Goal: Contribute content

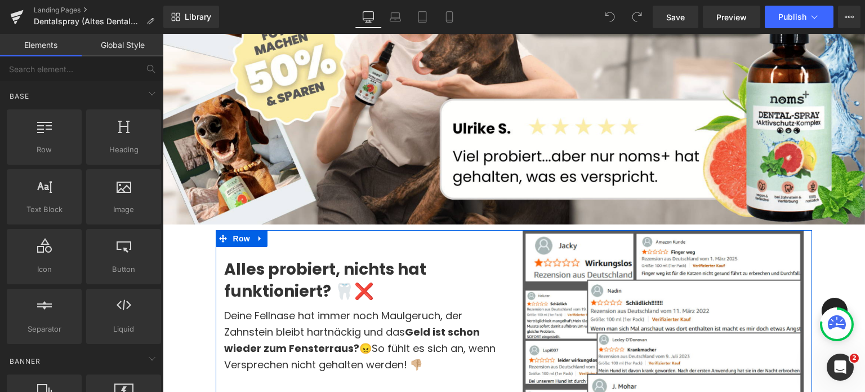
scroll to position [493, 0]
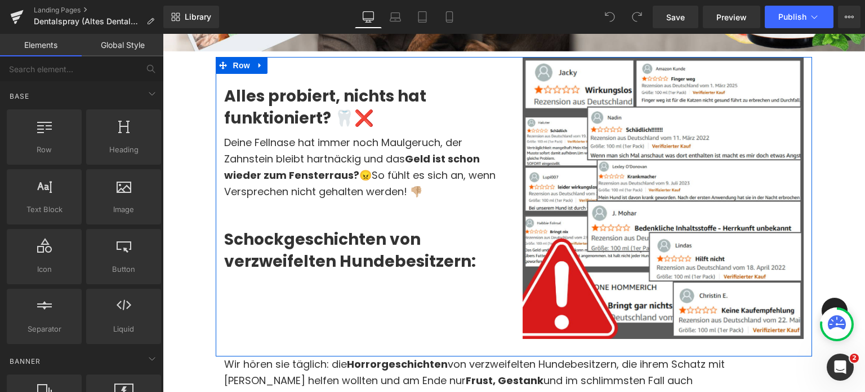
click at [219, 189] on div "Alles probiert, nichts hat funktioniert? 🦷❌ Heading Deine Fellnase hat immer no…" at bounding box center [365, 173] width 299 height 233
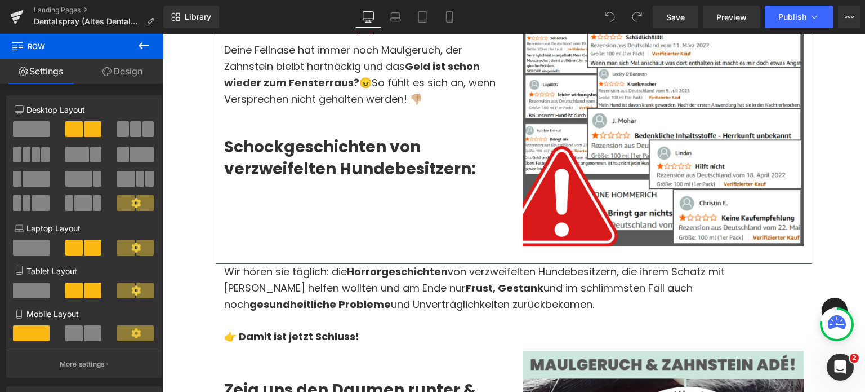
scroll to position [594, 0]
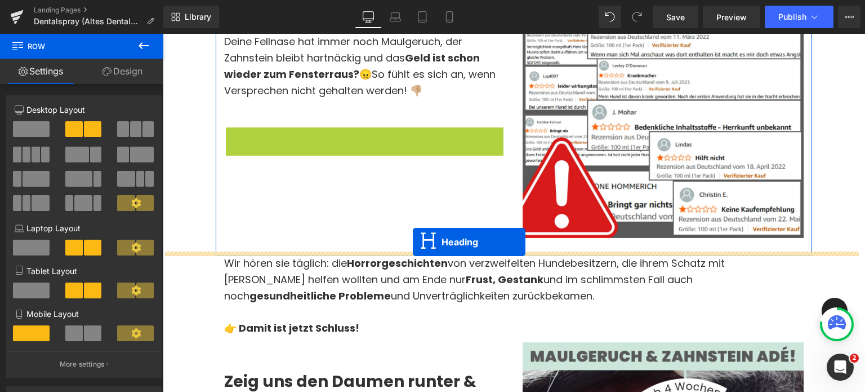
drag, startPoint x: 339, startPoint y: 159, endPoint x: 413, endPoint y: 241, distance: 110.1
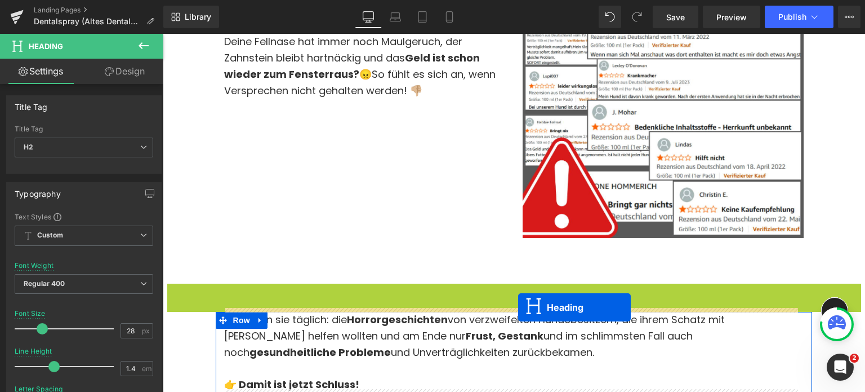
drag, startPoint x: 482, startPoint y: 299, endPoint x: 518, endPoint y: 307, distance: 37.0
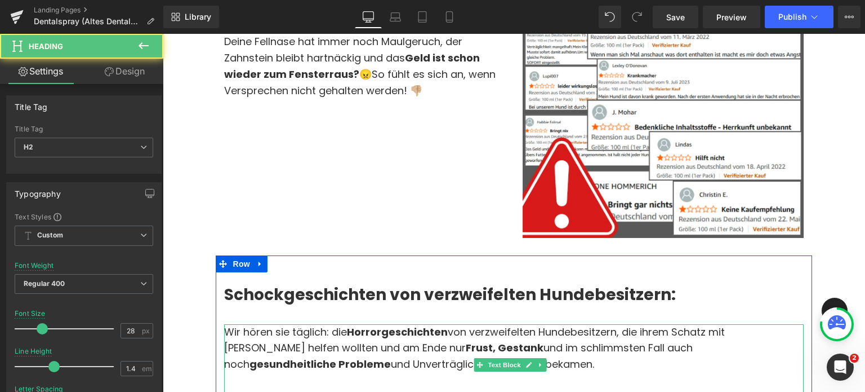
click at [447, 328] on strong "geschichten" at bounding box center [414, 331] width 66 height 14
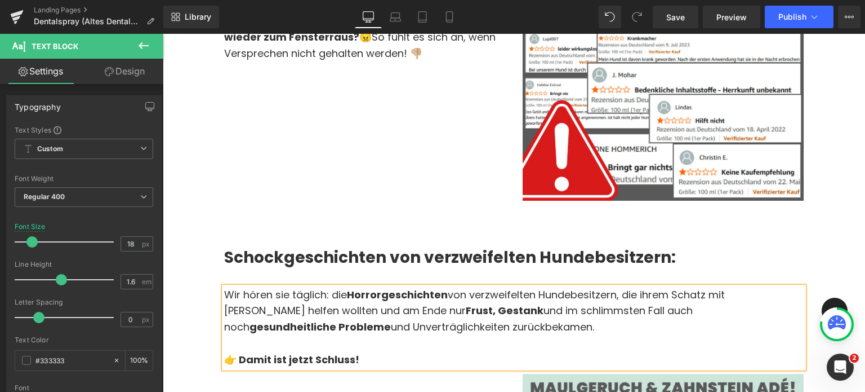
scroll to position [629, 0]
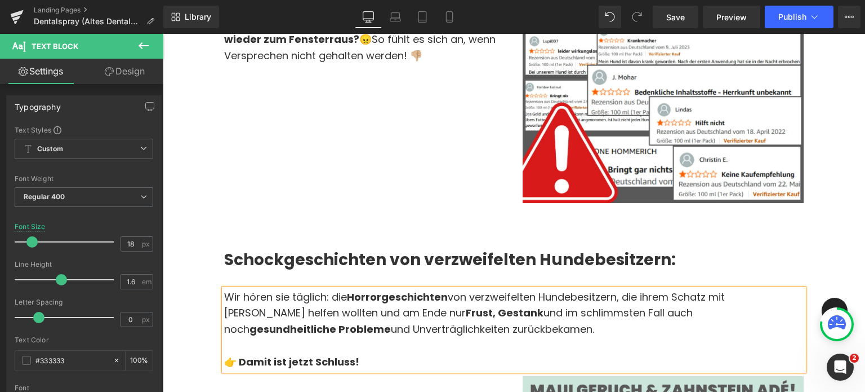
click at [446, 295] on strong "geschichten" at bounding box center [414, 297] width 66 height 14
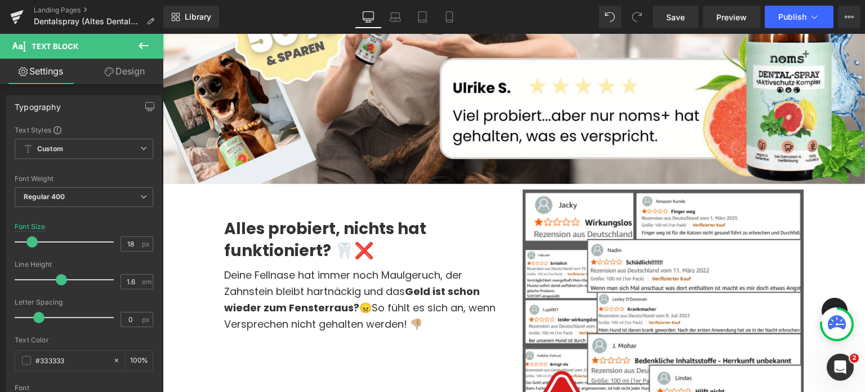
scroll to position [413, 0]
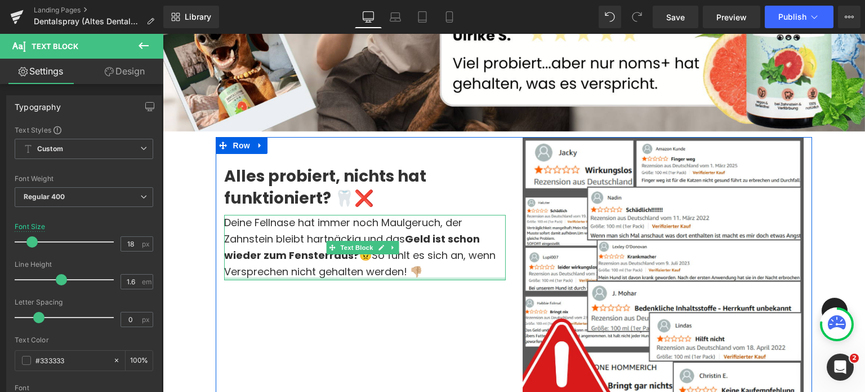
click at [380, 277] on div "Deine Fellnase hat immer noch Maulgeruch, der Zahnstein bleibt hartnäckig und d…" at bounding box center [365, 247] width 282 height 65
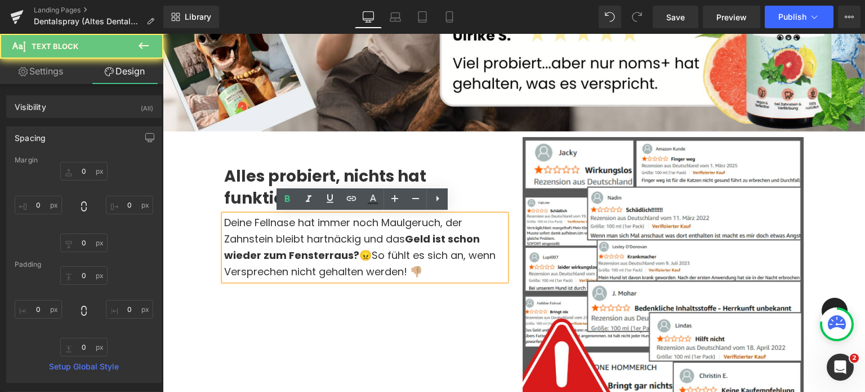
click at [330, 253] on strong "raus?" at bounding box center [345, 255] width 30 height 14
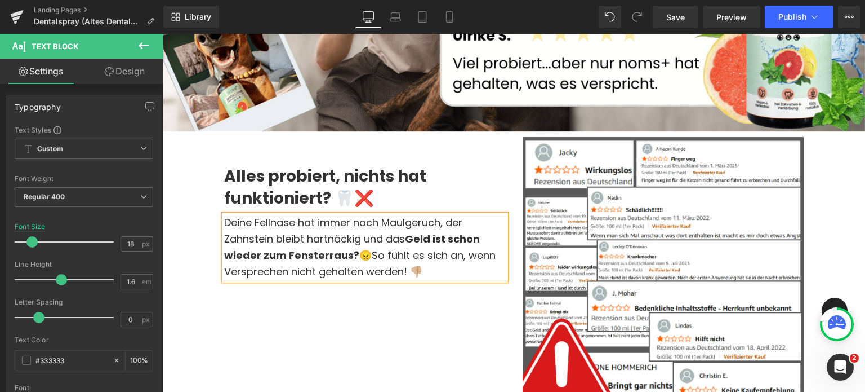
click at [465, 284] on div "Alles probiert, nichts hat funktioniert? 🦷❌ Heading Deine Fellnase hat immer no…" at bounding box center [514, 286] width 597 height 299
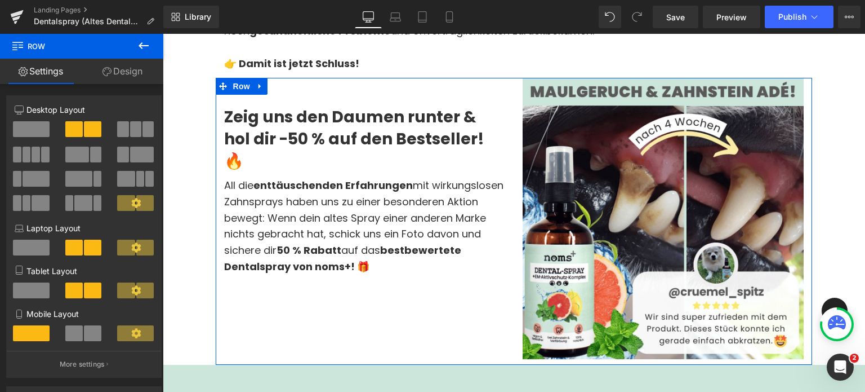
scroll to position [926, 0]
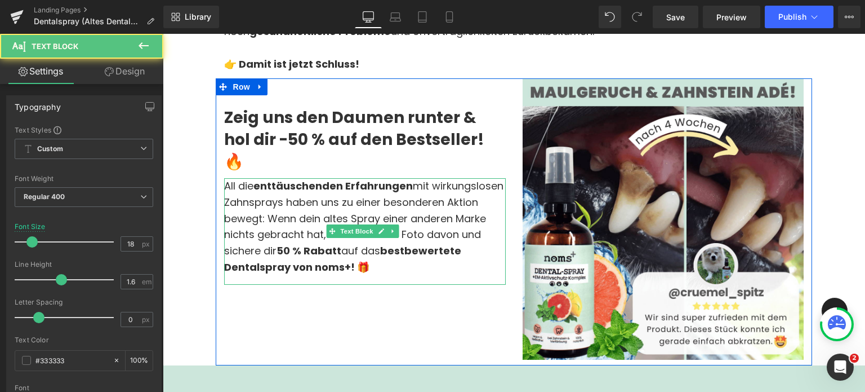
click at [364, 189] on span "All die enttäuschenden Erfahrungen mit wirkungslosen Zahnsprays haben uns zu ei…" at bounding box center [363, 226] width 279 height 95
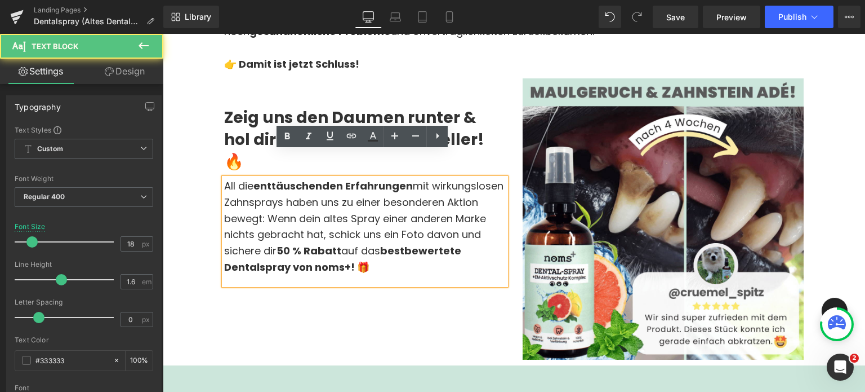
click at [364, 190] on span "All die enttäuschenden Erfahrungen mit wirkungslosen Zahnsprays haben uns zu ei…" at bounding box center [363, 226] width 279 height 95
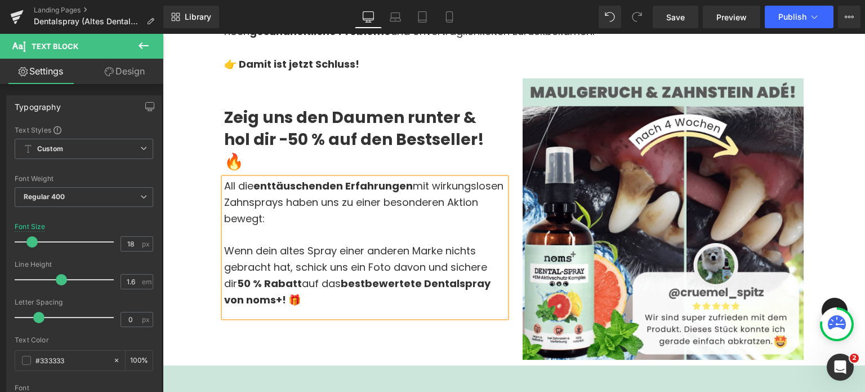
click at [317, 255] on span "Wenn dein altes Spray einer anderen Marke nichts gebracht hat, schick uns ein F…" at bounding box center [357, 274] width 266 height 63
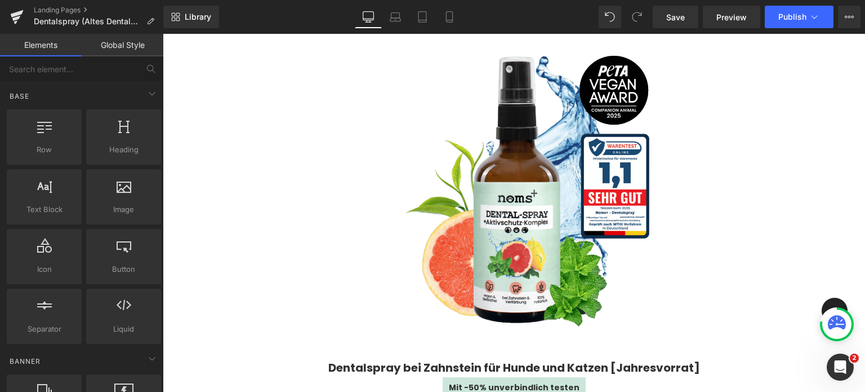
scroll to position [1746, 0]
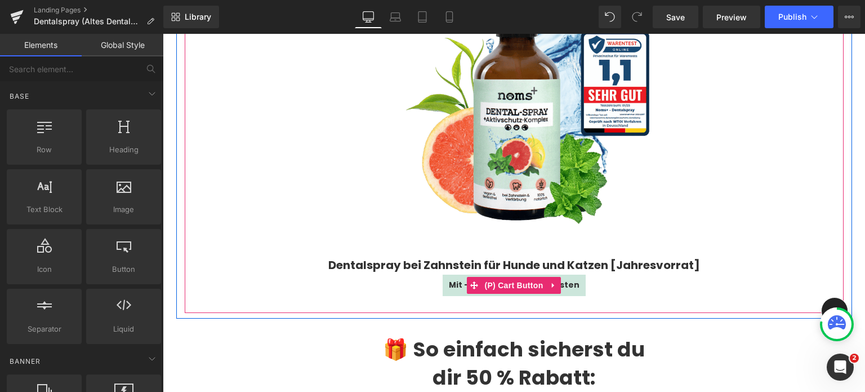
click at [410, 274] on div "Mit -50% unverbindlich testen" at bounding box center [514, 284] width 648 height 21
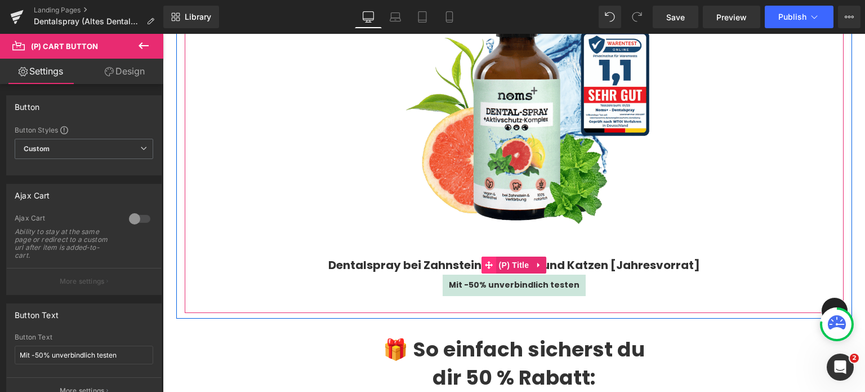
click at [487, 260] on icon at bounding box center [489, 264] width 8 height 8
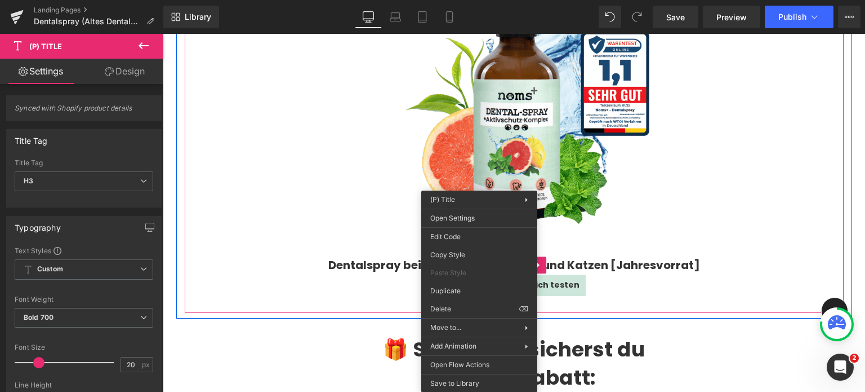
click at [601, 258] on link "Dentalspray bei Zahnstein für Hunde und Katzen [Jahresvorrat]" at bounding box center [514, 265] width 372 height 14
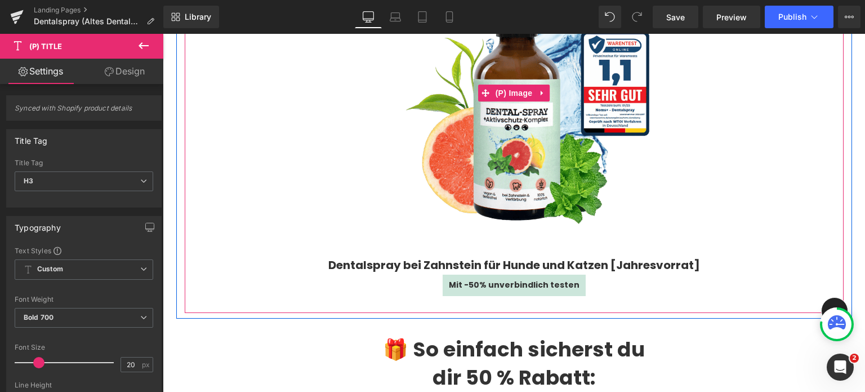
click at [395, 210] on img at bounding box center [514, 93] width 324 height 324
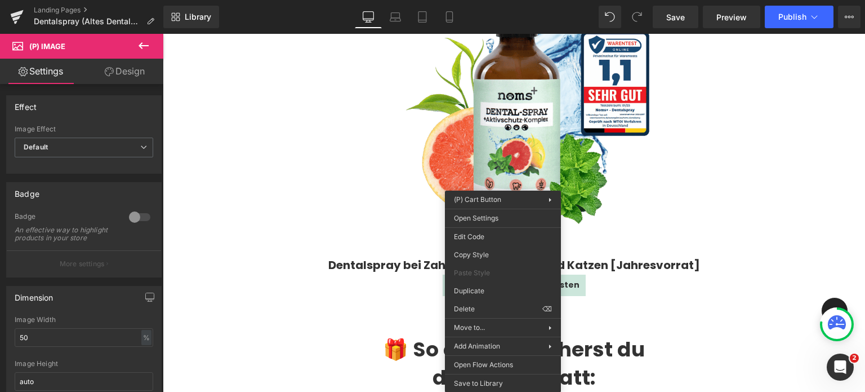
click at [130, 67] on link "Design" at bounding box center [125, 71] width 82 height 25
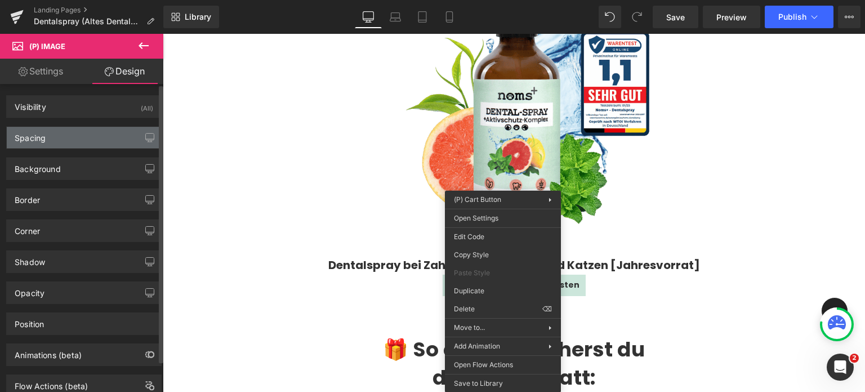
click at [31, 137] on div "Spacing" at bounding box center [30, 135] width 31 height 16
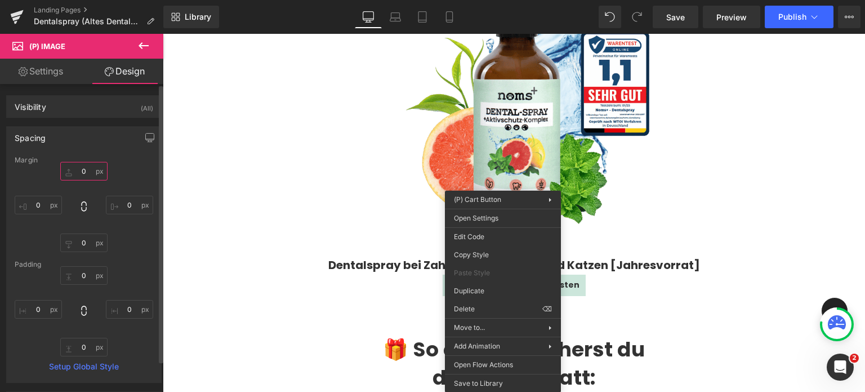
click at [84, 175] on input "0" at bounding box center [83, 171] width 47 height 19
type input "1ß"
type input "1"
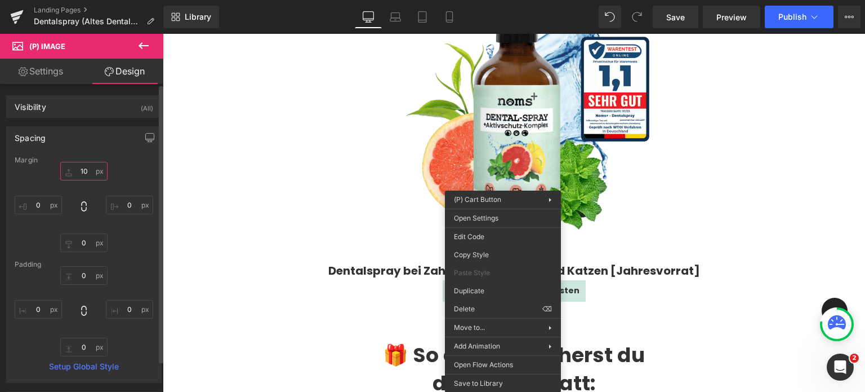
type input "1"
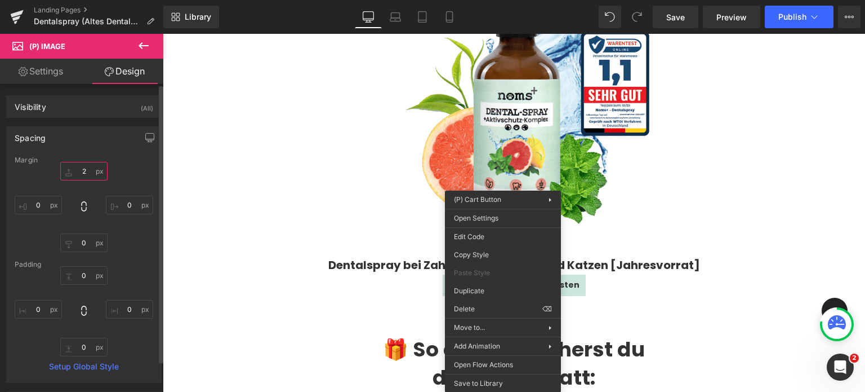
type input "20"
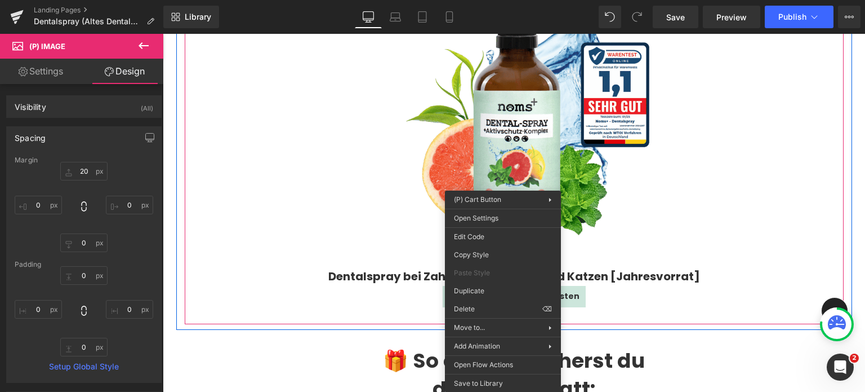
click at [342, 269] on link "Dentalspray bei Zahnstein für Hunde und Katzen [Jahresvorrat]" at bounding box center [514, 276] width 372 height 14
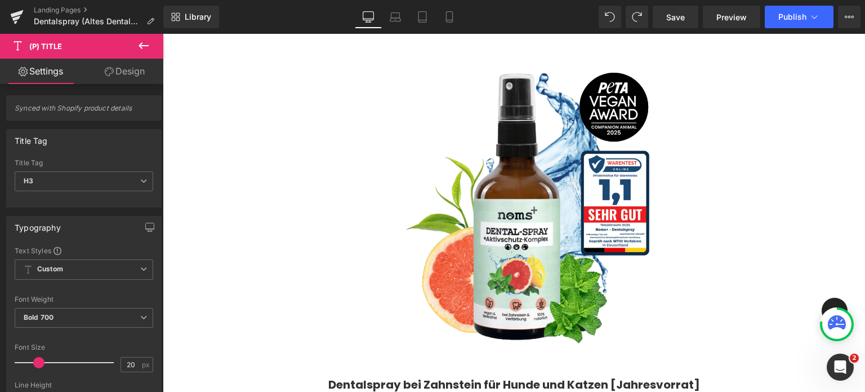
scroll to position [1725, 0]
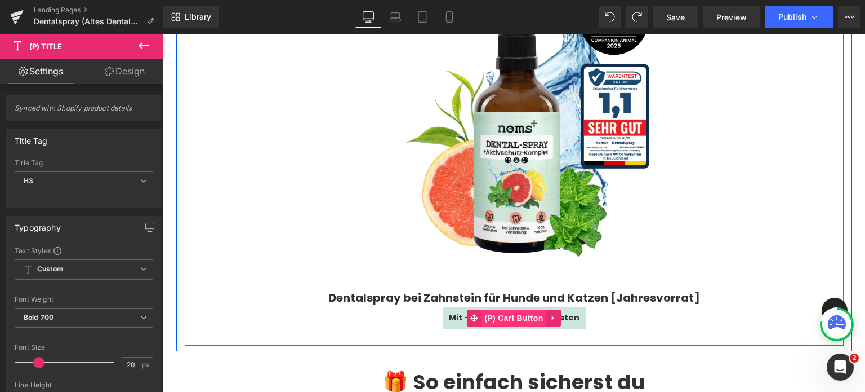
click at [498, 309] on span "(P) Cart Button" at bounding box center [514, 317] width 64 height 17
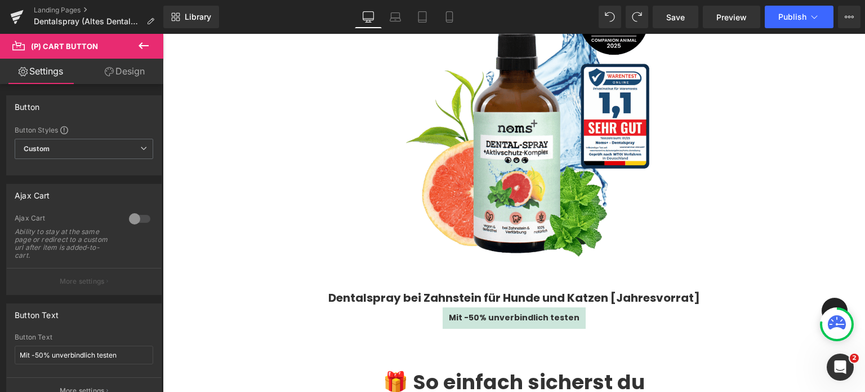
click at [127, 69] on link "Design" at bounding box center [125, 71] width 82 height 25
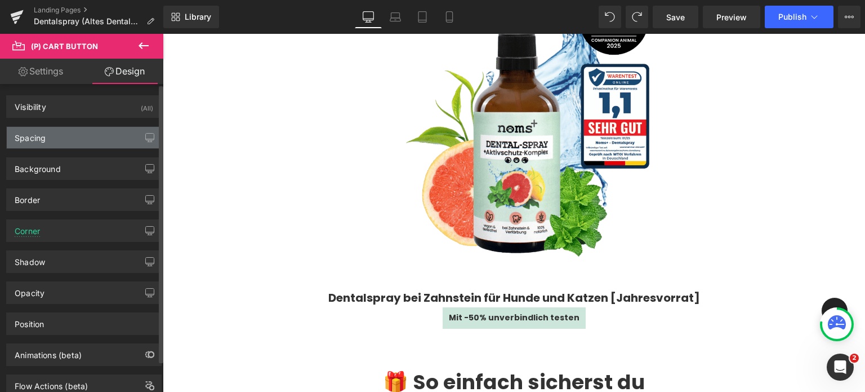
click at [36, 136] on div "Spacing" at bounding box center [30, 135] width 31 height 16
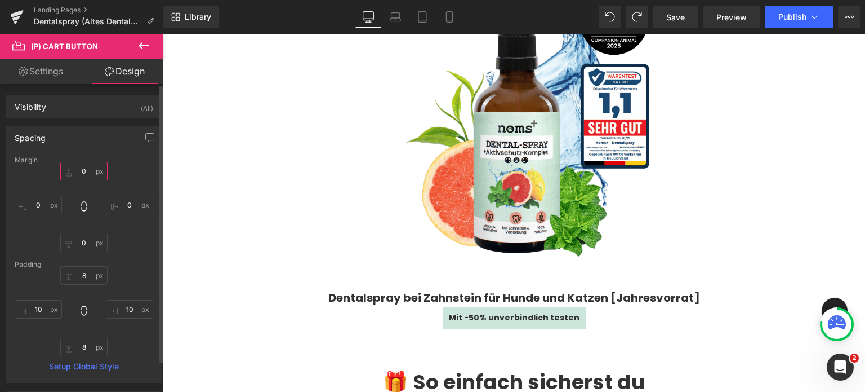
click at [88, 172] on input "0" at bounding box center [83, 171] width 47 height 19
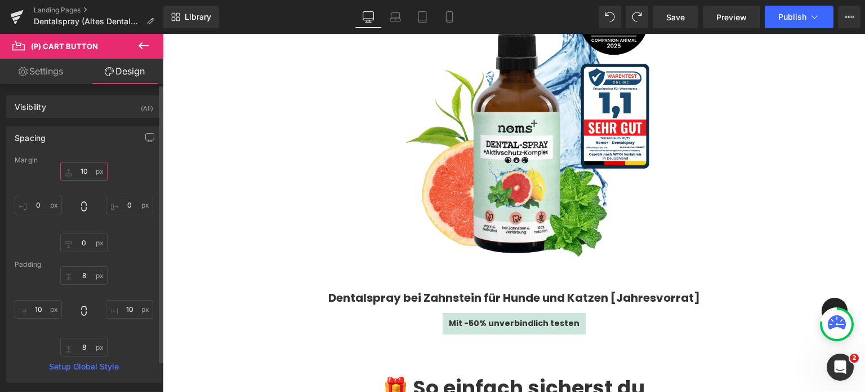
type input "1"
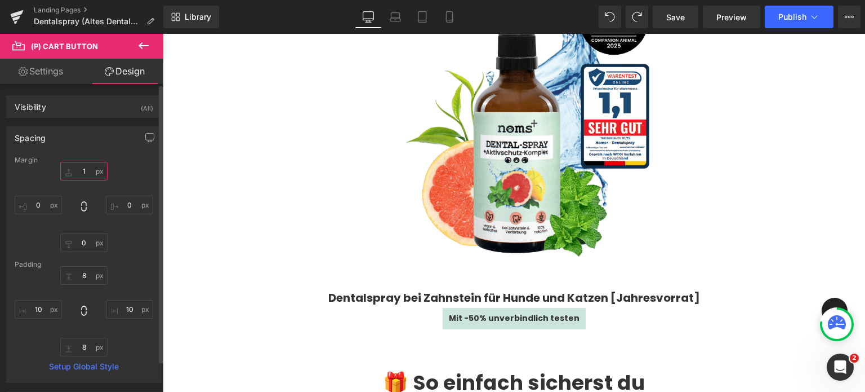
type input "15"
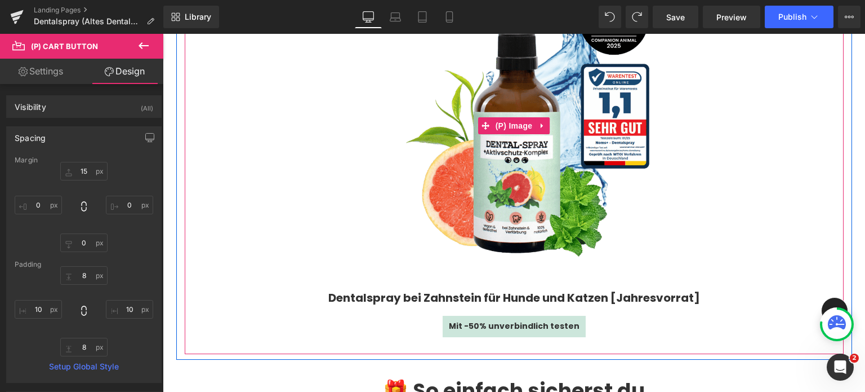
click at [254, 256] on div "Sale Off" at bounding box center [514, 125] width 648 height 324
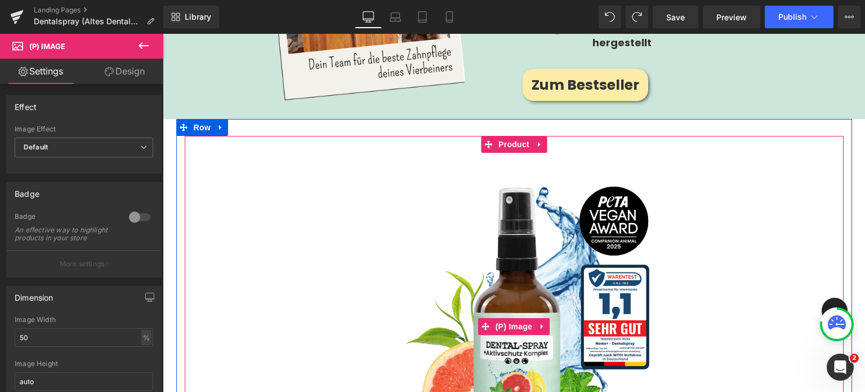
scroll to position [1474, 0]
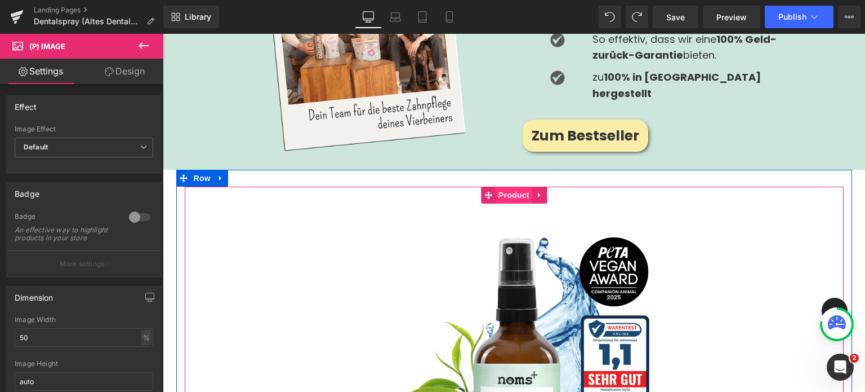
click at [504, 186] on span "Product" at bounding box center [514, 194] width 37 height 17
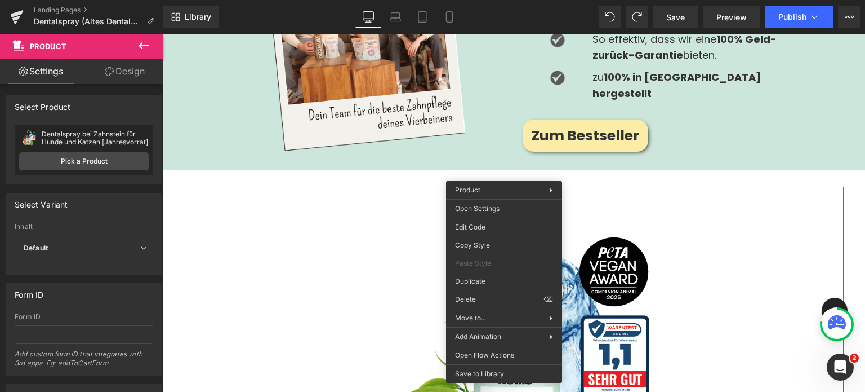
click at [134, 63] on link "Design" at bounding box center [125, 71] width 82 height 25
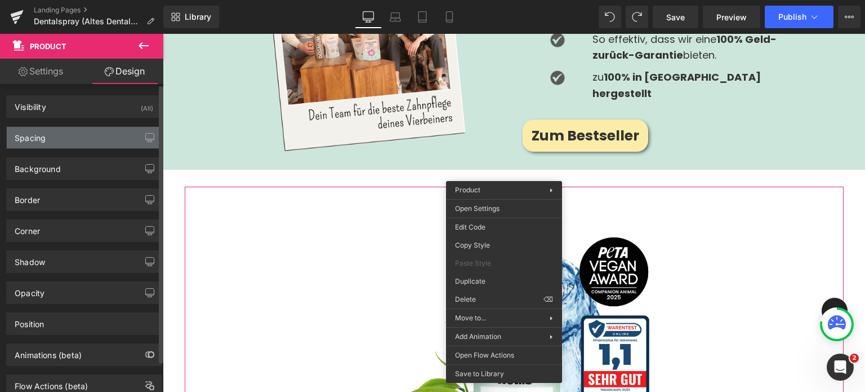
click at [35, 139] on div "Spacing" at bounding box center [30, 135] width 31 height 16
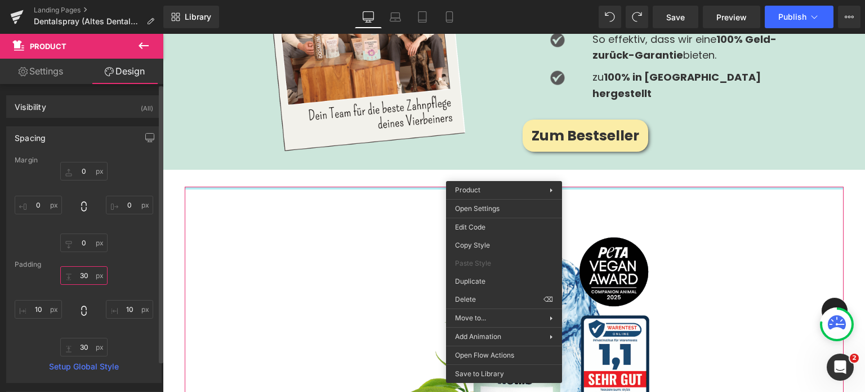
click at [82, 274] on input "30" at bounding box center [83, 275] width 47 height 19
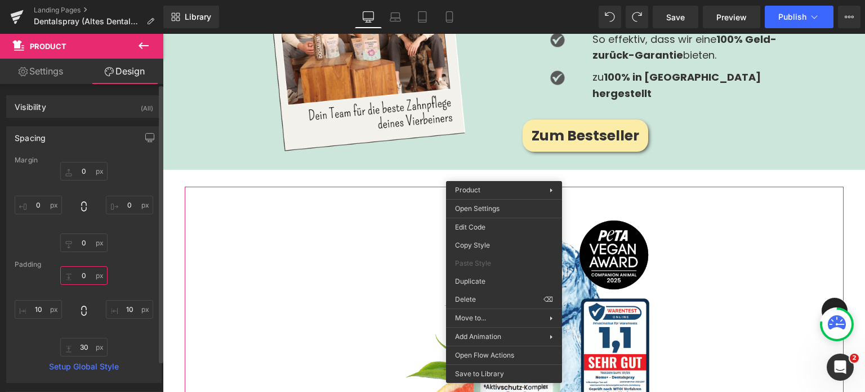
type input "0"
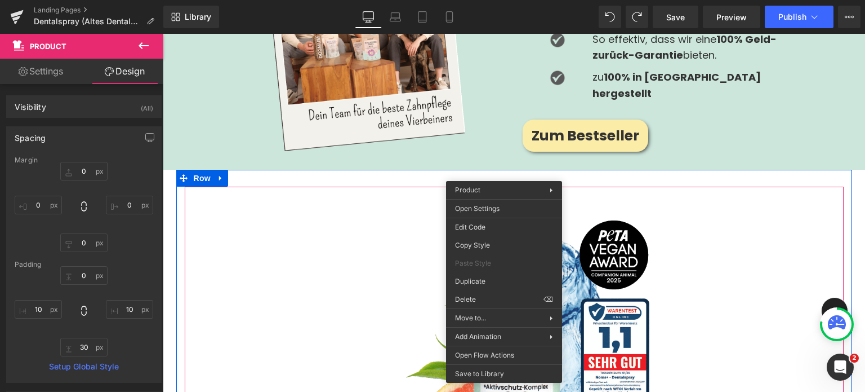
click at [283, 262] on div "Sale Off" at bounding box center [514, 360] width 648 height 324
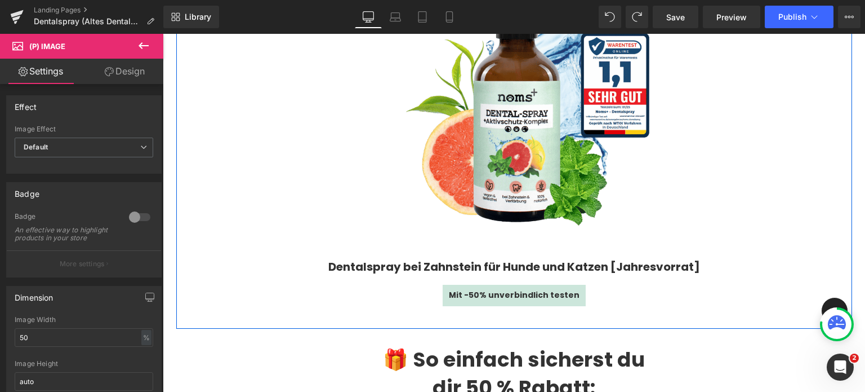
scroll to position [1741, 0]
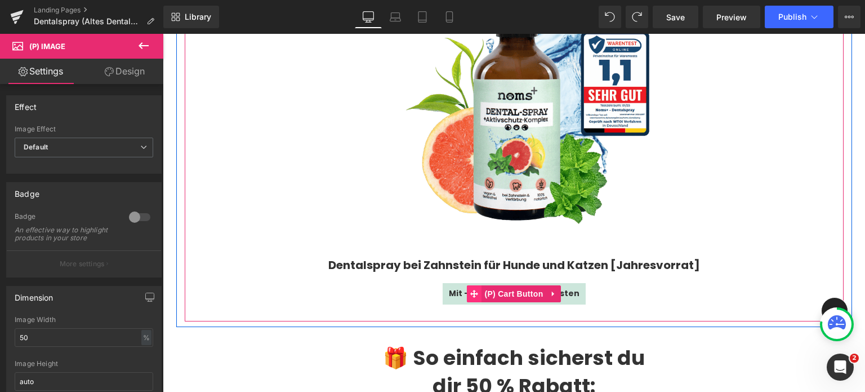
click at [475, 285] on span at bounding box center [474, 293] width 15 height 17
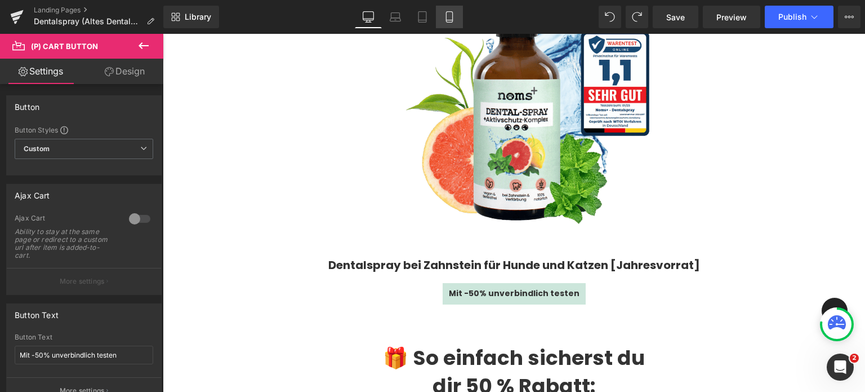
click at [446, 14] on icon at bounding box center [449, 17] width 6 height 11
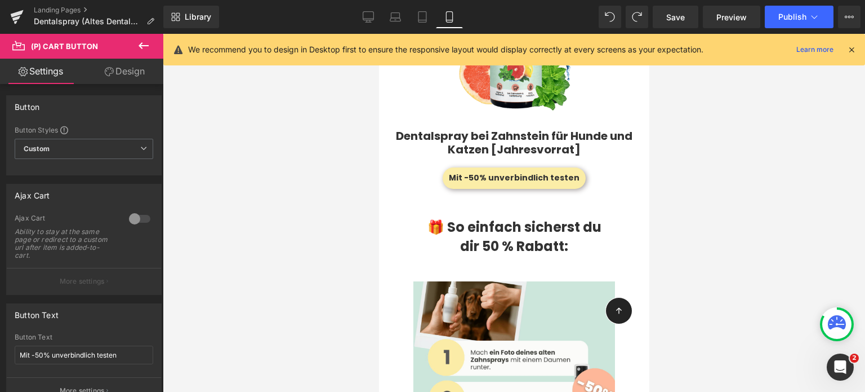
scroll to position [1910, 0]
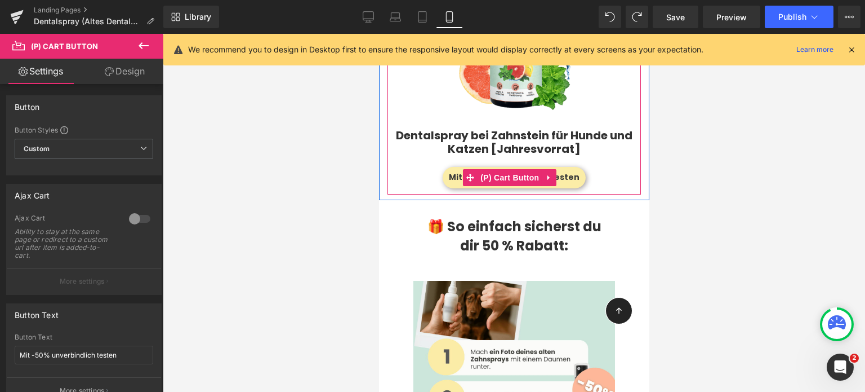
click at [476, 167] on div "Mit -50% unverbindlich testen (P) Cart Button" at bounding box center [514, 177] width 242 height 21
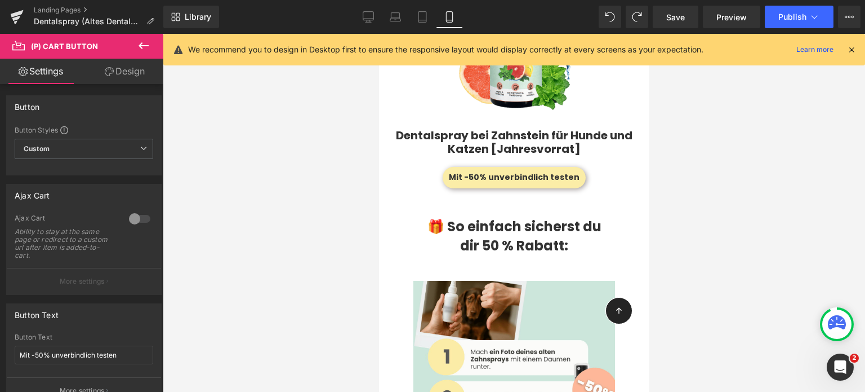
click at [136, 73] on link "Design" at bounding box center [125, 71] width 82 height 25
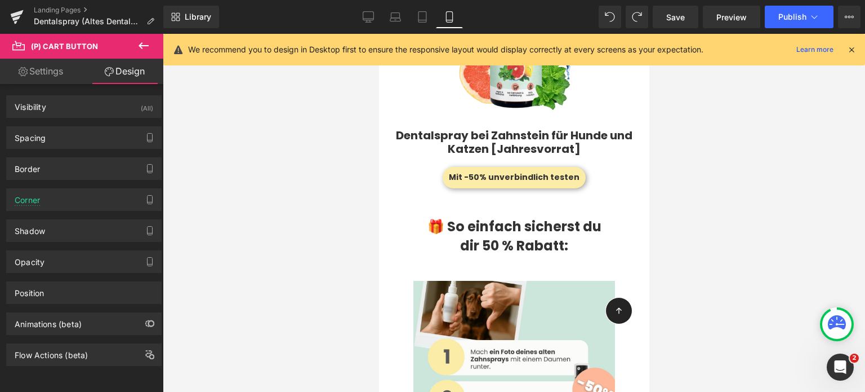
click at [51, 70] on link "Settings" at bounding box center [41, 71] width 82 height 25
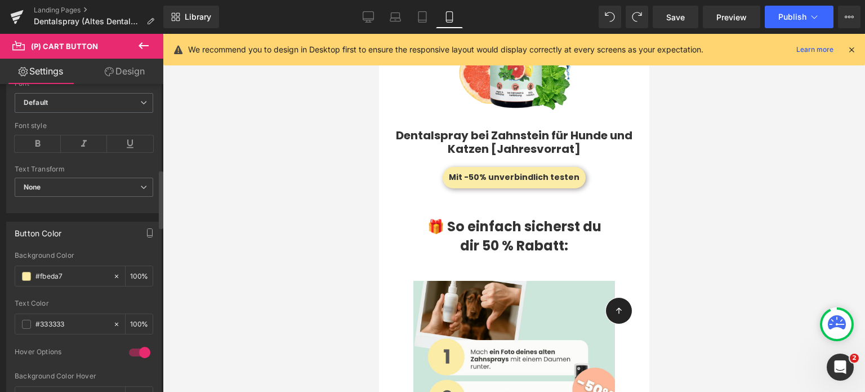
scroll to position [514, 0]
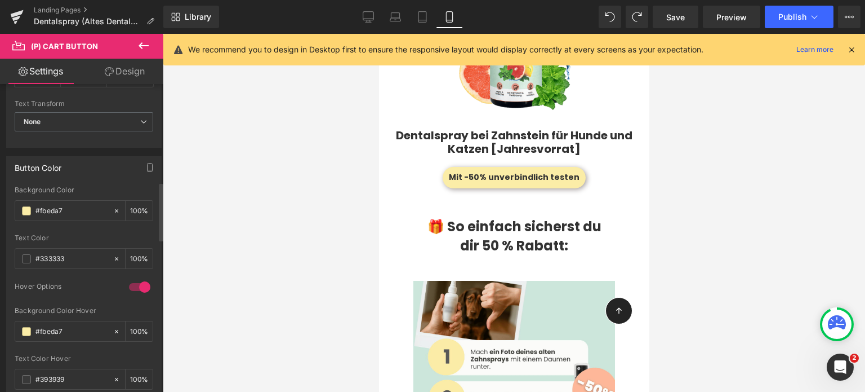
click at [50, 221] on div "Background Color #cce6db 100 %" at bounding box center [84, 210] width 139 height 48
click at [50, 215] on div "#cce6db" at bounding box center [63, 211] width 97 height 20
click at [50, 201] on div "#cce6db" at bounding box center [63, 211] width 97 height 20
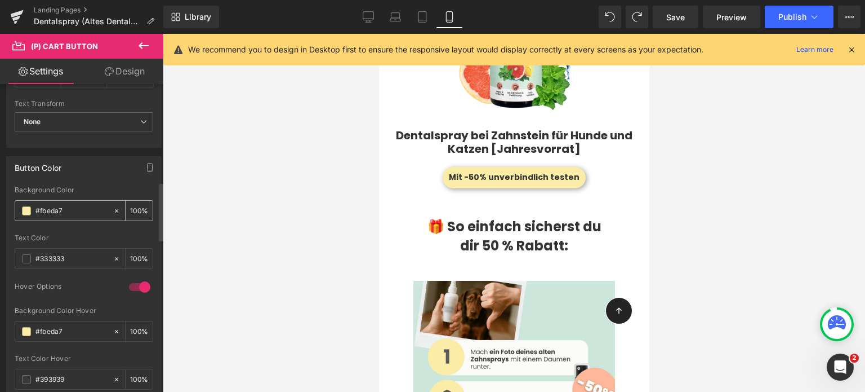
click at [50, 201] on div "#cce6db" at bounding box center [63, 211] width 97 height 20
click at [50, 207] on input "#cce6db" at bounding box center [71, 210] width 72 height 12
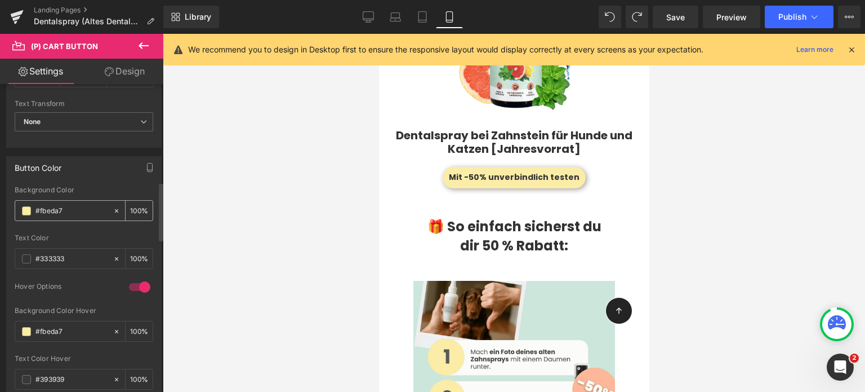
type input "#fbeda7"
click at [366, 19] on icon at bounding box center [368, 19] width 11 height 0
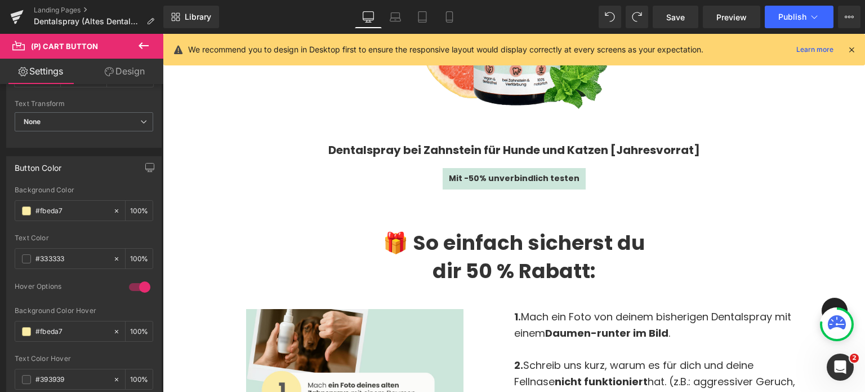
scroll to position [1854, 0]
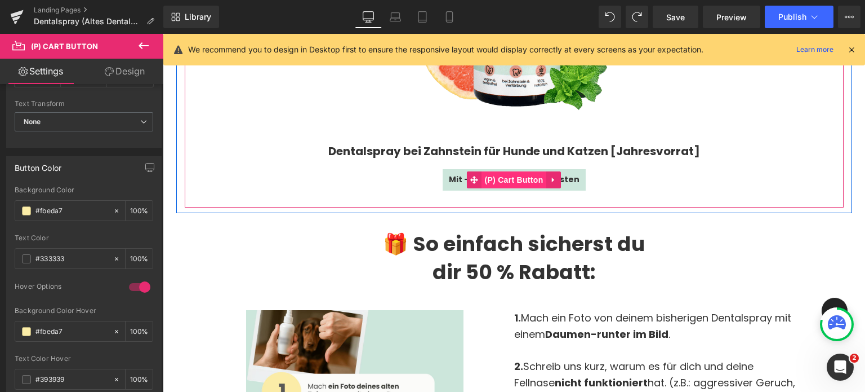
click at [485, 171] on span "(P) Cart Button" at bounding box center [514, 179] width 64 height 17
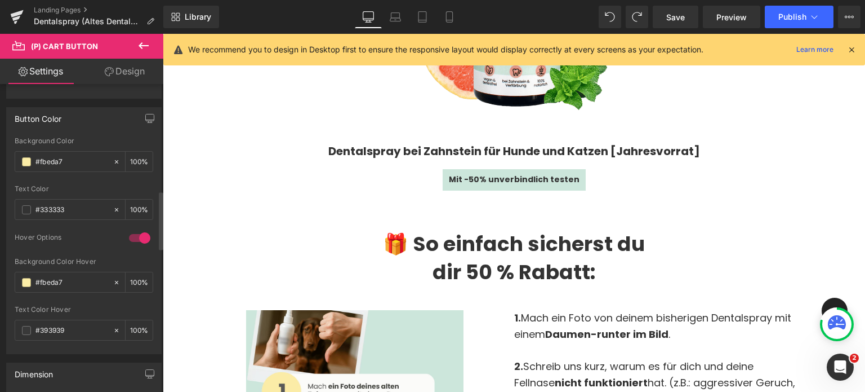
scroll to position [563, 0]
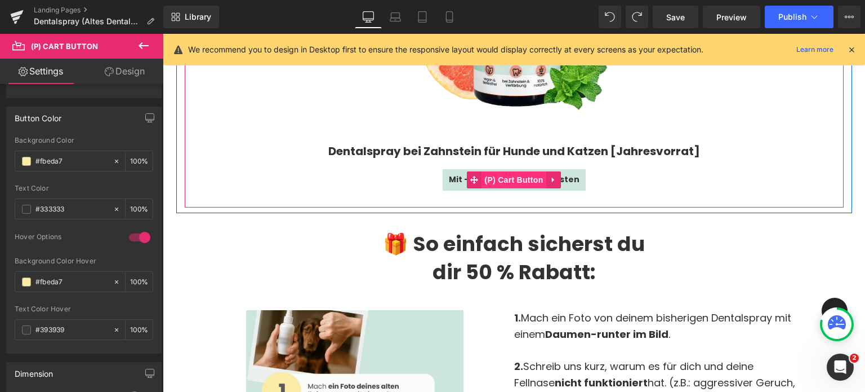
click at [509, 171] on span "(P) Cart Button" at bounding box center [514, 179] width 64 height 17
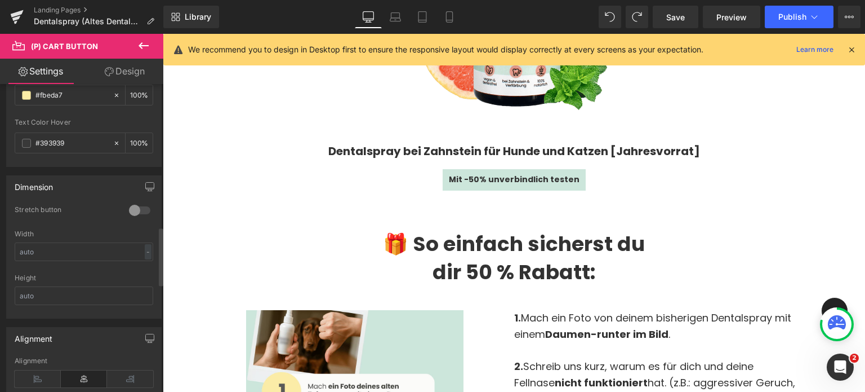
scroll to position [750, 0]
click at [397, 20] on icon at bounding box center [396, 20] width 2 height 0
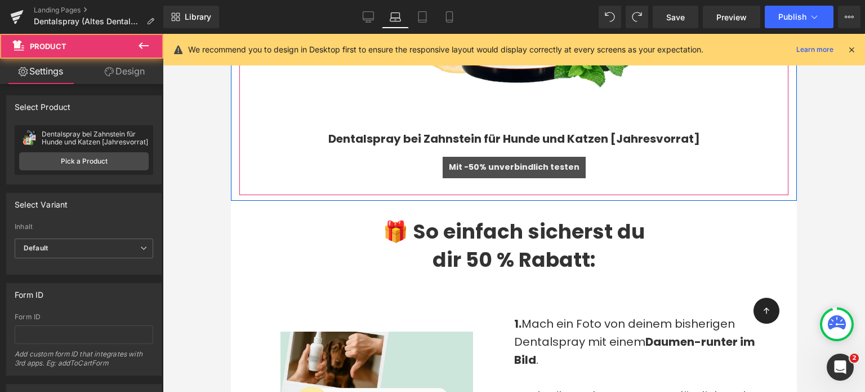
click at [498, 161] on span "(P) Cart Button" at bounding box center [509, 168] width 51 height 14
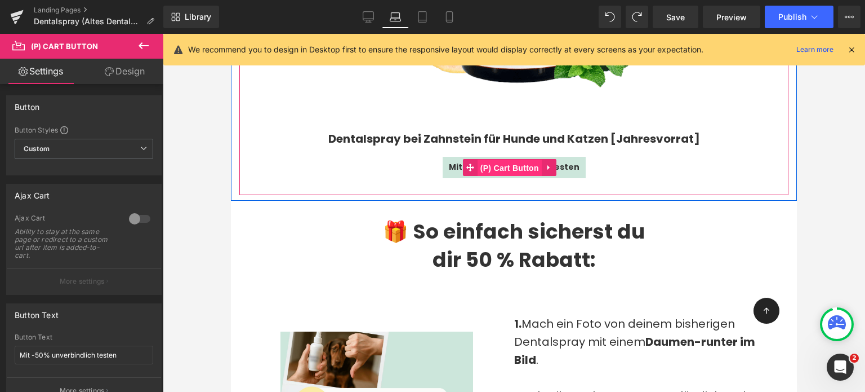
click at [507, 159] on span "(P) Cart Button" at bounding box center [510, 167] width 64 height 17
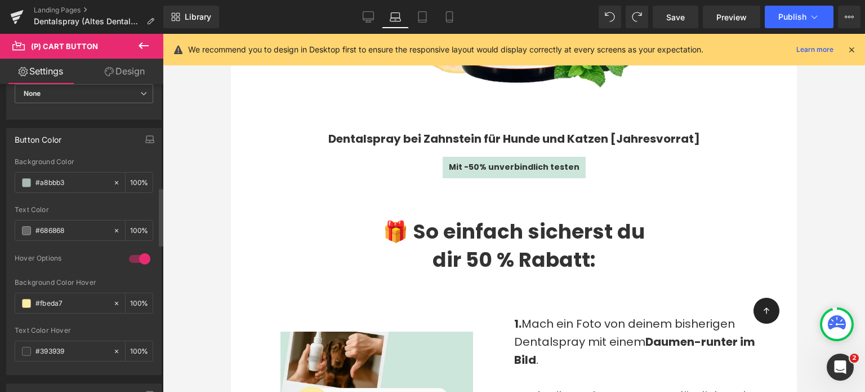
scroll to position [541, 0]
click at [55, 184] on input "#a8bbb3" at bounding box center [71, 183] width 72 height 12
paste input "fbeda7"
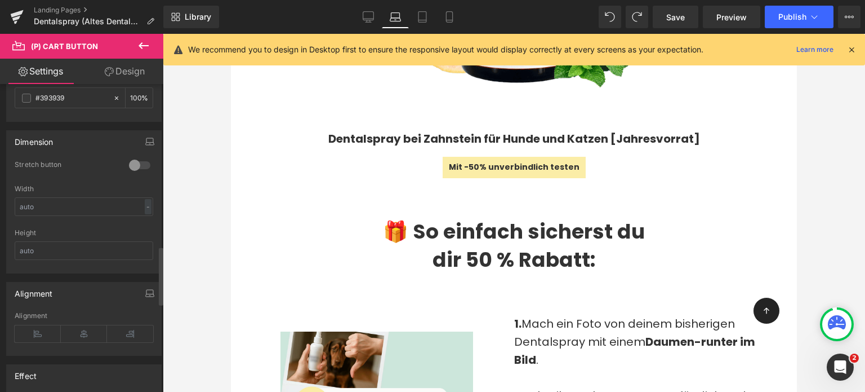
scroll to position [852, 0]
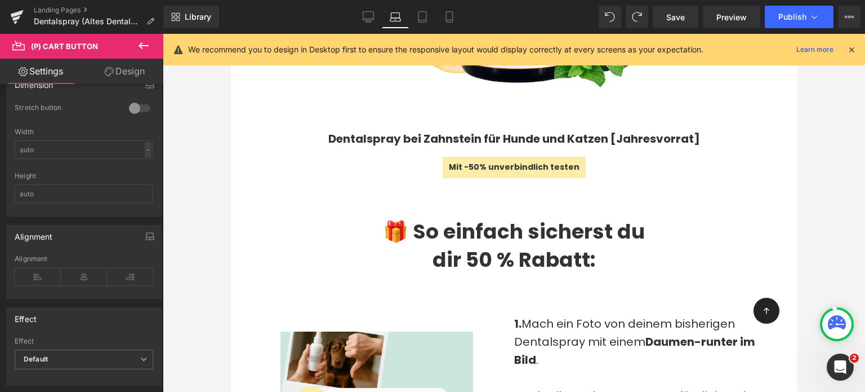
type input "#fbeda7"
drag, startPoint x: 134, startPoint y: 77, endPoint x: 23, endPoint y: 130, distance: 123.5
click at [134, 77] on link "Design" at bounding box center [125, 71] width 82 height 25
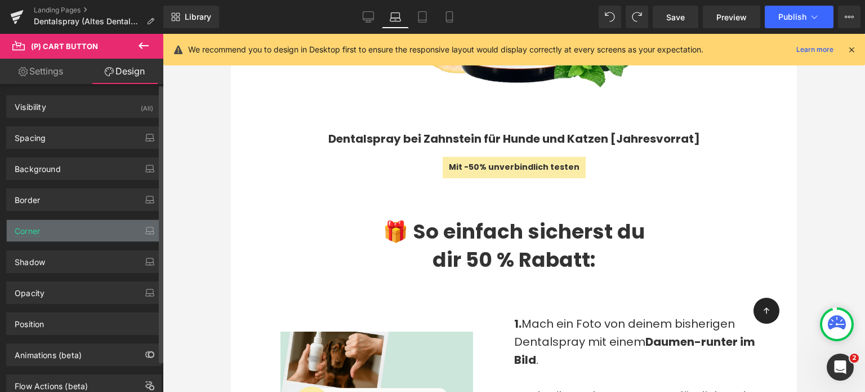
click at [45, 232] on div "Corner" at bounding box center [84, 230] width 154 height 21
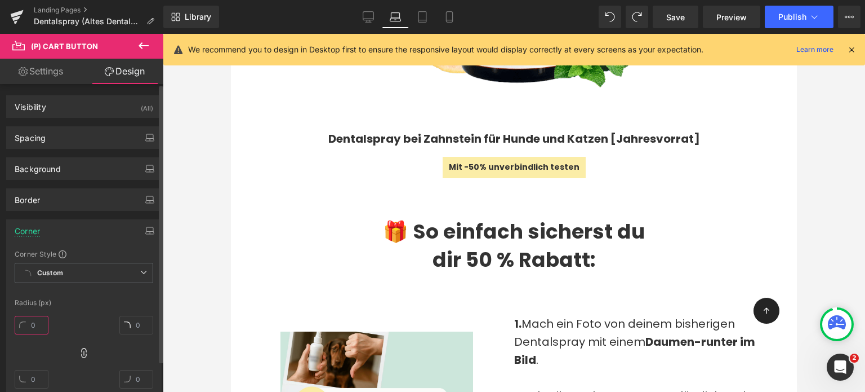
click at [32, 327] on input "text" at bounding box center [32, 324] width 34 height 19
click at [374, 20] on icon at bounding box center [368, 16] width 11 height 11
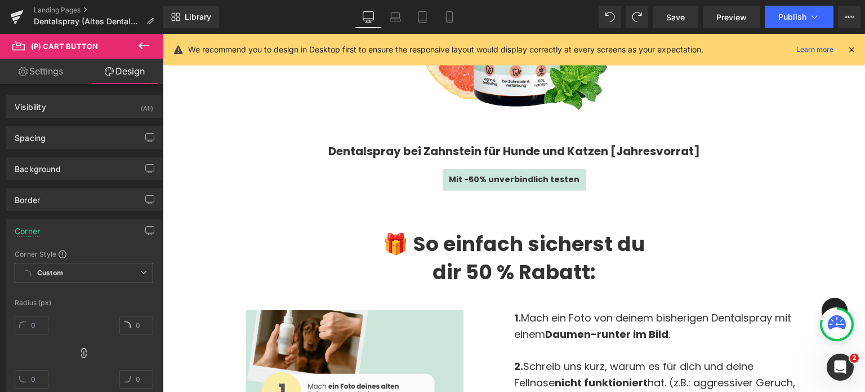
scroll to position [1853, 0]
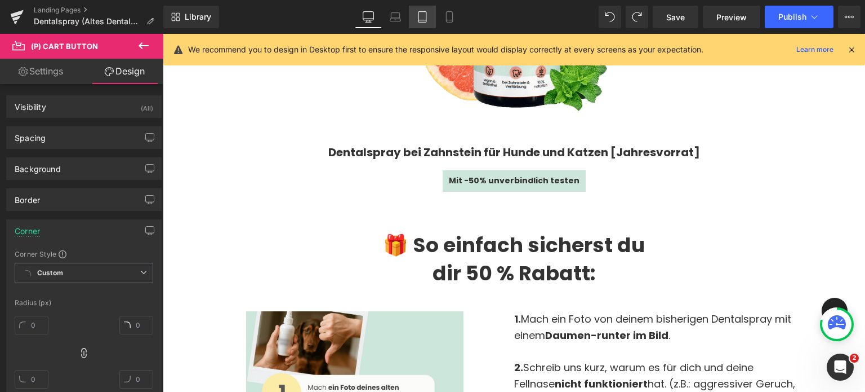
click at [434, 26] on link "Tablet" at bounding box center [422, 17] width 27 height 23
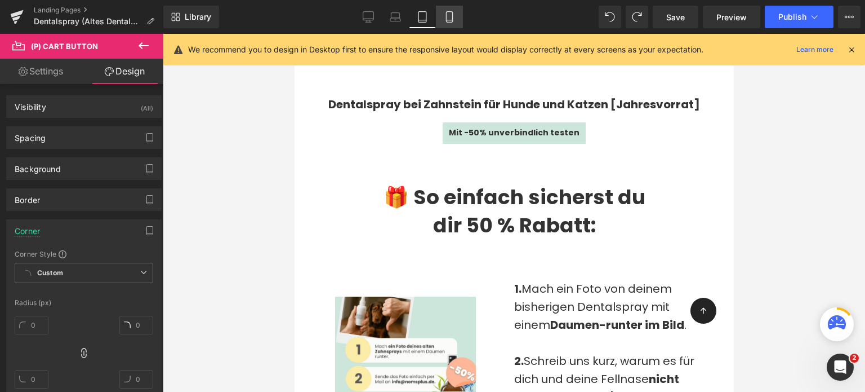
click at [449, 21] on icon at bounding box center [449, 16] width 11 height 11
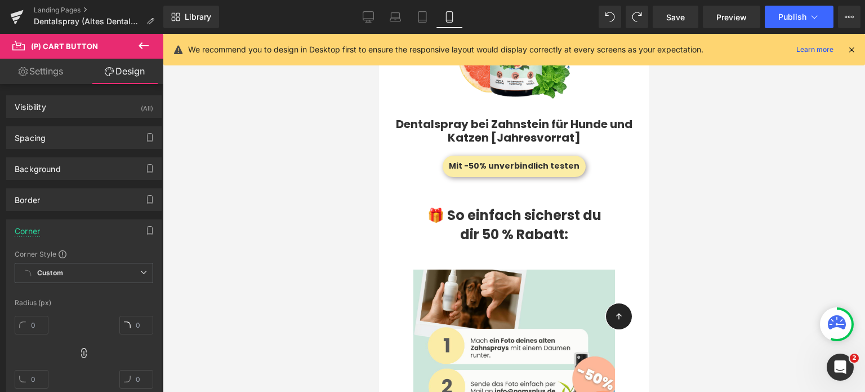
scroll to position [1922, 0]
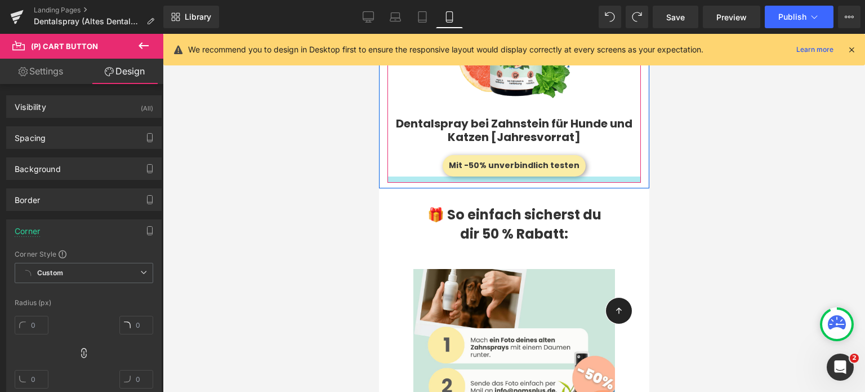
click at [480, 155] on div "Mit -50% unverbindlich testen (P) Cart Button" at bounding box center [514, 165] width 242 height 21
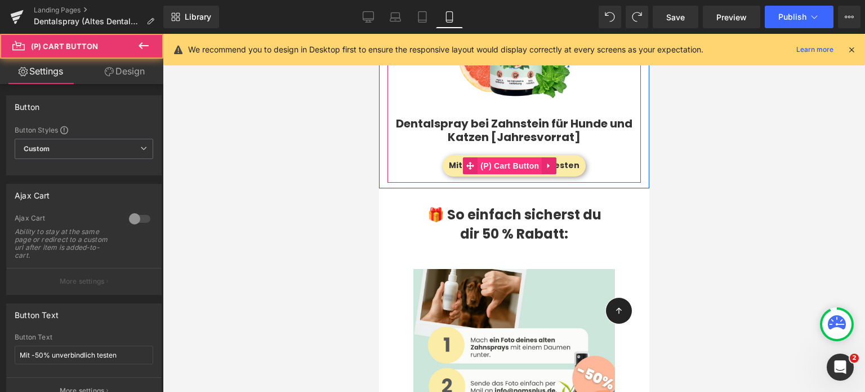
click at [508, 157] on span "(P) Cart Button" at bounding box center [509, 165] width 64 height 17
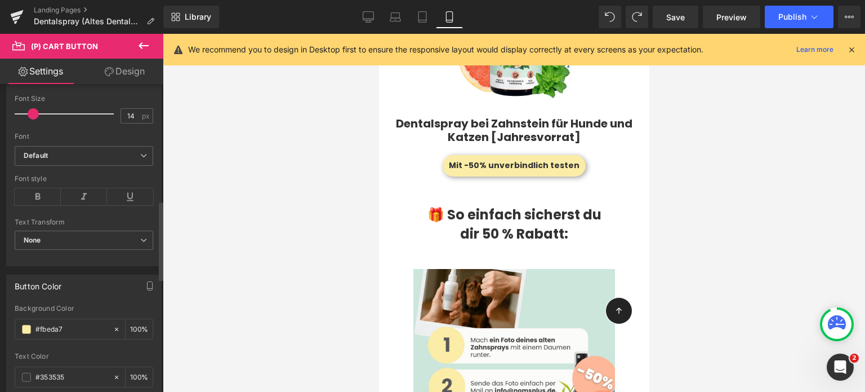
scroll to position [454, 0]
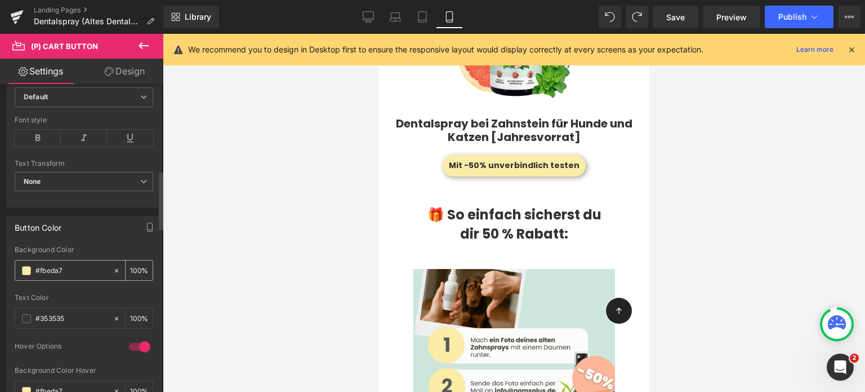
click at [46, 266] on input "#fbeda7" at bounding box center [71, 270] width 72 height 12
drag, startPoint x: 399, startPoint y: 21, endPoint x: 392, endPoint y: 17, distance: 8.1
click at [392, 17] on icon at bounding box center [395, 16] width 11 height 11
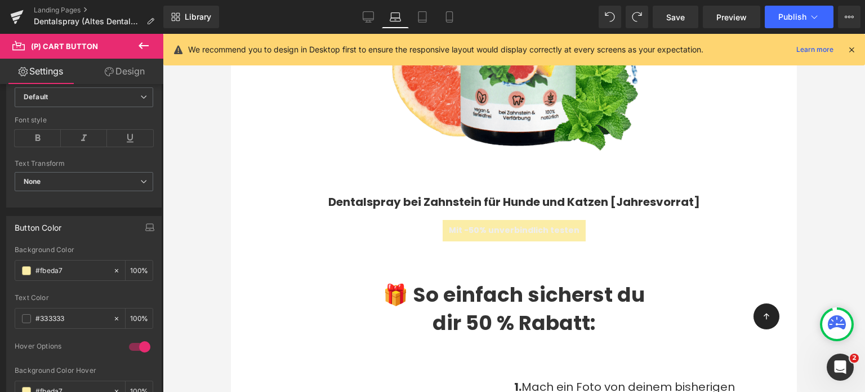
scroll to position [1985, 0]
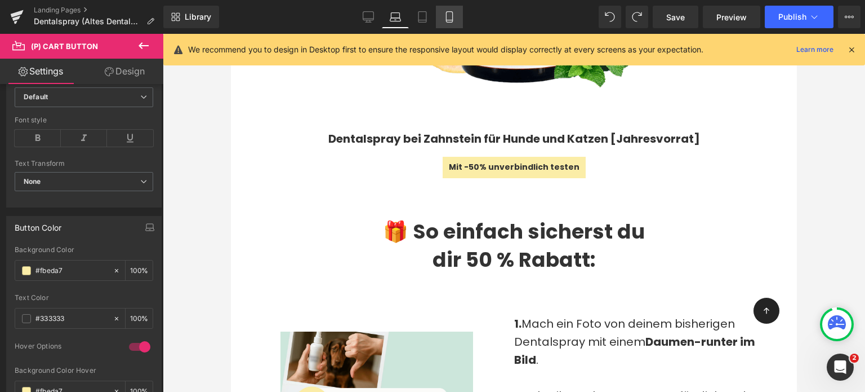
click at [451, 19] on icon at bounding box center [449, 16] width 11 height 11
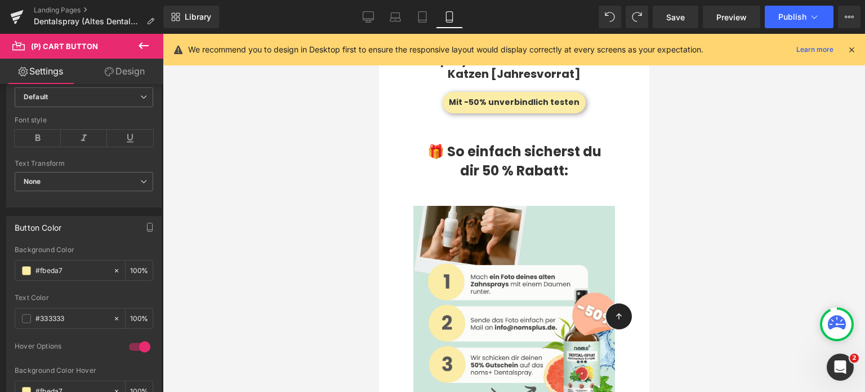
scroll to position [1922, 0]
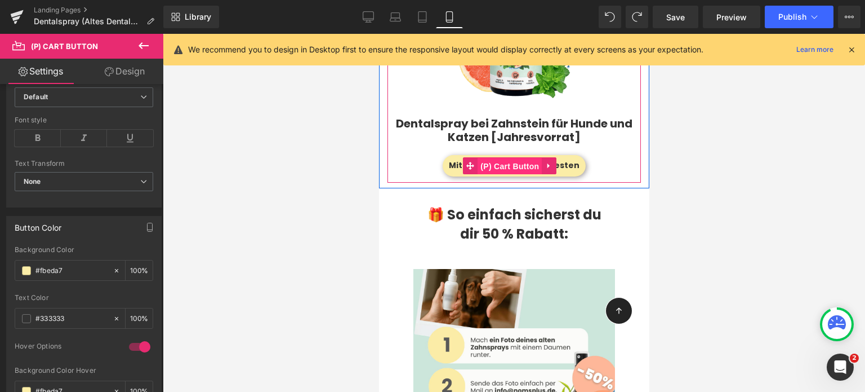
click at [523, 158] on span "(P) Cart Button" at bounding box center [509, 166] width 64 height 17
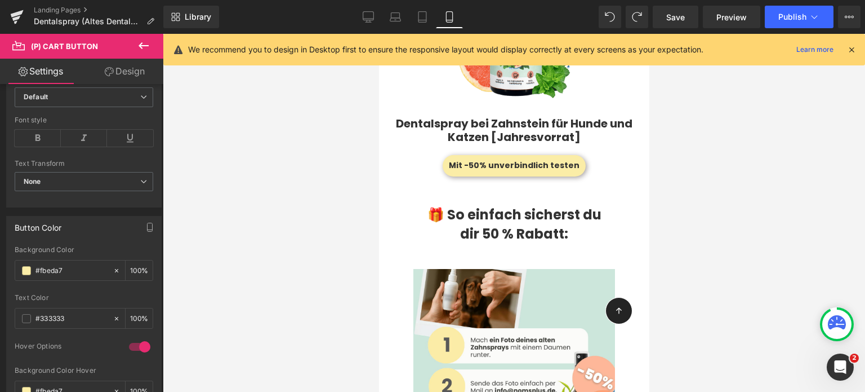
click at [122, 69] on link "Design" at bounding box center [125, 71] width 82 height 25
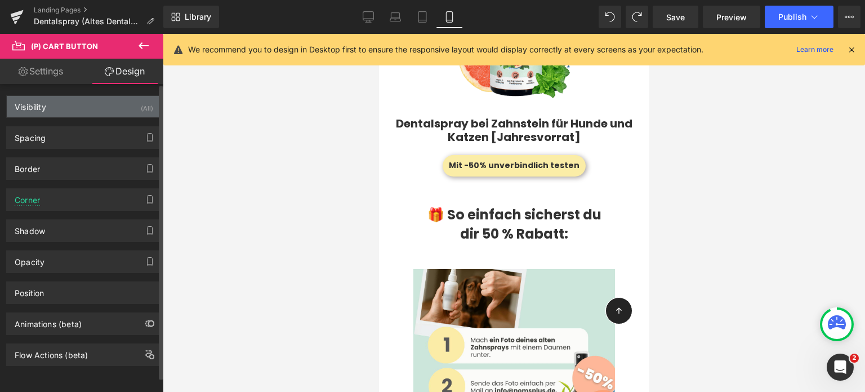
click at [70, 103] on div "Visibility (All)" at bounding box center [84, 106] width 154 height 21
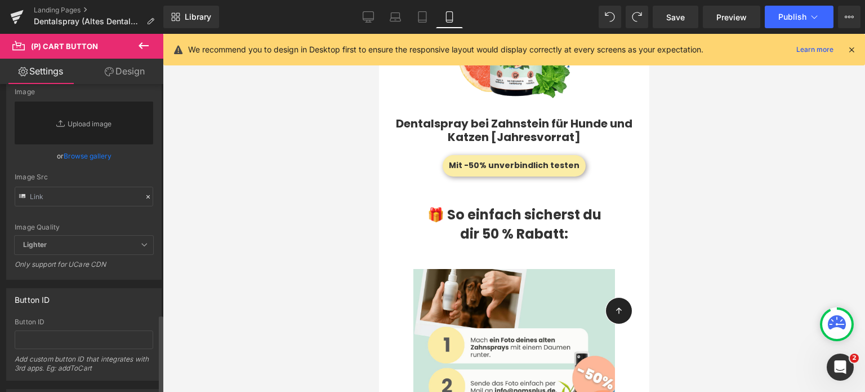
scroll to position [1187, 0]
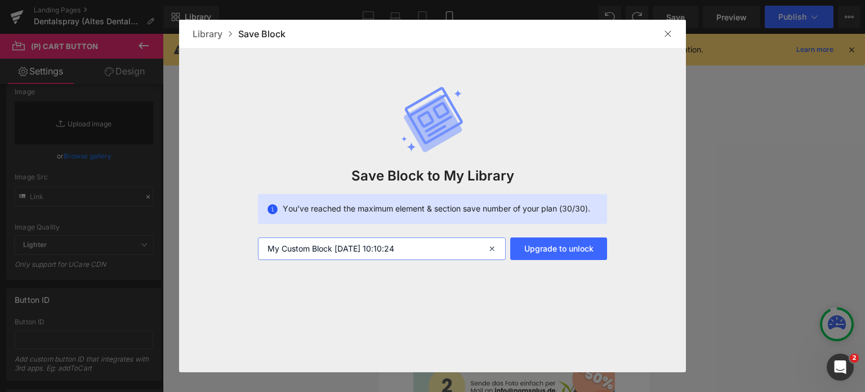
click at [408, 253] on input "My Custom Block 2025-09-02 10:10:24" at bounding box center [382, 248] width 248 height 23
type input "Button"
click at [667, 31] on img at bounding box center [668, 33] width 9 height 9
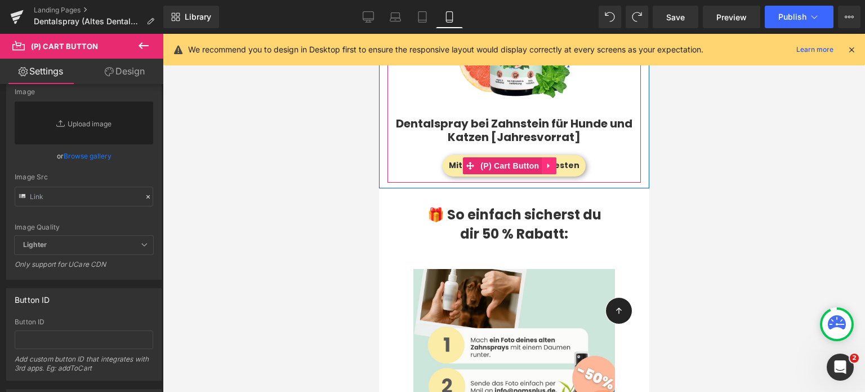
click at [547, 163] on icon at bounding box center [548, 165] width 2 height 5
click at [553, 162] on icon at bounding box center [556, 166] width 8 height 8
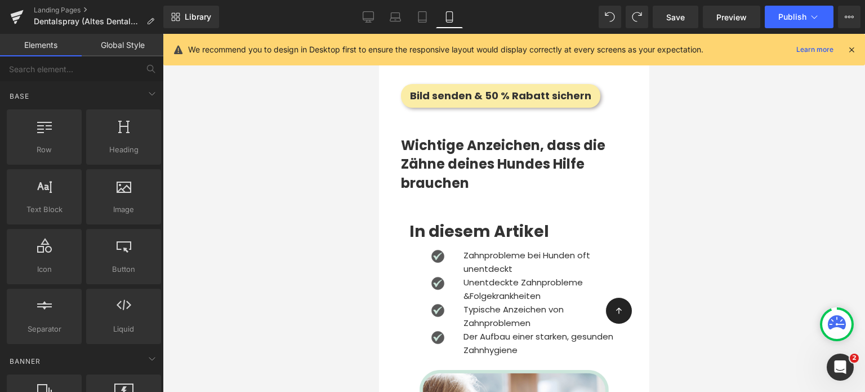
scroll to position [2528, 0]
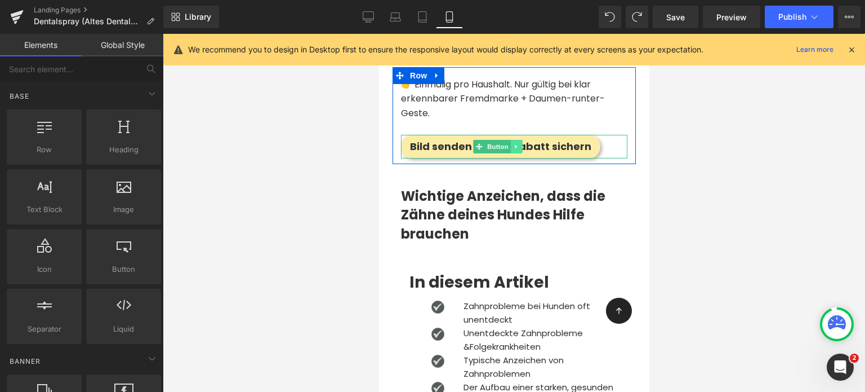
click at [514, 144] on icon at bounding box center [515, 146] width 2 height 4
click at [510, 143] on icon at bounding box center [510, 146] width 6 height 6
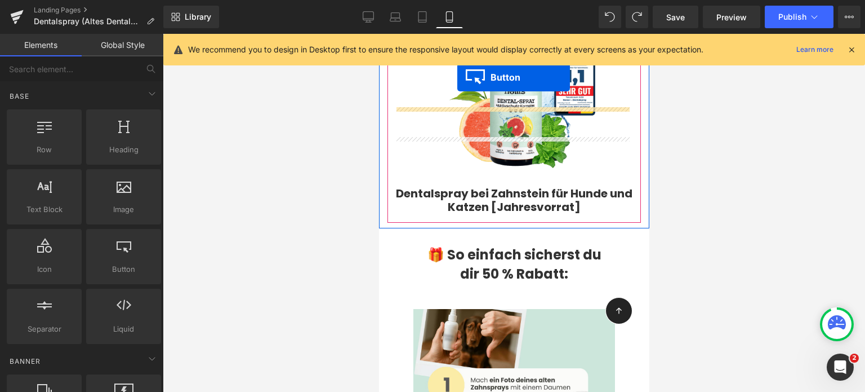
scroll to position [1807, 0]
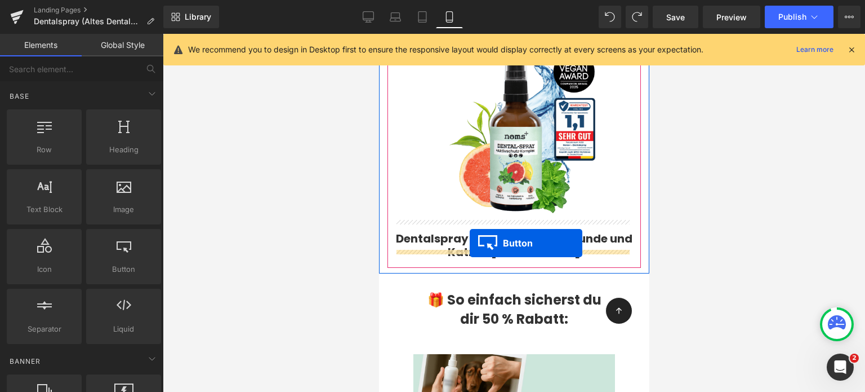
drag, startPoint x: 483, startPoint y: 166, endPoint x: 469, endPoint y: 243, distance: 78.3
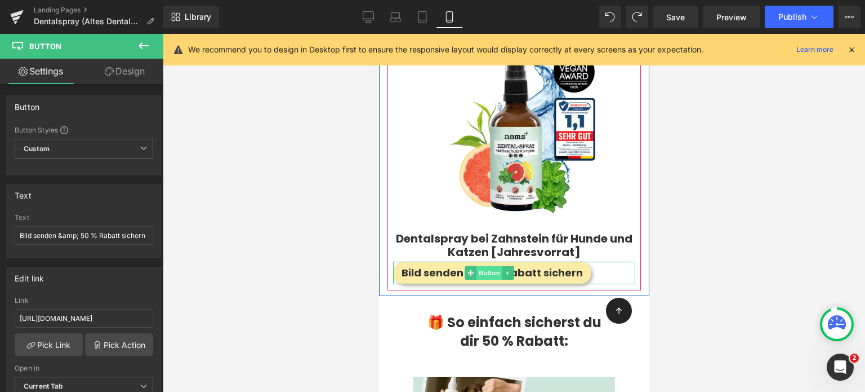
click at [480, 266] on span "Button" at bounding box center [489, 273] width 26 height 14
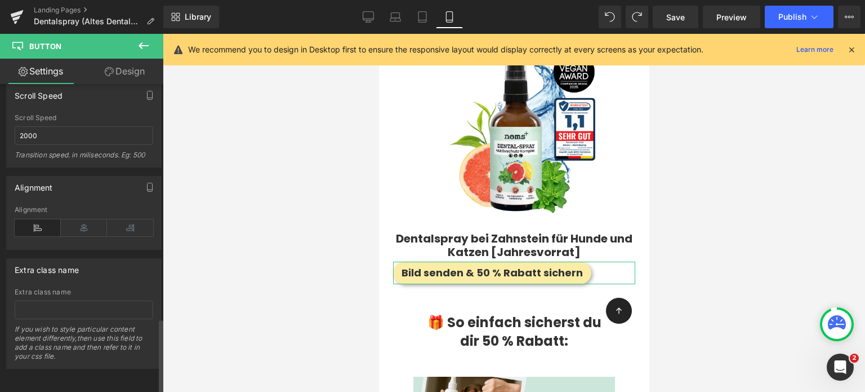
scroll to position [962, 0]
click at [81, 223] on icon at bounding box center [84, 227] width 46 height 17
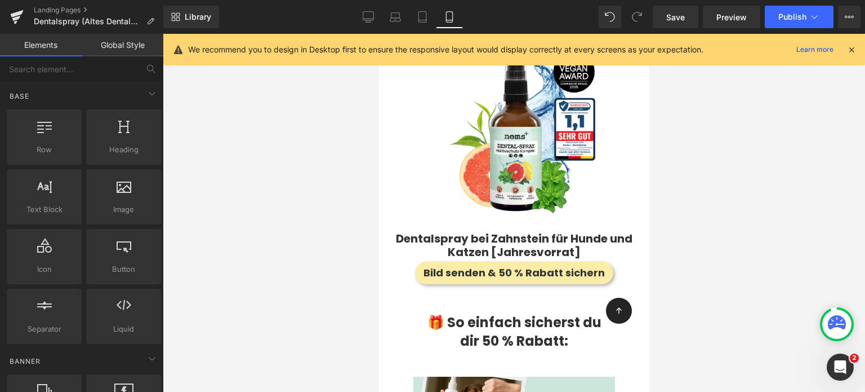
click at [340, 221] on div at bounding box center [514, 213] width 702 height 358
click at [376, 33] on div "Library Mobile Desktop Laptop Tablet Mobile Save Preview Publish Scheduled View…" at bounding box center [514, 17] width 702 height 34
click at [367, 14] on icon at bounding box center [368, 16] width 11 height 11
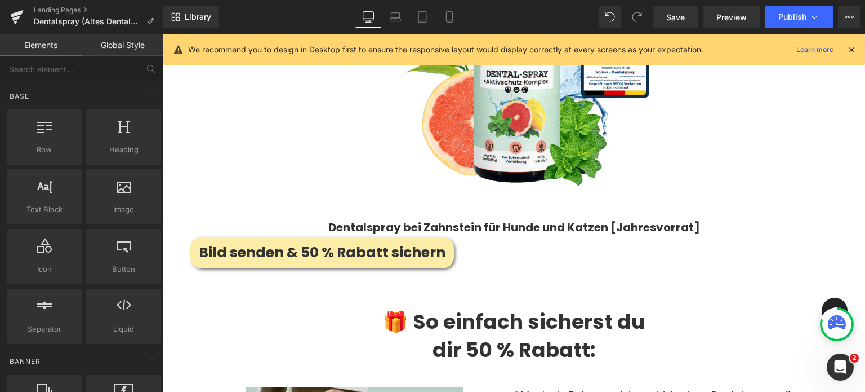
scroll to position [1778, 0]
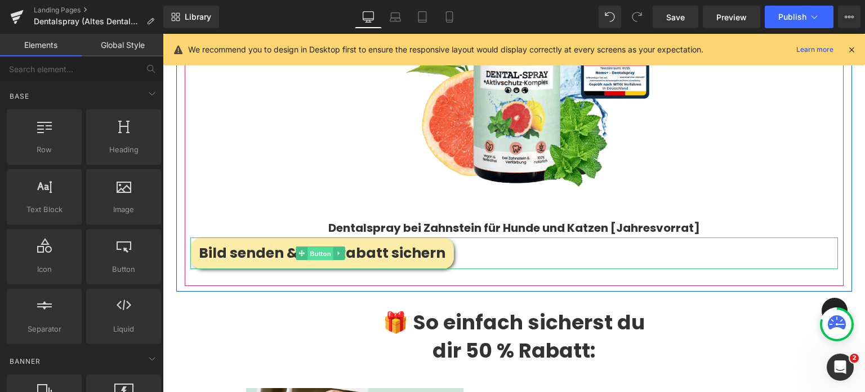
click at [313, 247] on span "Button" at bounding box center [321, 254] width 26 height 14
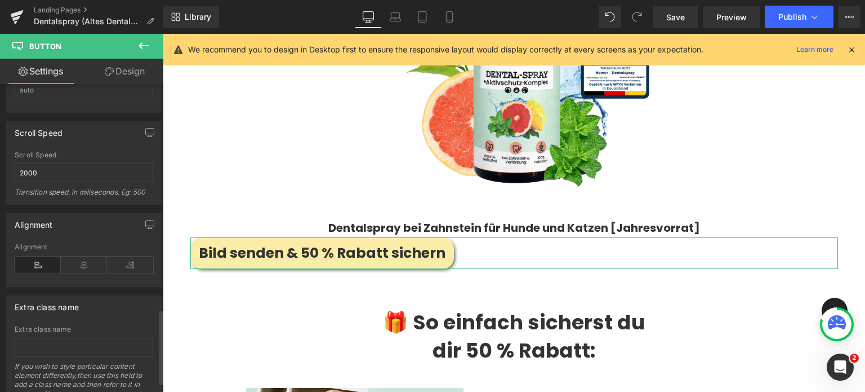
scroll to position [928, 0]
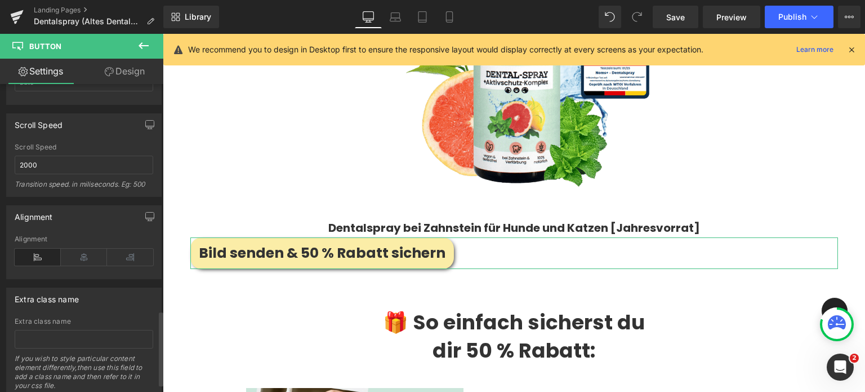
click at [81, 239] on div "Alignment" at bounding box center [84, 256] width 139 height 43
click at [74, 256] on icon at bounding box center [84, 256] width 46 height 17
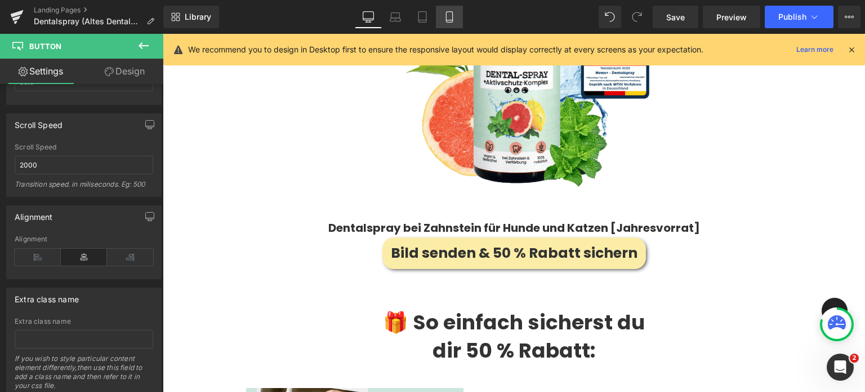
click at [446, 15] on icon at bounding box center [449, 17] width 6 height 11
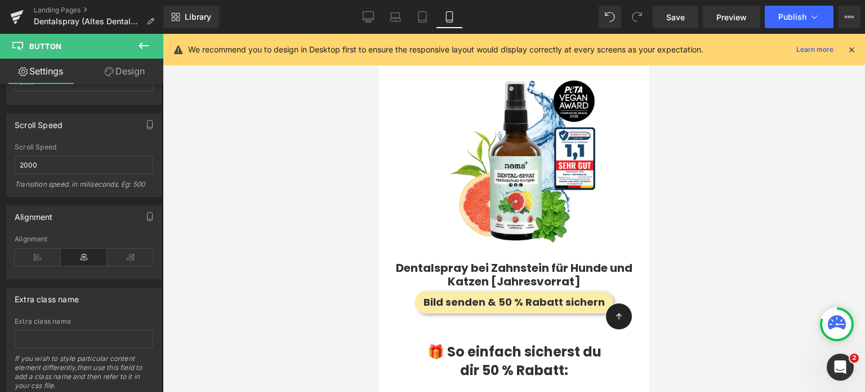
scroll to position [1848, 0]
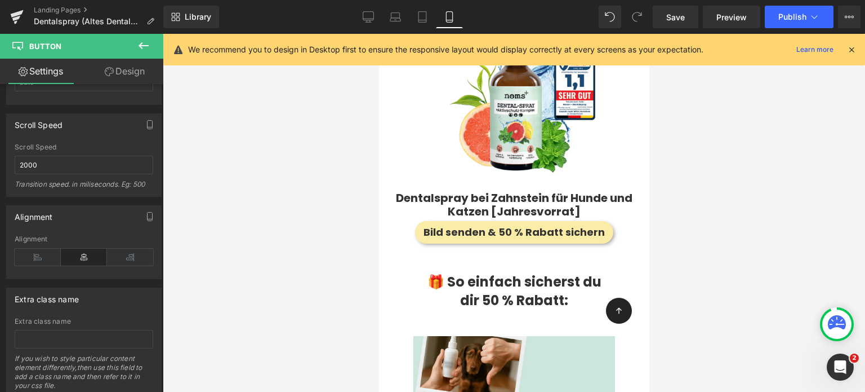
click at [358, 217] on div at bounding box center [514, 213] width 702 height 358
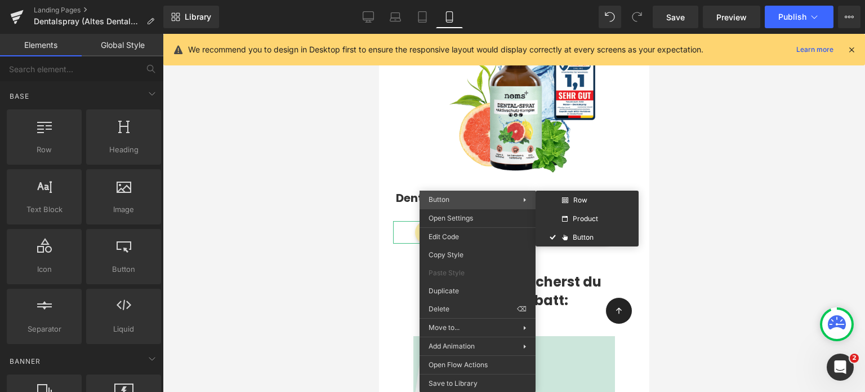
click at [473, 206] on div "Button Row Product Button" at bounding box center [478, 199] width 116 height 18
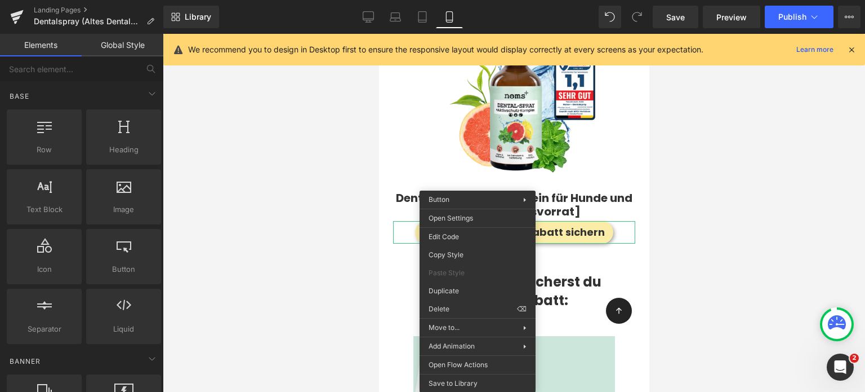
click at [97, 35] on link "Global Style" at bounding box center [123, 45] width 82 height 23
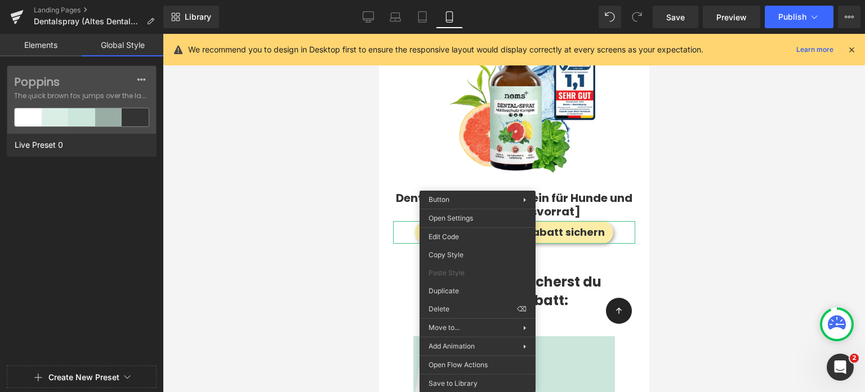
click at [275, 212] on div at bounding box center [514, 213] width 702 height 358
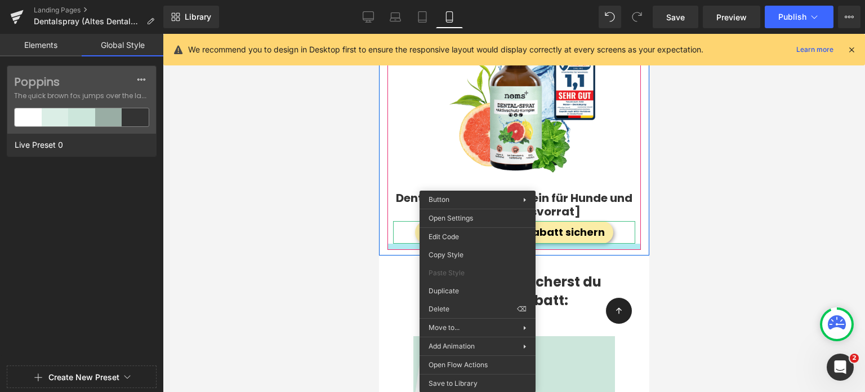
click at [586, 225] on span "Bild senden & 50 % Rabatt sichern" at bounding box center [513, 232] width 181 height 15
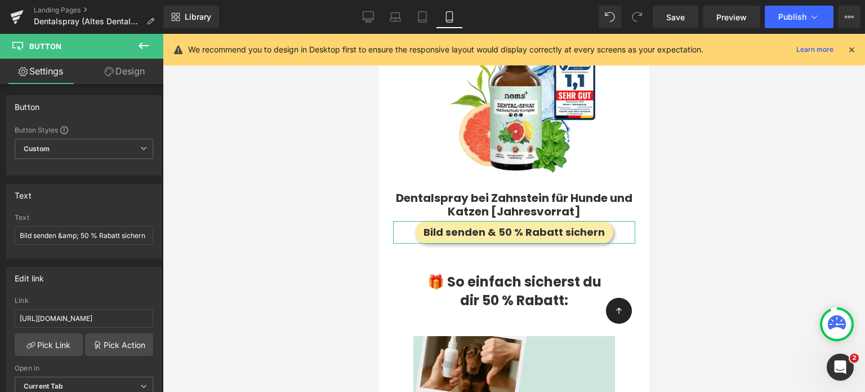
click at [116, 73] on link "Design" at bounding box center [125, 71] width 82 height 25
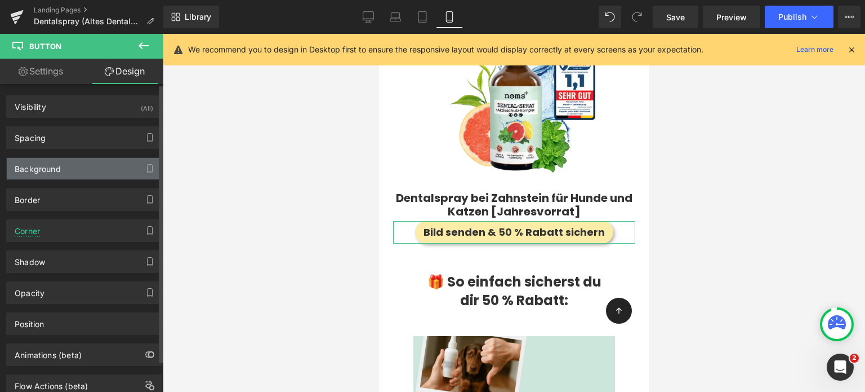
click at [50, 159] on div "Background" at bounding box center [38, 166] width 46 height 16
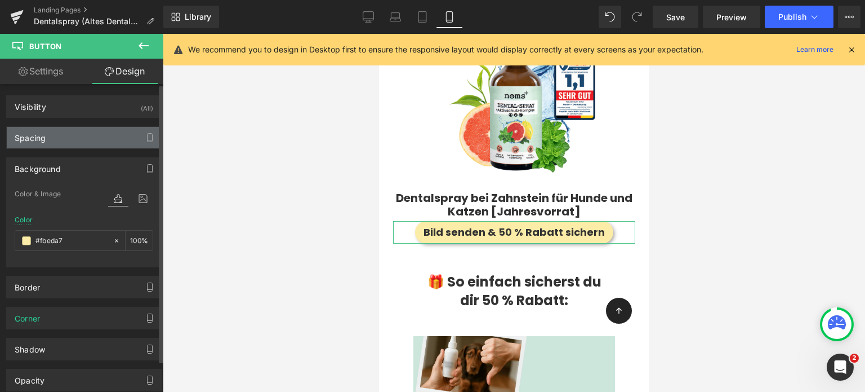
click at [47, 141] on div "Spacing" at bounding box center [84, 137] width 154 height 21
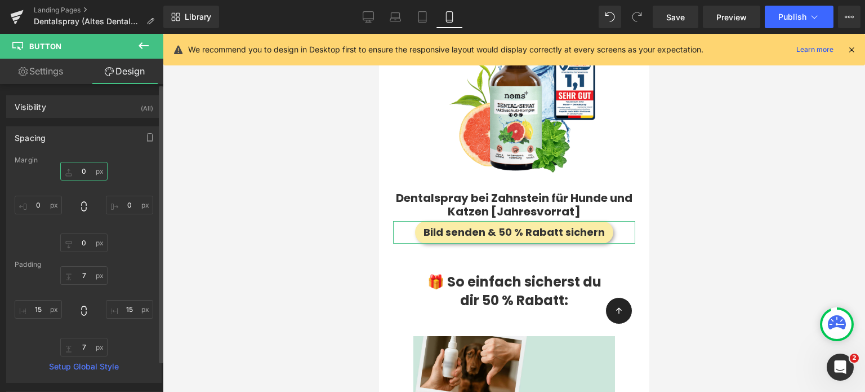
click at [81, 166] on input "0" at bounding box center [83, 171] width 47 height 19
type input "15"
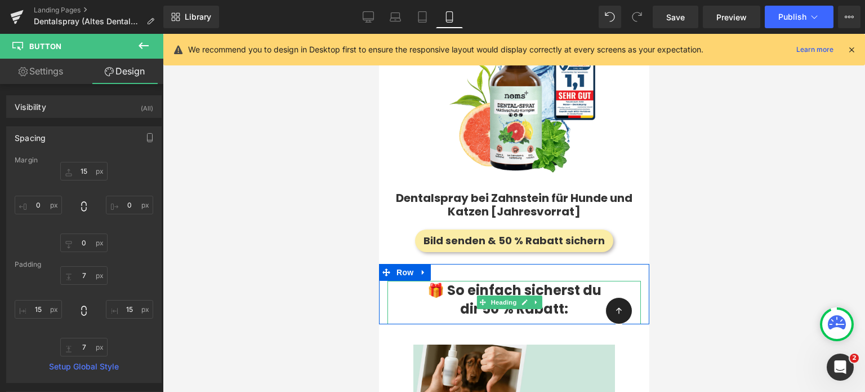
click at [432, 281] on strong "🎁 So einfach sicherst du" at bounding box center [514, 290] width 174 height 19
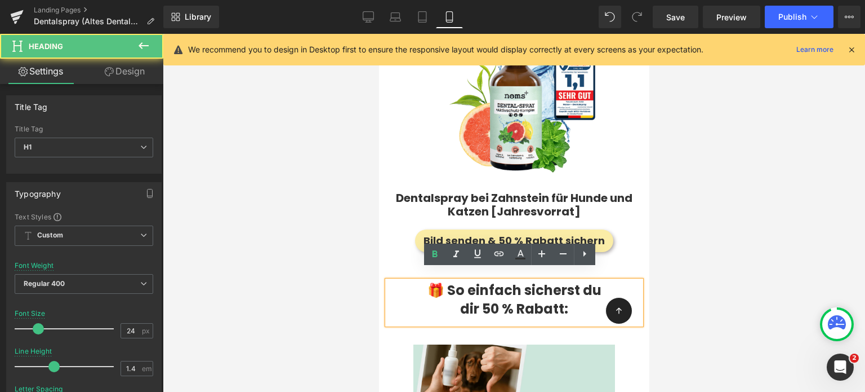
click at [284, 240] on div at bounding box center [514, 213] width 702 height 358
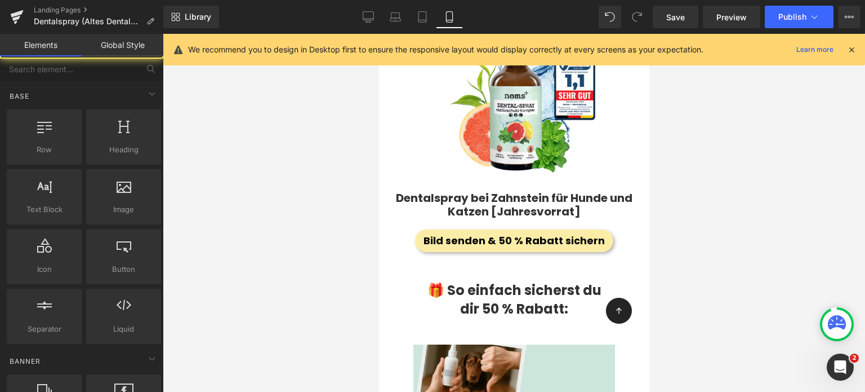
click at [458, 235] on span "Bild senden & 50 % Rabatt sichern" at bounding box center [513, 240] width 181 height 15
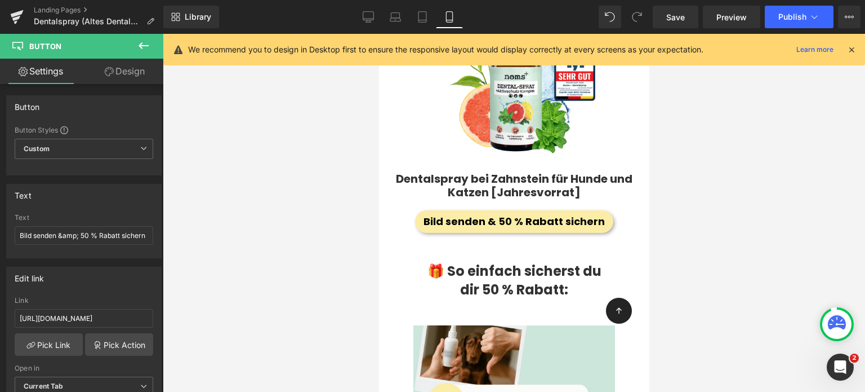
scroll to position [1861, 0]
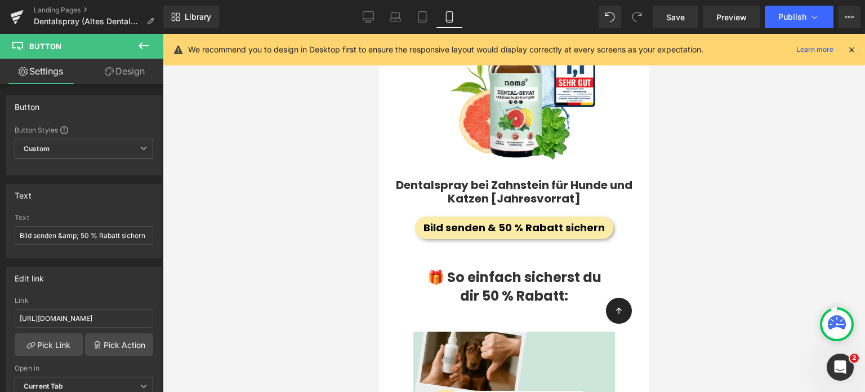
click at [456, 220] on span "Bild senden & 50 % Rabatt sichern" at bounding box center [513, 227] width 181 height 15
click at [59, 235] on input "Bild senden &amp; 50 % Rabatt sichern" at bounding box center [84, 235] width 139 height 19
drag, startPoint x: 78, startPoint y: 234, endPoint x: 0, endPoint y: 223, distance: 78.5
click at [0, 223] on div "Text Bild senden &amp; 50 % Rabatt sichern Text Bild senden &amp; 50 % Rabatt s…" at bounding box center [84, 216] width 168 height 83
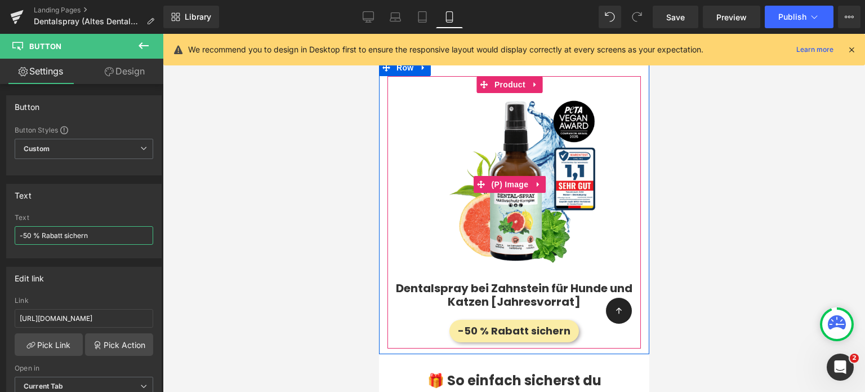
scroll to position [1932, 0]
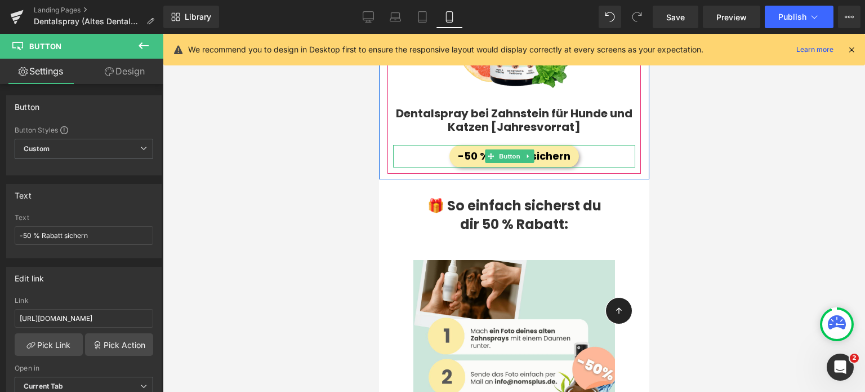
click at [478, 149] on span "-50 % Rabatt sichern" at bounding box center [513, 156] width 113 height 15
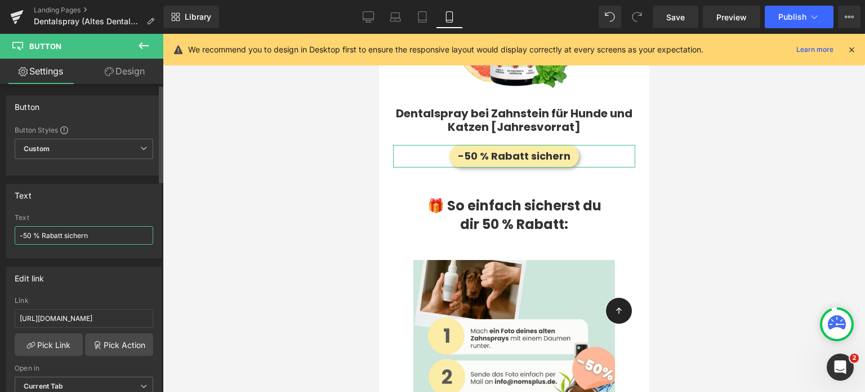
click at [27, 233] on input "-50 % Rabatt sichern" at bounding box center [84, 235] width 139 height 19
type input "zum Bestseller"
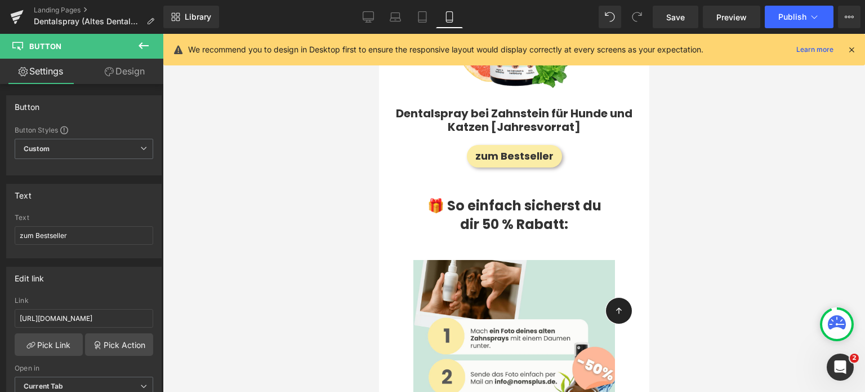
click at [744, 188] on div at bounding box center [514, 213] width 702 height 358
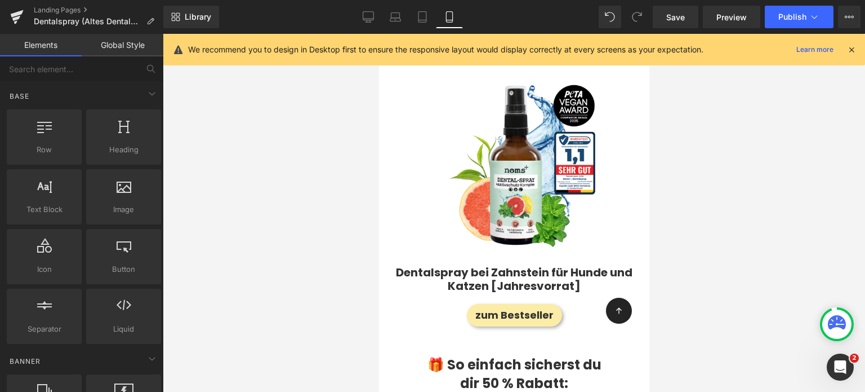
scroll to position [1778, 0]
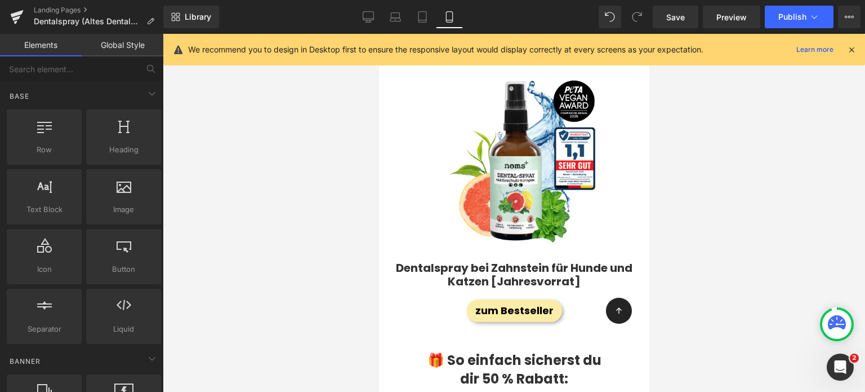
click at [500, 299] on div "zum Bestseller Button" at bounding box center [514, 310] width 242 height 23
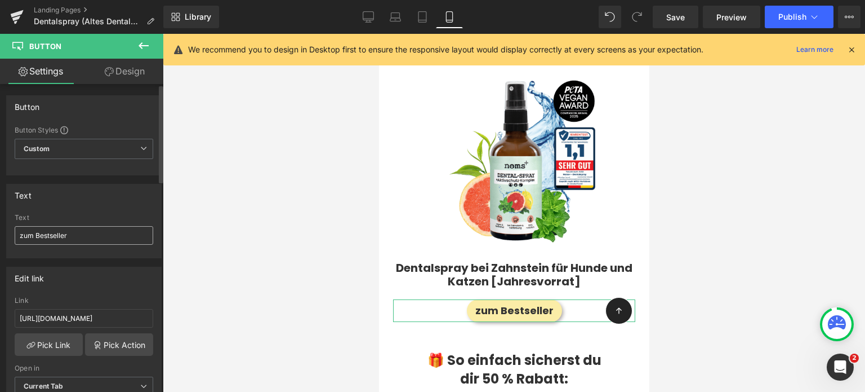
click at [42, 227] on input "zum Bestseller" at bounding box center [84, 235] width 139 height 19
type input "mehr erfahren"
click at [705, 210] on div at bounding box center [514, 213] width 702 height 358
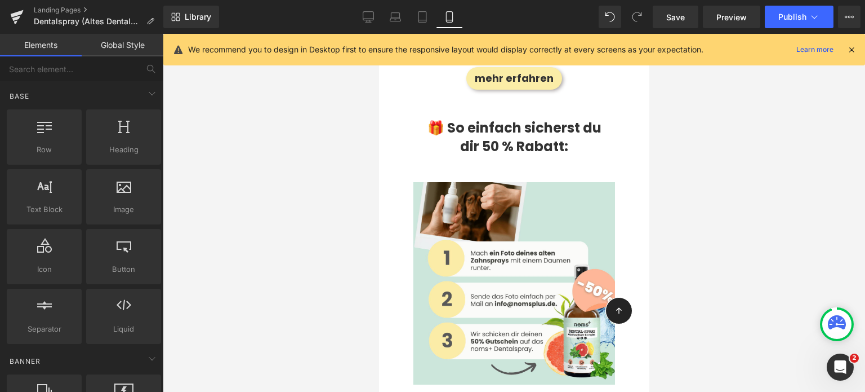
scroll to position [1889, 0]
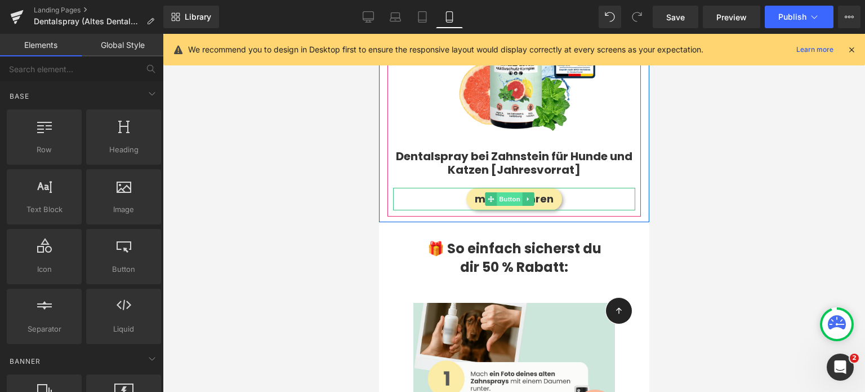
click at [501, 192] on span "Button" at bounding box center [510, 199] width 26 height 14
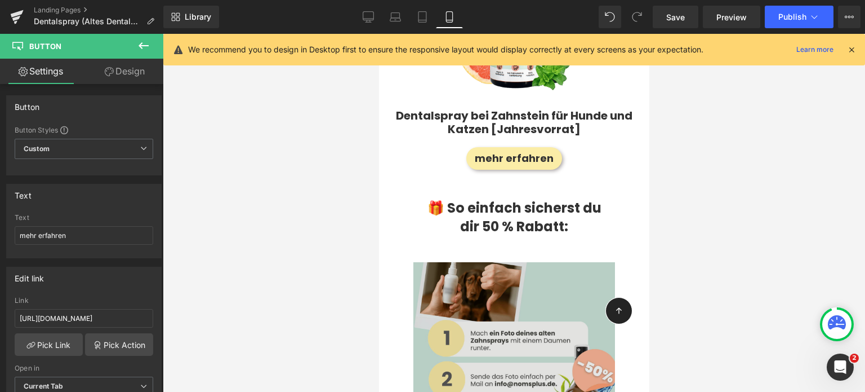
scroll to position [1929, 0]
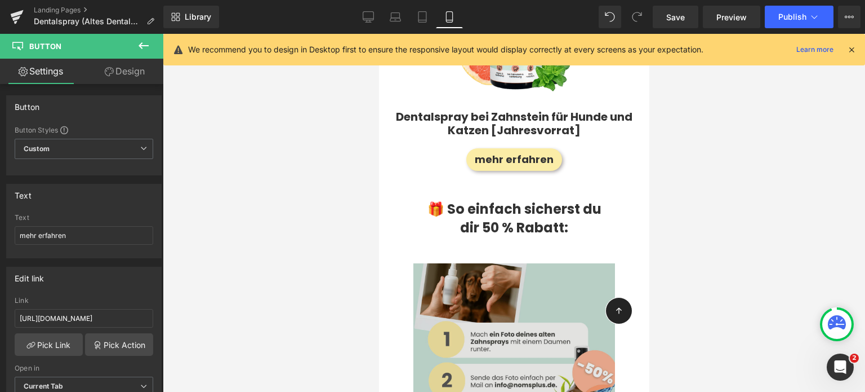
click at [439, 320] on img at bounding box center [514, 362] width 202 height 238
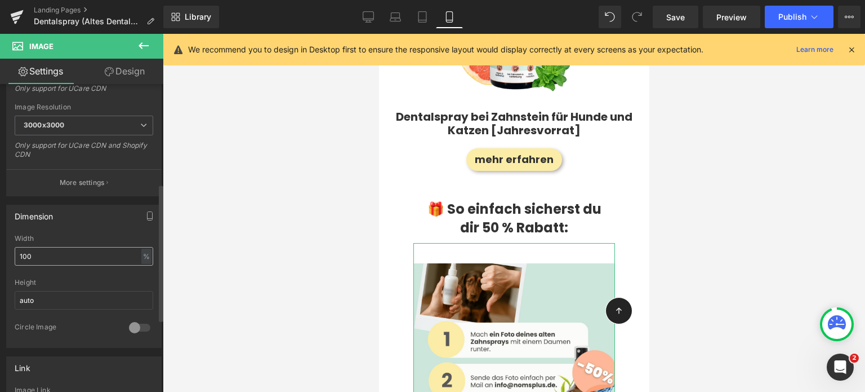
scroll to position [223, 0]
click at [72, 246] on input "100" at bounding box center [84, 255] width 139 height 19
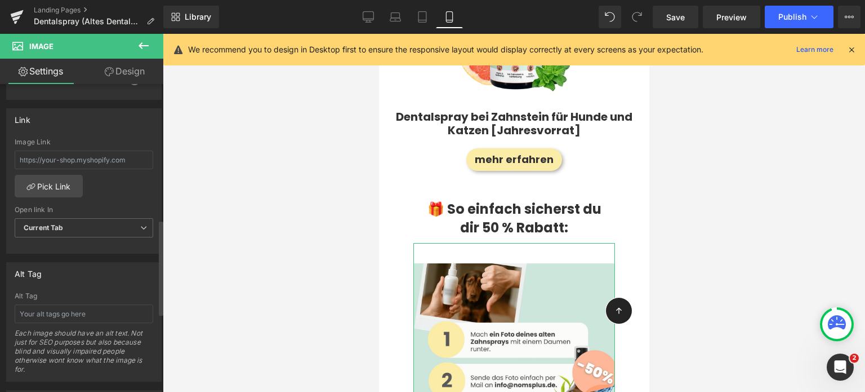
scroll to position [470, 0]
click at [374, 17] on icon at bounding box center [368, 16] width 11 height 11
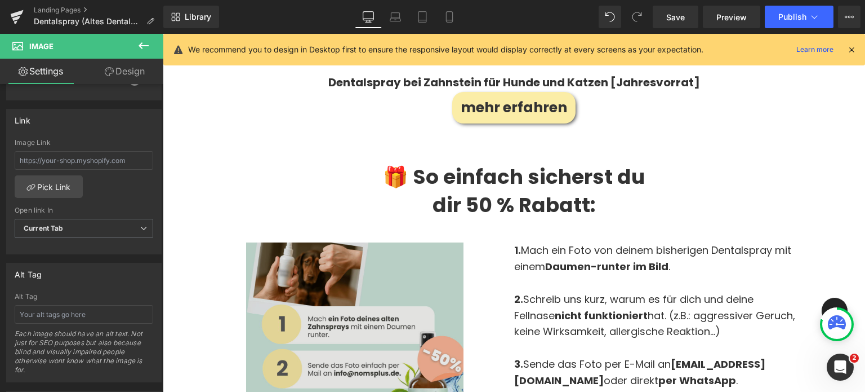
scroll to position [1908, 0]
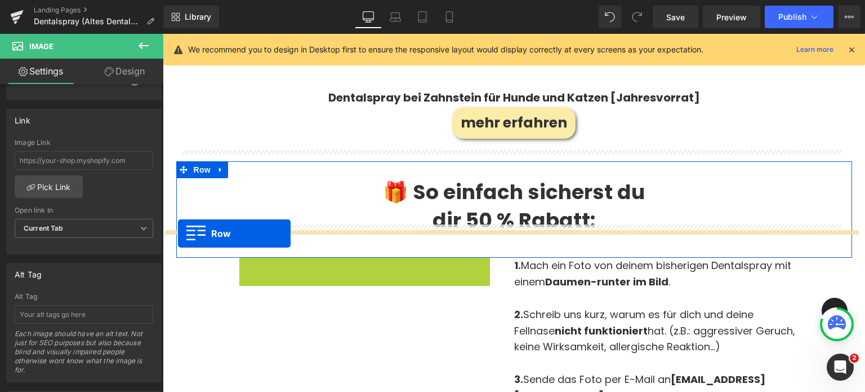
drag, startPoint x: 269, startPoint y: 237, endPoint x: 178, endPoint y: 233, distance: 91.3
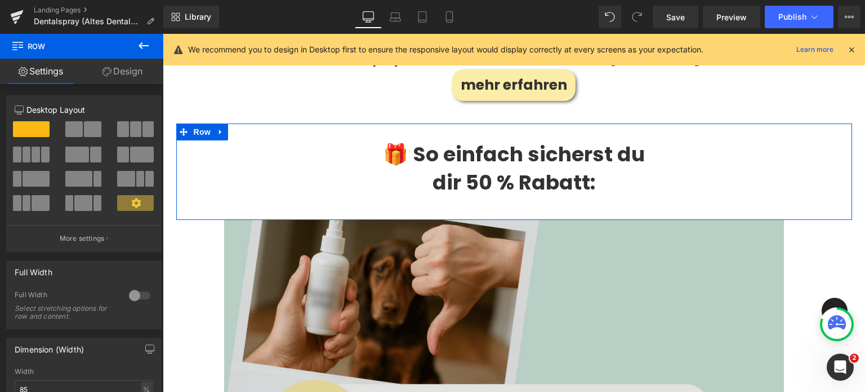
scroll to position [1942, 0]
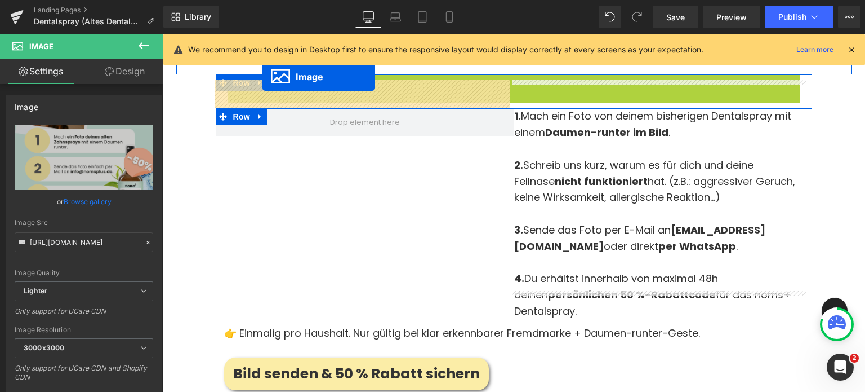
scroll to position [2068, 0]
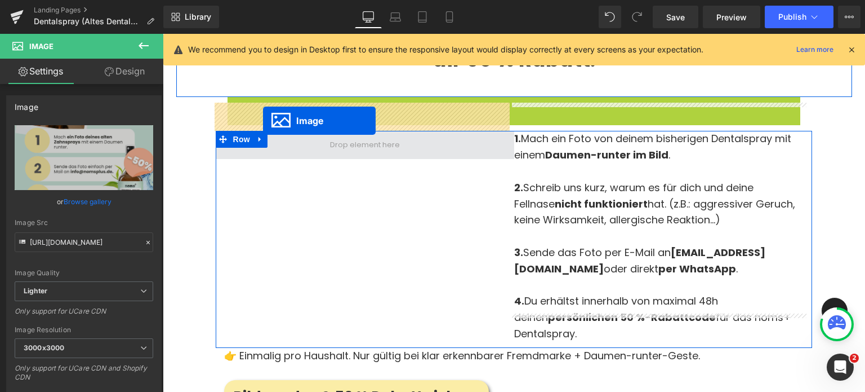
drag, startPoint x: 496, startPoint y: 273, endPoint x: 263, endPoint y: 121, distance: 278.1
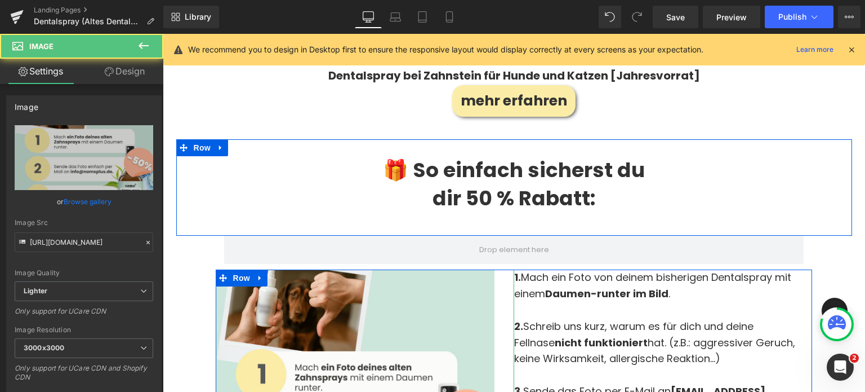
scroll to position [1924, 0]
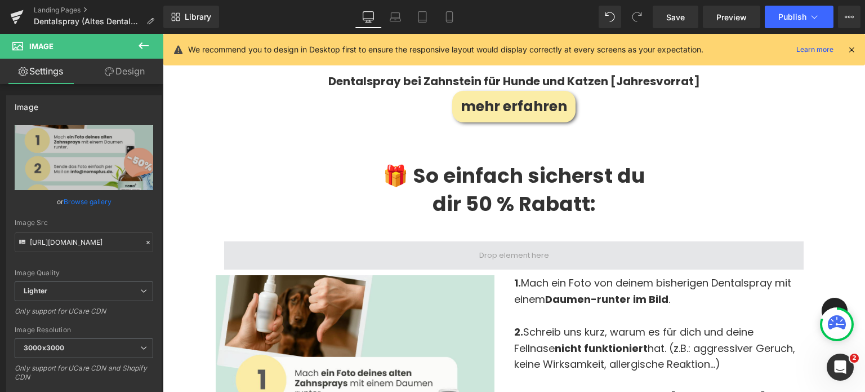
click at [390, 241] on span at bounding box center [514, 255] width 580 height 28
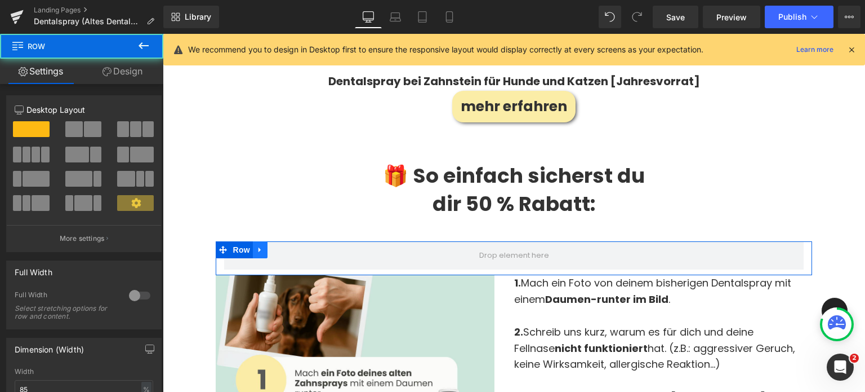
click at [261, 246] on icon at bounding box center [260, 250] width 8 height 8
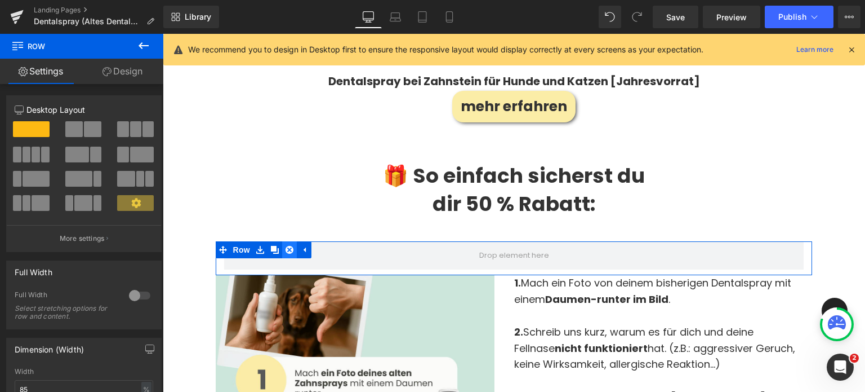
click at [293, 241] on link at bounding box center [289, 249] width 15 height 17
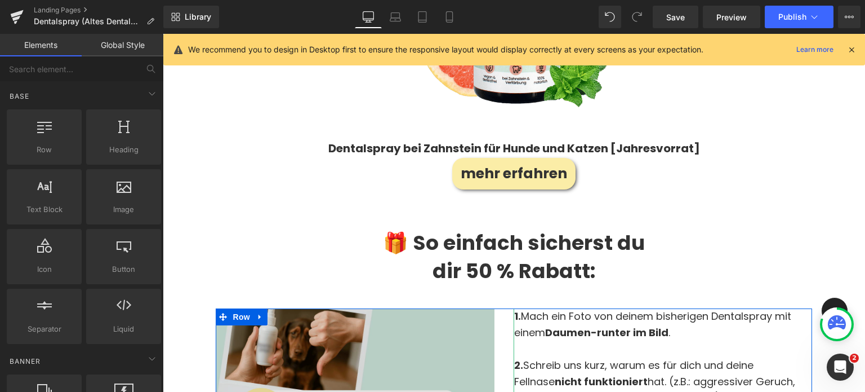
scroll to position [1858, 0]
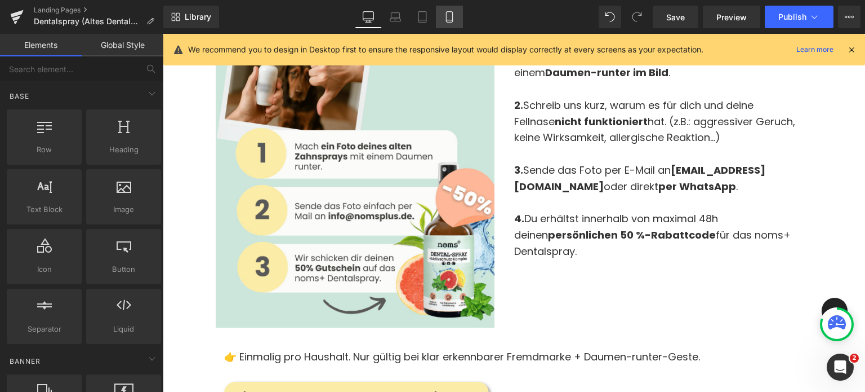
click at [452, 18] on icon at bounding box center [449, 16] width 11 height 11
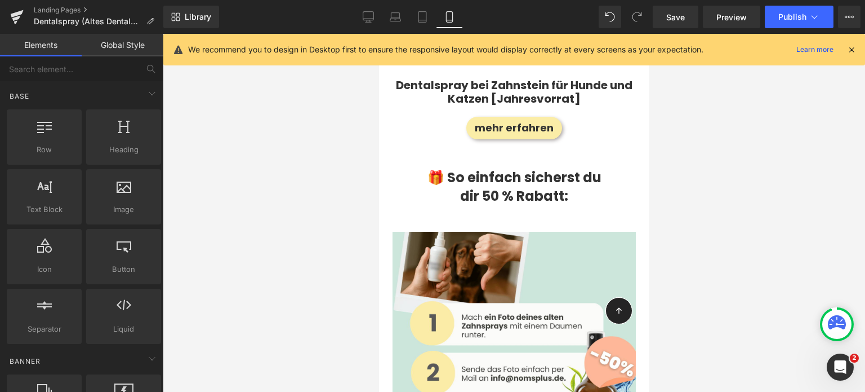
scroll to position [1958, 0]
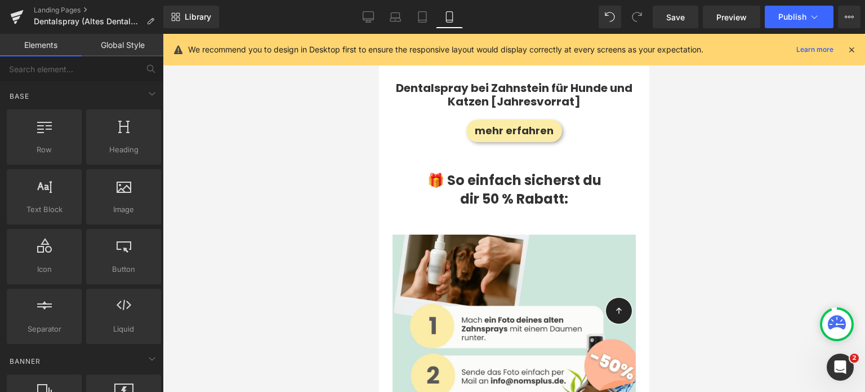
click at [502, 189] on strong "dir 50 % Rabatt:" at bounding box center [514, 198] width 108 height 19
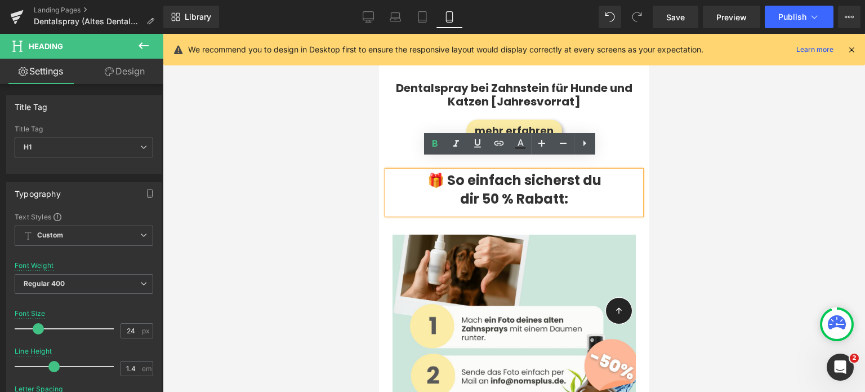
click at [334, 213] on div at bounding box center [514, 213] width 702 height 358
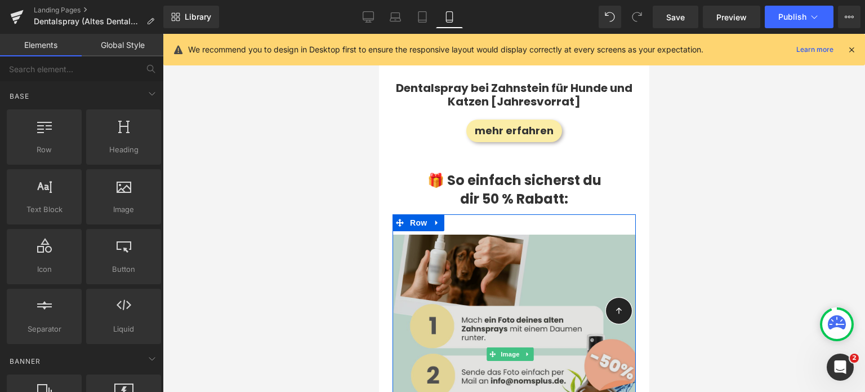
click at [485, 214] on img at bounding box center [513, 353] width 243 height 279
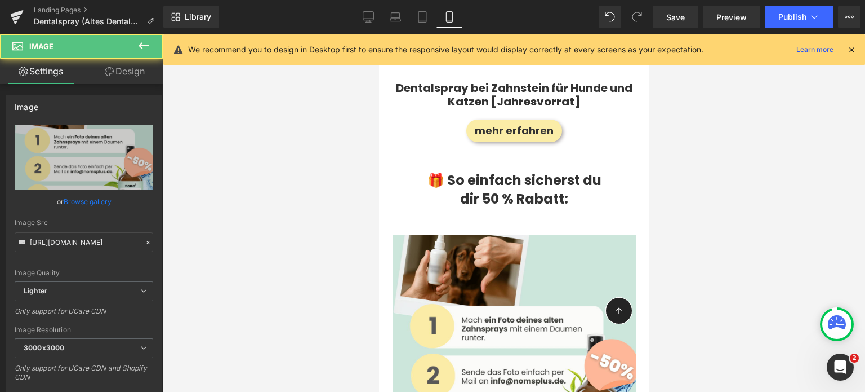
click at [358, 166] on div at bounding box center [514, 213] width 702 height 358
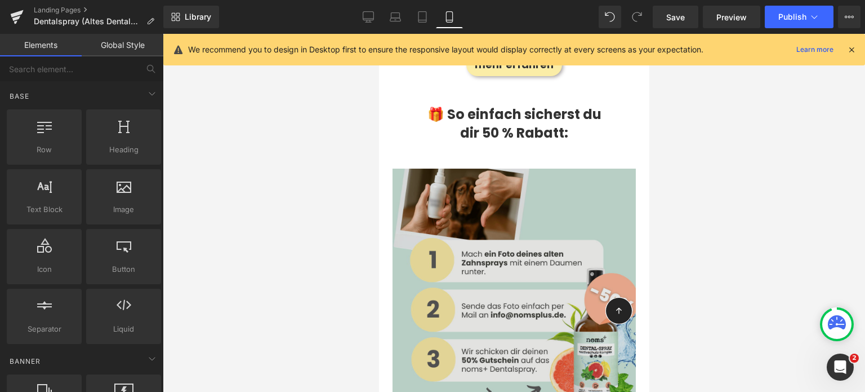
scroll to position [2023, 0]
click at [440, 259] on img at bounding box center [513, 287] width 243 height 279
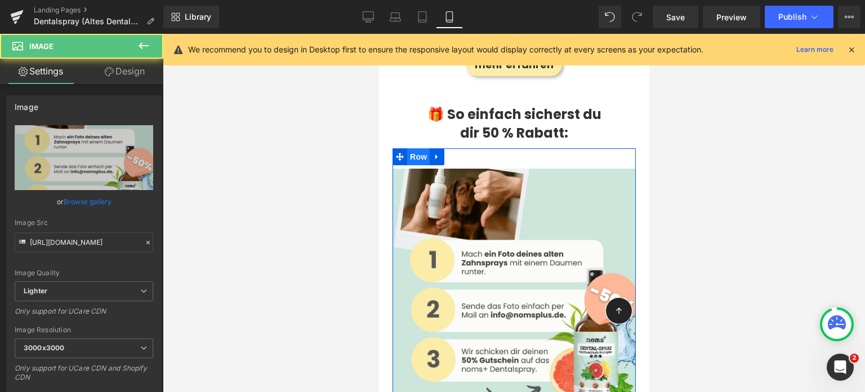
click at [417, 148] on span "Row" at bounding box center [418, 156] width 23 height 17
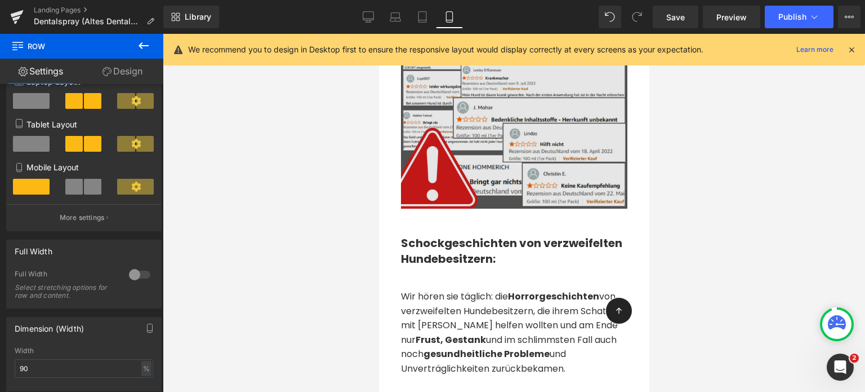
scroll to position [412, 0]
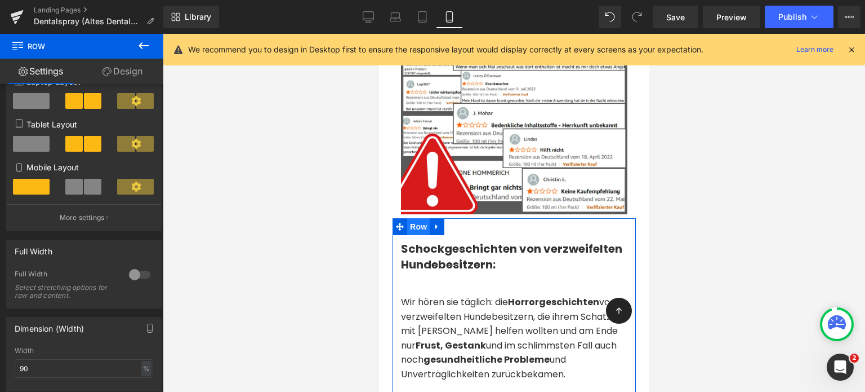
click at [411, 235] on span "Row" at bounding box center [418, 226] width 23 height 17
click at [411, 235] on span "Row" at bounding box center [418, 227] width 23 height 17
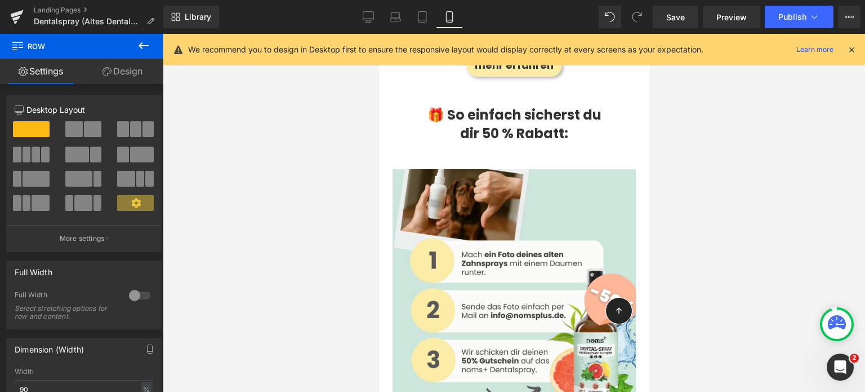
scroll to position [2026, 0]
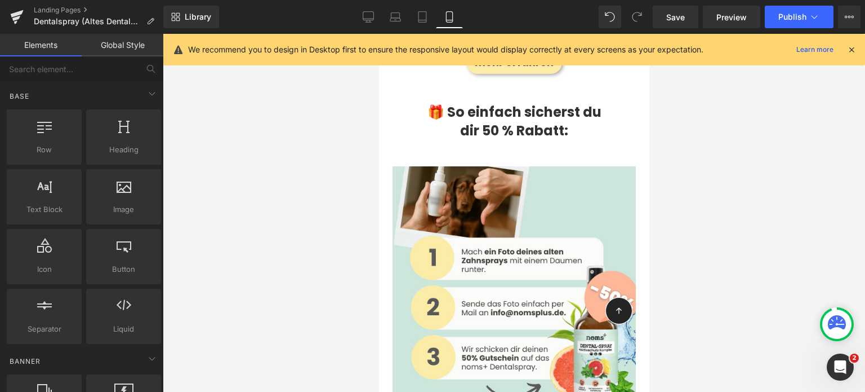
click at [328, 227] on div at bounding box center [514, 213] width 702 height 358
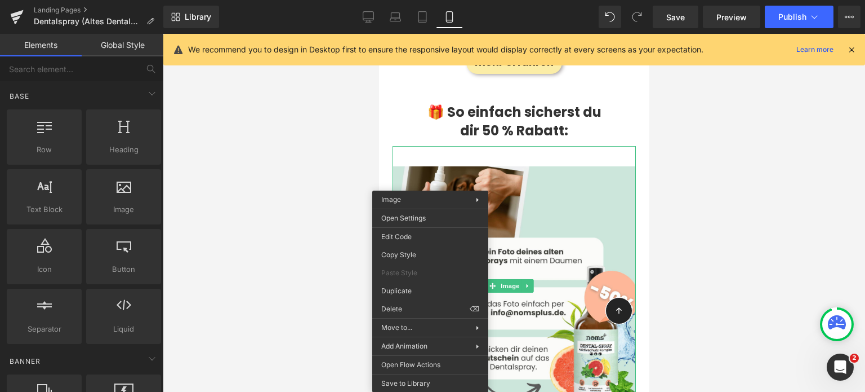
click at [335, 232] on div at bounding box center [514, 213] width 702 height 358
click at [319, 127] on div at bounding box center [514, 213] width 702 height 358
click at [370, 86] on div at bounding box center [514, 213] width 702 height 358
click at [269, 147] on div at bounding box center [514, 213] width 702 height 358
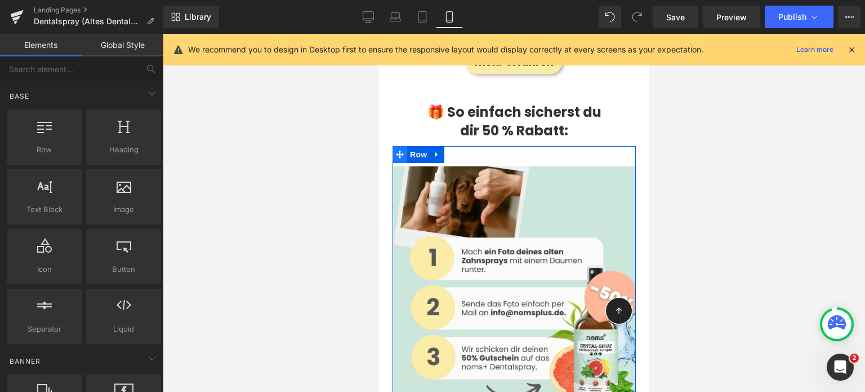
click at [399, 150] on icon at bounding box center [399, 154] width 8 height 8
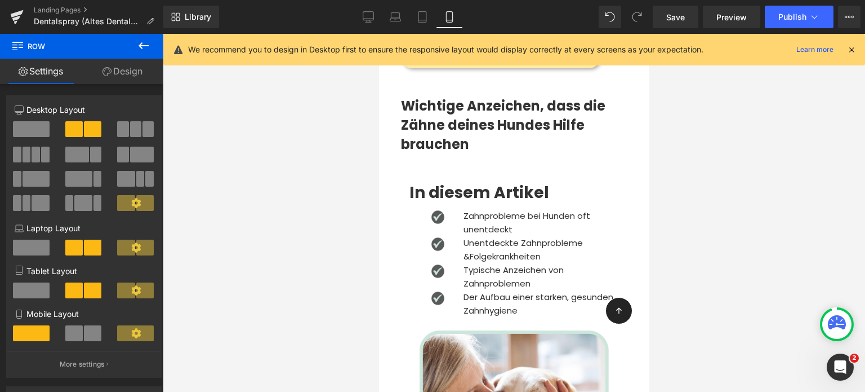
scroll to position [2690, 0]
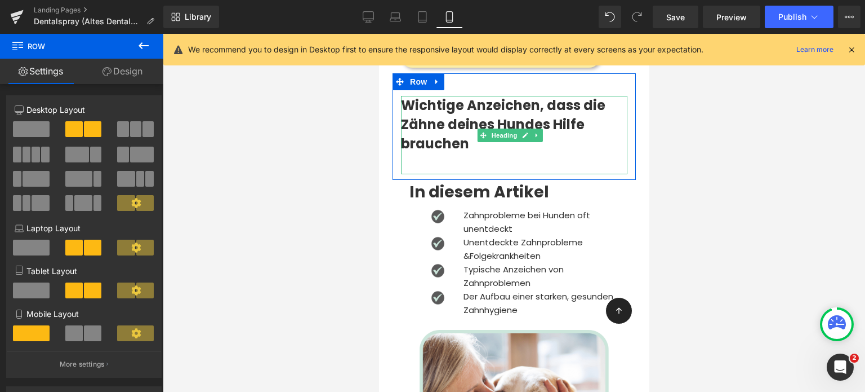
click at [440, 101] on strong "Wichtige Anzeichen, dass die Zähne deines Hundes Hilfe brauchen" at bounding box center [503, 124] width 204 height 56
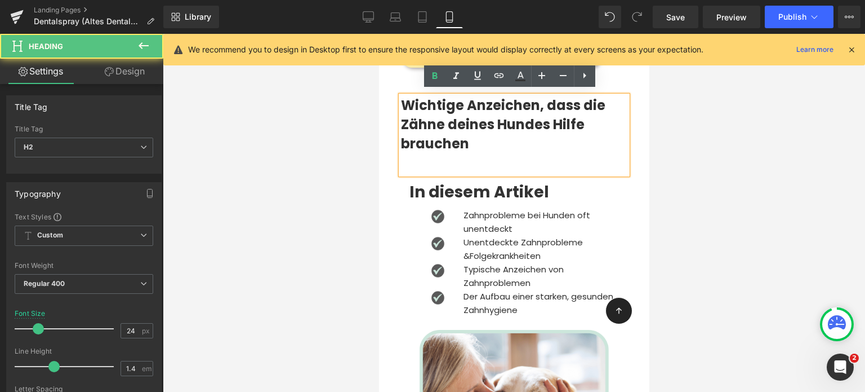
click at [474, 137] on h2 "Wichtige Anzeichen, dass die Zähne deines Hundes Hilfe brauchen" at bounding box center [514, 124] width 226 height 57
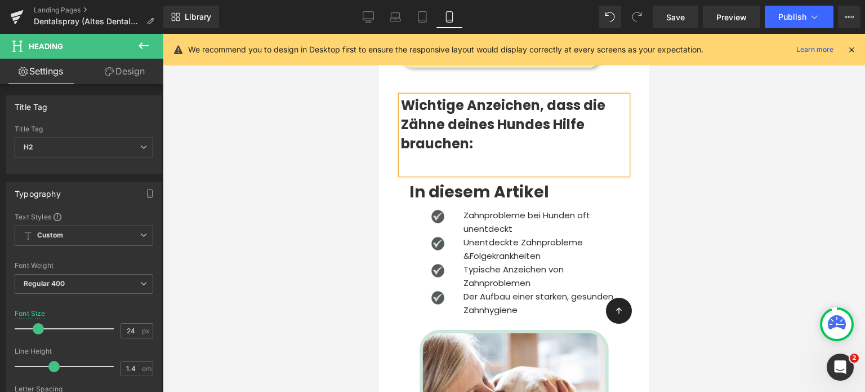
click at [535, 156] on div "Wichtige Anzeichen, dass die Zähne deines Hundes Hilfe brauchen:" at bounding box center [514, 135] width 226 height 78
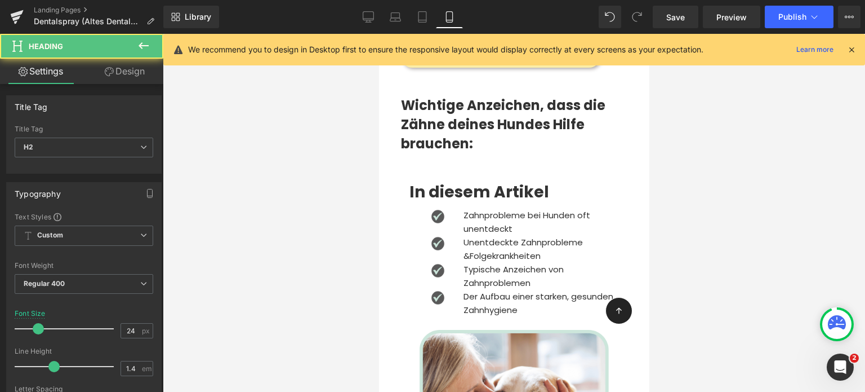
click at [711, 202] on div at bounding box center [514, 213] width 702 height 358
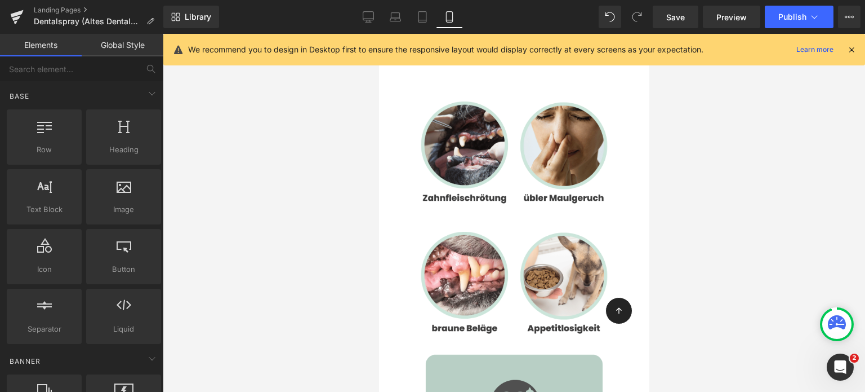
scroll to position [3703, 0]
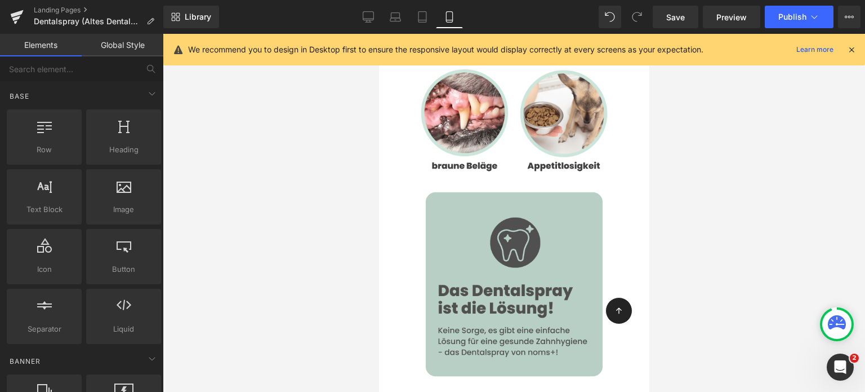
click at [460, 281] on img at bounding box center [513, 284] width 211 height 211
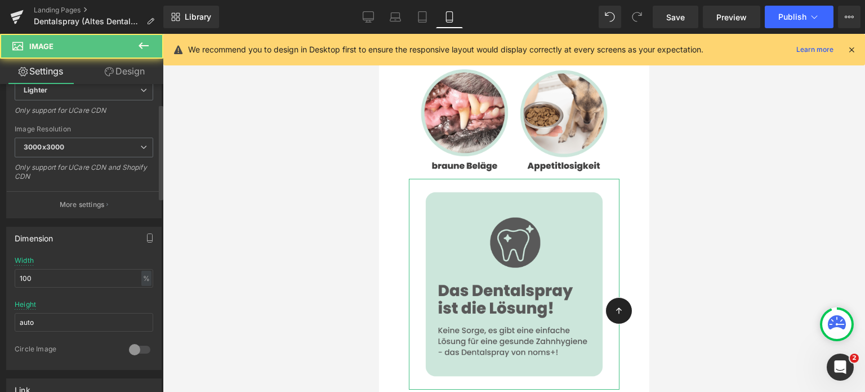
scroll to position [204, 0]
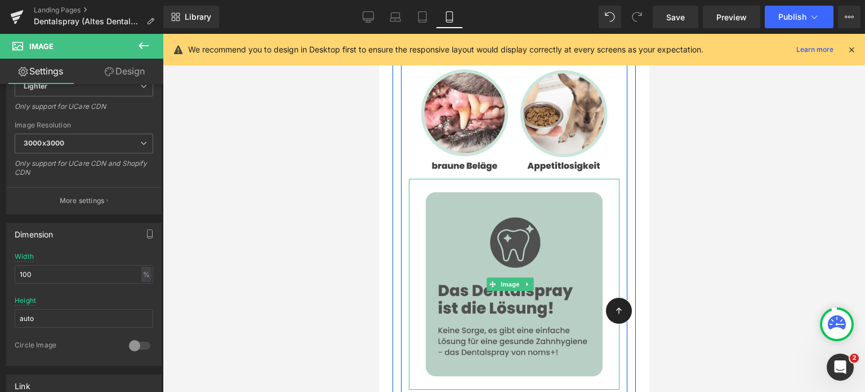
click at [501, 224] on img at bounding box center [513, 284] width 211 height 211
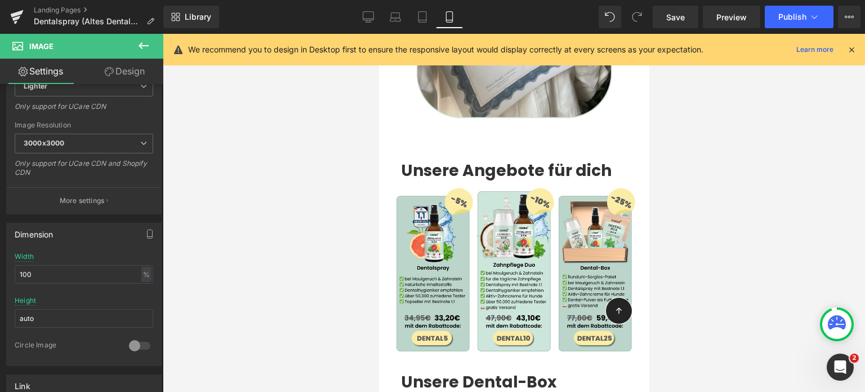
scroll to position [4552, 0]
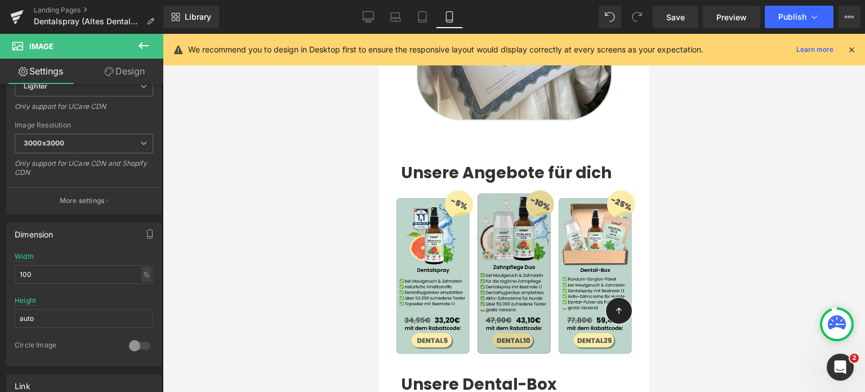
click at [541, 236] on img at bounding box center [513, 273] width 81 height 167
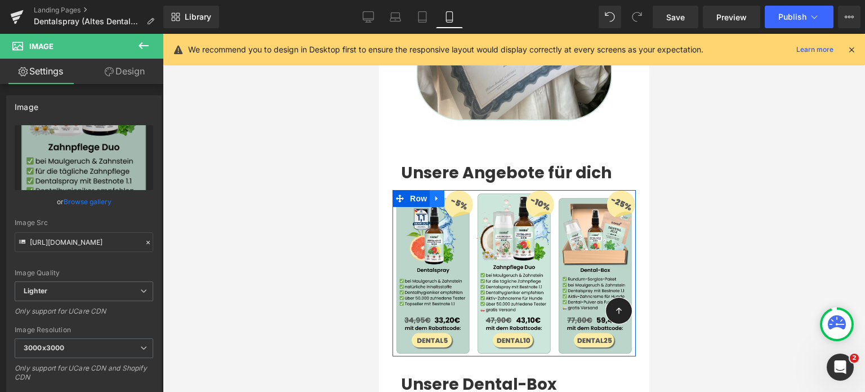
click at [439, 194] on icon at bounding box center [437, 198] width 8 height 8
click at [465, 194] on icon at bounding box center [466, 198] width 8 height 8
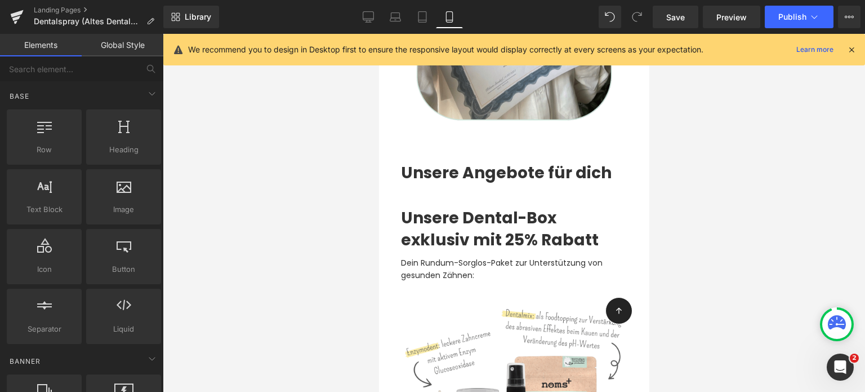
click at [335, 195] on div at bounding box center [514, 213] width 702 height 358
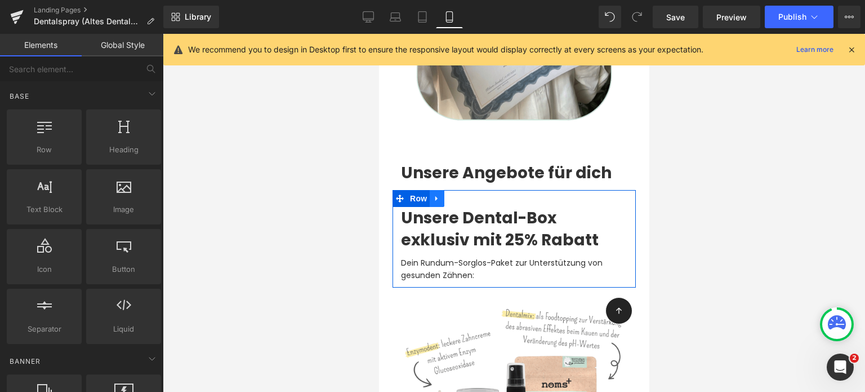
click at [438, 194] on icon at bounding box center [437, 198] width 8 height 8
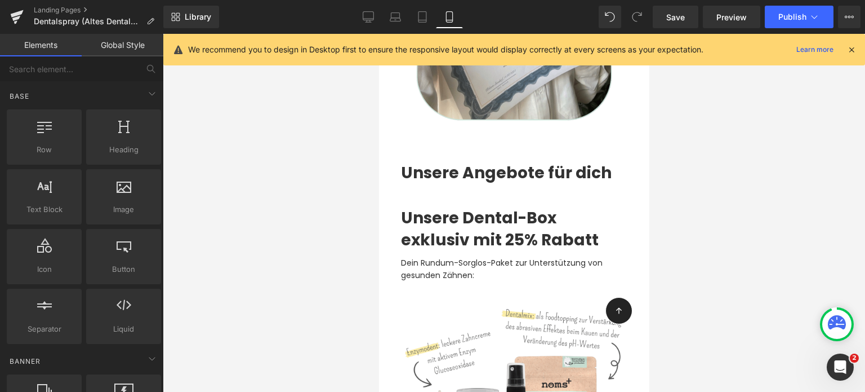
click at [319, 207] on div at bounding box center [514, 213] width 702 height 358
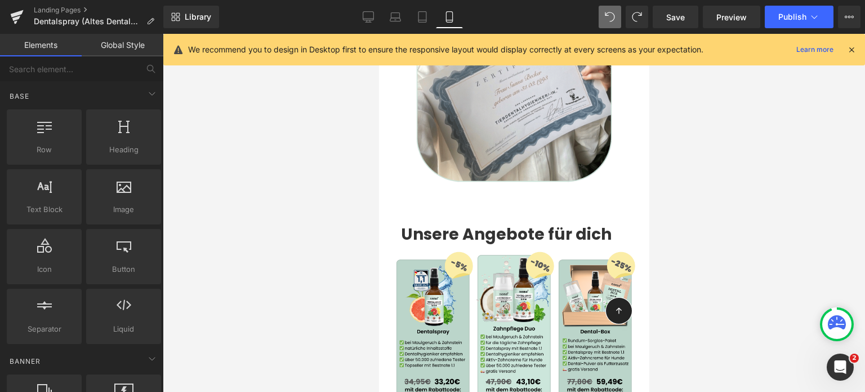
scroll to position [4491, 0]
drag, startPoint x: 117, startPoint y: 136, endPoint x: 0, endPoint y: 145, distance: 117.5
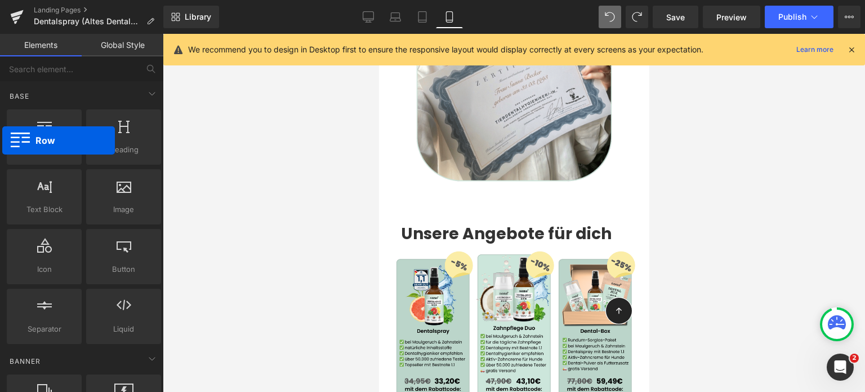
drag, startPoint x: 27, startPoint y: 137, endPoint x: 1, endPoint y: 141, distance: 26.8
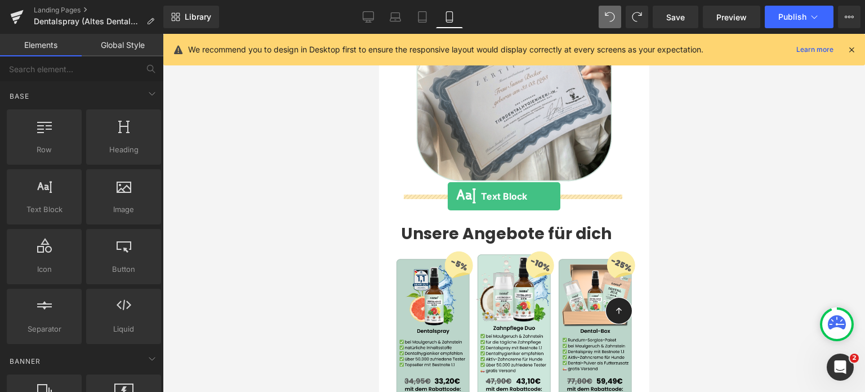
drag, startPoint x: 406, startPoint y: 232, endPoint x: 447, endPoint y: 196, distance: 54.7
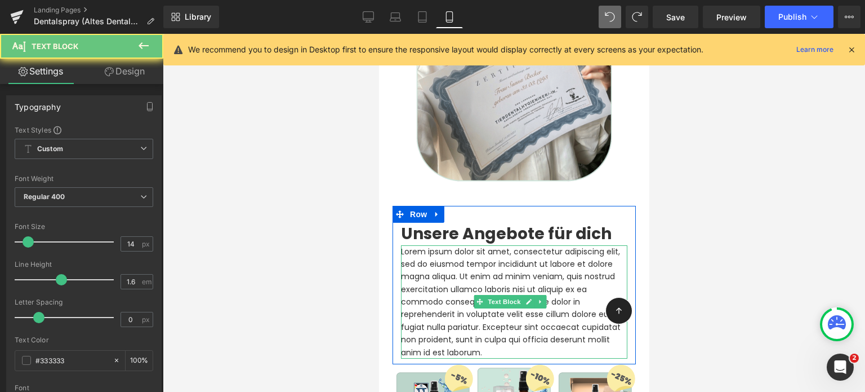
click at [444, 245] on p "Lorem ipsum dolor sit amet, consectetur adipiscing elit, sed do eiusmod tempor …" at bounding box center [514, 302] width 226 height 114
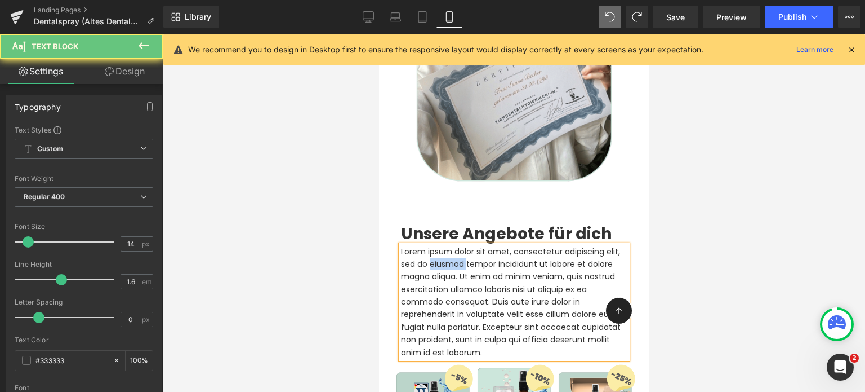
click at [444, 245] on p "Lorem ipsum dolor sit amet, consectetur adipiscing elit, sed do eiusmod tempor …" at bounding box center [514, 302] width 226 height 114
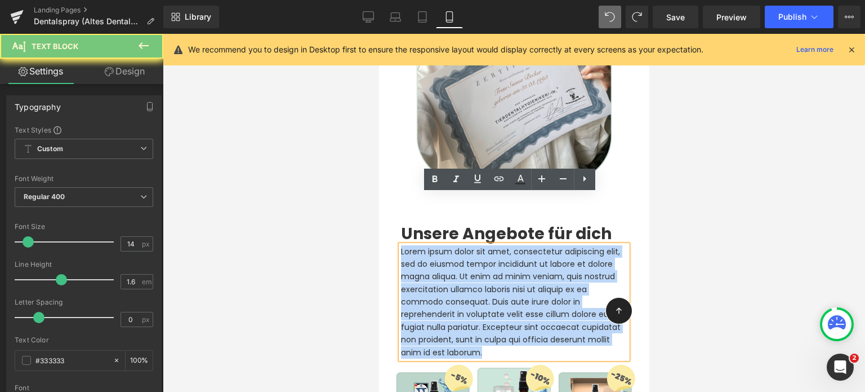
click at [444, 245] on p "Lorem ipsum dolor sit amet, consectetur adipiscing elit, sed do eiusmod tempor …" at bounding box center [514, 302] width 226 height 114
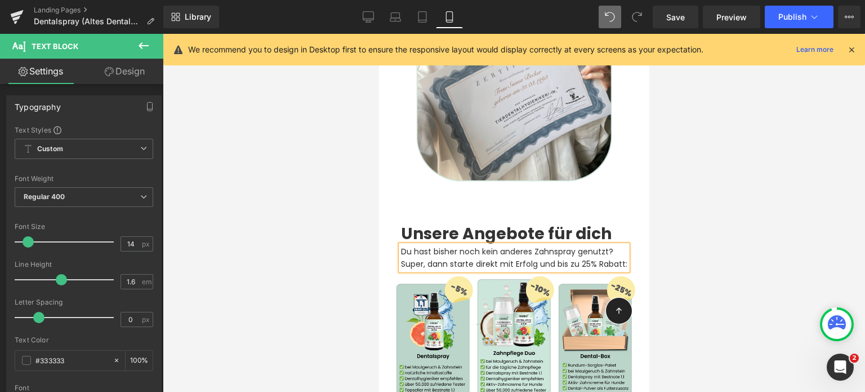
click at [438, 245] on p "Du hast bisher noch kein anderes Zahnspray genutzt? Super, dann starte direkt m…" at bounding box center [514, 257] width 226 height 25
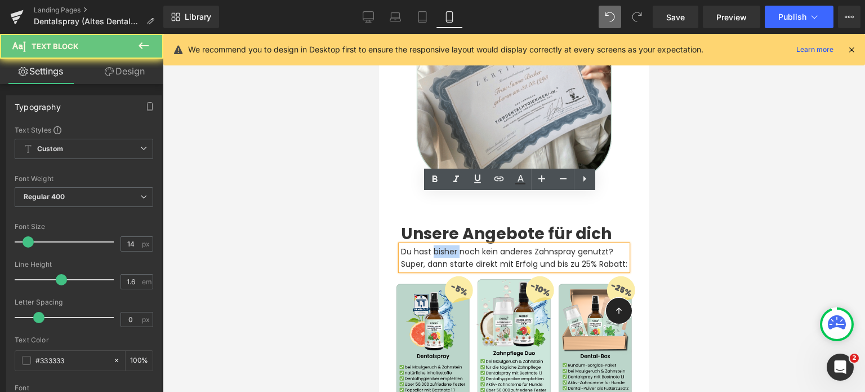
click at [438, 245] on p "Du hast bisher noch kein anderes Zahnspray genutzt? Super, dann starte direkt m…" at bounding box center [514, 257] width 226 height 25
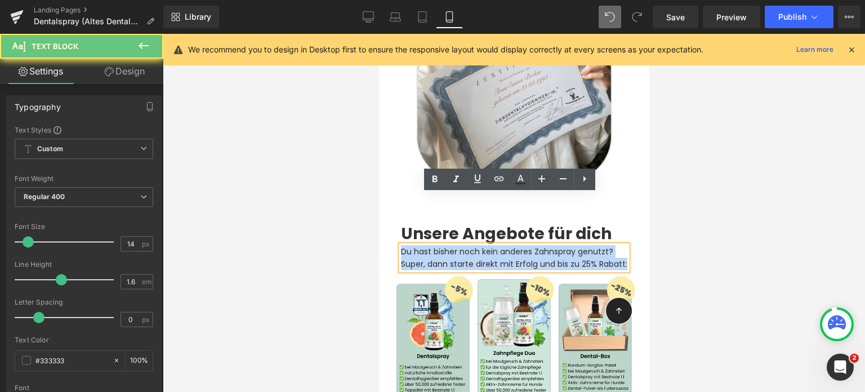
click at [438, 245] on p "Du hast bisher noch kein anderes Zahnspray genutzt? Super, dann starte direkt m…" at bounding box center [514, 257] width 226 height 25
copy p "Du hast bisher noch kein anderes Zahnspray genutzt? Super, dann starte direkt m…"
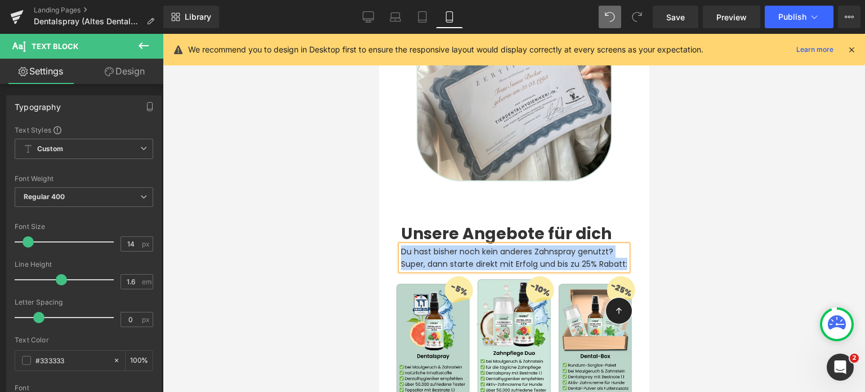
click at [460, 245] on p "Du hast bisher noch kein anderes Zahnspray genutzt? Super, dann starte direkt m…" at bounding box center [514, 257] width 226 height 25
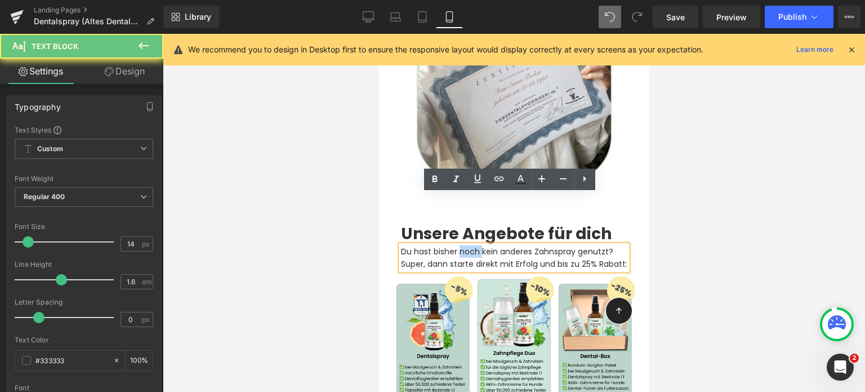
click at [460, 245] on p "Du hast bisher noch kein anderes Zahnspray genutzt? Super, dann starte direkt m…" at bounding box center [514, 257] width 226 height 25
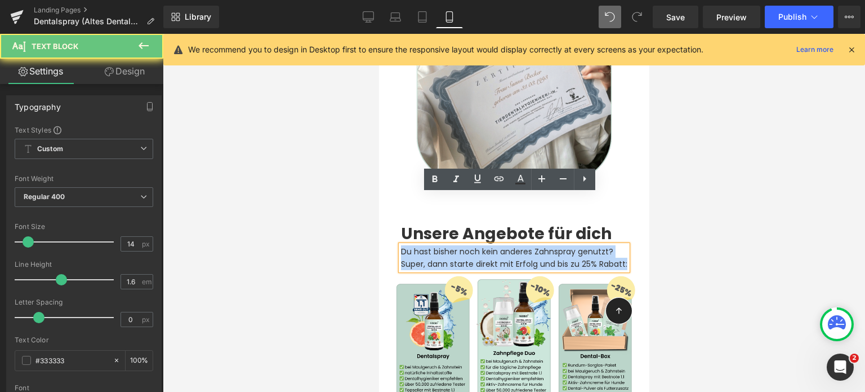
click at [460, 245] on p "Du hast bisher noch kein anderes Zahnspray genutzt? Super, dann starte direkt m…" at bounding box center [514, 257] width 226 height 25
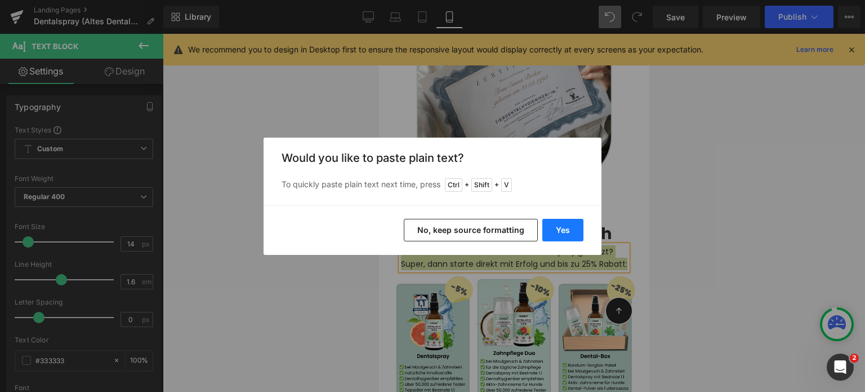
click at [566, 232] on button "Yes" at bounding box center [562, 230] width 41 height 23
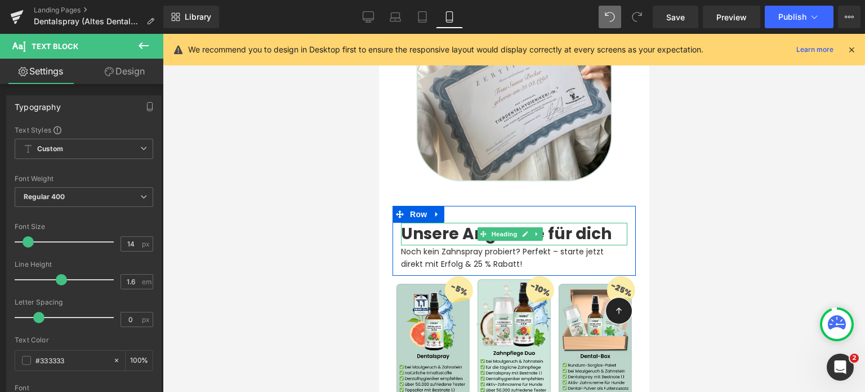
click at [457, 223] on strong "Unsere Angebote für dich" at bounding box center [506, 234] width 211 height 22
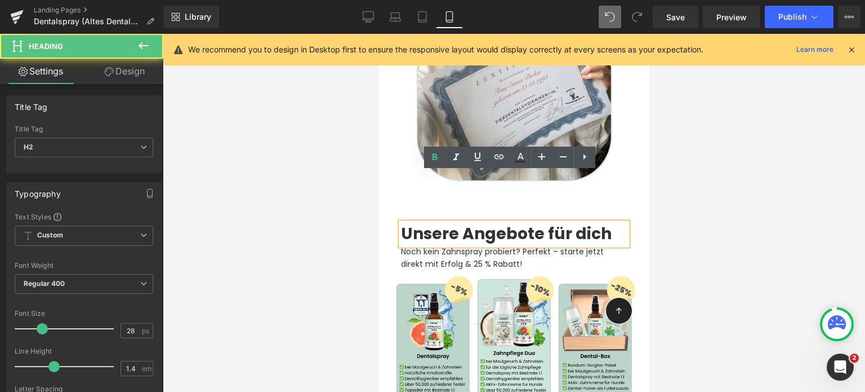
click at [558, 245] on p "Noch kein Zahnspray probiert? Perfekt – starte jetzt direkt mit Erfolg & 25 % R…" at bounding box center [514, 257] width 226 height 25
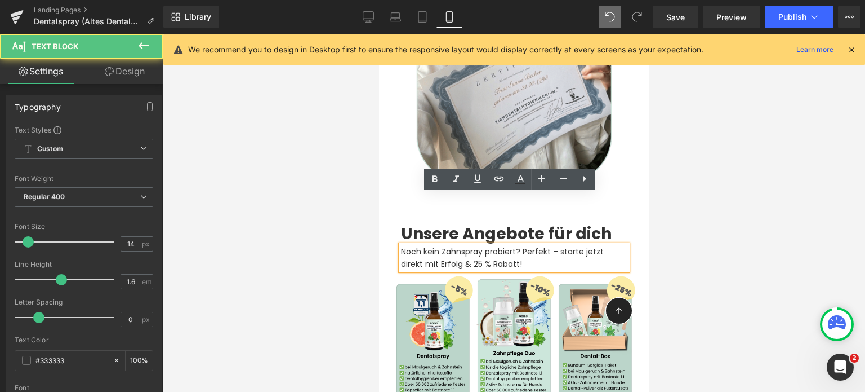
click at [555, 245] on p "Noch kein Zahnspray probiert? Perfekt – starte jetzt direkt mit Erfolg & 25 % R…" at bounding box center [514, 257] width 226 height 25
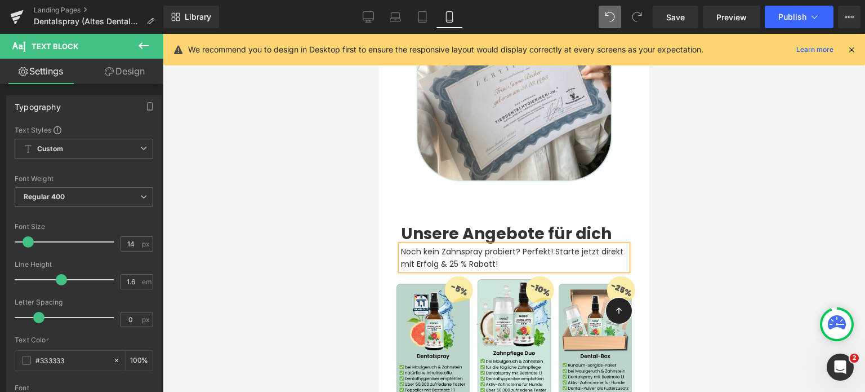
click at [433, 245] on p "Noch kein Zahnspray probiert? Perfekt! Starte jetzt direkt mit Erfolg & 25 % Ra…" at bounding box center [514, 257] width 226 height 25
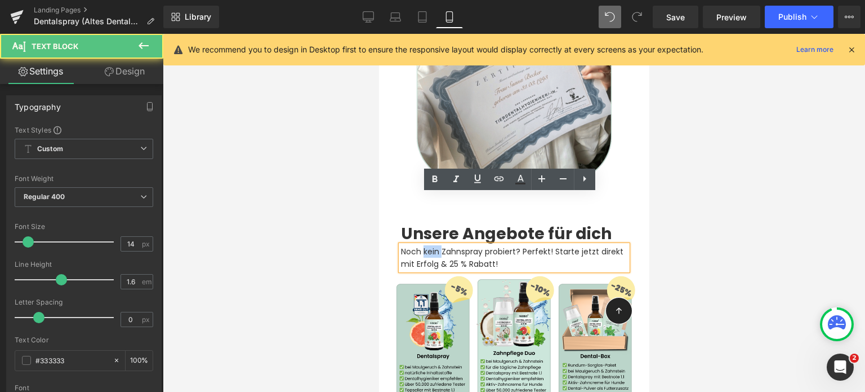
click at [433, 245] on p "Noch kein Zahnspray probiert? Perfekt! Starte jetzt direkt mit Erfolg & 25 % Ra…" at bounding box center [514, 257] width 226 height 25
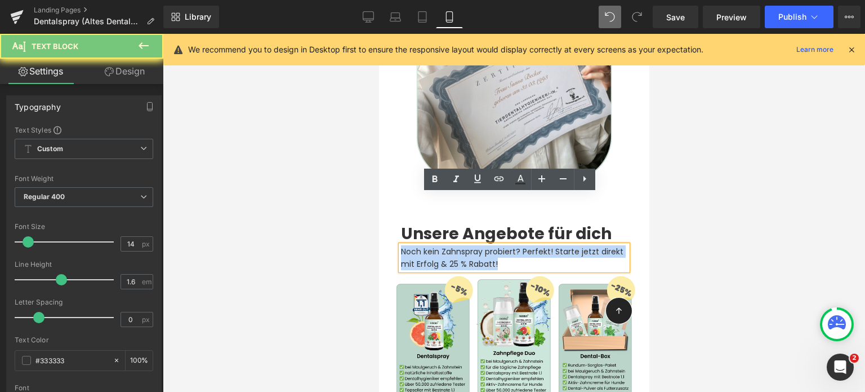
click at [433, 245] on p "Noch kein Zahnspray probiert? Perfekt! Starte jetzt direkt mit Erfolg & 25 % Ra…" at bounding box center [514, 257] width 226 height 25
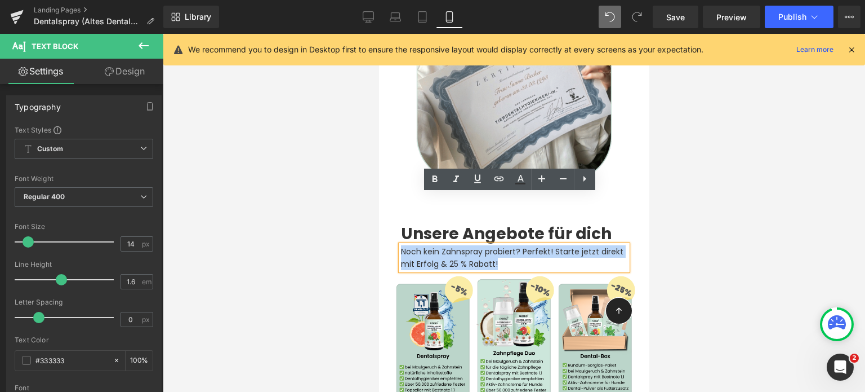
click at [469, 245] on p "Noch kein Zahnspray probiert? Perfekt! Starte jetzt direkt mit Erfolg & 25 % Ra…" at bounding box center [514, 257] width 226 height 25
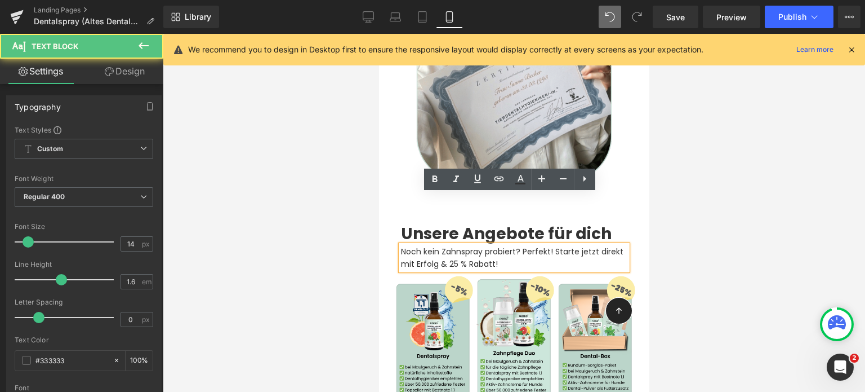
click at [471, 245] on div "Noch kein Zahnspray probiert? Perfekt! Starte jetzt direkt mit Erfolg & 25 % Ra…" at bounding box center [514, 257] width 226 height 25
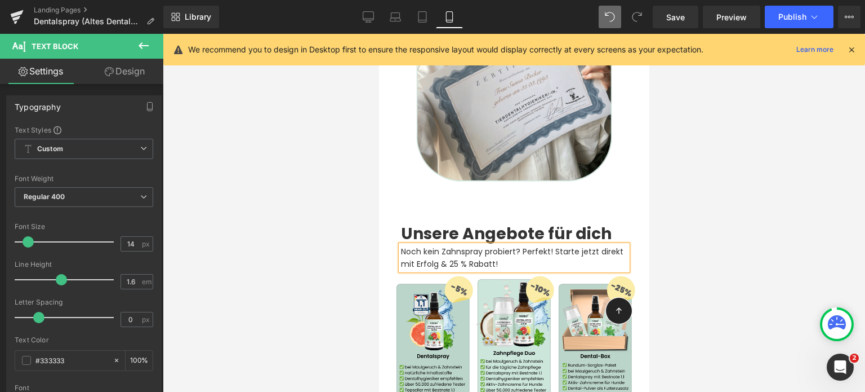
click at [471, 245] on p "Noch kein Zahnspray probiert? Perfekt! Starte jetzt direkt mit Erfolg & 25 % Ra…" at bounding box center [514, 257] width 226 height 25
click at [471, 245] on p "Noch kein Zahnspray probiert? Perfekt! Starte jetzt direkt mit Erfolg & bis zu …" at bounding box center [514, 257] width 226 height 25
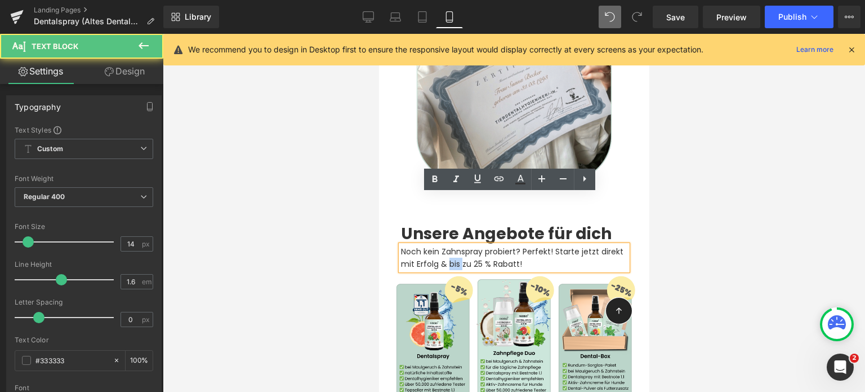
click at [471, 245] on p "Noch kein Zahnspray probiert? Perfekt! Starte jetzt direkt mit Erfolg & bis zu …" at bounding box center [514, 257] width 226 height 25
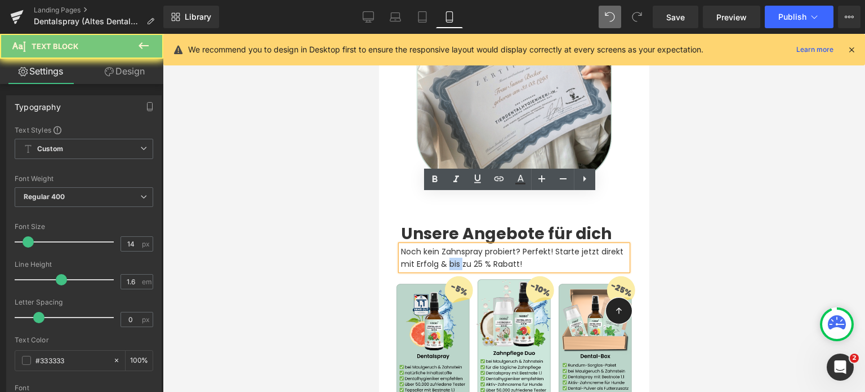
click at [471, 245] on p "Noch kein Zahnspray probiert? Perfekt! Starte jetzt direkt mit Erfolg & bis zu …" at bounding box center [514, 257] width 226 height 25
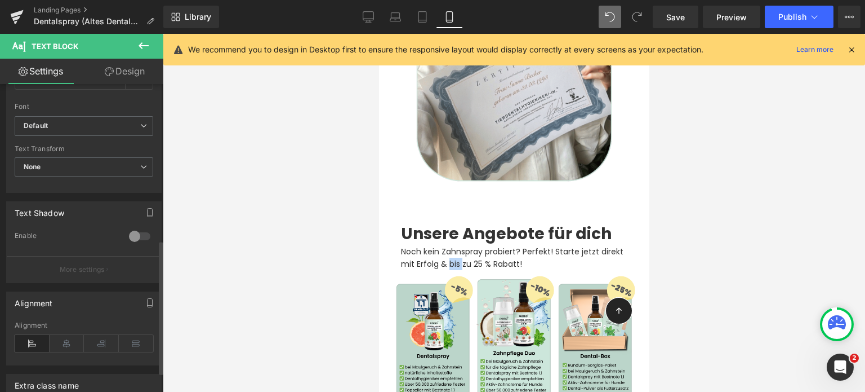
scroll to position [403, 0]
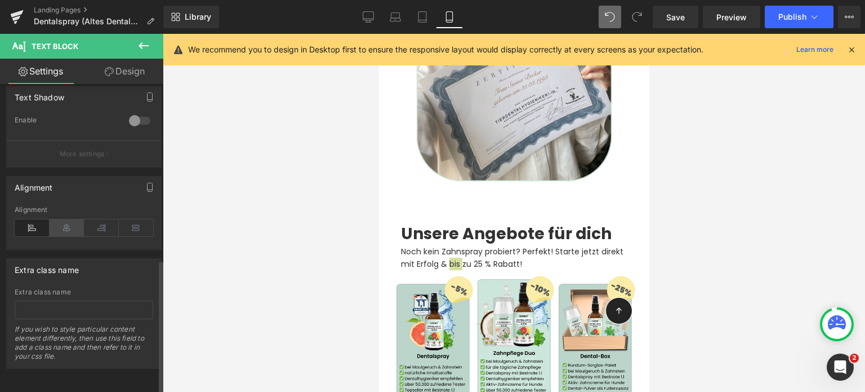
click at [63, 220] on icon at bounding box center [67, 227] width 35 height 17
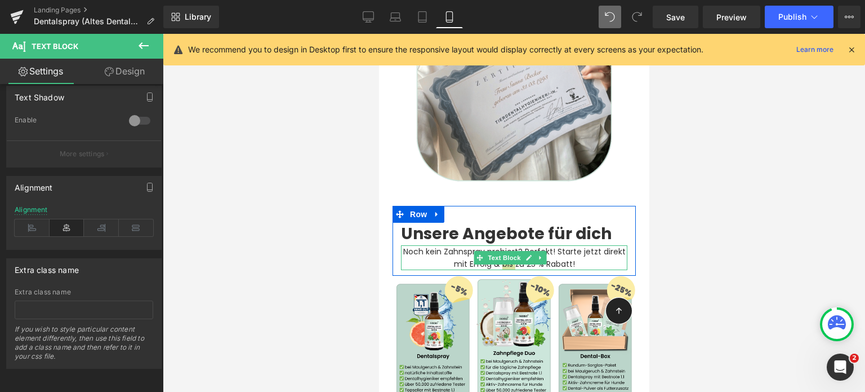
click at [483, 251] on span at bounding box center [480, 258] width 12 height 14
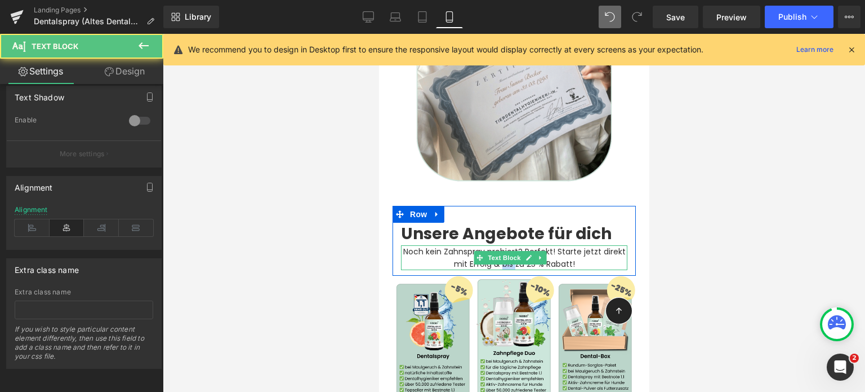
click at [612, 245] on p "Noch kein Zahnspray probiert? Perfekt! Starte jetzt direkt mit Erfolg & bis zu …" at bounding box center [514, 257] width 226 height 25
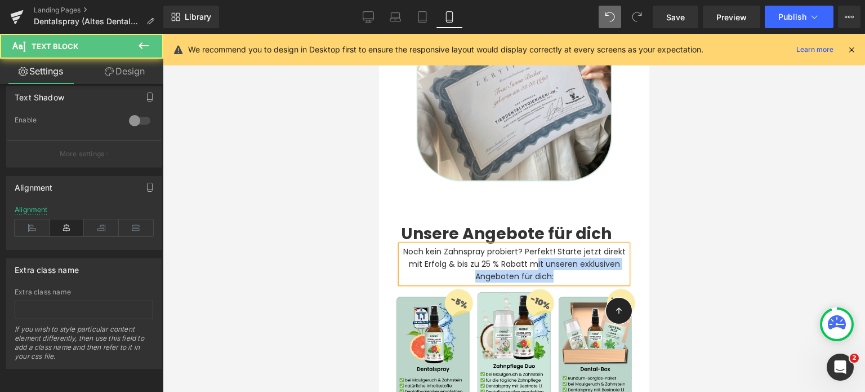
drag, startPoint x: 581, startPoint y: 230, endPoint x: 562, endPoint y: 213, distance: 25.2
click at [562, 245] on p "Noch kein Zahnspray probiert? Perfekt! Starte jetzt direkt mit Erfolg & bis zu …" at bounding box center [514, 264] width 226 height 38
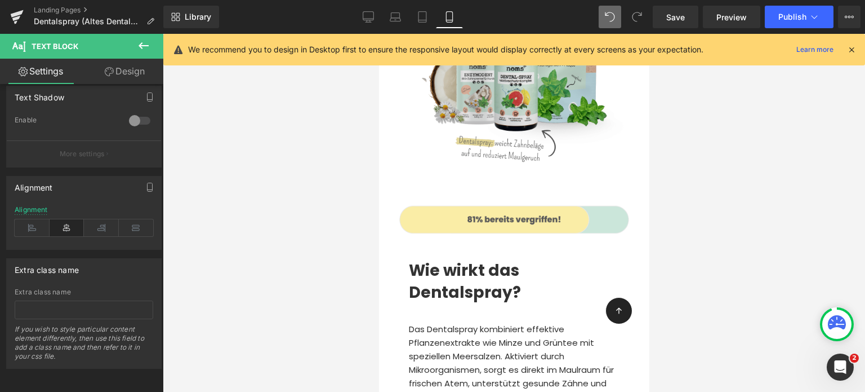
scroll to position [5004, 0]
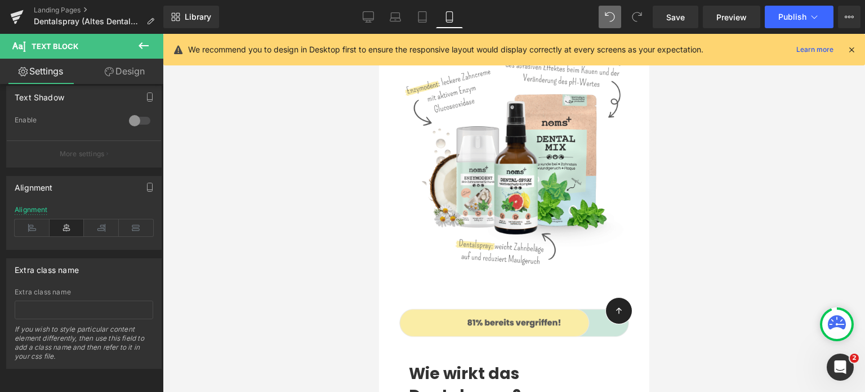
click at [264, 209] on div at bounding box center [514, 213] width 702 height 358
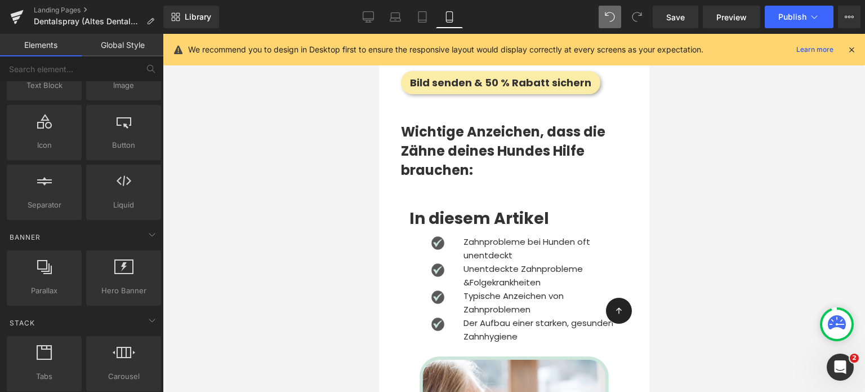
scroll to position [0, 0]
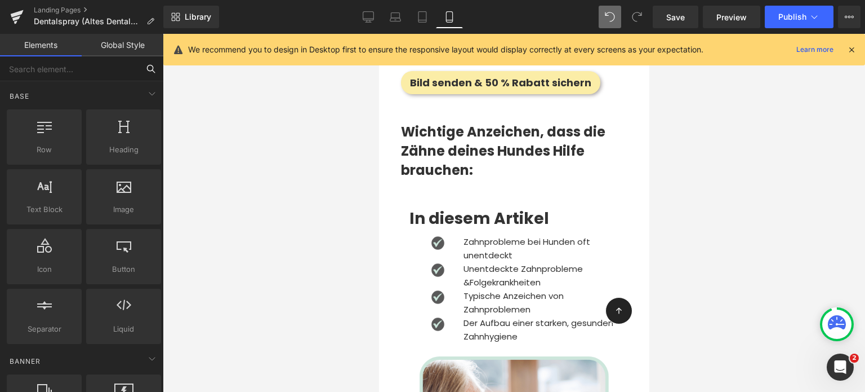
click at [61, 71] on input "text" at bounding box center [69, 68] width 139 height 25
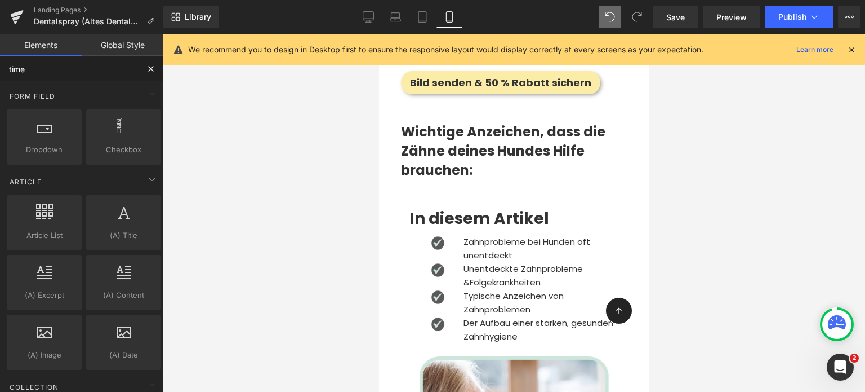
type input "timer"
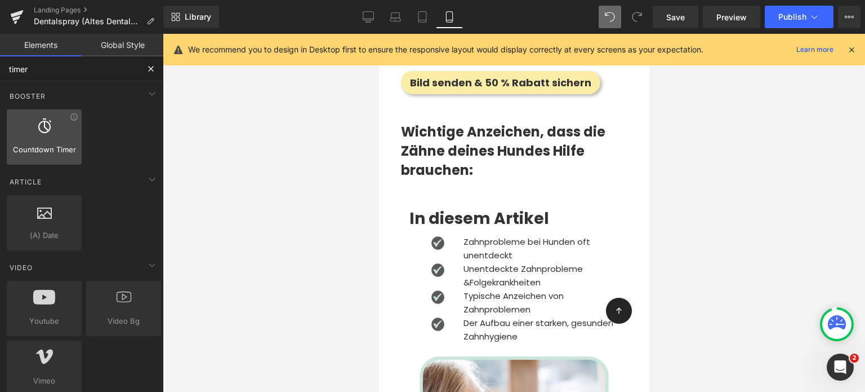
click at [33, 126] on div at bounding box center [44, 130] width 68 height 25
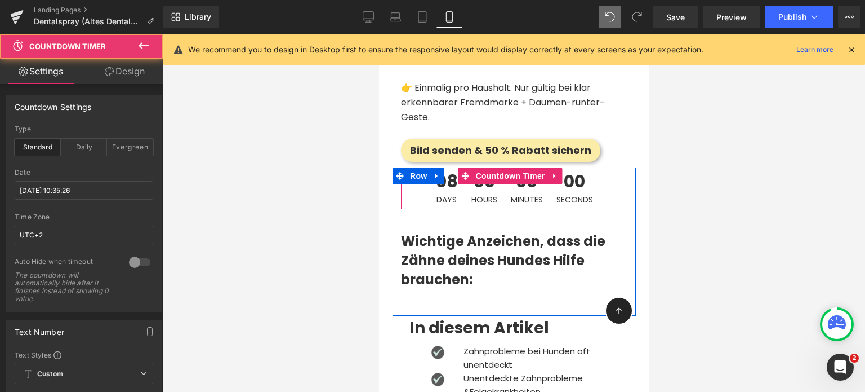
click at [471, 184] on span "00" at bounding box center [484, 184] width 26 height 23
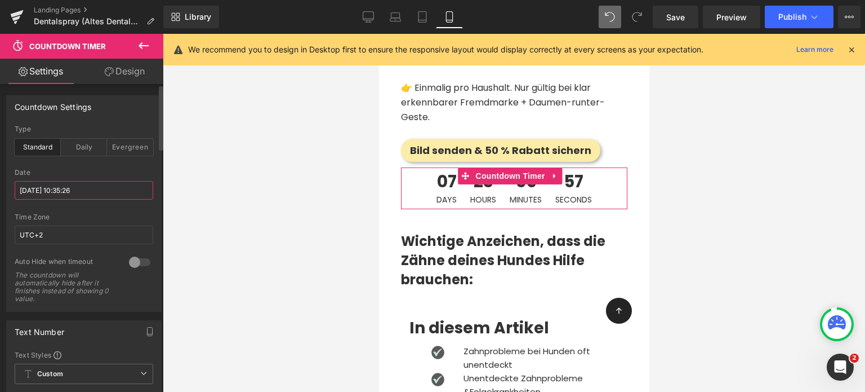
click at [42, 197] on input "2025/9/10 10:35:26" at bounding box center [84, 190] width 139 height 19
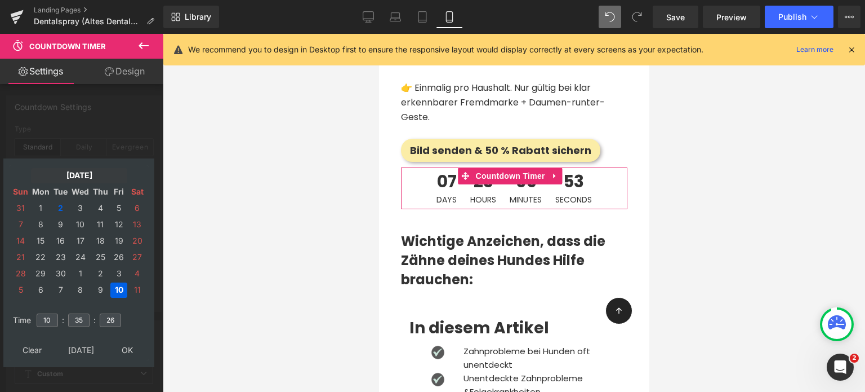
click at [85, 174] on td "Sep, 2025" at bounding box center [79, 175] width 96 height 15
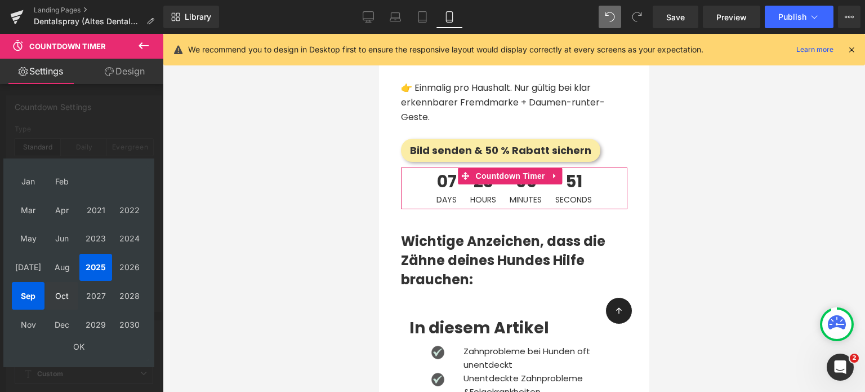
click at [61, 300] on td "Oct" at bounding box center [62, 296] width 33 height 28
click at [81, 346] on td "OK" at bounding box center [79, 346] width 134 height 15
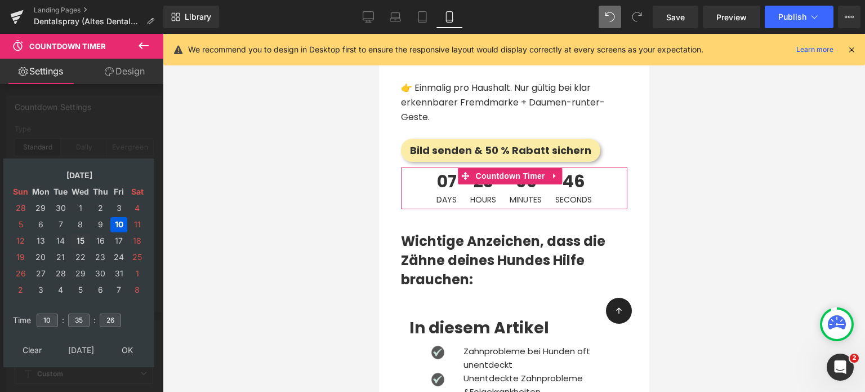
click at [74, 239] on td "15" at bounding box center [80, 240] width 20 height 15
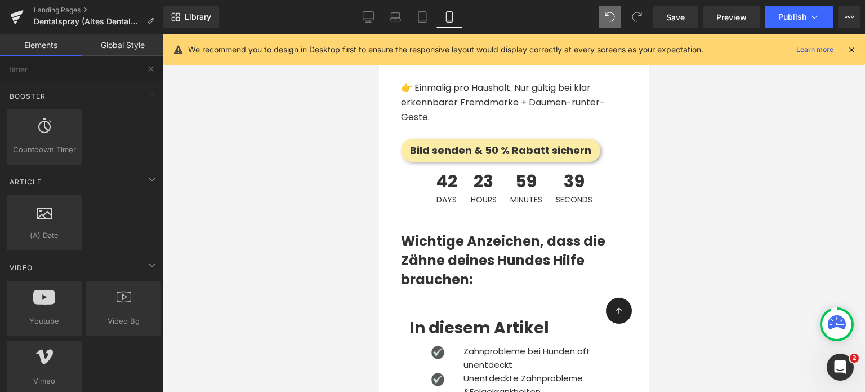
click at [306, 267] on div at bounding box center [514, 213] width 702 height 358
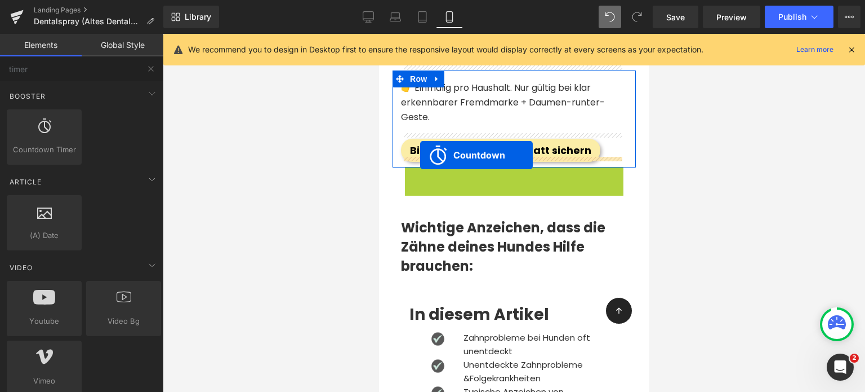
drag, startPoint x: 464, startPoint y: 168, endPoint x: 420, endPoint y: 155, distance: 46.5
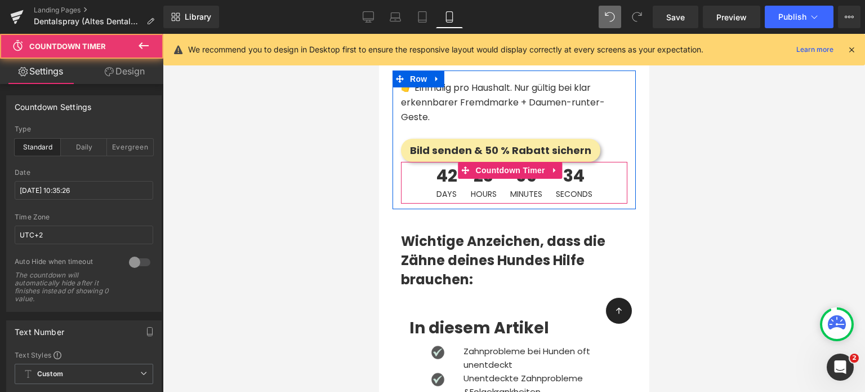
click at [680, 195] on div at bounding box center [514, 213] width 702 height 358
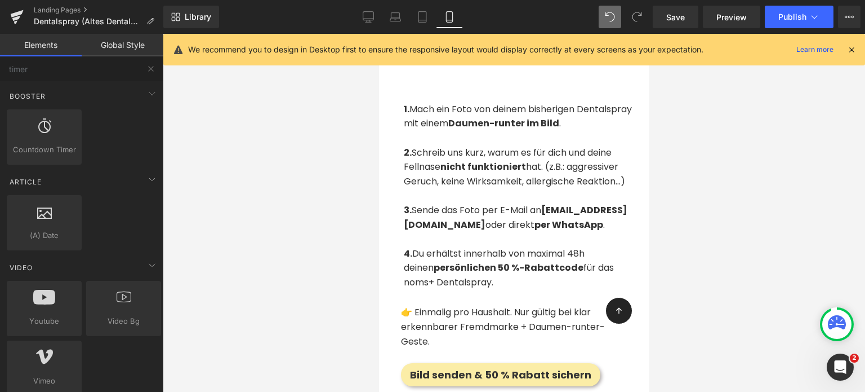
scroll to position [2530, 0]
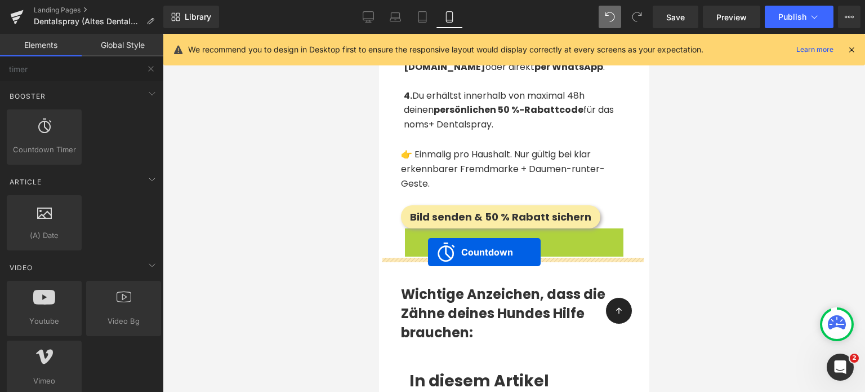
drag, startPoint x: 473, startPoint y: 229, endPoint x: 428, endPoint y: 252, distance: 50.6
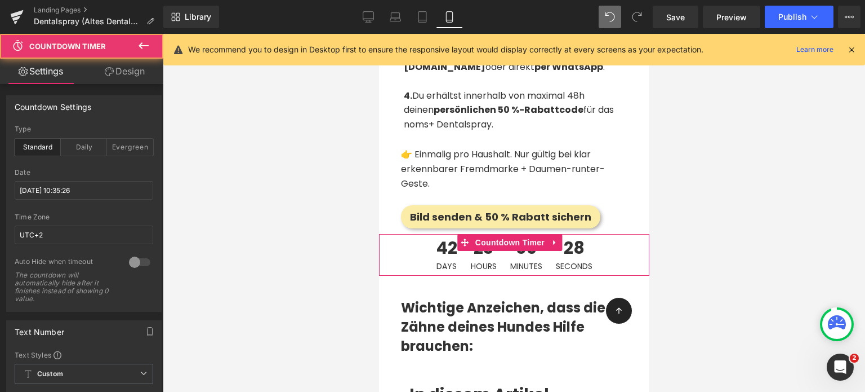
click at [369, 256] on div at bounding box center [514, 213] width 702 height 358
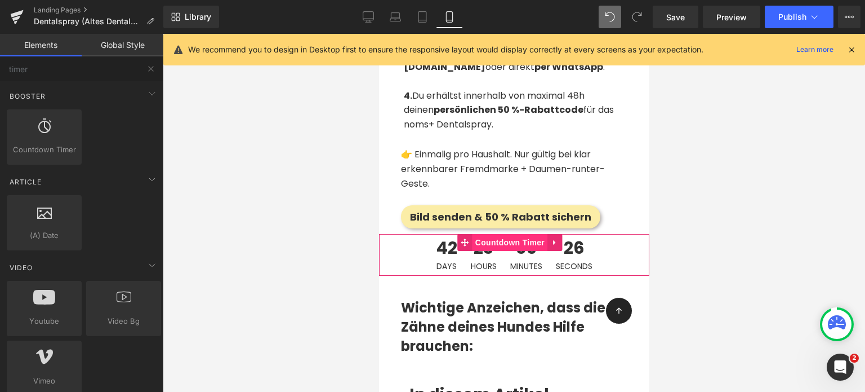
click at [472, 235] on span "Countdown Timer" at bounding box center [509, 242] width 75 height 17
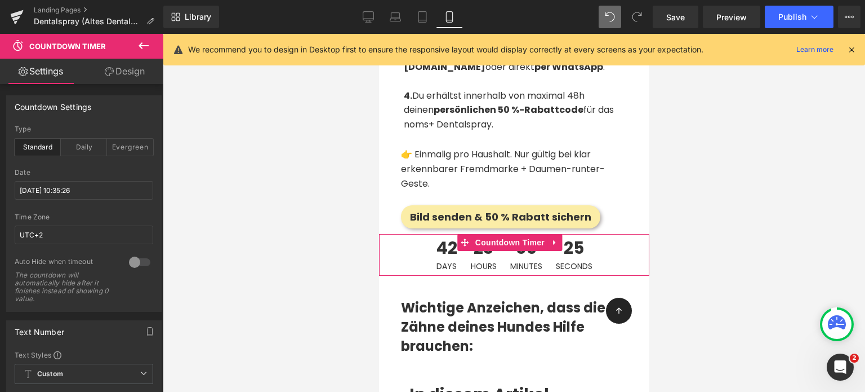
click at [122, 75] on link "Design" at bounding box center [125, 71] width 82 height 25
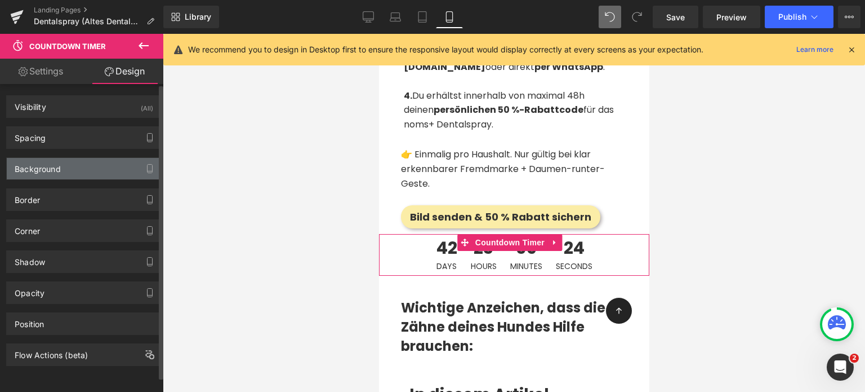
click at [50, 168] on div "Background" at bounding box center [38, 166] width 46 height 16
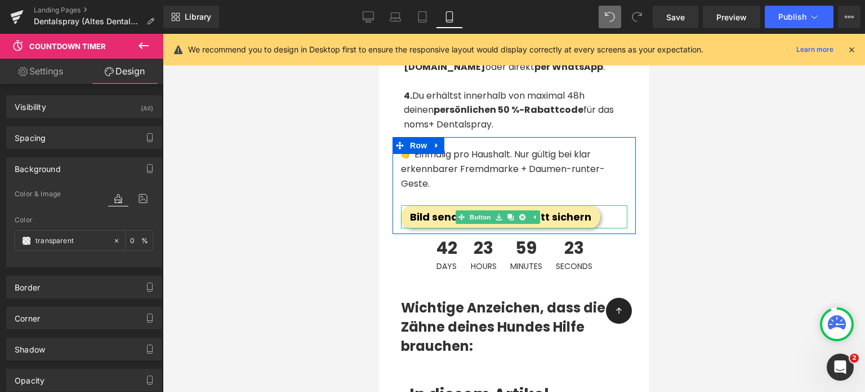
click at [421, 210] on span "Bild senden & 50 % Rabatt sichern" at bounding box center [500, 217] width 181 height 15
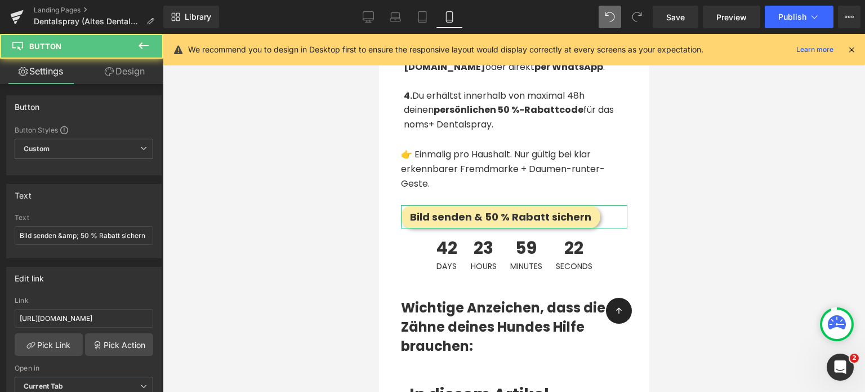
click at [124, 74] on link "Design" at bounding box center [125, 71] width 82 height 25
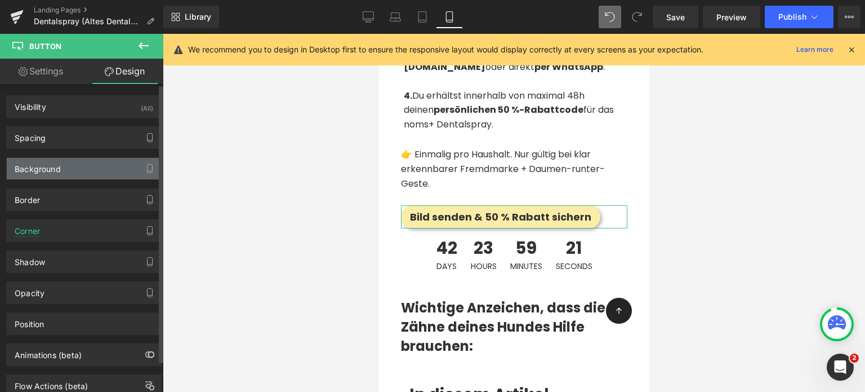
click at [34, 170] on div "Background" at bounding box center [38, 166] width 46 height 16
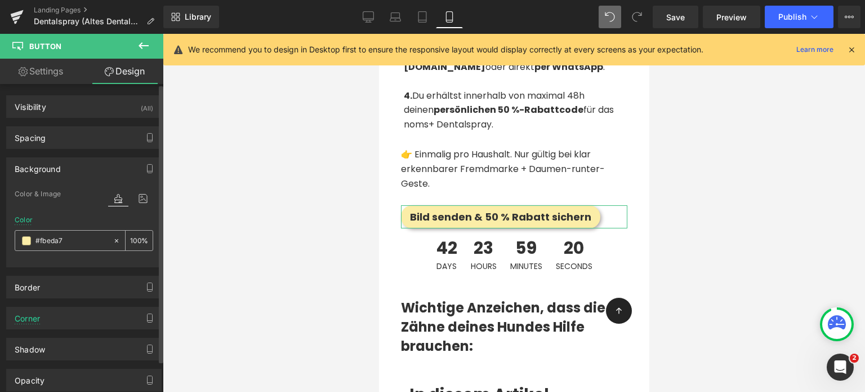
click at [43, 240] on input "#fbeda7" at bounding box center [71, 240] width 72 height 12
click at [395, 250] on div "42 Days 23 Hours 59 Minutes 18 Seconds" at bounding box center [514, 255] width 270 height 42
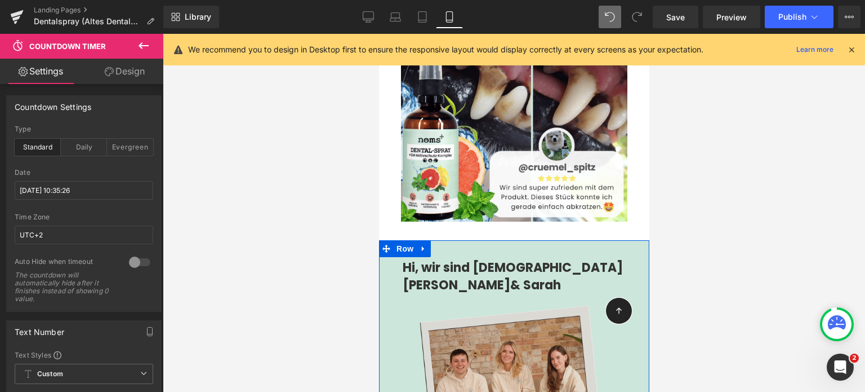
scroll to position [1000, 0]
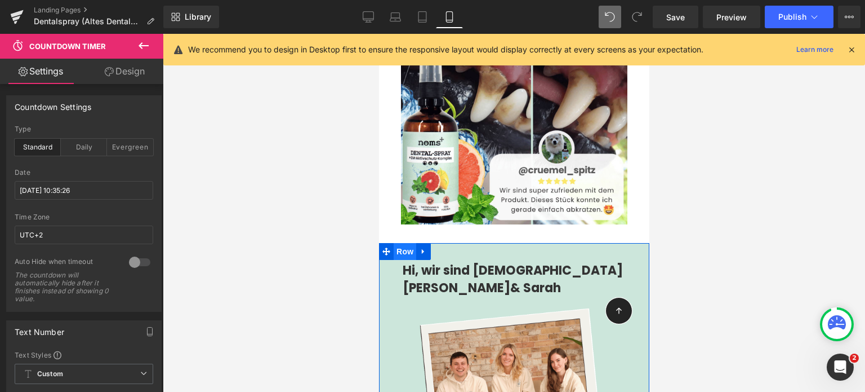
click at [400, 260] on span "Row" at bounding box center [404, 251] width 23 height 17
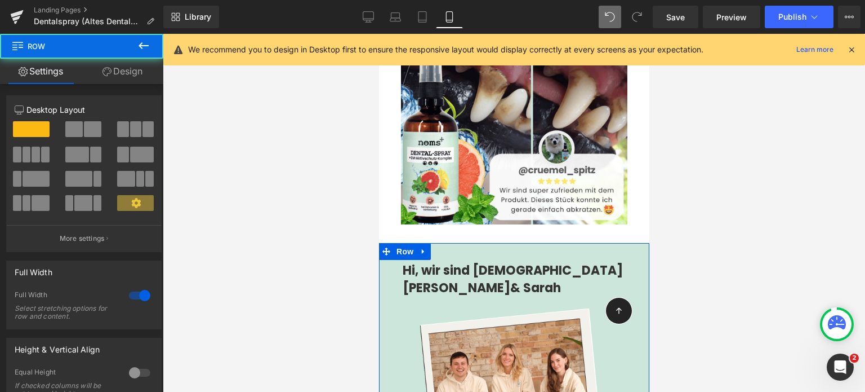
click at [133, 72] on link "Design" at bounding box center [123, 71] width 82 height 25
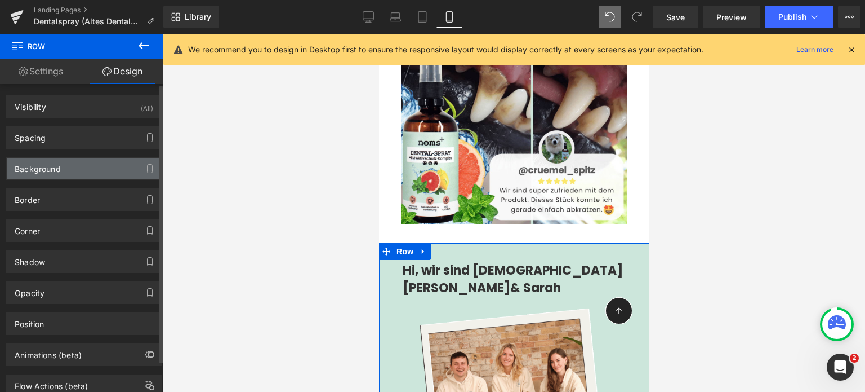
click at [47, 172] on div "Background" at bounding box center [38, 166] width 46 height 16
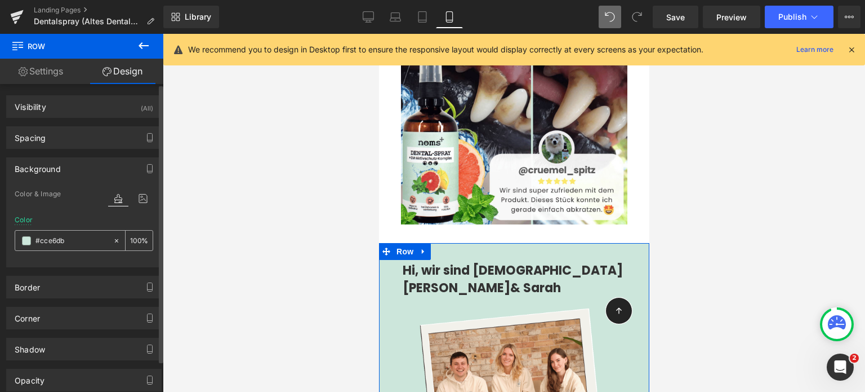
click at [50, 238] on input "#cce6db" at bounding box center [71, 240] width 72 height 12
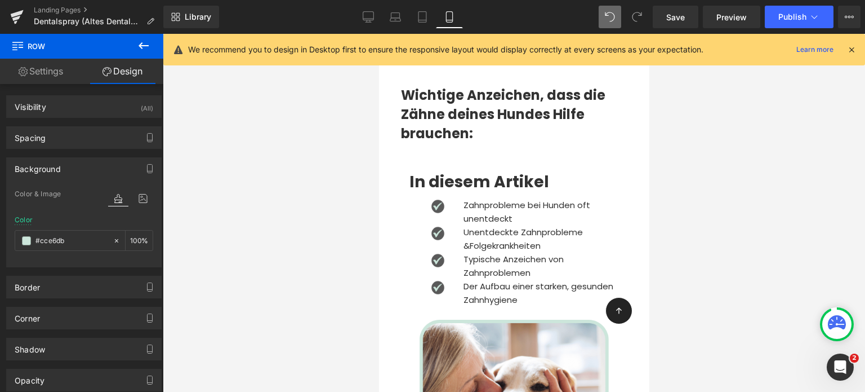
scroll to position [2616, 0]
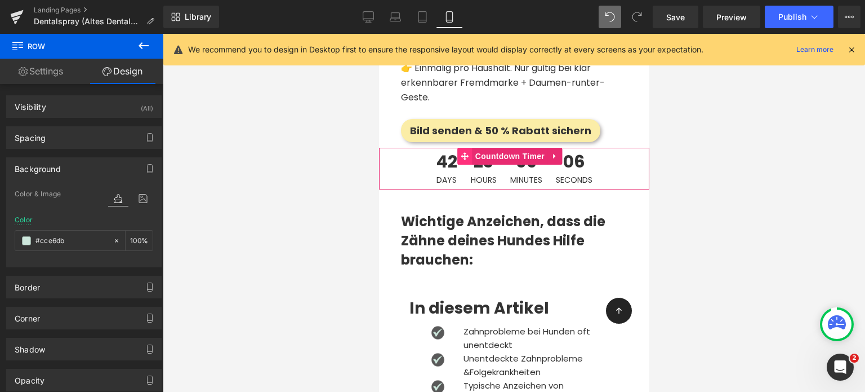
click at [465, 156] on span at bounding box center [464, 156] width 15 height 17
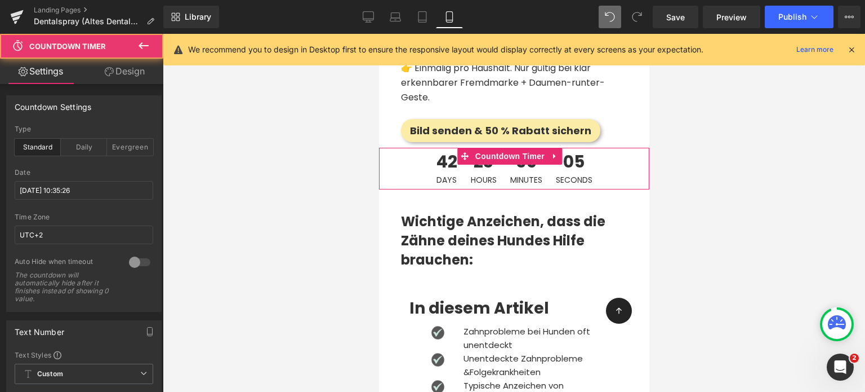
click at [131, 75] on link "Design" at bounding box center [125, 71] width 82 height 25
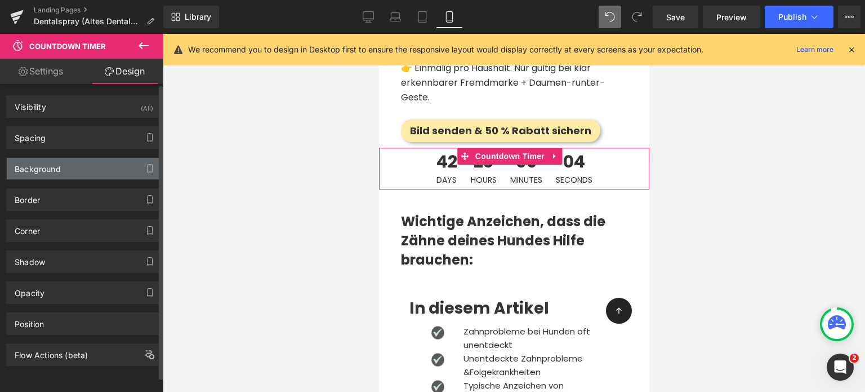
click at [48, 165] on div "Background" at bounding box center [38, 166] width 46 height 16
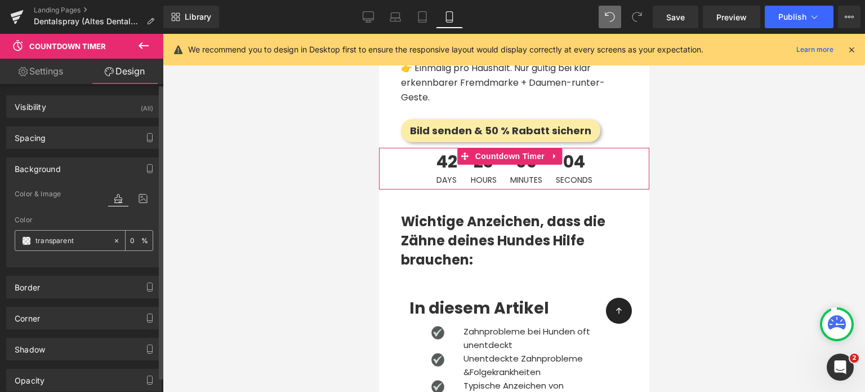
click at [57, 237] on input "transparent" at bounding box center [71, 240] width 72 height 12
paste input "#cce6db"
type input "#cce6db"
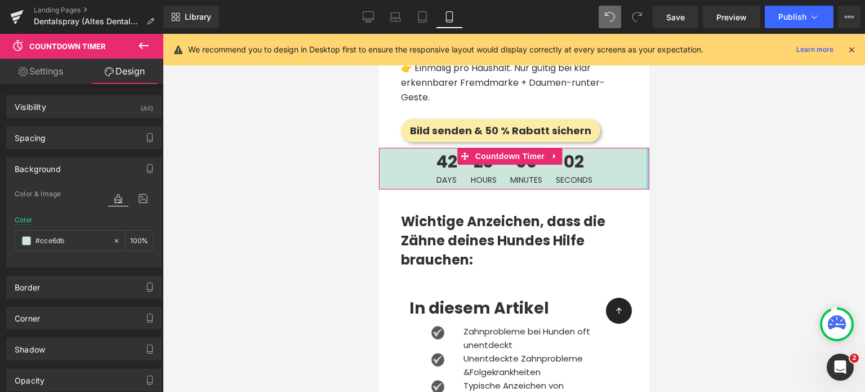
click at [702, 170] on div at bounding box center [514, 213] width 702 height 358
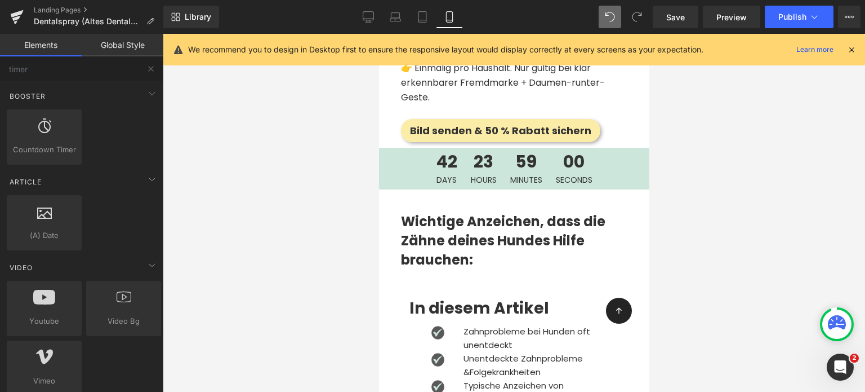
click at [675, 215] on div at bounding box center [514, 213] width 702 height 358
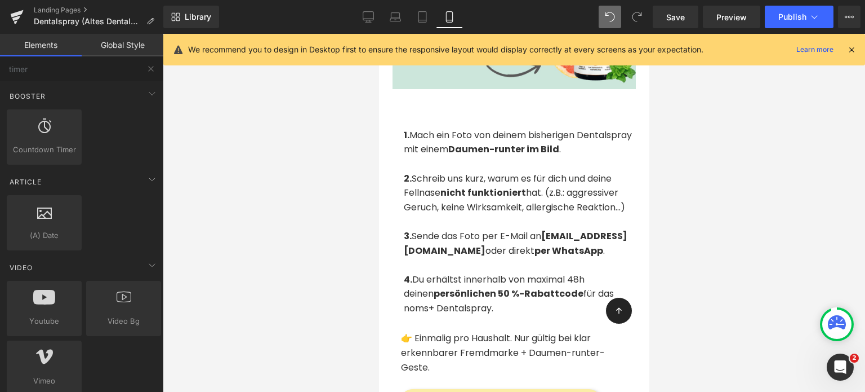
scroll to position [2591, 0]
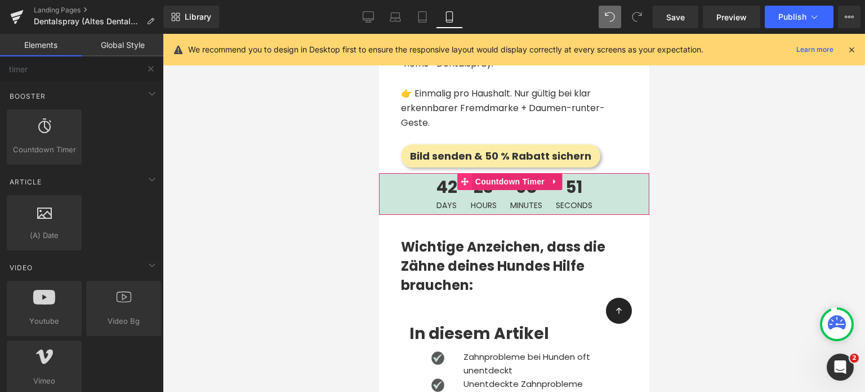
click at [467, 177] on icon at bounding box center [465, 181] width 8 height 8
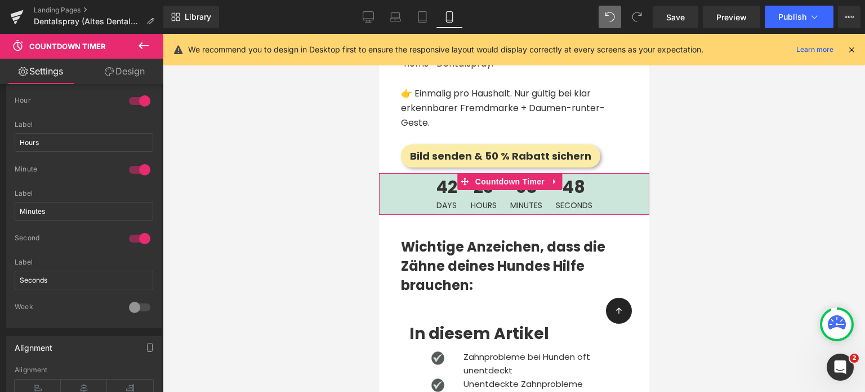
scroll to position [795, 0]
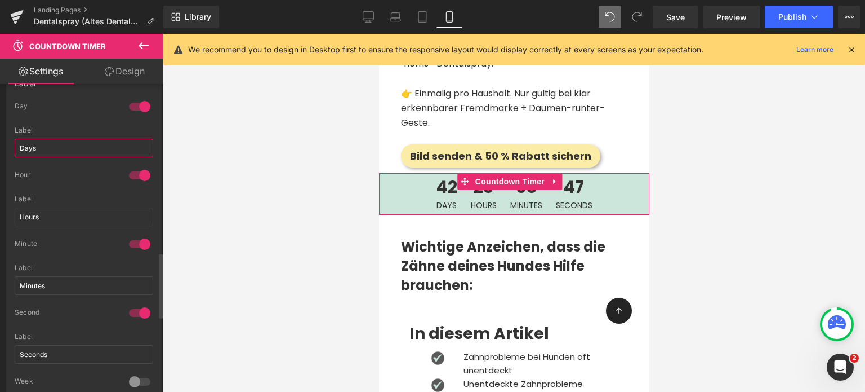
click at [32, 149] on input "Days" at bounding box center [84, 148] width 139 height 19
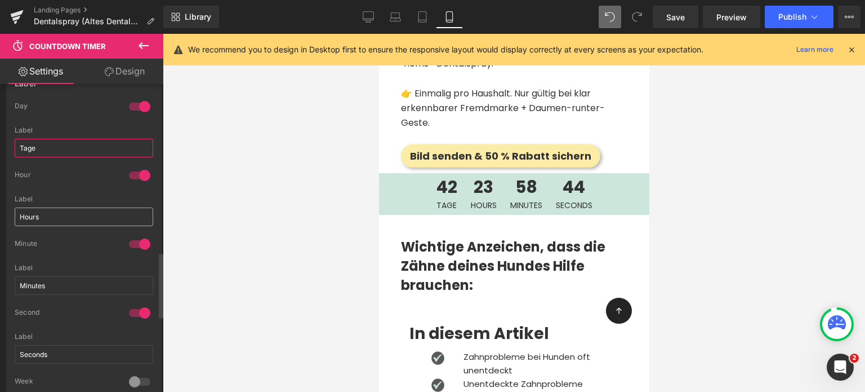
type input "Tage"
click at [24, 213] on input "Hours" at bounding box center [84, 216] width 139 height 19
type input "Stunden"
click at [26, 279] on input "Minutes" at bounding box center [84, 285] width 139 height 19
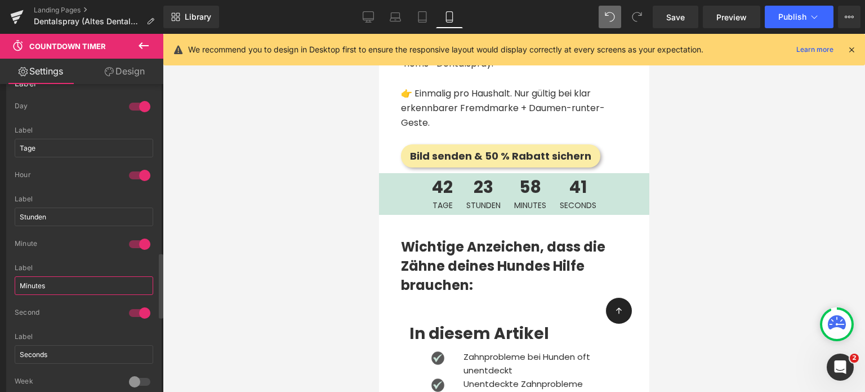
click at [26, 279] on input "Minutes" at bounding box center [84, 285] width 139 height 19
type input "Minuten"
click at [28, 345] on input "Seconds" at bounding box center [84, 354] width 139 height 19
type input "Sekunden"
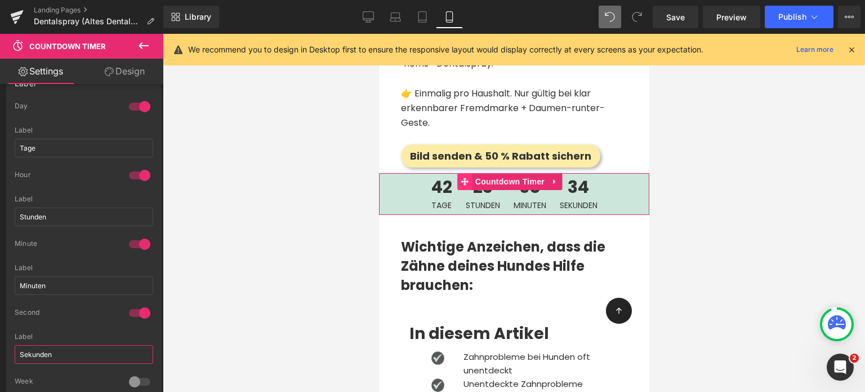
click at [470, 174] on span at bounding box center [464, 181] width 15 height 17
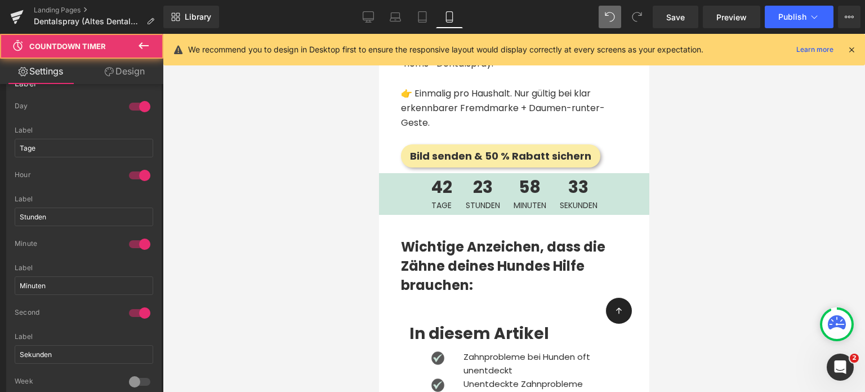
click at [298, 185] on div at bounding box center [514, 213] width 702 height 358
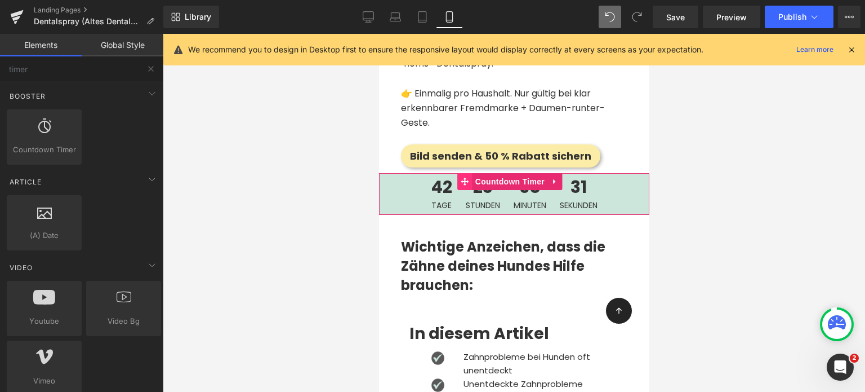
click at [469, 176] on span at bounding box center [464, 181] width 15 height 17
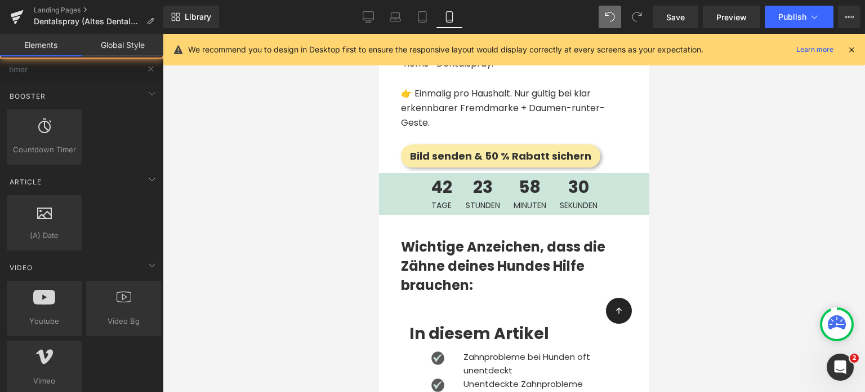
click at [339, 186] on div at bounding box center [514, 213] width 702 height 358
click at [147, 93] on icon at bounding box center [152, 94] width 14 height 14
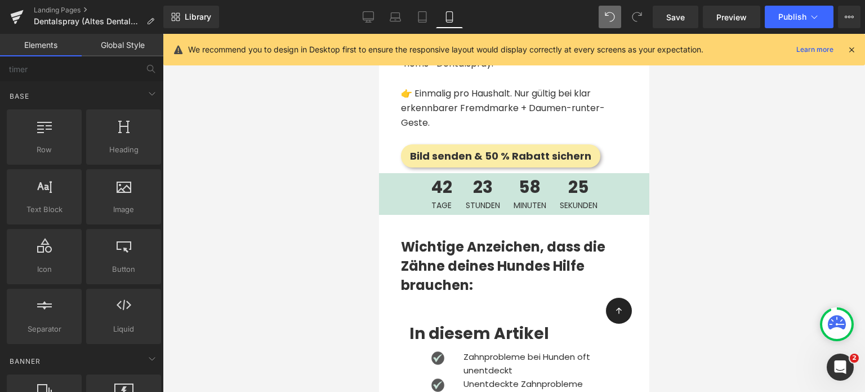
click at [146, 73] on icon at bounding box center [151, 69] width 10 height 10
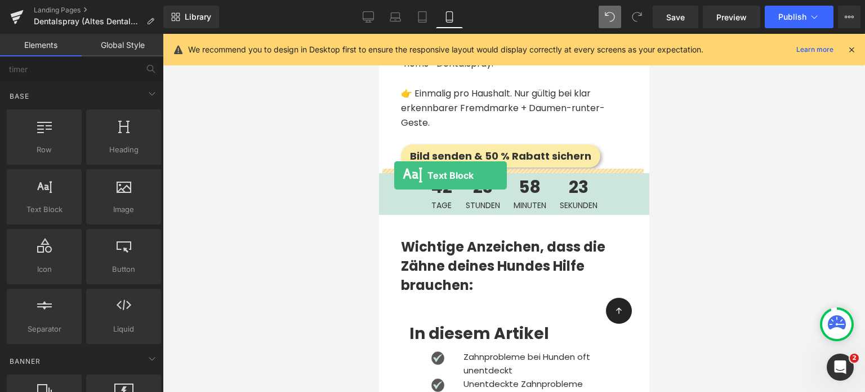
drag, startPoint x: 419, startPoint y: 239, endPoint x: 394, endPoint y: 175, distance: 69.0
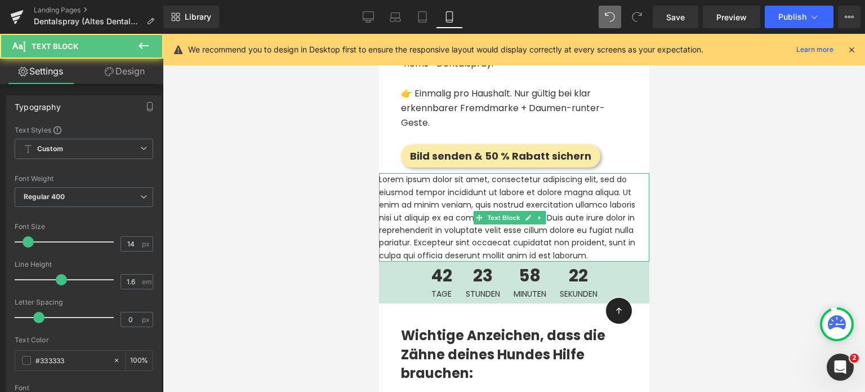
click at [422, 185] on p "Lorem ipsum dolor sit amet, consectetur adipiscing elit, sed do eiusmod tempor …" at bounding box center [514, 217] width 270 height 88
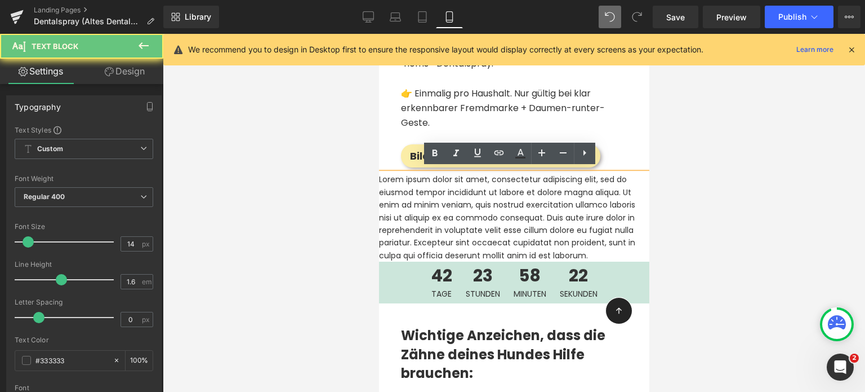
click at [422, 185] on p "Lorem ipsum dolor sit amet, consectetur adipiscing elit, sed do eiusmod tempor …" at bounding box center [514, 217] width 270 height 88
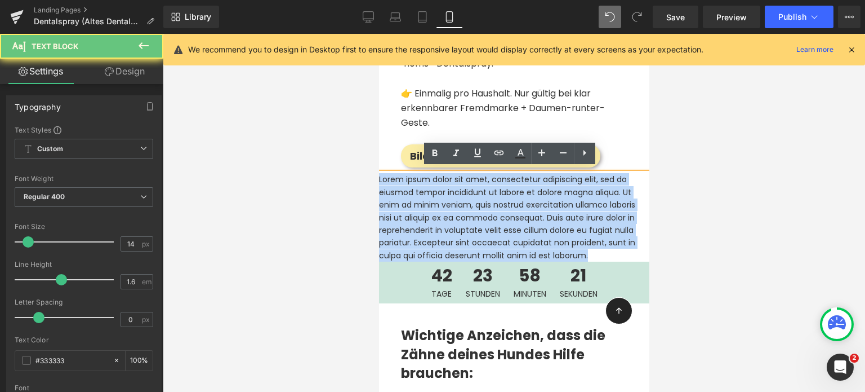
click at [422, 185] on p "Lorem ipsum dolor sit amet, consectetur adipiscing elit, sed do eiusmod tempor …" at bounding box center [514, 217] width 270 height 88
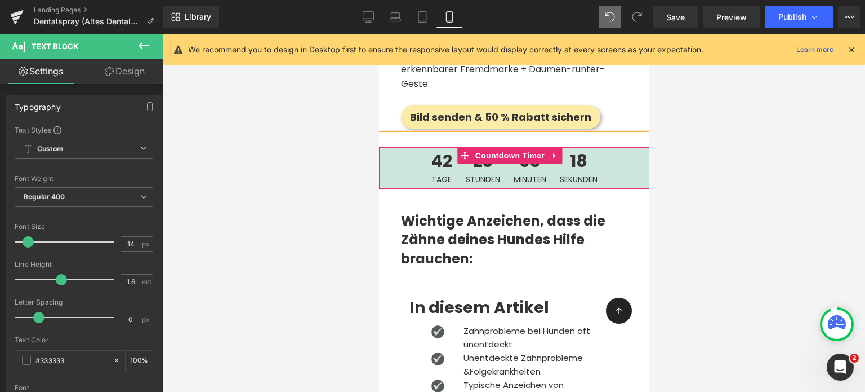
scroll to position [2632, 0]
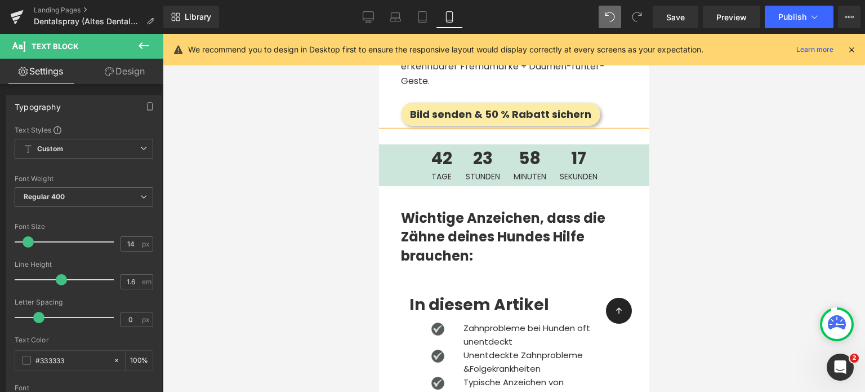
click at [456, 229] on strong "Wichtige Anzeichen, dass die Zähne deines Hundes Hilfe brauchen:" at bounding box center [503, 236] width 204 height 56
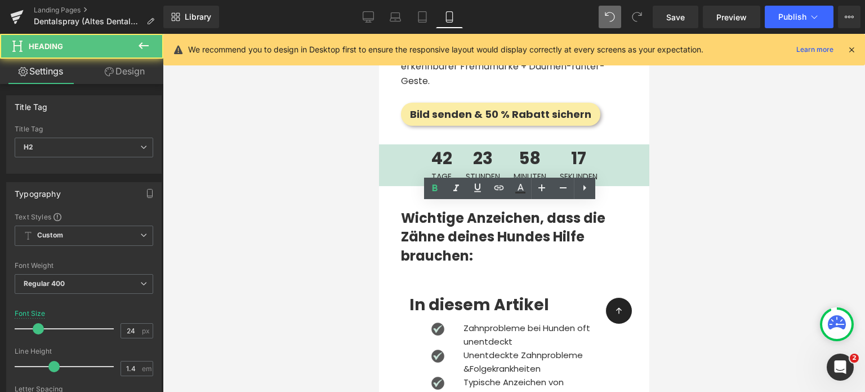
click at [333, 221] on div at bounding box center [514, 213] width 702 height 358
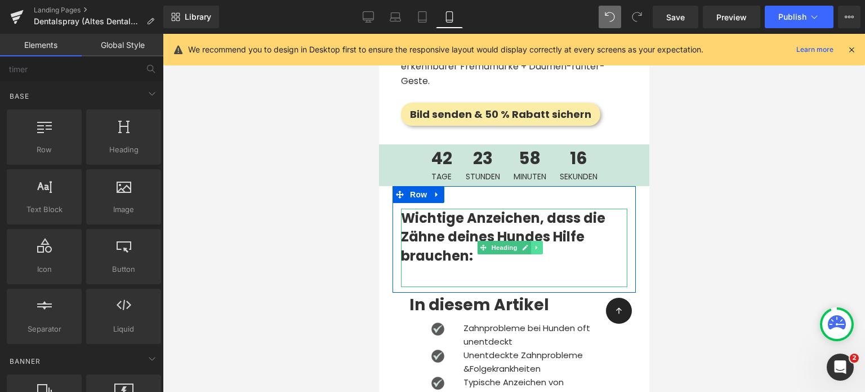
click at [533, 244] on icon at bounding box center [536, 247] width 6 height 7
click at [531, 244] on icon at bounding box center [531, 247] width 6 height 6
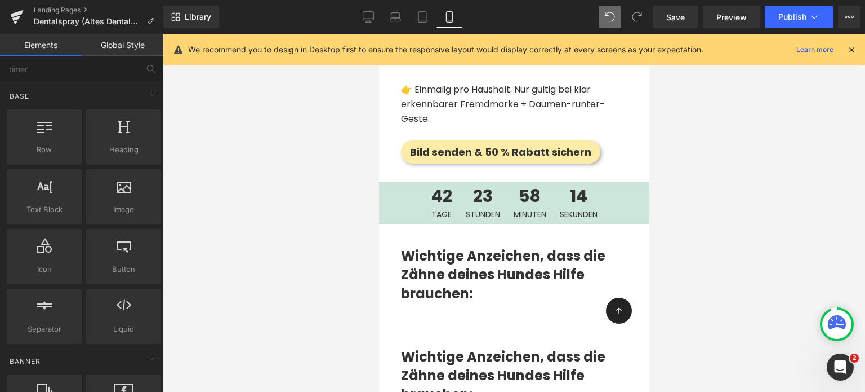
scroll to position [2548, 0]
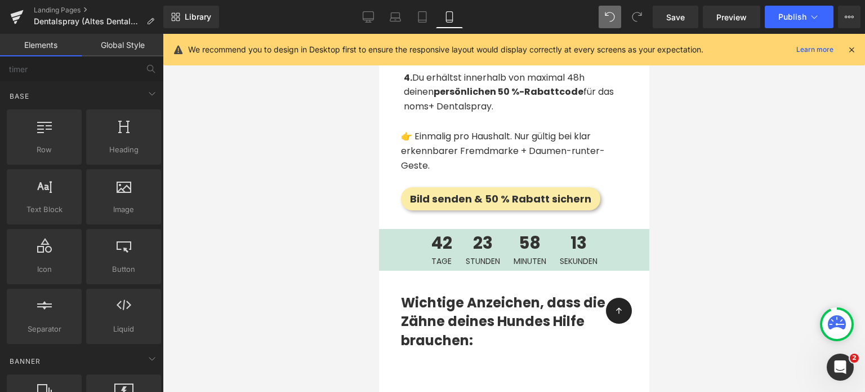
click at [318, 297] on div at bounding box center [514, 213] width 702 height 358
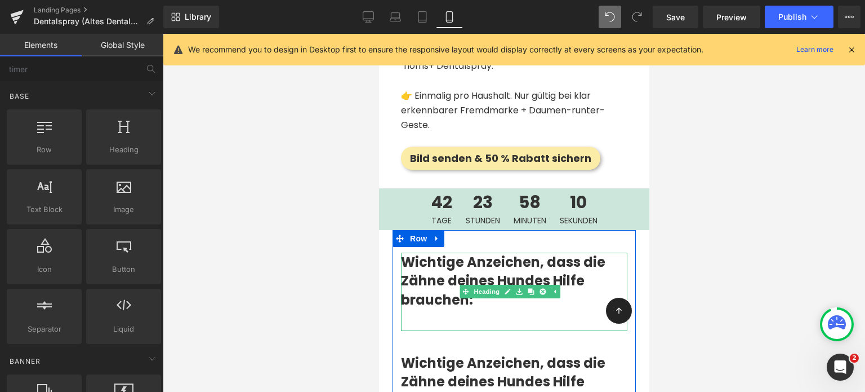
scroll to position [2587, 0]
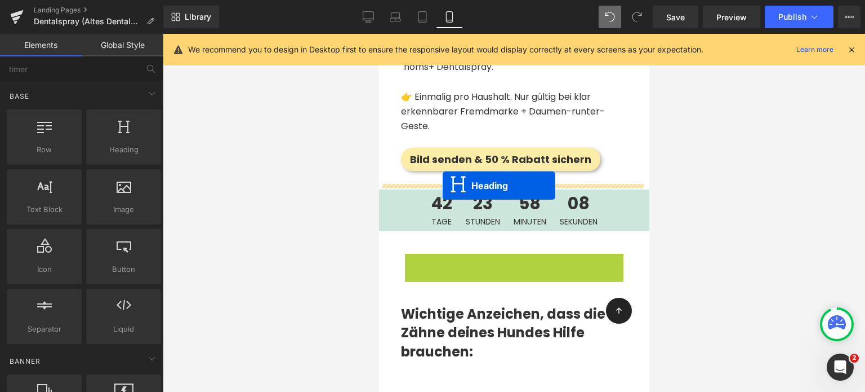
drag, startPoint x: 468, startPoint y: 288, endPoint x: 442, endPoint y: 185, distance: 106.2
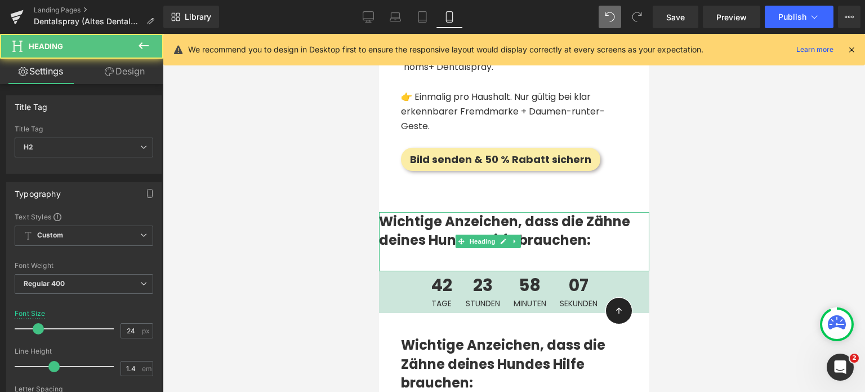
click at [353, 209] on div at bounding box center [514, 213] width 702 height 358
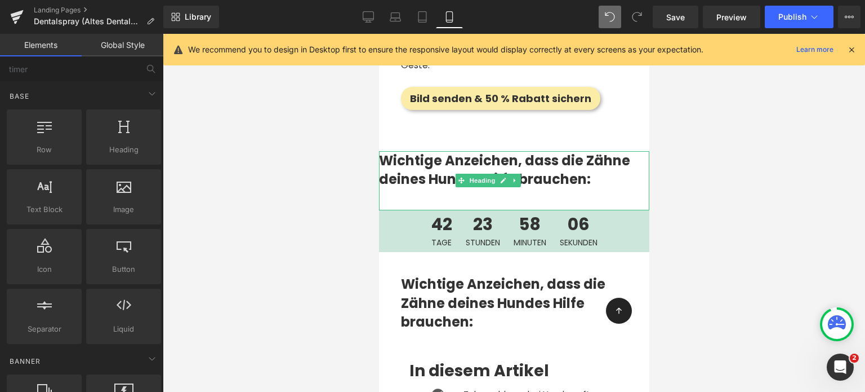
scroll to position [2648, 0]
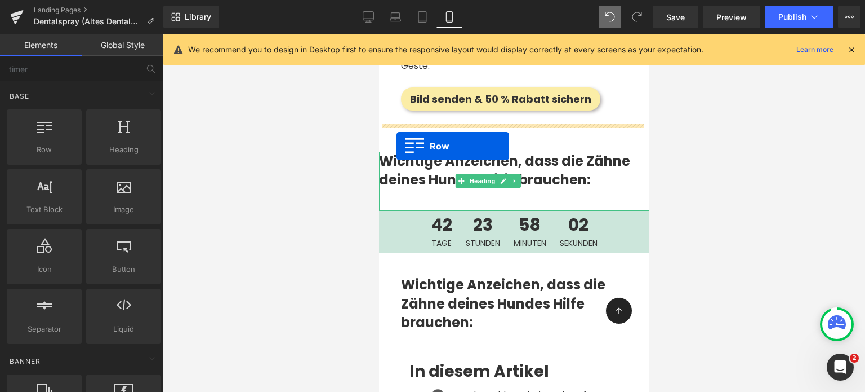
drag, startPoint x: 429, startPoint y: 176, endPoint x: 396, endPoint y: 146, distance: 45.1
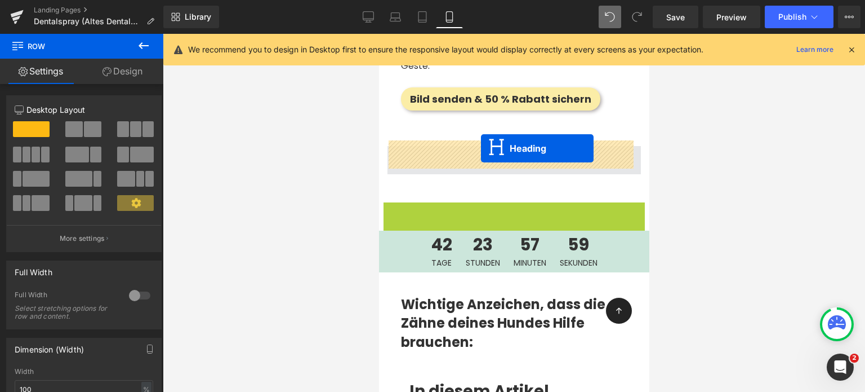
drag, startPoint x: 483, startPoint y: 226, endPoint x: 481, endPoint y: 148, distance: 77.8
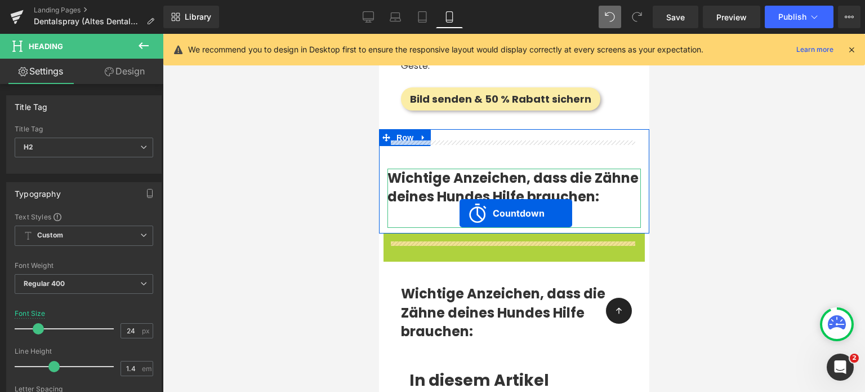
drag, startPoint x: 465, startPoint y: 256, endPoint x: 459, endPoint y: 213, distance: 43.3
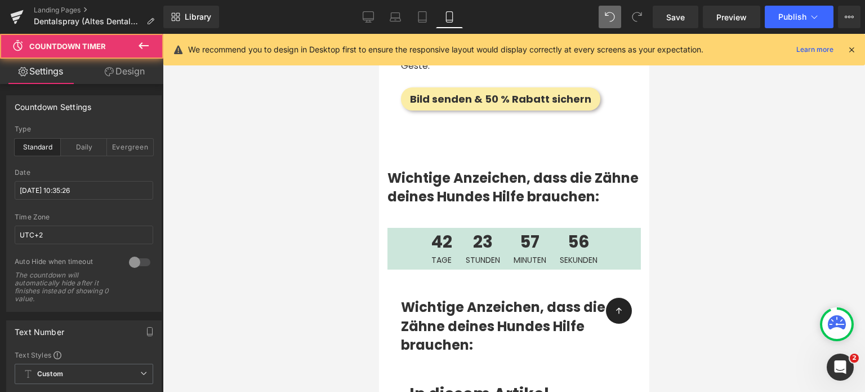
click at [300, 255] on div at bounding box center [514, 213] width 702 height 358
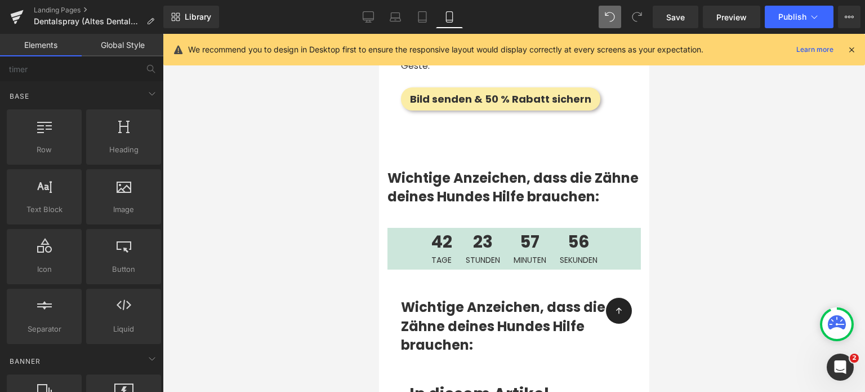
click at [445, 184] on strong "Wichtige Anzeichen, dass die Zähne deines Hundes Hilfe brauchen:" at bounding box center [512, 187] width 251 height 38
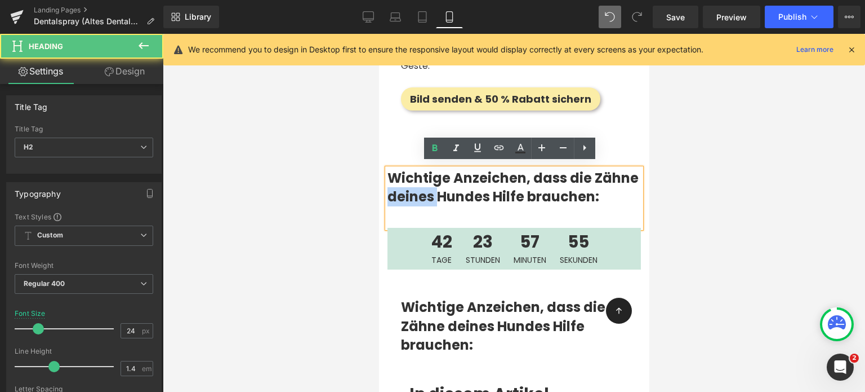
click at [445, 184] on strong "Wichtige Anzeichen, dass die Zähne deines Hundes Hilfe brauchen:" at bounding box center [512, 187] width 251 height 38
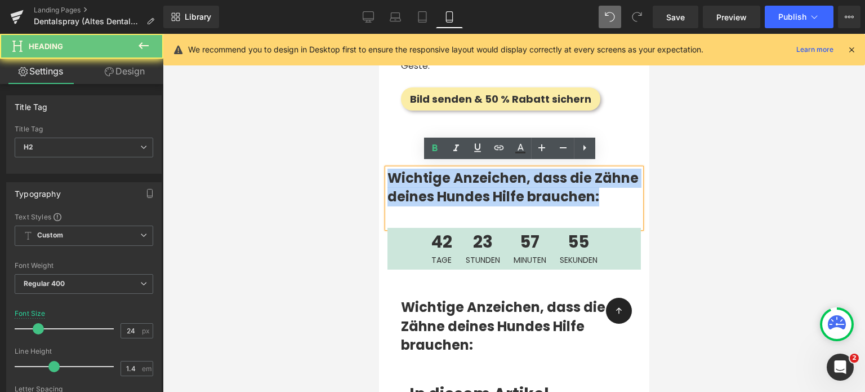
click at [445, 184] on strong "Wichtige Anzeichen, dass die Zähne deines Hundes Hilfe brauchen:" at bounding box center [512, 187] width 251 height 38
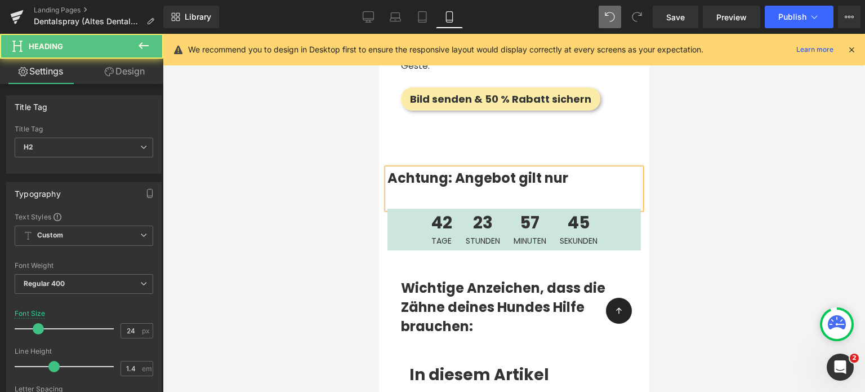
drag, startPoint x: 454, startPoint y: 176, endPoint x: 644, endPoint y: 171, distance: 189.9
click at [532, 177] on h2 "Achtung:" at bounding box center [513, 177] width 253 height 19
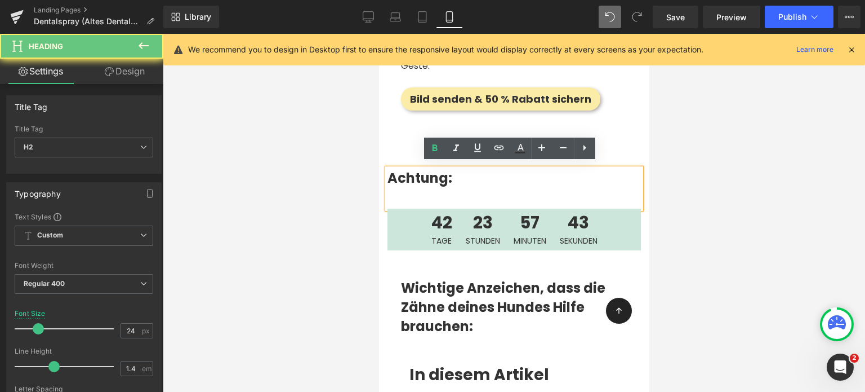
click at [532, 177] on h2 "Achtung:" at bounding box center [513, 177] width 253 height 19
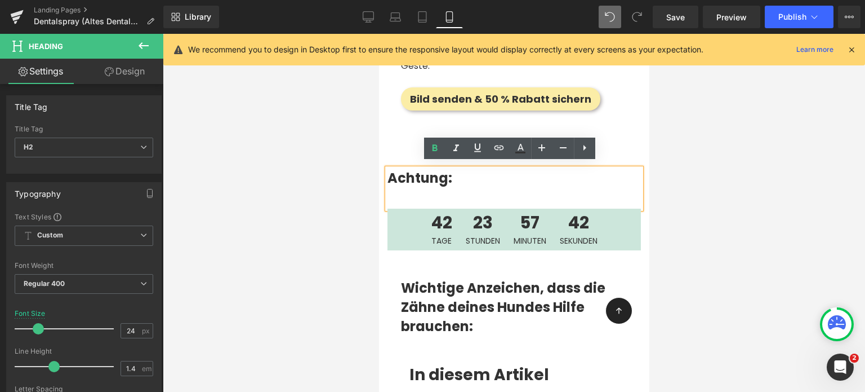
click at [532, 177] on h2 "Achtung:" at bounding box center [513, 177] width 253 height 19
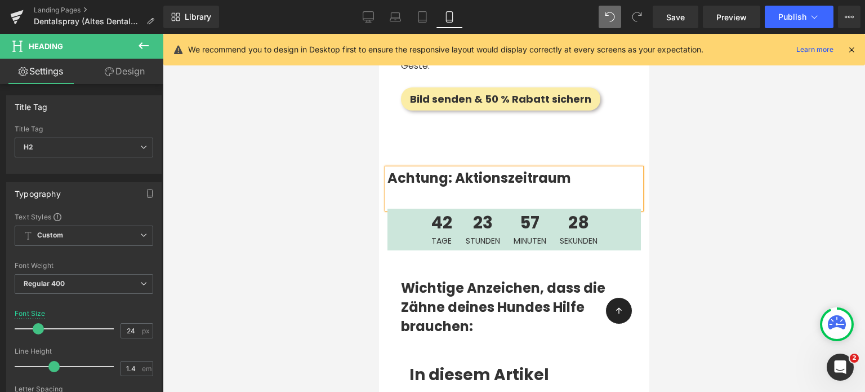
click at [485, 180] on strong "Achtung: Aktionszeitraum" at bounding box center [479, 177] width 184 height 19
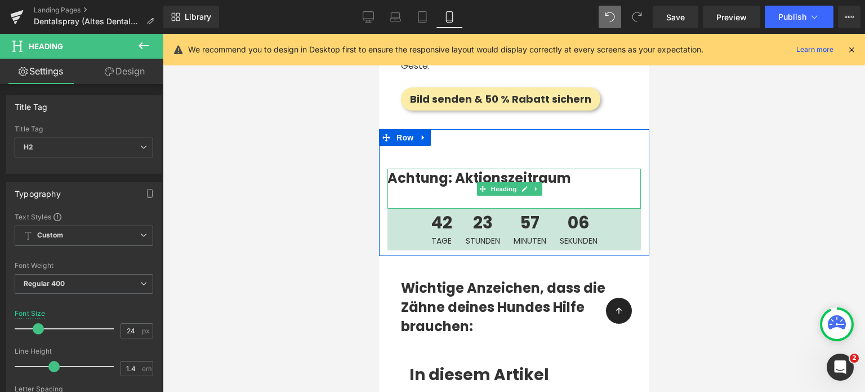
click at [459, 182] on div "Achtung: Aktionszeitraum" at bounding box center [513, 188] width 253 height 41
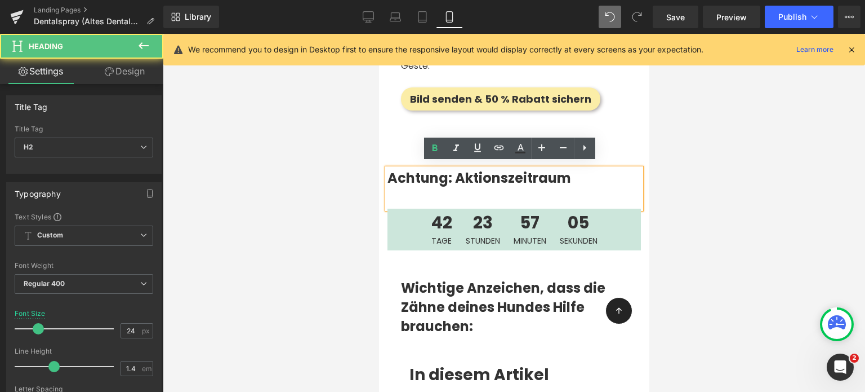
click at [580, 184] on div "Achtung: Aktionszeitraum" at bounding box center [513, 188] width 253 height 41
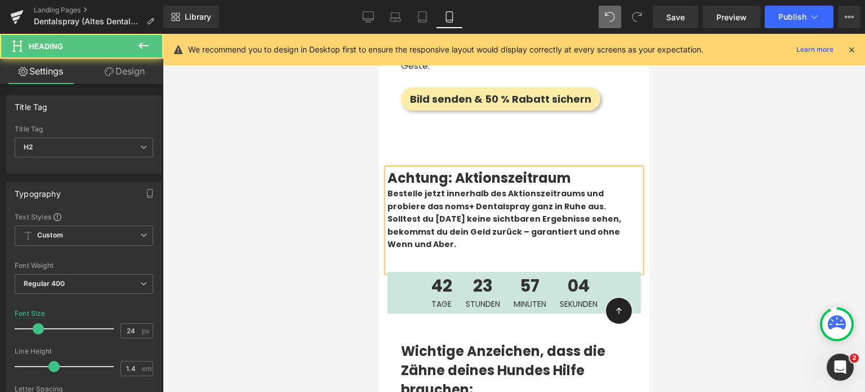
click at [489, 191] on strong "Bestelle jetzt innerhalb des Aktionszeitraums und probiere das noms+ Dentalspra…" at bounding box center [496, 200] width 219 height 24
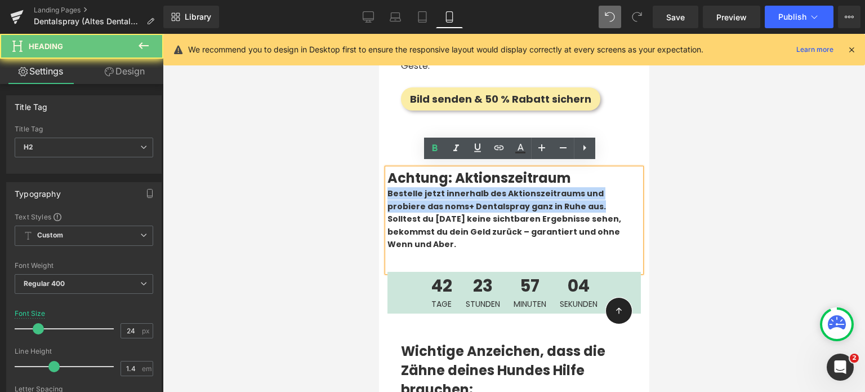
click at [489, 191] on strong "Bestelle jetzt innerhalb des Aktionszeitraums und probiere das noms+ Dentalspra…" at bounding box center [496, 200] width 219 height 24
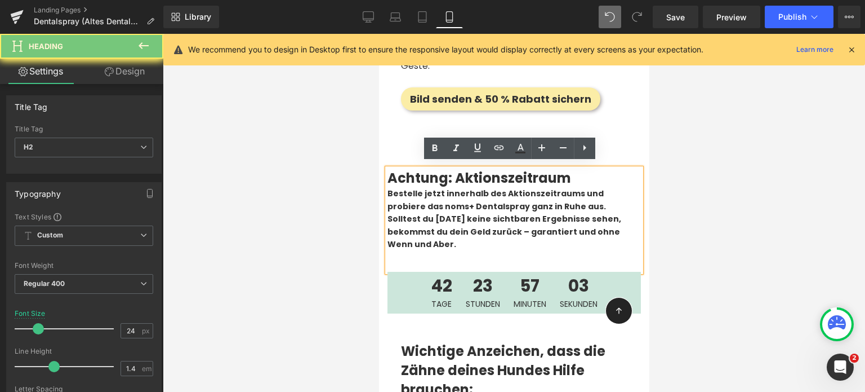
click at [447, 221] on strong "Solltest du nach 100 Tagen keine sichtbaren Ergebnisse sehen, bekommst du dein …" at bounding box center [504, 231] width 234 height 37
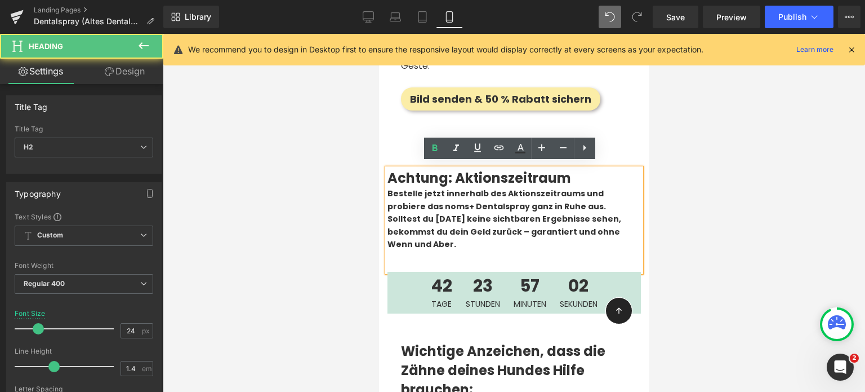
drag, startPoint x: 493, startPoint y: 244, endPoint x: 380, endPoint y: 188, distance: 126.7
click at [380, 188] on div "Achtung: Aktionszeitraum Bestelle jetzt innerhalb des Aktionszeitraums und prob…" at bounding box center [514, 230] width 270 height 168
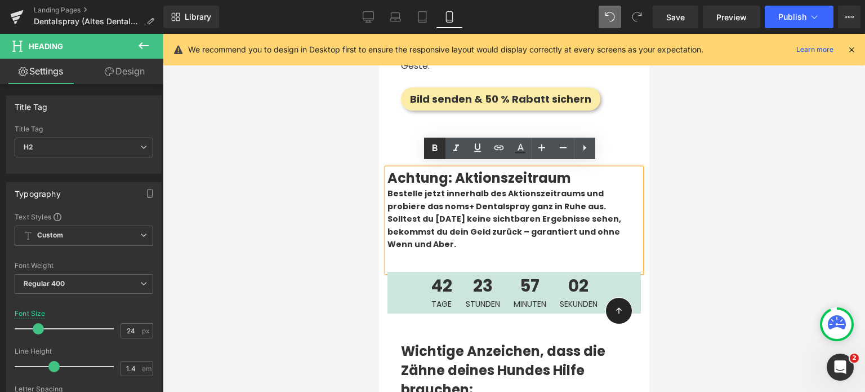
click at [437, 143] on icon at bounding box center [435, 148] width 14 height 14
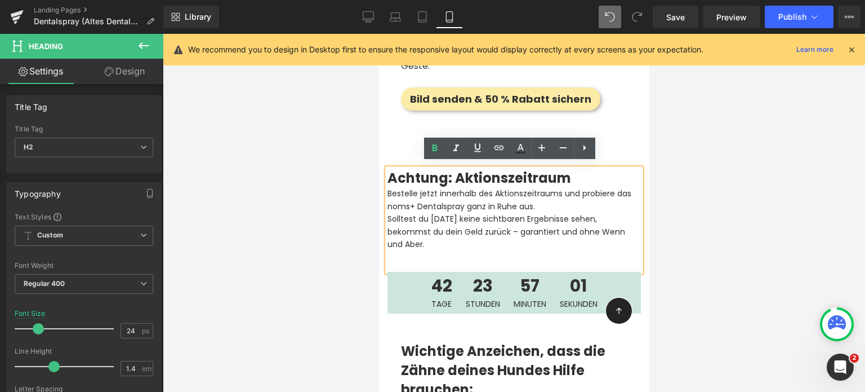
click at [289, 198] on div at bounding box center [514, 213] width 702 height 358
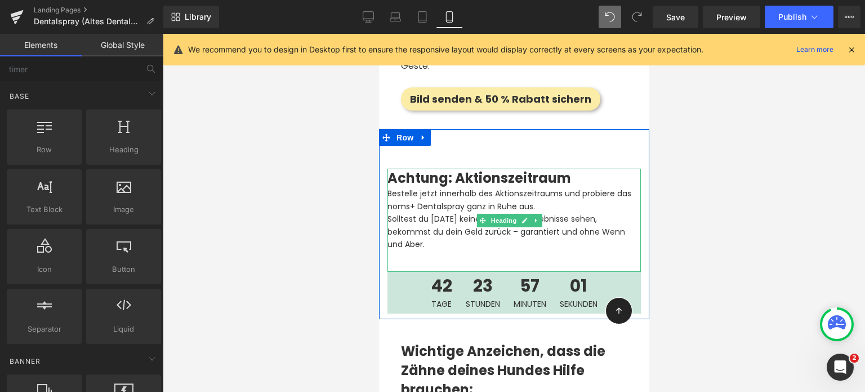
click at [449, 234] on div "Solltest du nach 100 Tagen keine sichtbaren Ergebnisse sehen, bekommst du dein …" at bounding box center [513, 231] width 253 height 38
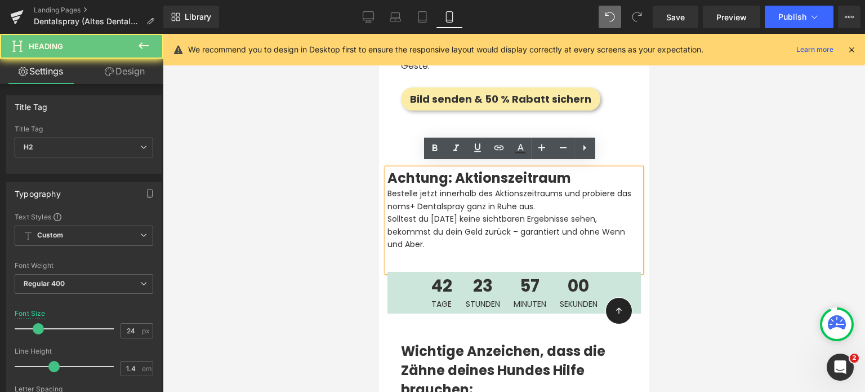
click at [449, 234] on div "Solltest du nach 100 Tagen keine sichtbaren Ergebnisse sehen, bekommst du dein …" at bounding box center [513, 231] width 253 height 38
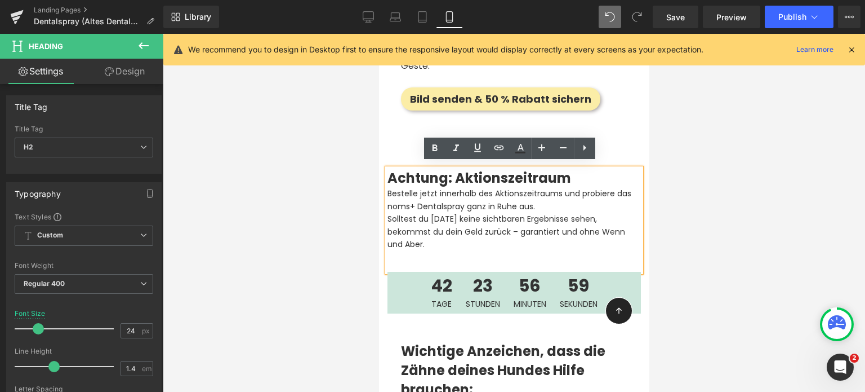
click at [566, 199] on div "Bestelle jetzt innerhalb des Aktionszeitraums und probiere das noms+ Dentalspra…" at bounding box center [513, 199] width 253 height 25
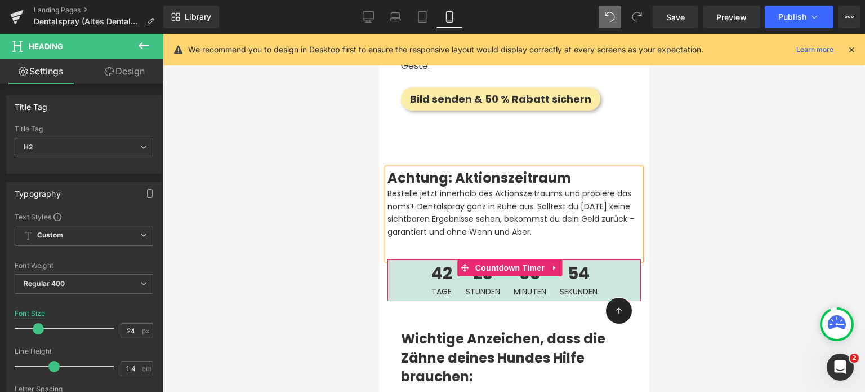
click at [439, 271] on span "42" at bounding box center [441, 276] width 21 height 23
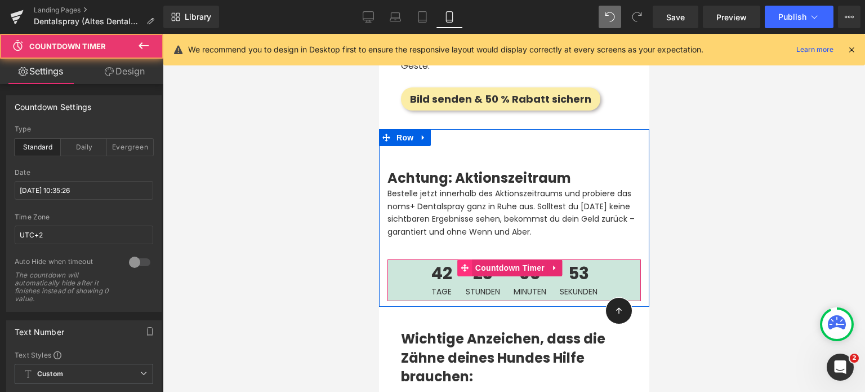
click at [467, 265] on icon at bounding box center [465, 267] width 8 height 8
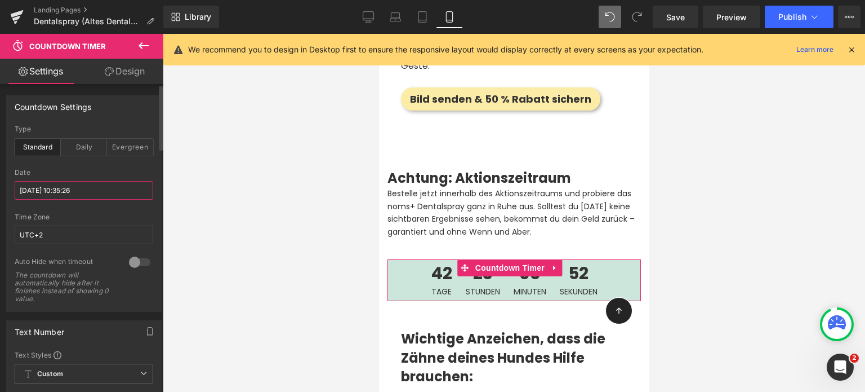
click at [37, 191] on input "2025/10/15 10:35:26" at bounding box center [84, 190] width 139 height 19
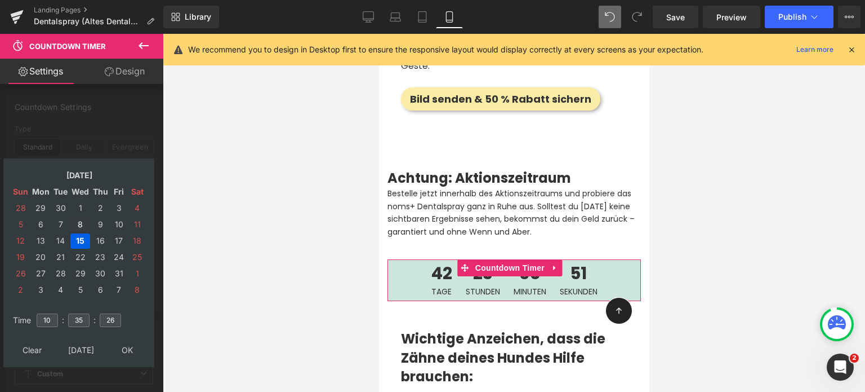
click at [77, 224] on td "8" at bounding box center [80, 224] width 20 height 15
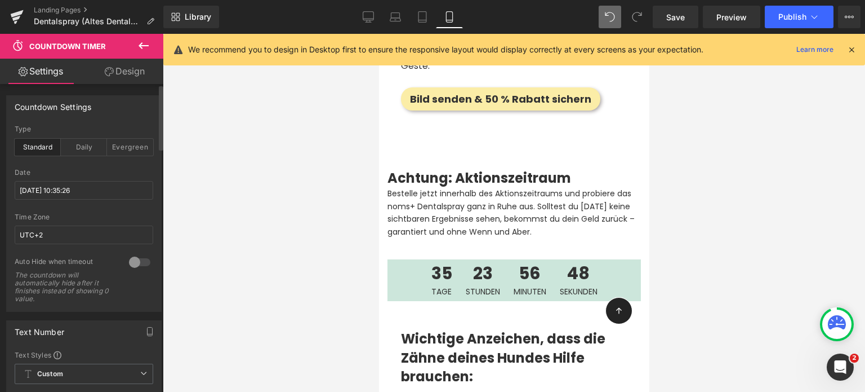
click at [321, 243] on div at bounding box center [514, 213] width 702 height 358
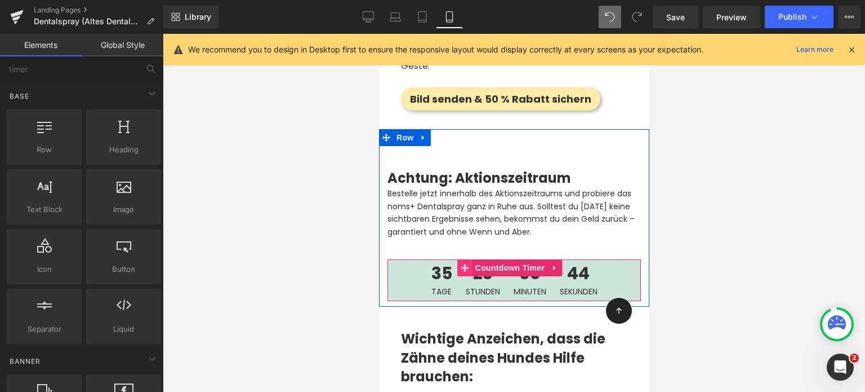
click at [468, 264] on icon at bounding box center [465, 268] width 8 height 8
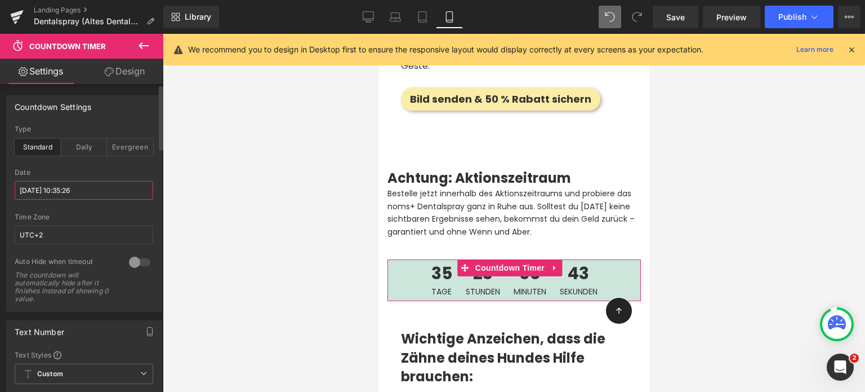
click at [34, 191] on input "2025/10/08 10:35:26" at bounding box center [84, 190] width 139 height 19
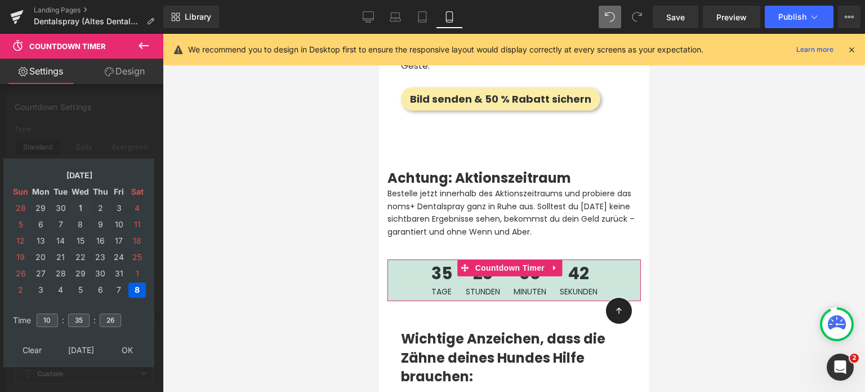
click at [77, 206] on td "1" at bounding box center [80, 208] width 20 height 15
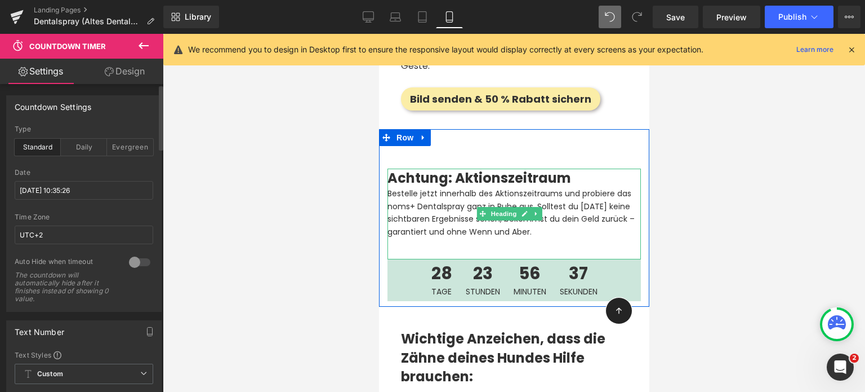
click at [429, 209] on div "Bestelle jetzt innerhalb des Aktionszeitraums und probiere das noms+ Dentalspra…" at bounding box center [513, 212] width 253 height 51
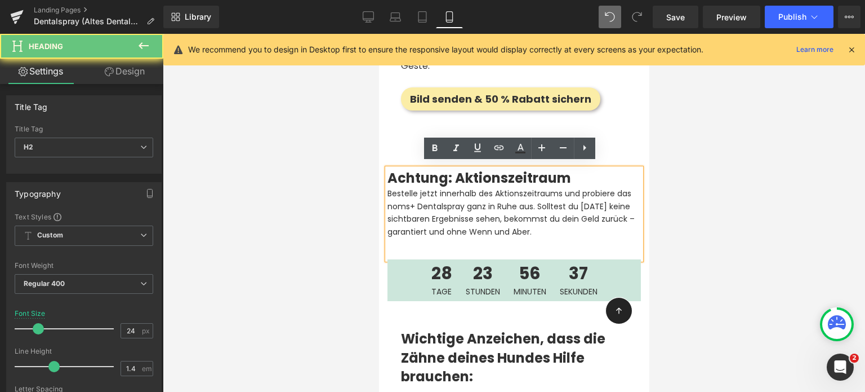
click at [429, 209] on div "Bestelle jetzt innerhalb des Aktionszeitraums und probiere das noms+ Dentalspra…" at bounding box center [513, 212] width 253 height 51
click at [373, 210] on div at bounding box center [514, 213] width 702 height 358
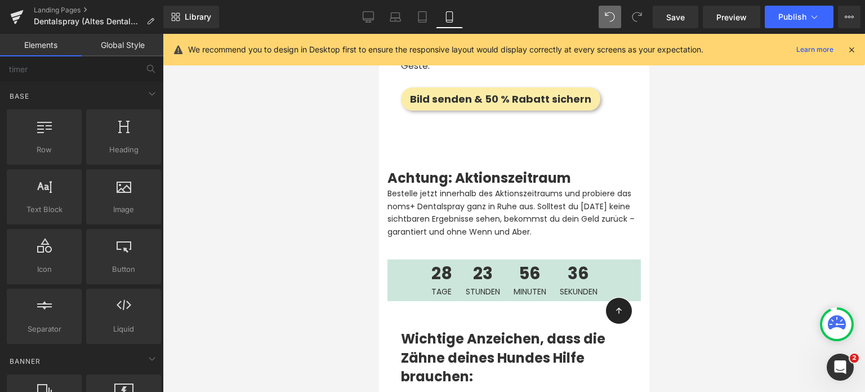
click at [421, 203] on div "Bestelle jetzt innerhalb des Aktionszeitraums und probiere das noms+ Dentalspra…" at bounding box center [513, 212] width 253 height 51
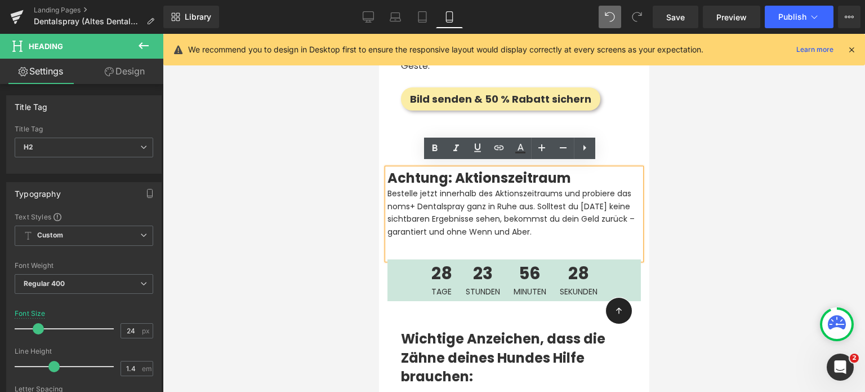
drag, startPoint x: 610, startPoint y: 227, endPoint x: 488, endPoint y: 213, distance: 122.4
click at [488, 213] on div "Bestelle jetzt innerhalb des Aktionszeitraums und probiere das noms+ Dentalspra…" at bounding box center [513, 212] width 253 height 51
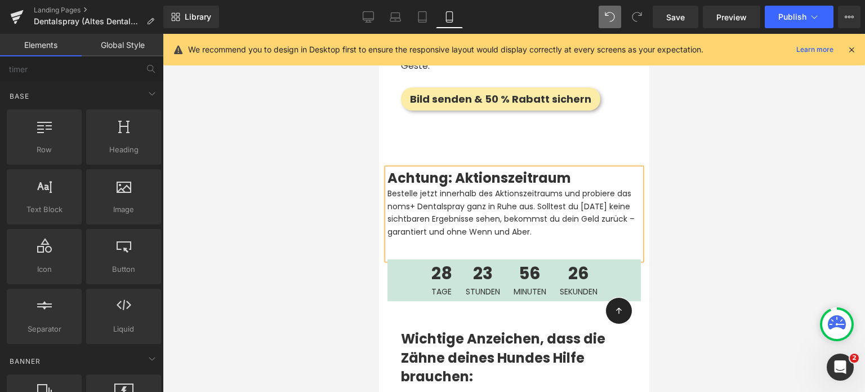
click at [282, 192] on div at bounding box center [514, 213] width 702 height 358
click at [422, 187] on div "Bestelle jetzt innerhalb des Aktionszeitraums und probiere das noms+ Dentalspra…" at bounding box center [513, 212] width 253 height 51
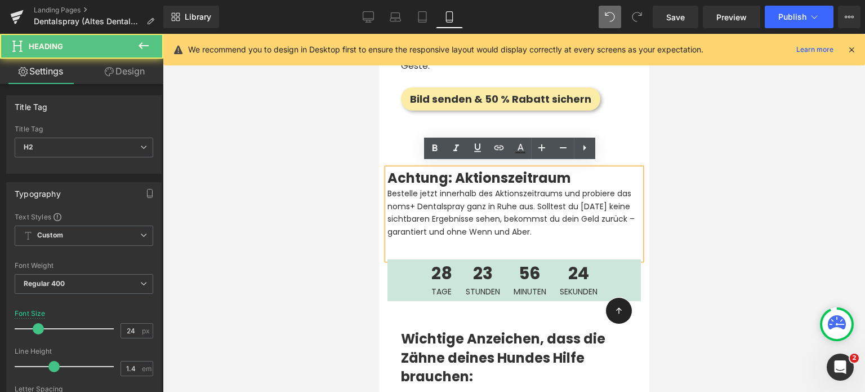
click at [446, 168] on strong "Achtung: Aktionszeitraum" at bounding box center [479, 177] width 184 height 19
click at [454, 170] on strong "Achtung: Aktionszeitraum" at bounding box center [479, 177] width 184 height 19
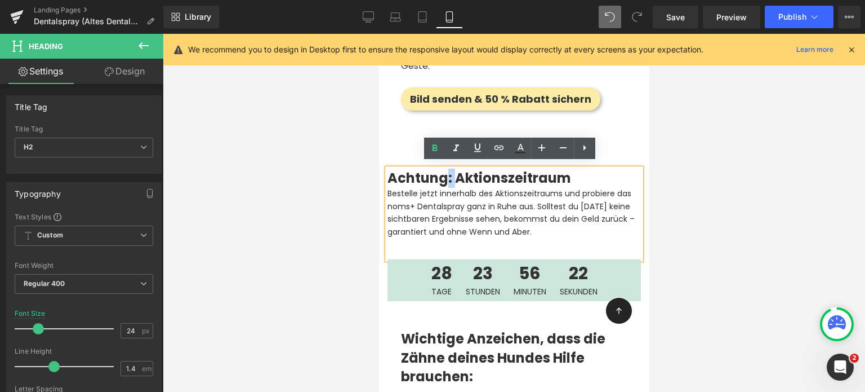
drag, startPoint x: 454, startPoint y: 170, endPoint x: 577, endPoint y: 175, distance: 123.5
click at [577, 175] on h2 "Achtung: Aktionszeitraum" at bounding box center [513, 177] width 253 height 19
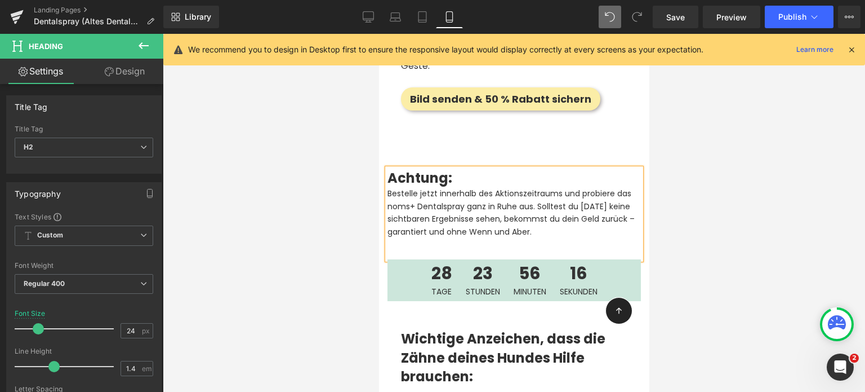
click at [424, 168] on strong "Achtung:" at bounding box center [419, 177] width 65 height 19
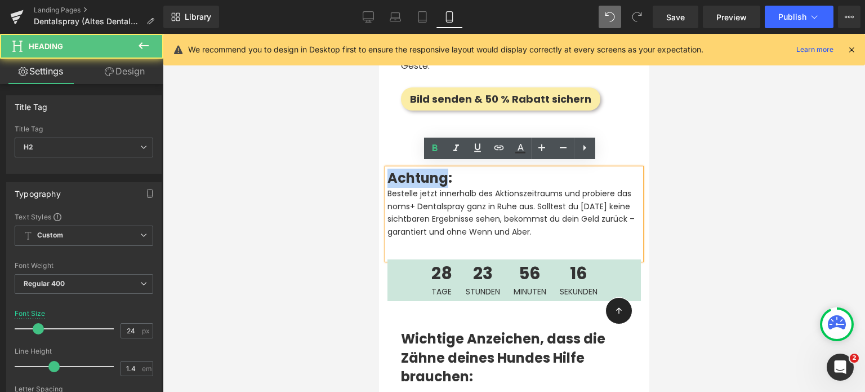
click at [424, 168] on strong "Achtung:" at bounding box center [419, 177] width 65 height 19
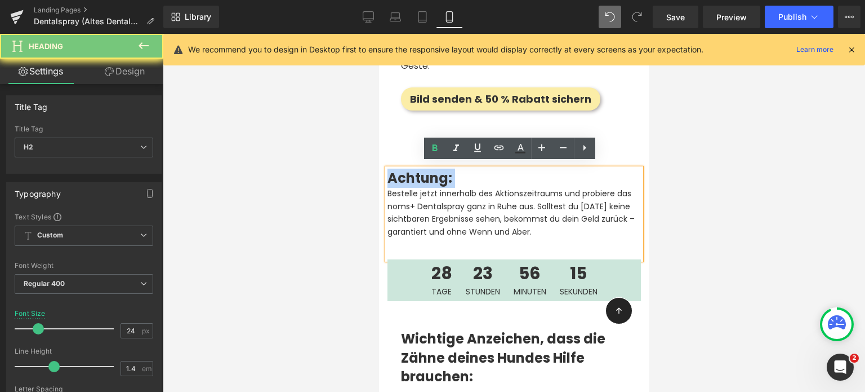
click at [424, 168] on strong "Achtung:" at bounding box center [419, 177] width 65 height 19
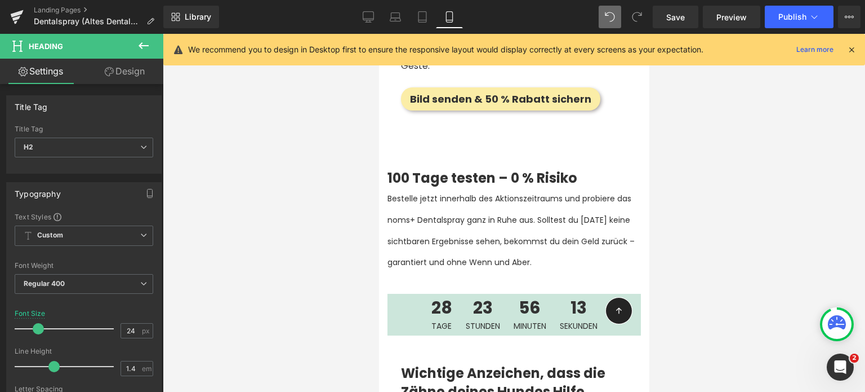
click at [306, 220] on div at bounding box center [514, 213] width 702 height 358
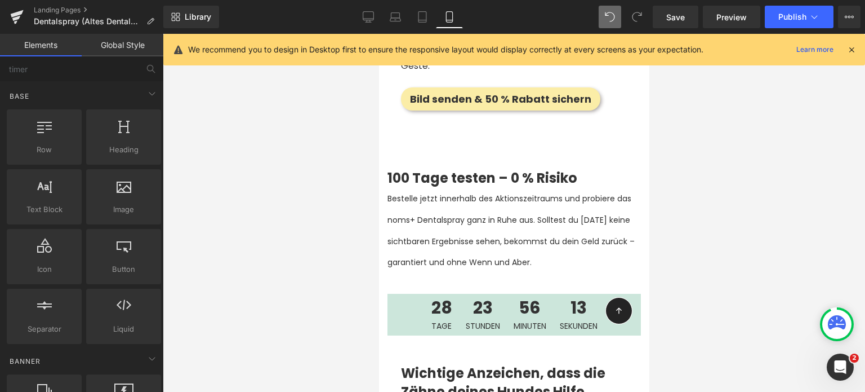
click at [540, 250] on h2 "Bestelle jetzt innerhalb des Aktionszeitraums und probiere das noms+ Dentalspra…" at bounding box center [513, 229] width 253 height 84
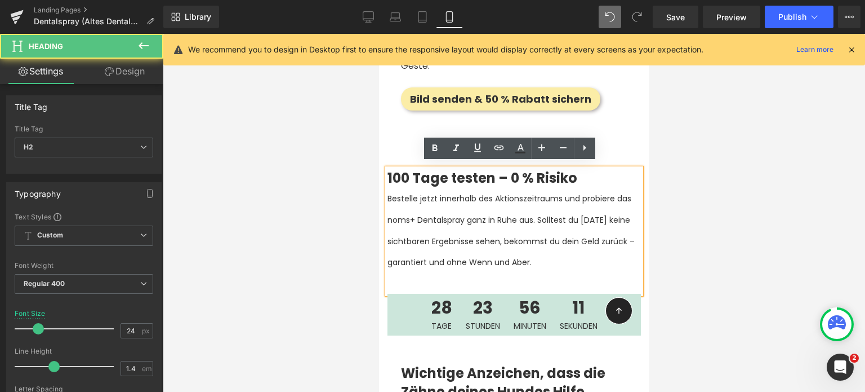
drag, startPoint x: 598, startPoint y: 259, endPoint x: 385, endPoint y: 193, distance: 222.2
click at [387, 193] on div "100 Tage testen – 0 % Risiko Bestelle jetzt innerhalb des Aktionszeitraums und …" at bounding box center [513, 230] width 253 height 125
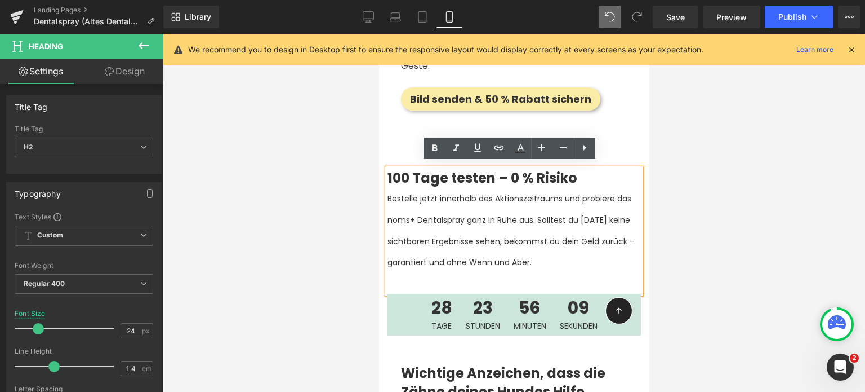
drag, startPoint x: 385, startPoint y: 193, endPoint x: 367, endPoint y: 195, distance: 18.2
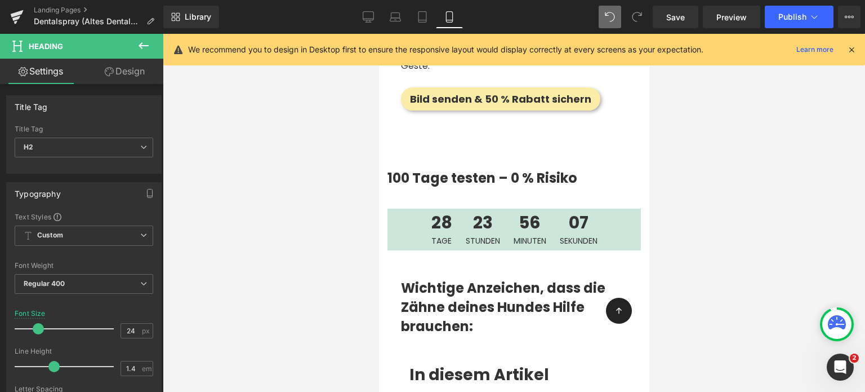
click at [333, 186] on div at bounding box center [514, 213] width 702 height 358
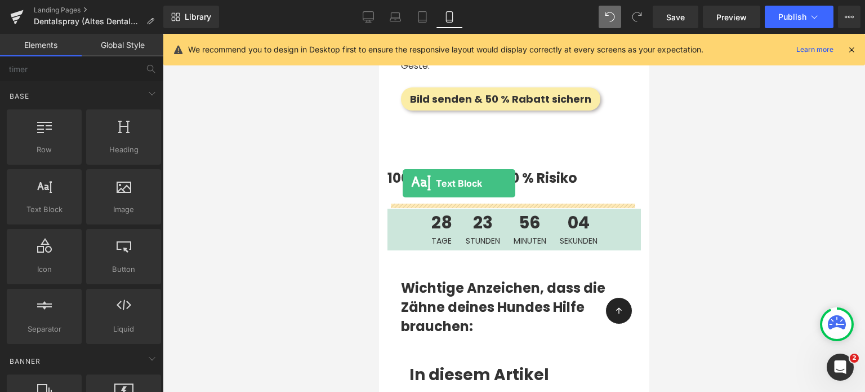
drag, startPoint x: 433, startPoint y: 229, endPoint x: 402, endPoint y: 183, distance: 54.8
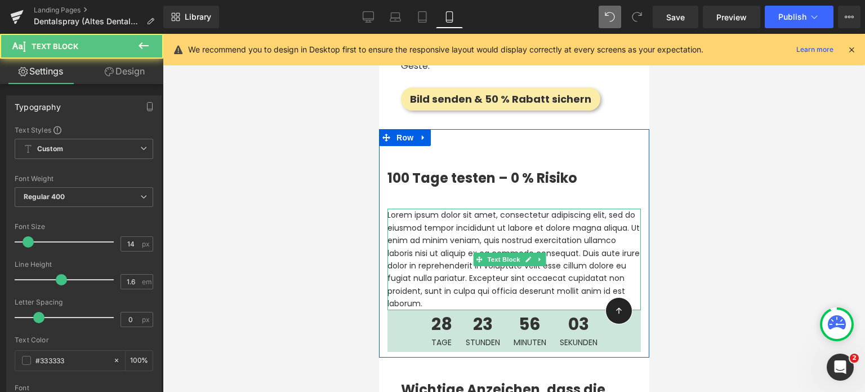
click at [439, 229] on p "Lorem ipsum dolor sit amet, consectetur adipiscing elit, sed do eiusmod tempor …" at bounding box center [513, 258] width 253 height 101
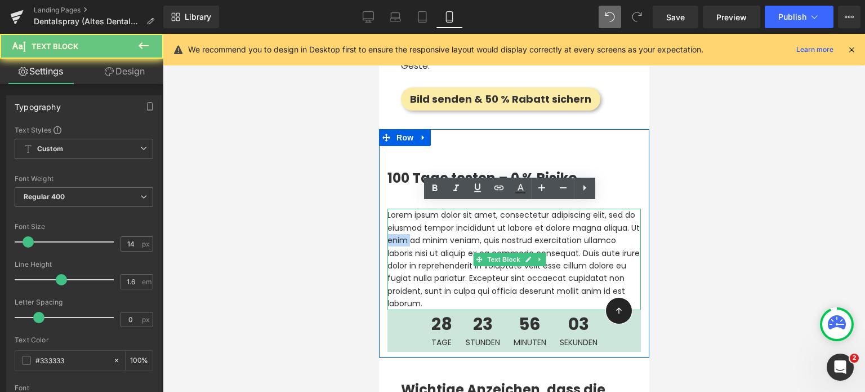
click at [439, 229] on p "Lorem ipsum dolor sit amet, consectetur adipiscing elit, sed do eiusmod tempor …" at bounding box center [513, 258] width 253 height 101
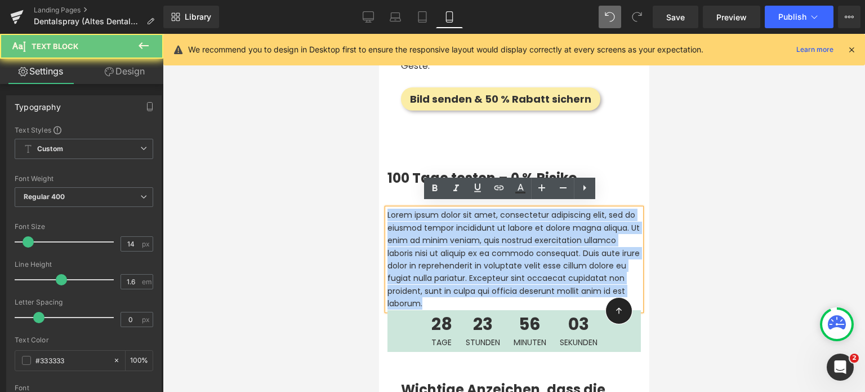
click at [439, 229] on p "Lorem ipsum dolor sit amet, consectetur adipiscing elit, sed do eiusmod tempor …" at bounding box center [513, 258] width 253 height 101
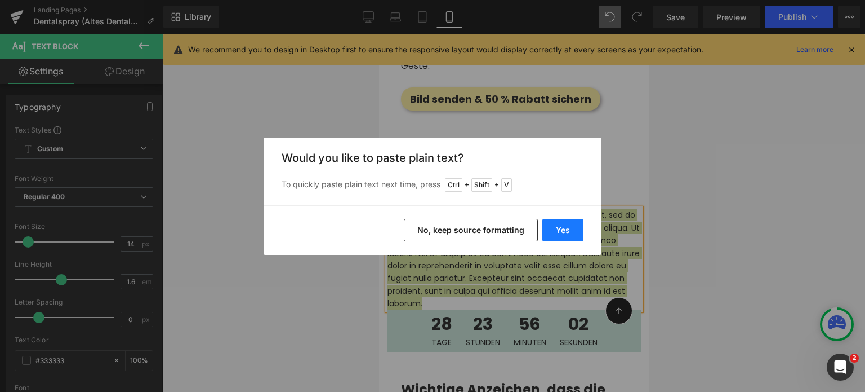
click at [566, 228] on button "Yes" at bounding box center [562, 230] width 41 height 23
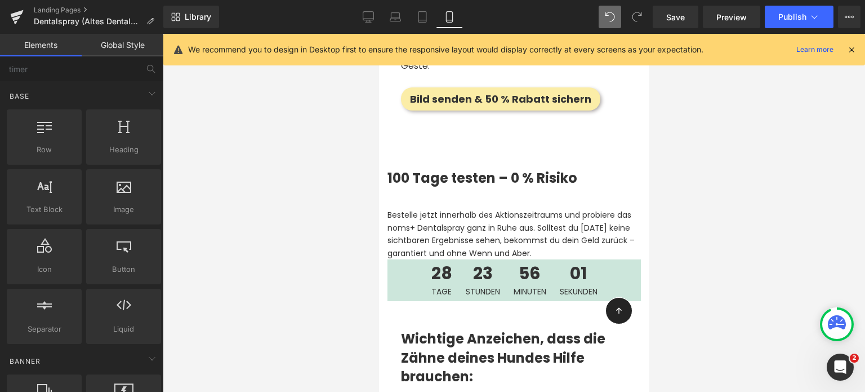
click at [277, 242] on div at bounding box center [514, 213] width 702 height 358
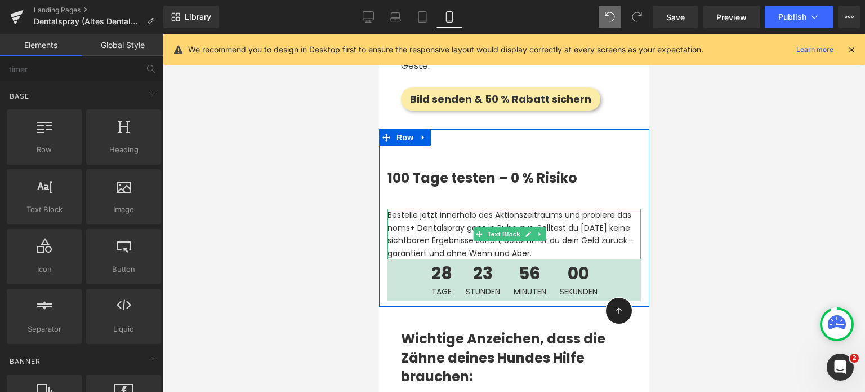
click at [594, 244] on p "Bestelle jetzt innerhalb des Aktionszeitraums und probiere das noms+ Dentalspra…" at bounding box center [513, 233] width 253 height 51
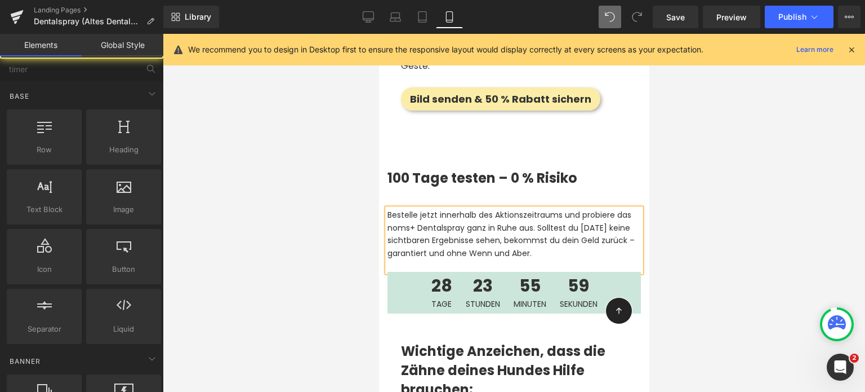
click at [281, 230] on div at bounding box center [514, 213] width 702 height 358
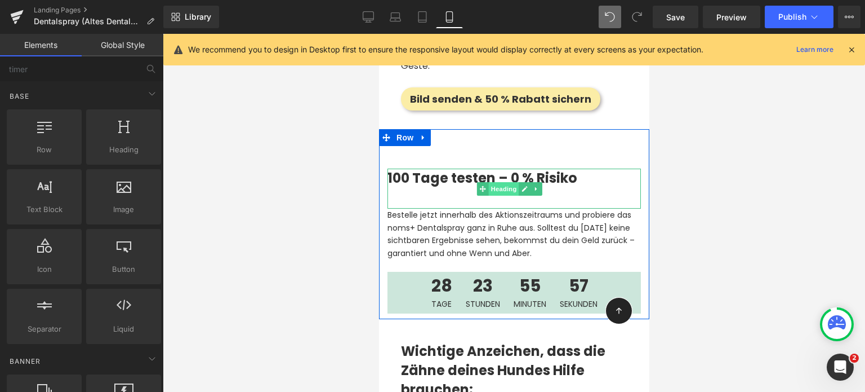
click at [488, 182] on span "Heading" at bounding box center [503, 189] width 30 height 14
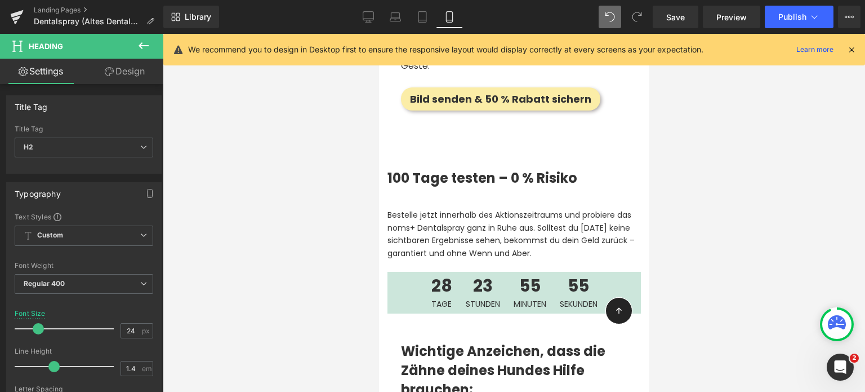
click at [459, 345] on div "Rendering Content" at bounding box center [432, 347] width 69 height 12
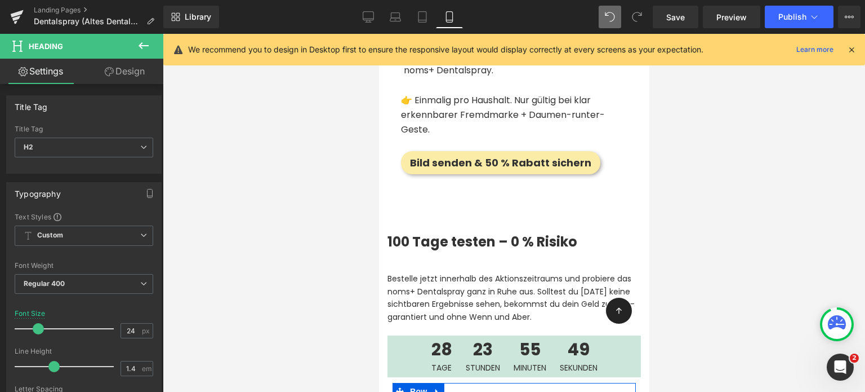
scroll to position [2579, 0]
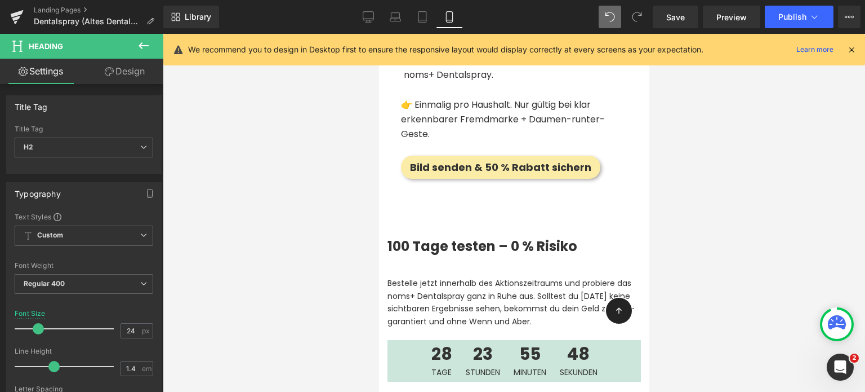
click at [392, 237] on div "100 Tage testen – 0 % Risiko Heading" at bounding box center [513, 257] width 253 height 41
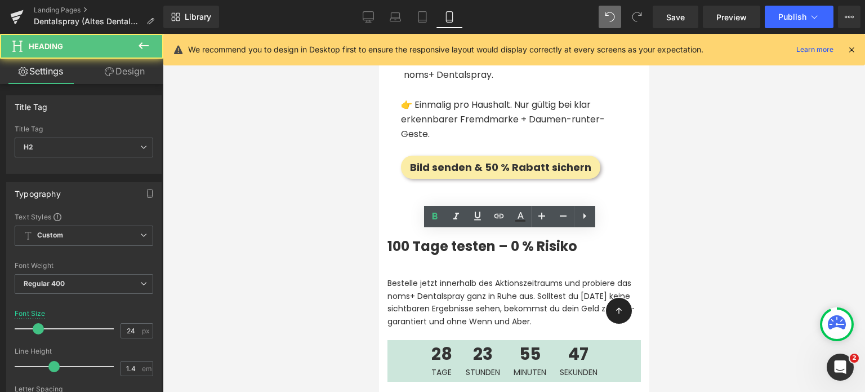
click at [358, 239] on div at bounding box center [514, 213] width 702 height 358
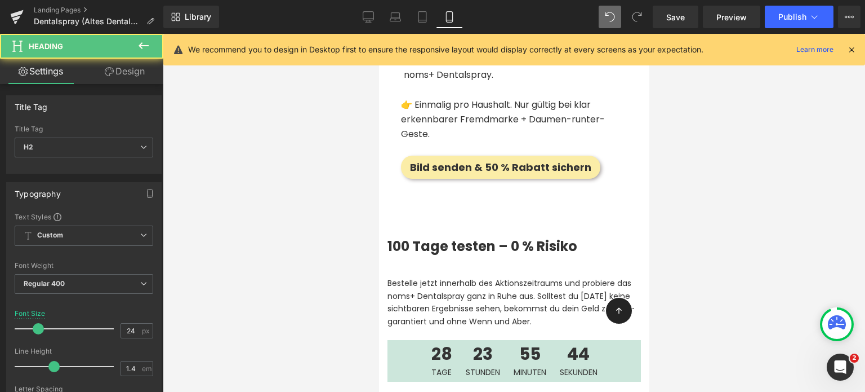
click at [322, 243] on div at bounding box center [514, 213] width 702 height 358
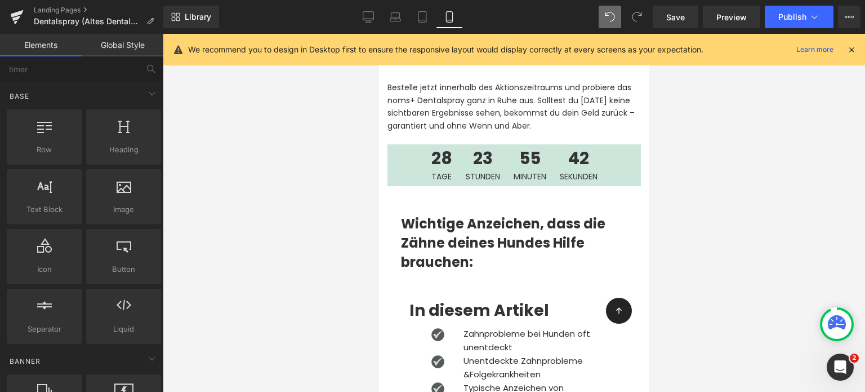
scroll to position [2775, 0]
click at [272, 238] on div at bounding box center [514, 213] width 702 height 358
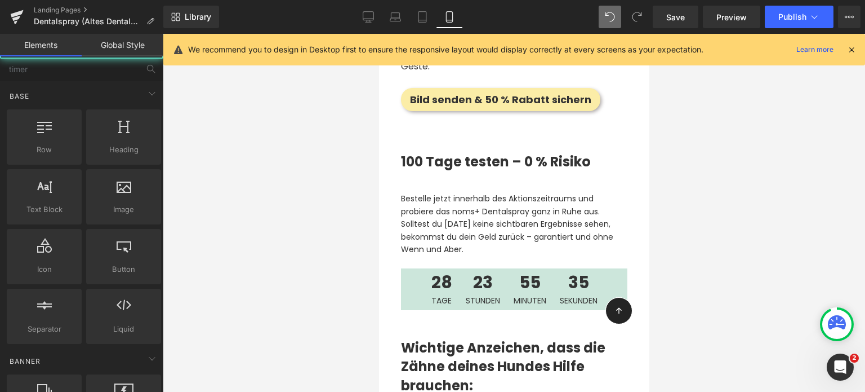
click at [306, 235] on div at bounding box center [514, 213] width 702 height 358
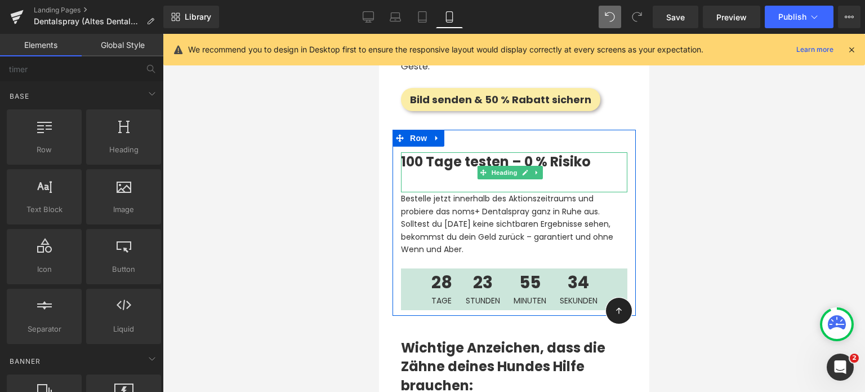
click at [455, 171] on div "100 Tage testen – 0 % Risiko" at bounding box center [514, 172] width 226 height 41
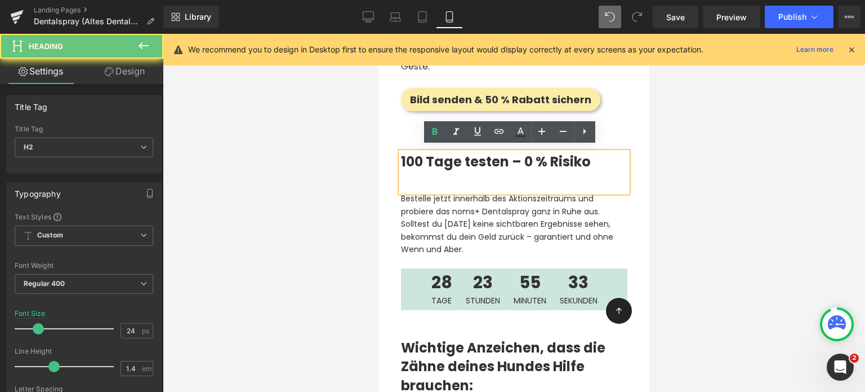
click at [524, 157] on h2 "100 Tage testen – 0 % Risiko" at bounding box center [514, 161] width 226 height 19
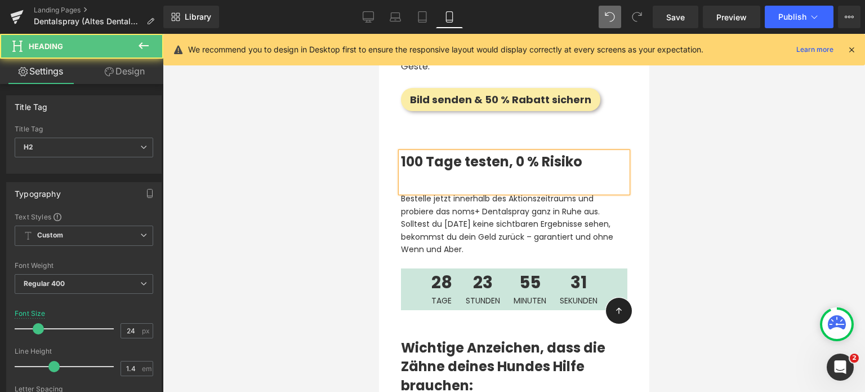
click at [599, 153] on h2 "100 Tage testen, 0 % Risiko" at bounding box center [514, 161] width 226 height 19
click at [462, 176] on div "100 Tage testen, 0 % Risiko 🙌" at bounding box center [514, 172] width 226 height 41
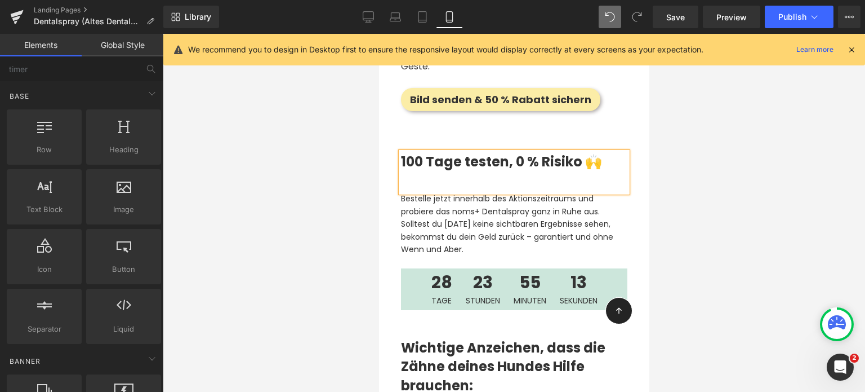
click at [366, 181] on div at bounding box center [514, 213] width 702 height 358
click at [355, 232] on div at bounding box center [514, 213] width 702 height 358
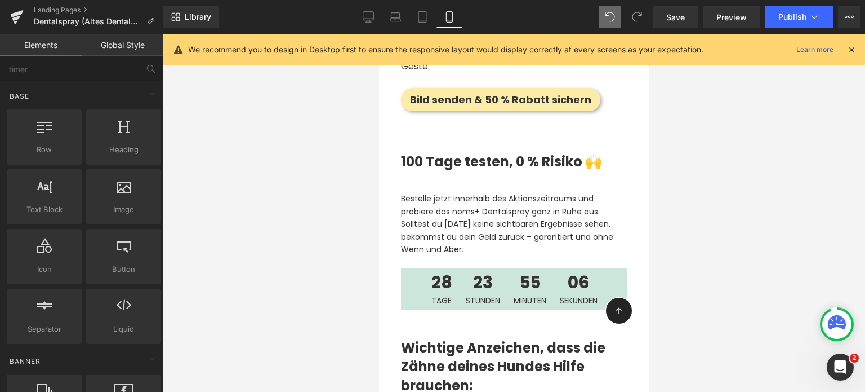
click at [323, 170] on div at bounding box center [514, 213] width 702 height 358
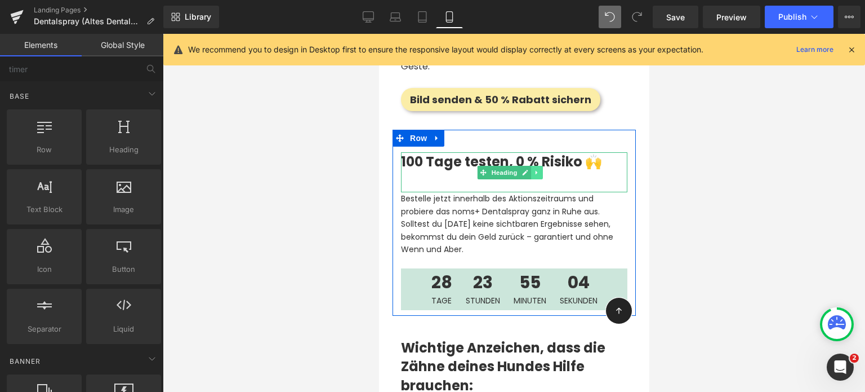
click at [532, 166] on link at bounding box center [537, 173] width 12 height 14
click at [532, 169] on icon at bounding box center [531, 172] width 6 height 6
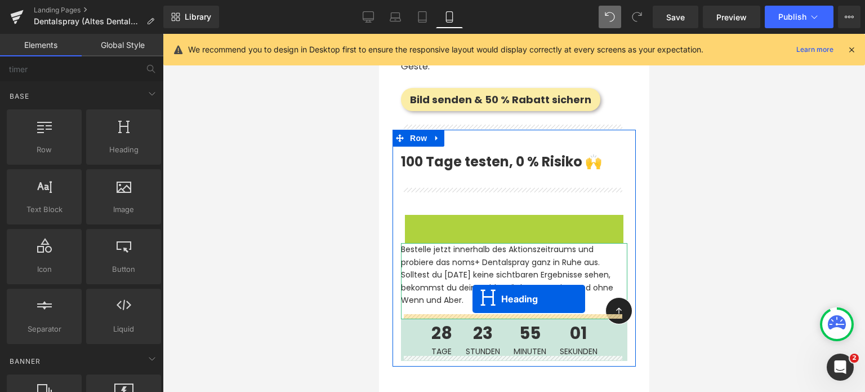
drag, startPoint x: 483, startPoint y: 229, endPoint x: 472, endPoint y: 299, distance: 70.8
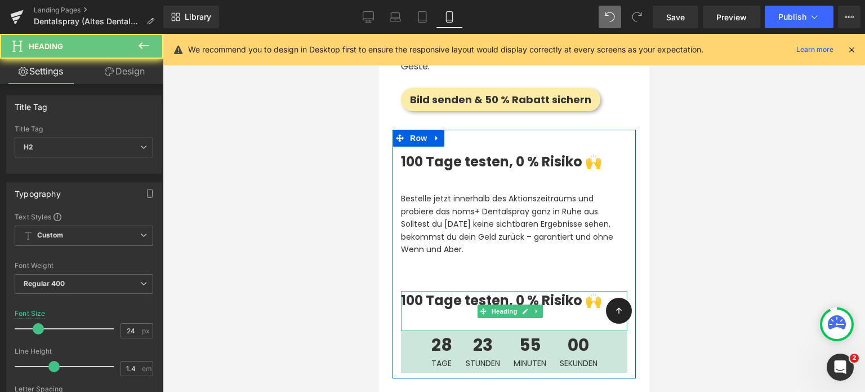
click at [435, 300] on h2 "100 Tage testen, 0 % Risiko 🙌" at bounding box center [514, 300] width 226 height 19
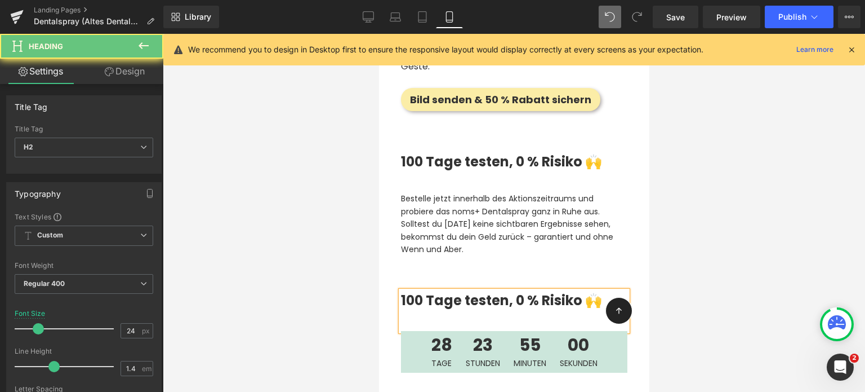
click at [435, 300] on h2 "100 Tage testen, 0 % Risiko 🙌" at bounding box center [514, 300] width 226 height 19
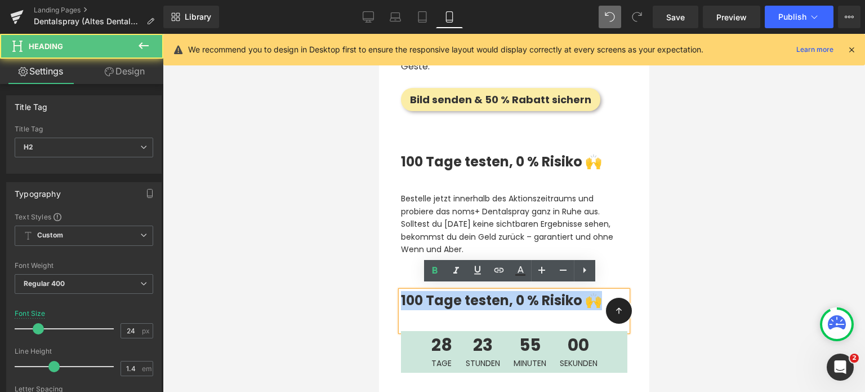
click at [435, 300] on h2 "100 Tage testen, 0 % Risiko 🙌" at bounding box center [514, 300] width 226 height 19
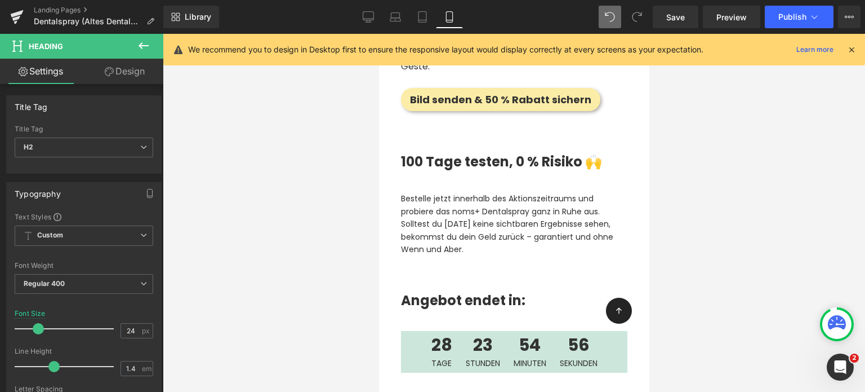
click at [326, 297] on div at bounding box center [514, 213] width 702 height 358
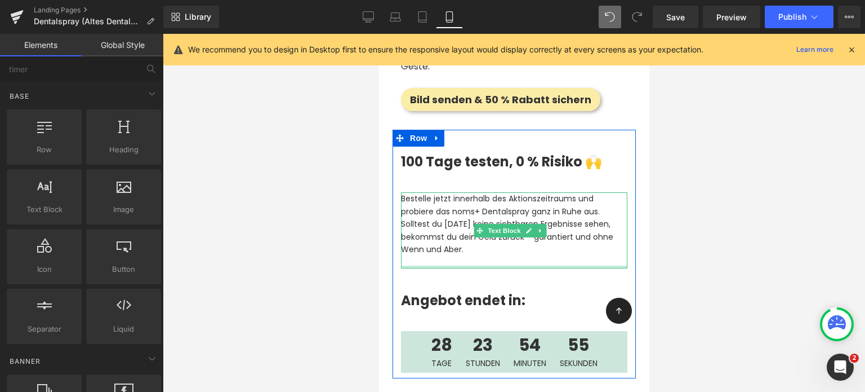
click at [448, 257] on p at bounding box center [514, 261] width 226 height 12
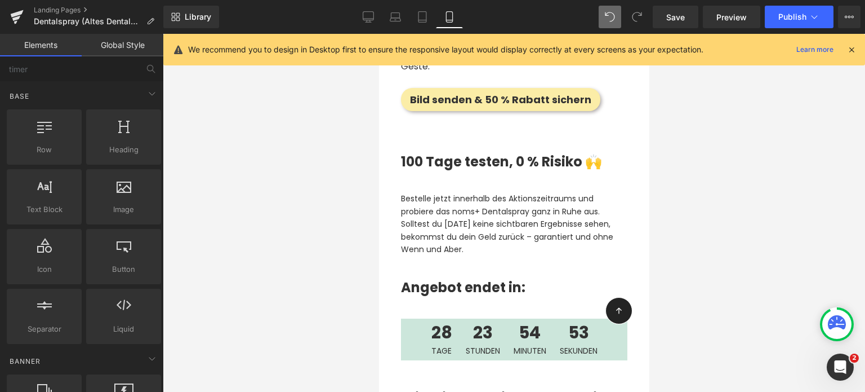
click at [309, 247] on div at bounding box center [514, 213] width 702 height 358
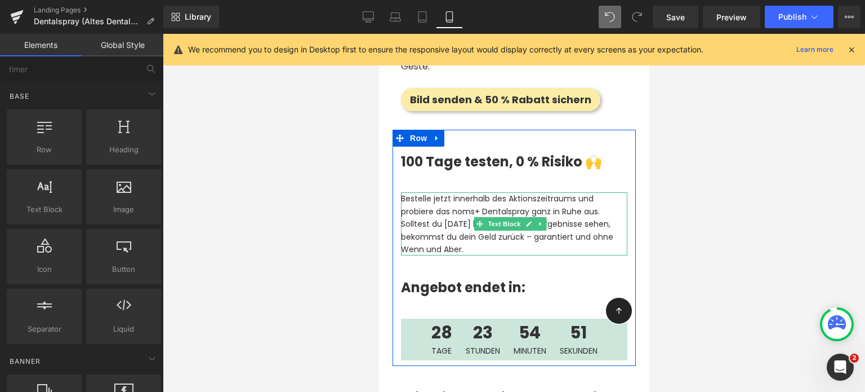
scroll to position [2738, 0]
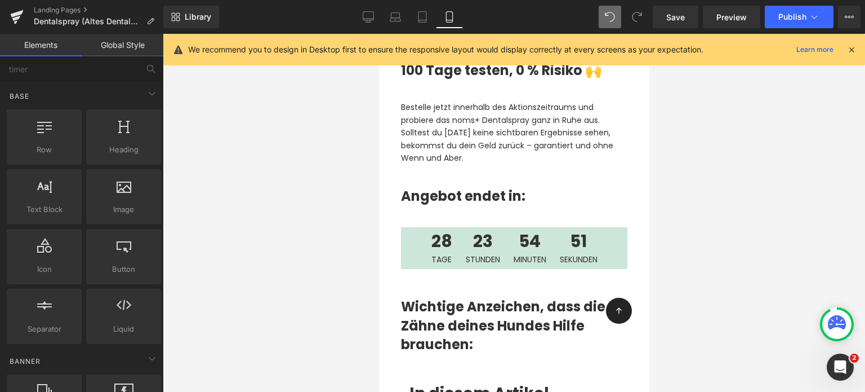
click at [320, 224] on div at bounding box center [514, 213] width 702 height 358
click at [370, 211] on div at bounding box center [514, 213] width 702 height 358
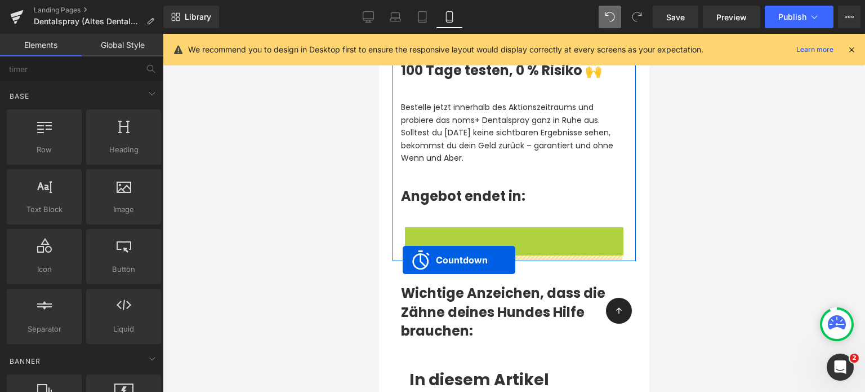
drag, startPoint x: 466, startPoint y: 230, endPoint x: 402, endPoint y: 260, distance: 70.8
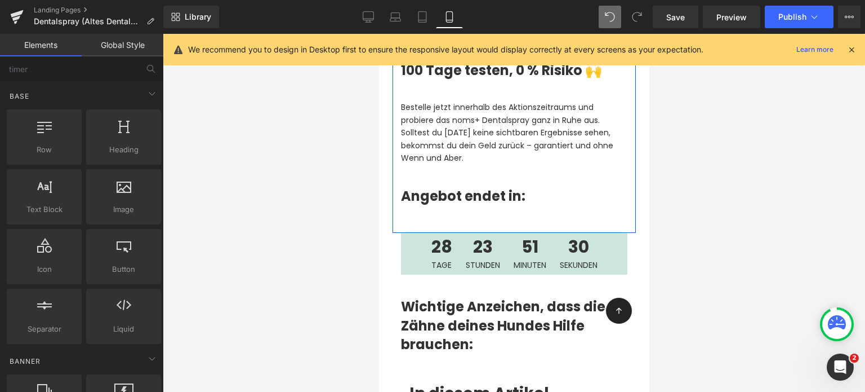
click at [324, 250] on div at bounding box center [514, 213] width 702 height 358
click at [322, 262] on div at bounding box center [514, 213] width 702 height 358
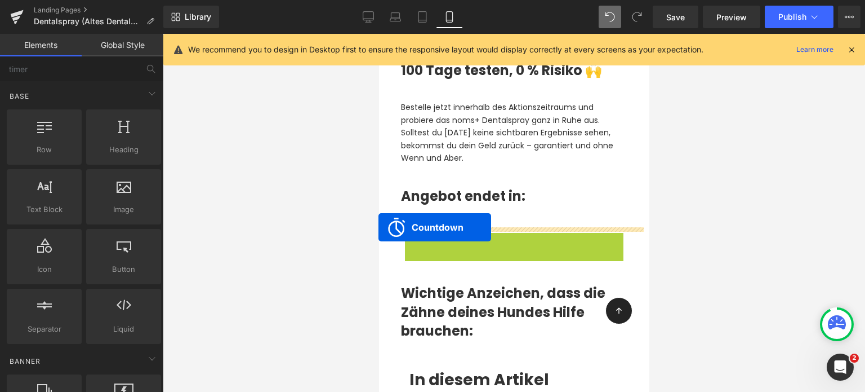
drag, startPoint x: 468, startPoint y: 235, endPoint x: 377, endPoint y: 227, distance: 90.5
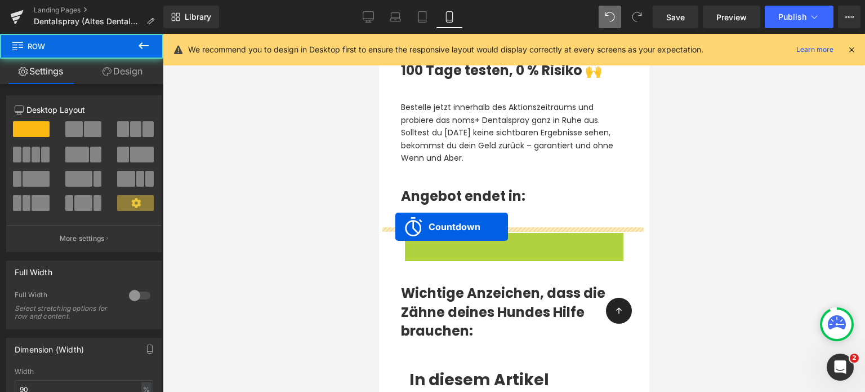
click at [395, 227] on div "100 Tage testen, 0 % Risiko 🙌 Heading Bestelle jetzt innerhalb des Aktionszeitr…" at bounding box center [513, 135] width 243 height 194
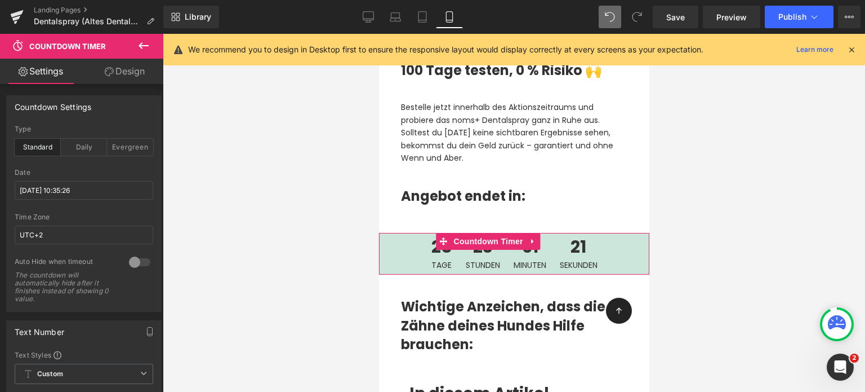
click at [340, 227] on div at bounding box center [514, 213] width 702 height 358
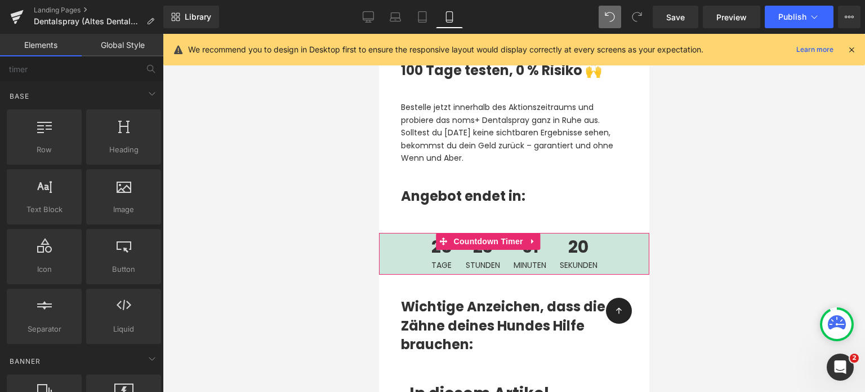
click at [282, 225] on div at bounding box center [514, 213] width 702 height 358
click at [314, 175] on div at bounding box center [514, 213] width 702 height 358
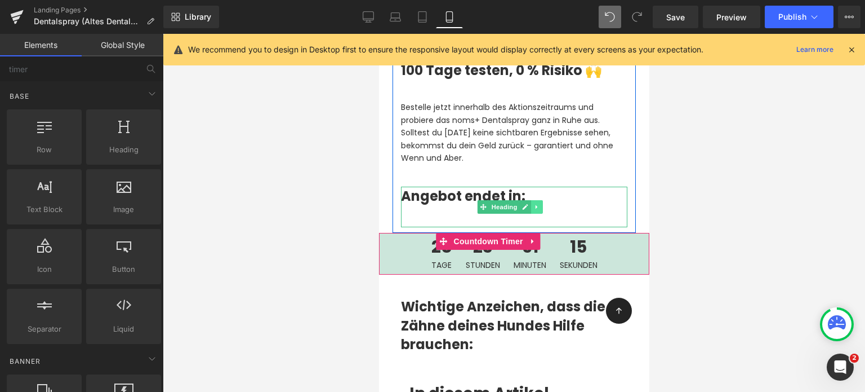
click at [535, 205] on icon at bounding box center [536, 207] width 2 height 4
click at [542, 204] on icon at bounding box center [543, 207] width 6 height 6
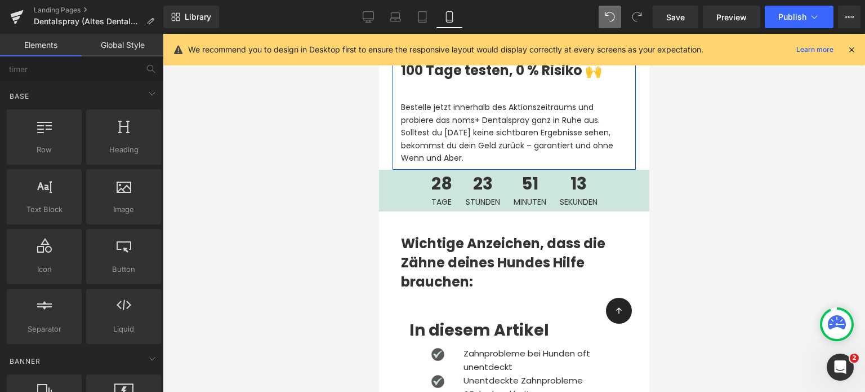
click at [333, 196] on div at bounding box center [514, 213] width 702 height 358
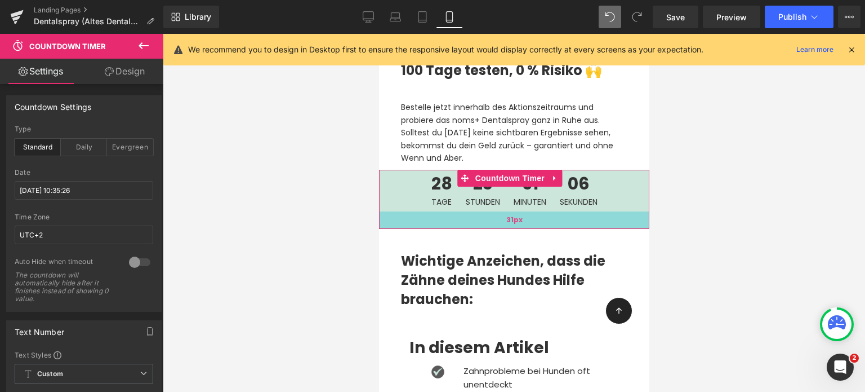
drag, startPoint x: 540, startPoint y: 204, endPoint x: 545, endPoint y: 222, distance: 18.2
click at [545, 222] on div "31px" at bounding box center [514, 219] width 270 height 17
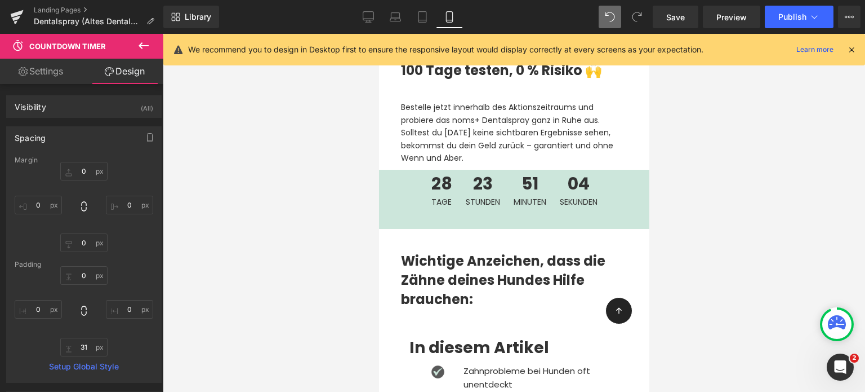
click at [336, 195] on div at bounding box center [514, 213] width 702 height 358
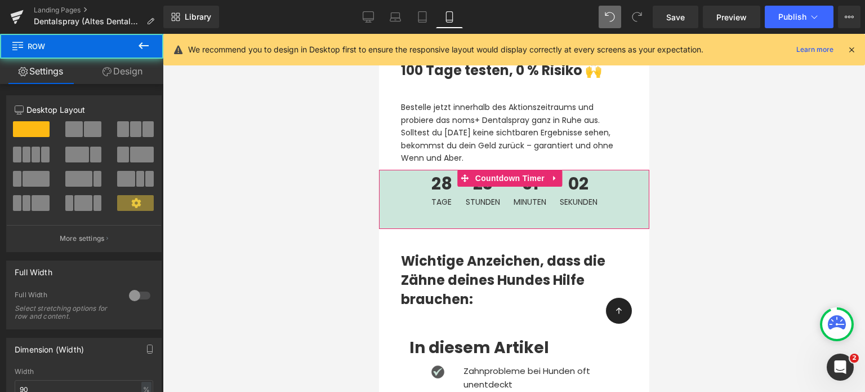
drag, startPoint x: 417, startPoint y: 164, endPoint x: 420, endPoint y: 175, distance: 10.9
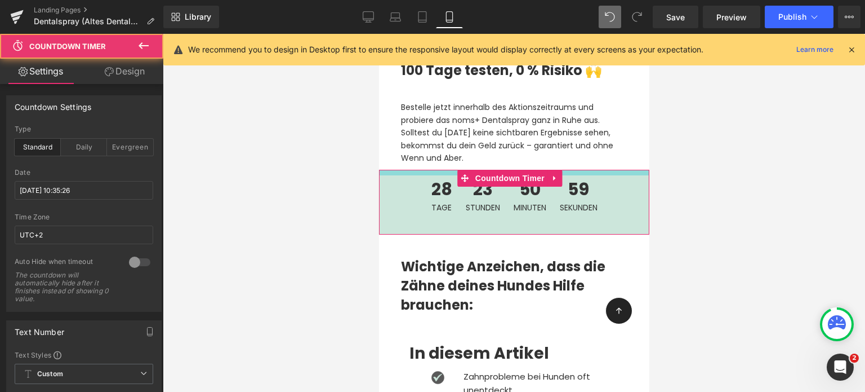
click at [419, 171] on div "28 Tage 23 Stunden 50 Minuten 59 Sekunden Countdown Timer 31px" at bounding box center [514, 202] width 270 height 65
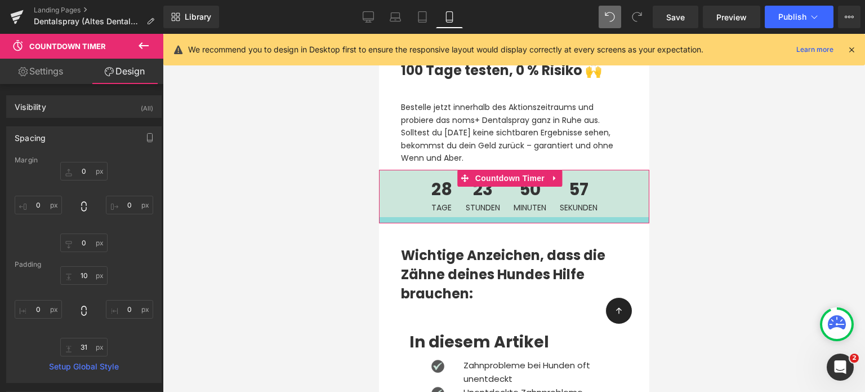
drag, startPoint x: 440, startPoint y: 224, endPoint x: 441, endPoint y: 213, distance: 11.3
click at [441, 217] on div at bounding box center [514, 220] width 270 height 6
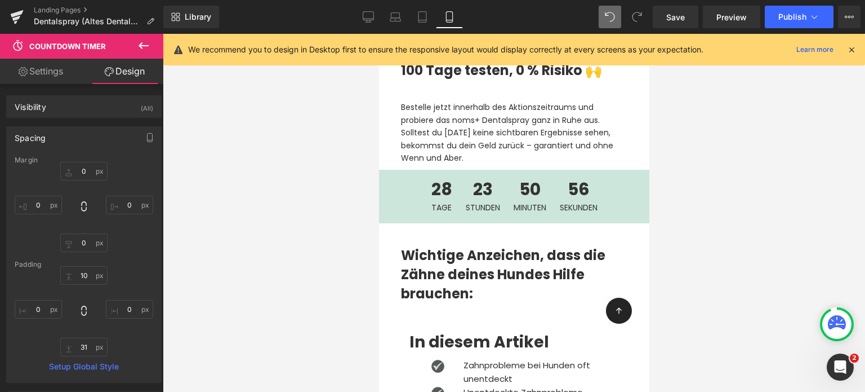
click at [313, 200] on div at bounding box center [514, 213] width 702 height 358
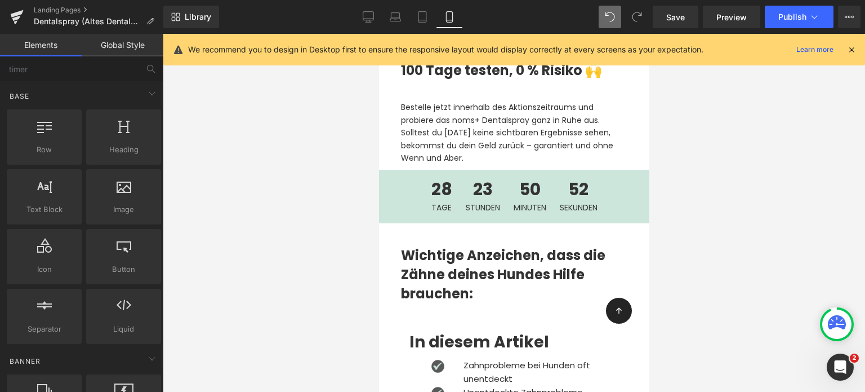
click at [331, 211] on div at bounding box center [514, 213] width 702 height 358
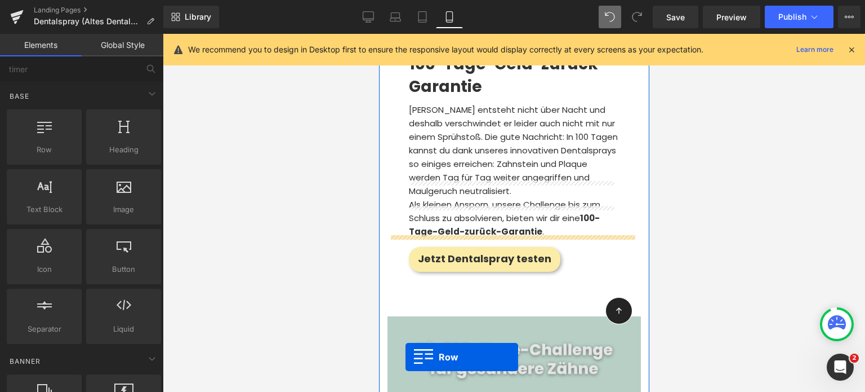
scroll to position [5600, 0]
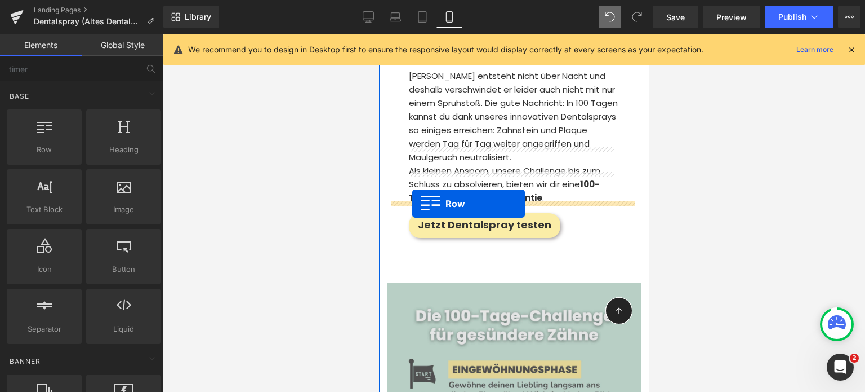
drag, startPoint x: 399, startPoint y: 176, endPoint x: 412, endPoint y: 203, distance: 30.0
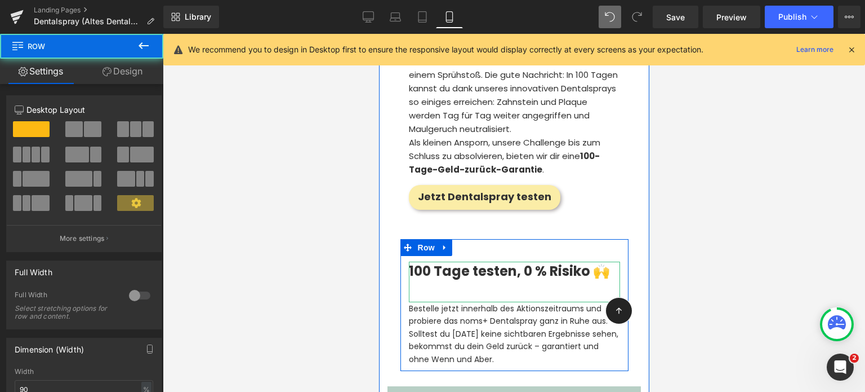
scroll to position [5572, 0]
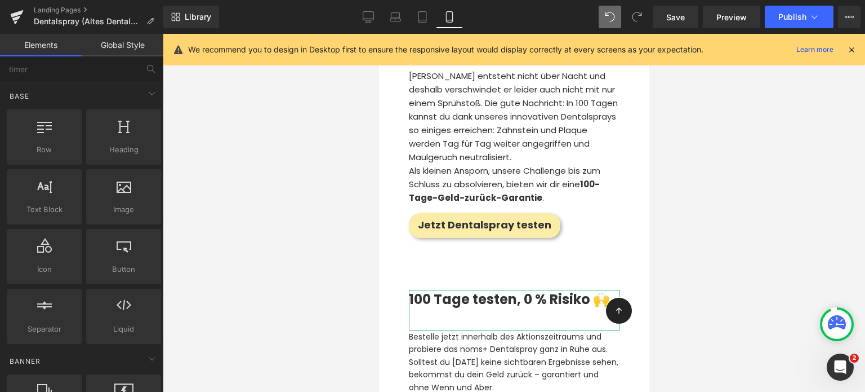
drag, startPoint x: 347, startPoint y: 228, endPoint x: 780, endPoint y: 219, distance: 432.7
click at [780, 219] on div at bounding box center [514, 213] width 702 height 358
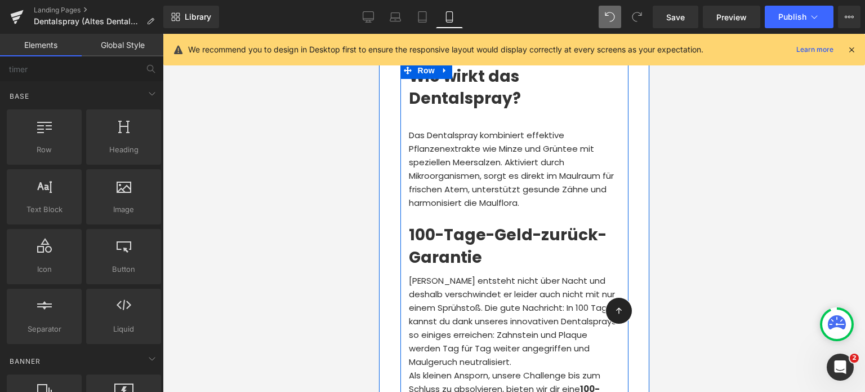
scroll to position [5367, 0]
click at [447, 275] on span "[PERSON_NAME] entsteht nicht über Nacht und deshalb verschwindet er leider auch…" at bounding box center [512, 321] width 209 height 93
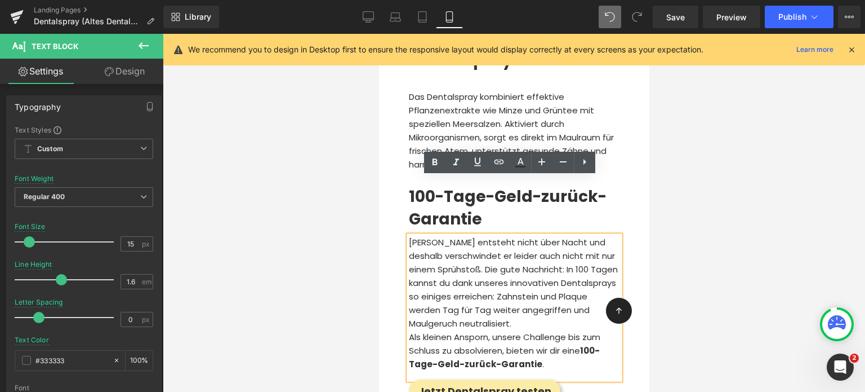
scroll to position [5407, 0]
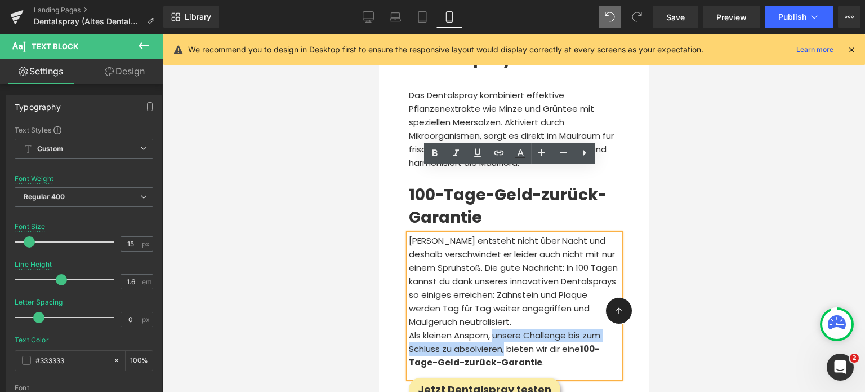
drag, startPoint x: 493, startPoint y: 269, endPoint x: 505, endPoint y: 286, distance: 20.3
click at [505, 328] on p "Als kleinen Ansporn, unsere Challenge bis zum Schluss zu absolvieren, bieten wi…" at bounding box center [513, 348] width 211 height 41
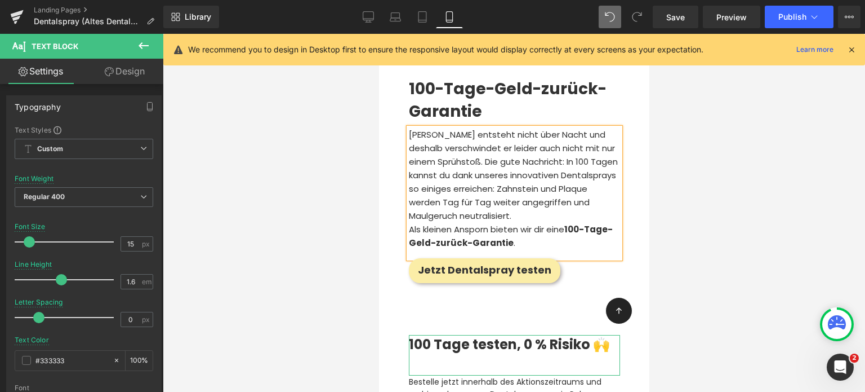
scroll to position [5514, 0]
click at [345, 251] on div at bounding box center [514, 213] width 702 height 358
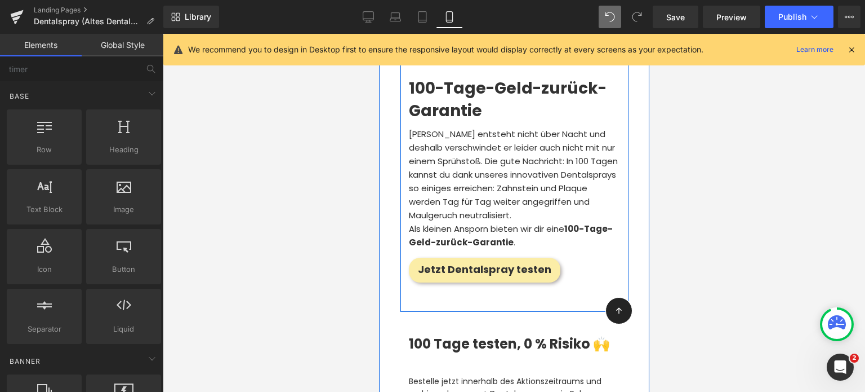
click at [451, 240] on div "Wie wirkt das Dentalspray? Heading Das Dentalspray kombiniert effektive Pflanze…" at bounding box center [514, 114] width 228 height 396
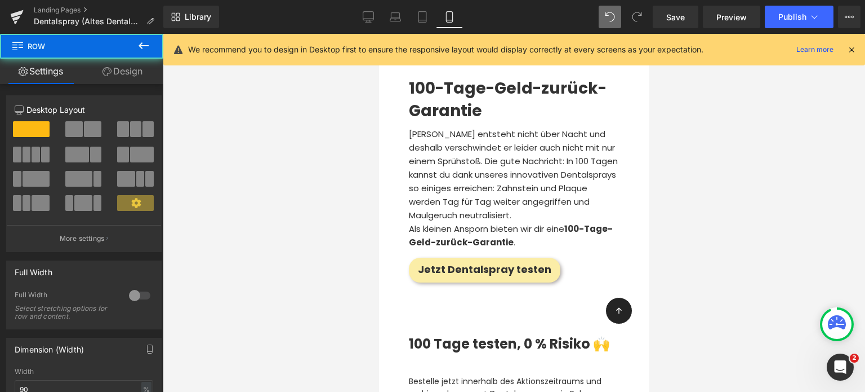
click at [363, 239] on div at bounding box center [514, 213] width 702 height 358
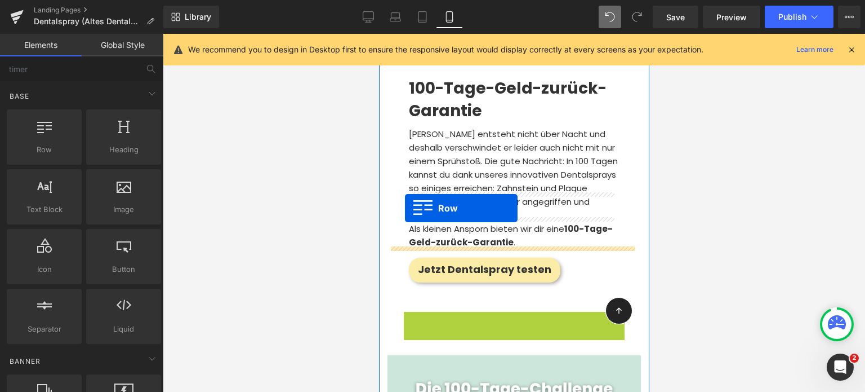
drag, startPoint x: 408, startPoint y: 253, endPoint x: 404, endPoint y: 208, distance: 45.8
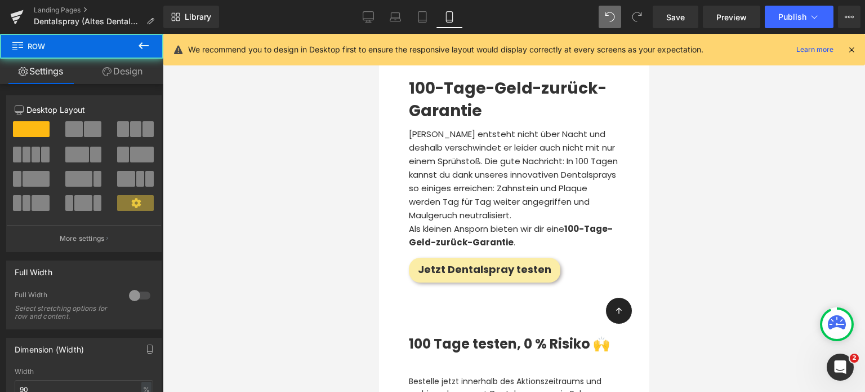
click at [336, 256] on div at bounding box center [514, 213] width 702 height 358
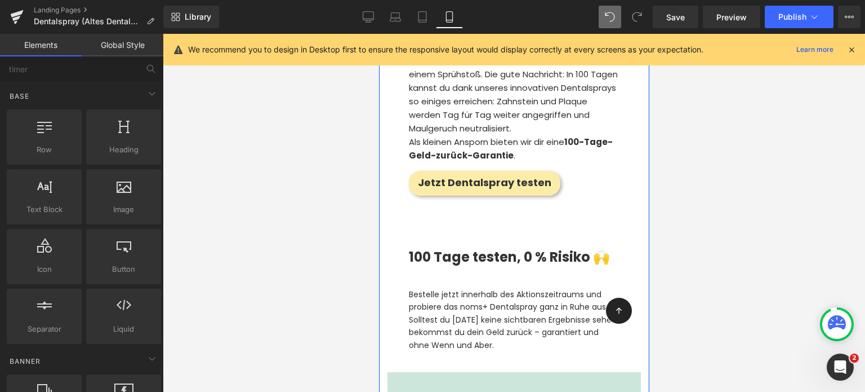
scroll to position [5591, 0]
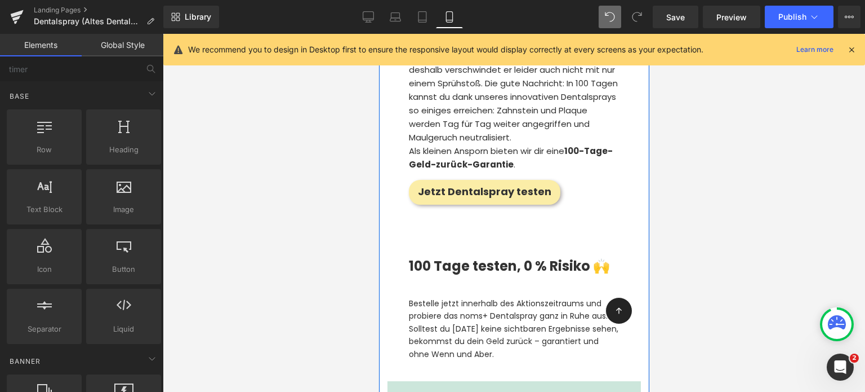
click at [379, 34] on div at bounding box center [379, 34] width 0 height 0
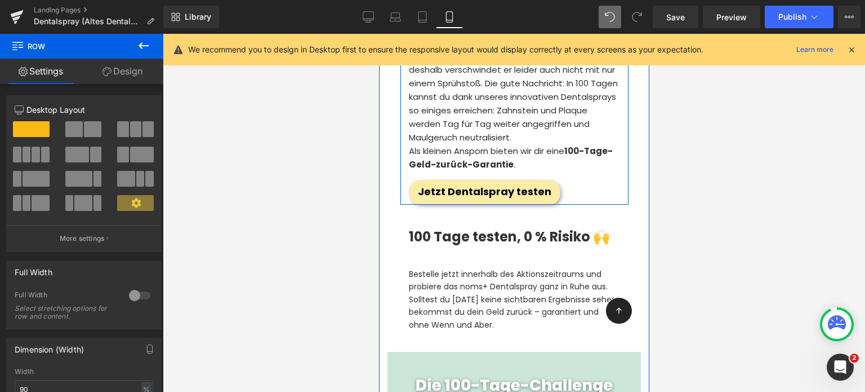
drag, startPoint x: 471, startPoint y: 166, endPoint x: 474, endPoint y: 137, distance: 29.4
click at [474, 137] on div "Wie wirkt das Dentalspray? Heading Das Dentalspray kombiniert effektive Pflanze…" at bounding box center [514, 21] width 228 height 367
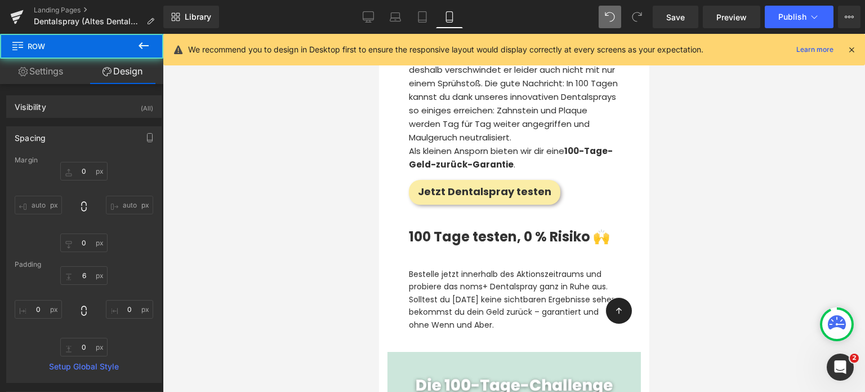
click at [371, 157] on div at bounding box center [514, 213] width 702 height 358
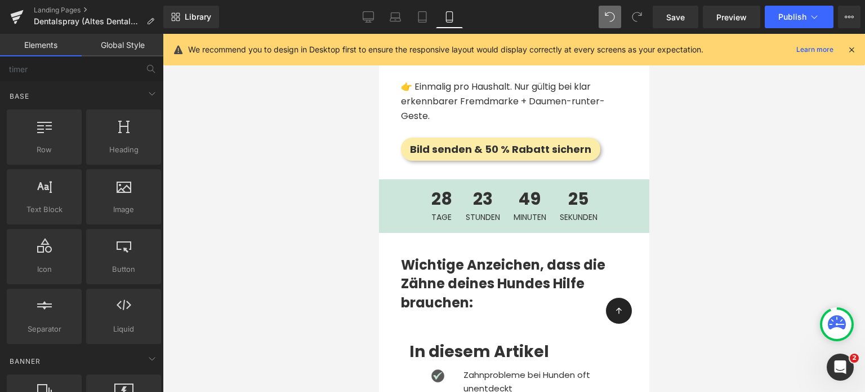
scroll to position [2550, 0]
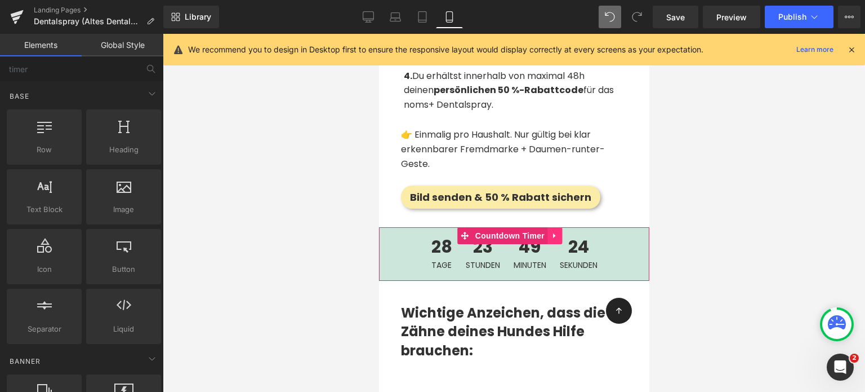
click at [553, 233] on icon at bounding box center [554, 235] width 8 height 8
click at [542, 234] on link at bounding box center [547, 235] width 15 height 17
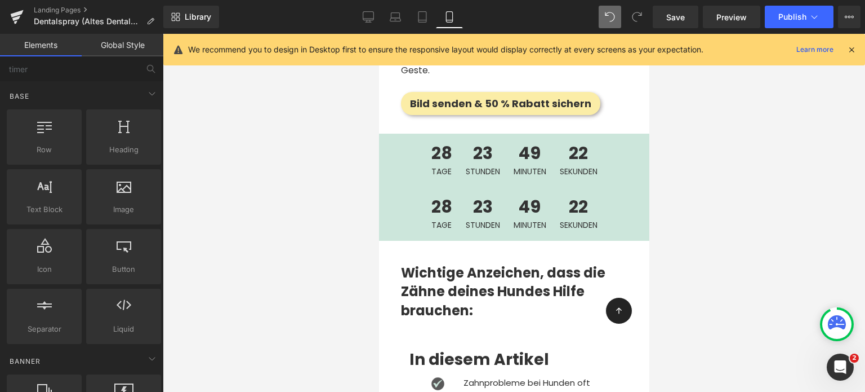
scroll to position [2643, 0]
click at [346, 180] on div at bounding box center [514, 213] width 702 height 358
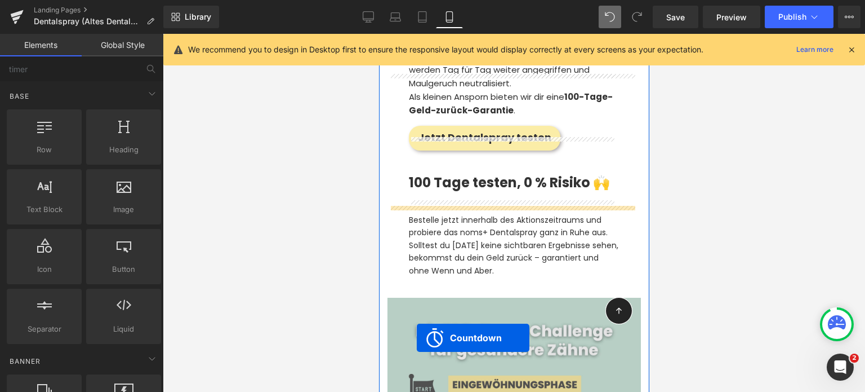
scroll to position [5685, 0]
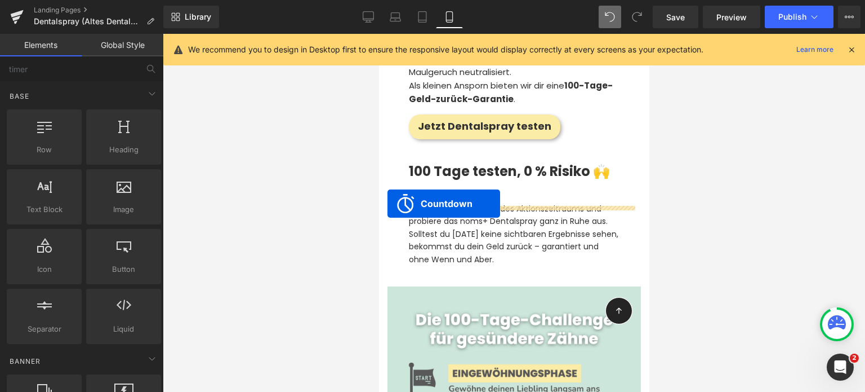
drag, startPoint x: 465, startPoint y: 191, endPoint x: 387, endPoint y: 203, distance: 78.7
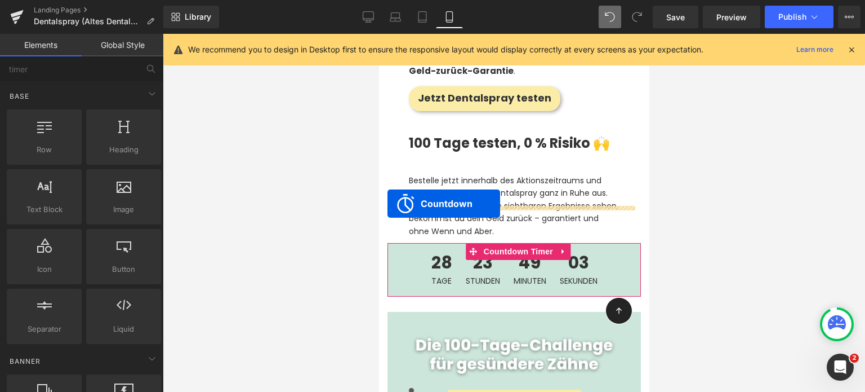
scroll to position [5656, 0]
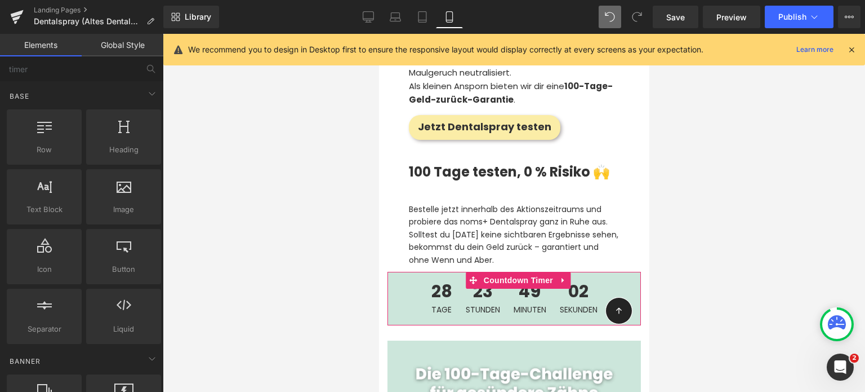
click at [352, 203] on div at bounding box center [514, 213] width 702 height 358
click at [653, 137] on div at bounding box center [514, 213] width 702 height 358
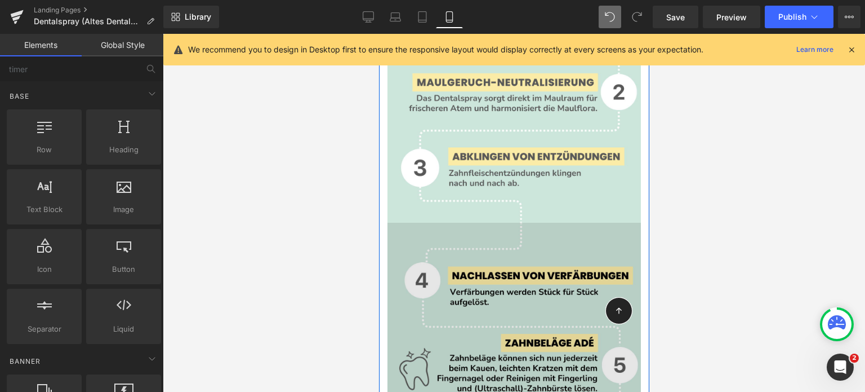
scroll to position [6091, 0]
click at [433, 223] on img at bounding box center [513, 381] width 253 height 317
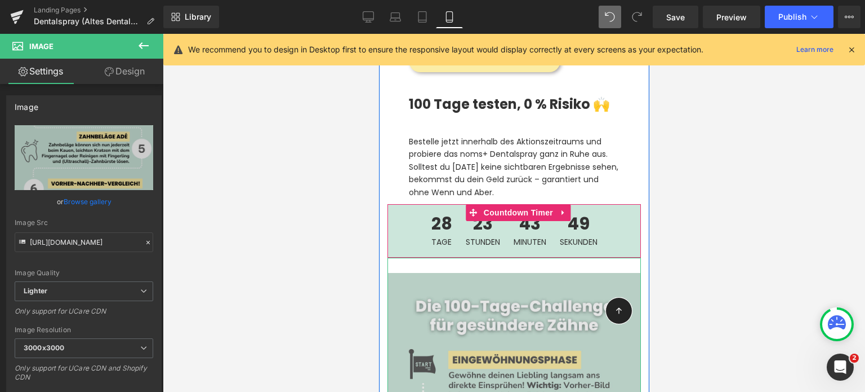
scroll to position [5723, 0]
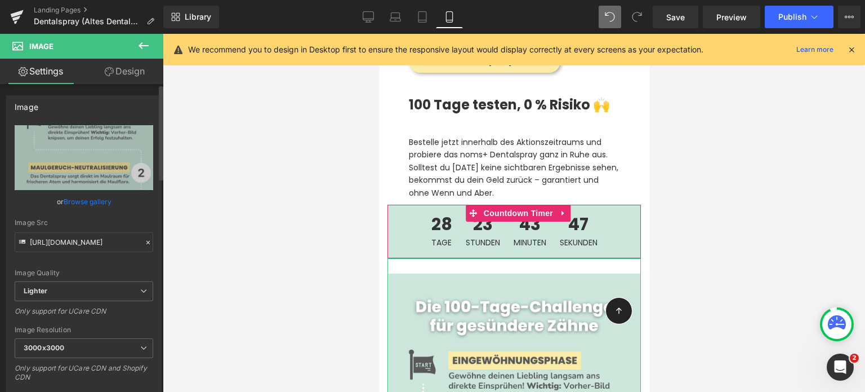
click at [84, 204] on link "Browse gallery" at bounding box center [88, 202] width 48 height 20
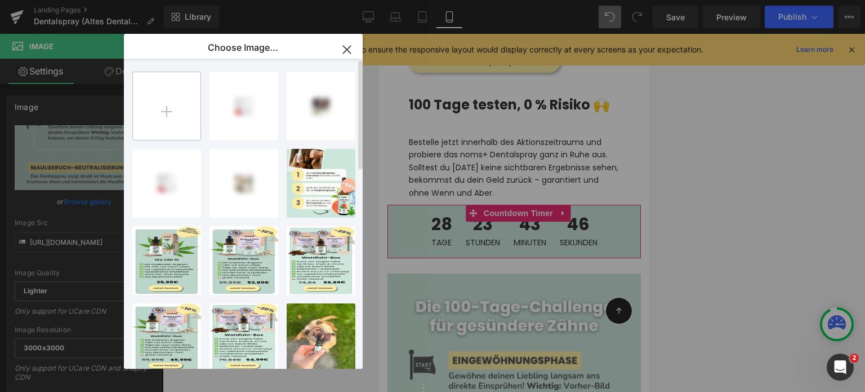
click at [163, 118] on input "file" at bounding box center [167, 106] width 68 height 68
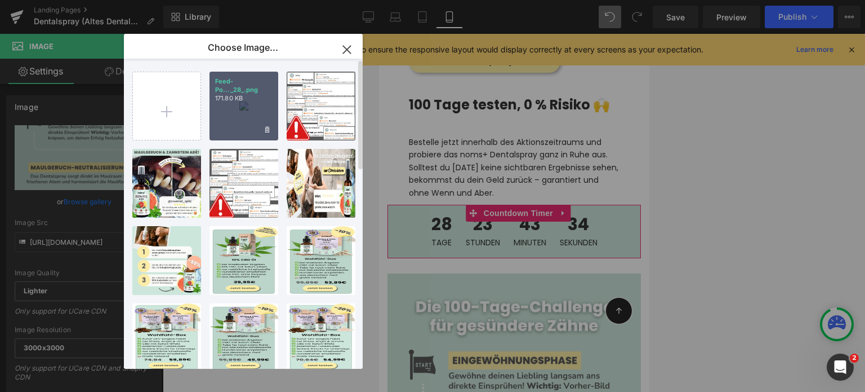
click at [222, 95] on p "171.80 KB" at bounding box center [243, 98] width 57 height 8
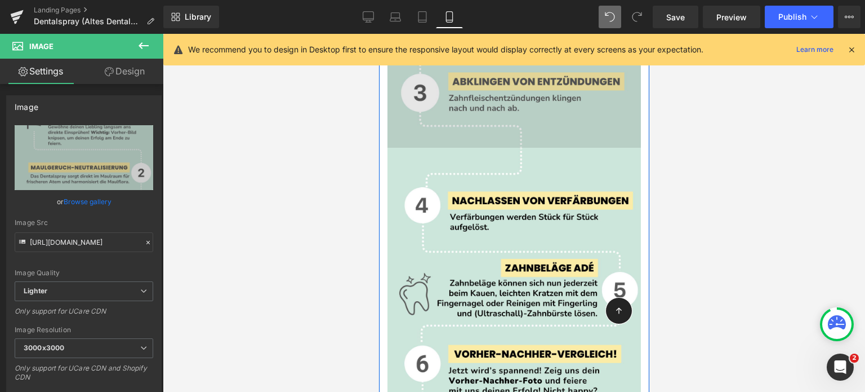
scroll to position [6166, 0]
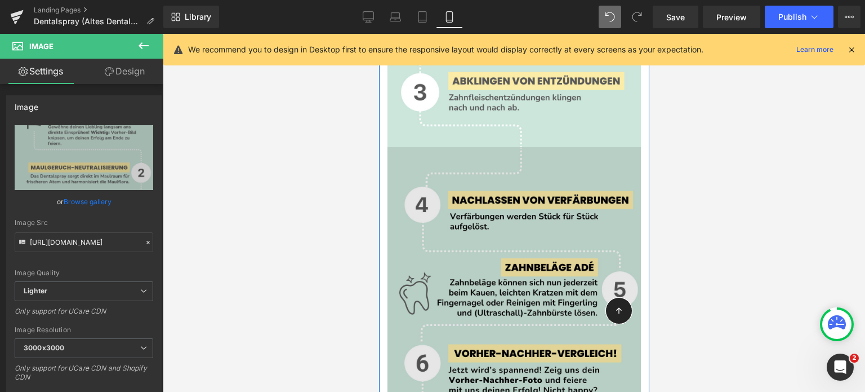
click at [476, 223] on img at bounding box center [513, 305] width 253 height 317
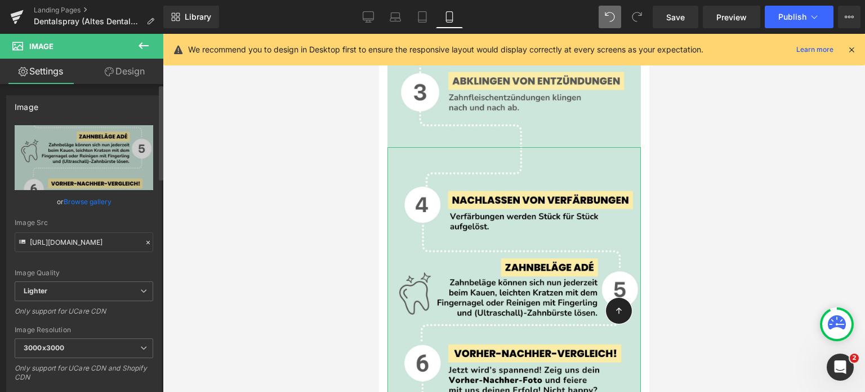
click at [106, 201] on link "Browse gallery" at bounding box center [88, 202] width 48 height 20
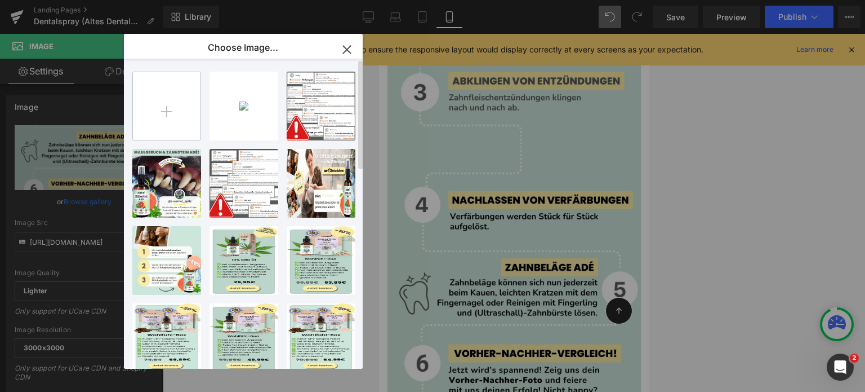
click at [179, 112] on input "file" at bounding box center [167, 106] width 68 height 68
click at [174, 106] on input "file" at bounding box center [167, 106] width 68 height 68
type input "C:\fakepath\Feed-Posts Hochformat (30).png"
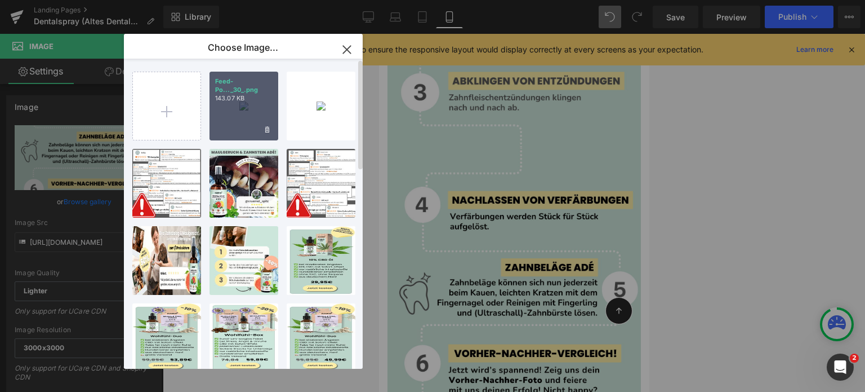
click at [229, 120] on div "Feed-Po..._30_.png 143.07 KB" at bounding box center [244, 106] width 69 height 69
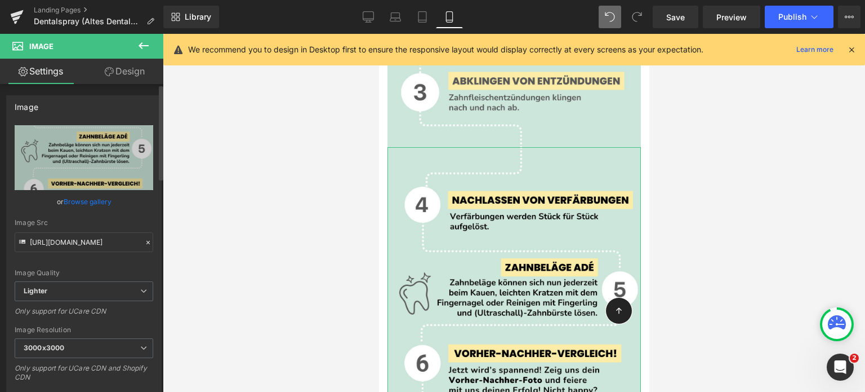
click at [85, 201] on link "Browse gallery" at bounding box center [88, 202] width 48 height 20
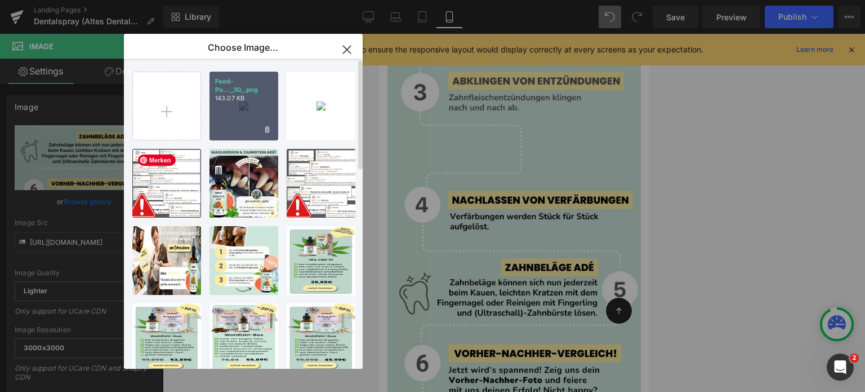
click at [225, 119] on div "Feed-Po..._30_.png 143.07 KB" at bounding box center [244, 106] width 69 height 69
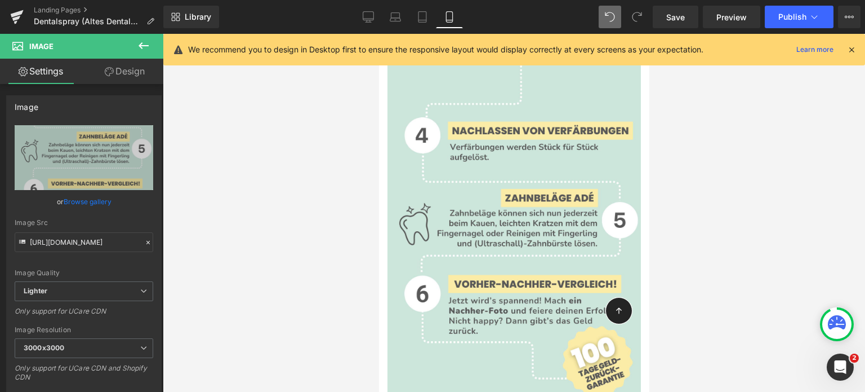
scroll to position [6418, 0]
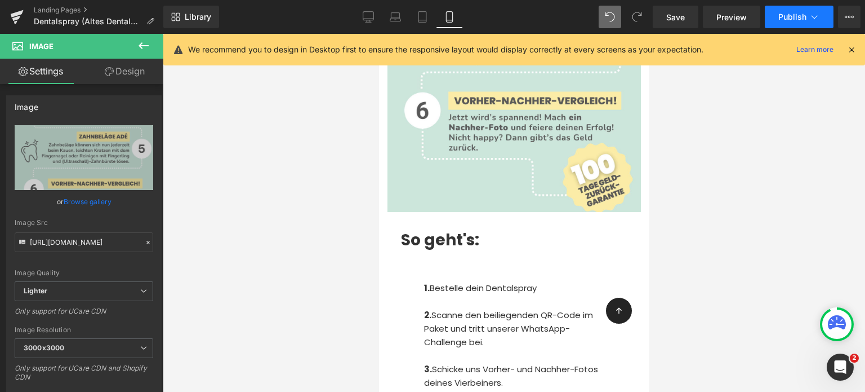
click at [800, 13] on span "Publish" at bounding box center [792, 16] width 28 height 9
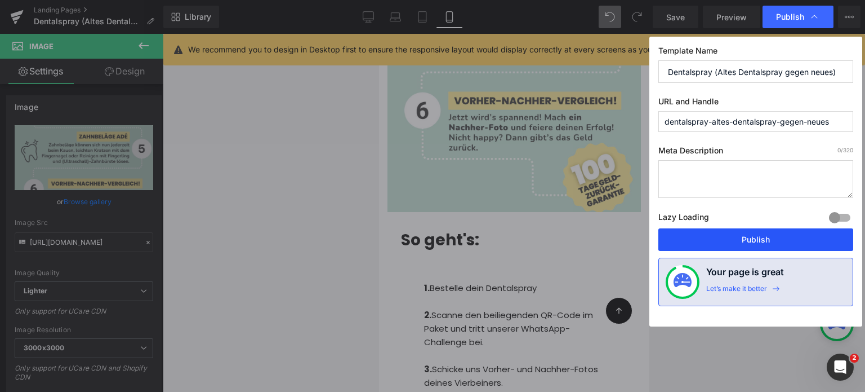
click at [749, 241] on button "Publish" at bounding box center [756, 239] width 195 height 23
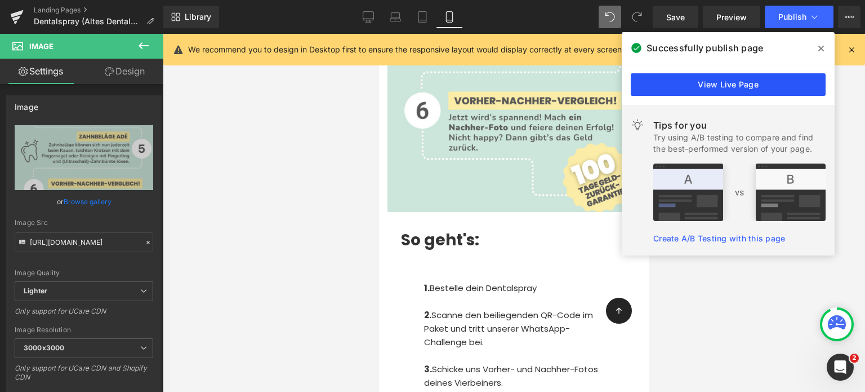
click at [670, 86] on link "View Live Page" at bounding box center [728, 84] width 195 height 23
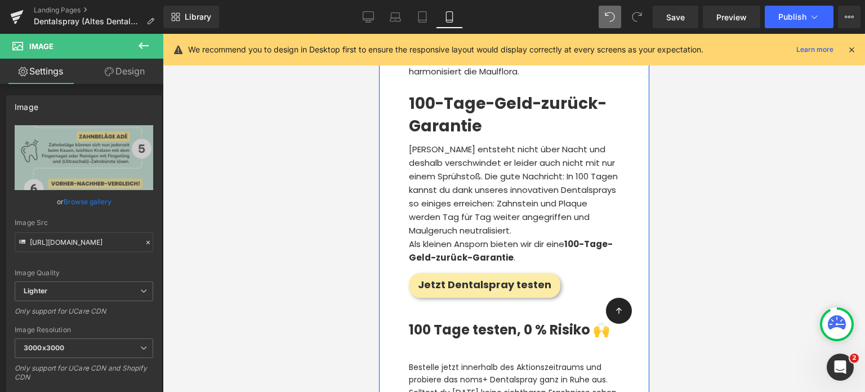
scroll to position [5384, 0]
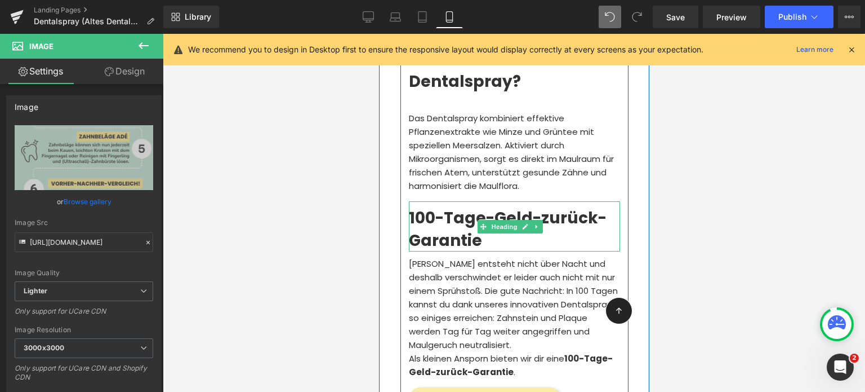
click at [448, 207] on b "100-Tage-Geld-zurück-Garantie" at bounding box center [507, 229] width 198 height 44
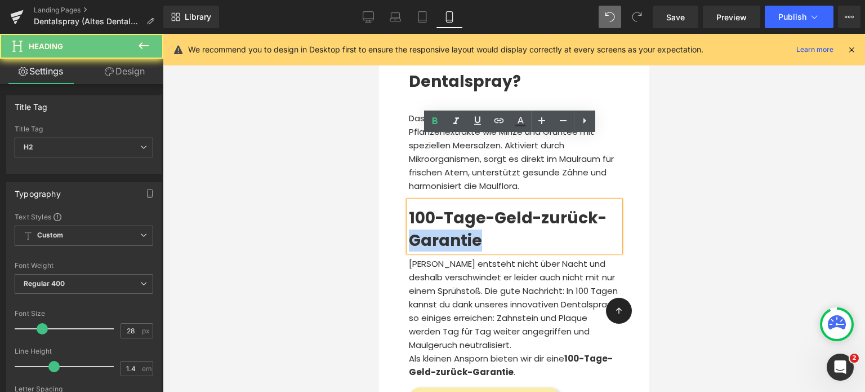
click at [448, 207] on b "100-Tage-Geld-zurück-Garantie" at bounding box center [507, 229] width 198 height 44
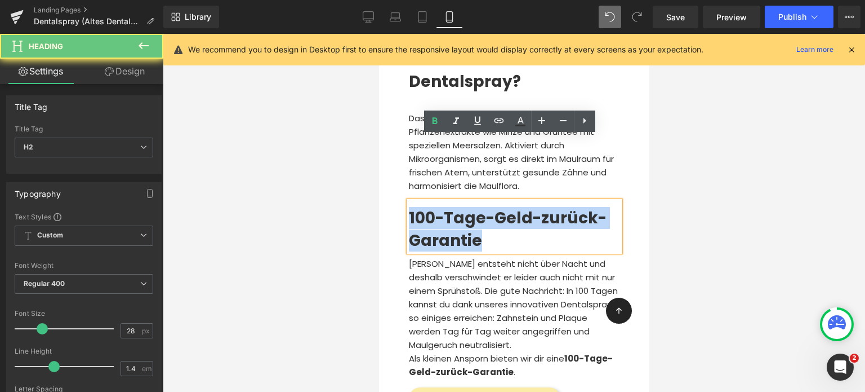
click at [448, 207] on b "100-Tage-Geld-zurück-Garantie" at bounding box center [507, 229] width 198 height 44
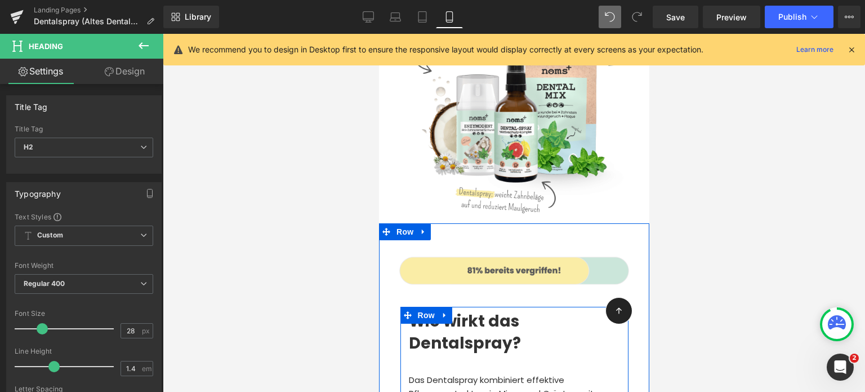
scroll to position [5082, 0]
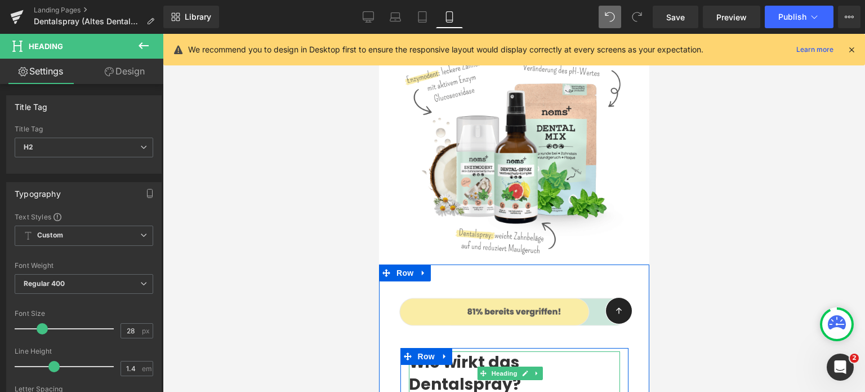
click at [482, 351] on strong "Wie wirkt das Dentalspray?" at bounding box center [464, 373] width 112 height 44
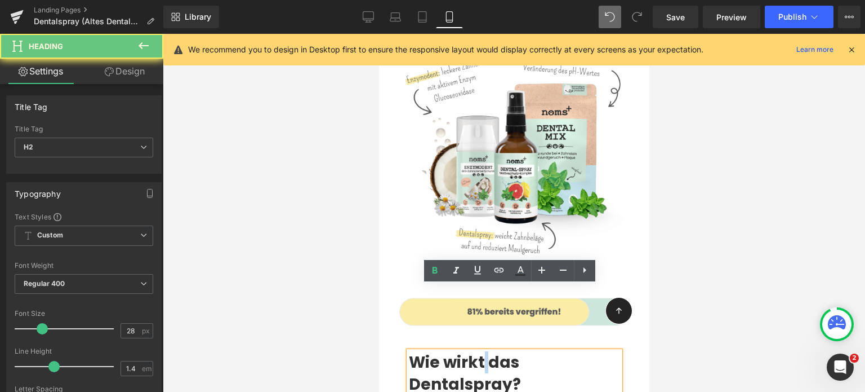
click at [482, 351] on strong "Wie wirkt das Dentalspray?" at bounding box center [464, 373] width 112 height 44
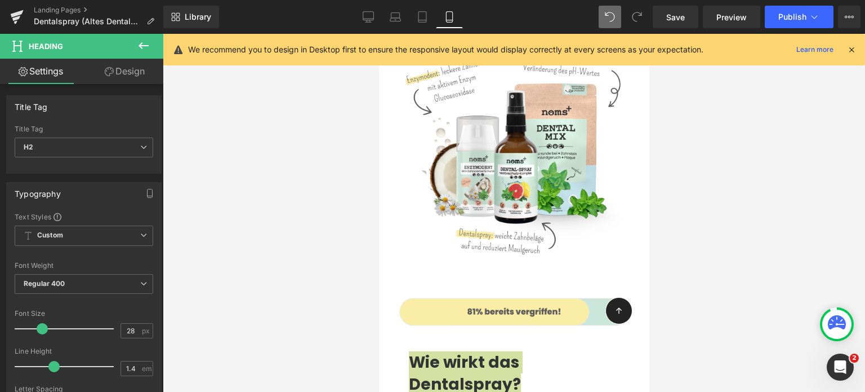
click at [290, 297] on div at bounding box center [514, 213] width 702 height 358
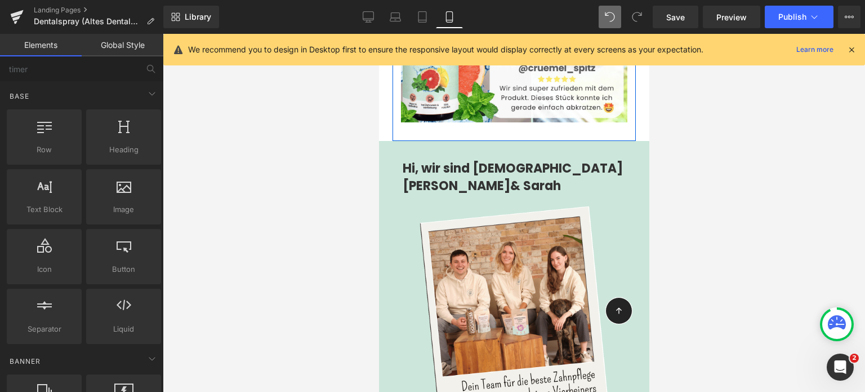
scroll to position [1039, 0]
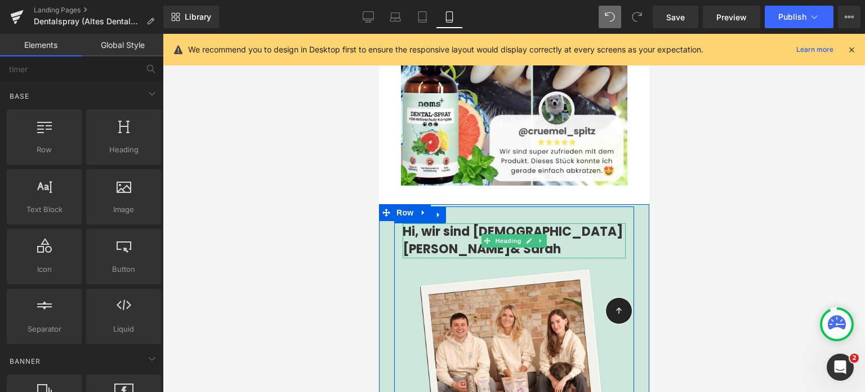
click at [453, 241] on span "Hi, wir sind [DEMOGRAPHIC_DATA][PERSON_NAME]" at bounding box center [512, 240] width 220 height 35
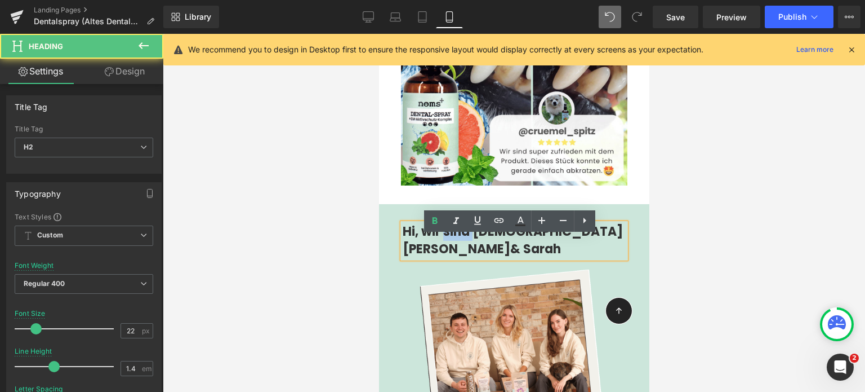
click at [453, 241] on span "Hi, wir sind [DEMOGRAPHIC_DATA][PERSON_NAME]" at bounding box center [512, 240] width 220 height 35
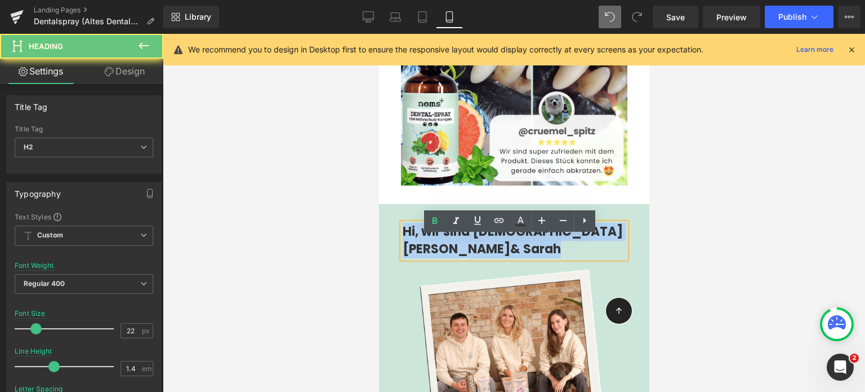
click at [453, 241] on span "Hi, wir sind [DEMOGRAPHIC_DATA][PERSON_NAME]" at bounding box center [512, 240] width 220 height 35
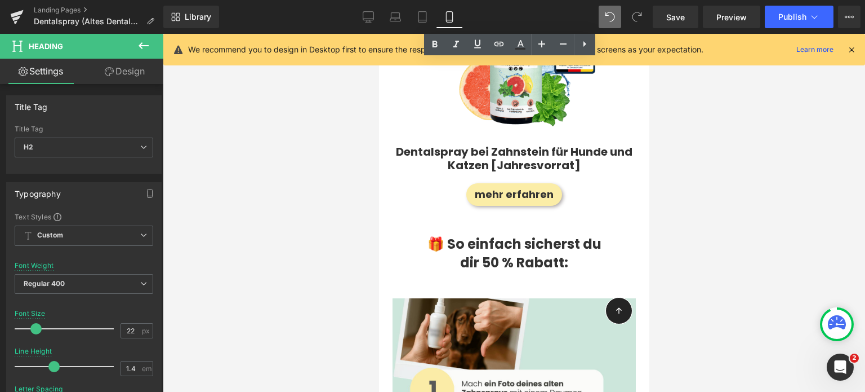
scroll to position [1902, 0]
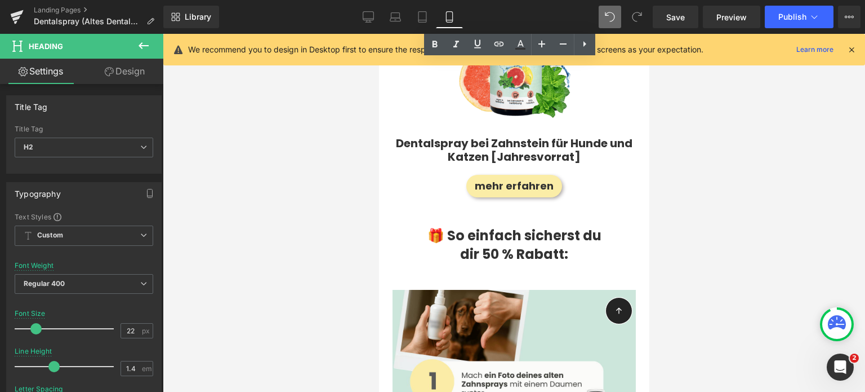
click at [460, 244] on strong "dir 50 % Rabatt:" at bounding box center [514, 253] width 108 height 19
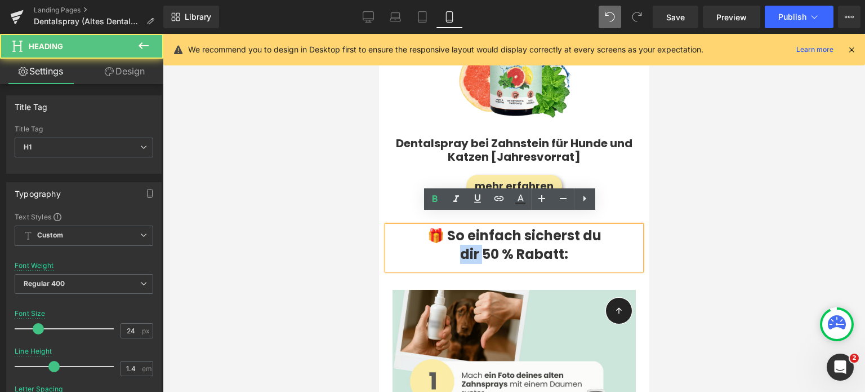
click at [460, 244] on strong "dir 50 % Rabatt:" at bounding box center [514, 253] width 108 height 19
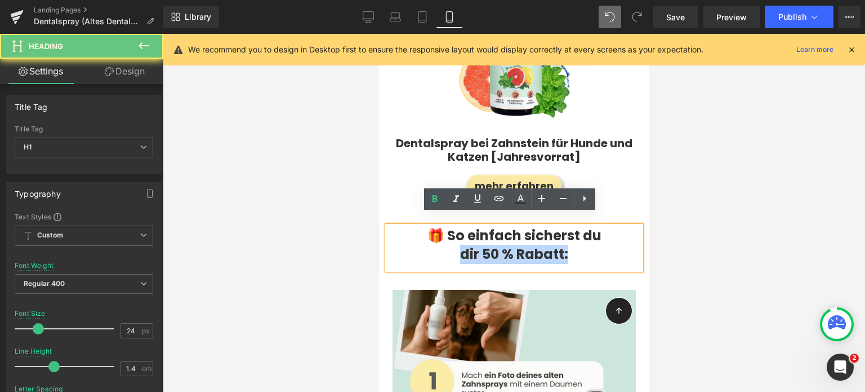
click at [460, 244] on strong "dir 50 % Rabatt:" at bounding box center [514, 253] width 108 height 19
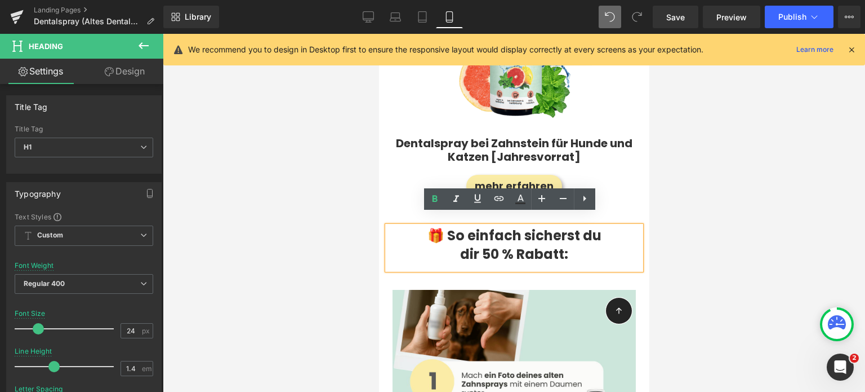
click at [462, 230] on strong "🎁 So einfach sicherst du" at bounding box center [514, 235] width 174 height 19
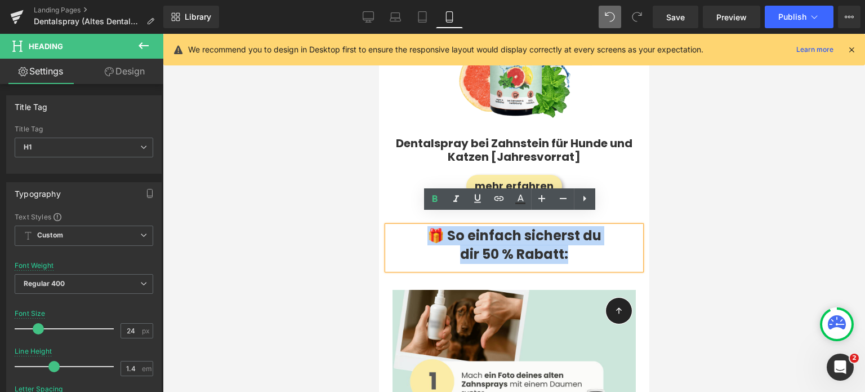
drag, startPoint x: 576, startPoint y: 238, endPoint x: 411, endPoint y: 218, distance: 166.9
click at [411, 226] on div "🎁 So einfach sicherst du dir 50 % Rabatt:" at bounding box center [513, 247] width 253 height 43
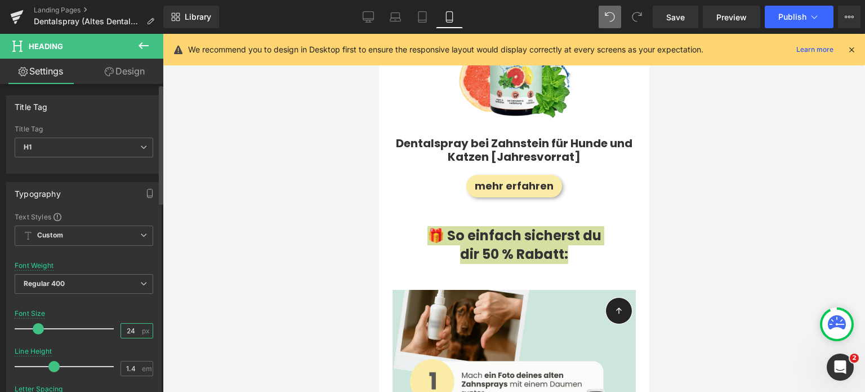
click at [135, 328] on input "24" at bounding box center [131, 330] width 20 height 14
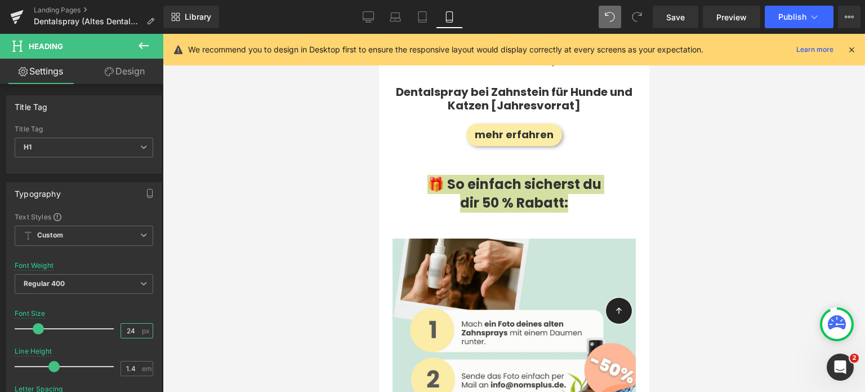
scroll to position [1922, 0]
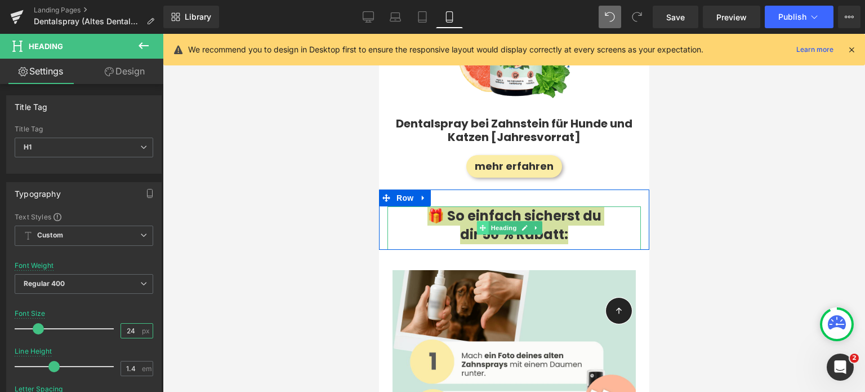
click at [477, 221] on span at bounding box center [483, 228] width 12 height 14
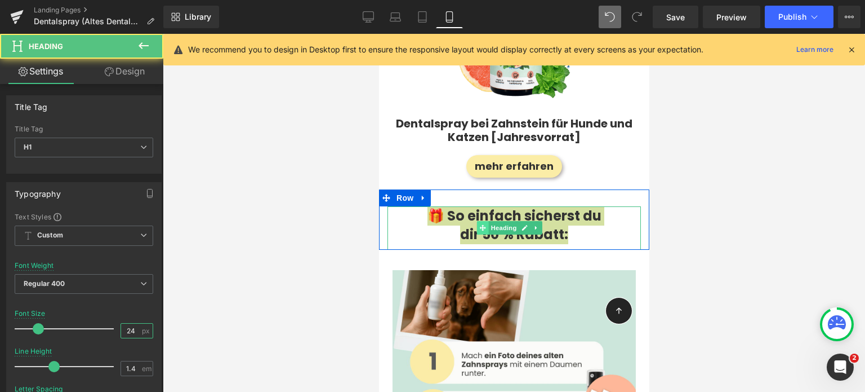
click at [477, 221] on span at bounding box center [483, 228] width 12 height 14
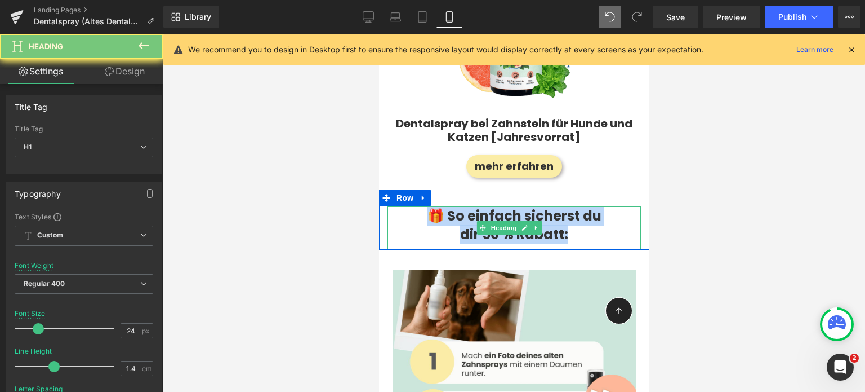
click at [468, 225] on strong "dir 50 % Rabatt:" at bounding box center [514, 234] width 108 height 19
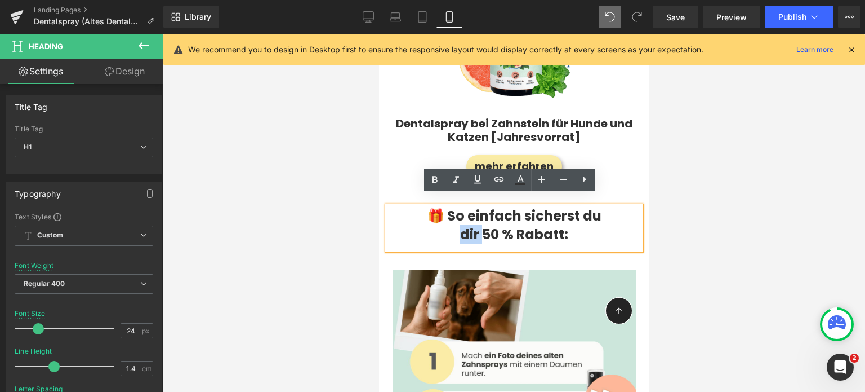
click at [468, 225] on strong "dir 50 % Rabatt:" at bounding box center [514, 234] width 108 height 19
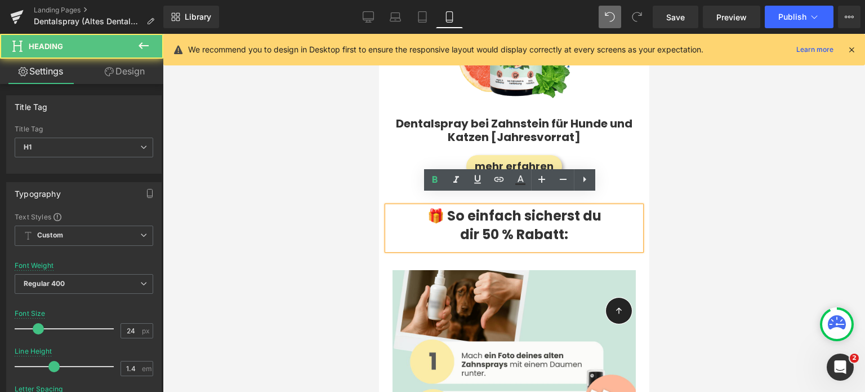
click at [442, 208] on strong "🎁 So einfach sicherst du" at bounding box center [514, 215] width 174 height 19
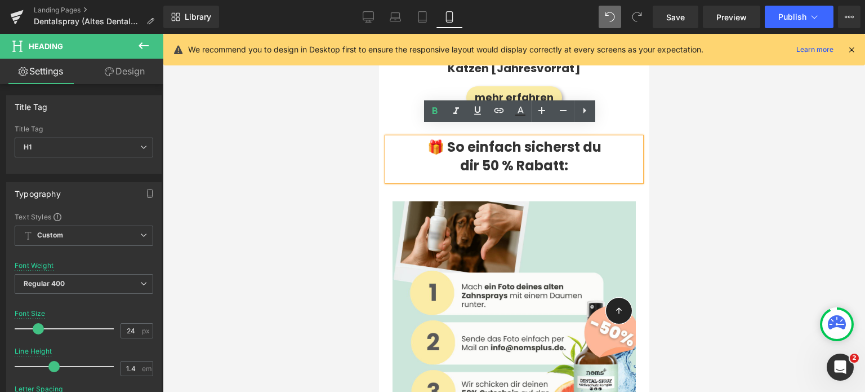
scroll to position [1990, 0]
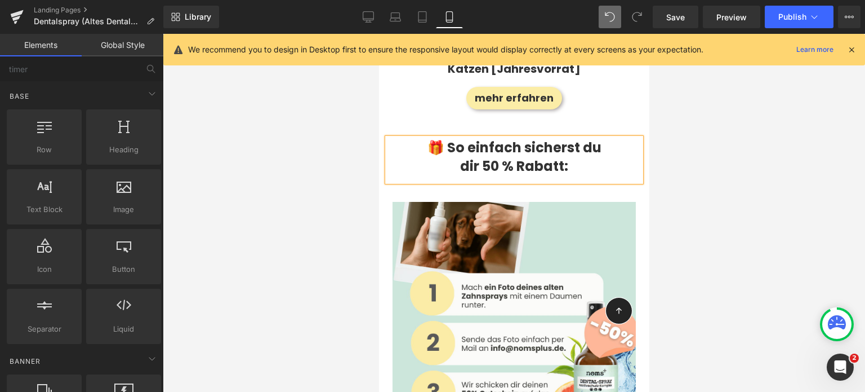
click at [346, 181] on div at bounding box center [514, 213] width 702 height 358
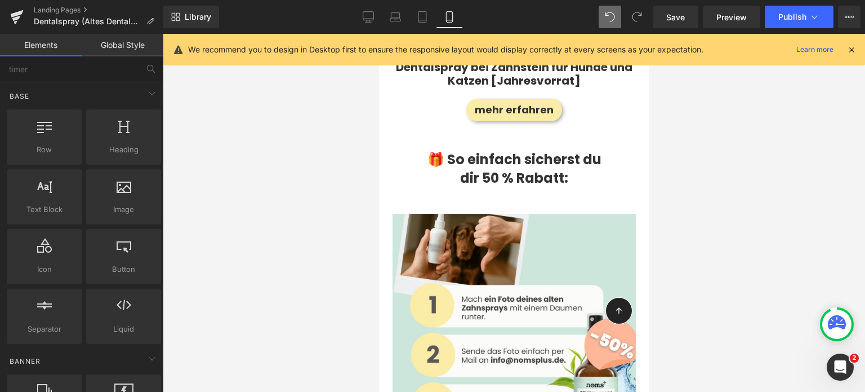
scroll to position [1975, 0]
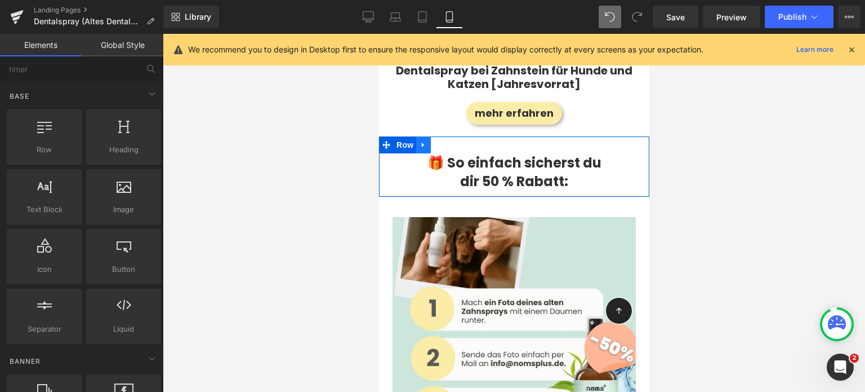
click at [424, 140] on icon at bounding box center [423, 144] width 8 height 8
click at [438, 141] on icon at bounding box center [438, 145] width 8 height 8
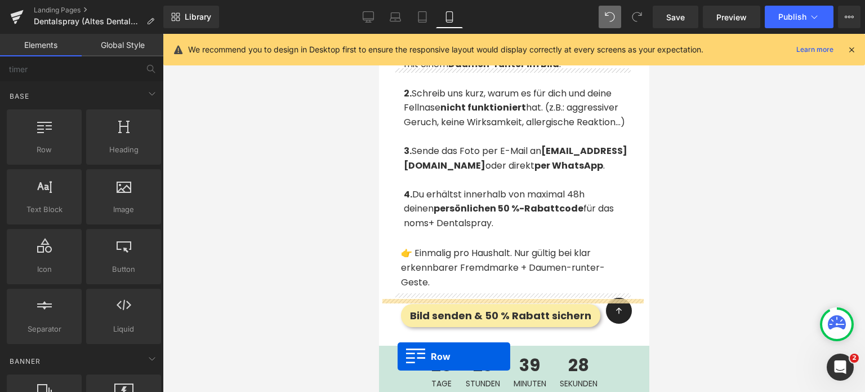
scroll to position [2493, 0]
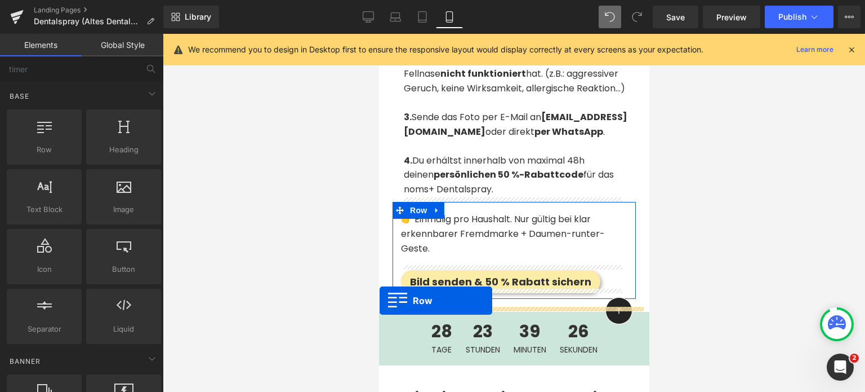
drag, startPoint x: 388, startPoint y: 191, endPoint x: 739, endPoint y: 340, distance: 381.2
click at [402, 300] on p at bounding box center [514, 305] width 270 height 12
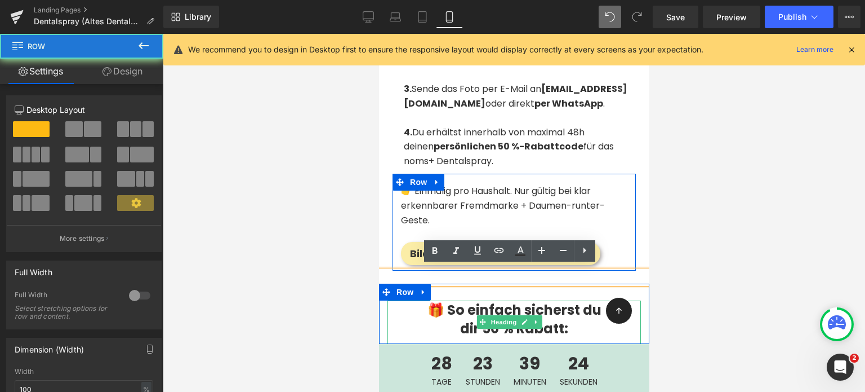
click at [338, 293] on div at bounding box center [514, 213] width 702 height 358
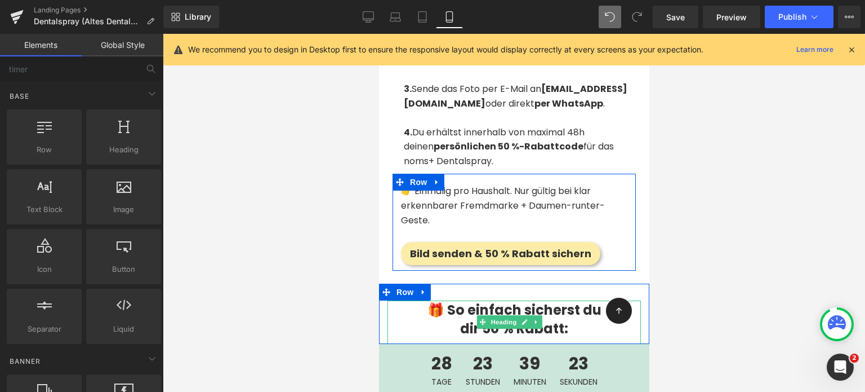
click at [485, 318] on icon at bounding box center [482, 321] width 6 height 7
click at [458, 310] on strong "🎁 So einfach sicherst du" at bounding box center [514, 309] width 174 height 19
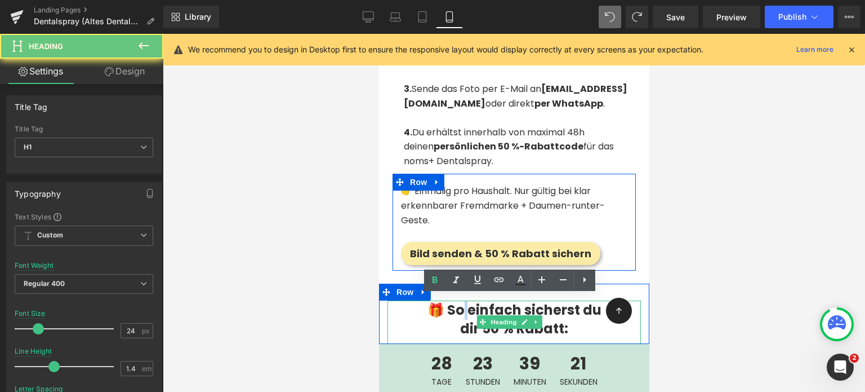
click at [458, 310] on strong "🎁 So einfach sicherst du" at bounding box center [514, 309] width 174 height 19
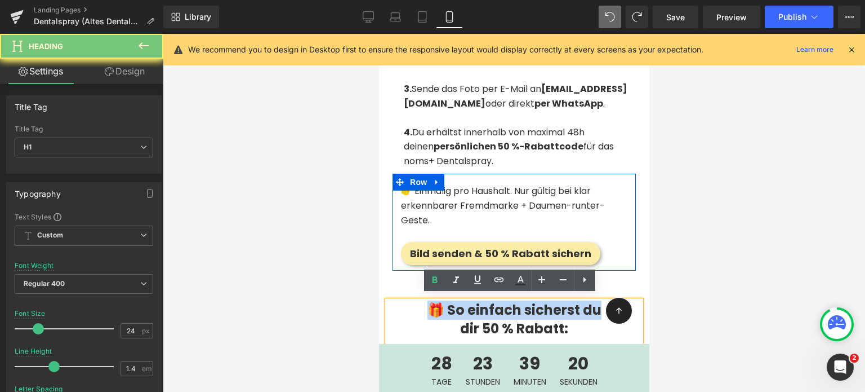
click at [458, 310] on strong "🎁 So einfach sicherst du" at bounding box center [514, 309] width 174 height 19
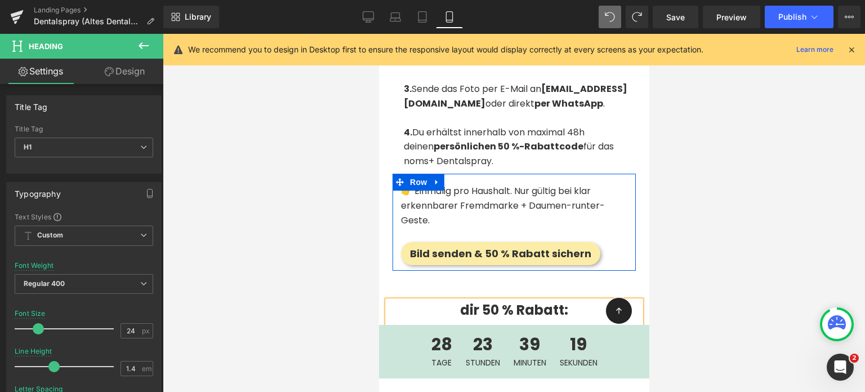
click at [460, 310] on strong "dir 50 % Rabatt:" at bounding box center [514, 309] width 108 height 19
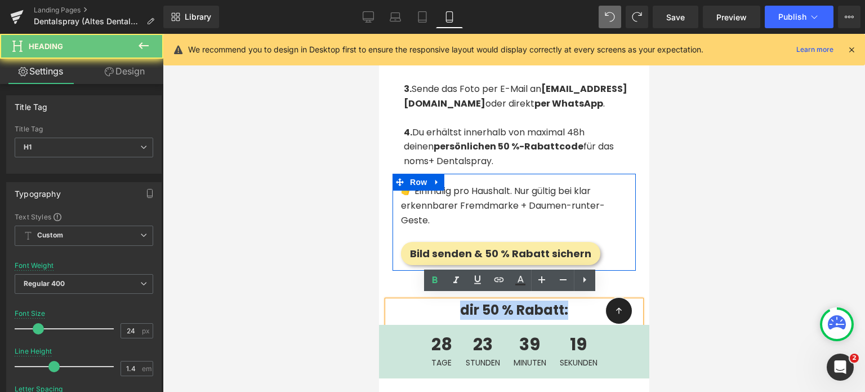
click at [460, 310] on strong "dir 50 % Rabatt:" at bounding box center [514, 309] width 108 height 19
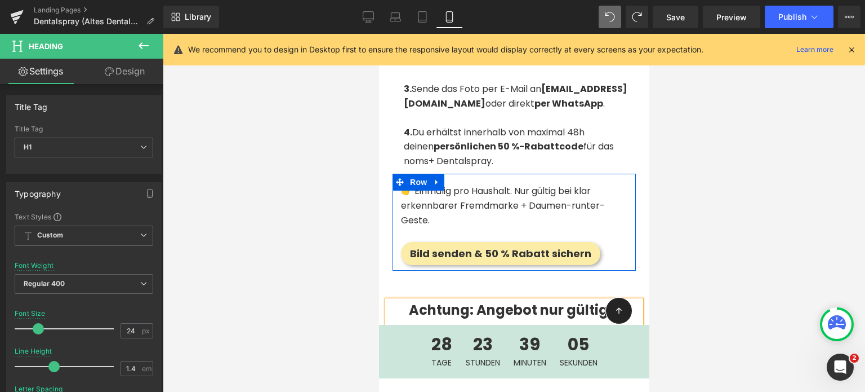
click at [478, 304] on strong "Achtung: Angebot nur gültig b" at bounding box center [513, 309] width 211 height 19
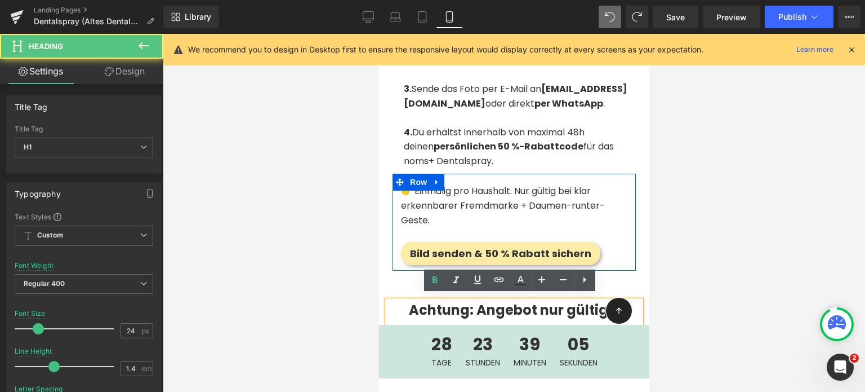
click at [559, 306] on strong "Achtung: Angebot nur gültig b" at bounding box center [513, 309] width 211 height 19
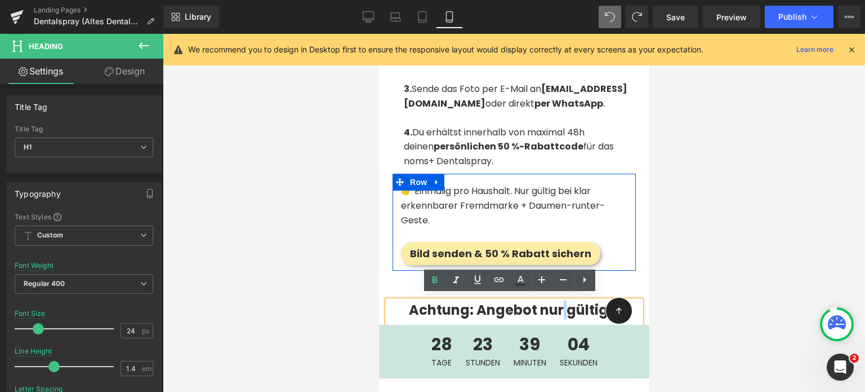
click at [559, 306] on strong "Achtung: Angebot nur gültig b" at bounding box center [513, 309] width 211 height 19
click at [575, 301] on strong "Achtung: Angebot nur gültig b" at bounding box center [513, 309] width 211 height 19
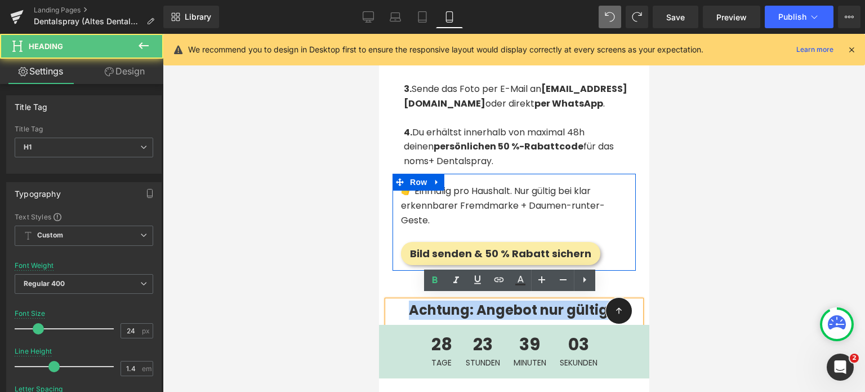
click at [575, 301] on strong "Achtung: Angebot nur gültig b" at bounding box center [513, 309] width 211 height 19
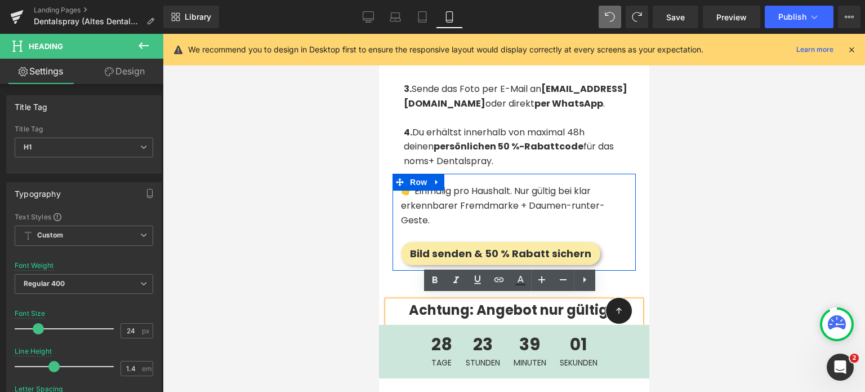
click at [539, 304] on strong "Achtung: Angebot nur gültig b" at bounding box center [513, 309] width 211 height 19
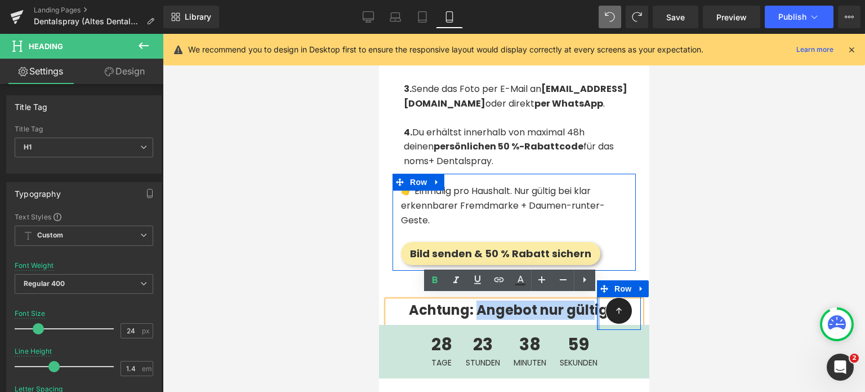
drag, startPoint x: 473, startPoint y: 308, endPoint x: 590, endPoint y: 302, distance: 117.3
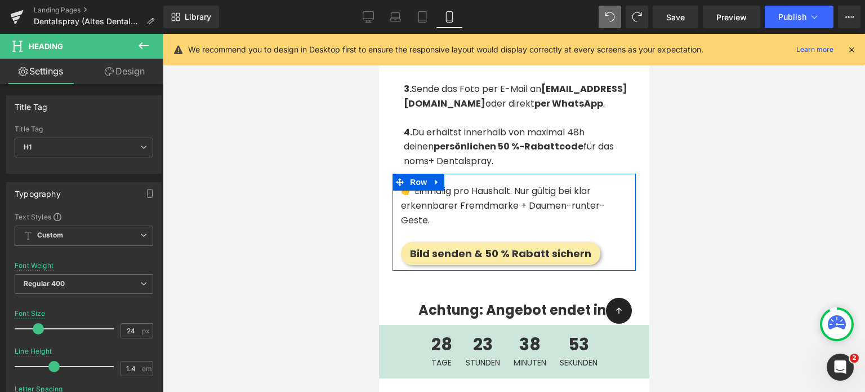
click at [332, 294] on div at bounding box center [514, 213] width 702 height 358
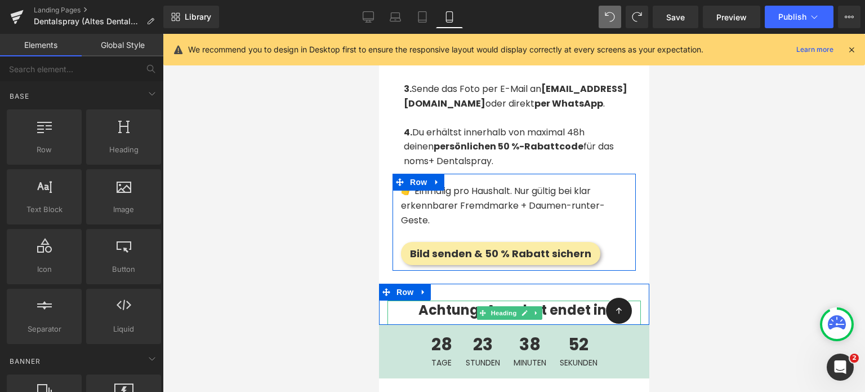
click at [475, 308] on strong "Achtung: Angebot endet in:" at bounding box center [514, 309] width 192 height 19
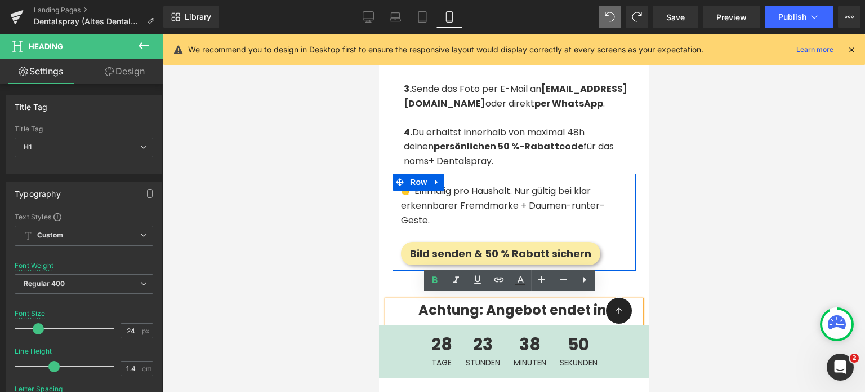
click at [479, 305] on strong "Achtung: Angebot endet in:" at bounding box center [514, 309] width 192 height 19
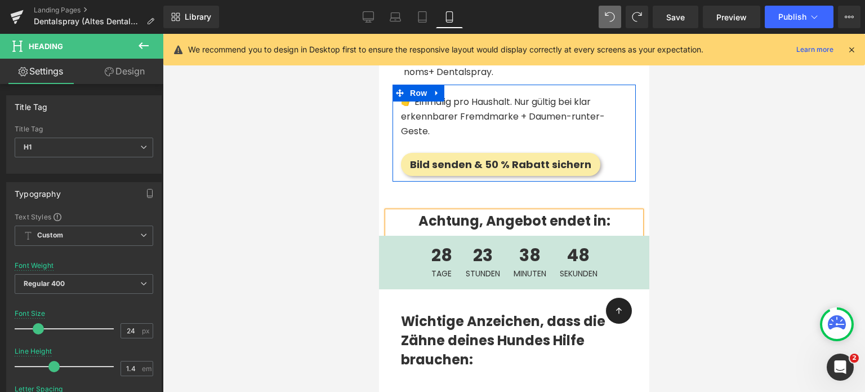
scroll to position [2587, 0]
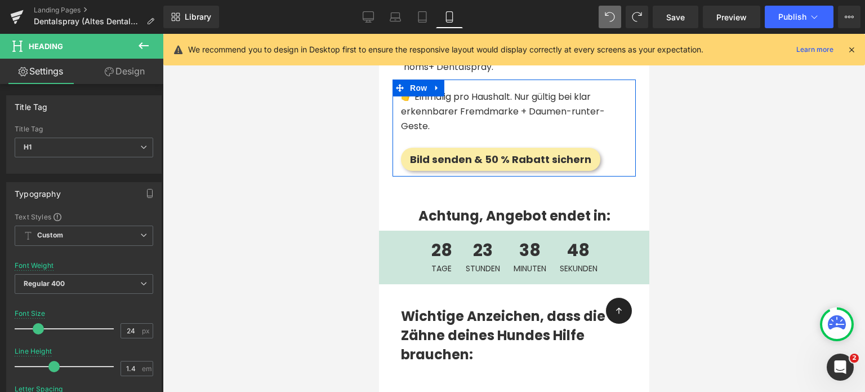
click at [328, 263] on div at bounding box center [514, 213] width 702 height 358
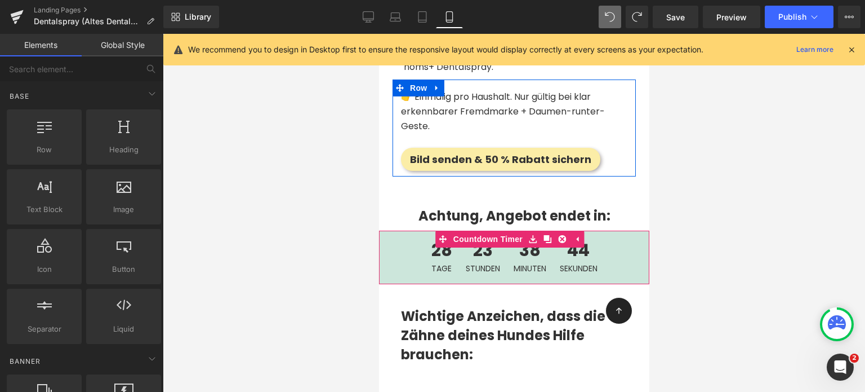
click at [431, 264] on span "Tage" at bounding box center [441, 268] width 21 height 8
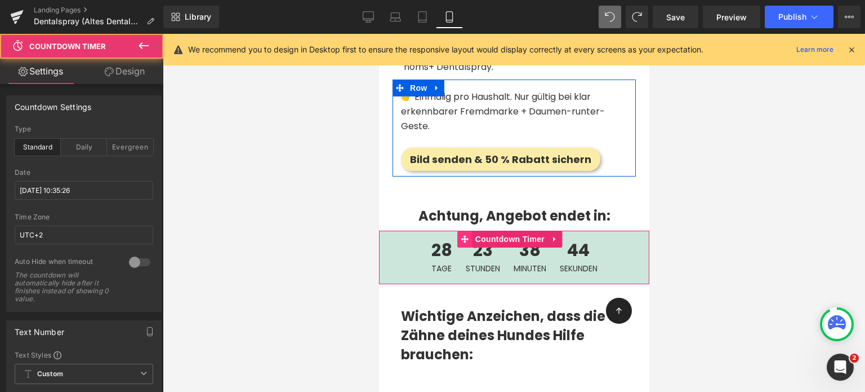
click at [447, 235] on div "28 Tage 23 Stunden 38 Minuten 44 Sekunden Countdown Timer" at bounding box center [514, 257] width 270 height 54
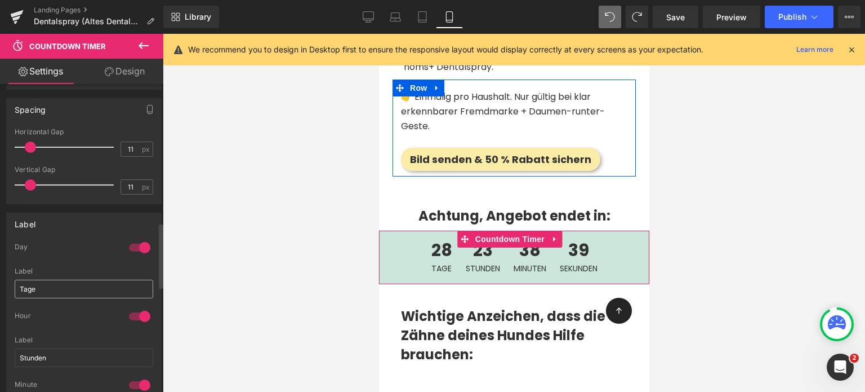
scroll to position [655, 0]
click at [36, 286] on input "Tage" at bounding box center [84, 288] width 139 height 19
type input "Tagen"
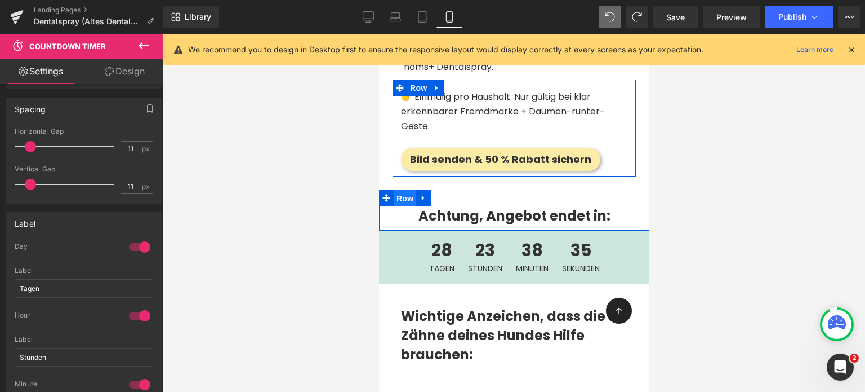
click at [401, 198] on span "Row" at bounding box center [404, 198] width 23 height 17
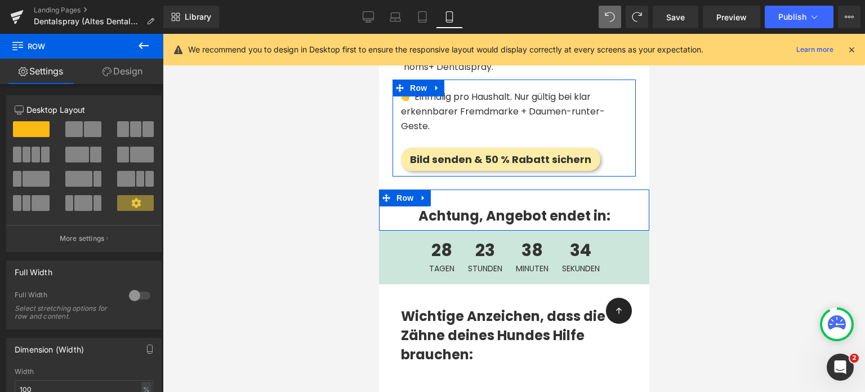
click at [121, 70] on link "Design" at bounding box center [123, 71] width 82 height 25
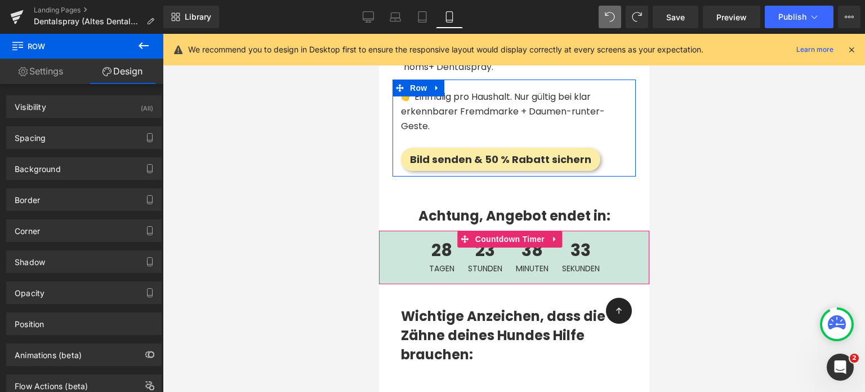
click at [423, 252] on div "28 Tagen" at bounding box center [441, 257] width 37 height 42
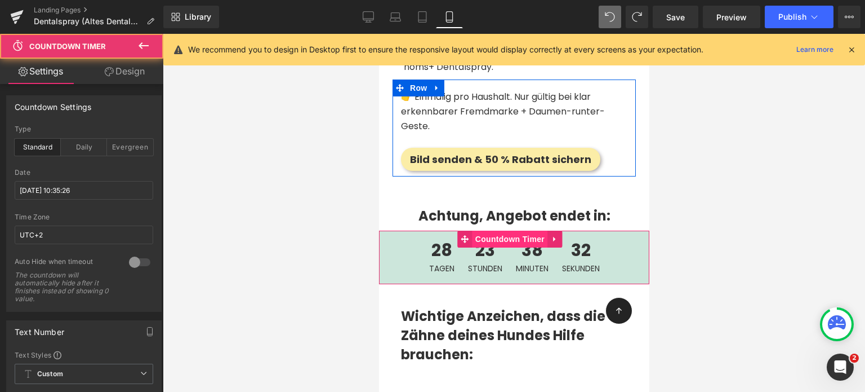
click at [475, 234] on span "Countdown Timer" at bounding box center [509, 238] width 75 height 17
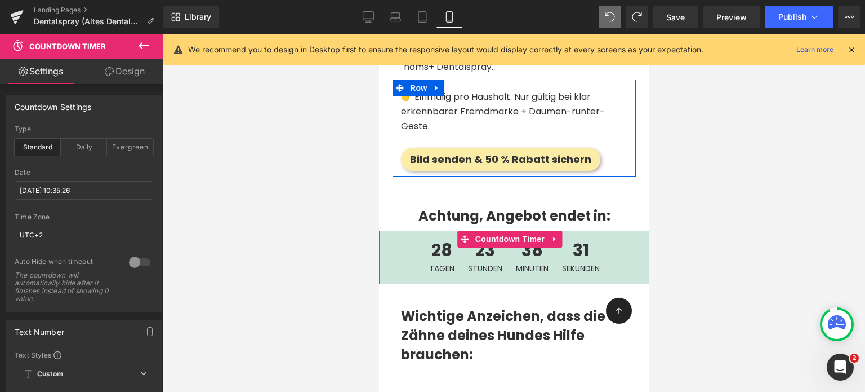
click at [124, 71] on link "Design" at bounding box center [125, 71] width 82 height 25
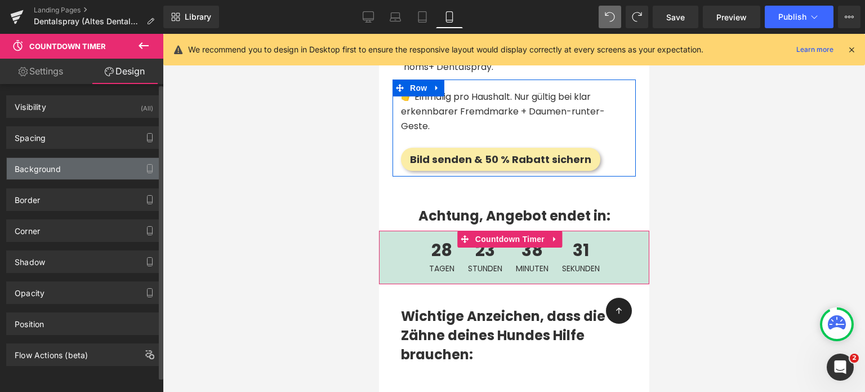
click at [56, 163] on div "Background" at bounding box center [38, 166] width 46 height 16
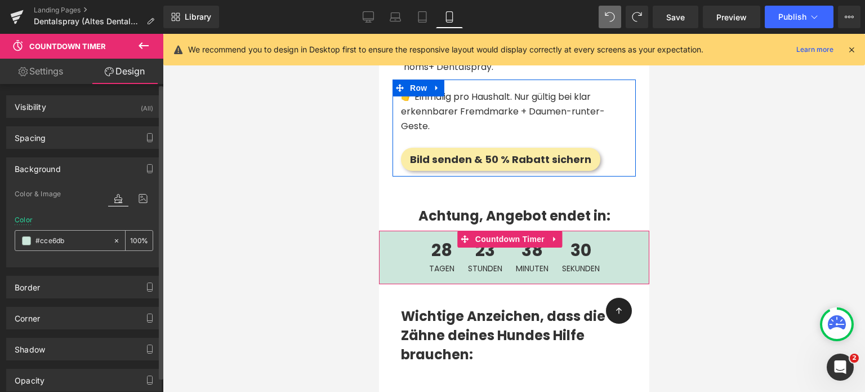
click at [46, 238] on input "#cce6db" at bounding box center [71, 240] width 72 height 12
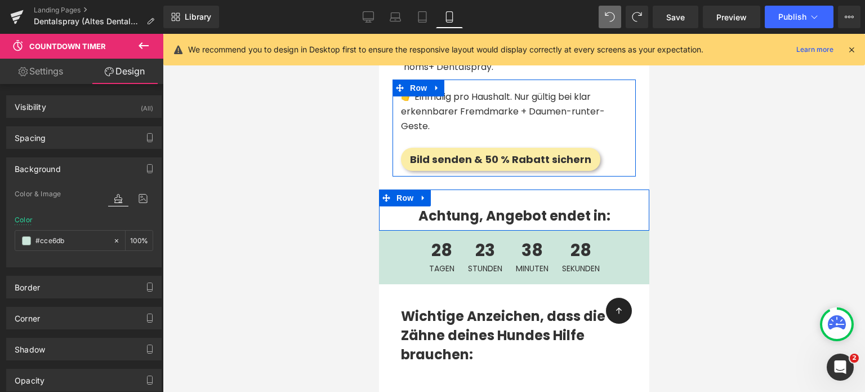
click at [423, 212] on strong "Achtung, Angebot endet in:" at bounding box center [514, 215] width 192 height 19
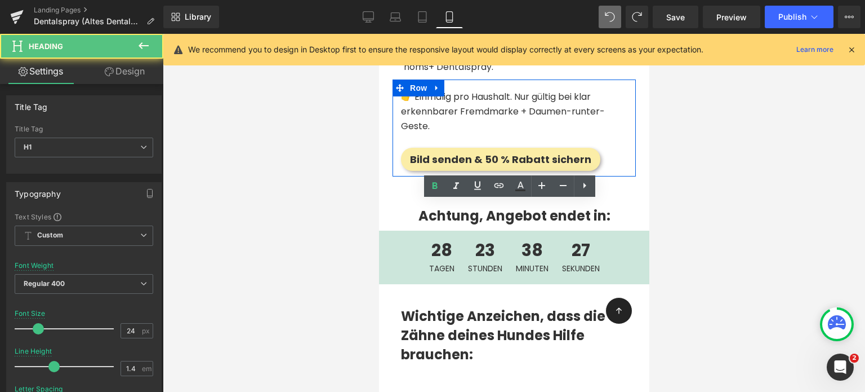
click at [300, 212] on div at bounding box center [514, 213] width 702 height 358
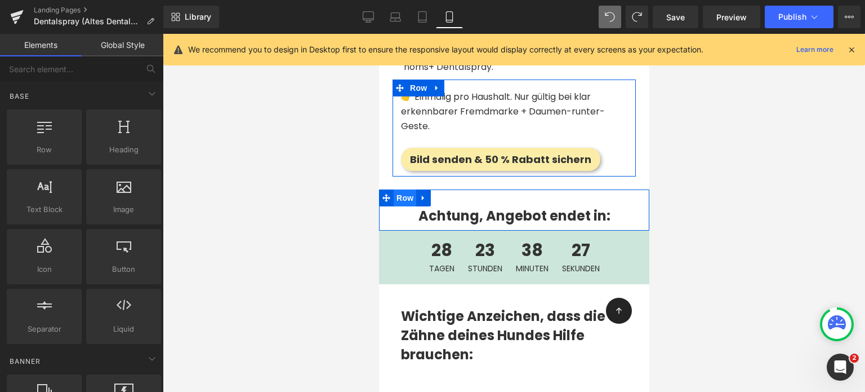
click at [406, 193] on span "Row" at bounding box center [404, 197] width 23 height 17
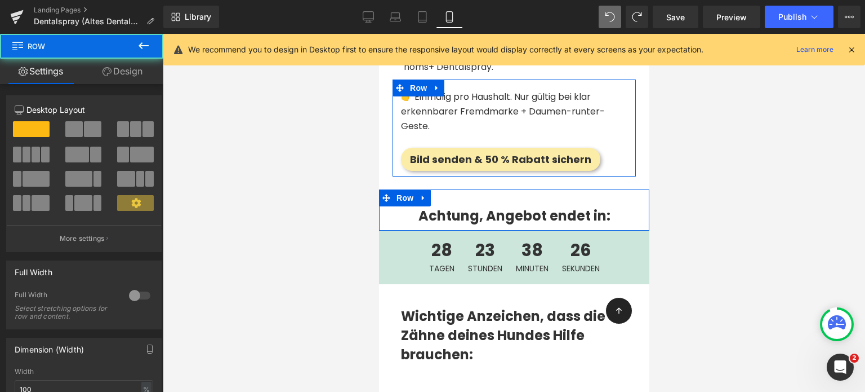
click at [132, 73] on link "Design" at bounding box center [123, 71] width 82 height 25
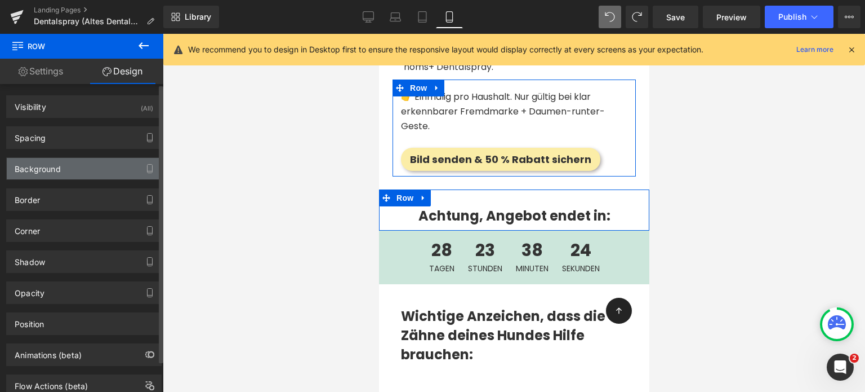
click at [45, 170] on div "Background" at bounding box center [38, 166] width 46 height 16
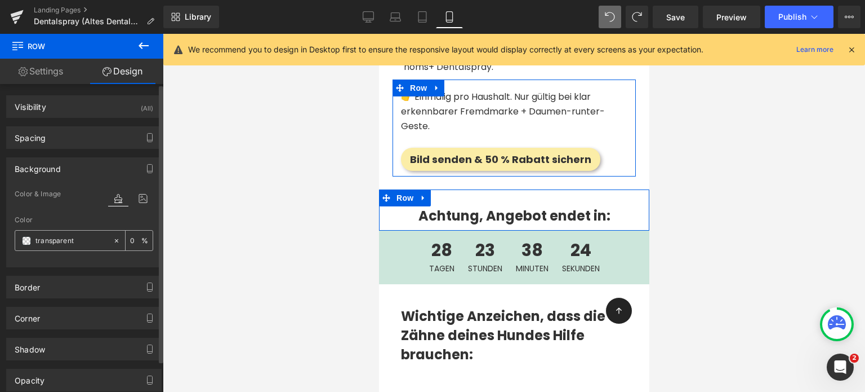
click at [63, 241] on input "text" at bounding box center [71, 240] width 72 height 12
paste input "#cce6db"
type input "#cce6db"
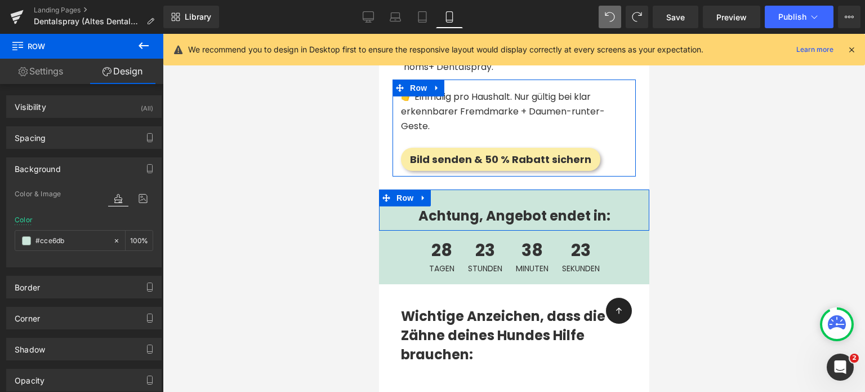
click at [325, 246] on div at bounding box center [514, 213] width 702 height 358
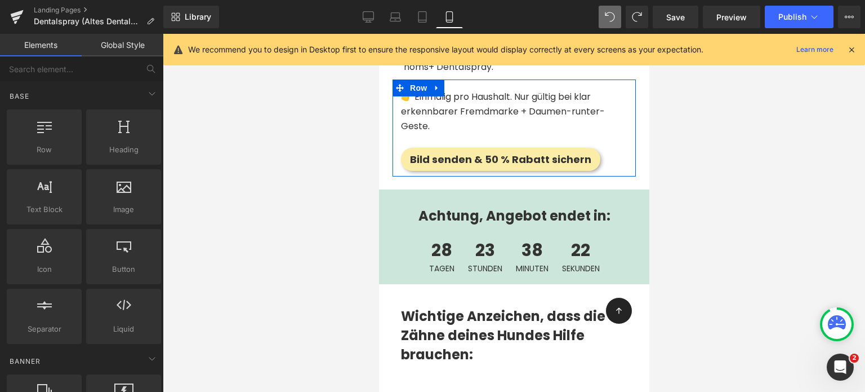
click at [325, 246] on div at bounding box center [514, 213] width 702 height 358
click at [403, 195] on span "Row" at bounding box center [404, 197] width 23 height 17
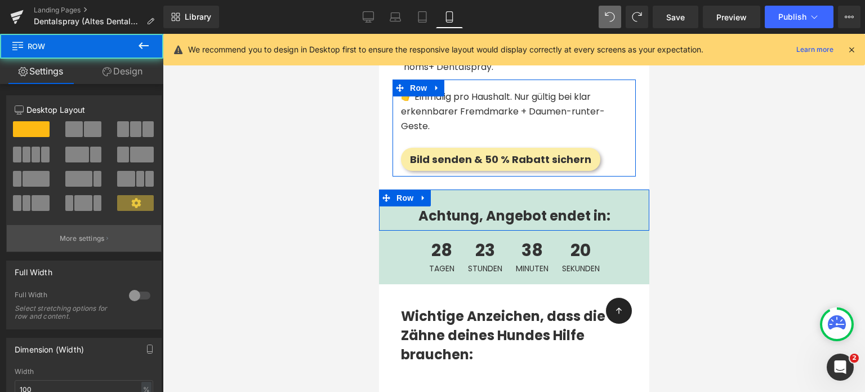
scroll to position [187, 0]
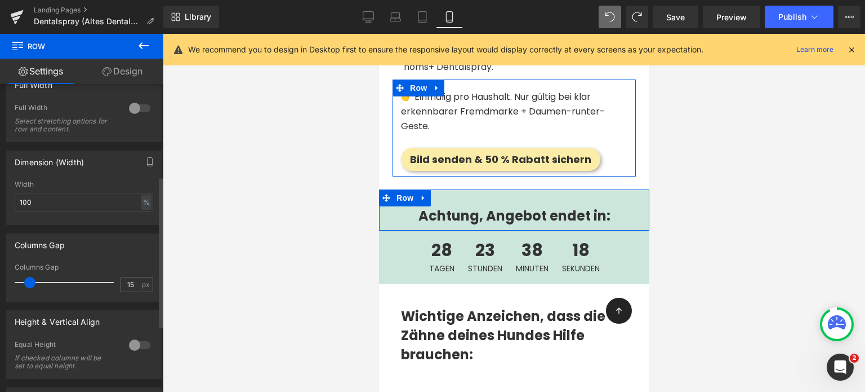
click at [131, 103] on div at bounding box center [139, 108] width 27 height 18
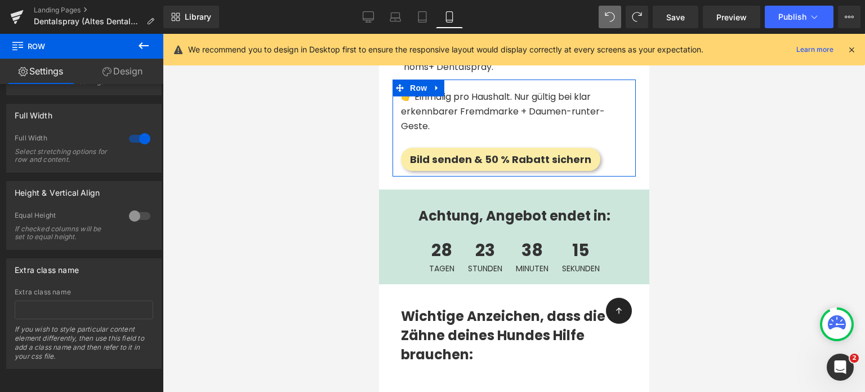
click at [652, 218] on div at bounding box center [514, 213] width 702 height 358
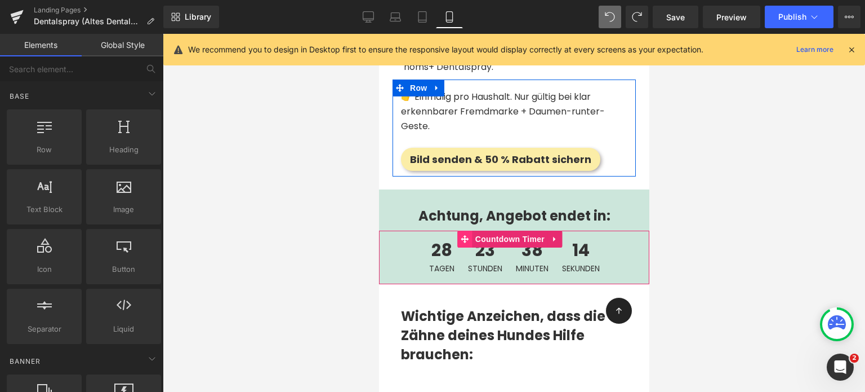
click at [464, 235] on icon at bounding box center [465, 239] width 8 height 8
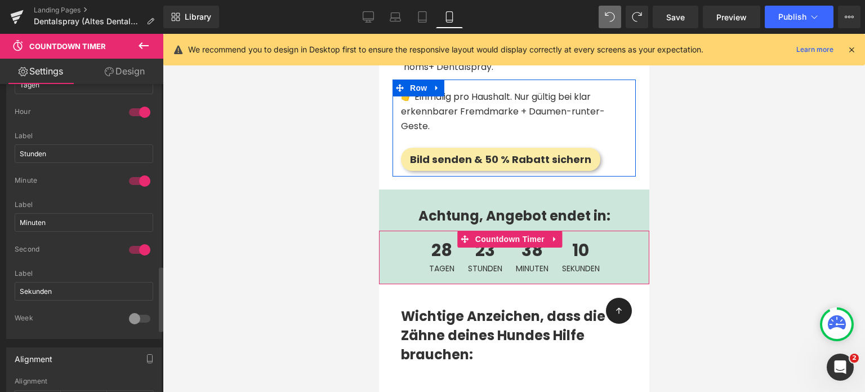
scroll to position [860, 0]
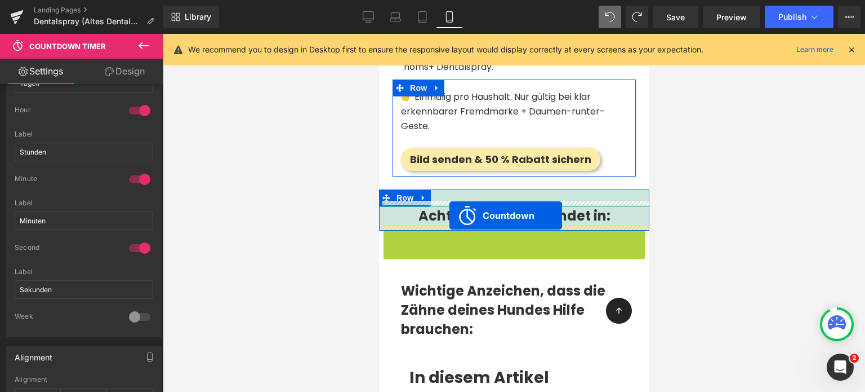
drag, startPoint x: 464, startPoint y: 230, endPoint x: 448, endPoint y: 216, distance: 21.5
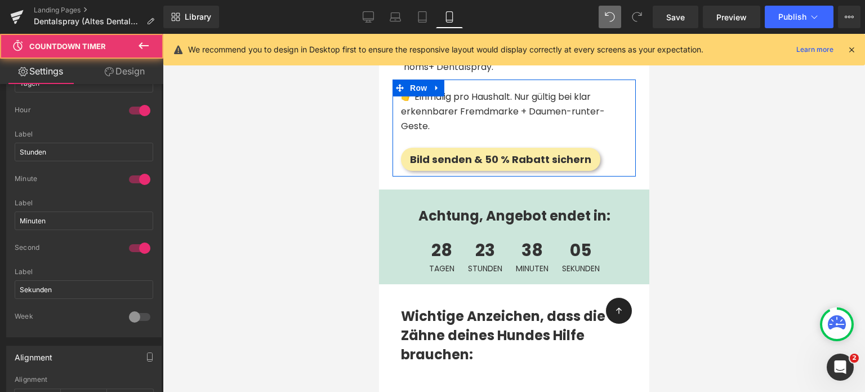
click at [257, 227] on div at bounding box center [514, 213] width 702 height 358
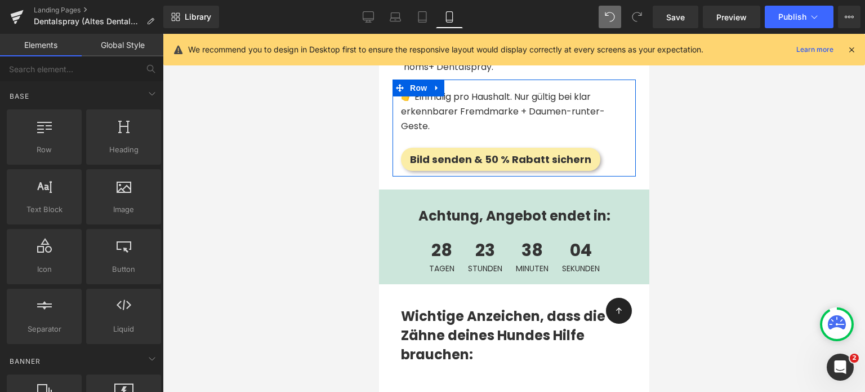
click at [306, 254] on div at bounding box center [514, 213] width 702 height 358
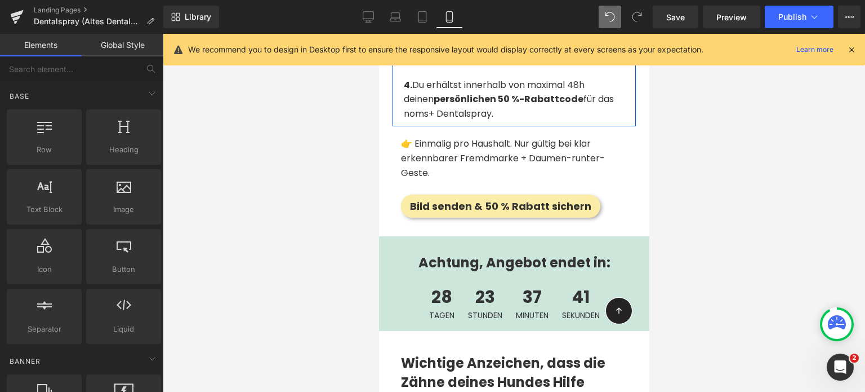
scroll to position [2551, 0]
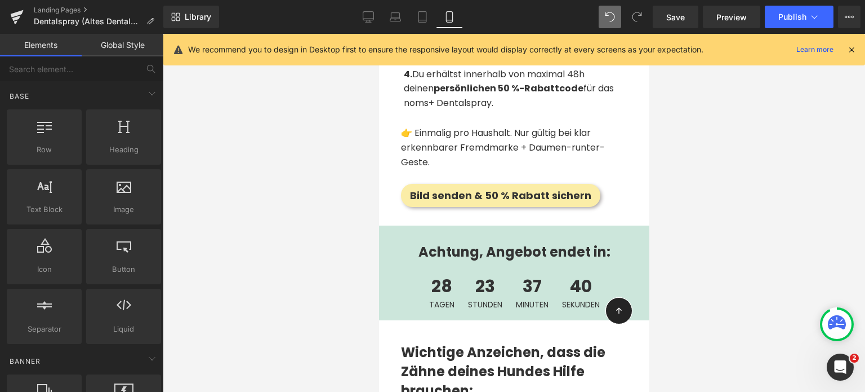
click at [436, 225] on div "Achtung, Angebot endet in: Heading 28 Tagen 23 Stunden 37 Minuten 40 Sekunden C…" at bounding box center [514, 272] width 270 height 95
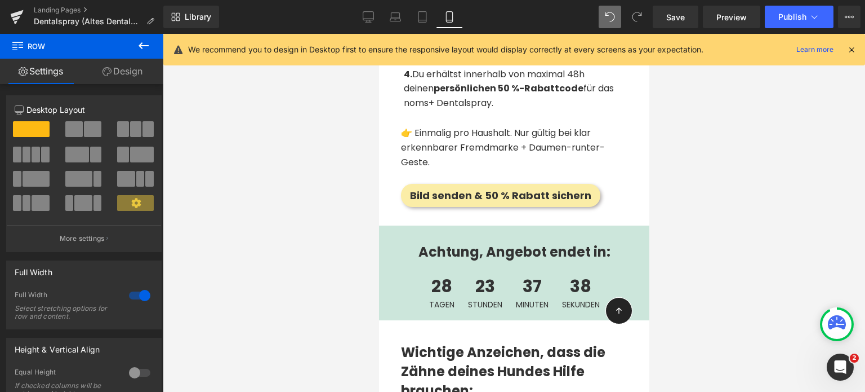
click at [142, 49] on icon at bounding box center [144, 46] width 14 height 14
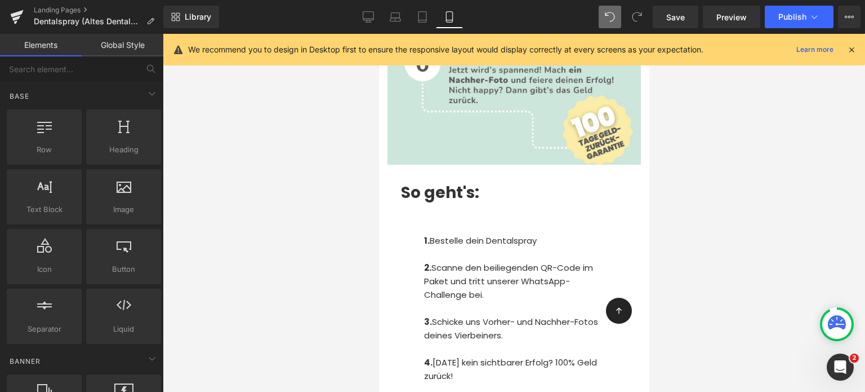
scroll to position [6504, 0]
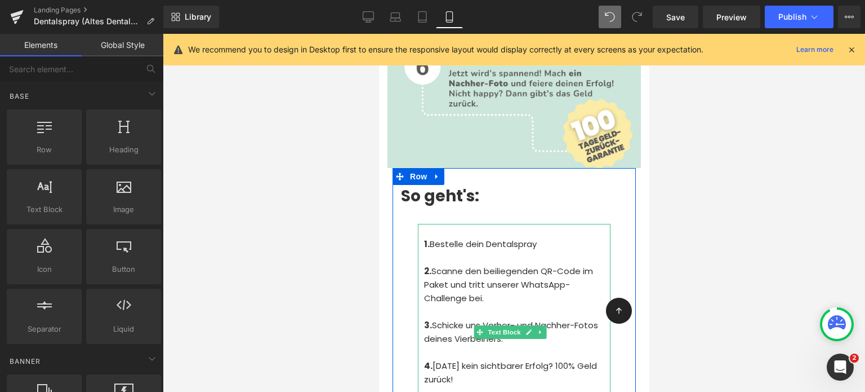
click at [461, 264] on p "2. Scanne den beiliegenden QR-Code im Paket und tritt unserer WhatsApp-Challeng…" at bounding box center [517, 291] width 186 height 54
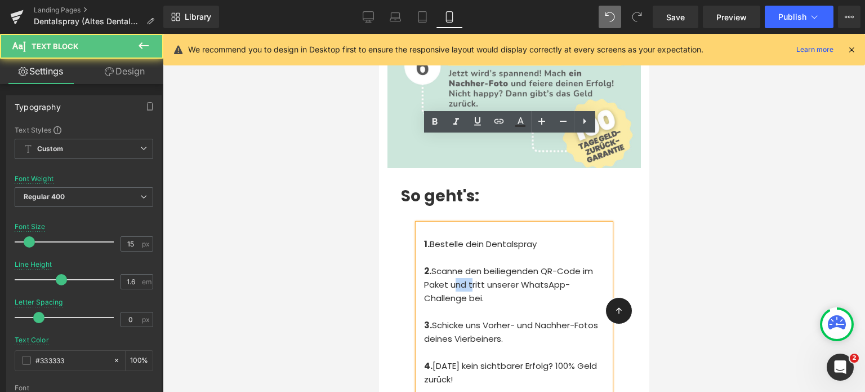
click at [461, 264] on p "2. Scanne den beiliegenden QR-Code im Paket und tritt unserer WhatsApp-Challeng…" at bounding box center [517, 291] width 186 height 54
click at [342, 188] on div at bounding box center [514, 213] width 702 height 358
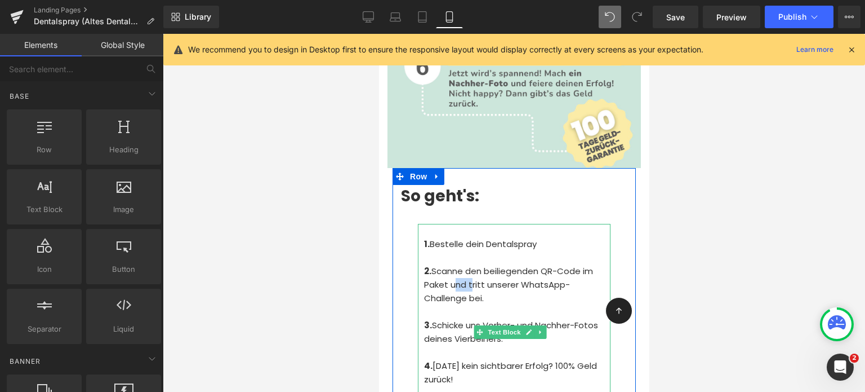
click at [429, 264] on p "2. Scanne den beiliegenden QR-Code im Paket und tritt unserer WhatsApp-Challeng…" at bounding box center [517, 291] width 186 height 54
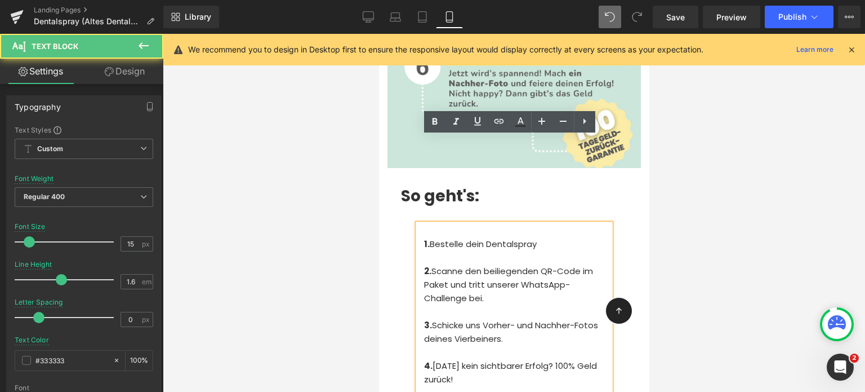
click at [439, 264] on p "2. Scanne den beiliegenden QR-Code im Paket und tritt unserer WhatsApp-Challeng…" at bounding box center [517, 291] width 186 height 54
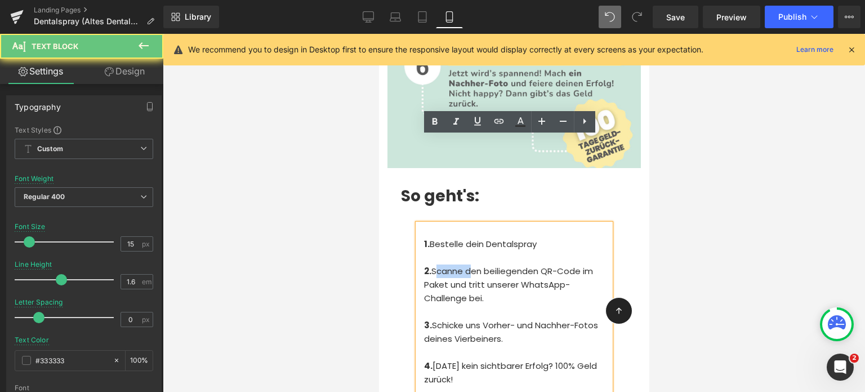
click at [439, 264] on p "2. Scanne den beiliegenden QR-Code im Paket und tritt unserer WhatsApp-Challeng…" at bounding box center [517, 291] width 186 height 54
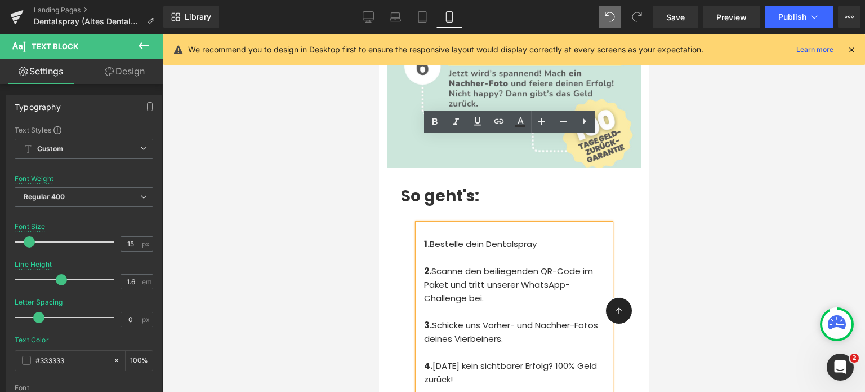
click at [437, 264] on p "2. Scanne den beiliegenden QR-Code im Paket und tritt unserer WhatsApp-Challeng…" at bounding box center [517, 291] width 186 height 54
drag, startPoint x: 494, startPoint y: 211, endPoint x: 433, endPoint y: 185, distance: 66.6
click at [433, 264] on p "2. Scanne den beiliegenden QR-Code im Paket und tritt unserer WhatsApp-Challeng…" at bounding box center [517, 291] width 186 height 54
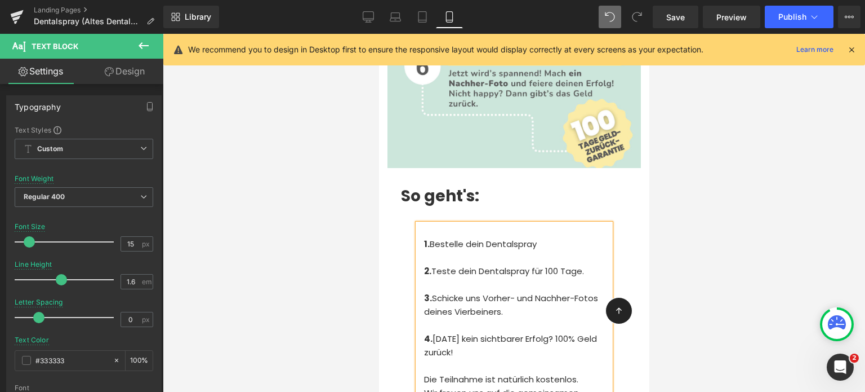
click at [530, 291] on p "3. Schicke uns Vorher- und Nachher-Fotos deines Vierbeiners." at bounding box center [517, 311] width 186 height 41
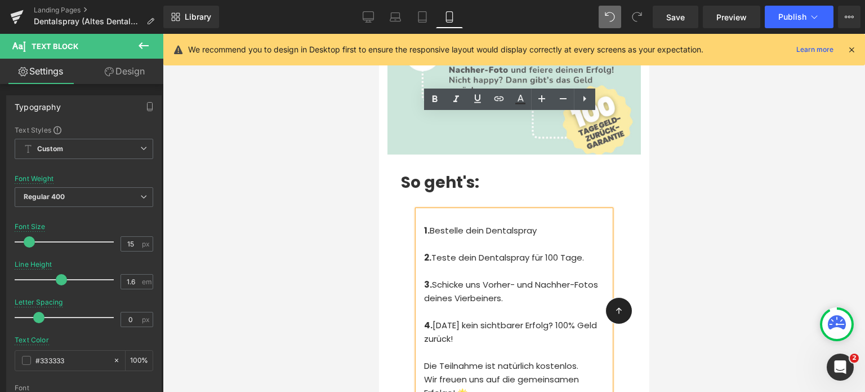
scroll to position [6531, 0]
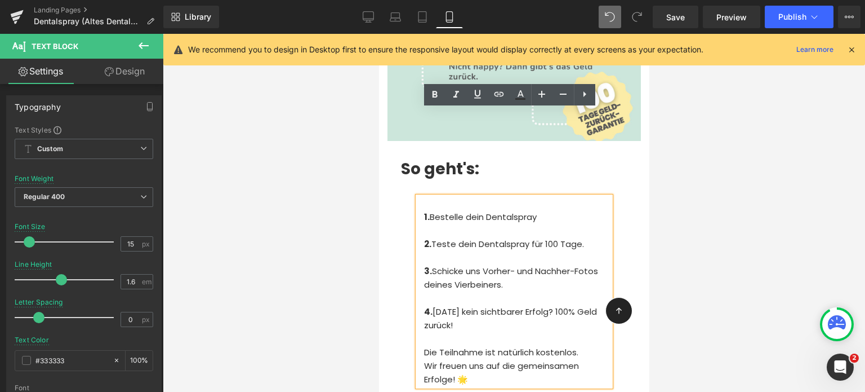
click at [495, 359] on p "Wir freuen uns auf die gemeinsamen Erfolge! 🌟" at bounding box center [517, 372] width 186 height 27
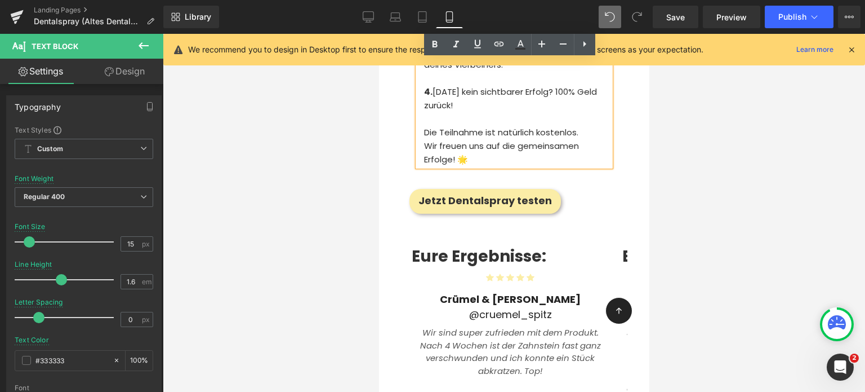
scroll to position [6708, 0]
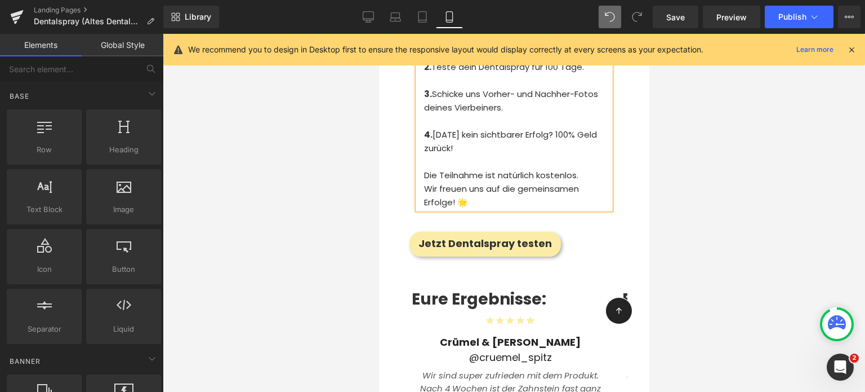
click at [300, 243] on div at bounding box center [514, 213] width 702 height 358
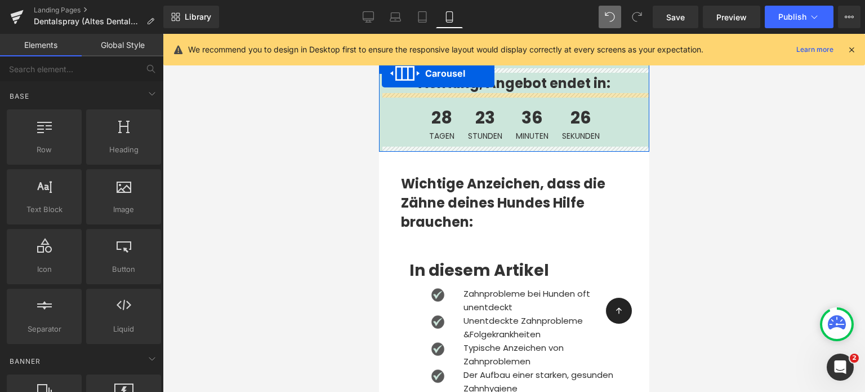
scroll to position [2675, 0]
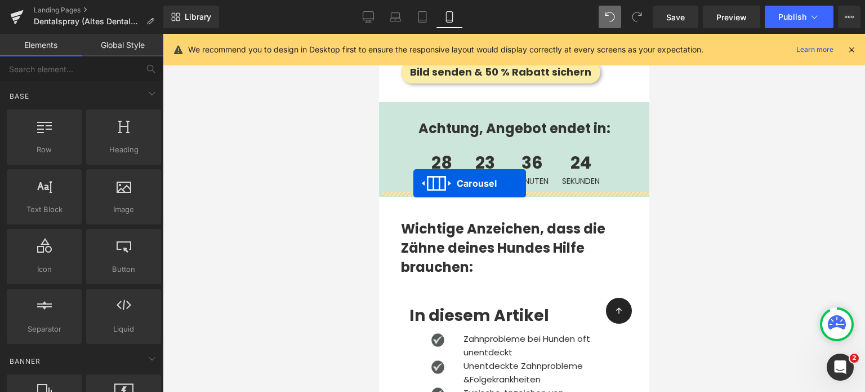
drag, startPoint x: 482, startPoint y: 184, endPoint x: 413, endPoint y: 183, distance: 68.7
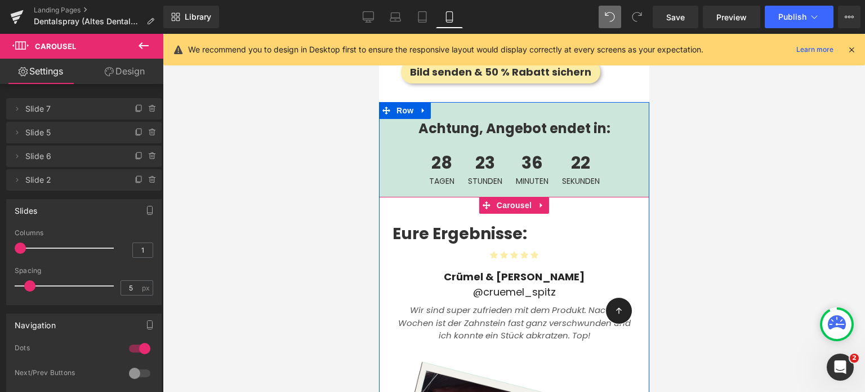
scroll to position [2605, 0]
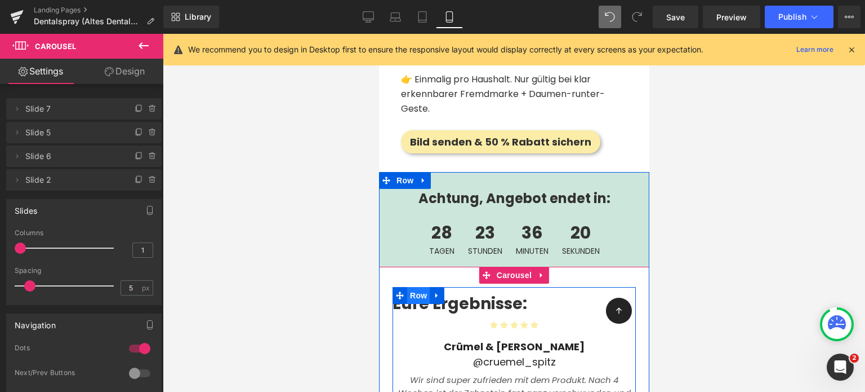
click at [417, 291] on span "Row" at bounding box center [418, 295] width 23 height 17
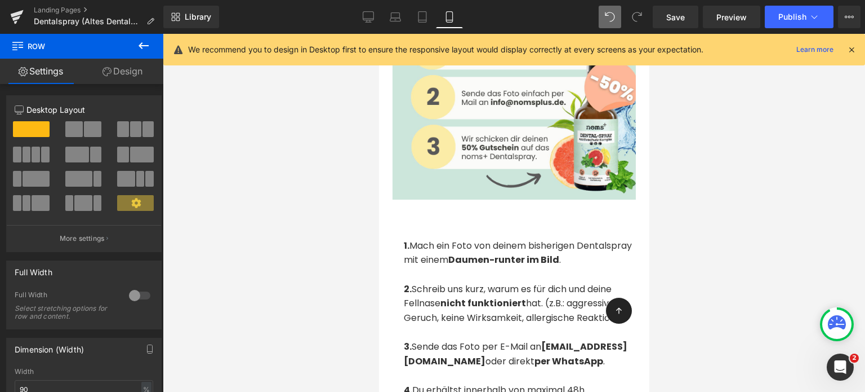
scroll to position [2236, 0]
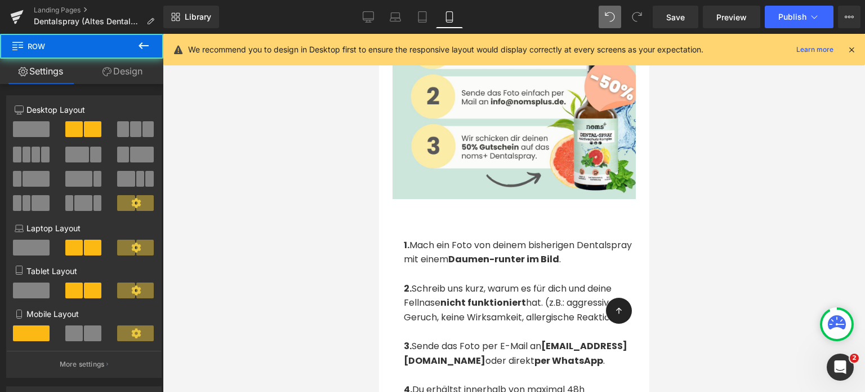
click at [399, 253] on div "1. Mach ein Foto von deinem bisherigen Dentalspray mit einem Daumen-runter im B…" at bounding box center [513, 320] width 243 height 211
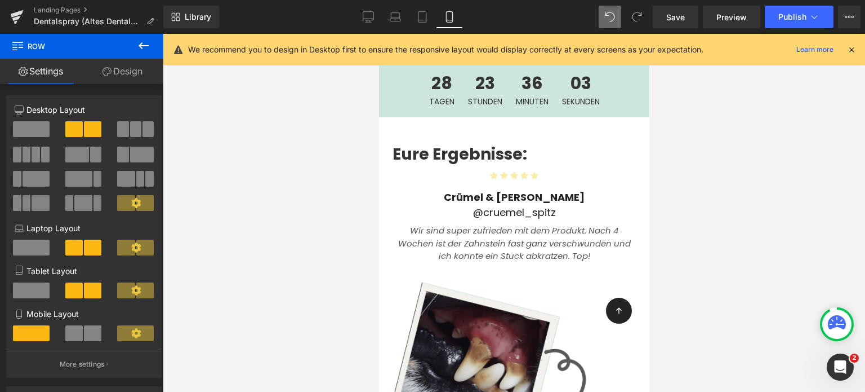
scroll to position [2738, 0]
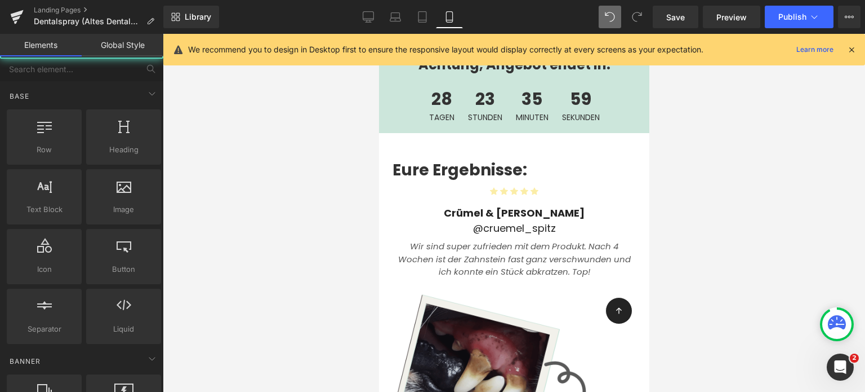
click at [320, 233] on div at bounding box center [514, 213] width 702 height 358
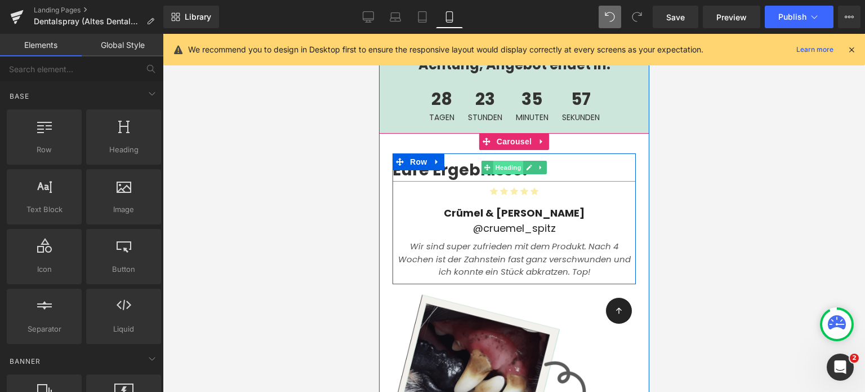
click at [494, 164] on span "Heading" at bounding box center [508, 168] width 30 height 14
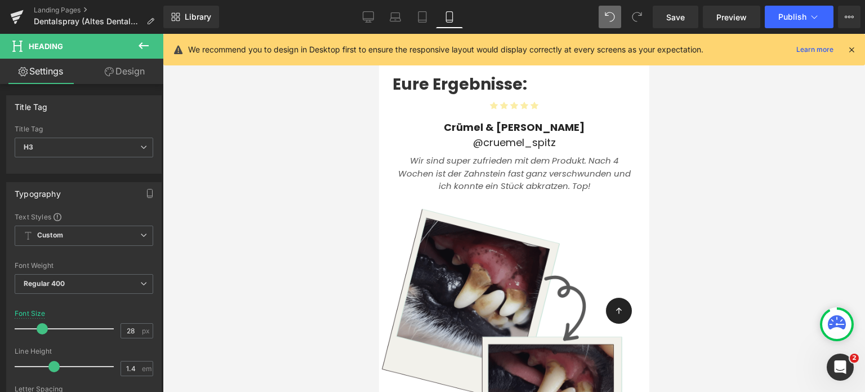
scroll to position [2722, 0]
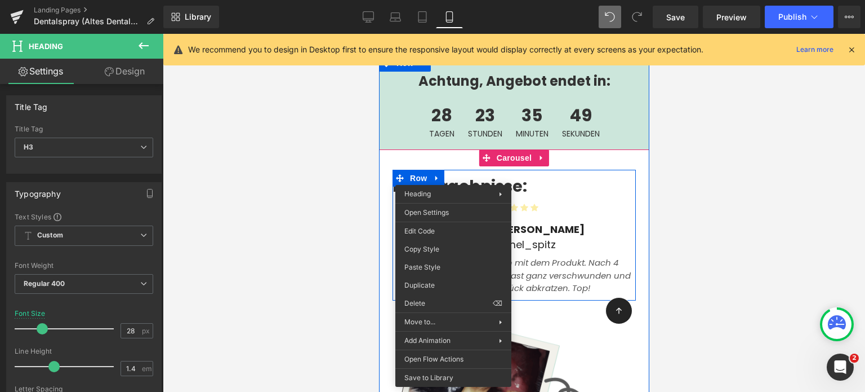
click at [501, 179] on div "Eure Ergebnisse: Heading" at bounding box center [513, 184] width 243 height 28
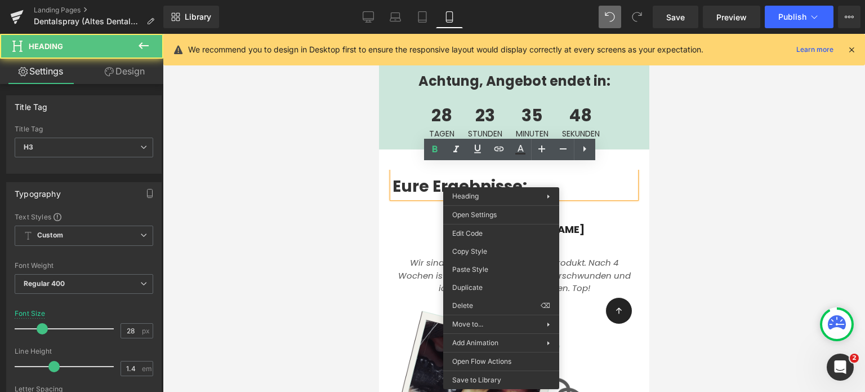
click at [336, 181] on div at bounding box center [514, 213] width 702 height 358
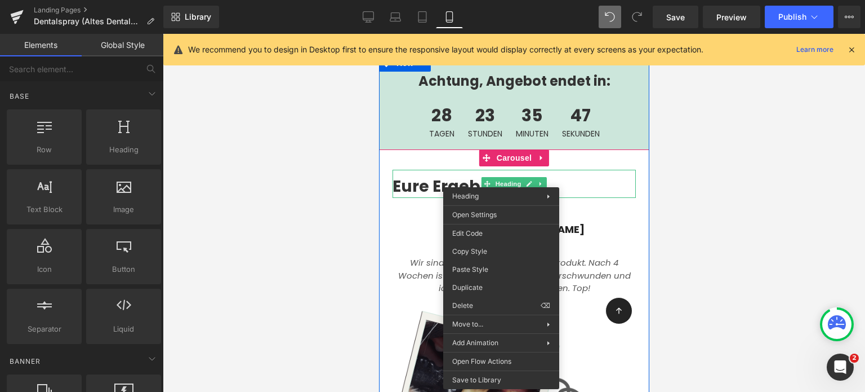
click at [295, 185] on div at bounding box center [514, 213] width 702 height 358
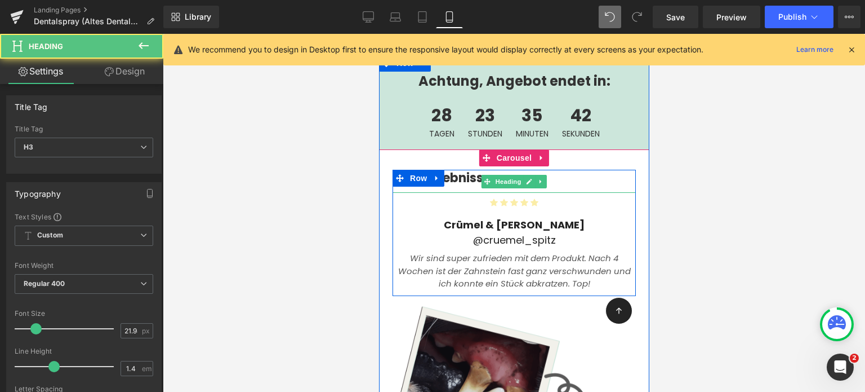
click at [456, 170] on b "Eure Ergebnisse:" at bounding box center [442, 177] width 101 height 17
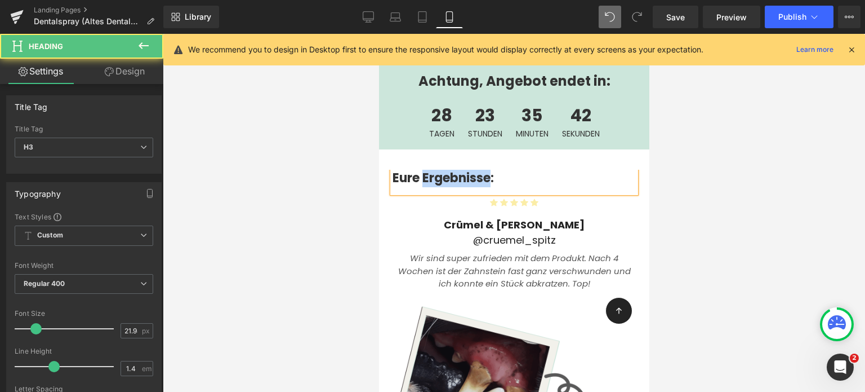
click at [456, 170] on b "Eure Ergebnisse:" at bounding box center [442, 177] width 101 height 17
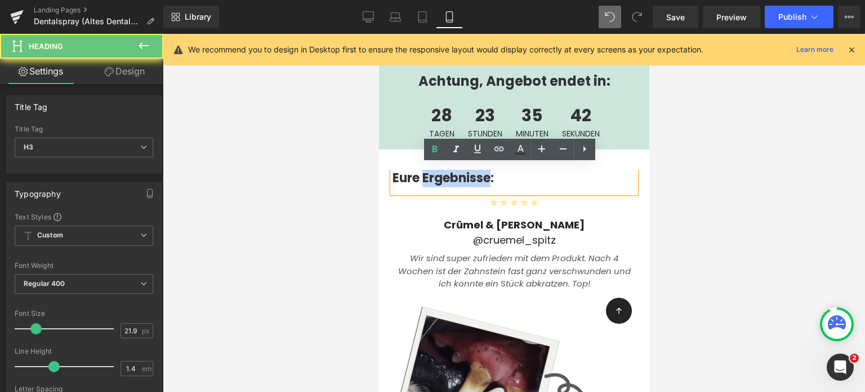
click at [456, 170] on b "Eure Ergebnisse:" at bounding box center [442, 177] width 101 height 17
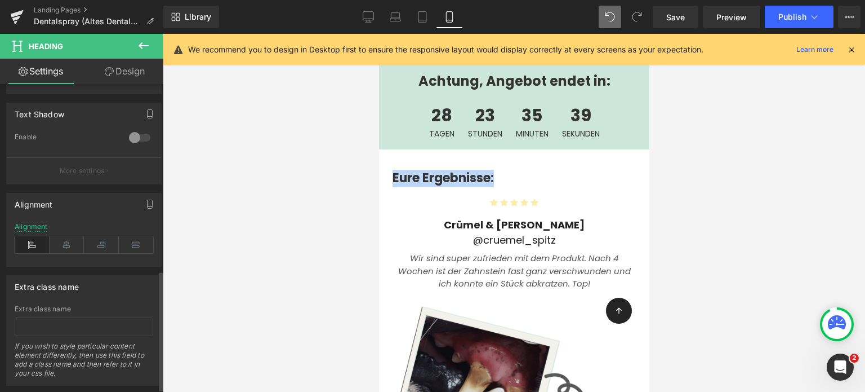
scroll to position [489, 0]
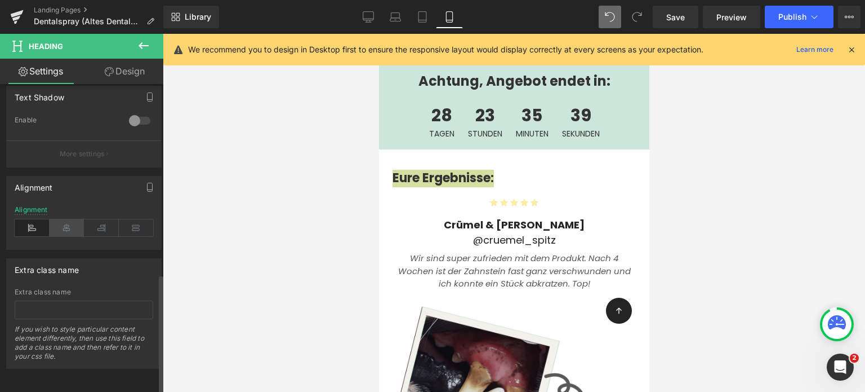
click at [65, 223] on icon at bounding box center [67, 227] width 35 height 17
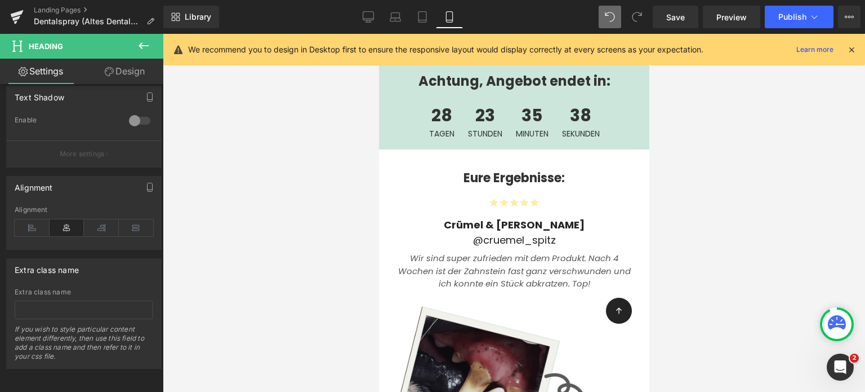
click at [256, 184] on div at bounding box center [514, 213] width 702 height 358
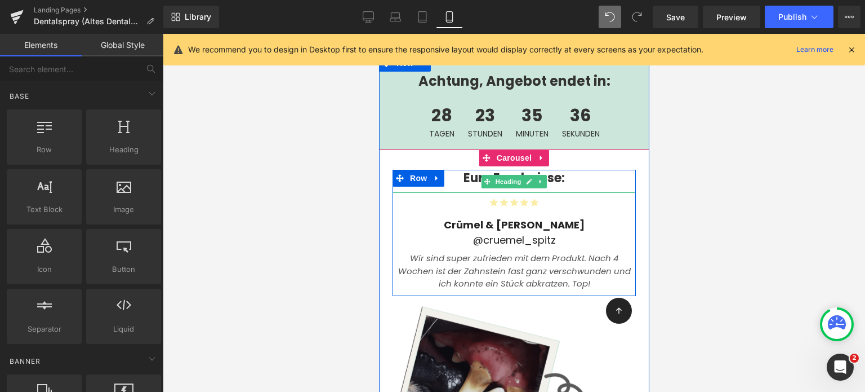
click at [464, 171] on b "Eure Ergebnisse:" at bounding box center [513, 177] width 101 height 17
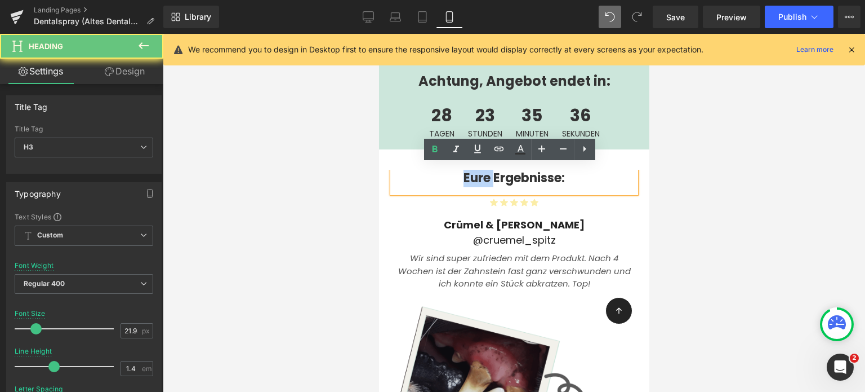
click at [464, 171] on b "Eure Ergebnisse:" at bounding box center [513, 177] width 101 height 17
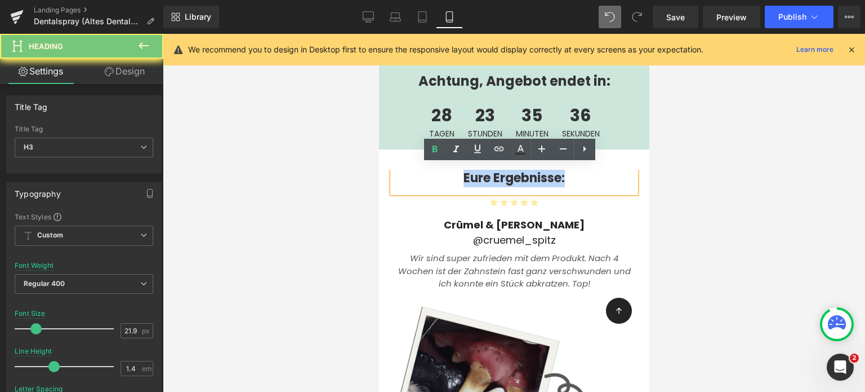
click at [464, 171] on b "Eure Ergebnisse:" at bounding box center [513, 177] width 101 height 17
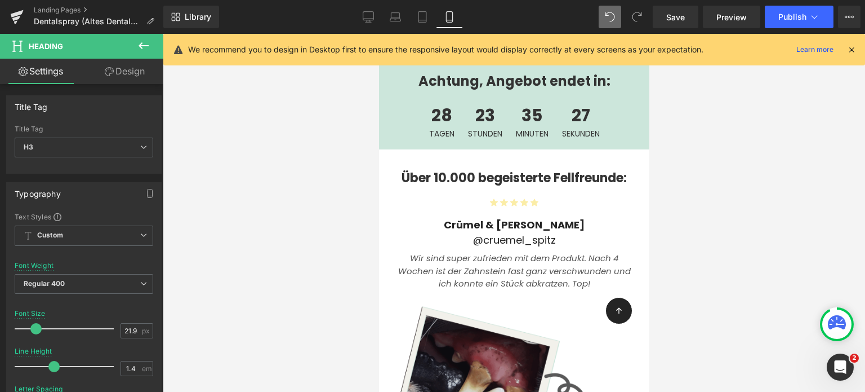
click at [269, 191] on div at bounding box center [514, 213] width 702 height 358
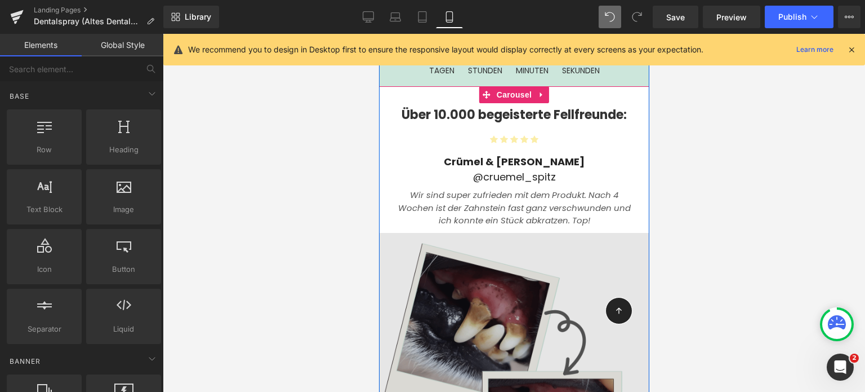
scroll to position [2781, 0]
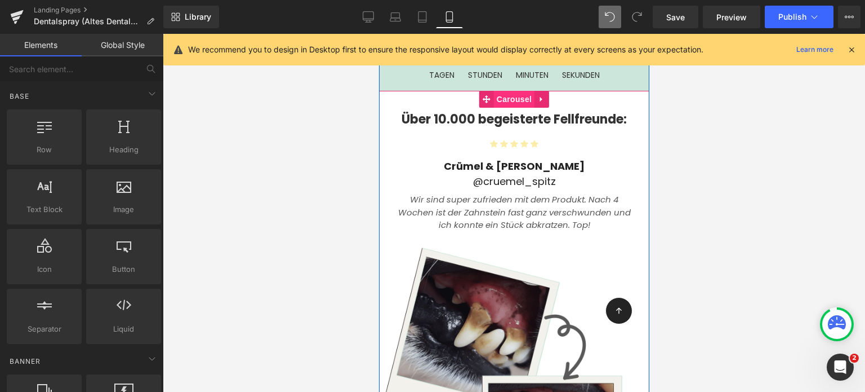
click at [493, 92] on span "Carousel" at bounding box center [513, 99] width 41 height 17
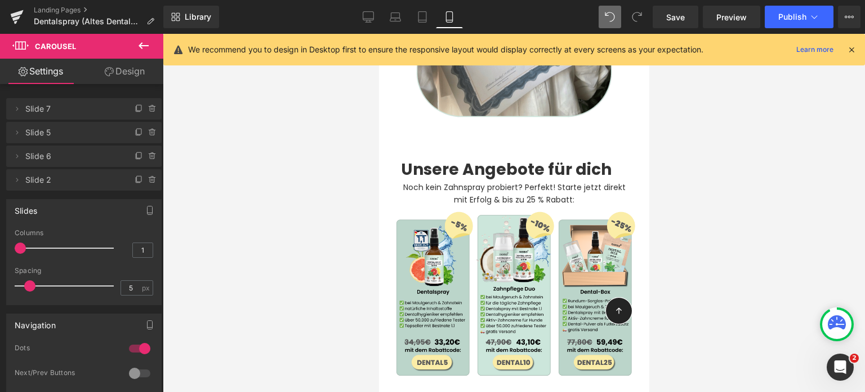
scroll to position [5181, 0]
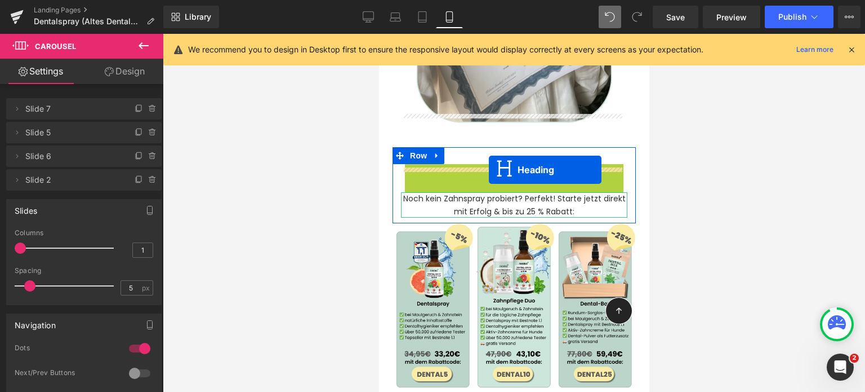
drag, startPoint x: 481, startPoint y: 126, endPoint x: 488, endPoint y: 169, distance: 44.1
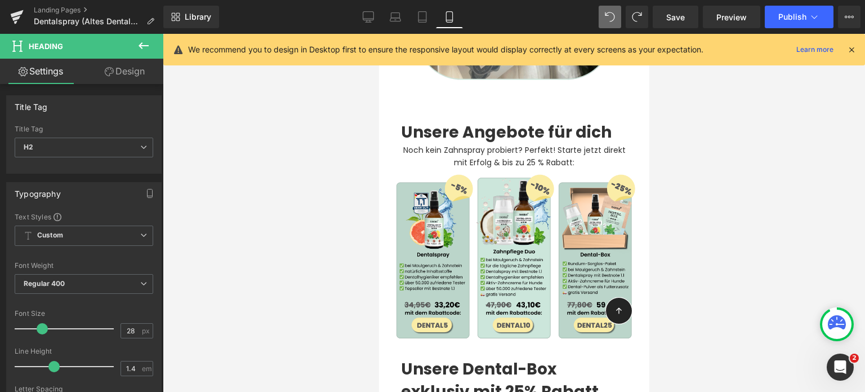
scroll to position [5224, 0]
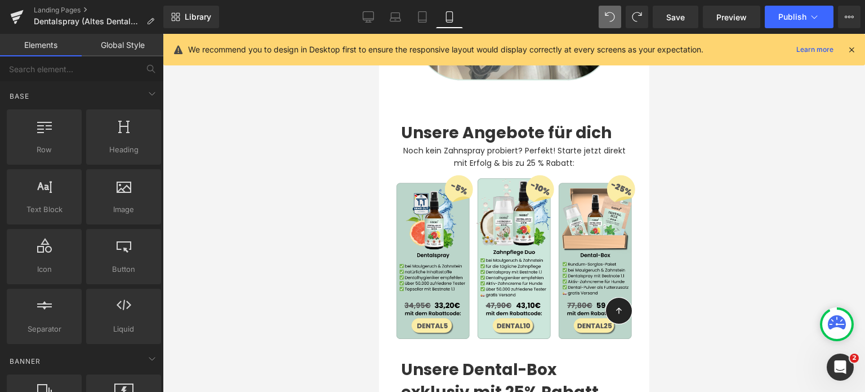
click at [308, 136] on div at bounding box center [514, 213] width 702 height 358
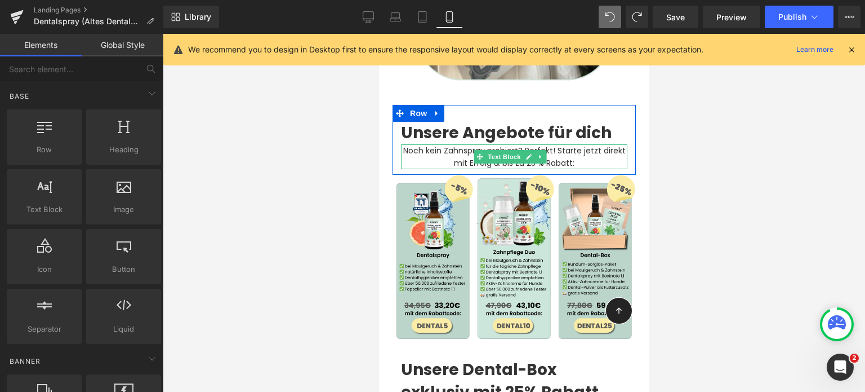
click at [508, 144] on p "Noch kein Zahnspray probiert? Perfekt! Starte jetzt direkt mit Erfolg & bis zu …" at bounding box center [514, 156] width 226 height 25
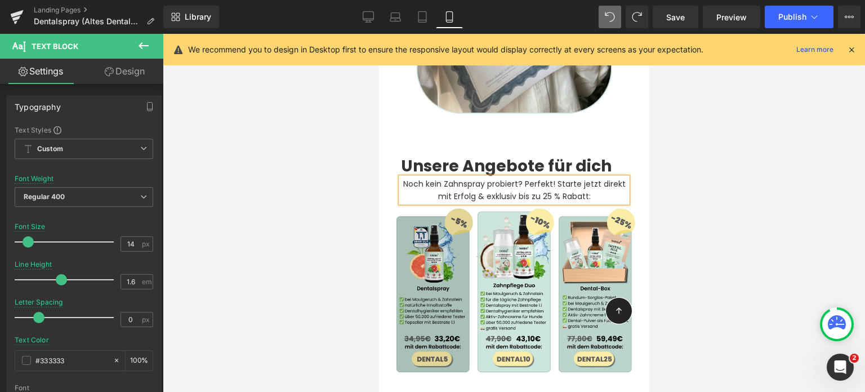
scroll to position [5188, 0]
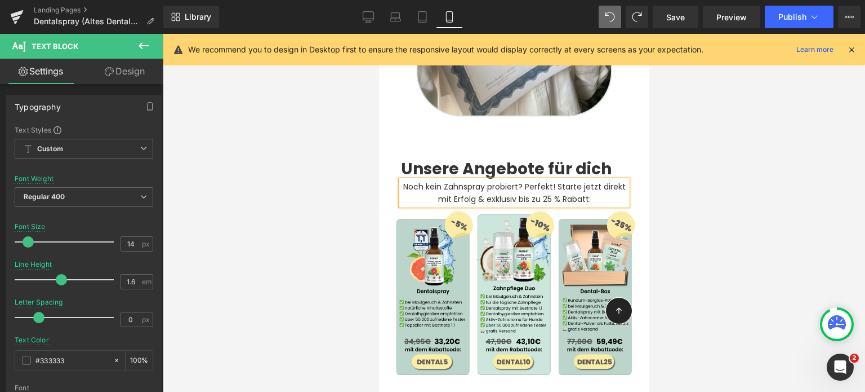
click at [592, 180] on p "Noch kein Zahnspray probiert? Perfekt! Starte jetzt direkt mit Erfolg & exklusi…" at bounding box center [514, 192] width 226 height 25
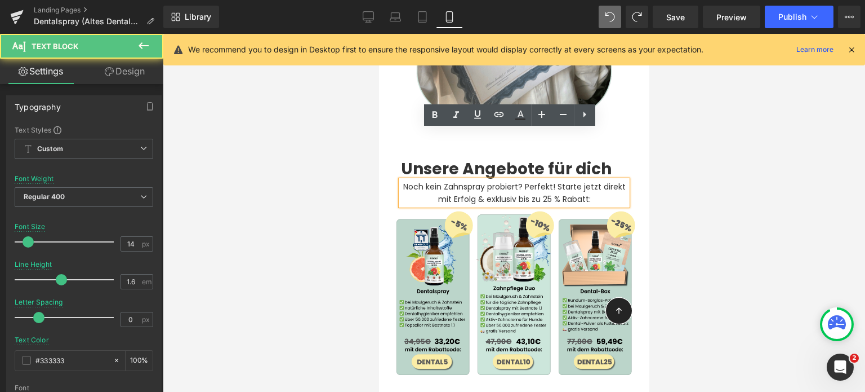
click at [594, 180] on p "Noch kein Zahnspray probiert? Perfekt! Starte jetzt direkt mit Erfolg & exklusi…" at bounding box center [514, 192] width 226 height 25
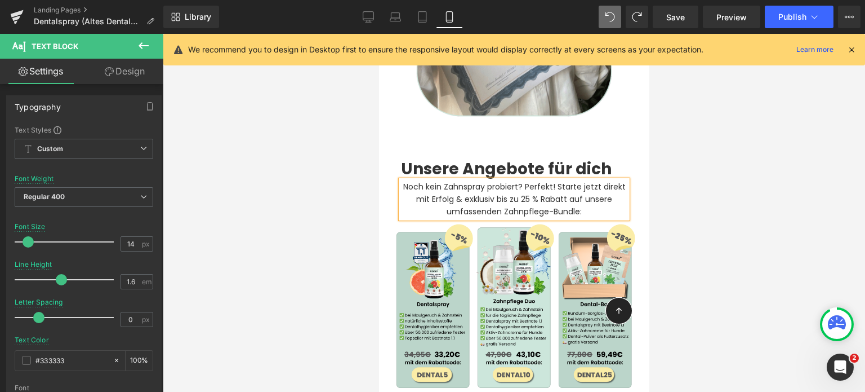
click at [466, 180] on p "Noch kein Zahnspray probiert? Perfekt! Starte jetzt direkt mit Erfolg & exklusi…" at bounding box center [514, 199] width 226 height 38
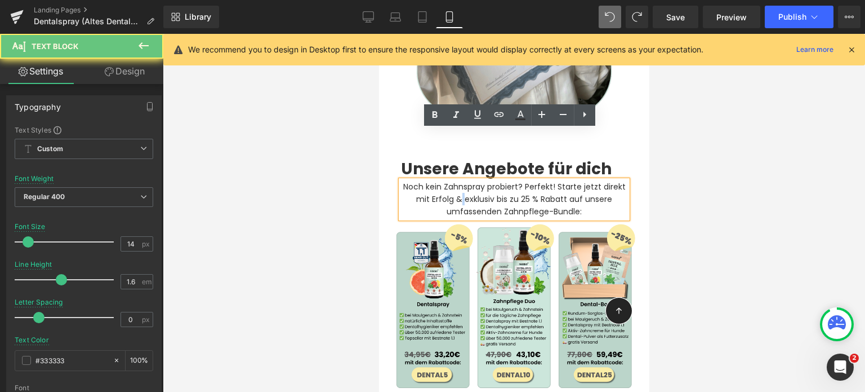
click at [466, 180] on p "Noch kein Zahnspray probiert? Perfekt! Starte jetzt direkt mit Erfolg & exklusi…" at bounding box center [514, 199] width 226 height 38
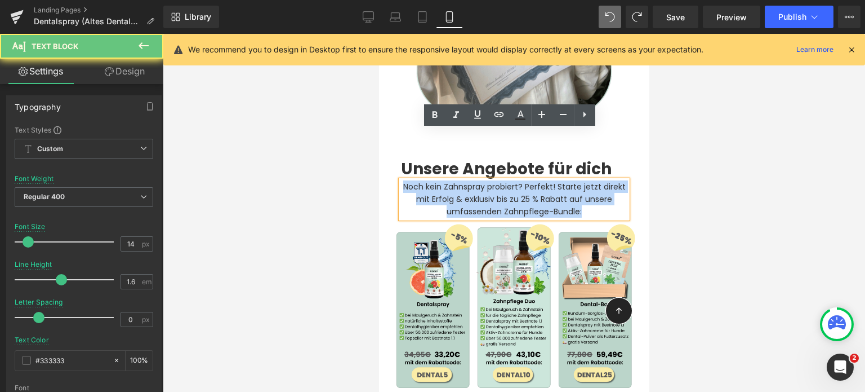
click at [466, 180] on p "Noch kein Zahnspray probiert? Perfekt! Starte jetzt direkt mit Erfolg & exklusi…" at bounding box center [514, 199] width 226 height 38
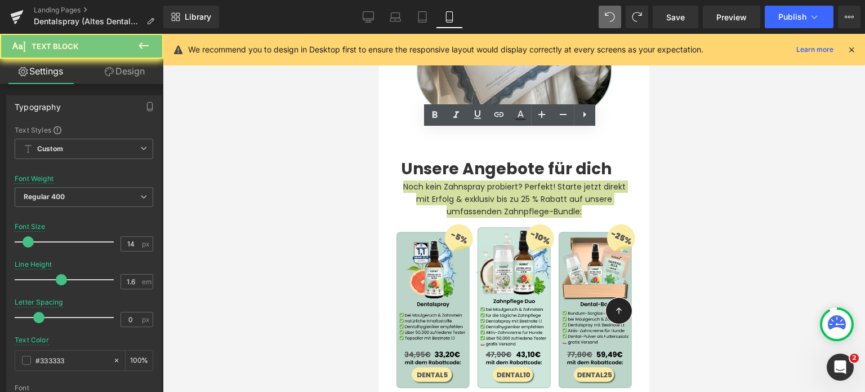
click at [363, 181] on div at bounding box center [514, 213] width 702 height 358
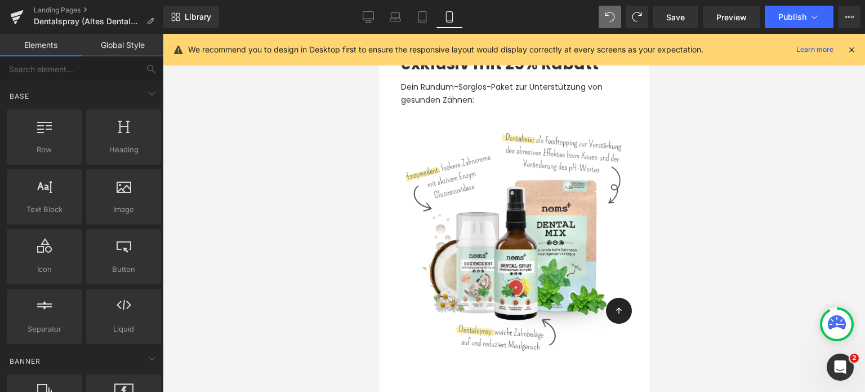
scroll to position [5647, 0]
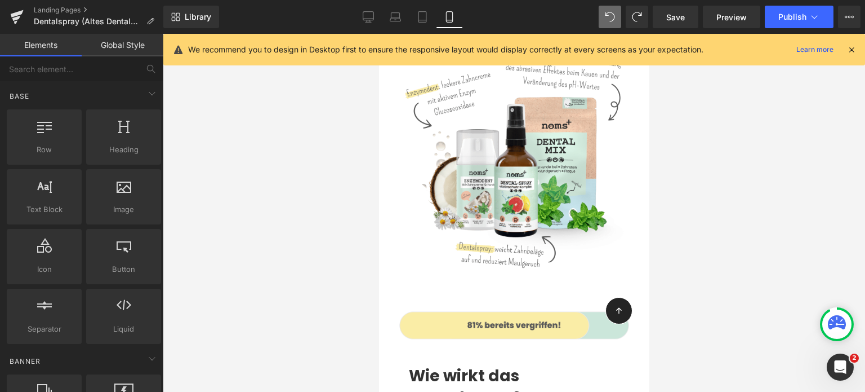
click at [372, 247] on div at bounding box center [514, 213] width 702 height 358
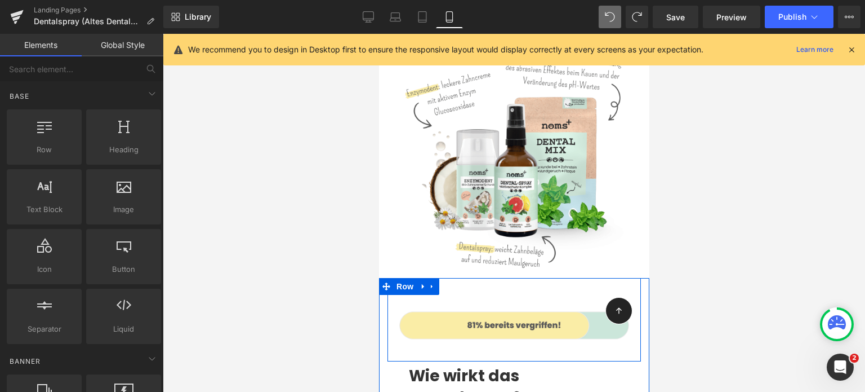
click at [482, 278] on div "Image Row" at bounding box center [513, 319] width 253 height 83
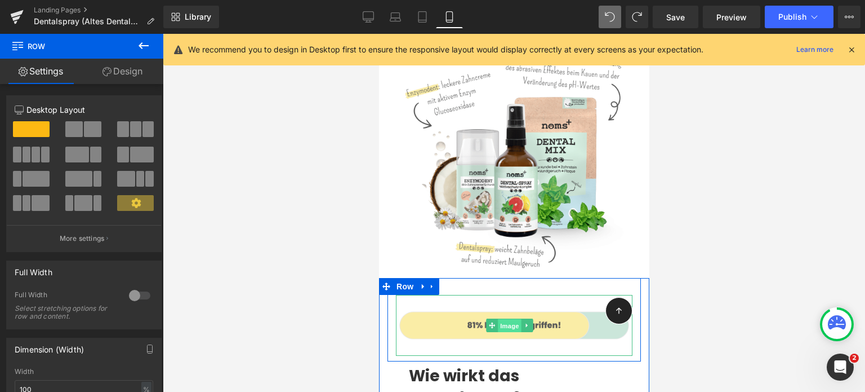
click at [501, 319] on span "Image" at bounding box center [510, 326] width 24 height 14
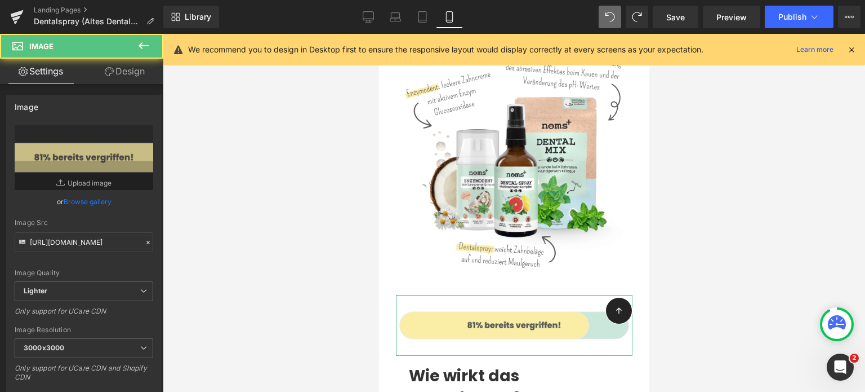
click at [118, 74] on link "Design" at bounding box center [125, 71] width 82 height 25
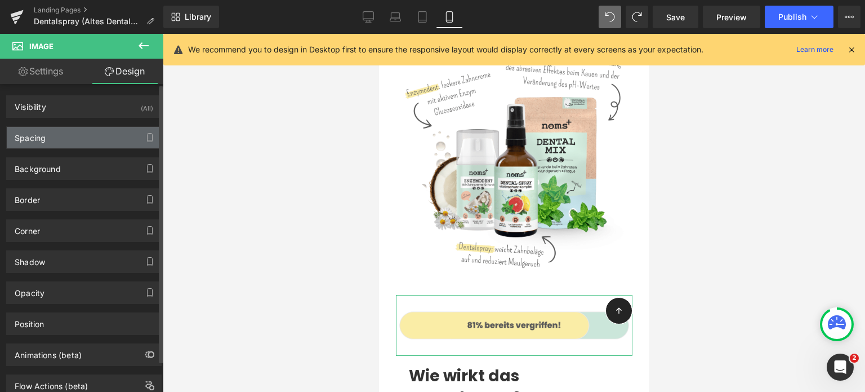
click at [55, 139] on div "Spacing" at bounding box center [84, 137] width 154 height 21
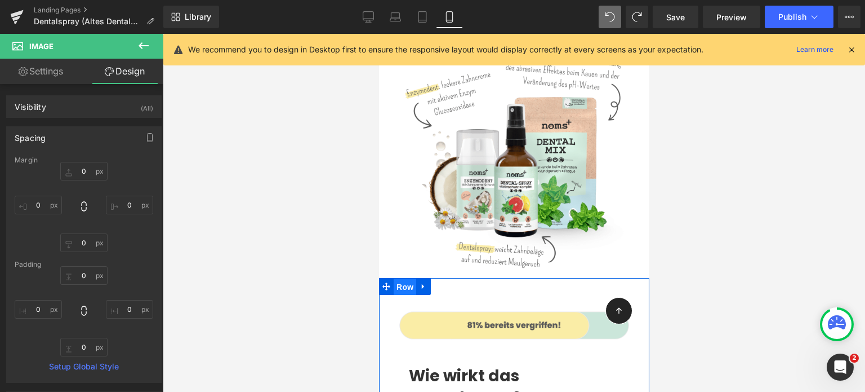
click at [410, 278] on span "Row" at bounding box center [404, 286] width 23 height 17
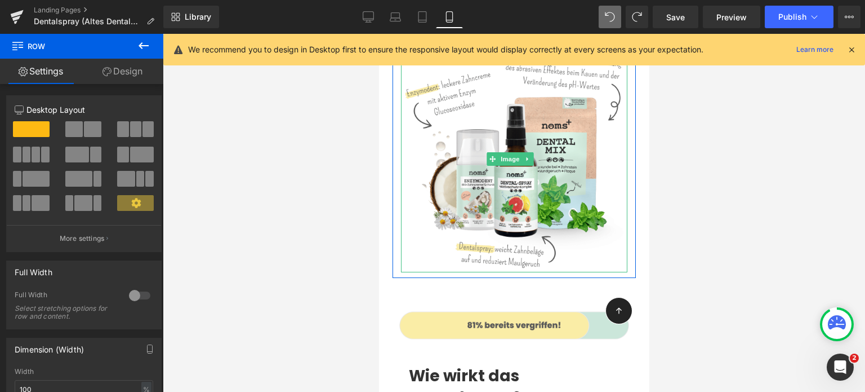
drag, startPoint x: 436, startPoint y: 229, endPoint x: 393, endPoint y: 206, distance: 48.9
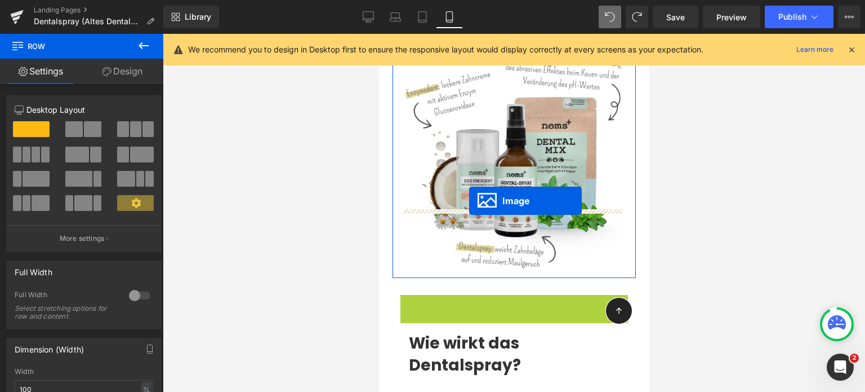
drag, startPoint x: 486, startPoint y: 260, endPoint x: 469, endPoint y: 201, distance: 61.5
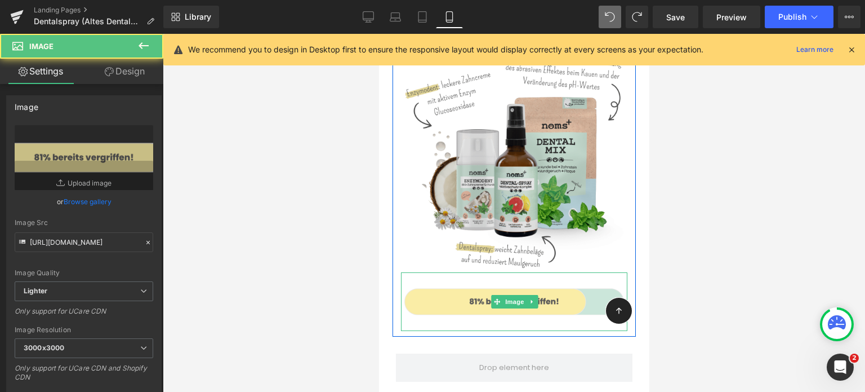
click at [470, 199] on img at bounding box center [514, 159] width 226 height 226
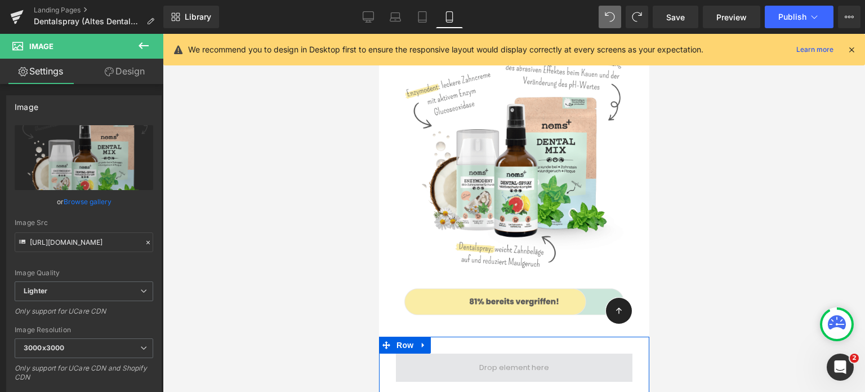
click at [443, 353] on span at bounding box center [513, 367] width 237 height 28
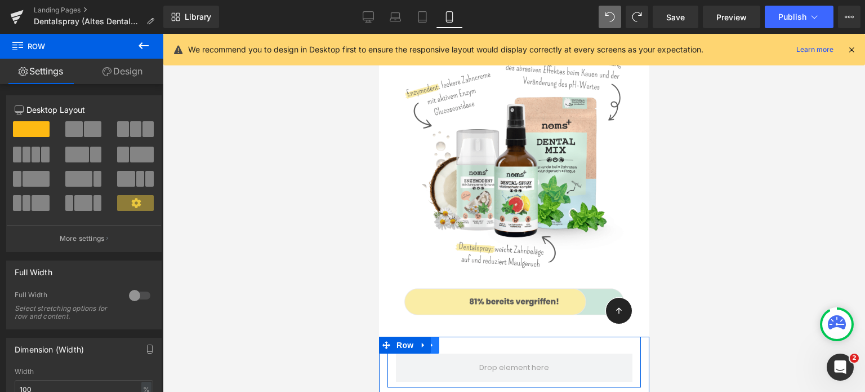
click at [431, 342] on icon at bounding box center [431, 344] width 2 height 5
click at [456, 336] on link at bounding box center [460, 344] width 15 height 17
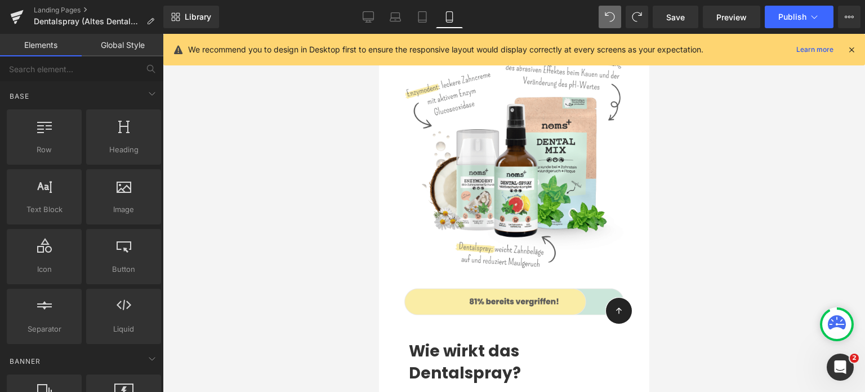
click at [328, 261] on div at bounding box center [514, 213] width 702 height 358
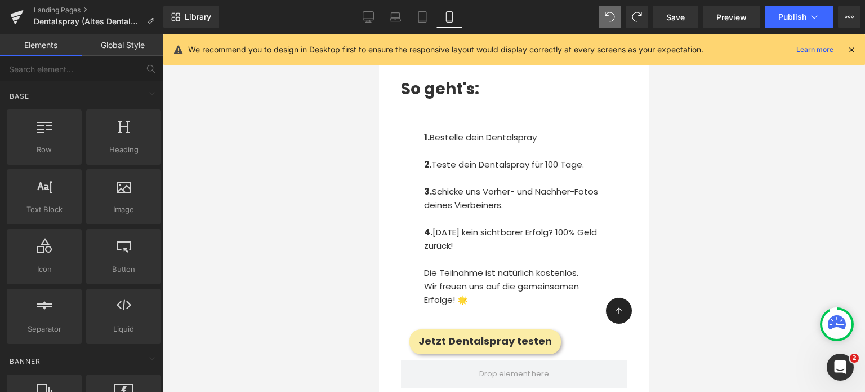
scroll to position [7195, 0]
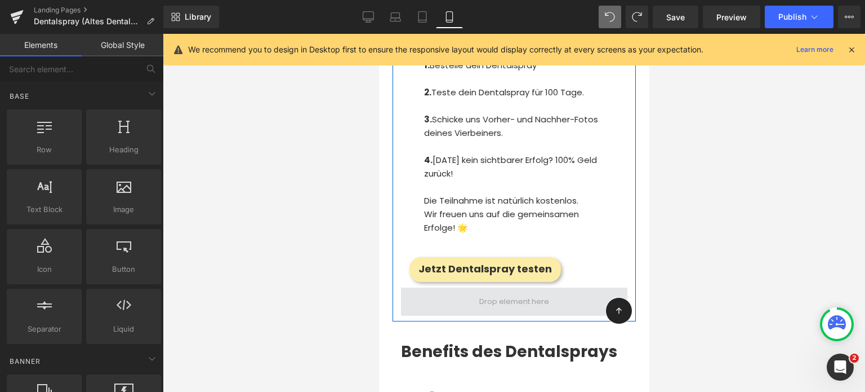
click at [470, 287] on span at bounding box center [514, 301] width 226 height 28
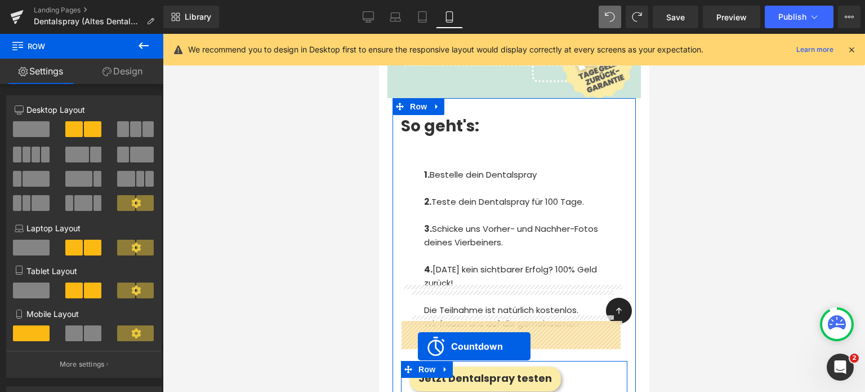
scroll to position [7083, 0]
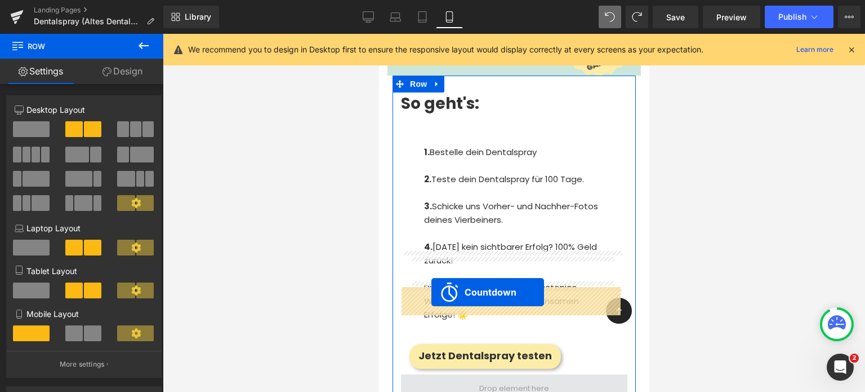
drag, startPoint x: 464, startPoint y: 275, endPoint x: 431, endPoint y: 292, distance: 37.0
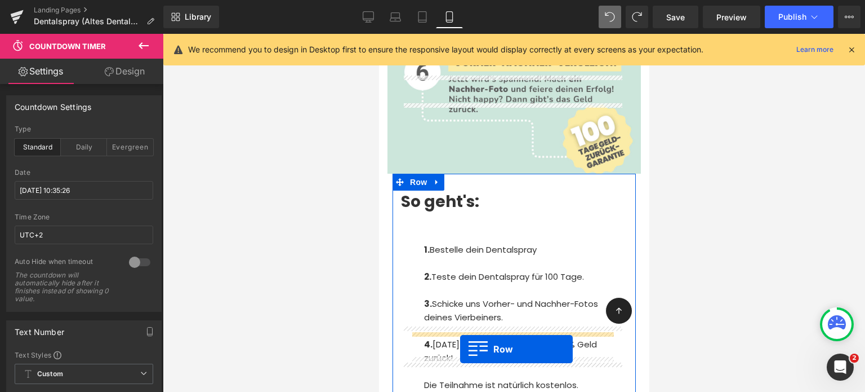
scroll to position [6932, 0]
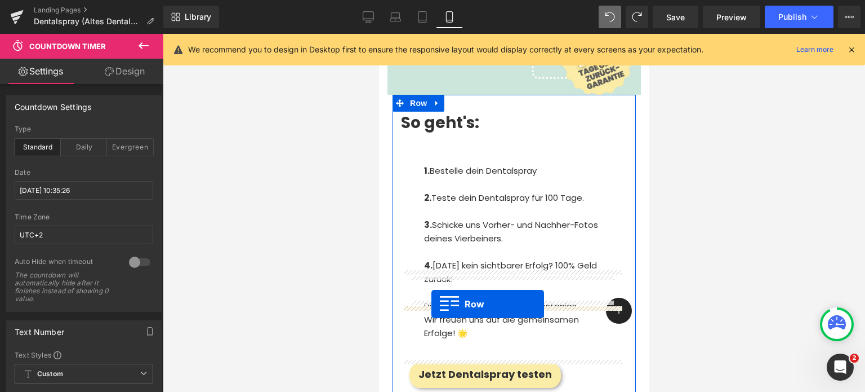
drag, startPoint x: 408, startPoint y: 148, endPoint x: 431, endPoint y: 304, distance: 157.7
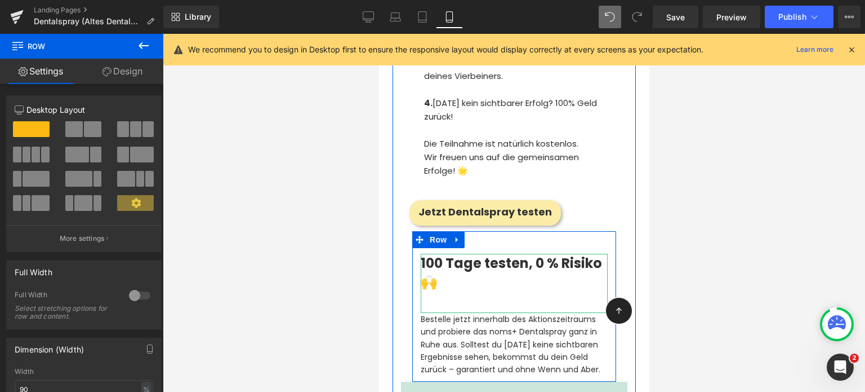
scroll to position [7066, 0]
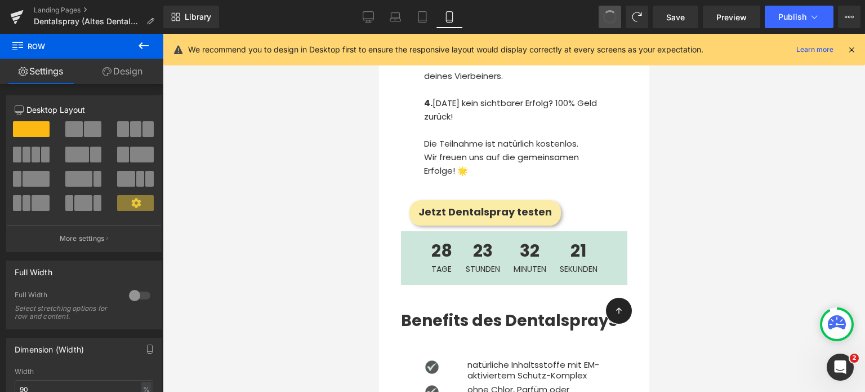
click at [610, 17] on span at bounding box center [610, 17] width 16 height 16
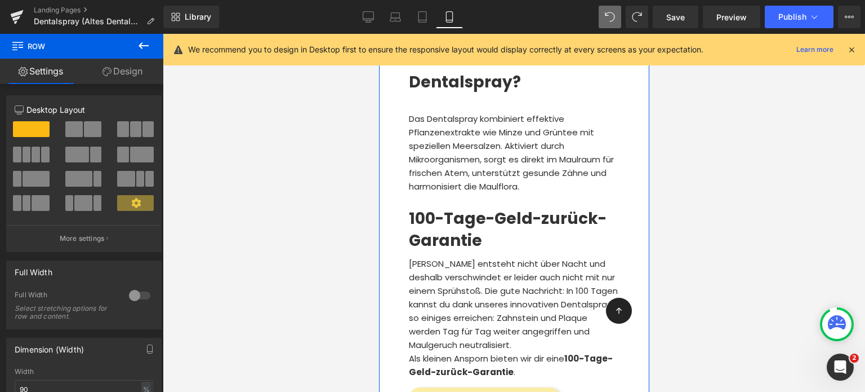
scroll to position [6116, 0]
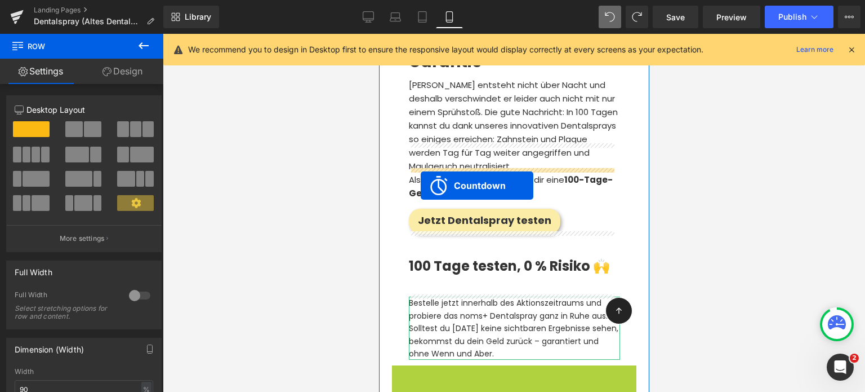
drag, startPoint x: 465, startPoint y: 307, endPoint x: 420, endPoint y: 186, distance: 129.0
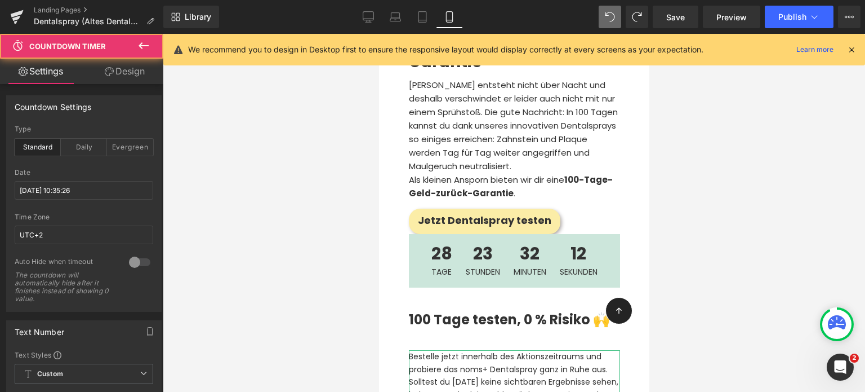
click at [337, 216] on div at bounding box center [514, 213] width 702 height 358
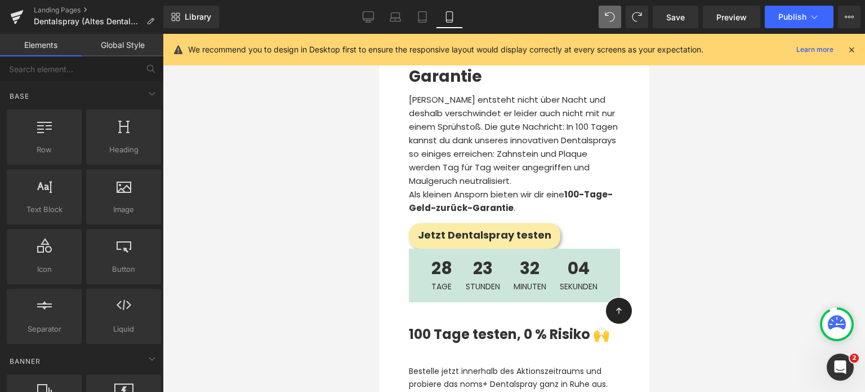
scroll to position [6101, 0]
click at [342, 227] on div at bounding box center [514, 213] width 702 height 358
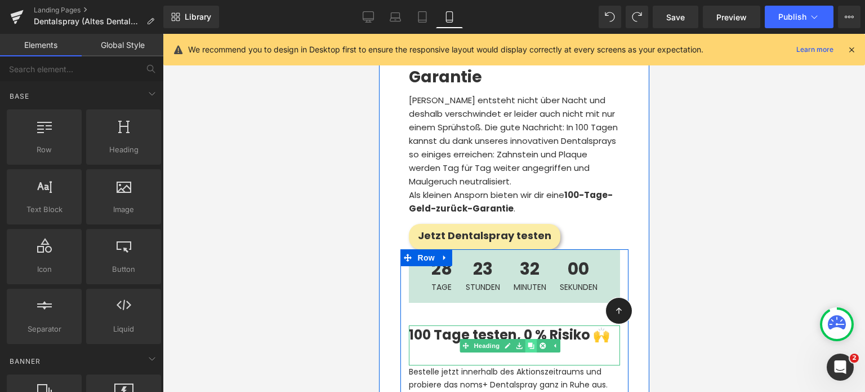
click at [525, 339] on link at bounding box center [531, 346] width 12 height 14
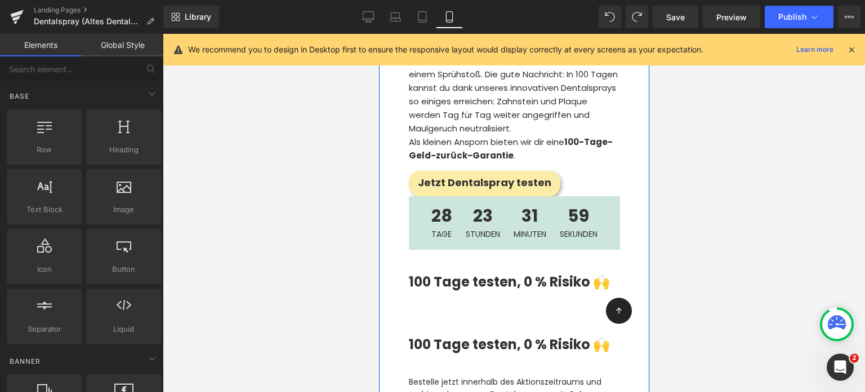
scroll to position [6058, 0]
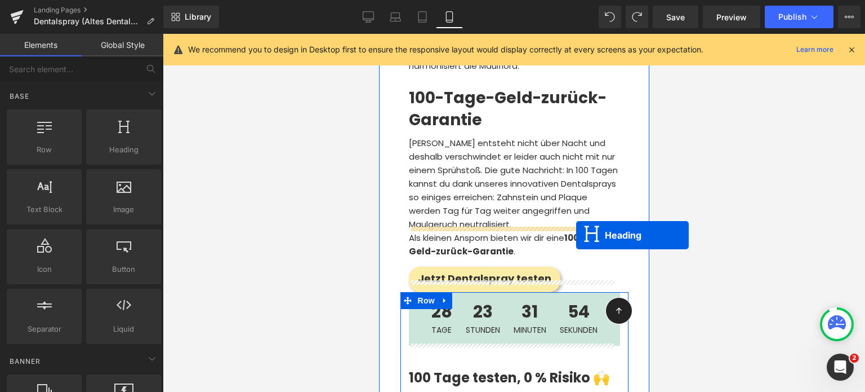
drag, startPoint x: 482, startPoint y: 385, endPoint x: 578, endPoint y: 234, distance: 178.3
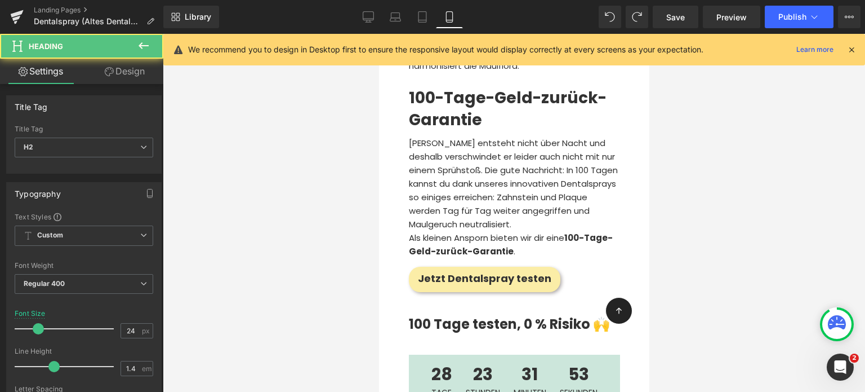
click at [302, 285] on div at bounding box center [514, 213] width 702 height 358
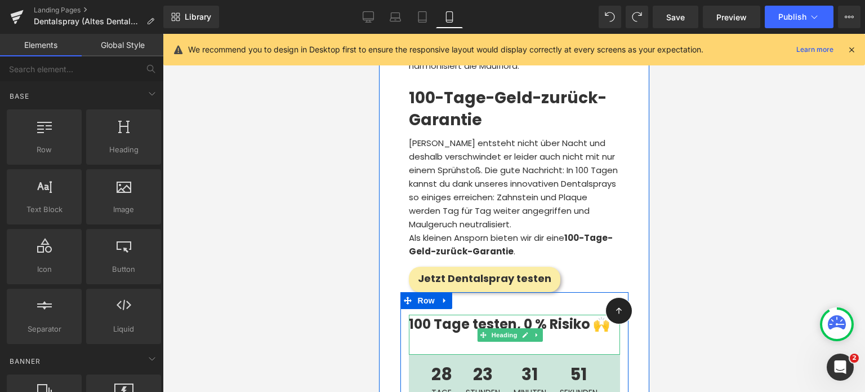
click at [444, 314] on h2 "100 Tage testen, 0 % Risiko 🙌" at bounding box center [513, 323] width 211 height 19
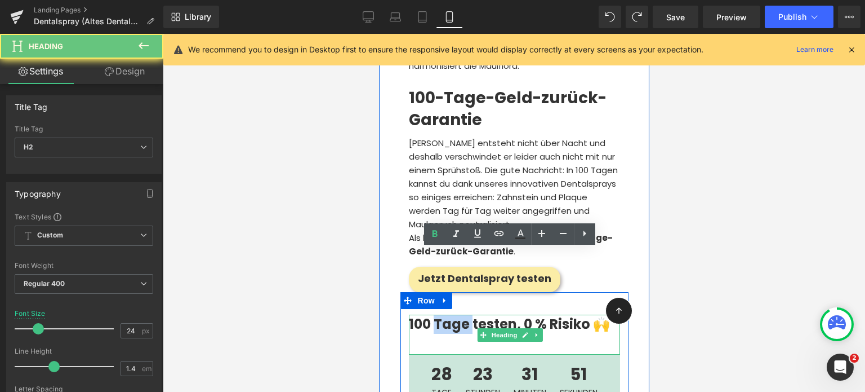
click at [444, 314] on h2 "100 Tage testen, 0 % Risiko 🙌" at bounding box center [513, 323] width 211 height 19
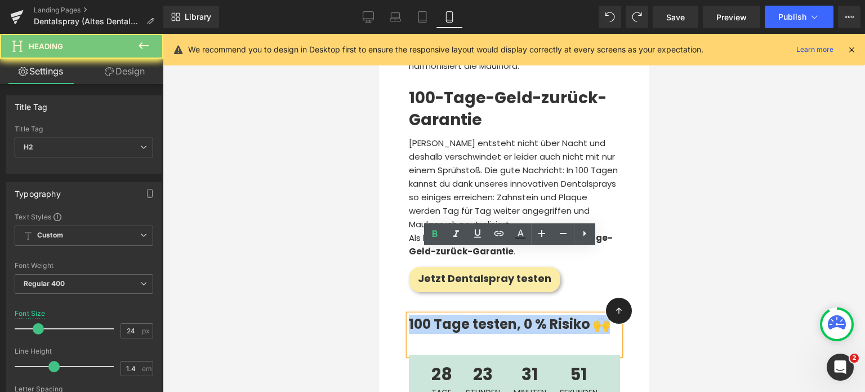
click at [444, 314] on h2 "100 Tage testen, 0 % Risiko 🙌" at bounding box center [513, 323] width 211 height 19
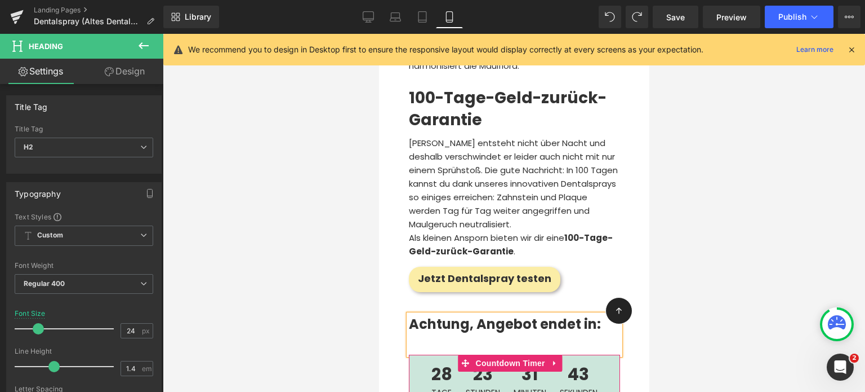
scroll to position [6119, 0]
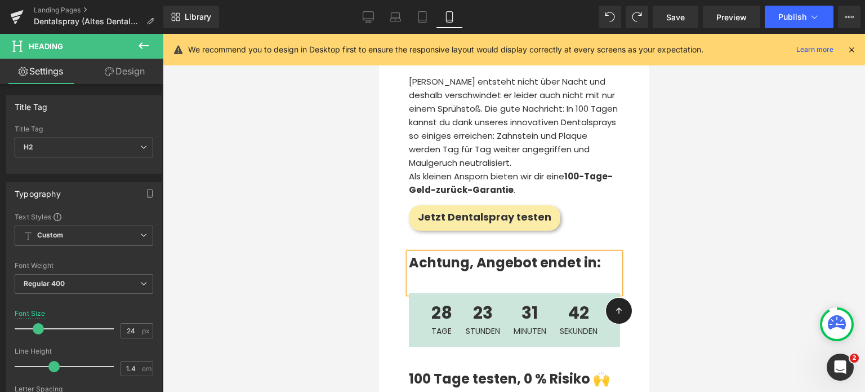
click at [342, 323] on div at bounding box center [514, 213] width 702 height 358
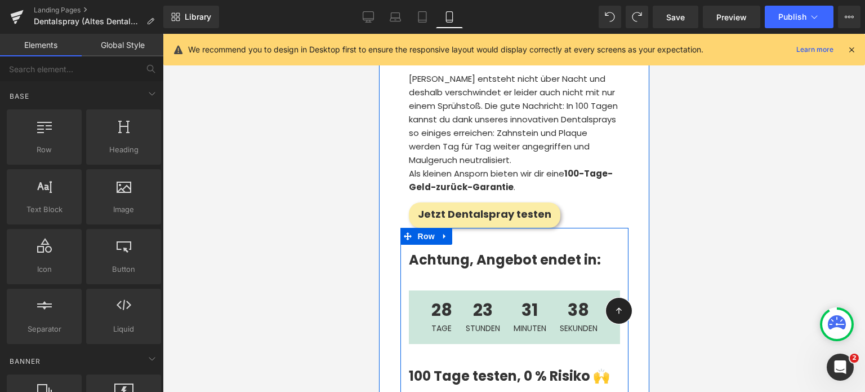
scroll to position [6123, 0]
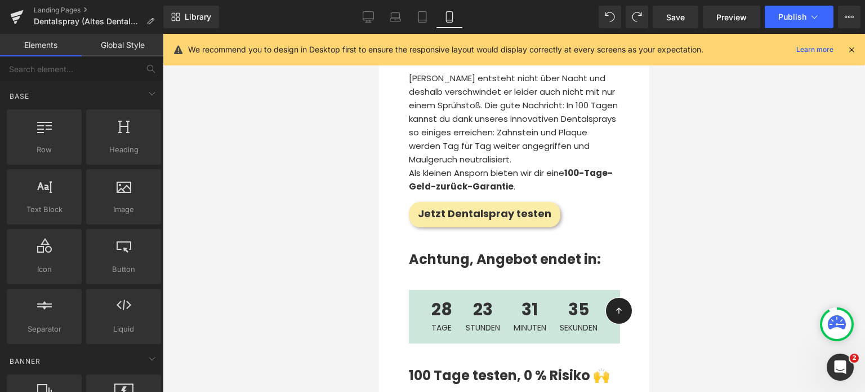
click at [306, 266] on div at bounding box center [514, 213] width 702 height 358
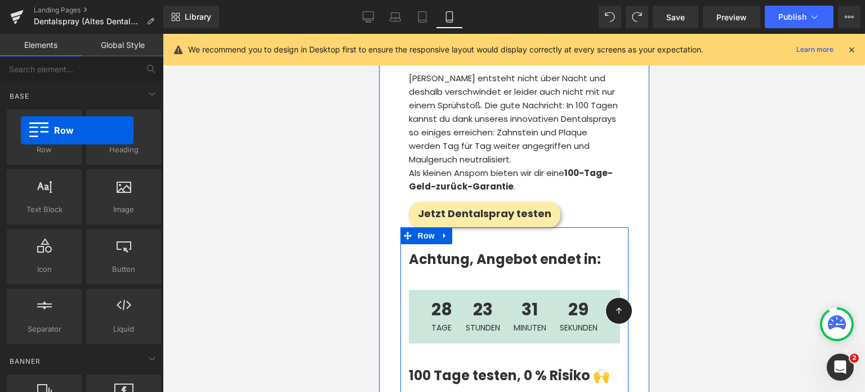
drag, startPoint x: 47, startPoint y: 123, endPoint x: 0, endPoint y: 129, distance: 47.7
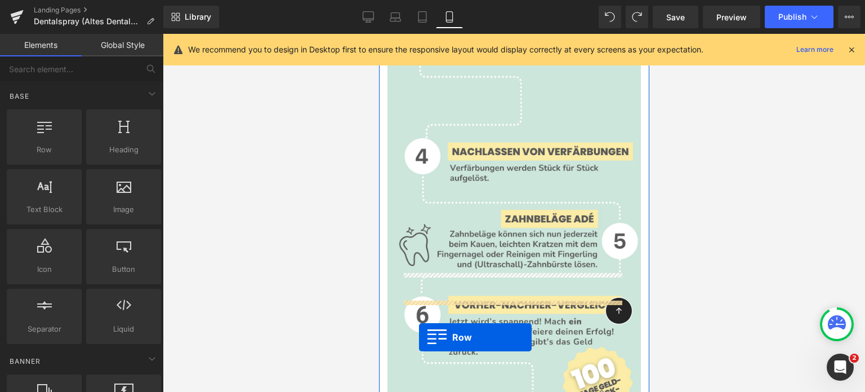
scroll to position [6679, 0]
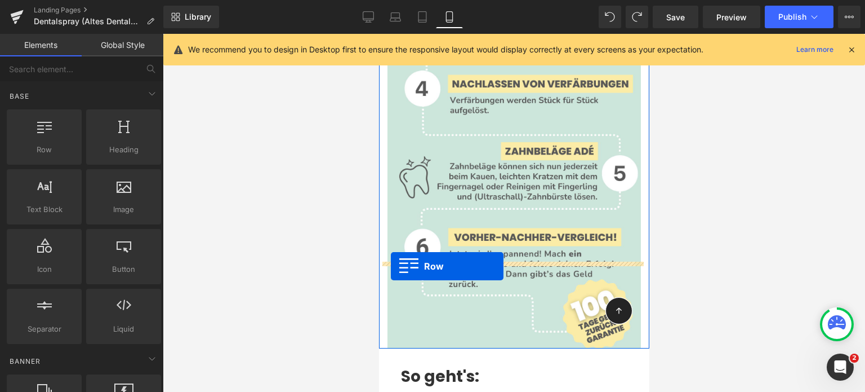
drag, startPoint x: 406, startPoint y: 110, endPoint x: 390, endPoint y: 266, distance: 156.8
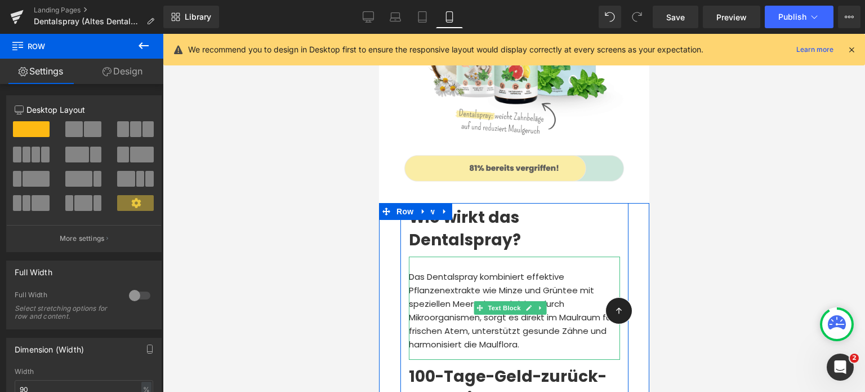
scroll to position [5742, 0]
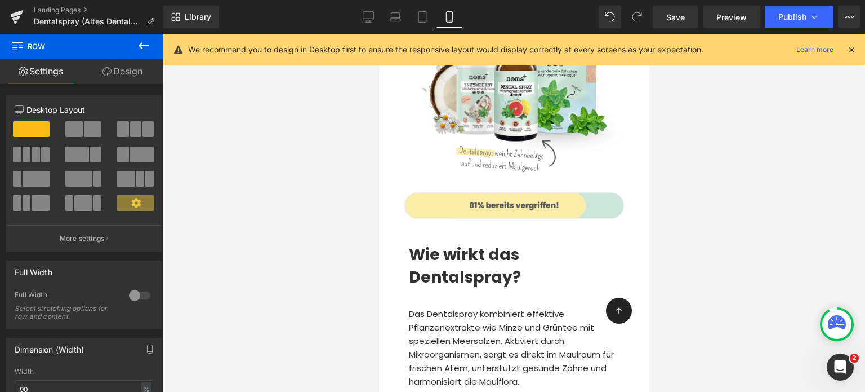
click at [318, 193] on div at bounding box center [514, 213] width 702 height 358
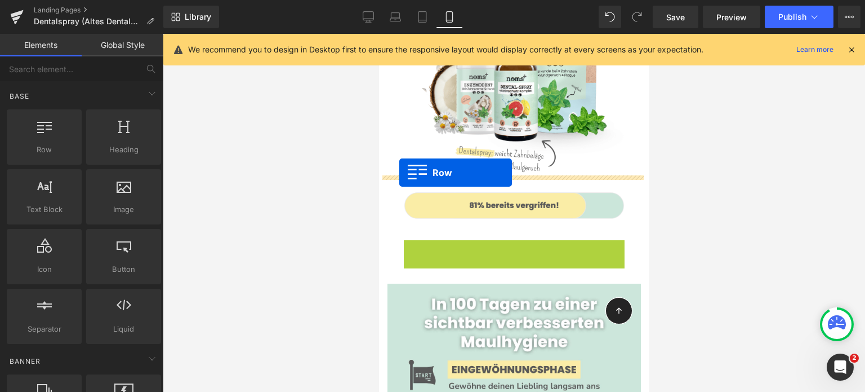
drag, startPoint x: 433, startPoint y: 186, endPoint x: 399, endPoint y: 172, distance: 37.1
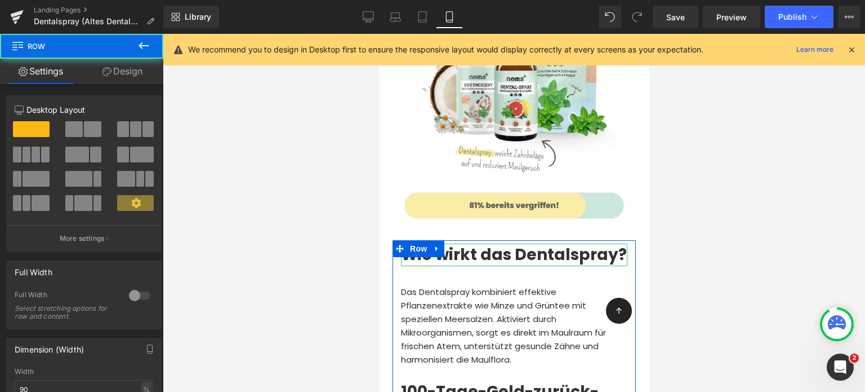
drag, startPoint x: 5, startPoint y: 144, endPoint x: 340, endPoint y: 202, distance: 340.2
click at [340, 202] on div at bounding box center [514, 213] width 702 height 358
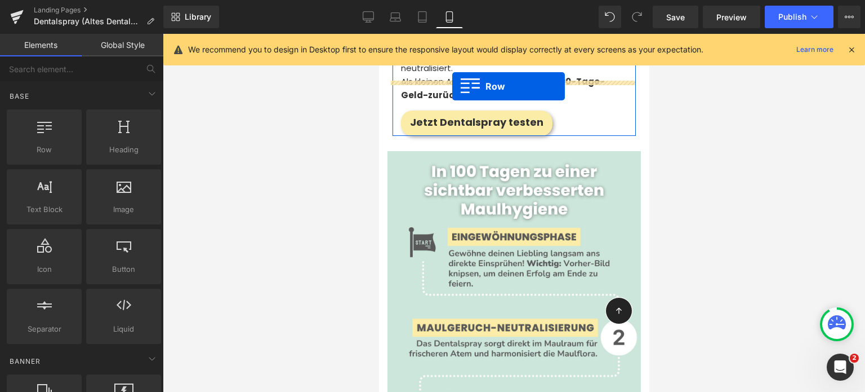
scroll to position [6136, 0]
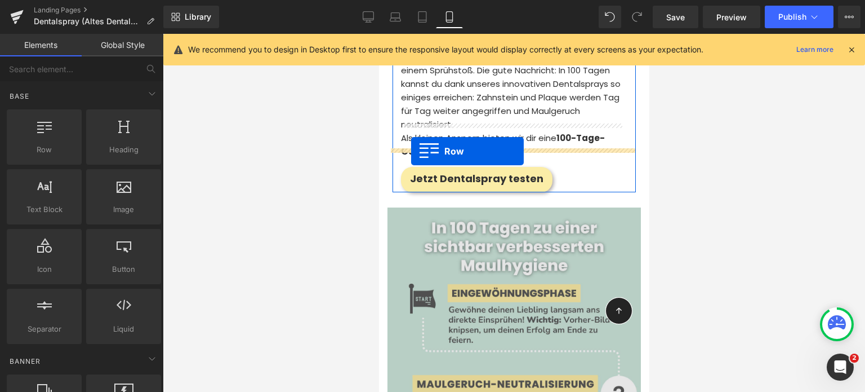
drag, startPoint x: 402, startPoint y: 162, endPoint x: 411, endPoint y: 151, distance: 14.4
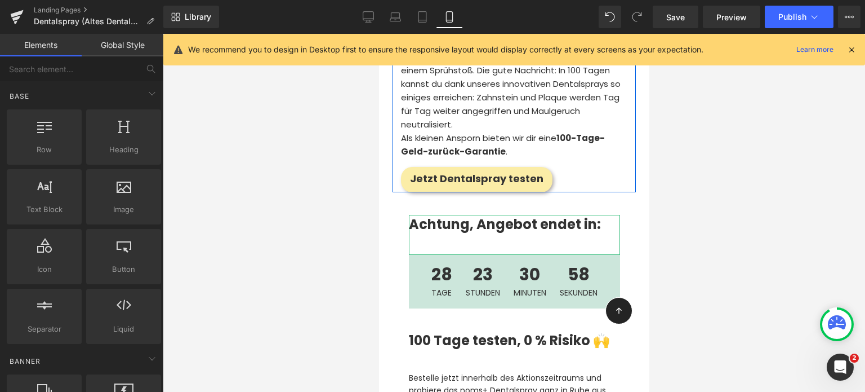
click at [272, 193] on div at bounding box center [514, 213] width 702 height 358
click at [305, 184] on div at bounding box center [514, 213] width 702 height 358
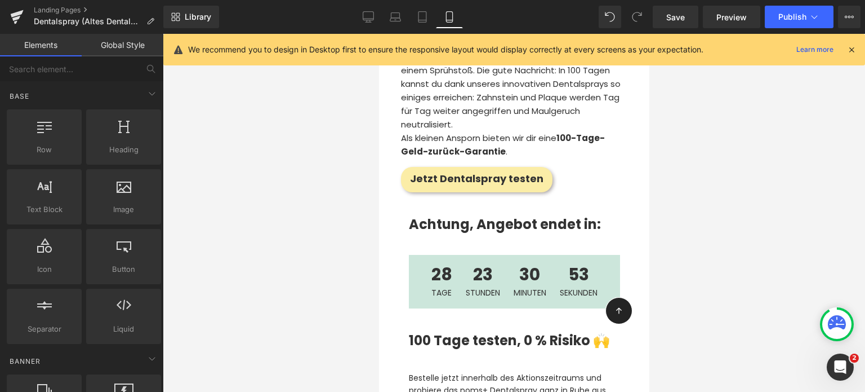
drag, startPoint x: 436, startPoint y: 158, endPoint x: 422, endPoint y: 149, distance: 16.7
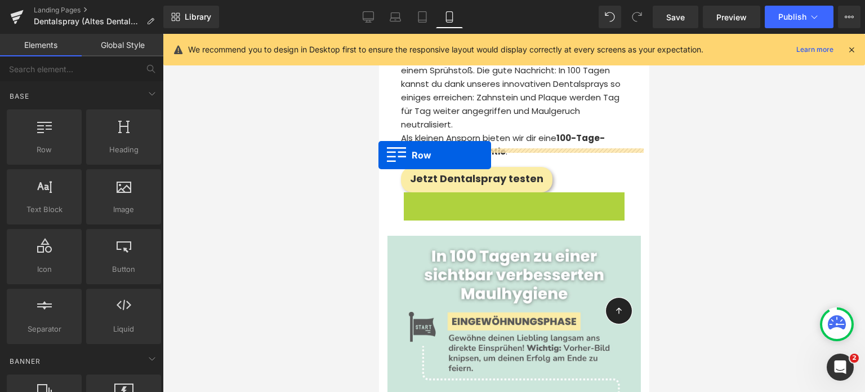
drag, startPoint x: 435, startPoint y: 158, endPoint x: 737, endPoint y: 191, distance: 303.8
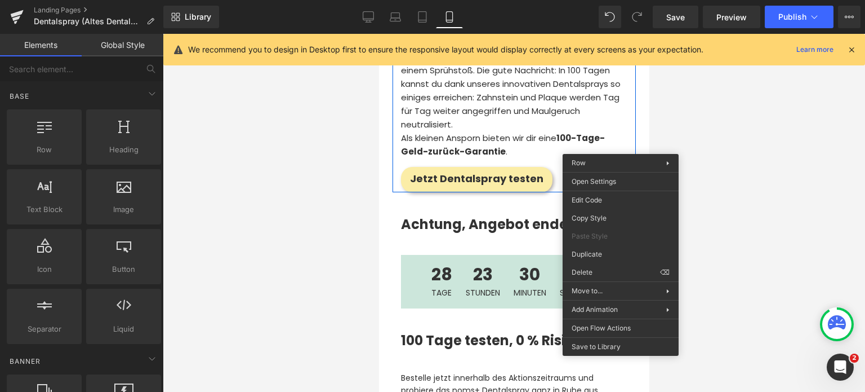
drag, startPoint x: 708, startPoint y: 130, endPoint x: 308, endPoint y: 209, distance: 407.8
click at [308, 209] on div at bounding box center [514, 213] width 702 height 358
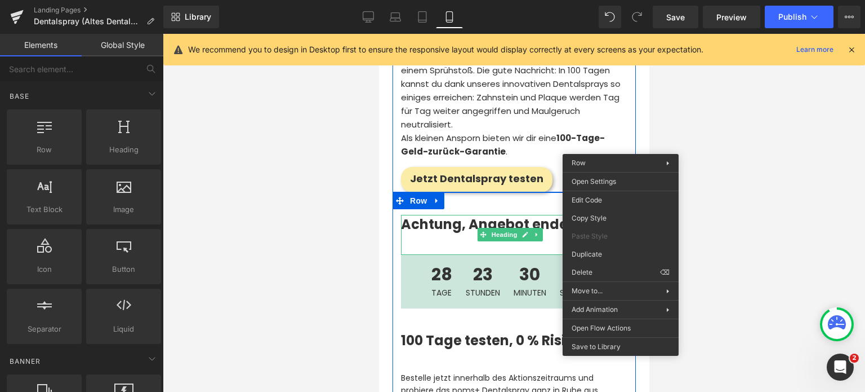
click at [404, 215] on div "Achtung, Angebot endet in:" at bounding box center [514, 235] width 226 height 41
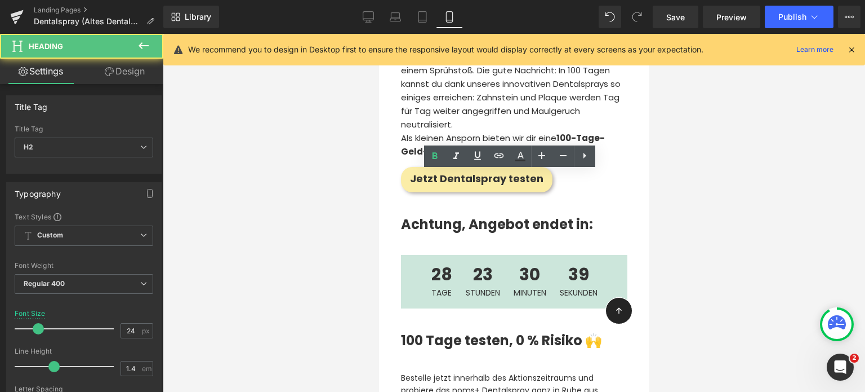
click at [358, 193] on div at bounding box center [514, 213] width 702 height 358
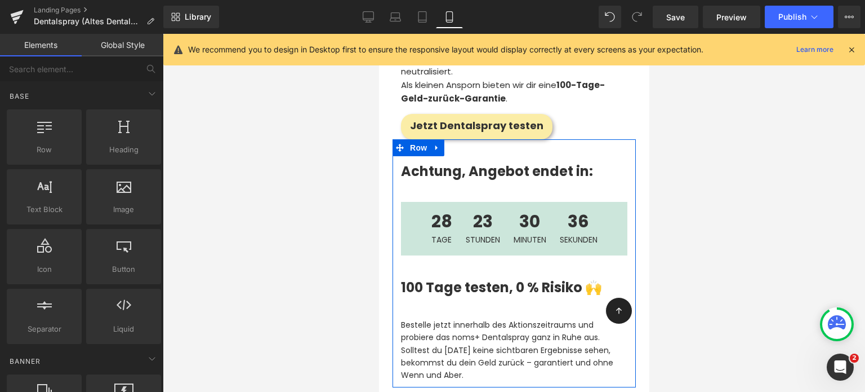
scroll to position [6177, 0]
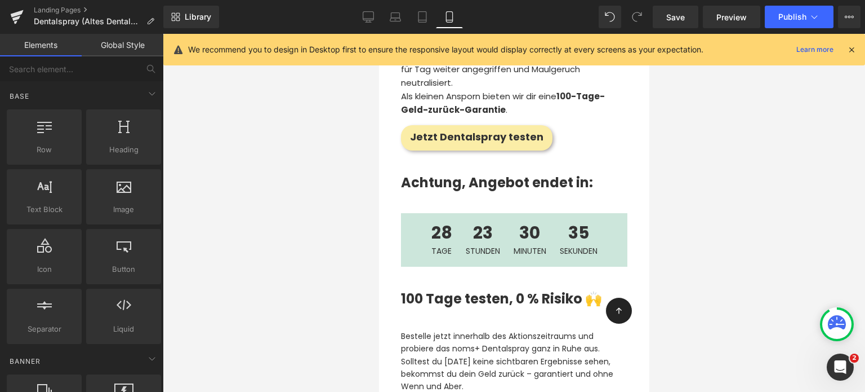
click at [320, 235] on div at bounding box center [514, 213] width 702 height 358
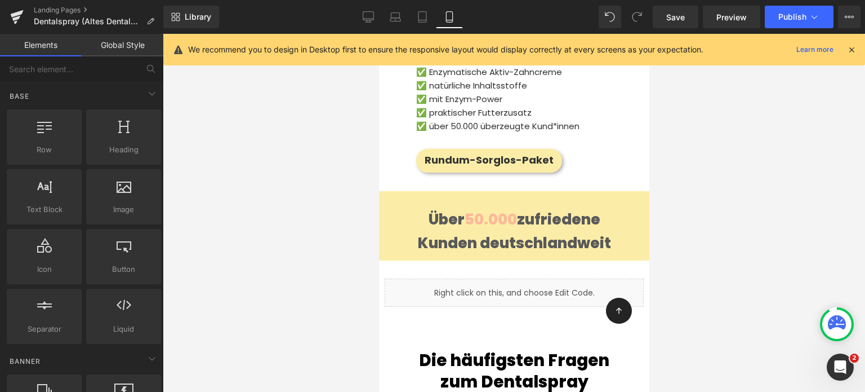
scroll to position [9137, 0]
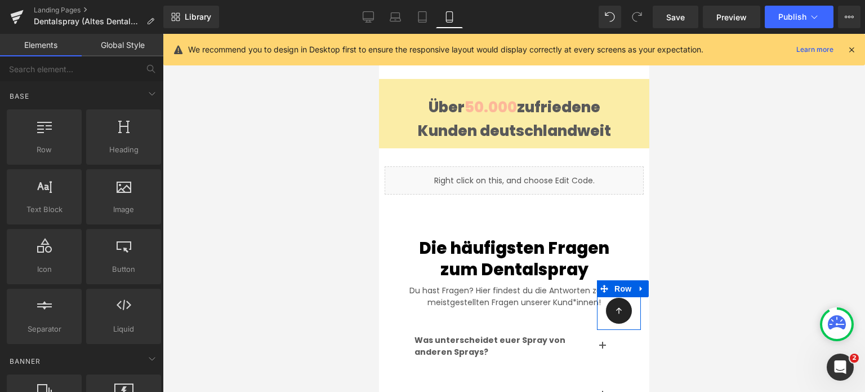
click at [600, 290] on icon at bounding box center [604, 288] width 8 height 8
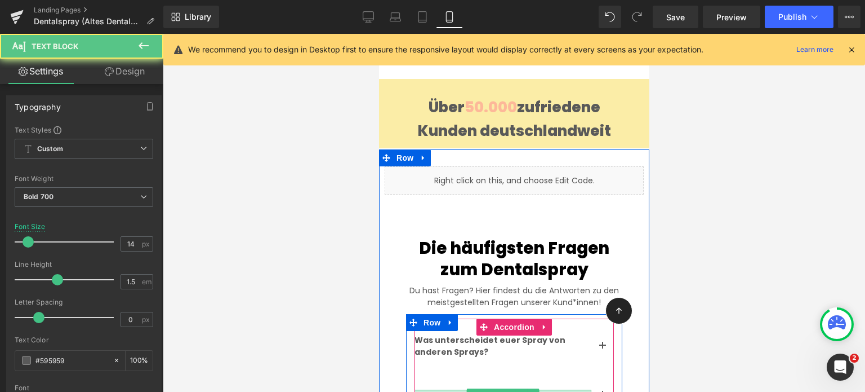
click at [550, 389] on div at bounding box center [502, 390] width 177 height 3
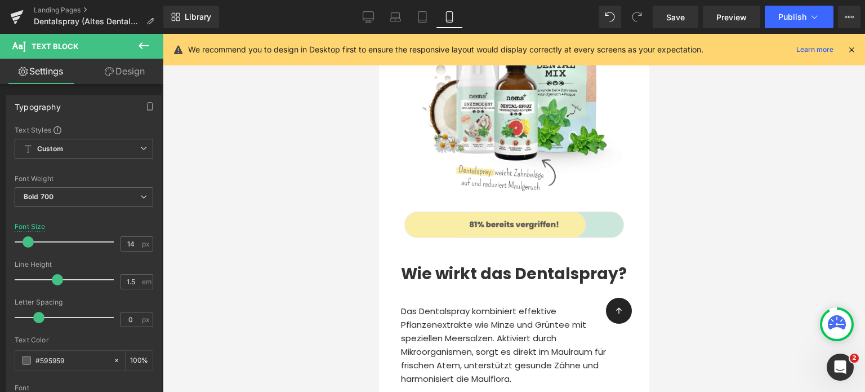
scroll to position [5723, 0]
click at [315, 351] on div at bounding box center [514, 213] width 702 height 358
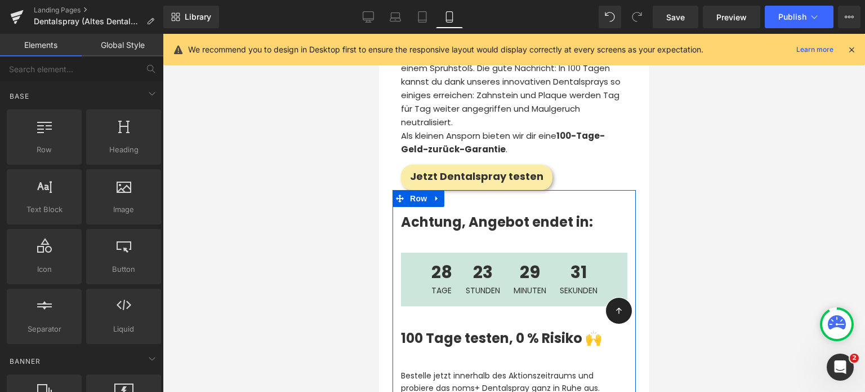
scroll to position [6138, 0]
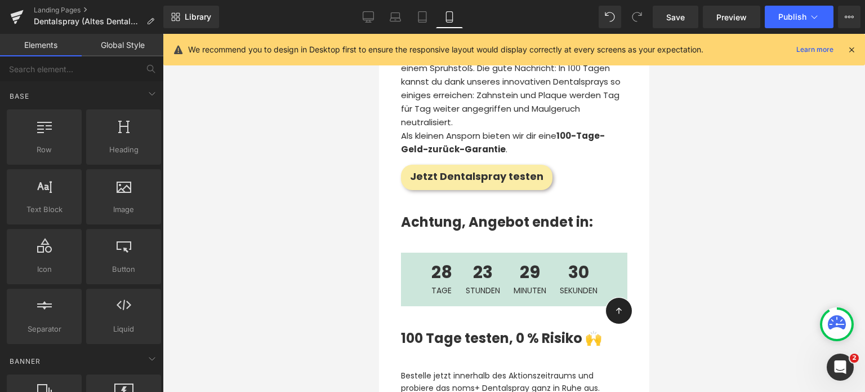
click at [275, 230] on div at bounding box center [514, 213] width 702 height 358
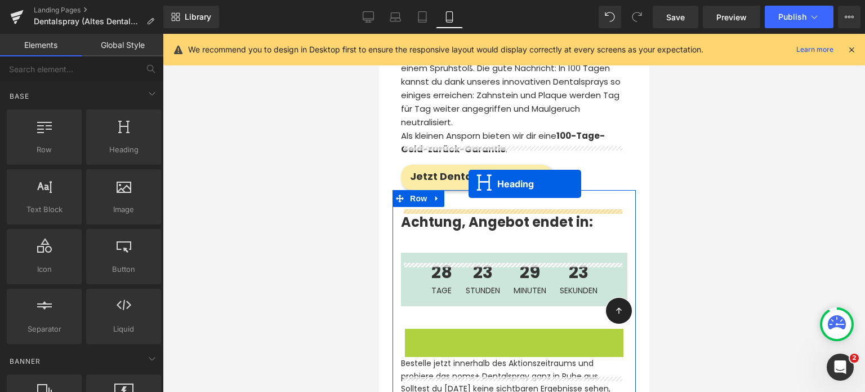
drag, startPoint x: 469, startPoint y: 304, endPoint x: 468, endPoint y: 183, distance: 120.6
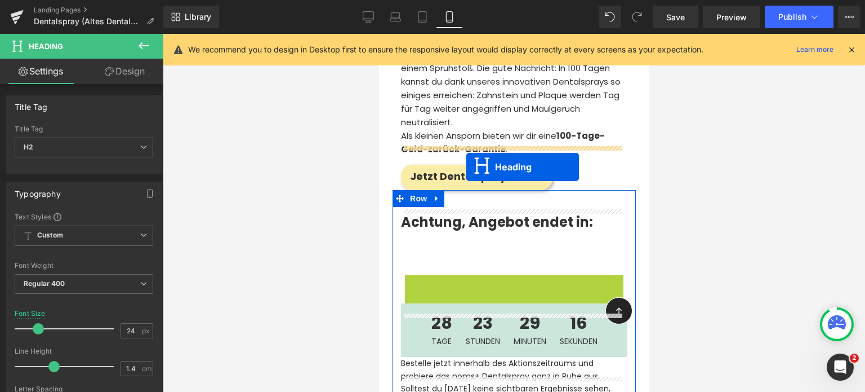
drag, startPoint x: 485, startPoint y: 252, endPoint x: 466, endPoint y: 167, distance: 87.2
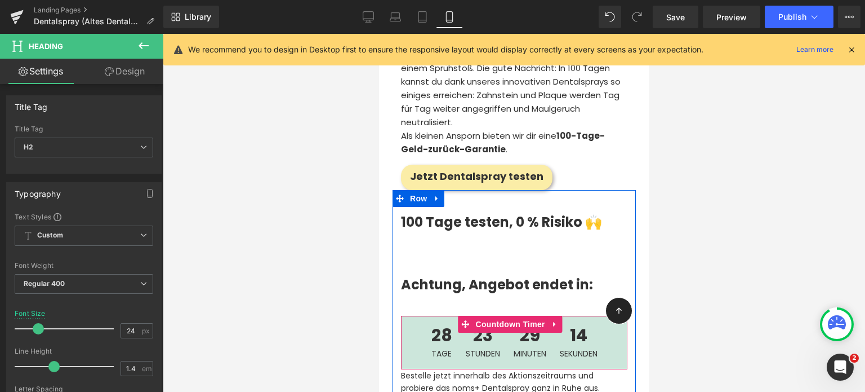
scroll to position [6226, 0]
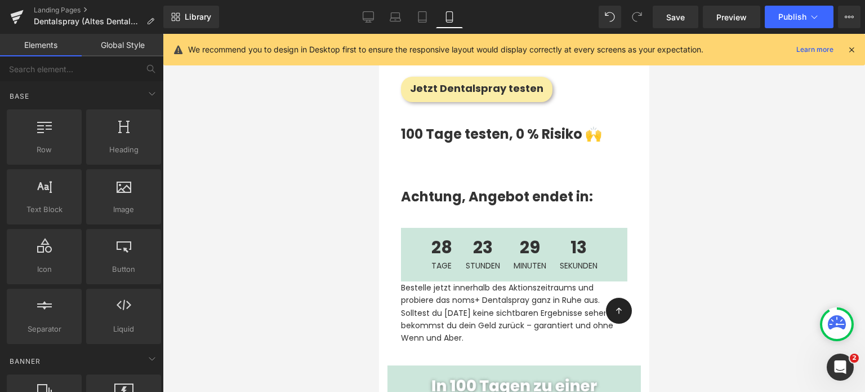
click at [327, 259] on div at bounding box center [514, 213] width 702 height 358
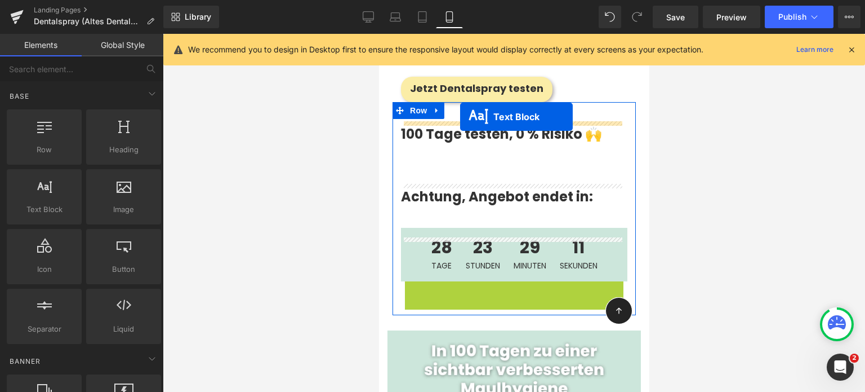
drag, startPoint x: 478, startPoint y: 268, endPoint x: 460, endPoint y: 117, distance: 152.7
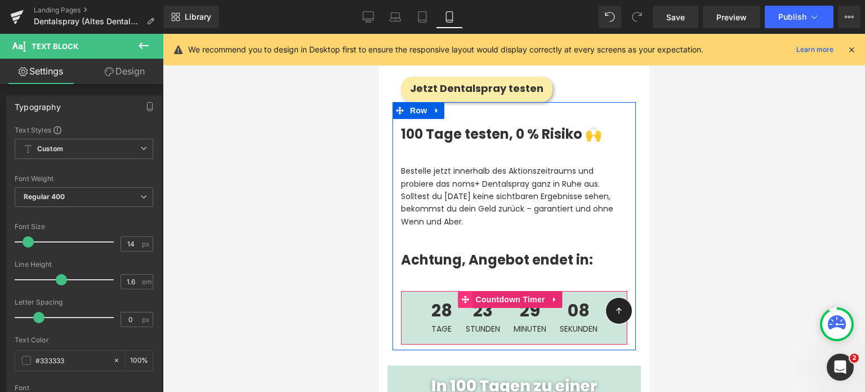
click at [464, 295] on icon at bounding box center [465, 299] width 8 height 8
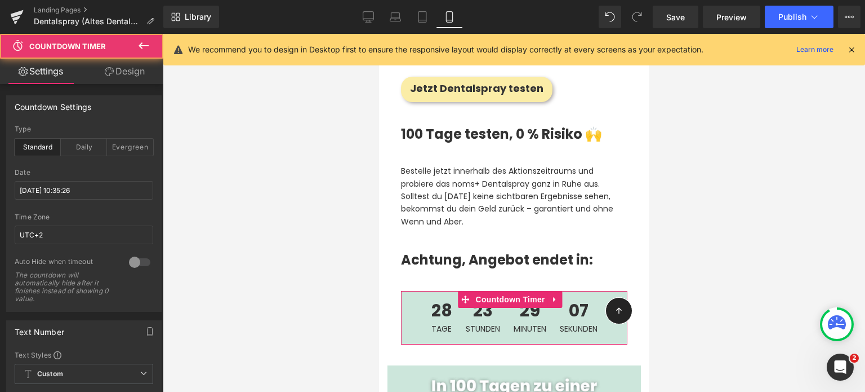
drag, startPoint x: 133, startPoint y: 76, endPoint x: 30, endPoint y: 171, distance: 139.9
click at [133, 76] on link "Design" at bounding box center [125, 71] width 82 height 25
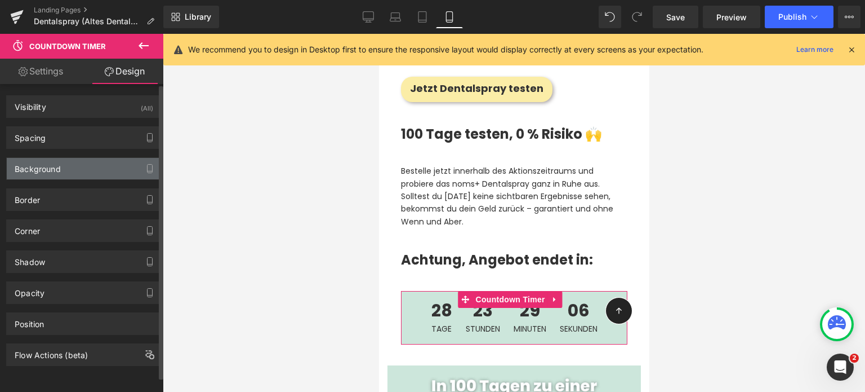
click at [38, 171] on div "Background" at bounding box center [38, 166] width 46 height 16
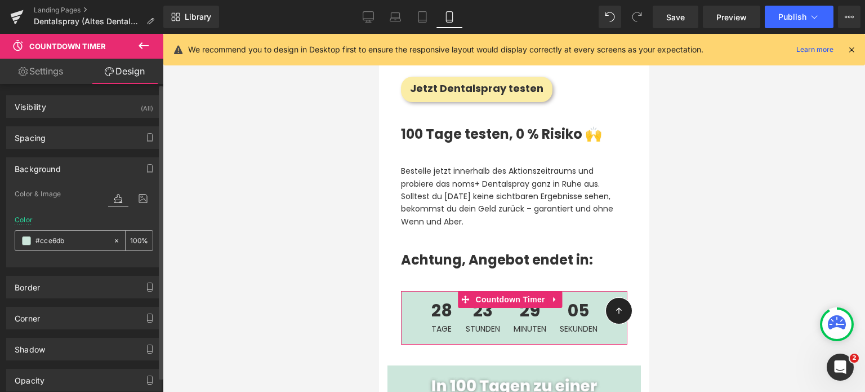
click at [115, 239] on icon at bounding box center [117, 241] width 8 height 8
type input "none"
type input "0"
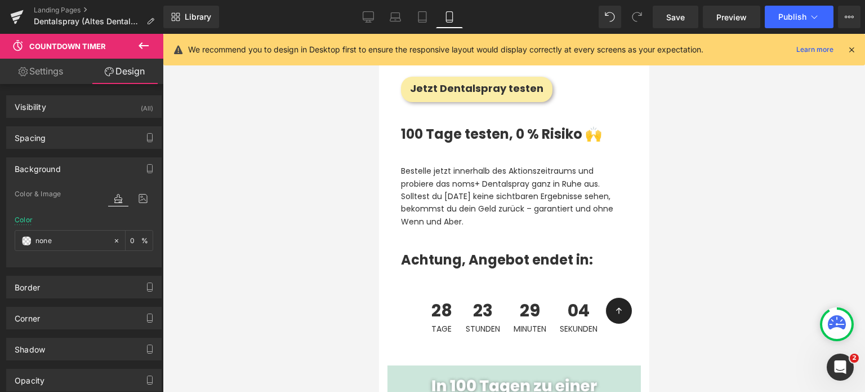
click at [374, 166] on div at bounding box center [514, 213] width 702 height 358
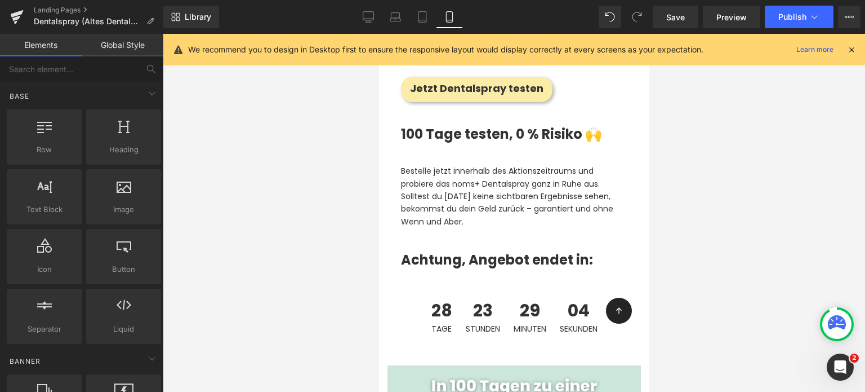
click at [299, 201] on div at bounding box center [514, 213] width 702 height 358
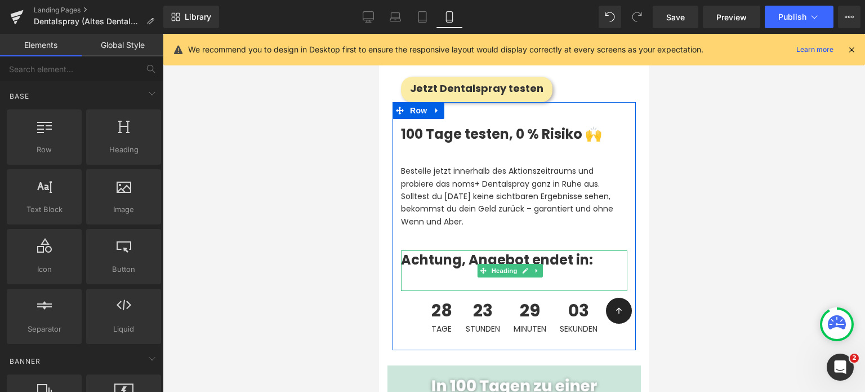
click at [477, 250] on div "Achtung, Angebot endet in:" at bounding box center [514, 270] width 226 height 41
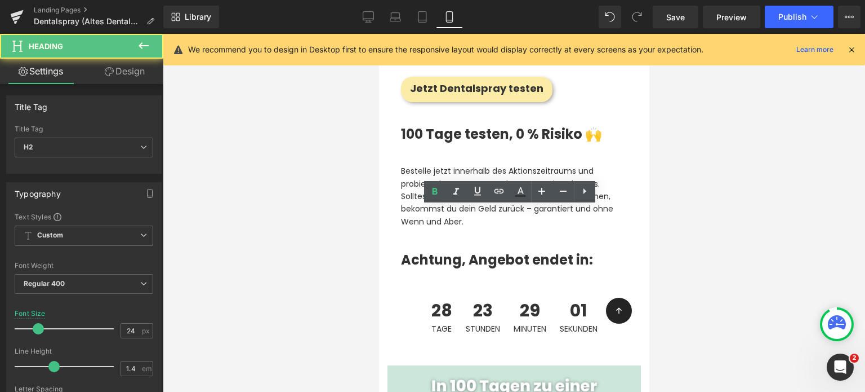
click at [257, 217] on div at bounding box center [514, 213] width 702 height 358
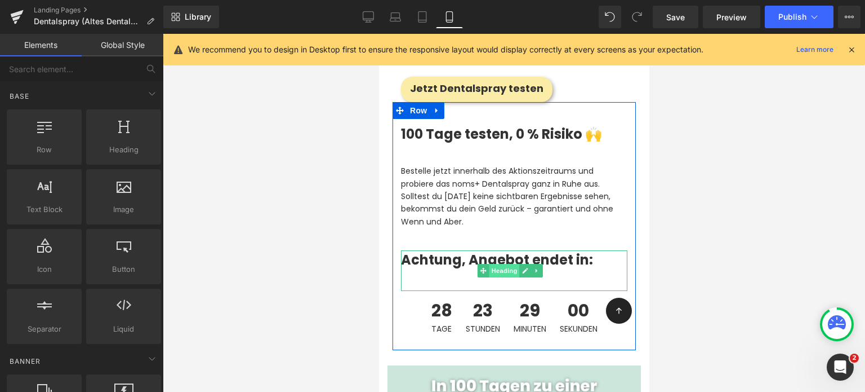
click at [489, 264] on span "Heading" at bounding box center [504, 271] width 30 height 14
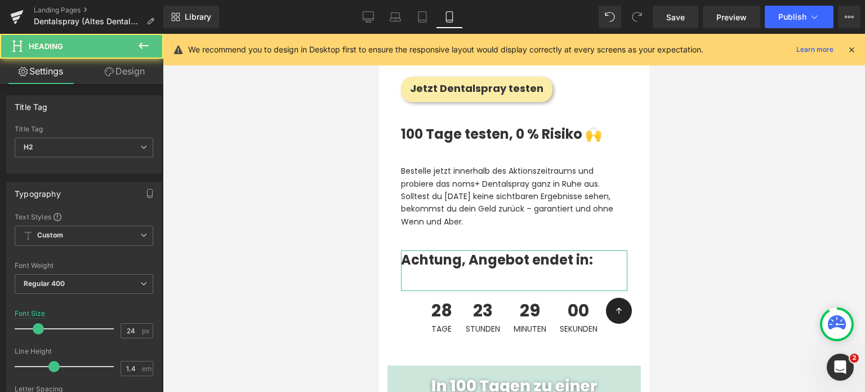
click at [124, 71] on link "Design" at bounding box center [125, 71] width 82 height 25
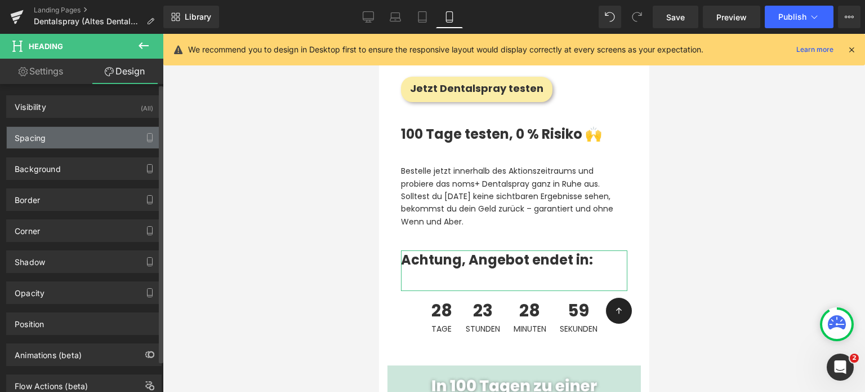
click at [41, 135] on div "Spacing" at bounding box center [30, 135] width 31 height 16
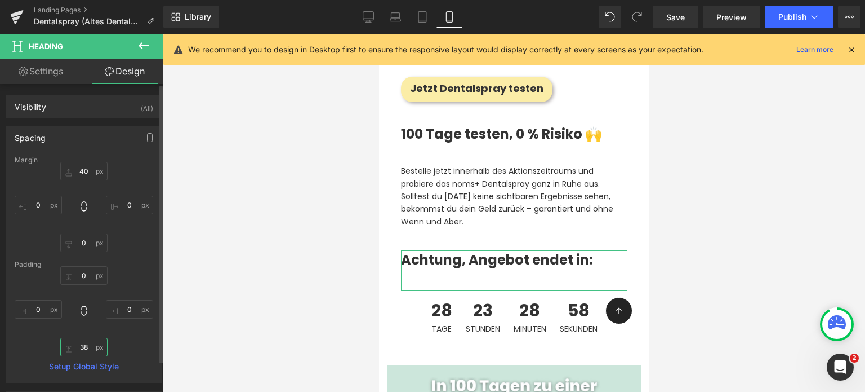
click at [87, 348] on input "38" at bounding box center [83, 346] width 47 height 19
type input "0"
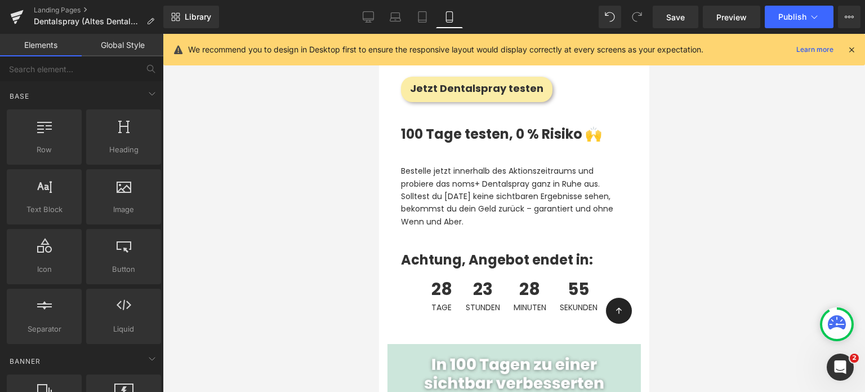
click at [349, 222] on div at bounding box center [514, 213] width 702 height 358
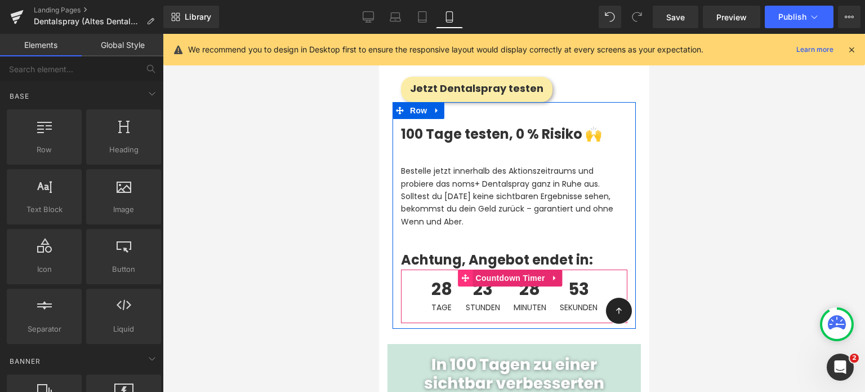
click at [462, 274] on icon at bounding box center [465, 278] width 8 height 8
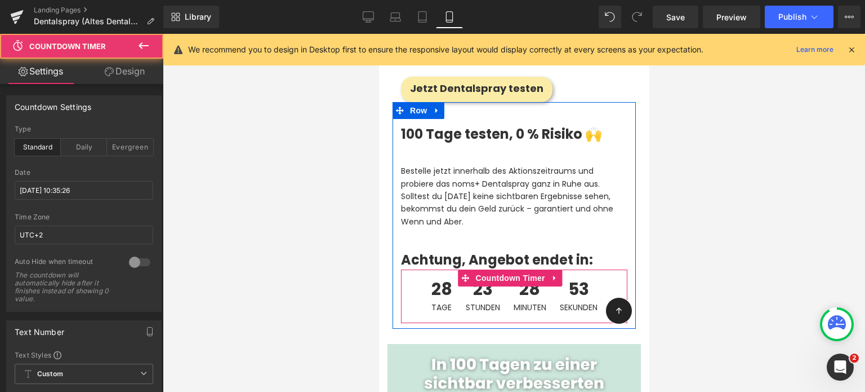
click at [302, 243] on div at bounding box center [514, 213] width 702 height 358
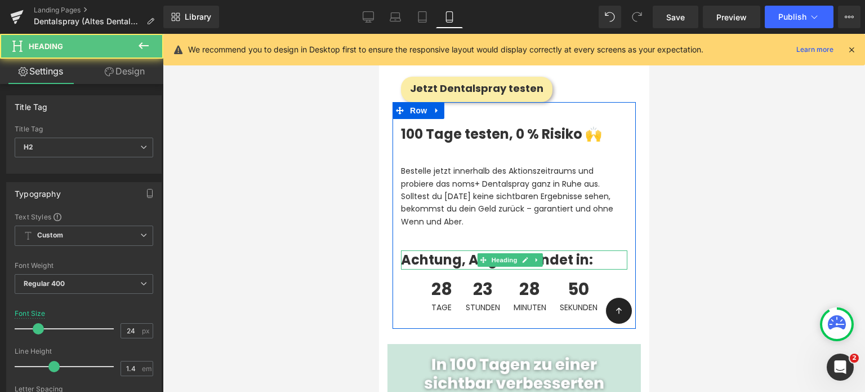
click at [469, 250] on h2 "Achtung, Angebot endet in:" at bounding box center [514, 259] width 226 height 19
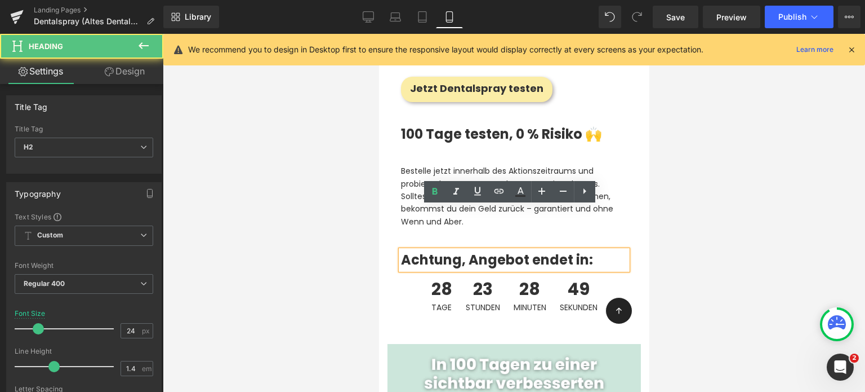
click at [332, 206] on div at bounding box center [514, 213] width 702 height 358
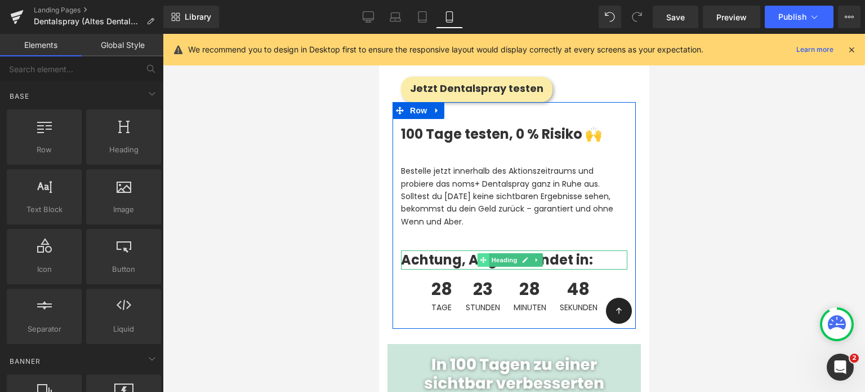
click at [483, 256] on icon at bounding box center [483, 259] width 6 height 7
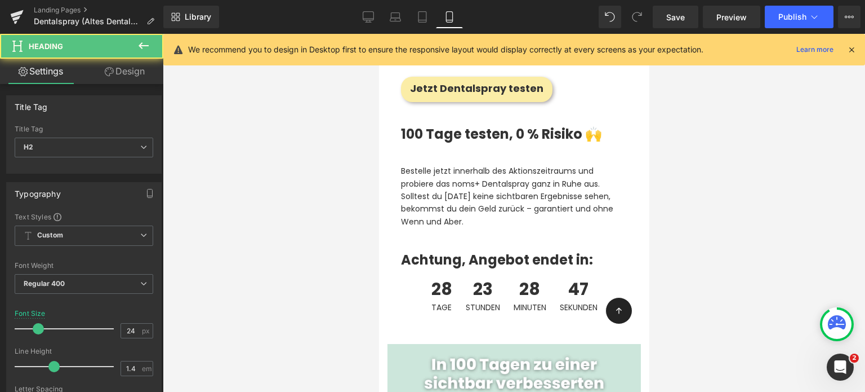
click at [313, 230] on div at bounding box center [514, 213] width 702 height 358
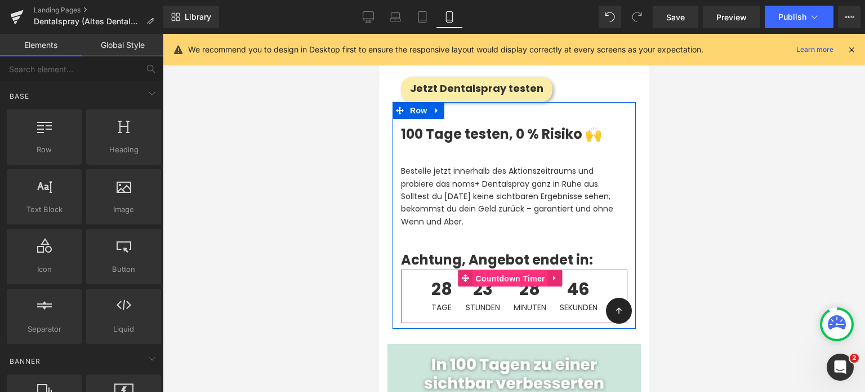
click at [483, 270] on span "Countdown Timer" at bounding box center [510, 278] width 75 height 17
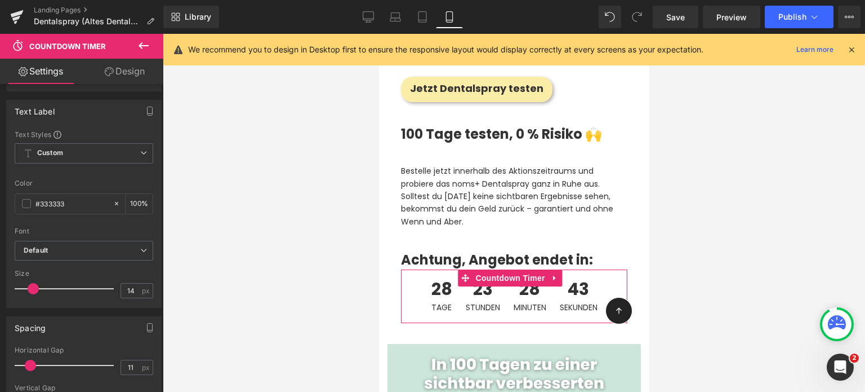
scroll to position [536, 0]
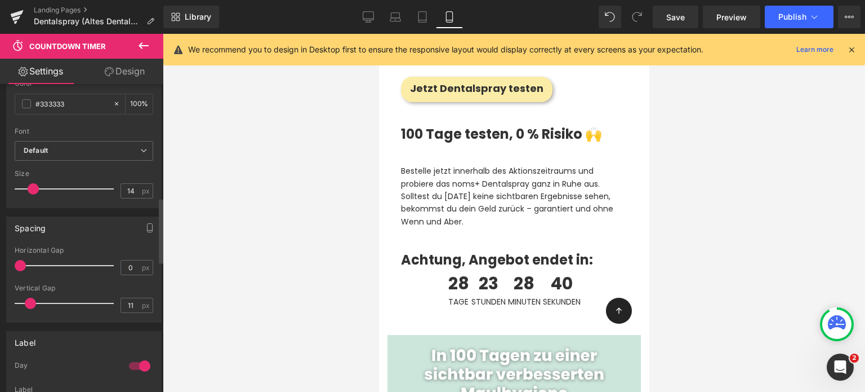
drag, startPoint x: 32, startPoint y: 261, endPoint x: 17, endPoint y: 261, distance: 14.7
click at [17, 261] on span at bounding box center [20, 265] width 11 height 11
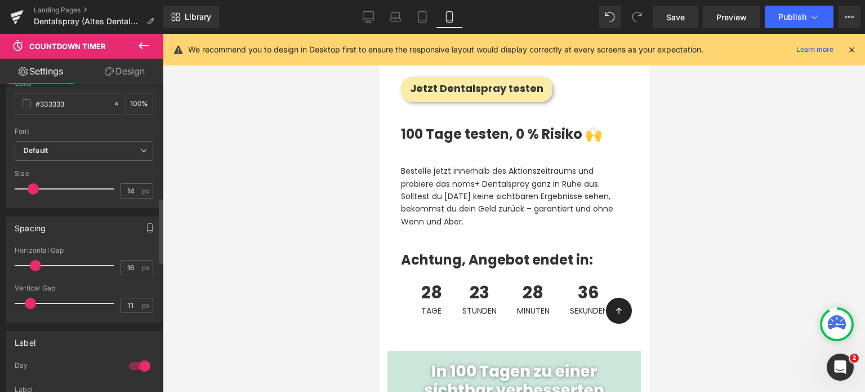
type input "17"
drag, startPoint x: 17, startPoint y: 261, endPoint x: 33, endPoint y: 257, distance: 15.7
click at [33, 260] on span at bounding box center [35, 265] width 11 height 11
type input "13"
click at [34, 180] on div at bounding box center [67, 188] width 94 height 23
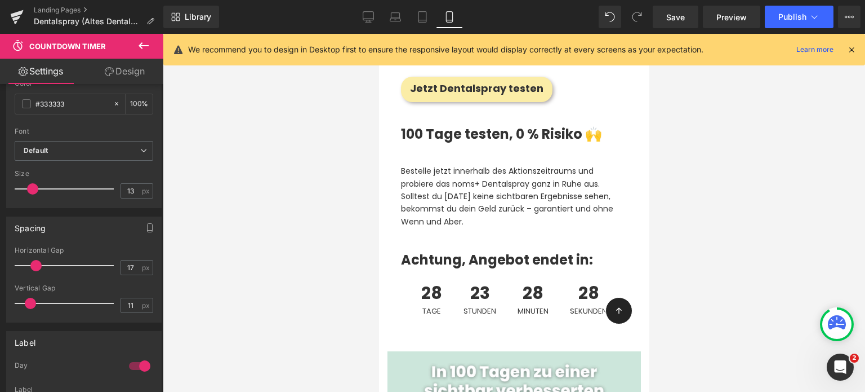
click at [123, 81] on link "Design" at bounding box center [125, 71] width 82 height 25
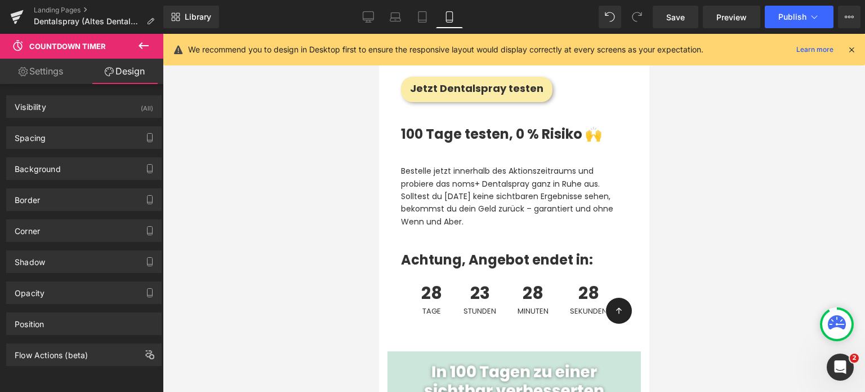
type input "0"
type input "10"
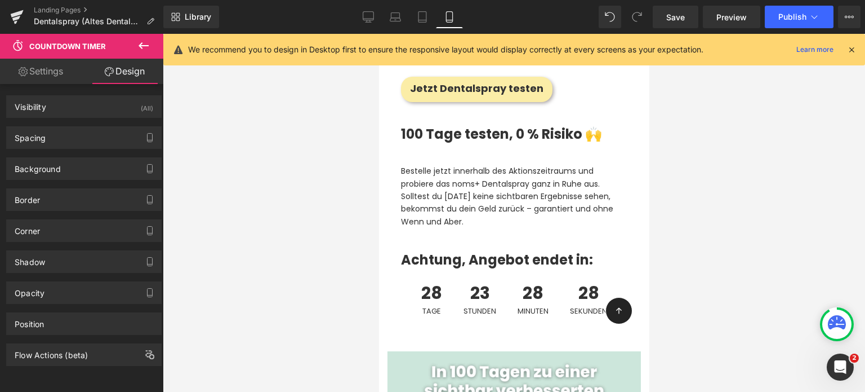
type input "0"
type input "11"
type input "0"
click at [63, 149] on div "Background Color & Image color none Color none 0 % Image Replace Image Upload i…" at bounding box center [84, 164] width 168 height 31
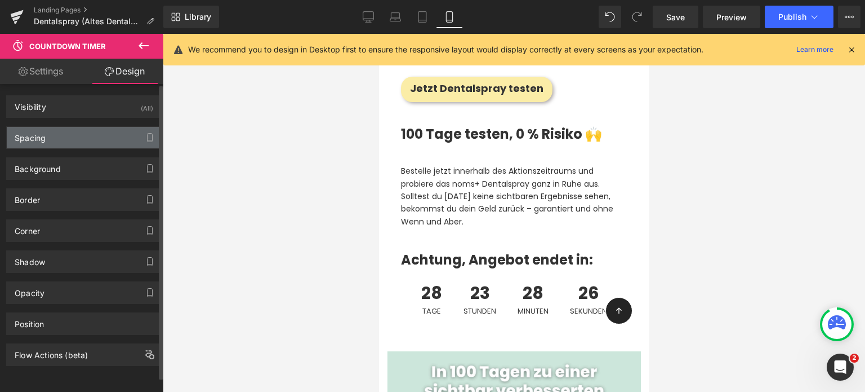
click at [61, 146] on div "Spacing" at bounding box center [84, 137] width 154 height 21
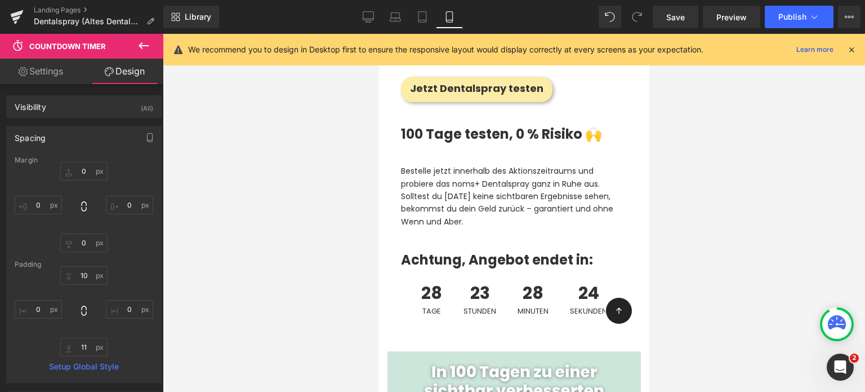
click at [54, 76] on link "Settings" at bounding box center [41, 71] width 82 height 25
type input "100"
type input "11"
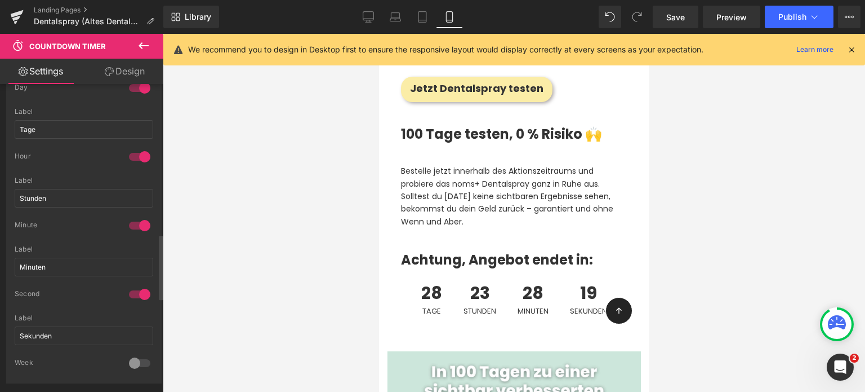
scroll to position [680, 0]
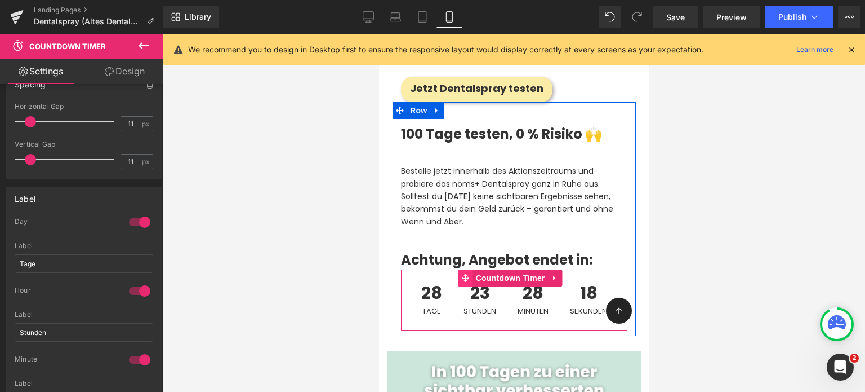
click at [464, 274] on icon at bounding box center [465, 278] width 8 height 8
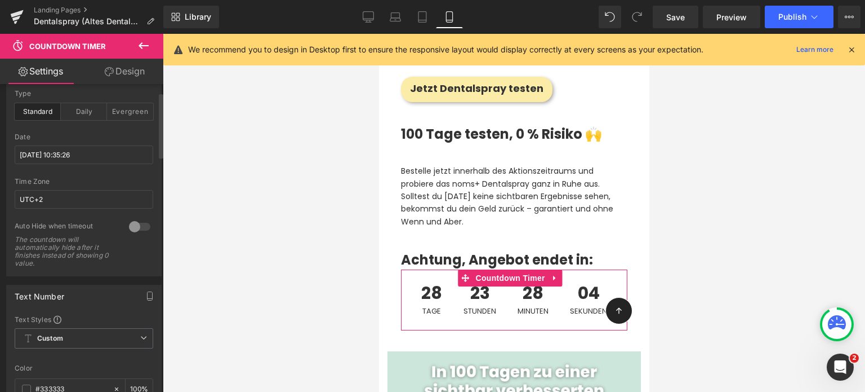
scroll to position [38, 0]
click at [130, 226] on div at bounding box center [139, 224] width 27 height 18
click at [138, 225] on div at bounding box center [139, 224] width 27 height 18
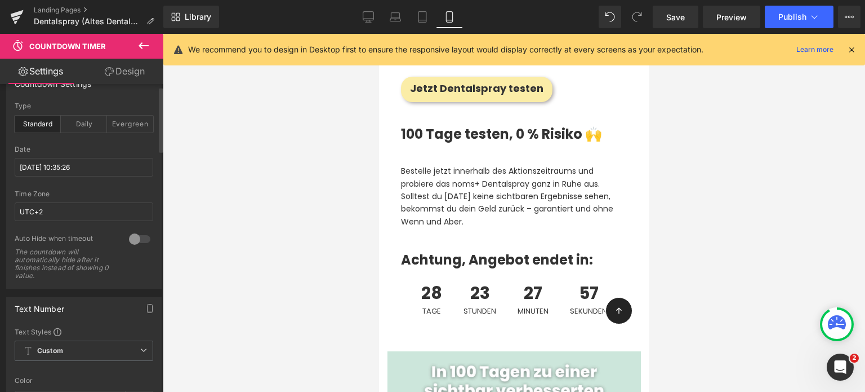
scroll to position [9, 0]
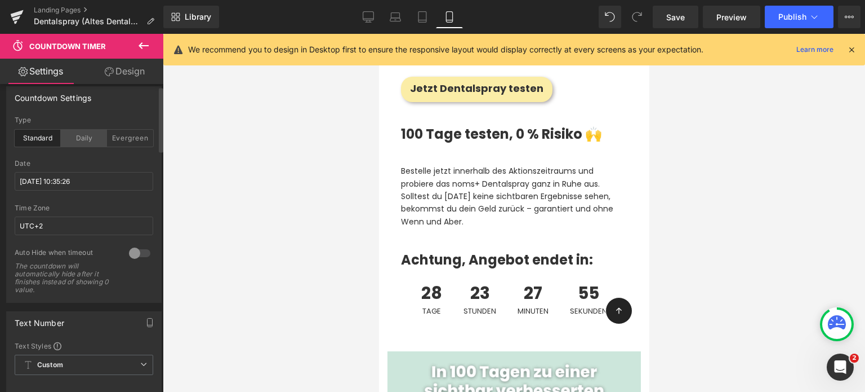
click at [90, 143] on div "Daily" at bounding box center [84, 138] width 46 height 17
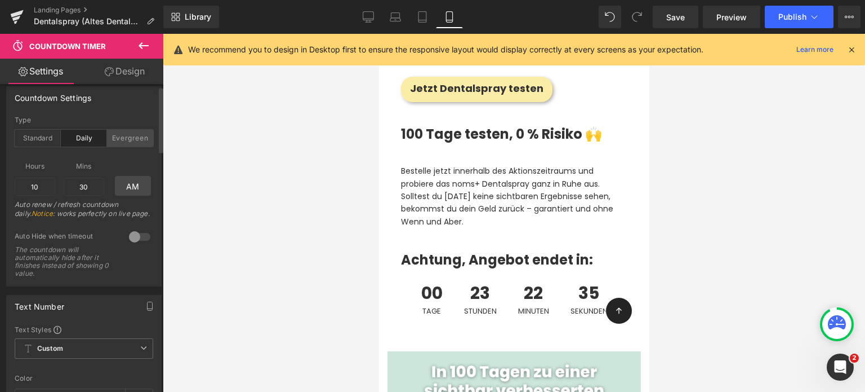
click at [118, 143] on div "Evergreen" at bounding box center [130, 138] width 46 height 17
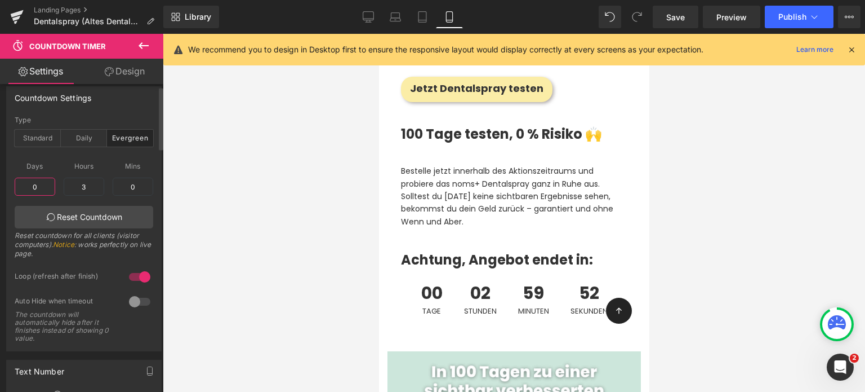
click at [52, 186] on input "0" at bounding box center [35, 186] width 41 height 18
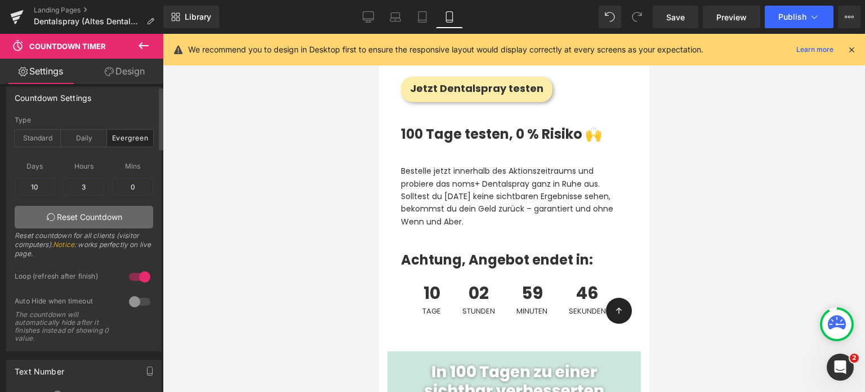
click at [72, 220] on link "Reset Countdown" at bounding box center [84, 217] width 139 height 23
click at [40, 186] on input "10" at bounding box center [35, 186] width 41 height 18
type input "12"
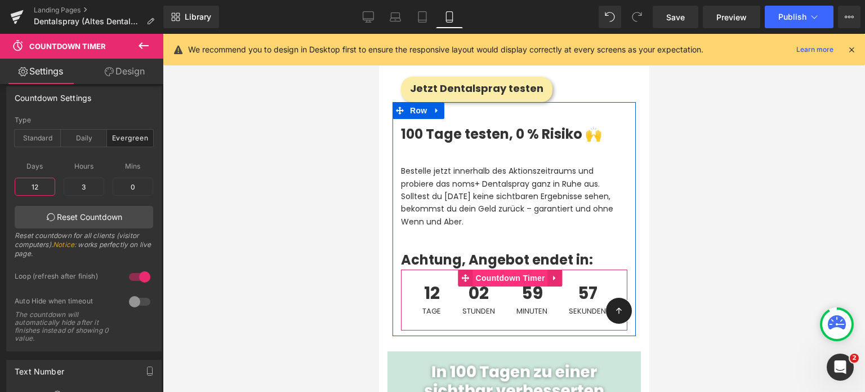
click at [492, 269] on span "Countdown Timer" at bounding box center [510, 277] width 75 height 17
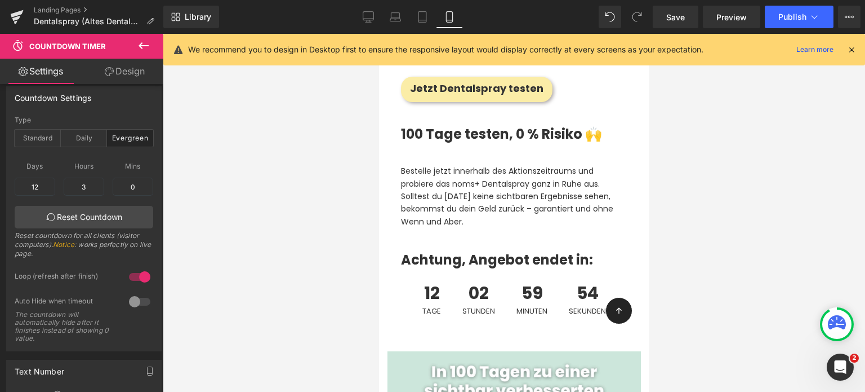
click at [326, 259] on div at bounding box center [514, 213] width 702 height 358
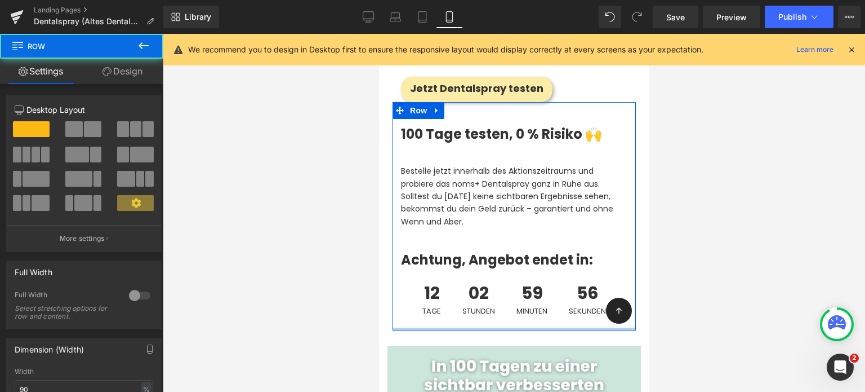
drag, startPoint x: 473, startPoint y: 291, endPoint x: 474, endPoint y: 283, distance: 7.9
click at [474, 327] on div at bounding box center [513, 328] width 243 height 3
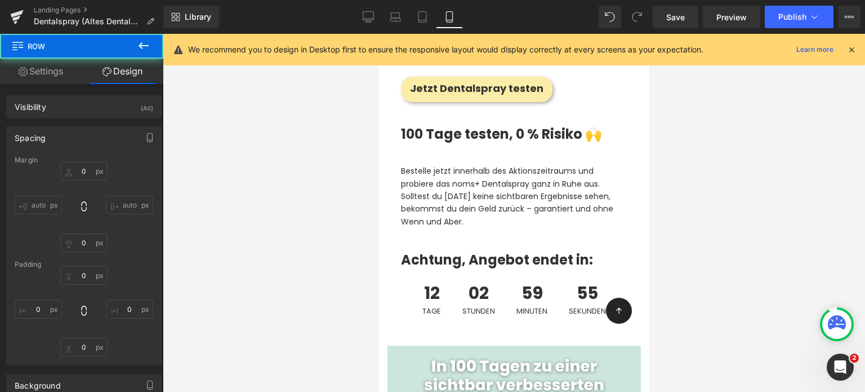
click at [287, 202] on div at bounding box center [514, 213] width 702 height 358
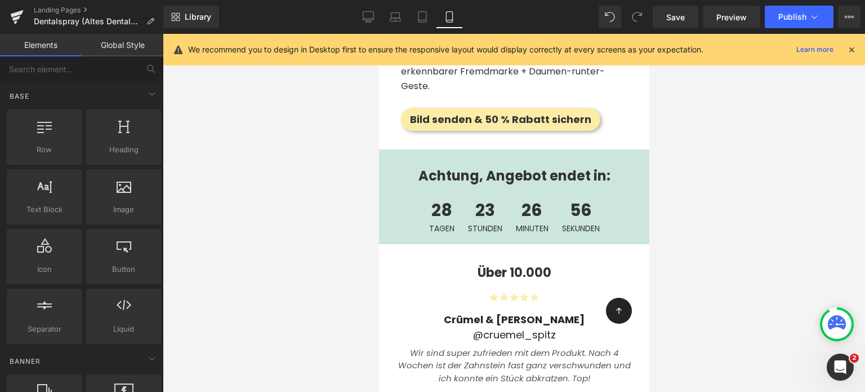
scroll to position [2624, 0]
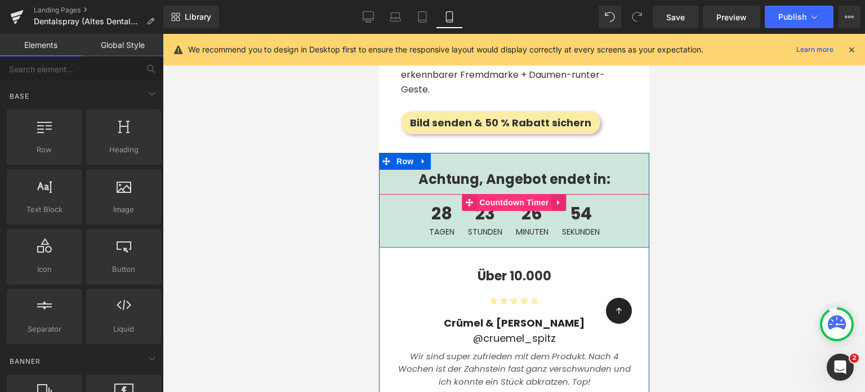
click at [488, 199] on span "Countdown Timer" at bounding box center [513, 202] width 75 height 17
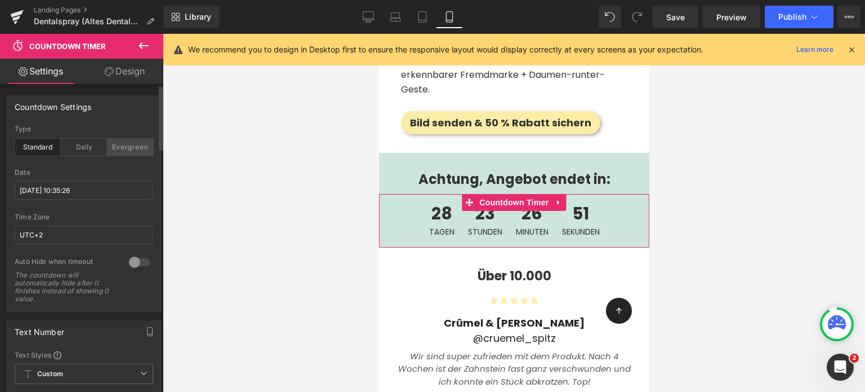
click at [118, 152] on div "Evergreen" at bounding box center [130, 147] width 46 height 17
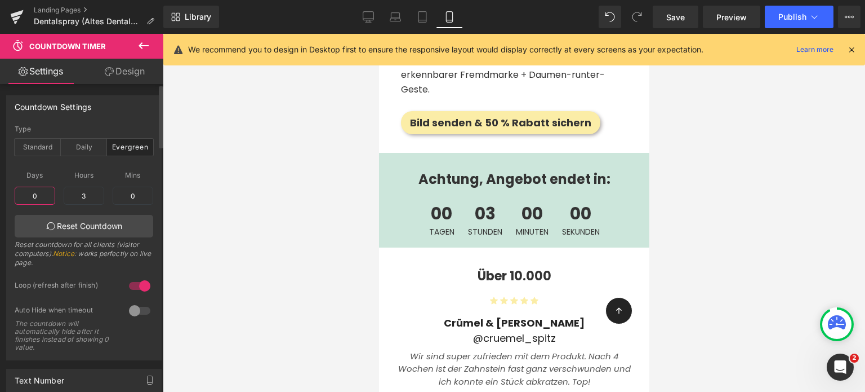
click at [41, 200] on input "0" at bounding box center [35, 195] width 41 height 18
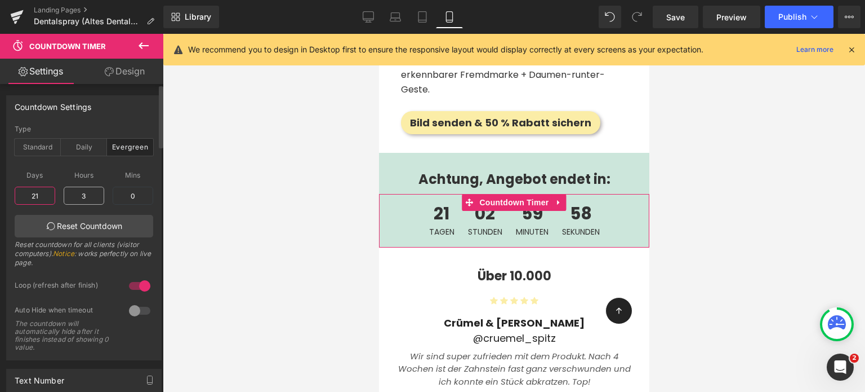
type input "21"
click at [83, 190] on input "3" at bounding box center [84, 195] width 41 height 18
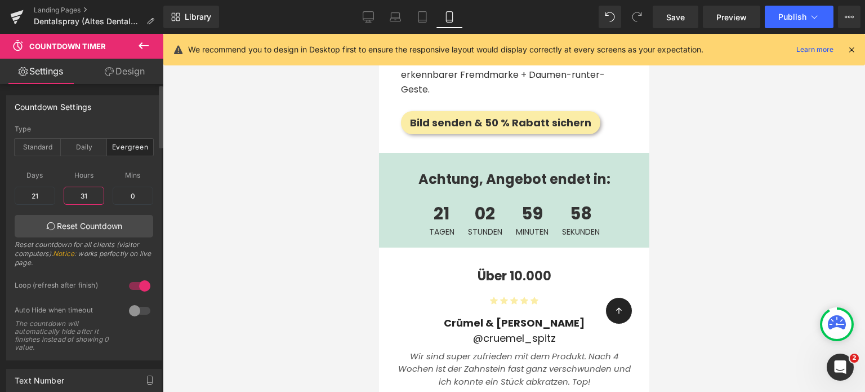
type input "312"
type input "13"
type input "0"
type input "2"
type input "28"
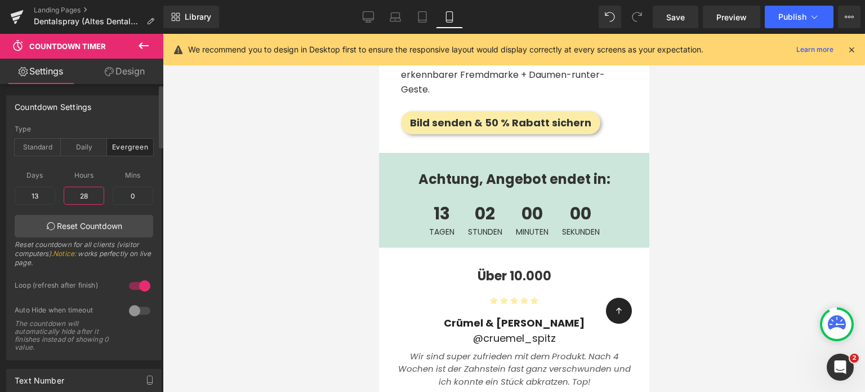
type input "1"
type input "4"
click at [25, 191] on input "1" at bounding box center [35, 195] width 41 height 18
type input "1"
type input "14"
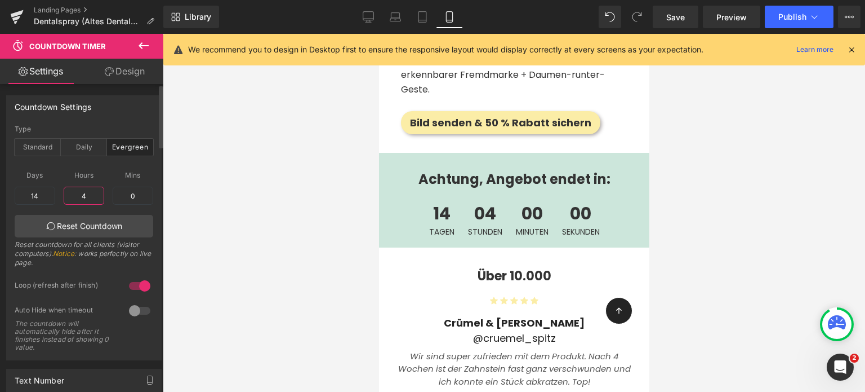
click at [81, 198] on input "4" at bounding box center [84, 195] width 41 height 18
type input "47"
type input "1"
type input "2"
type input "237"
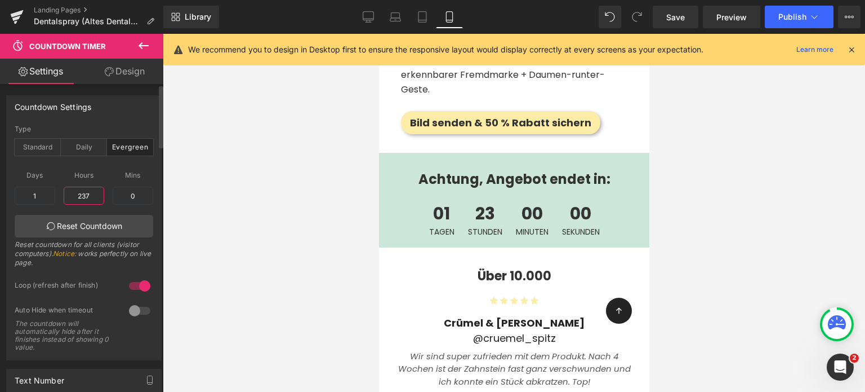
type input "9"
type input "2"
type input "7"
click at [42, 194] on input "9" at bounding box center [35, 195] width 41 height 18
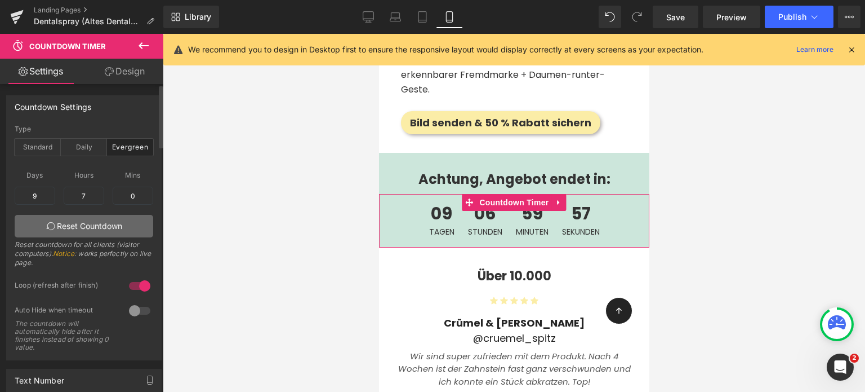
click at [99, 227] on link "Reset Countdown" at bounding box center [84, 226] width 139 height 23
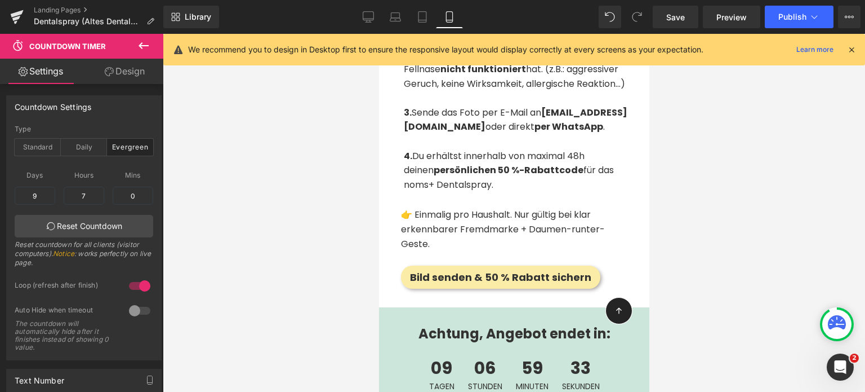
scroll to position [2470, 0]
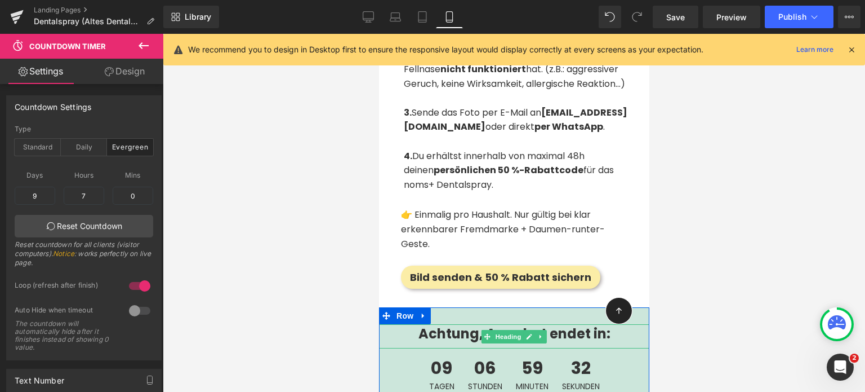
click at [418, 327] on strong "Achtung, Angebot endet in:" at bounding box center [514, 333] width 192 height 19
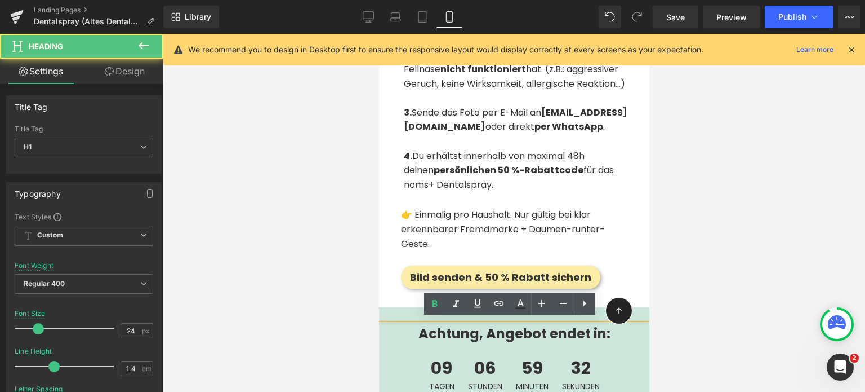
paste div
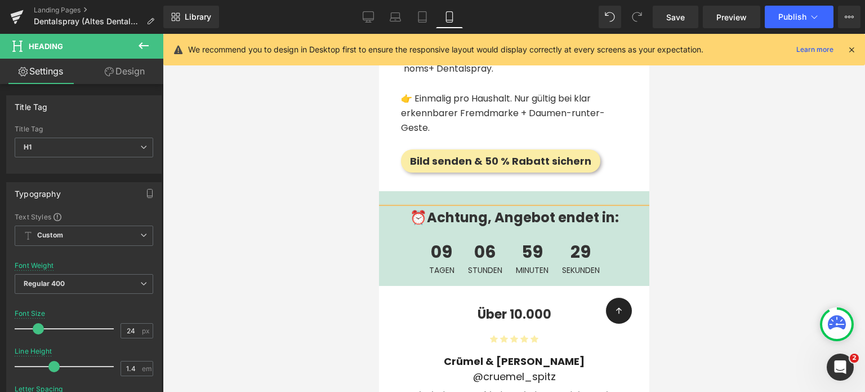
scroll to position [2335, 0]
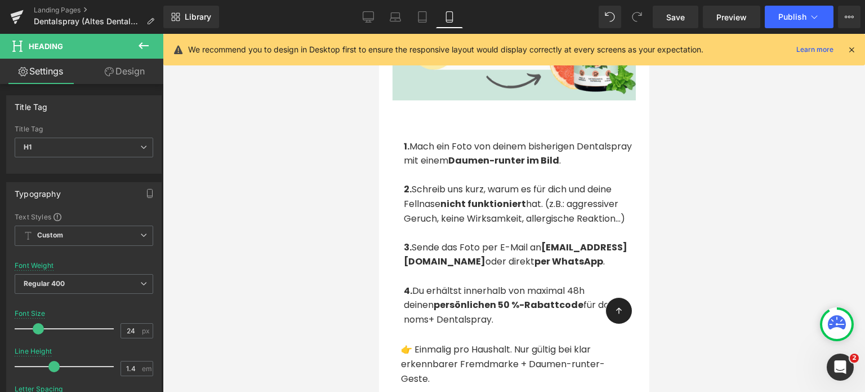
click at [396, 172] on div "1. Mach ein Foto von deinem bisherigen Dentalspray mit einem Daumen-runter im B…" at bounding box center [513, 221] width 243 height 211
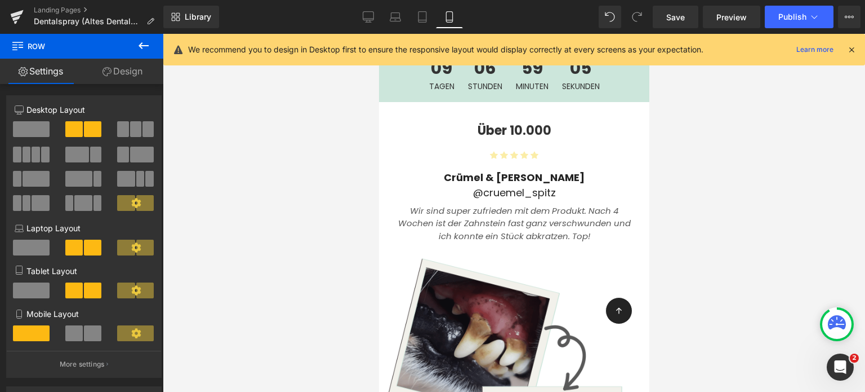
scroll to position [2751, 0]
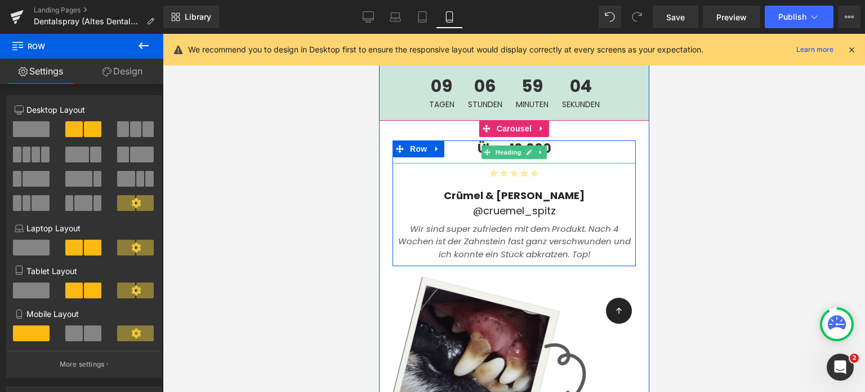
click at [484, 149] on icon at bounding box center [487, 152] width 6 height 6
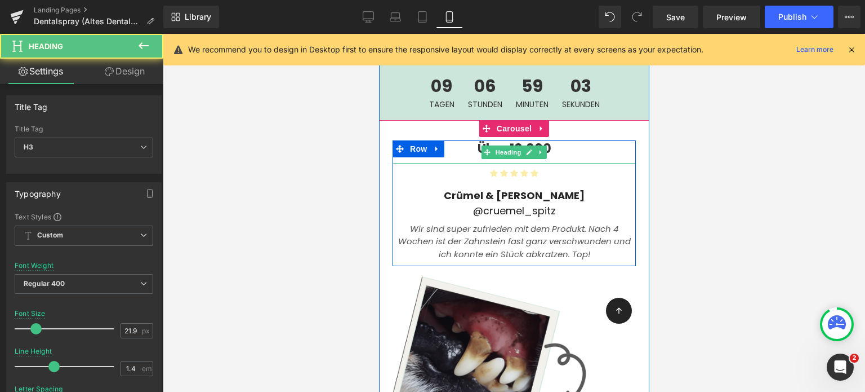
click at [466, 146] on h3 "Über 10.000" at bounding box center [513, 148] width 243 height 17
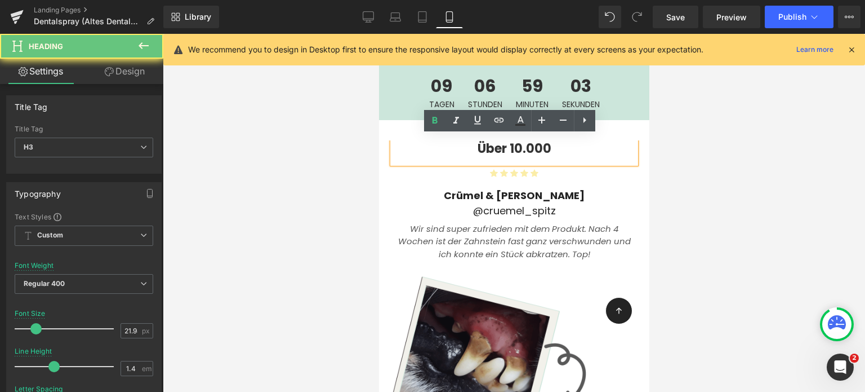
click at [563, 135] on div "Über 10.000 Heading Heading Icon Icon Icon Icon Icon Icon List Hoz Crümel & Jul…" at bounding box center [514, 382] width 270 height 524
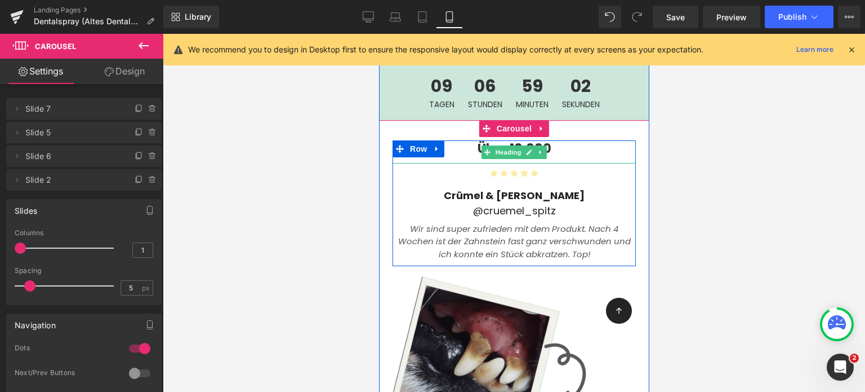
click at [548, 146] on h3 "Über 10.000" at bounding box center [513, 148] width 243 height 17
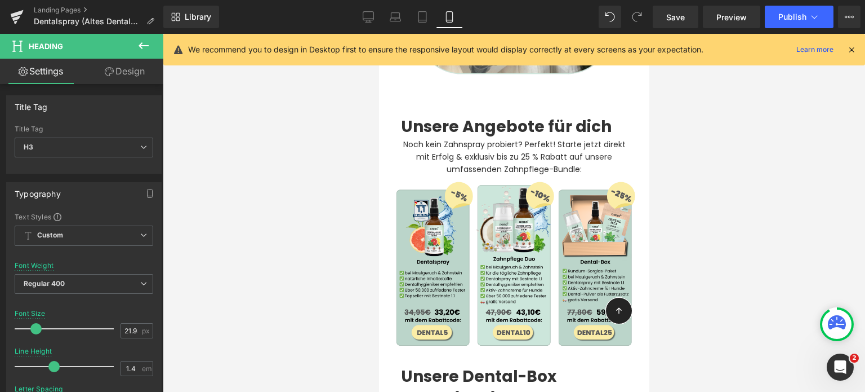
scroll to position [5228, 0]
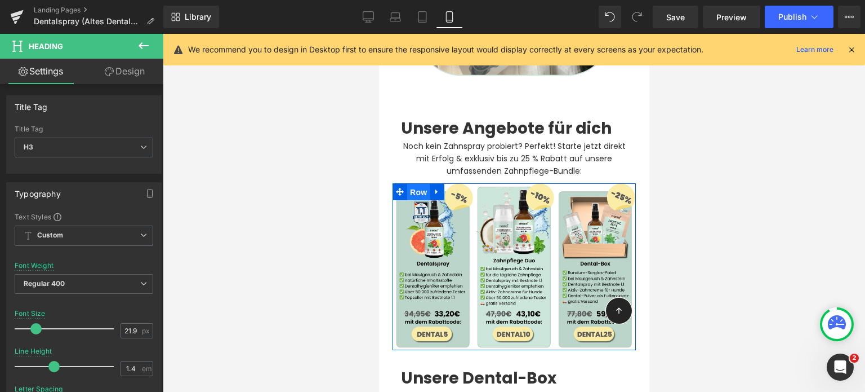
click at [412, 184] on span "Row" at bounding box center [418, 192] width 23 height 17
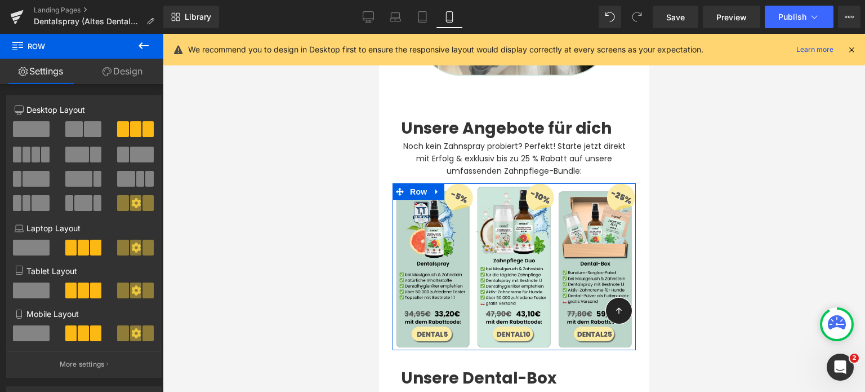
click at [123, 82] on link "Design" at bounding box center [123, 71] width 82 height 25
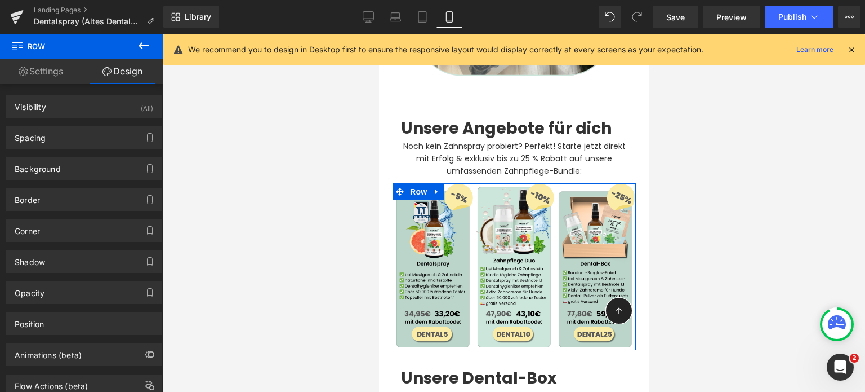
click at [123, 82] on link "Design" at bounding box center [123, 71] width 82 height 25
click at [61, 83] on link "Settings" at bounding box center [41, 71] width 82 height 25
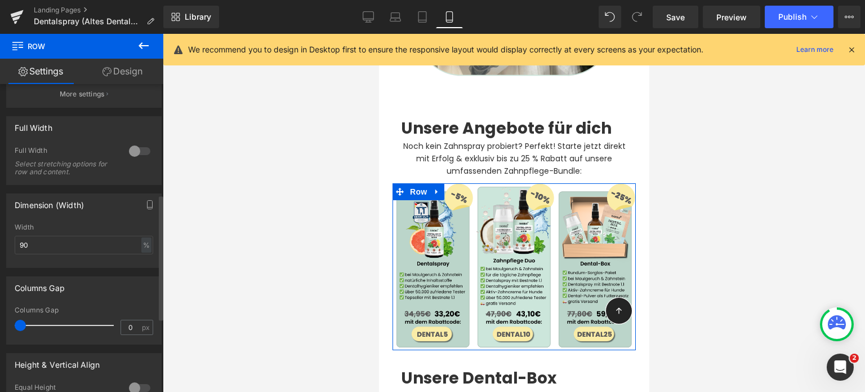
scroll to position [272, 0]
click at [92, 247] on input "90" at bounding box center [84, 243] width 139 height 19
type input "9"
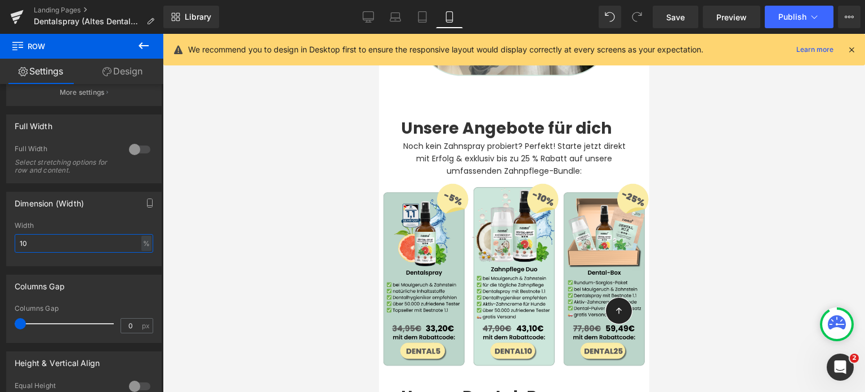
type input "1"
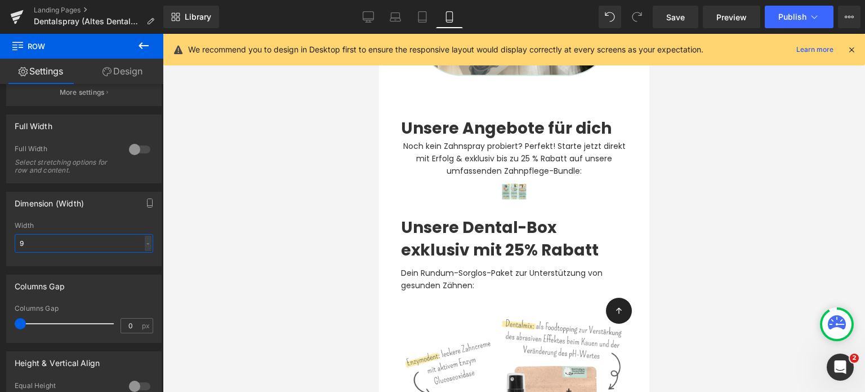
type input "95"
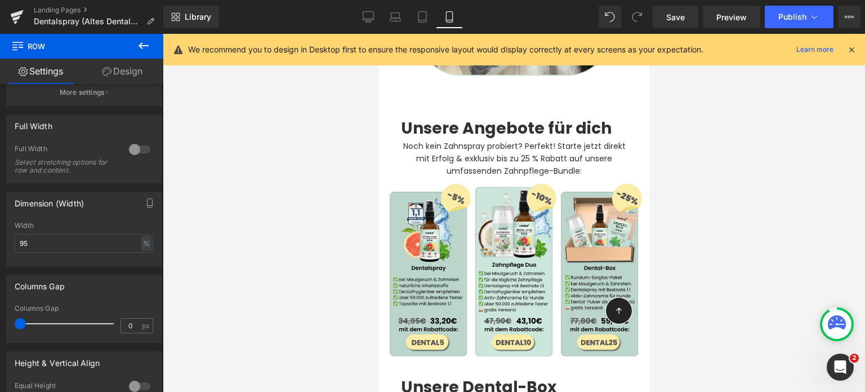
click at [691, 249] on div at bounding box center [514, 213] width 702 height 358
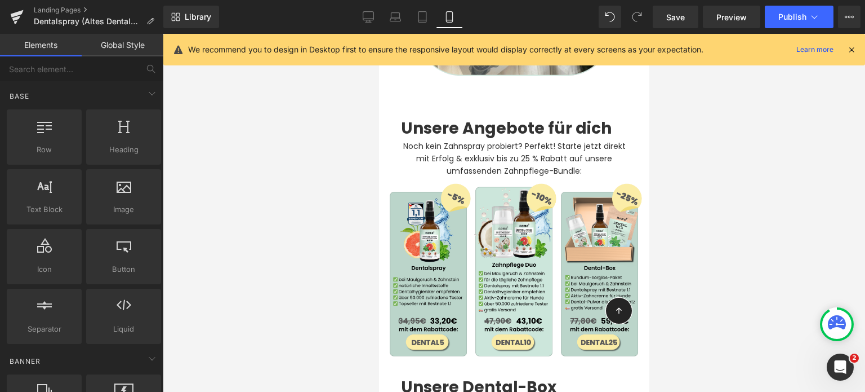
click at [702, 268] on div at bounding box center [514, 213] width 702 height 358
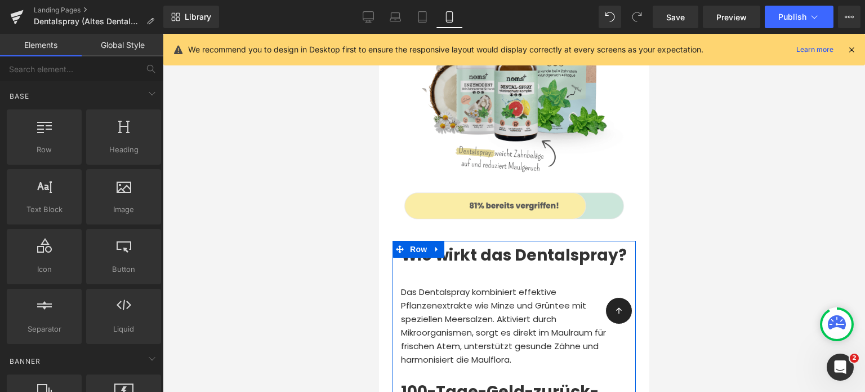
scroll to position [5747, 0]
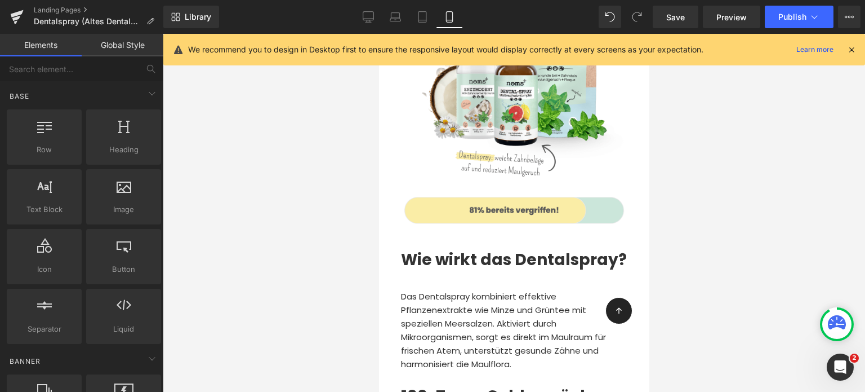
click at [340, 238] on div at bounding box center [514, 213] width 702 height 358
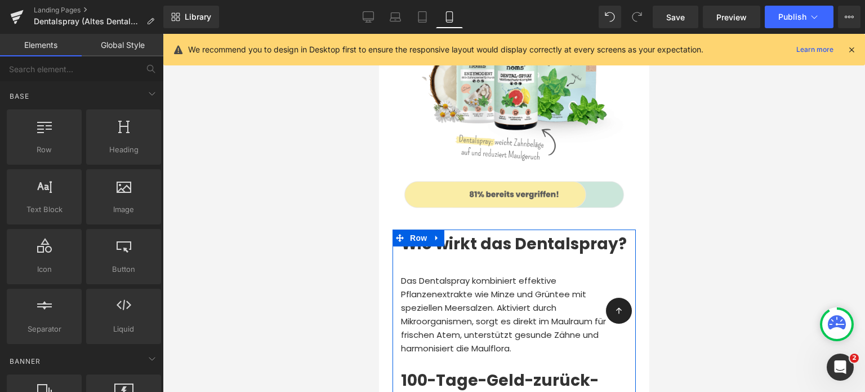
scroll to position [5762, 0]
click at [273, 200] on div at bounding box center [514, 213] width 702 height 358
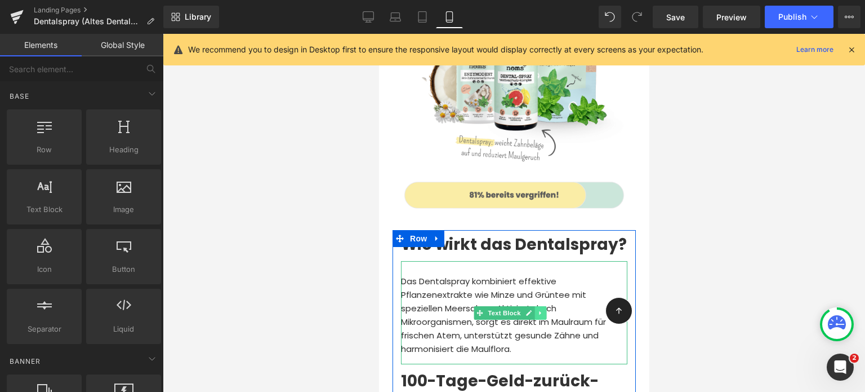
click at [541, 309] on icon at bounding box center [540, 312] width 6 height 7
click at [541, 306] on link at bounding box center [546, 313] width 12 height 14
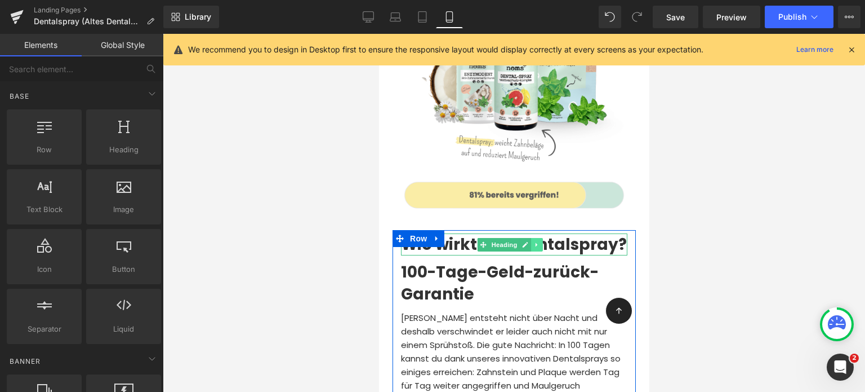
click at [535, 242] on icon at bounding box center [536, 244] width 2 height 4
click at [540, 241] on icon at bounding box center [543, 244] width 6 height 7
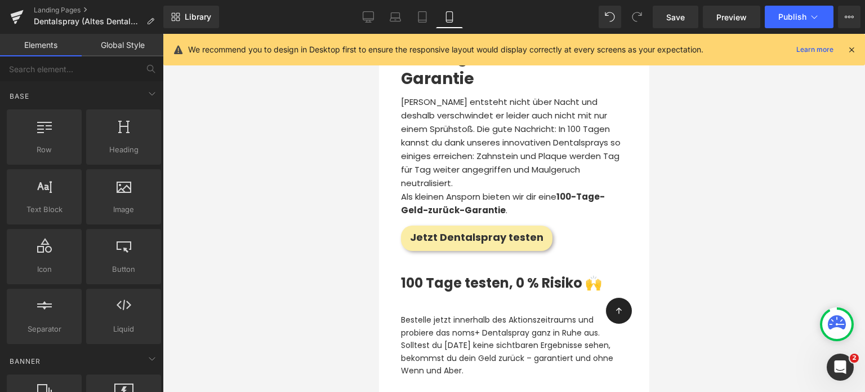
scroll to position [5994, 0]
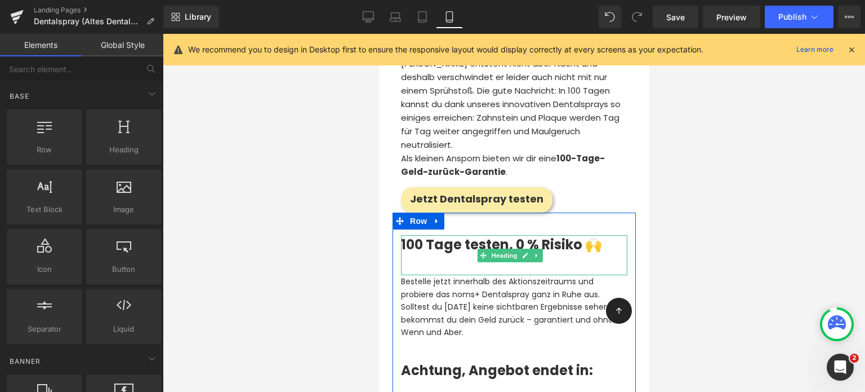
click at [449, 235] on div "100 Tage testen, 0 % Risiko 🙌" at bounding box center [514, 255] width 226 height 41
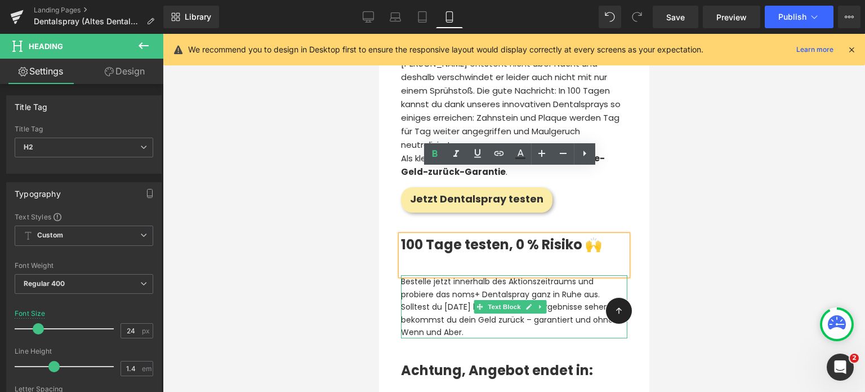
click at [457, 275] on p "Bestelle jetzt innerhalb des Aktionszeitraums und probiere das noms+ Dentalspra…" at bounding box center [514, 306] width 226 height 63
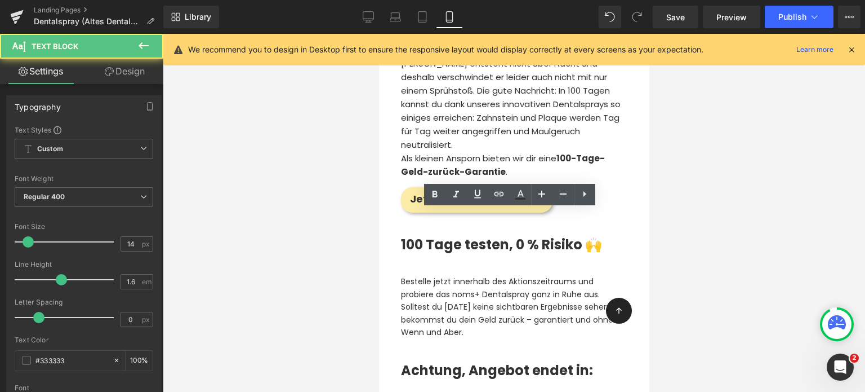
click at [313, 227] on div at bounding box center [514, 213] width 702 height 358
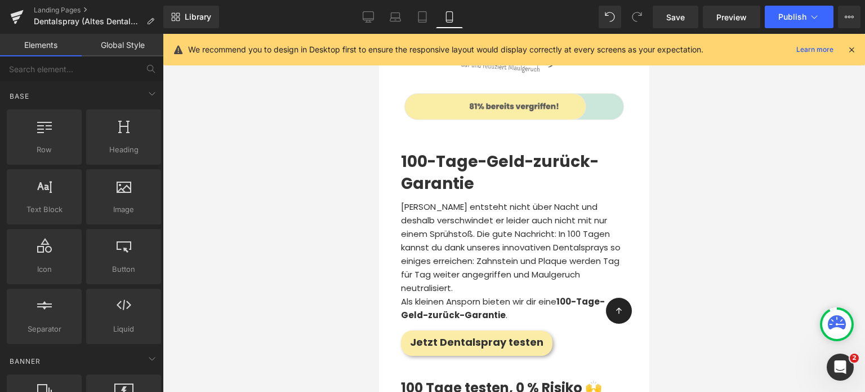
scroll to position [5890, 0]
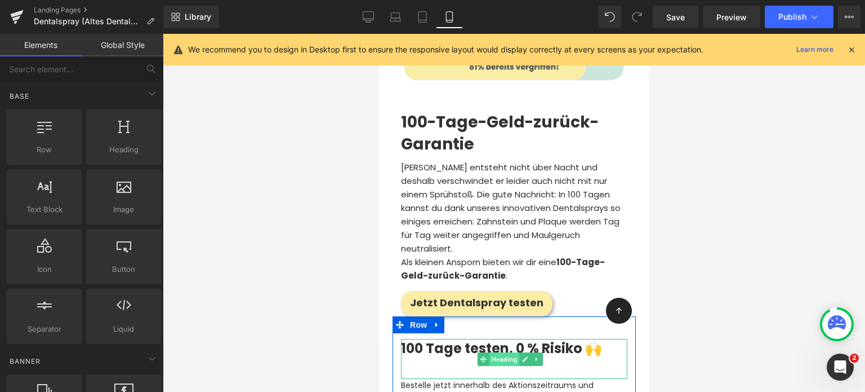
click at [506, 352] on span "Heading" at bounding box center [504, 359] width 30 height 14
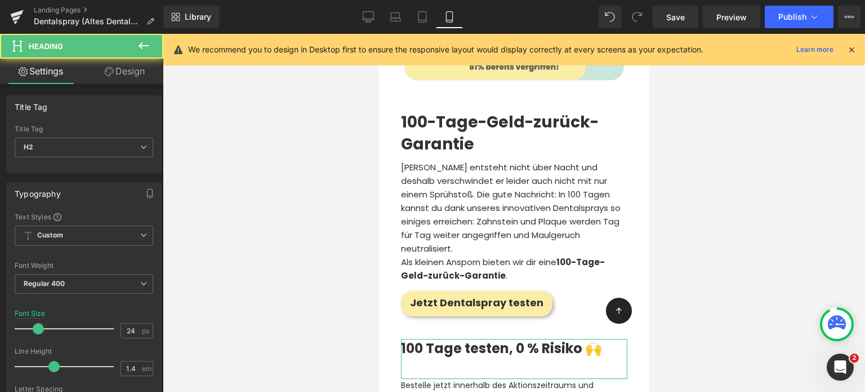
click at [126, 75] on link "Design" at bounding box center [125, 71] width 82 height 25
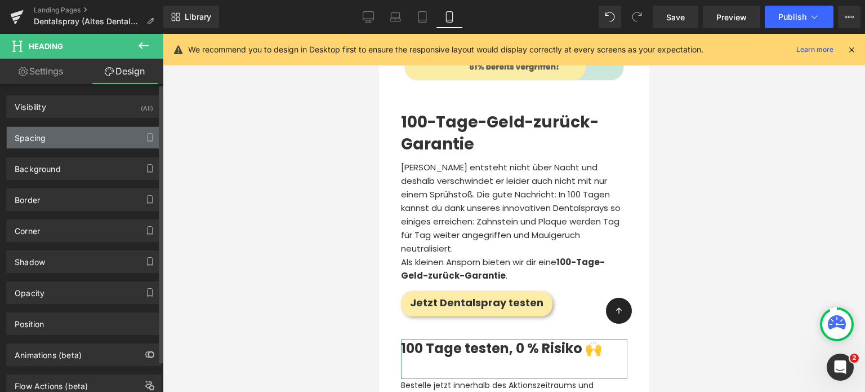
click at [52, 146] on div "Spacing" at bounding box center [84, 137] width 154 height 21
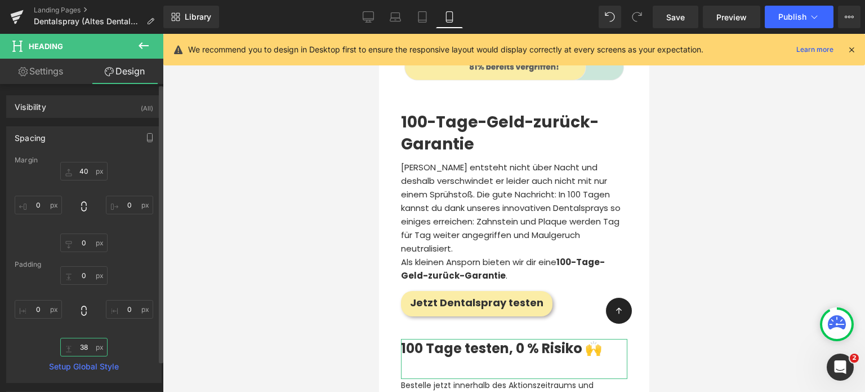
click at [81, 350] on input "38" at bounding box center [83, 346] width 47 height 19
type input "0"
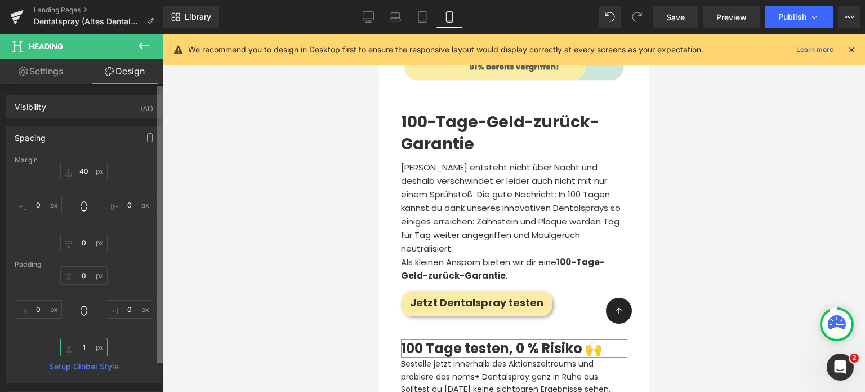
type input "10"
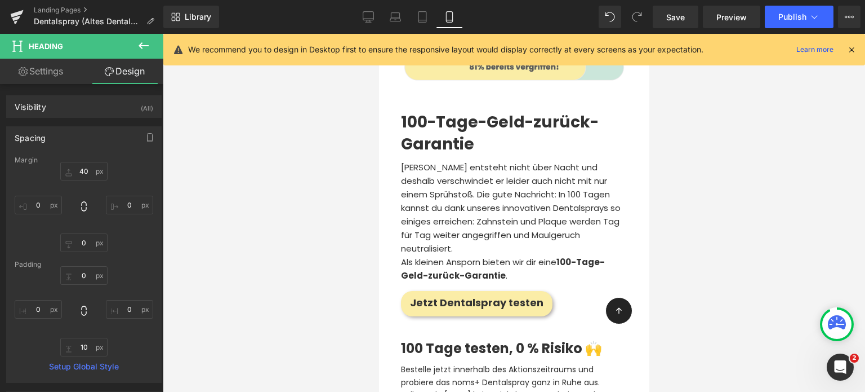
click at [848, 296] on div at bounding box center [514, 213] width 702 height 358
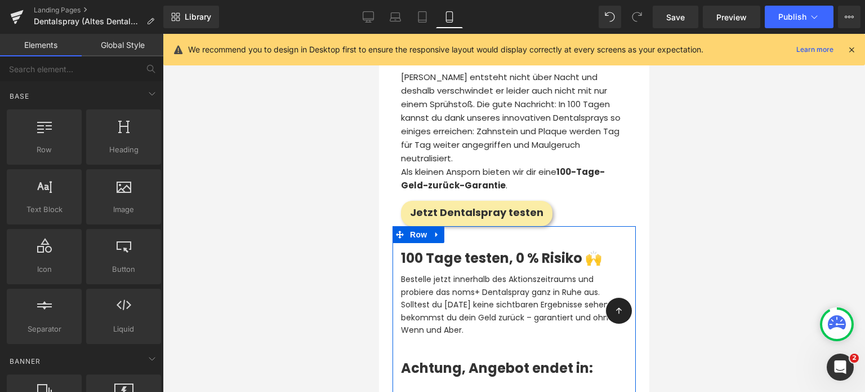
scroll to position [5989, 0]
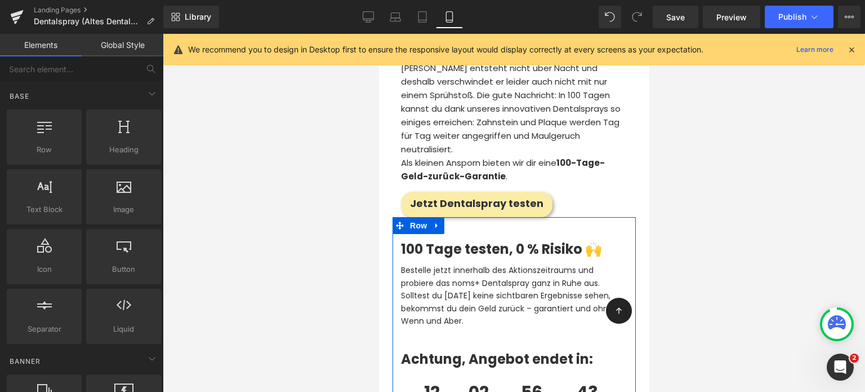
click at [414, 264] on p "Bestelle jetzt innerhalb des Aktionszeitraums und probiere das noms+ Dentalspra…" at bounding box center [514, 295] width 226 height 63
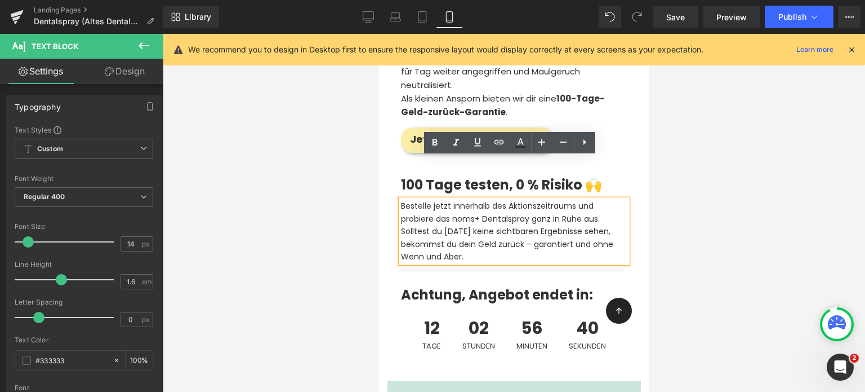
scroll to position [6054, 0]
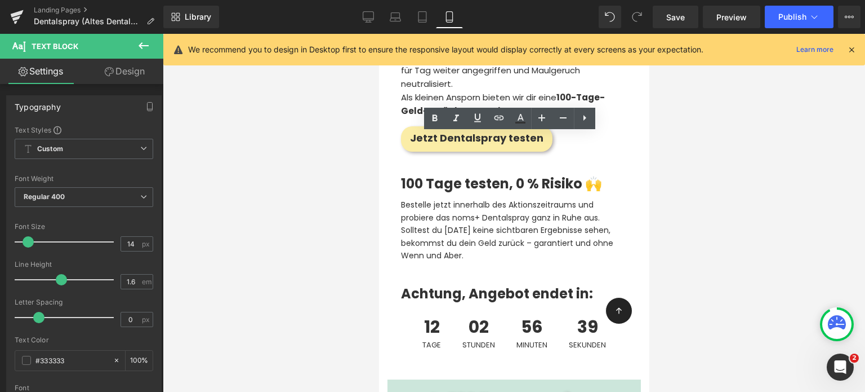
click at [309, 237] on div at bounding box center [514, 213] width 702 height 358
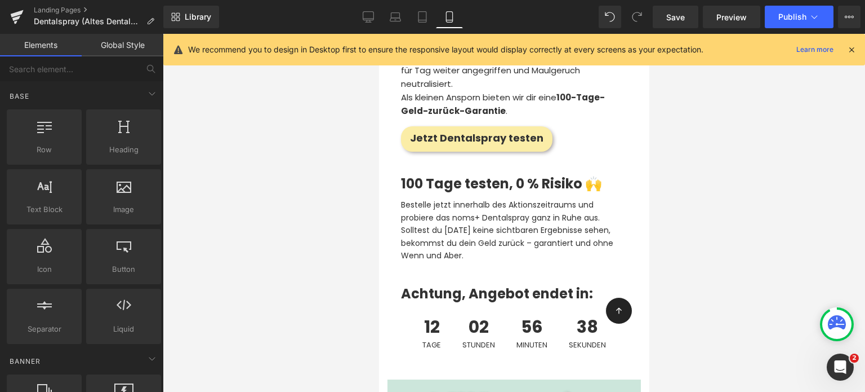
click at [313, 233] on div at bounding box center [514, 213] width 702 height 358
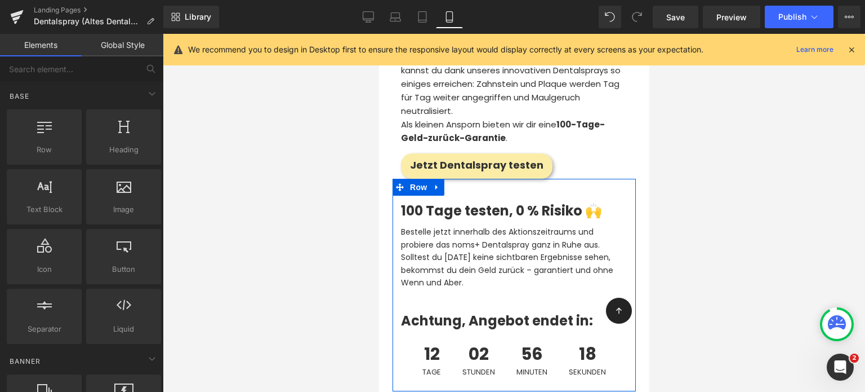
scroll to position [6028, 0]
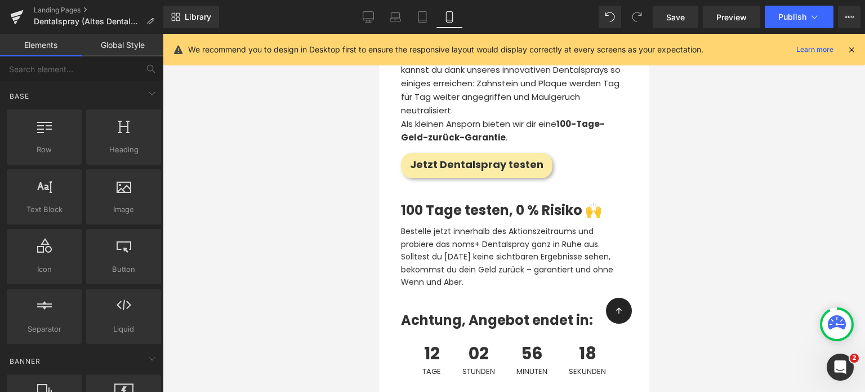
click at [353, 247] on div at bounding box center [514, 213] width 702 height 358
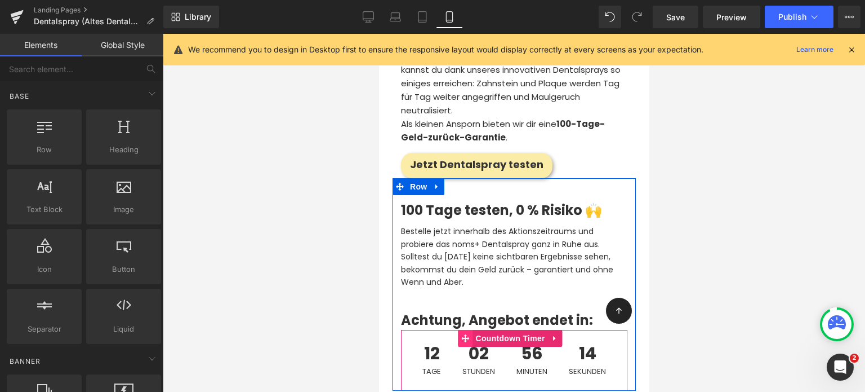
click at [465, 334] on icon at bounding box center [465, 338] width 8 height 8
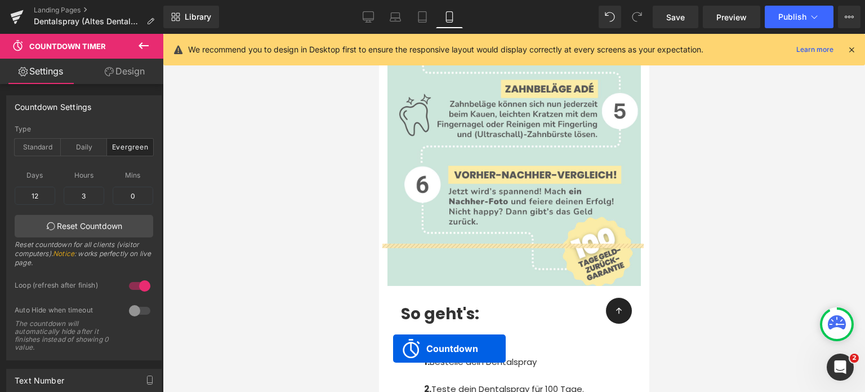
scroll to position [6783, 0]
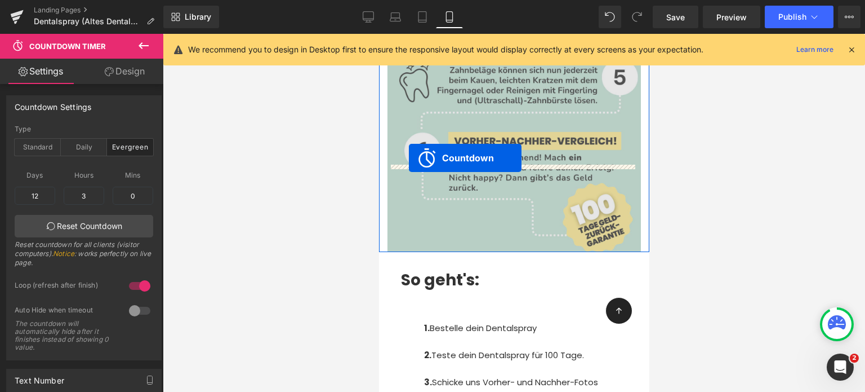
drag, startPoint x: 465, startPoint y: 270, endPoint x: 408, endPoint y: 158, distance: 125.5
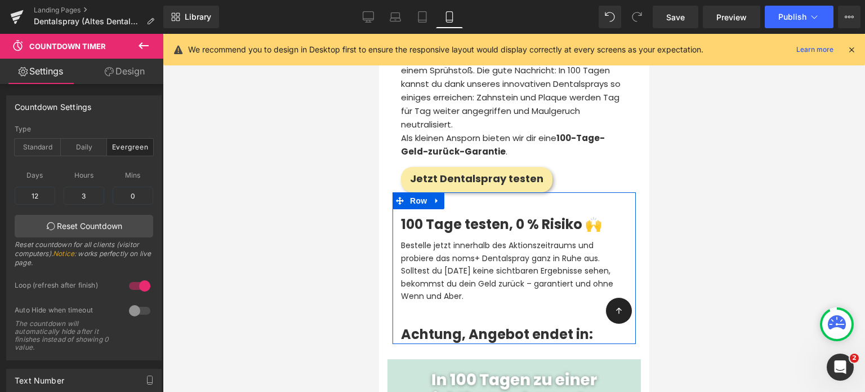
scroll to position [6022, 0]
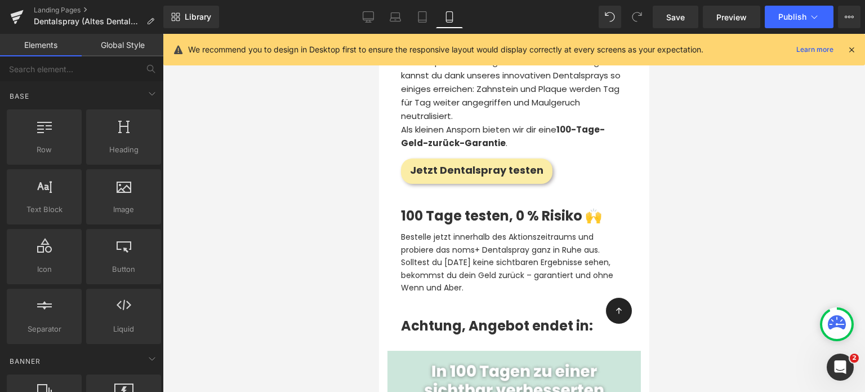
click at [331, 246] on div at bounding box center [514, 213] width 702 height 358
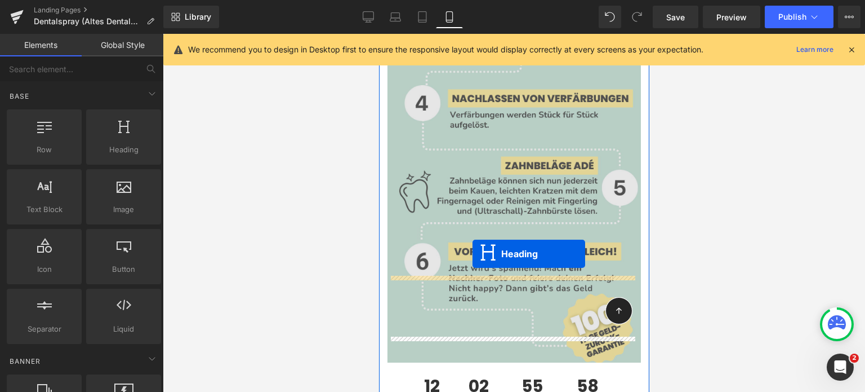
drag, startPoint x: 481, startPoint y: 258, endPoint x: 472, endPoint y: 253, distance: 10.1
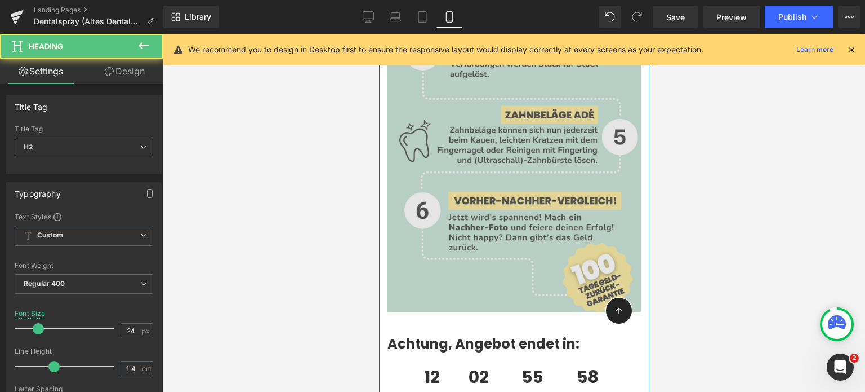
scroll to position [6603, 0]
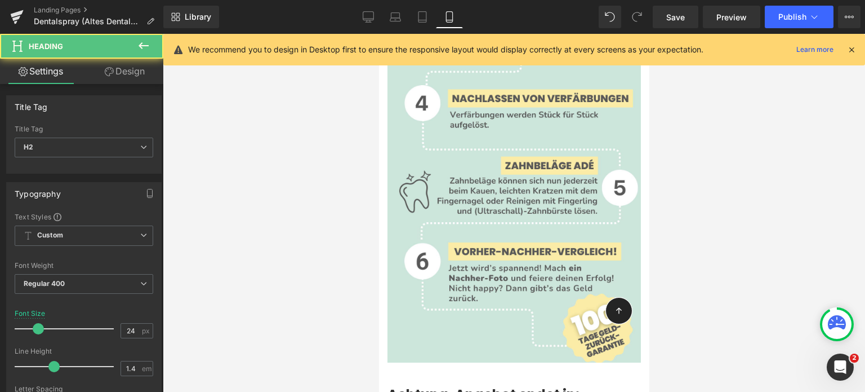
click at [374, 324] on div at bounding box center [514, 213] width 702 height 358
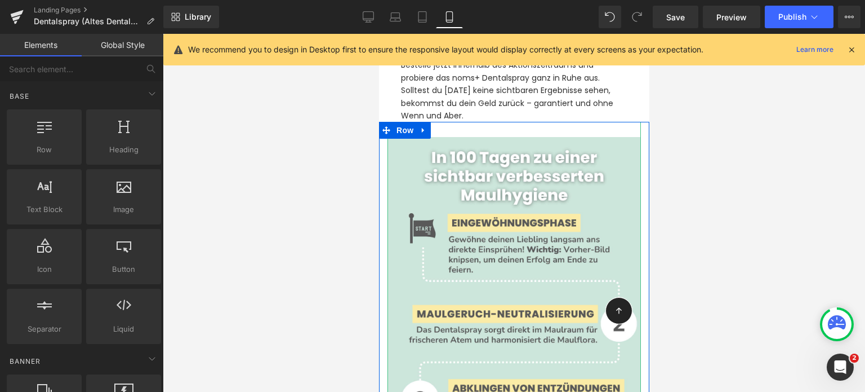
scroll to position [6045, 0]
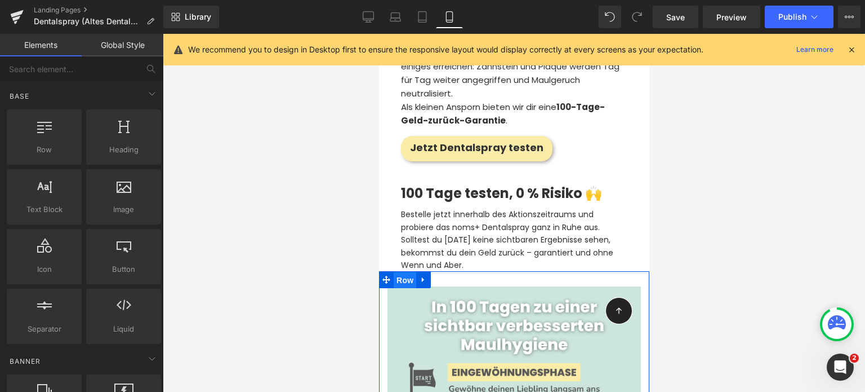
click at [403, 272] on span "Row" at bounding box center [404, 280] width 23 height 17
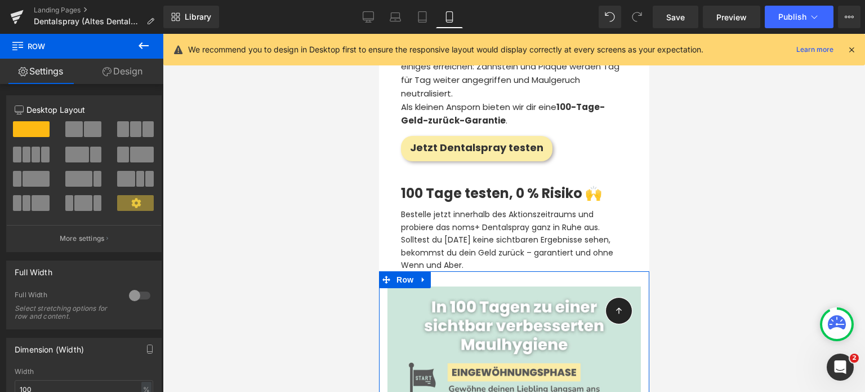
click at [135, 74] on link "Design" at bounding box center [123, 71] width 82 height 25
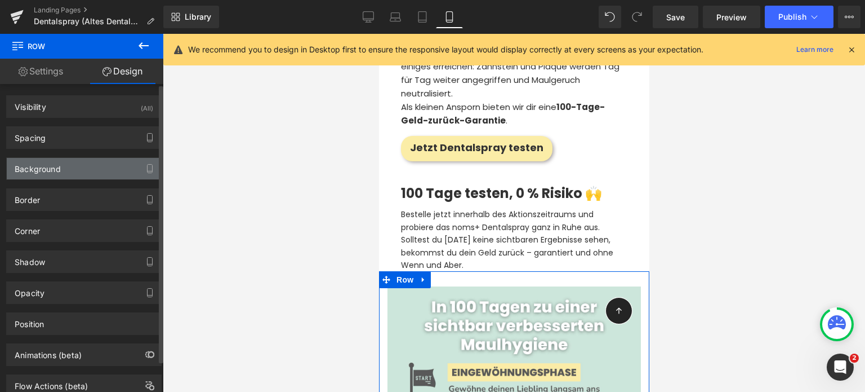
click at [59, 166] on div "Background" at bounding box center [38, 166] width 46 height 16
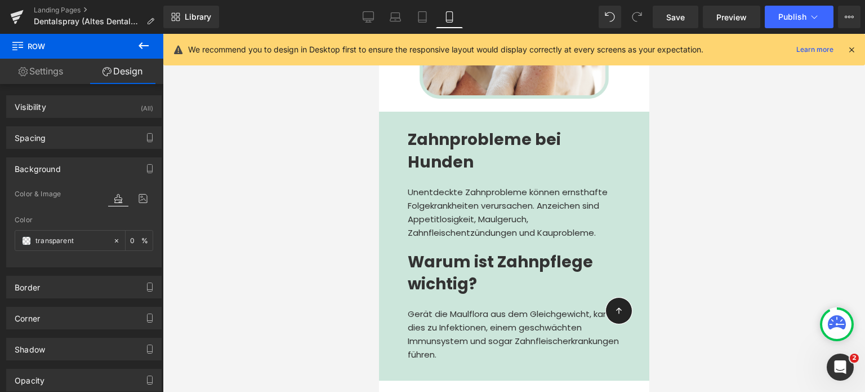
scroll to position [3772, 0]
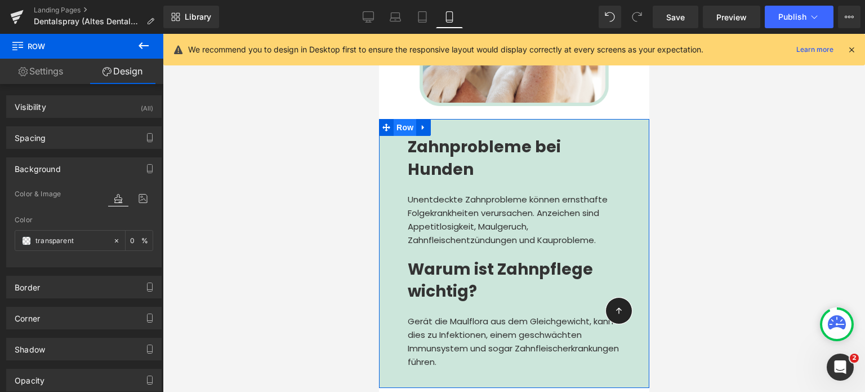
click at [396, 119] on span "Row" at bounding box center [404, 127] width 23 height 17
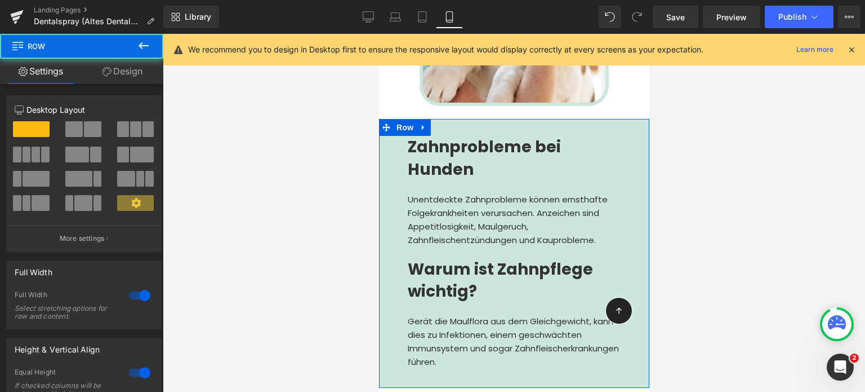
click at [128, 74] on link "Design" at bounding box center [123, 71] width 82 height 25
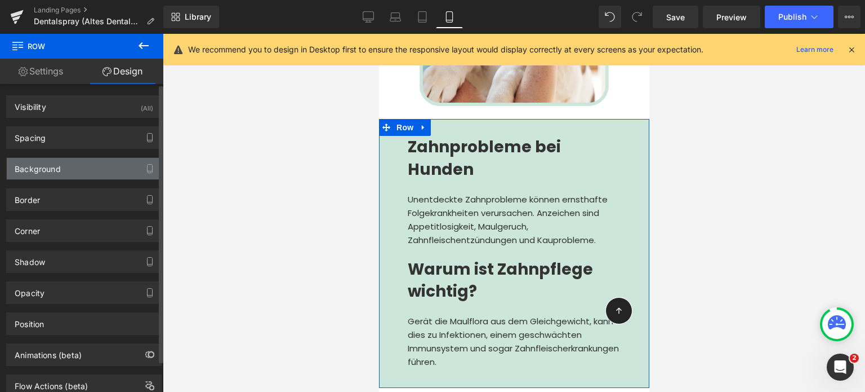
click at [75, 167] on div "Background" at bounding box center [84, 168] width 154 height 21
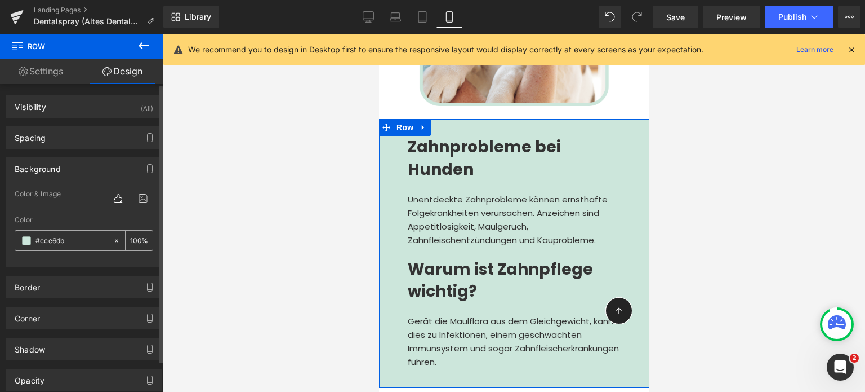
click at [52, 234] on input "#cce6db" at bounding box center [71, 240] width 72 height 12
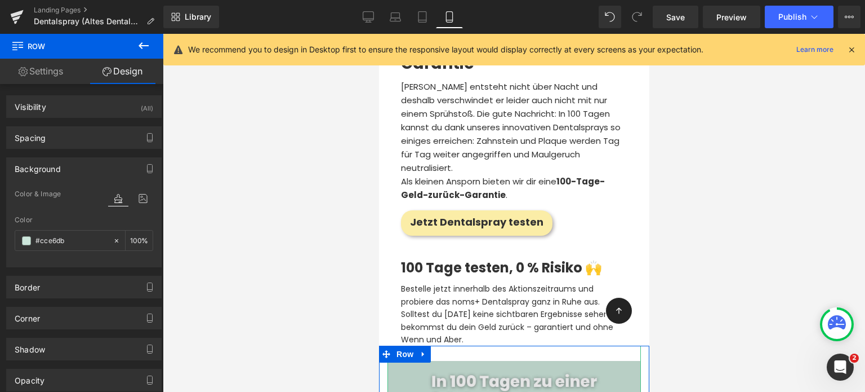
scroll to position [5986, 0]
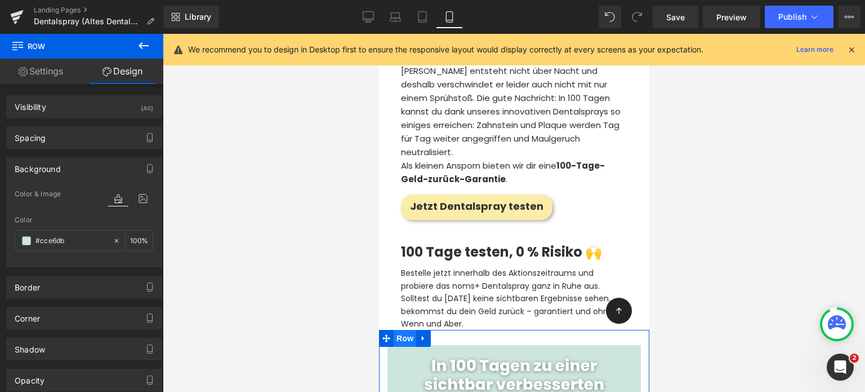
click at [409, 330] on span "Row" at bounding box center [404, 338] width 23 height 17
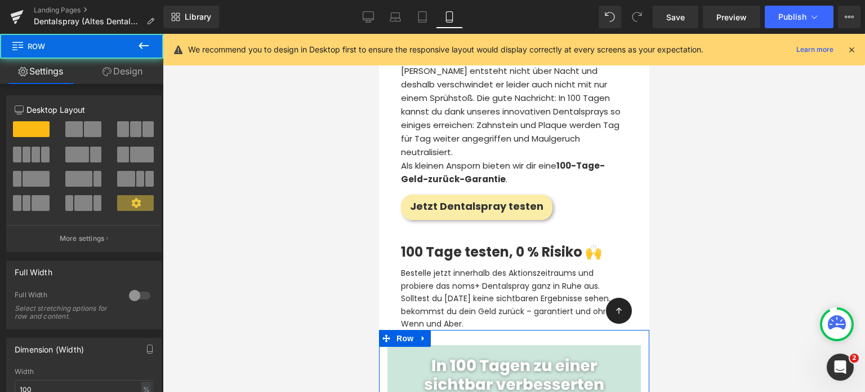
click at [124, 74] on link "Design" at bounding box center [123, 71] width 82 height 25
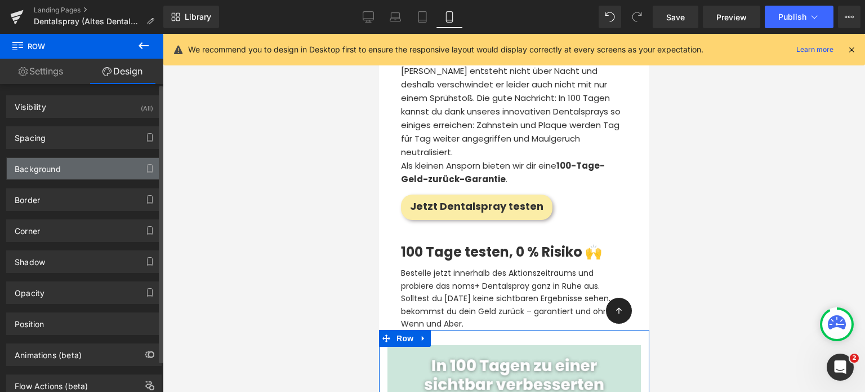
click at [63, 164] on div "Background" at bounding box center [84, 168] width 154 height 21
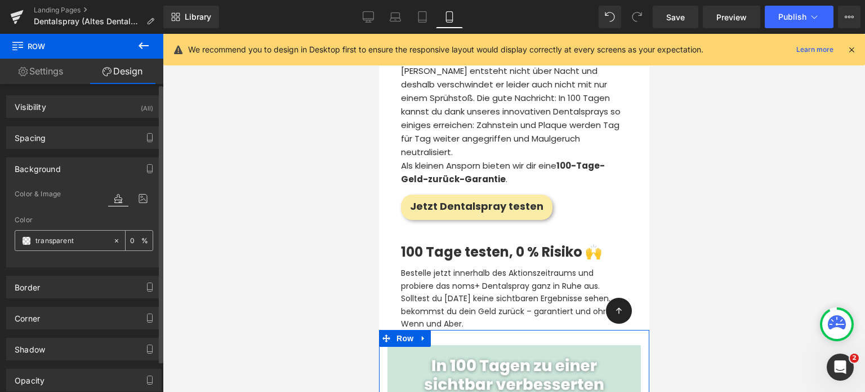
click at [73, 242] on input "transparent" at bounding box center [71, 240] width 72 height 12
paste input "#cce6db"
type input "#cce6db"
type input "100"
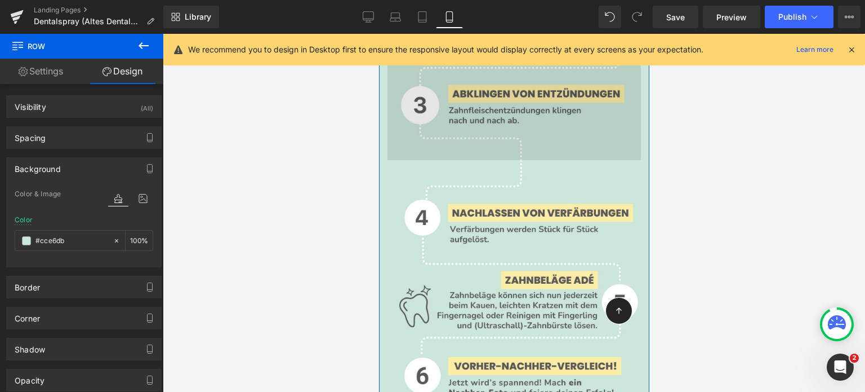
scroll to position [6691, 0]
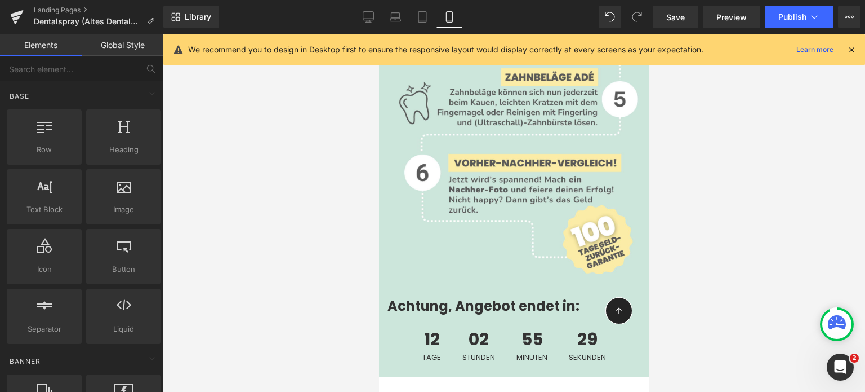
click at [318, 266] on div at bounding box center [514, 213] width 702 height 358
click at [492, 299] on link "Heading" at bounding box center [498, 306] width 42 height 14
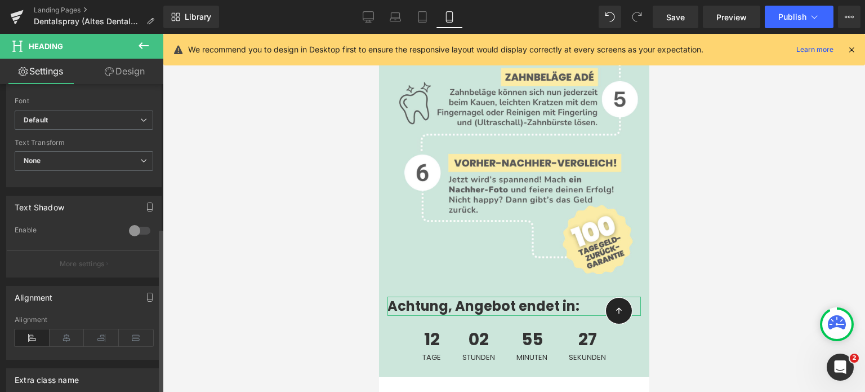
scroll to position [401, 0]
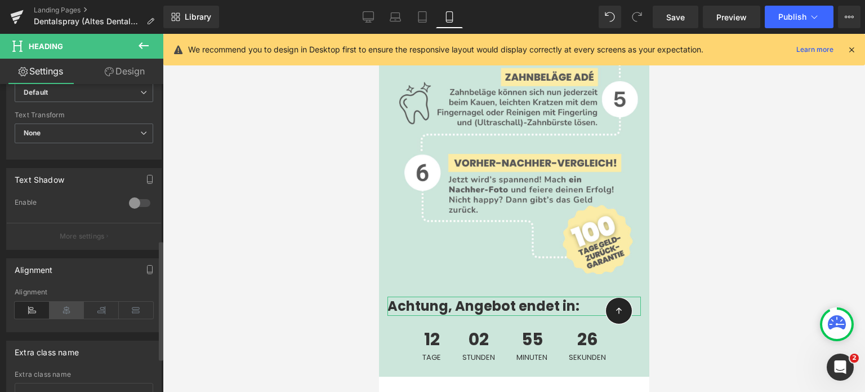
click at [61, 304] on icon at bounding box center [67, 309] width 35 height 17
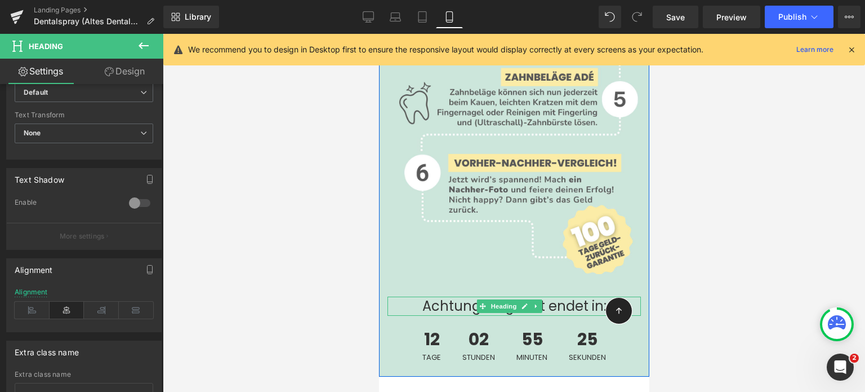
click at [444, 296] on h2 "Achtung, Angebot endet in:" at bounding box center [513, 305] width 253 height 19
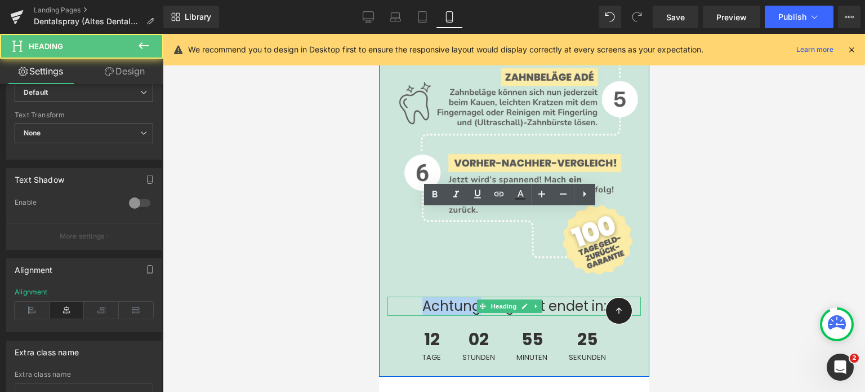
click at [444, 296] on h2 "Achtung, Angebot endet in:" at bounding box center [513, 305] width 253 height 19
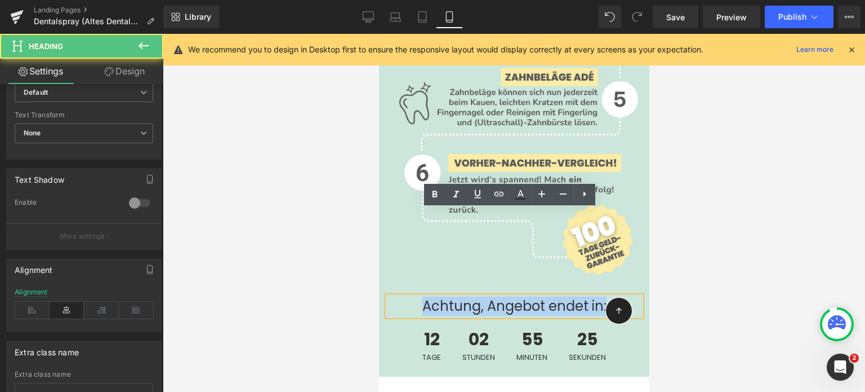
click at [444, 296] on h2 "Achtung, Angebot endet in:" at bounding box center [513, 305] width 253 height 19
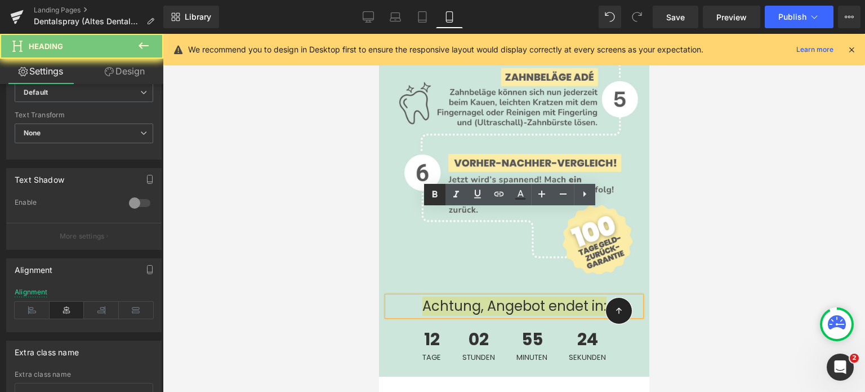
click at [435, 189] on icon at bounding box center [435, 195] width 14 height 14
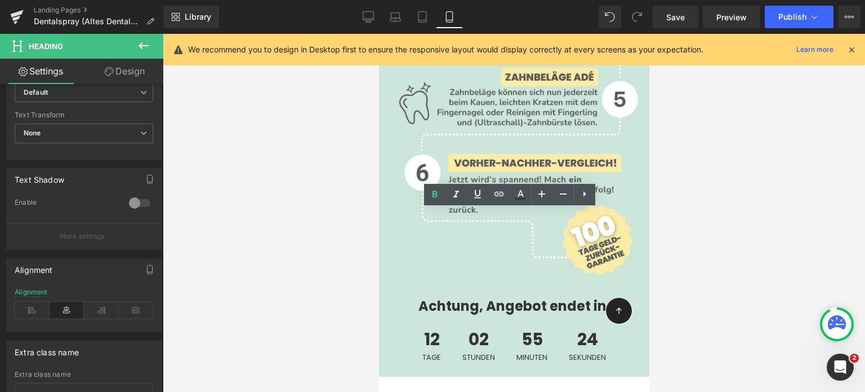
click at [293, 246] on div at bounding box center [514, 213] width 702 height 358
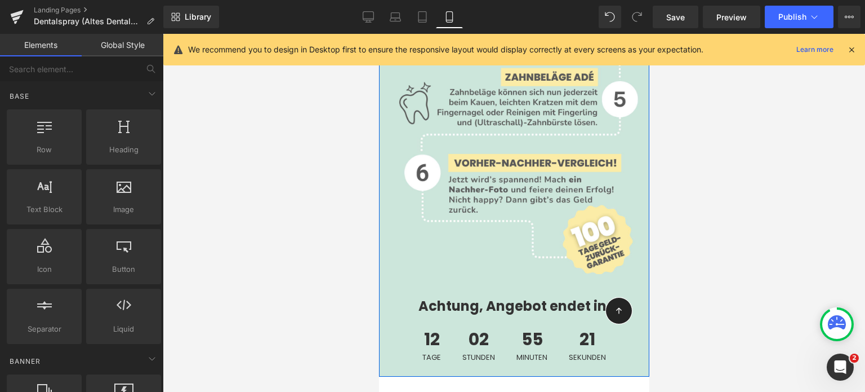
click at [508, 202] on div "Image Image Achtung, Angebot endet in: Heading 12 Tage 02 Stunden 55 Minuten 21…" at bounding box center [514, 0] width 270 height 751
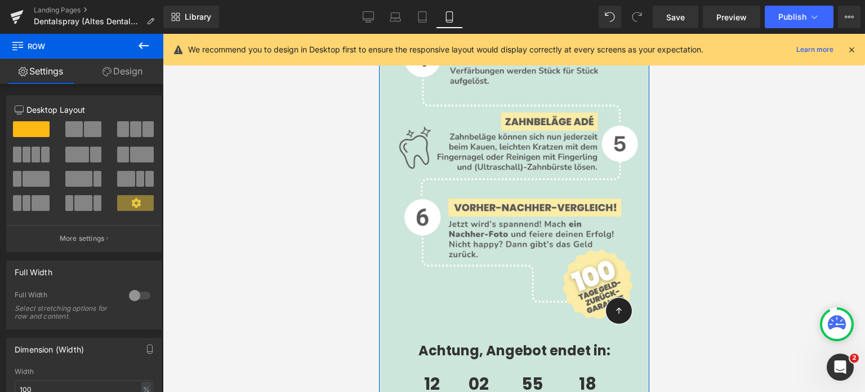
scroll to position [6644, 0]
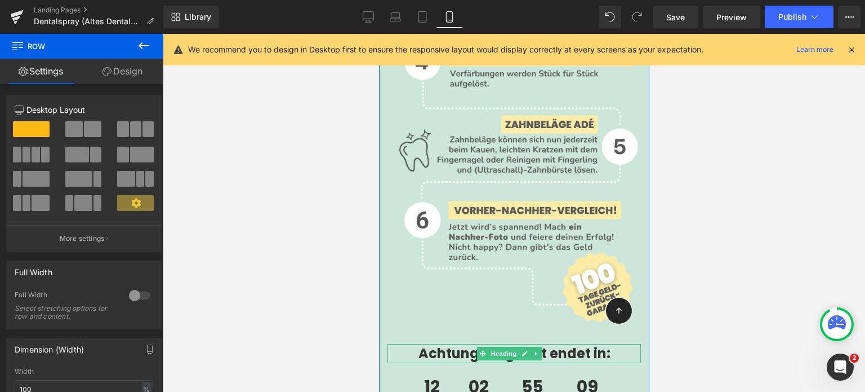
click at [418, 344] on strong "Achtung, Angebot endet in:" at bounding box center [514, 353] width 192 height 19
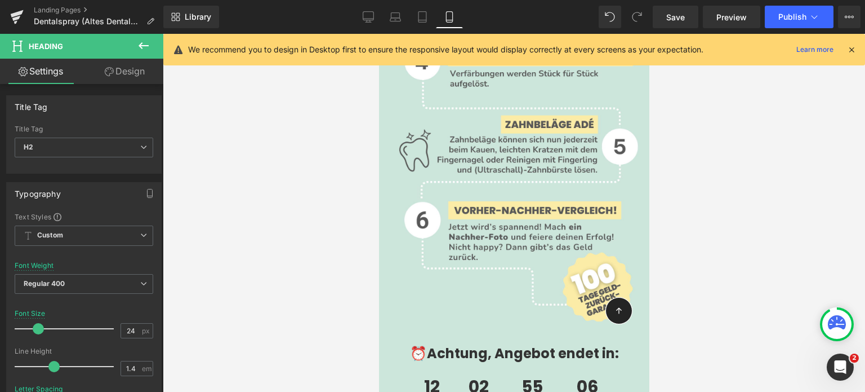
click at [726, 232] on div at bounding box center [514, 213] width 702 height 358
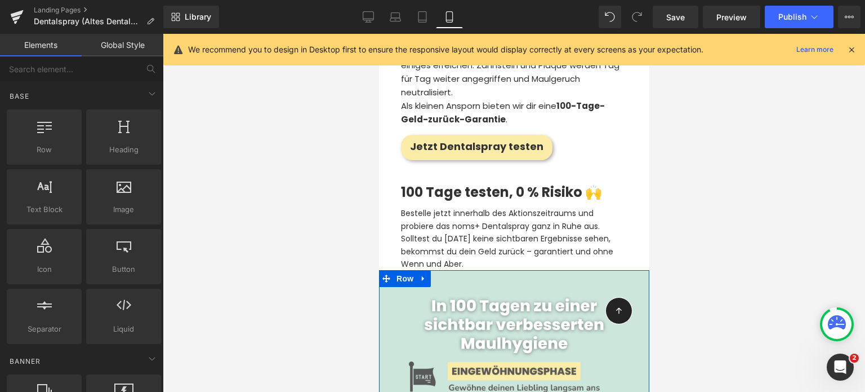
scroll to position [6012, 0]
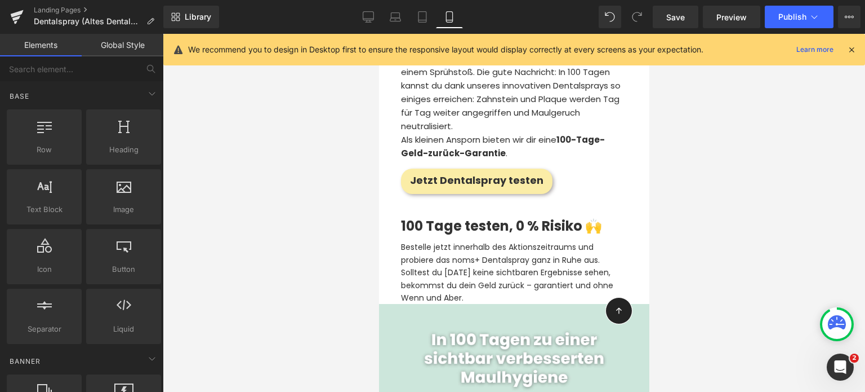
click at [288, 194] on div at bounding box center [514, 213] width 702 height 358
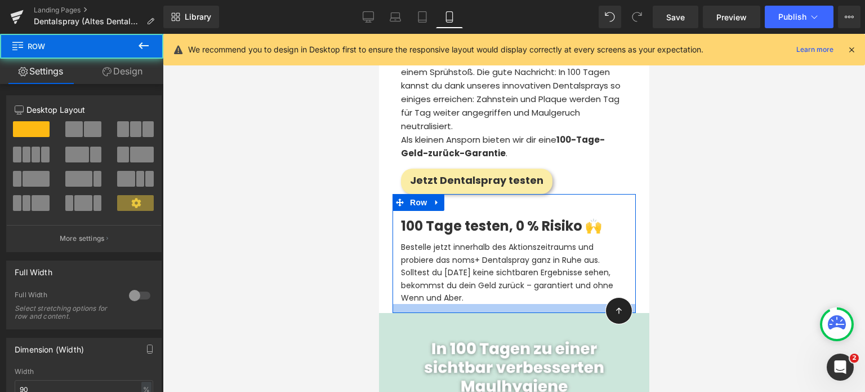
drag, startPoint x: 490, startPoint y: 236, endPoint x: 490, endPoint y: 245, distance: 9.0
click at [490, 304] on div at bounding box center [513, 308] width 243 height 9
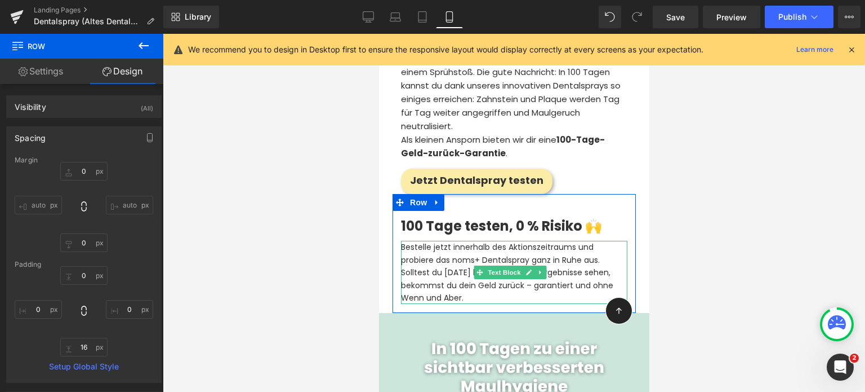
click at [559, 241] on p "Bestelle jetzt innerhalb des Aktionszeitraums und probiere das noms+ Dentalspra…" at bounding box center [514, 272] width 226 height 63
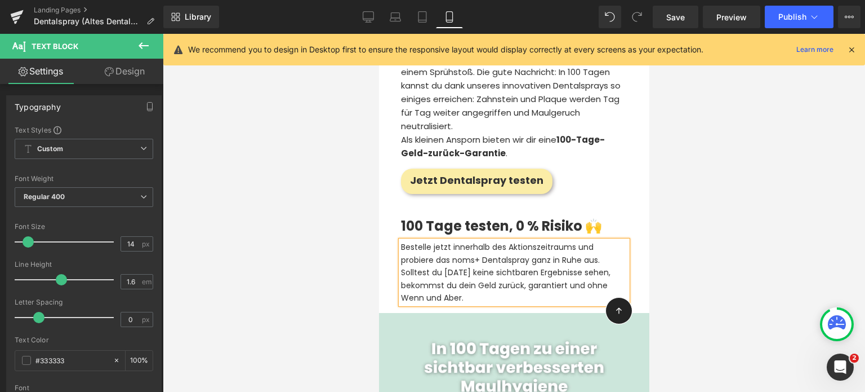
click at [355, 213] on div at bounding box center [514, 213] width 702 height 358
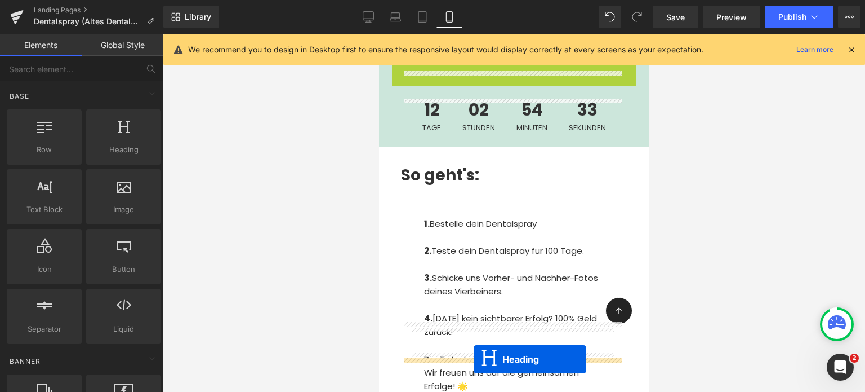
scroll to position [6972, 0]
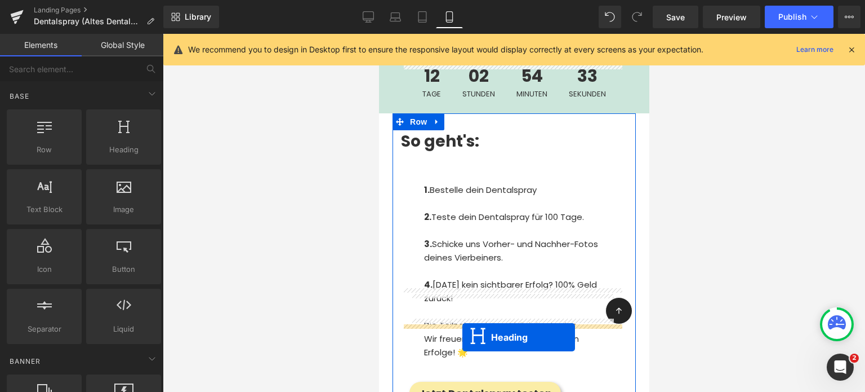
drag, startPoint x: 483, startPoint y: 148, endPoint x: 462, endPoint y: 337, distance: 190.5
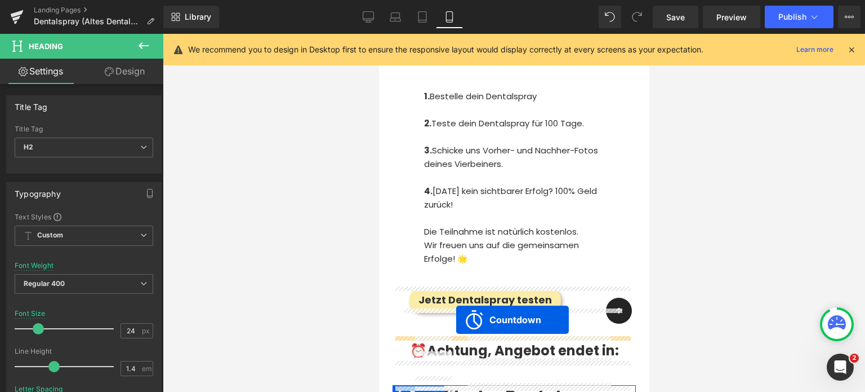
scroll to position [6994, 0]
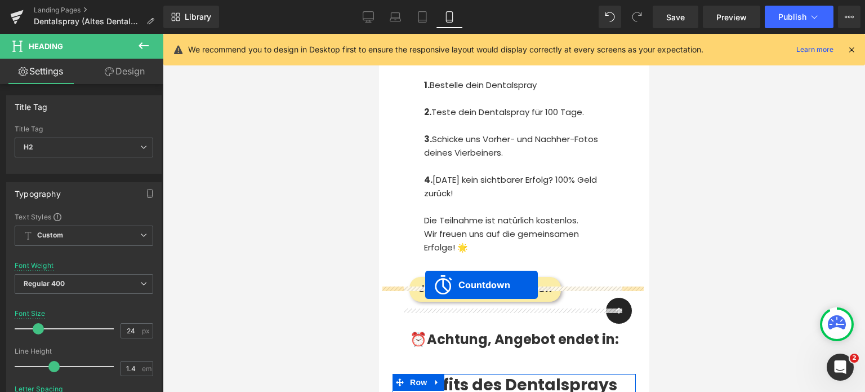
drag, startPoint x: 465, startPoint y: 104, endPoint x: 425, endPoint y: 284, distance: 185.2
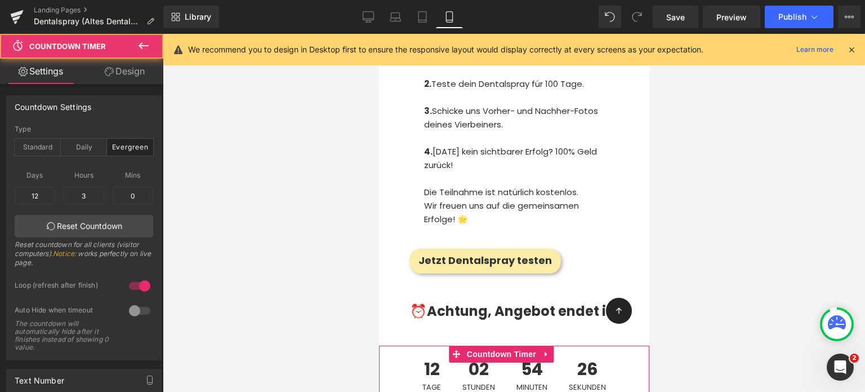
scroll to position [6965, 0]
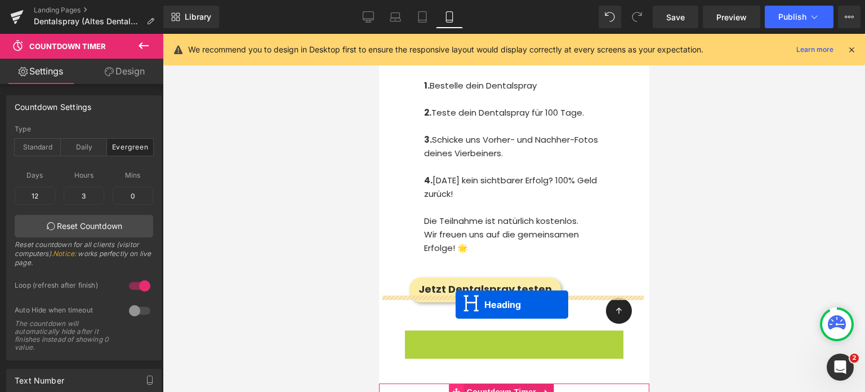
drag, startPoint x: 483, startPoint y: 251, endPoint x: 455, endPoint y: 304, distance: 60.0
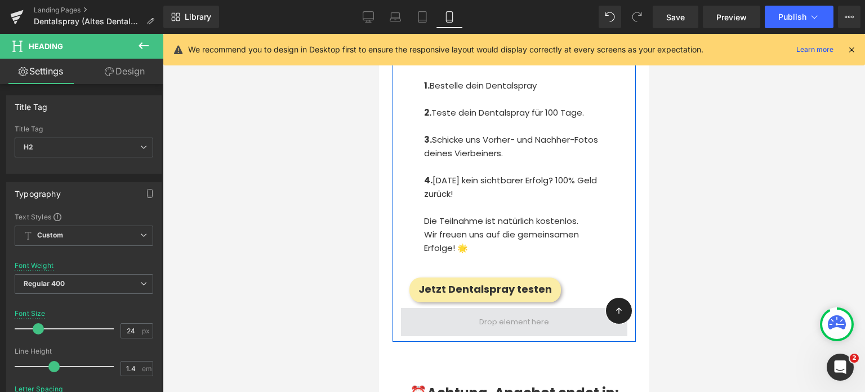
click at [493, 313] on span at bounding box center [514, 321] width 78 height 17
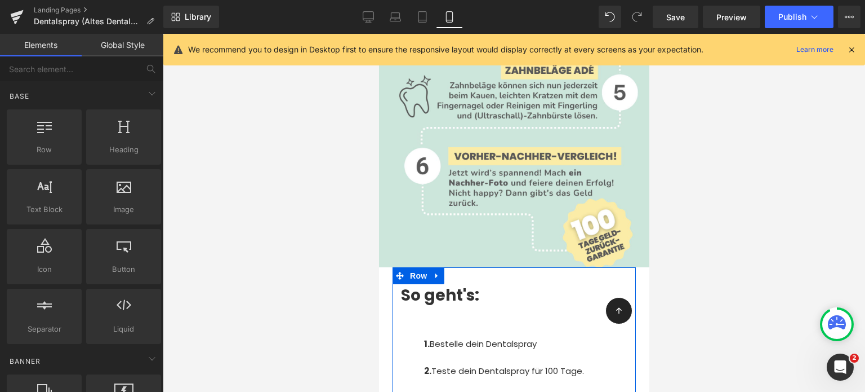
scroll to position [6708, 0]
click at [417, 266] on span "Row" at bounding box center [418, 274] width 23 height 17
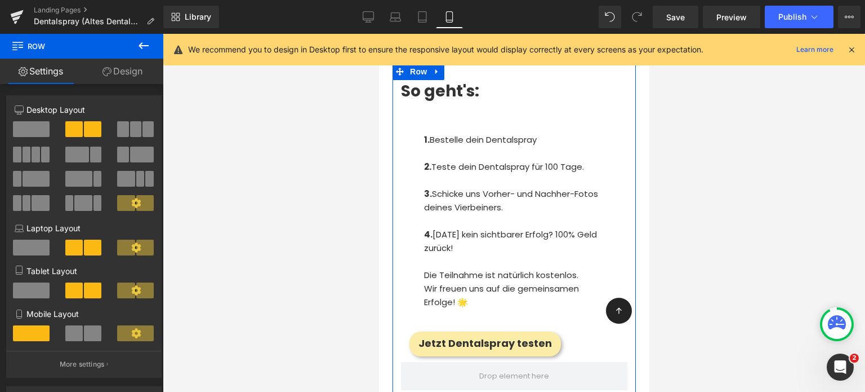
scroll to position [6988, 0]
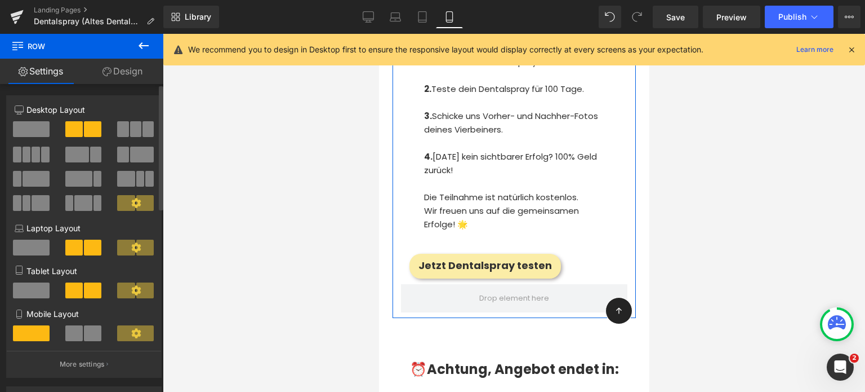
click at [39, 124] on span at bounding box center [31, 129] width 37 height 16
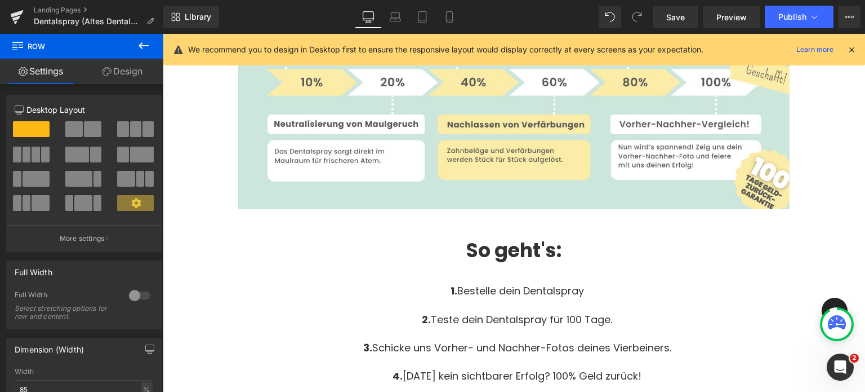
scroll to position [5945, 0]
click at [451, 13] on icon at bounding box center [449, 16] width 11 height 11
type input "90"
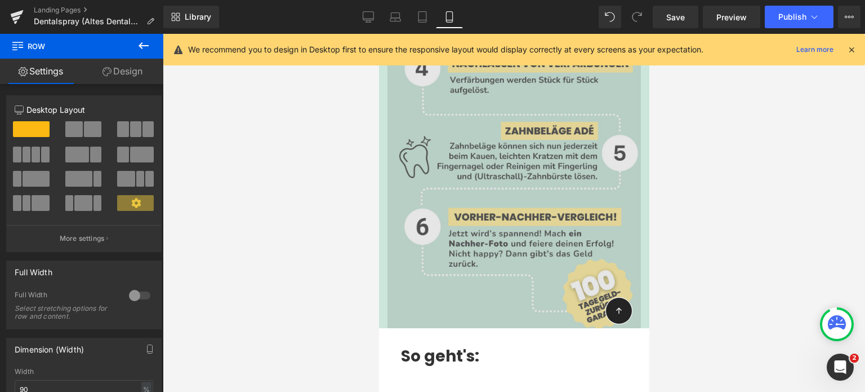
scroll to position [6649, 0]
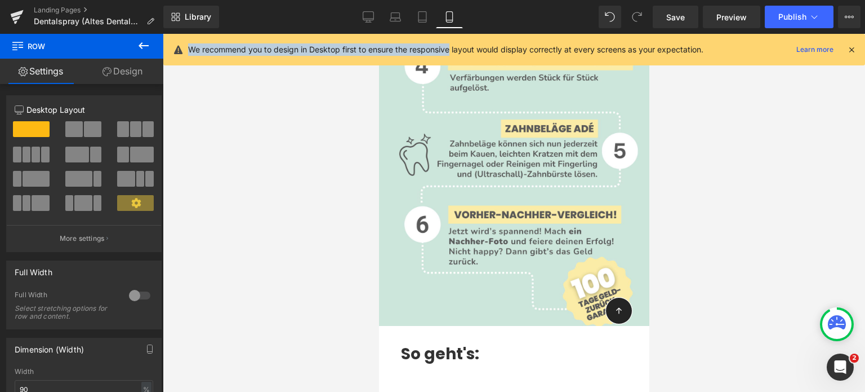
drag, startPoint x: 829, startPoint y: 47, endPoint x: 499, endPoint y: 361, distance: 455.8
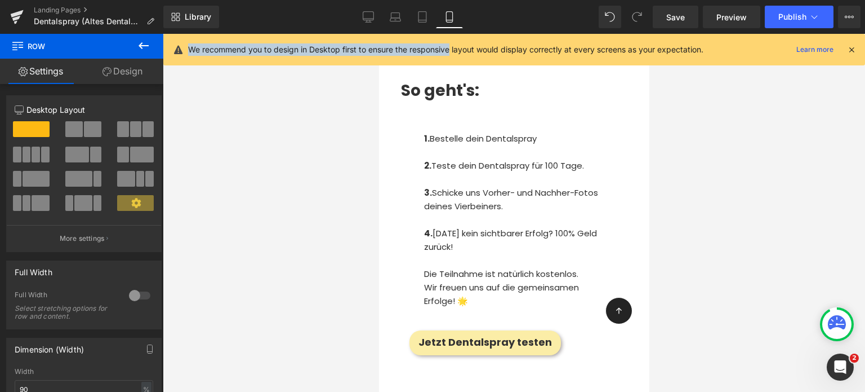
scroll to position [6912, 0]
click at [149, 40] on icon at bounding box center [144, 46] width 14 height 14
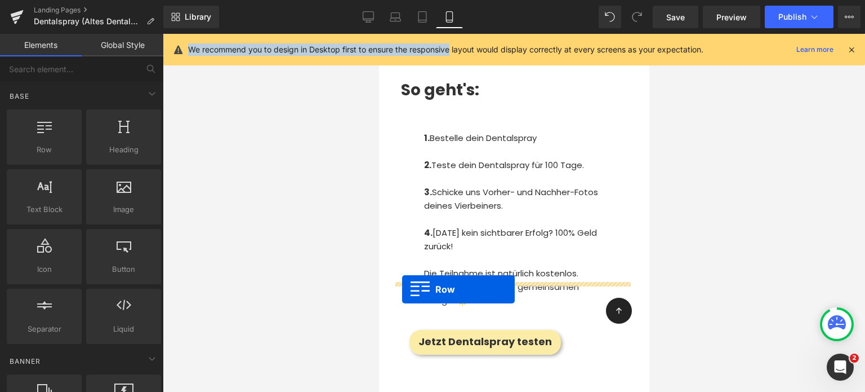
drag, startPoint x: 440, startPoint y: 180, endPoint x: 402, endPoint y: 289, distance: 115.3
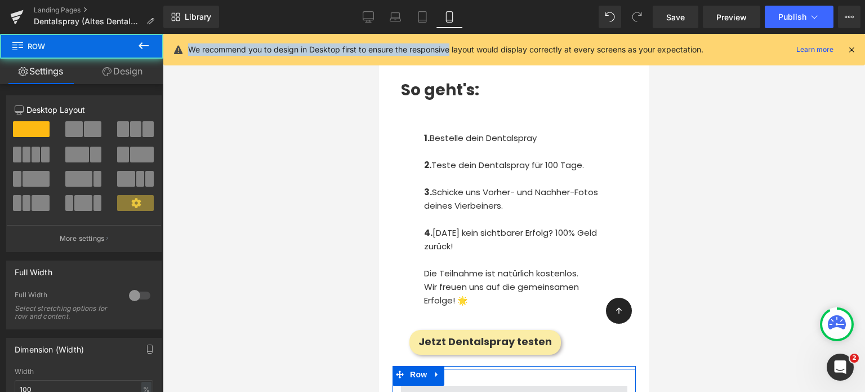
scroll to position [7010, 0]
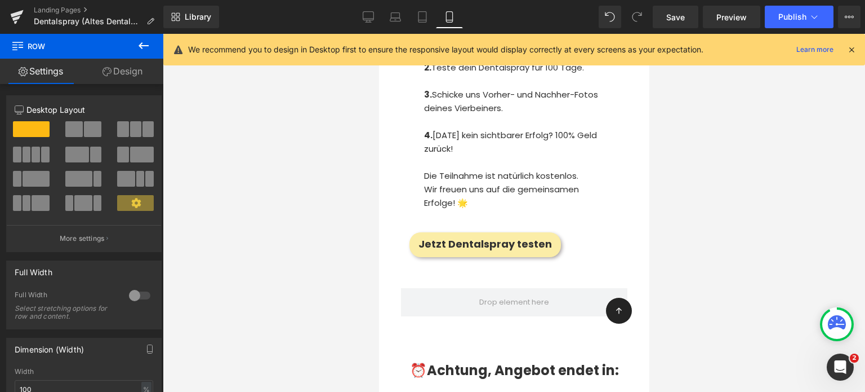
click at [363, 295] on div at bounding box center [514, 213] width 702 height 358
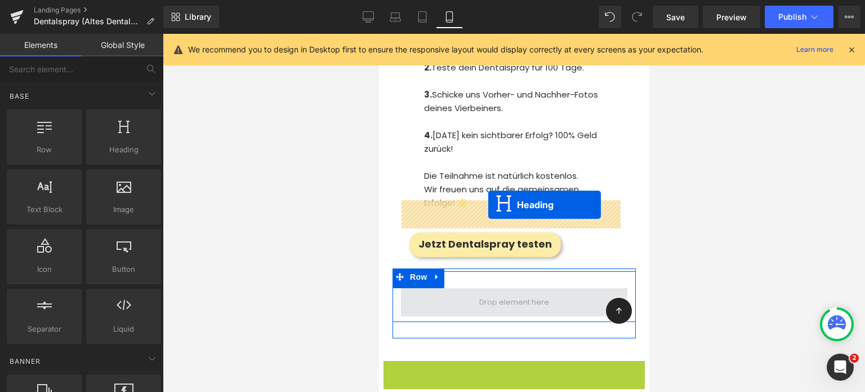
drag, startPoint x: 484, startPoint y: 285, endPoint x: 488, endPoint y: 204, distance: 80.7
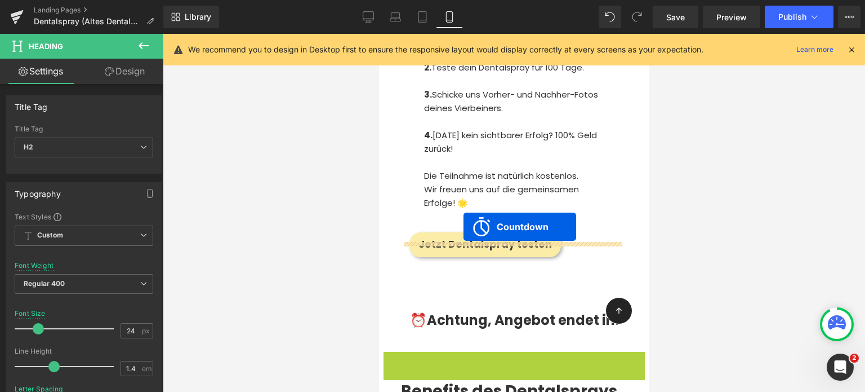
drag, startPoint x: 465, startPoint y: 272, endPoint x: 463, endPoint y: 227, distance: 45.1
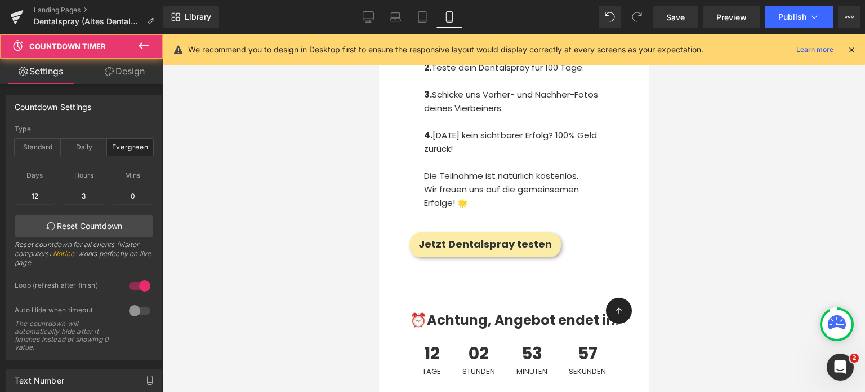
click at [411, 288] on div "⏰Achtung, Angebot endet in: Heading 12 Tage 02 Stunden 53 Minuten 57 Sekunden C…" at bounding box center [513, 339] width 243 height 103
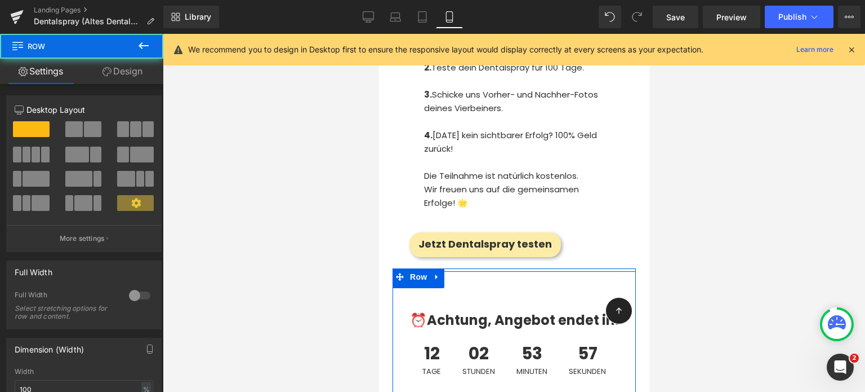
click at [325, 229] on div at bounding box center [514, 213] width 702 height 358
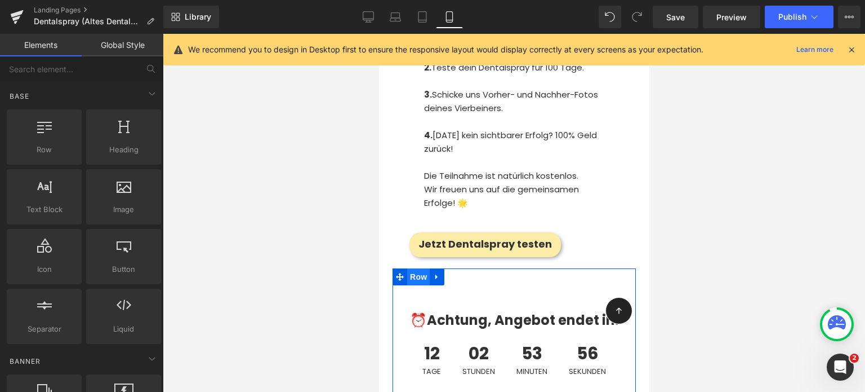
click at [420, 268] on span "Row" at bounding box center [418, 276] width 23 height 17
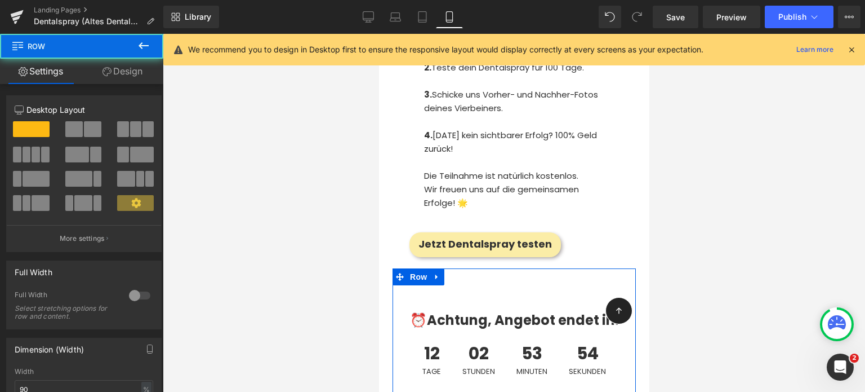
click at [126, 72] on link "Design" at bounding box center [123, 71] width 82 height 25
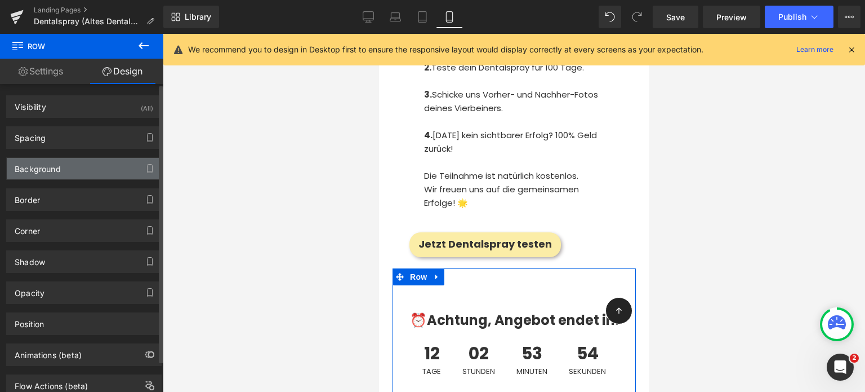
click at [64, 168] on div "Background" at bounding box center [84, 168] width 154 height 21
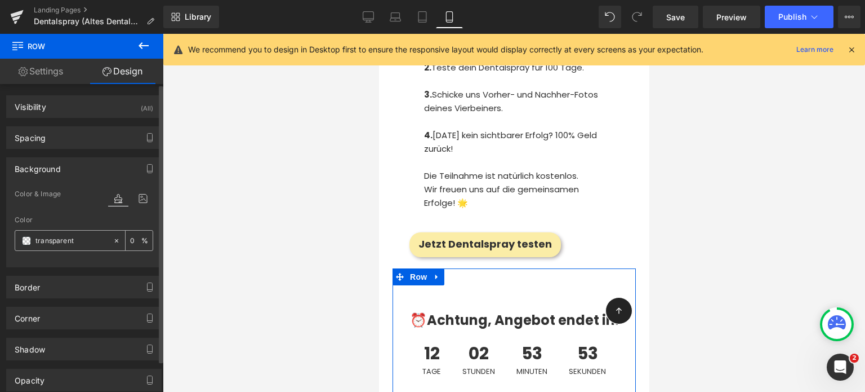
click at [52, 237] on input "transparent" at bounding box center [71, 240] width 72 height 12
paste input "⏰"
type input "⏰"
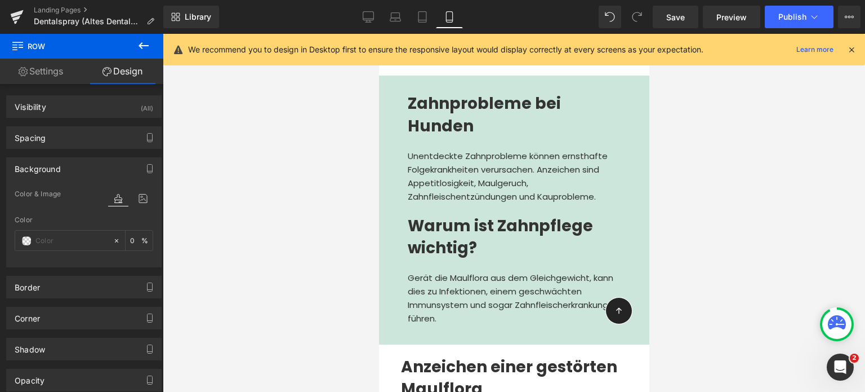
scroll to position [3618, 0]
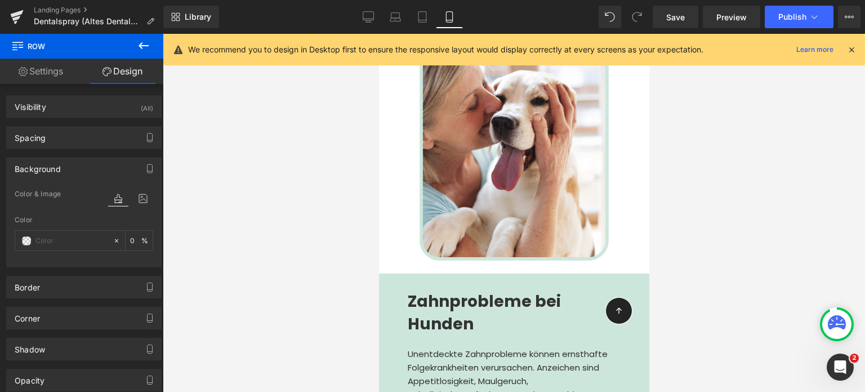
click at [402, 275] on span "Row" at bounding box center [404, 282] width 18 height 14
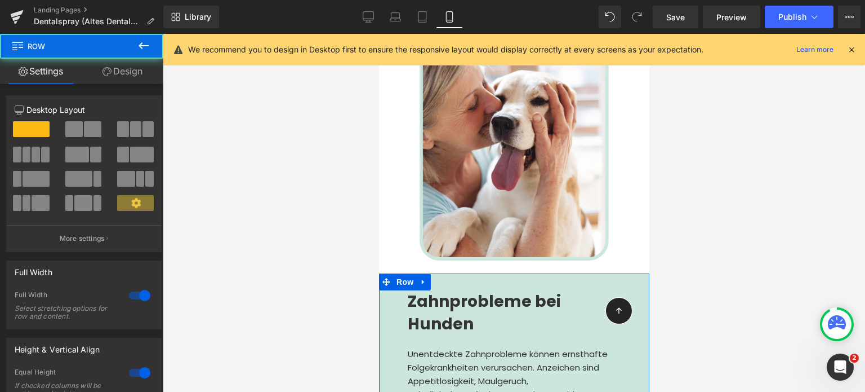
click at [118, 60] on link "Design" at bounding box center [123, 71] width 82 height 25
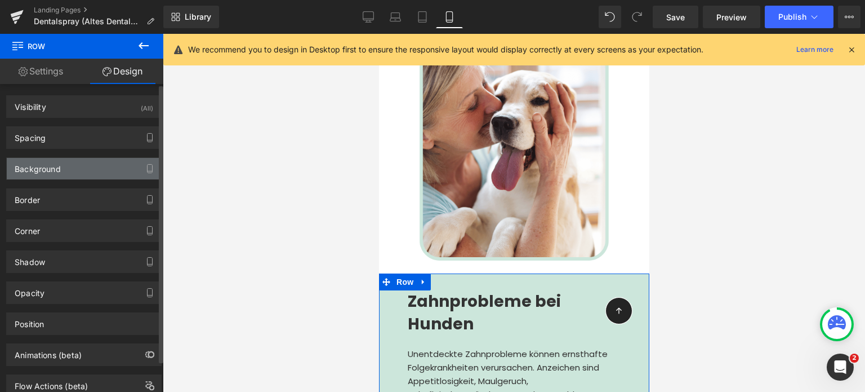
click at [47, 166] on div "Background" at bounding box center [38, 166] width 46 height 16
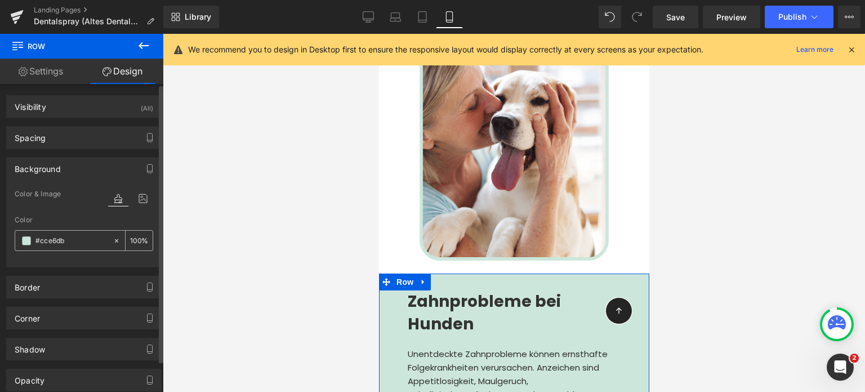
click at [51, 234] on input "#cce6db" at bounding box center [71, 240] width 72 height 12
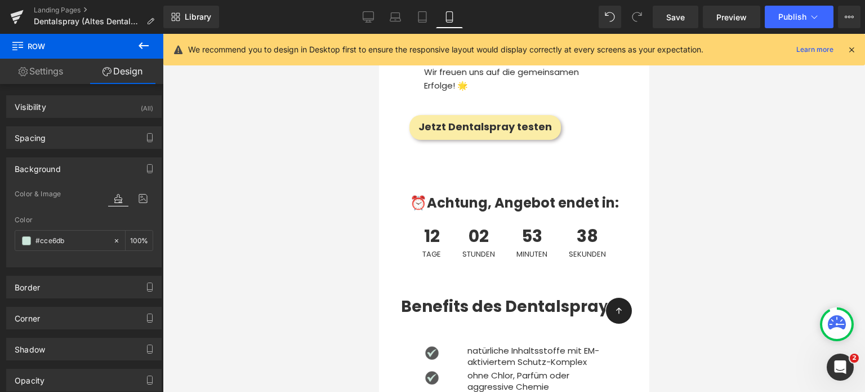
scroll to position [7127, 0]
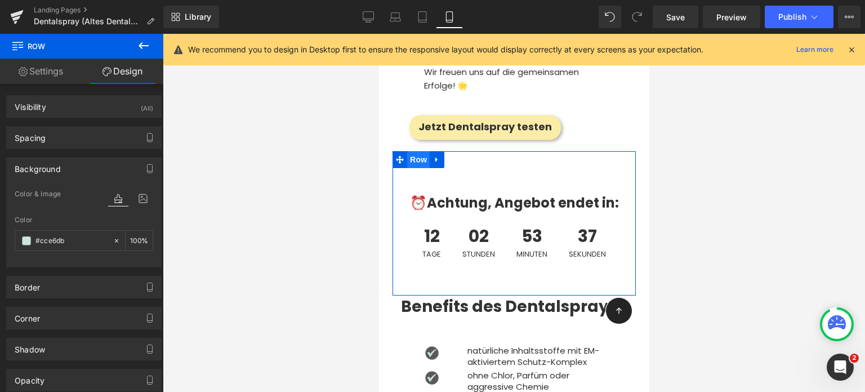
click at [412, 151] on span "Row" at bounding box center [418, 159] width 23 height 17
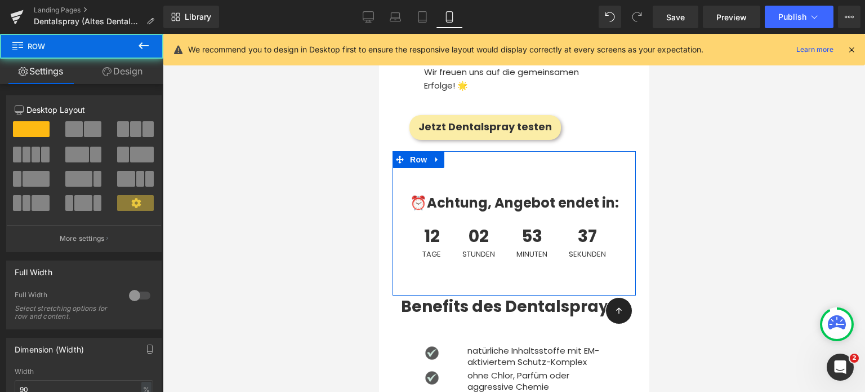
click at [124, 72] on link "Design" at bounding box center [123, 71] width 82 height 25
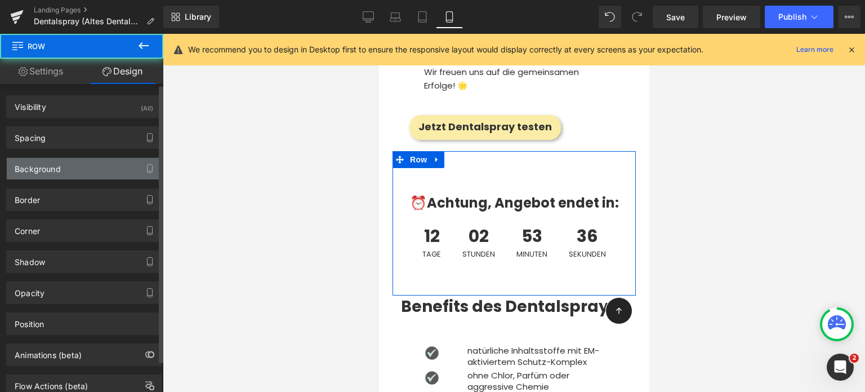
click at [51, 168] on div "Background" at bounding box center [38, 166] width 46 height 16
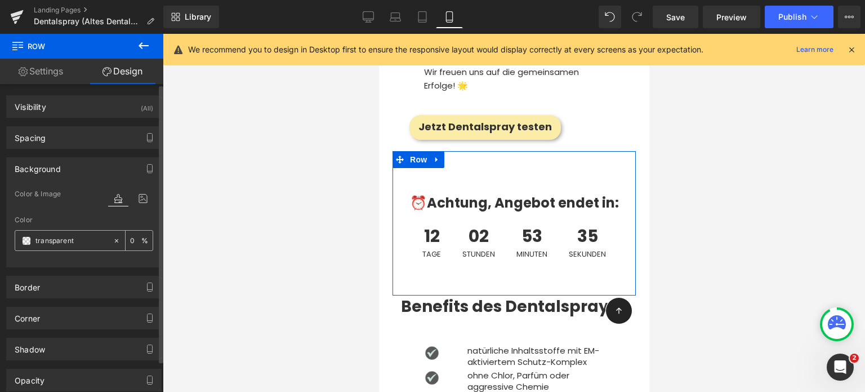
click at [69, 244] on input "transparent" at bounding box center [71, 240] width 72 height 12
paste input "#cce6db"
type input "#cce6db"
type input "100"
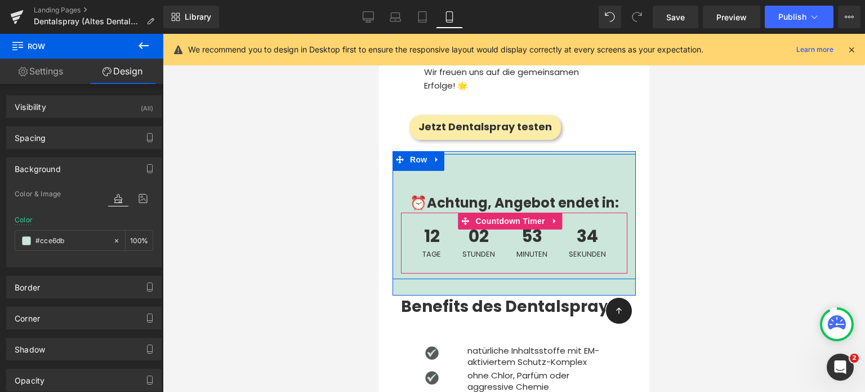
scroll to position [7044, 0]
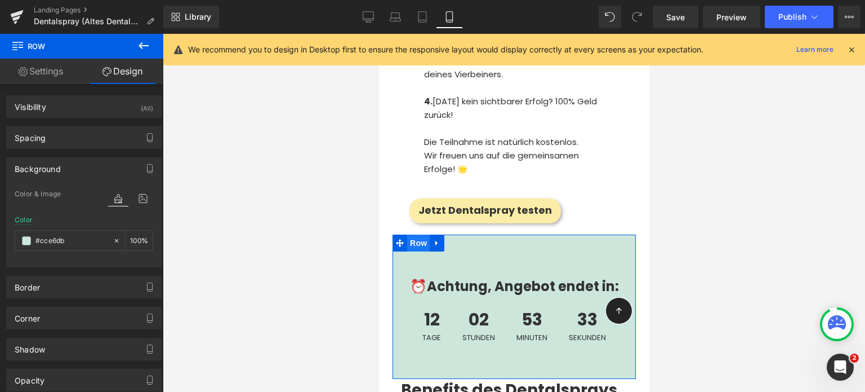
click at [413, 234] on span "Row" at bounding box center [418, 242] width 23 height 17
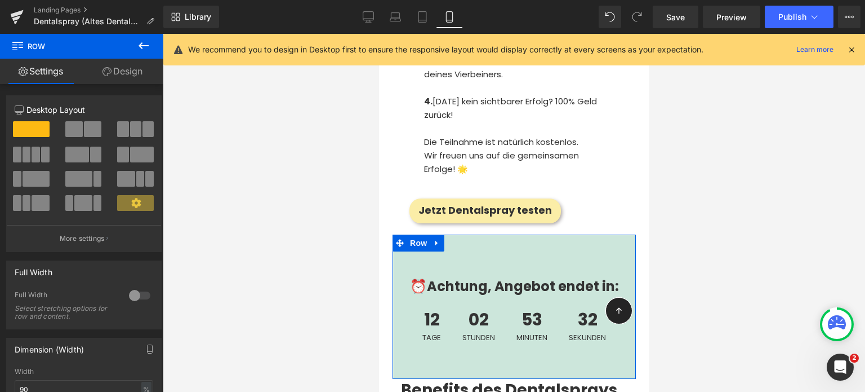
click at [137, 295] on div at bounding box center [139, 295] width 27 height 18
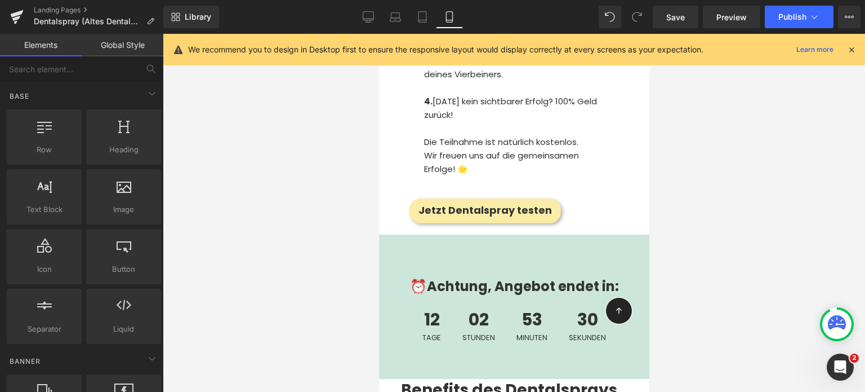
click at [753, 182] on div at bounding box center [514, 213] width 702 height 358
click at [283, 189] on div at bounding box center [514, 213] width 702 height 358
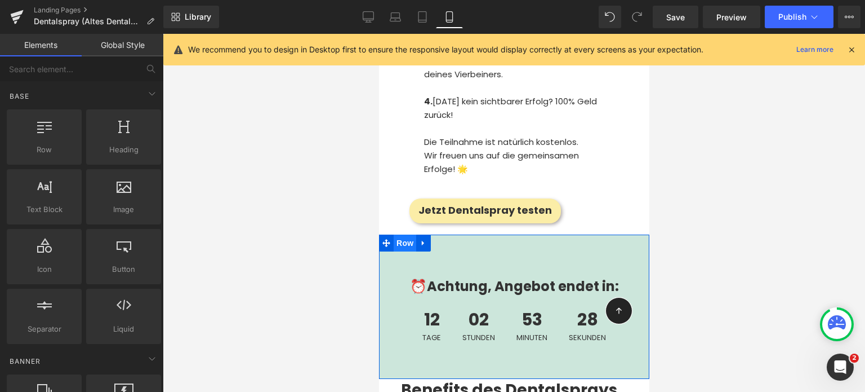
click at [393, 234] on span "Row" at bounding box center [404, 242] width 23 height 17
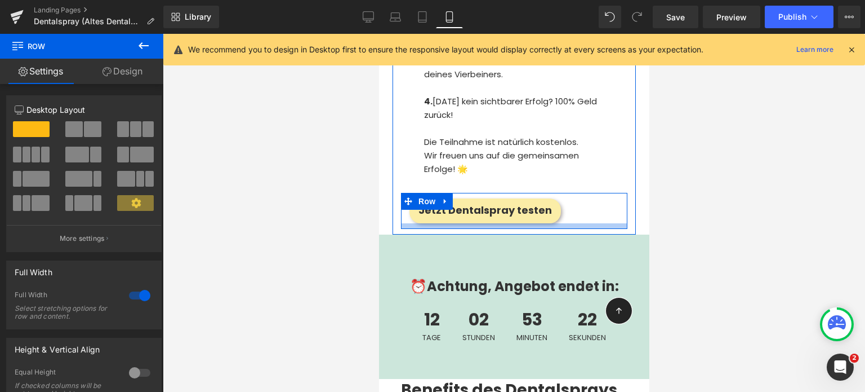
drag, startPoint x: 450, startPoint y: 148, endPoint x: 452, endPoint y: 138, distance: 10.3
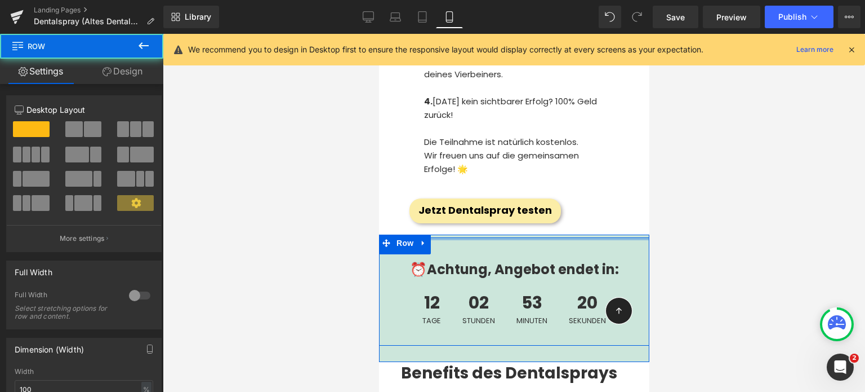
drag, startPoint x: 450, startPoint y: 157, endPoint x: 449, endPoint y: 132, distance: 24.2
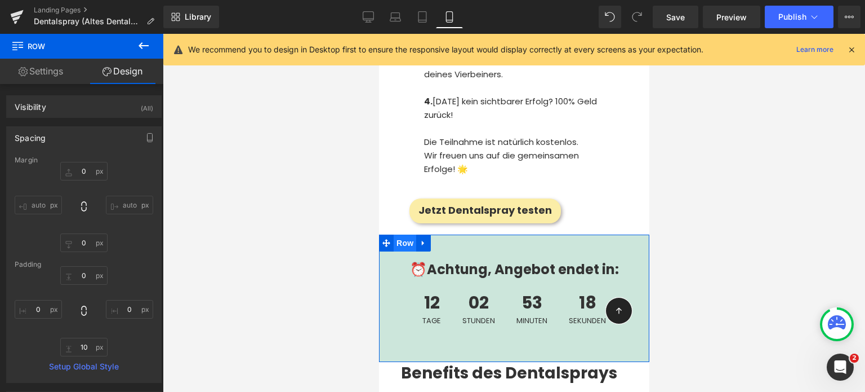
click at [395, 234] on span "Row" at bounding box center [404, 242] width 23 height 17
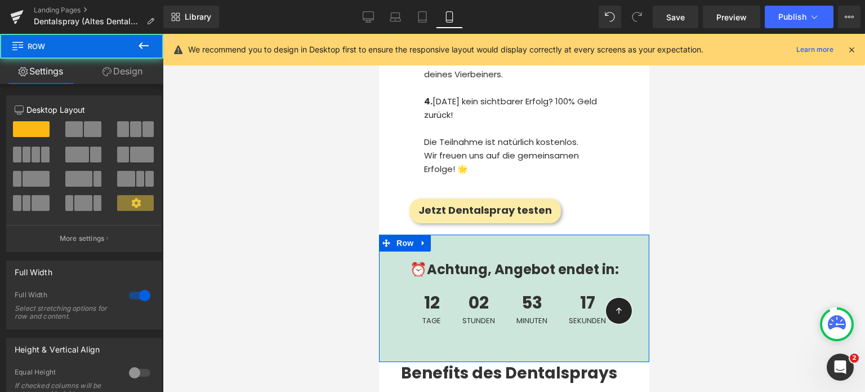
click at [126, 70] on link "Design" at bounding box center [123, 71] width 82 height 25
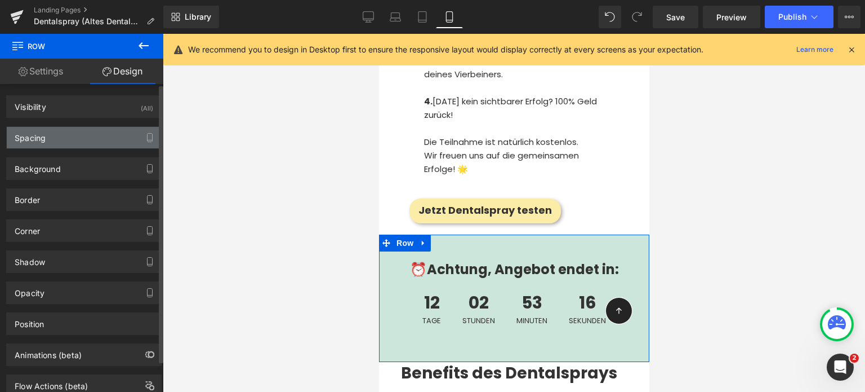
click at [42, 135] on div "Spacing" at bounding box center [30, 135] width 31 height 16
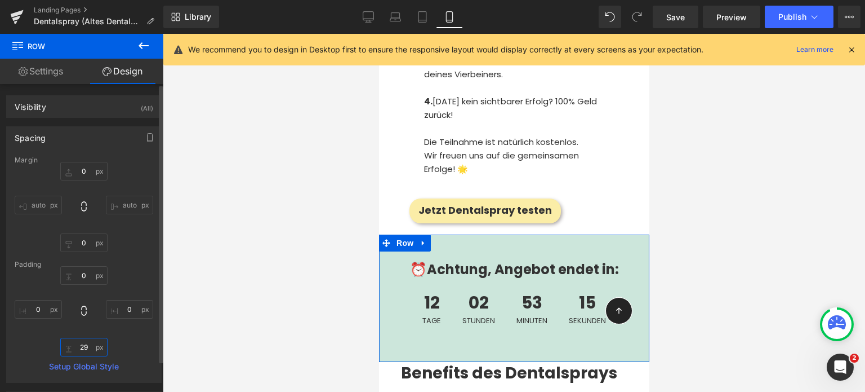
click at [80, 344] on input "29" at bounding box center [83, 346] width 47 height 19
type input "10"
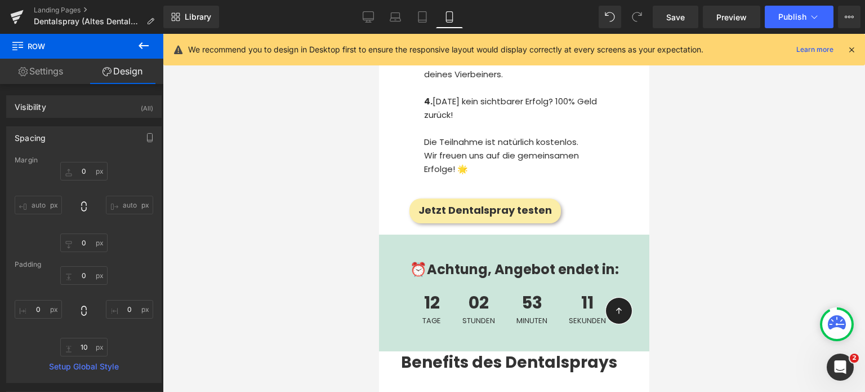
click at [693, 207] on div at bounding box center [514, 213] width 702 height 358
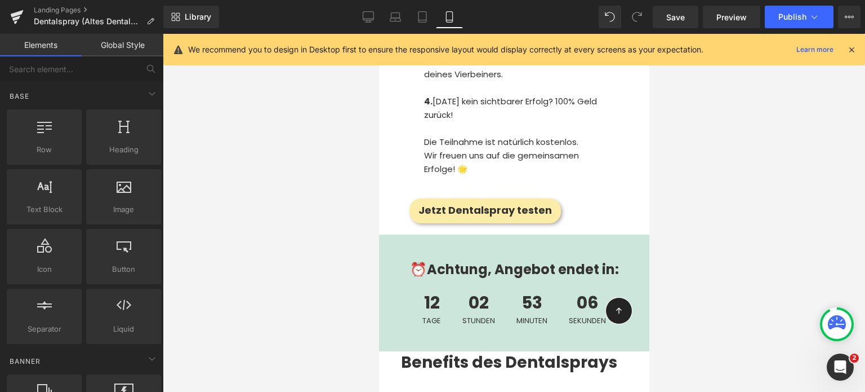
click at [268, 303] on div at bounding box center [514, 213] width 702 height 358
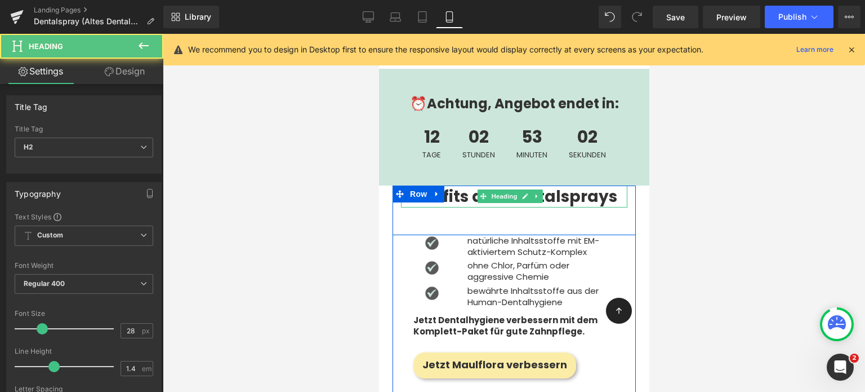
click at [550, 185] on strong "Benefits des Dentalsprays" at bounding box center [509, 196] width 216 height 22
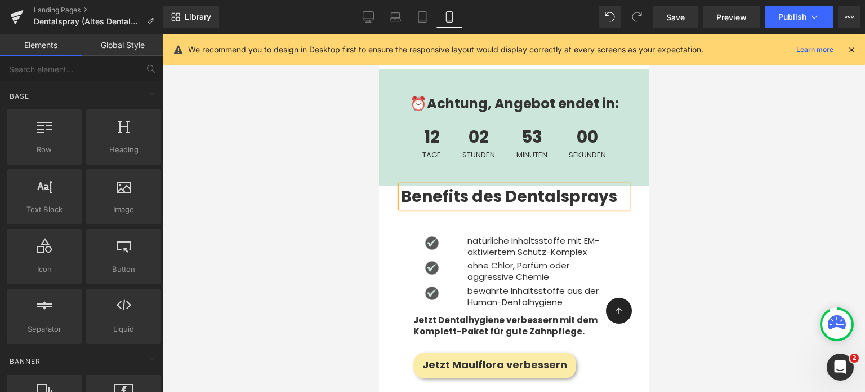
click at [303, 104] on div at bounding box center [514, 213] width 702 height 358
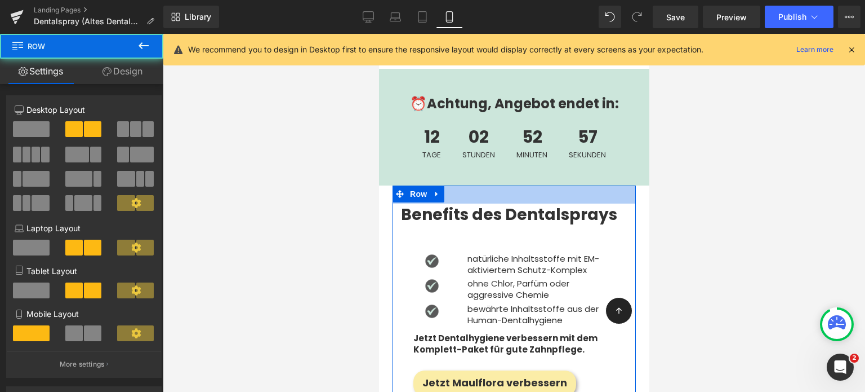
drag, startPoint x: 460, startPoint y: 100, endPoint x: 461, endPoint y: 118, distance: 18.0
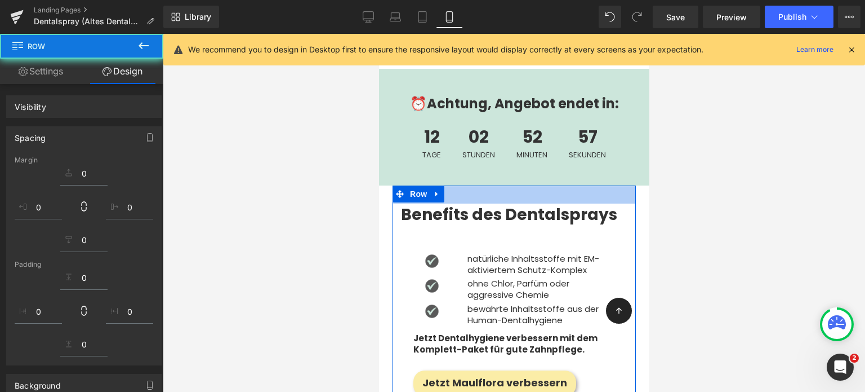
click at [273, 183] on div at bounding box center [514, 213] width 702 height 358
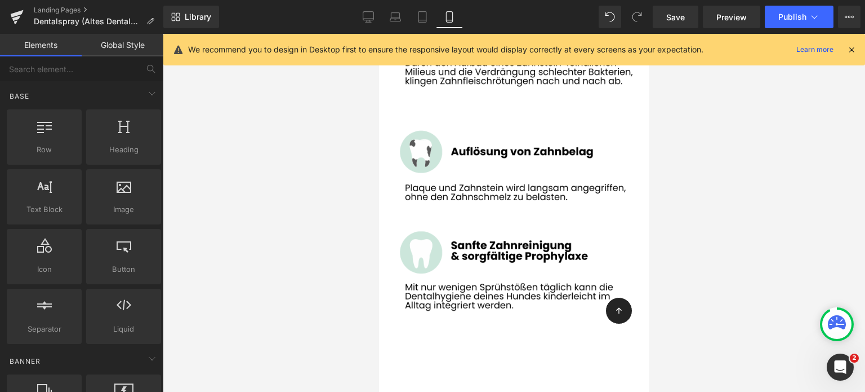
scroll to position [7793, 0]
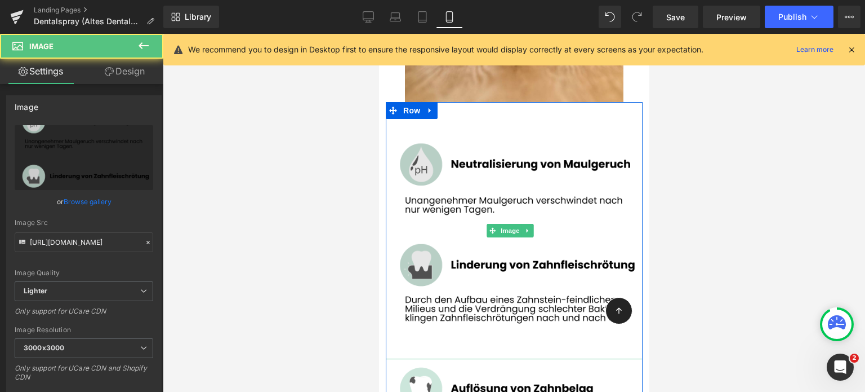
drag, startPoint x: 463, startPoint y: 253, endPoint x: 464, endPoint y: 243, distance: 10.2
click at [464, 243] on div "Image" at bounding box center [513, 230] width 257 height 257
click at [469, 251] on img at bounding box center [513, 230] width 257 height 257
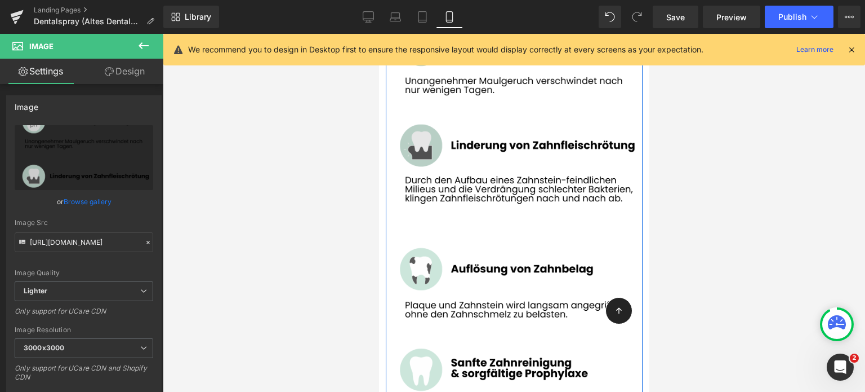
scroll to position [8044, 0]
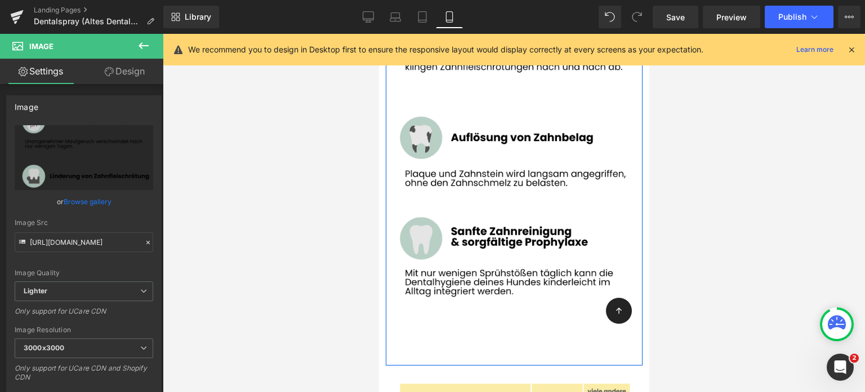
click at [394, 235] on img at bounding box center [513, 236] width 257 height 257
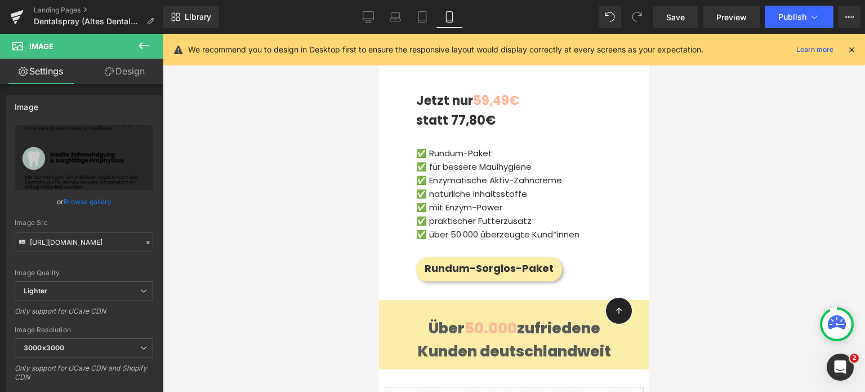
scroll to position [8754, 0]
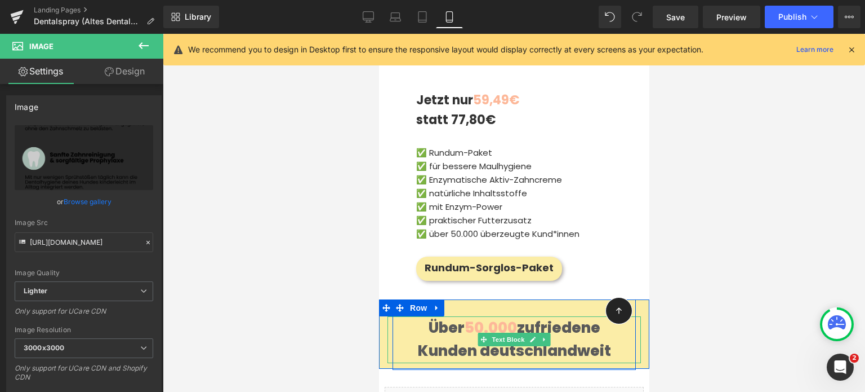
click at [481, 317] on span "50.000" at bounding box center [490, 327] width 52 height 20
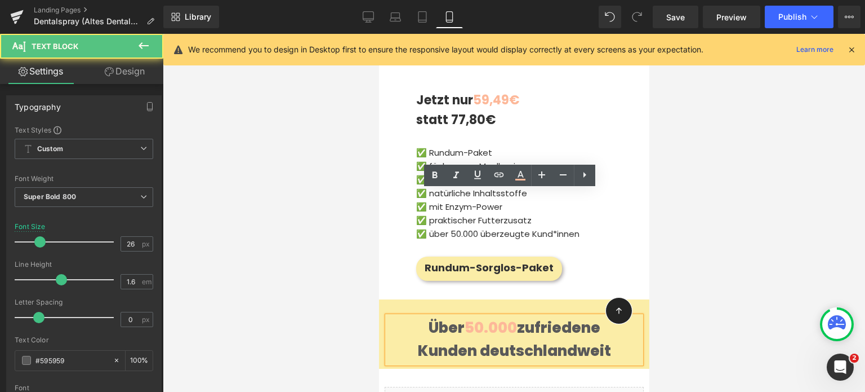
click at [481, 317] on span "50.000" at bounding box center [490, 327] width 52 height 20
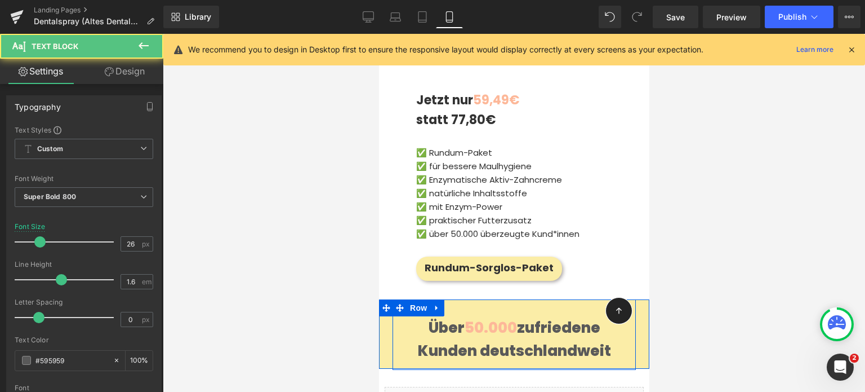
click at [481, 317] on span "50.000" at bounding box center [490, 327] width 52 height 20
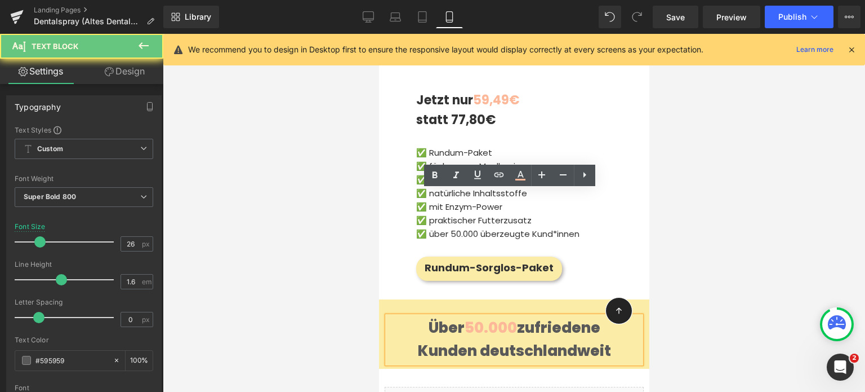
click at [481, 317] on span "50.000" at bounding box center [490, 327] width 52 height 20
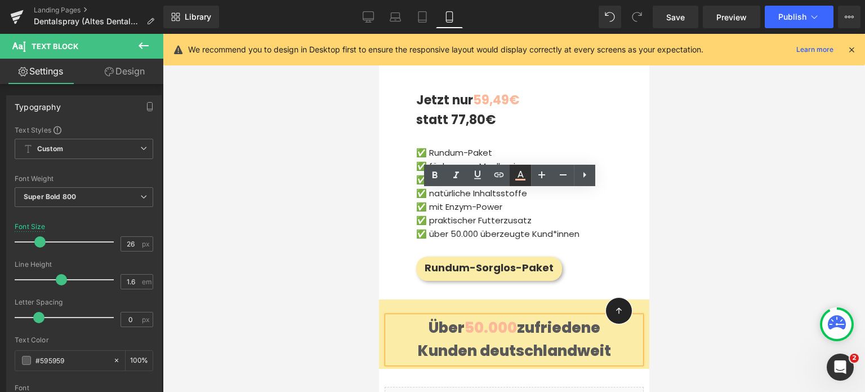
click at [518, 176] on icon at bounding box center [521, 174] width 6 height 7
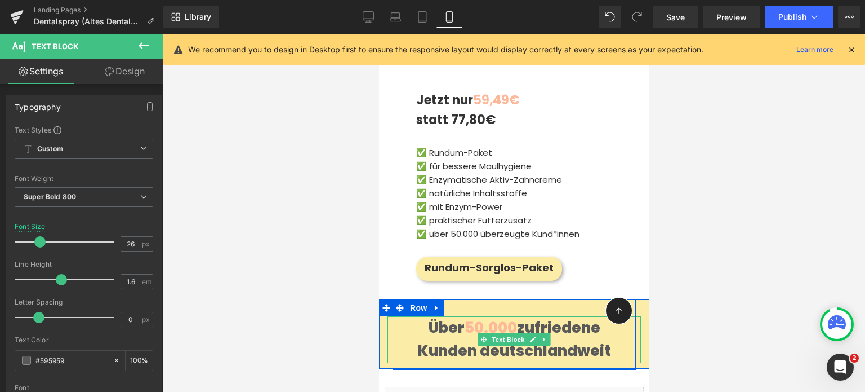
click at [495, 317] on span "50.000" at bounding box center [490, 327] width 52 height 20
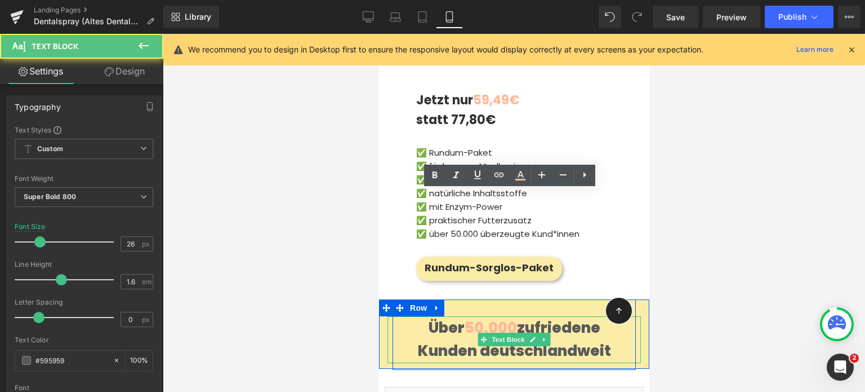
click at [495, 317] on span "50.000" at bounding box center [490, 327] width 52 height 20
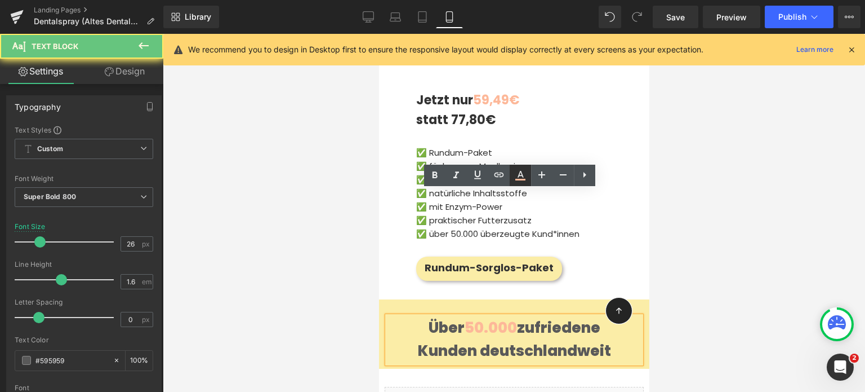
click at [521, 182] on link at bounding box center [520, 174] width 21 height 21
type input "100"
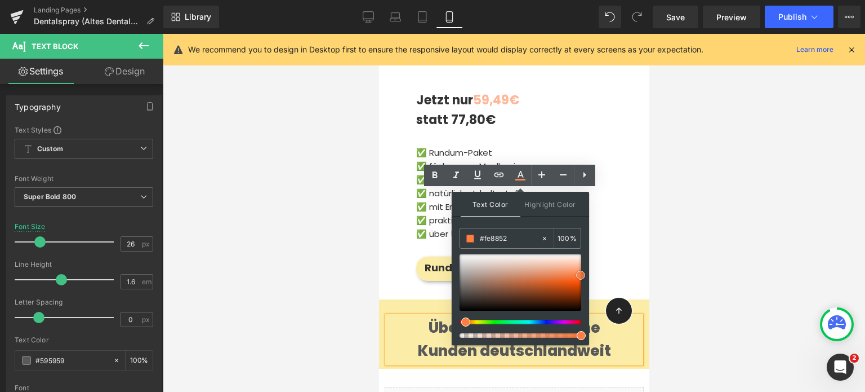
type input "#fe7739"
drag, startPoint x: 575, startPoint y: 265, endPoint x: 577, endPoint y: 272, distance: 7.8
click at [577, 272] on span at bounding box center [579, 272] width 9 height 9
click at [746, 234] on div at bounding box center [514, 213] width 702 height 358
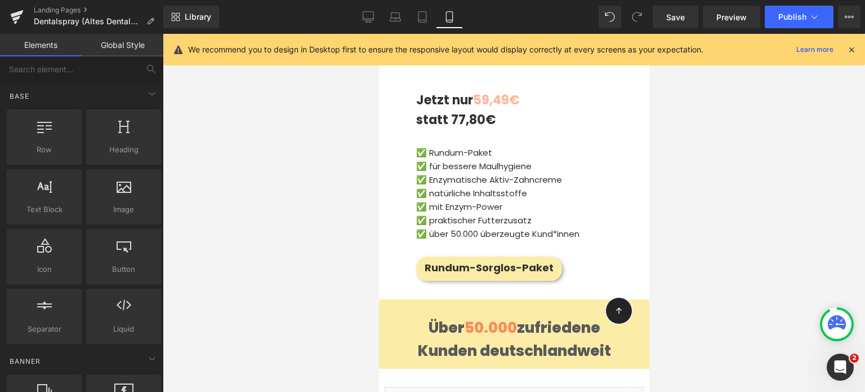
click at [746, 234] on div at bounding box center [514, 213] width 702 height 358
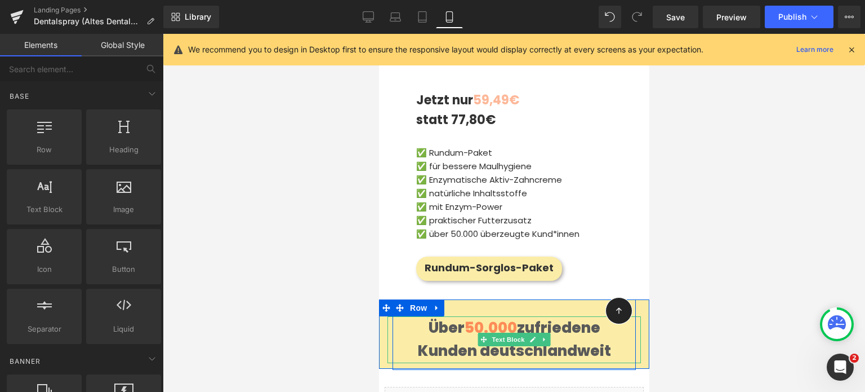
click at [493, 316] on div "Über 50.000 zufriedene Kunden deutschlandweit" at bounding box center [513, 339] width 253 height 47
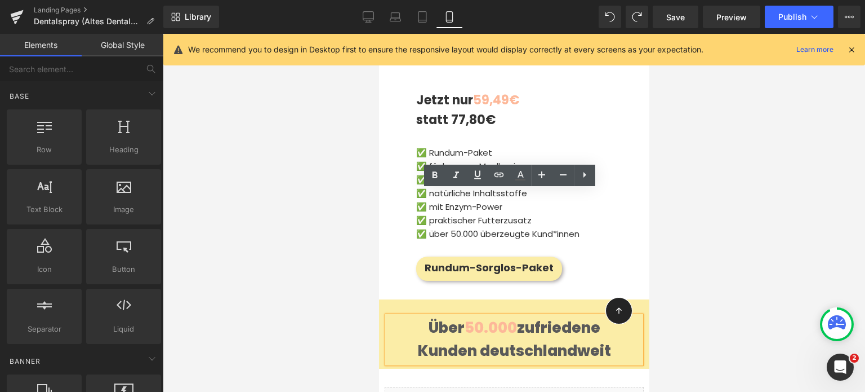
click at [730, 244] on div at bounding box center [514, 213] width 702 height 358
click at [488, 317] on span "50.000" at bounding box center [490, 327] width 52 height 20
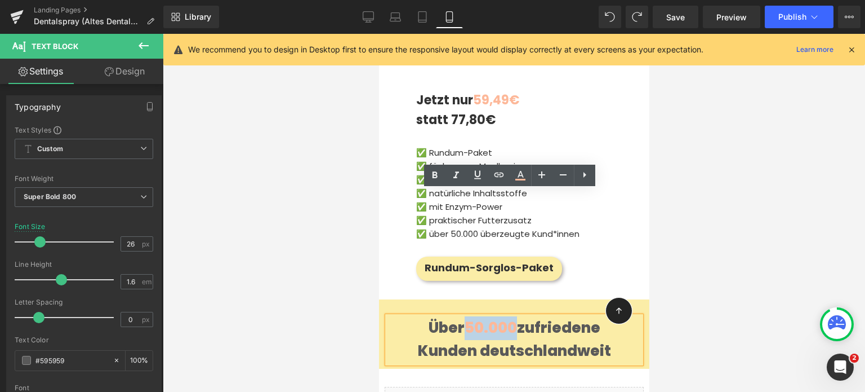
drag, startPoint x: 512, startPoint y: 198, endPoint x: 464, endPoint y: 204, distance: 48.8
click at [464, 317] on span "50.000" at bounding box center [490, 327] width 52 height 20
click at [516, 177] on icon at bounding box center [521, 175] width 14 height 14
type input "#fdb899"
type input "100"
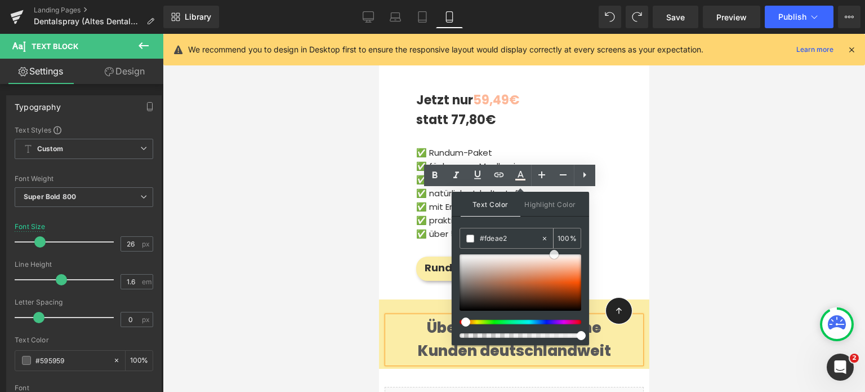
type input "#ffffff"
drag, startPoint x: 953, startPoint y: 299, endPoint x: 442, endPoint y: 244, distance: 514.5
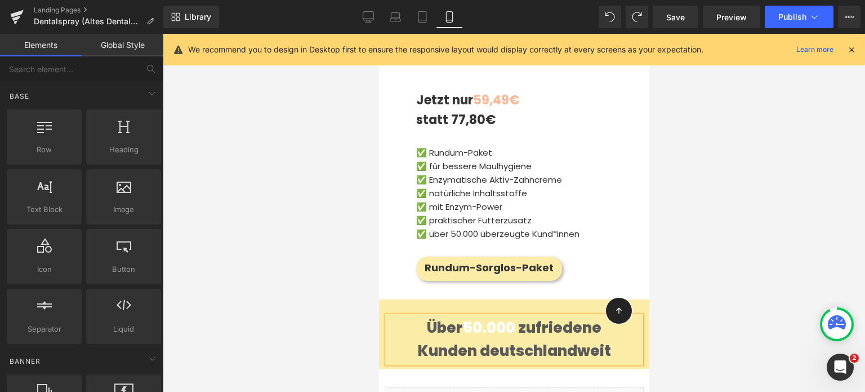
click at [766, 204] on div at bounding box center [514, 213] width 702 height 358
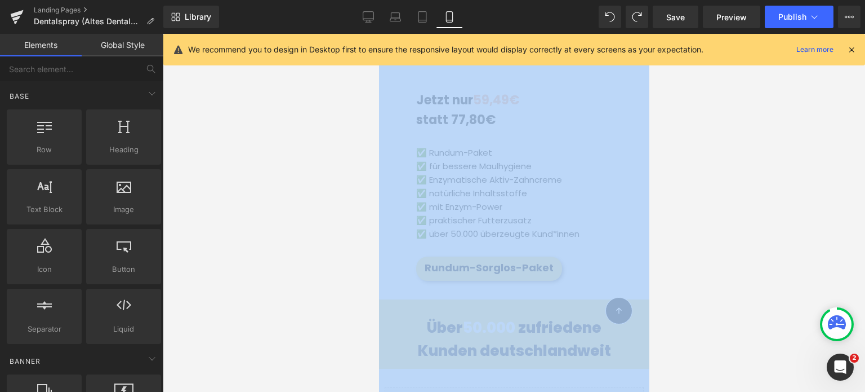
click at [766, 204] on div at bounding box center [514, 213] width 702 height 358
click at [706, 202] on div at bounding box center [514, 213] width 702 height 358
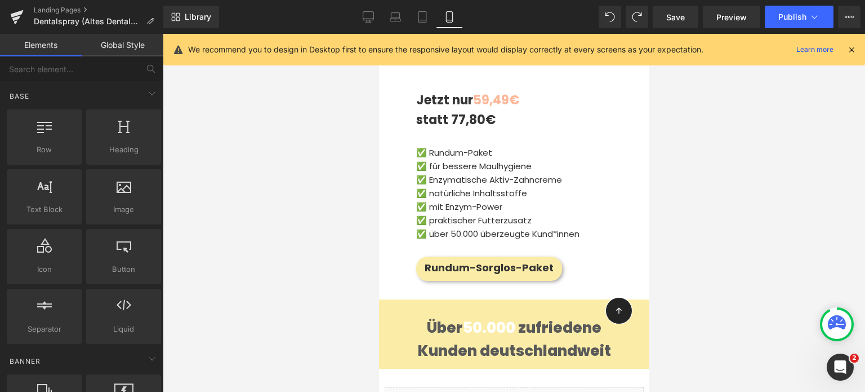
click at [706, 202] on div at bounding box center [514, 213] width 702 height 358
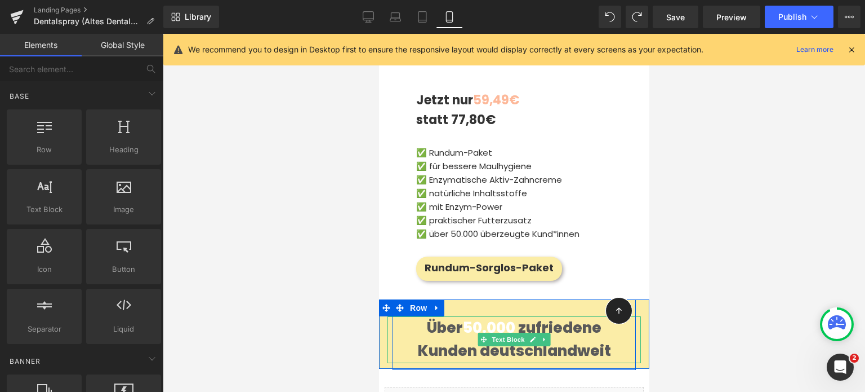
click at [608, 316] on div "Über 50.000 zufriedene Kunden deutschlandweit" at bounding box center [513, 339] width 253 height 47
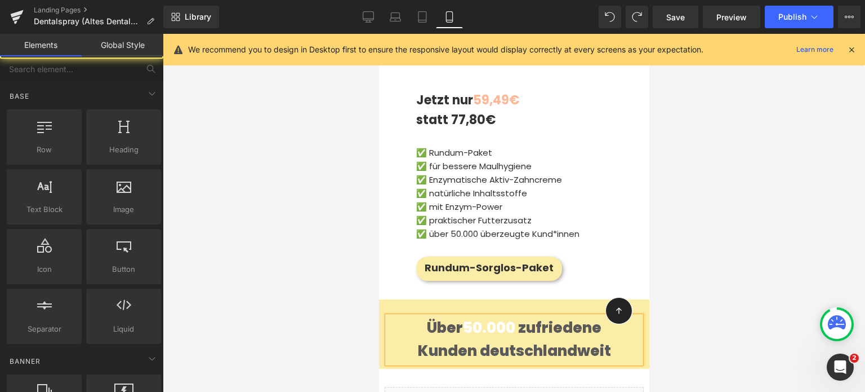
click at [748, 210] on div at bounding box center [514, 213] width 702 height 358
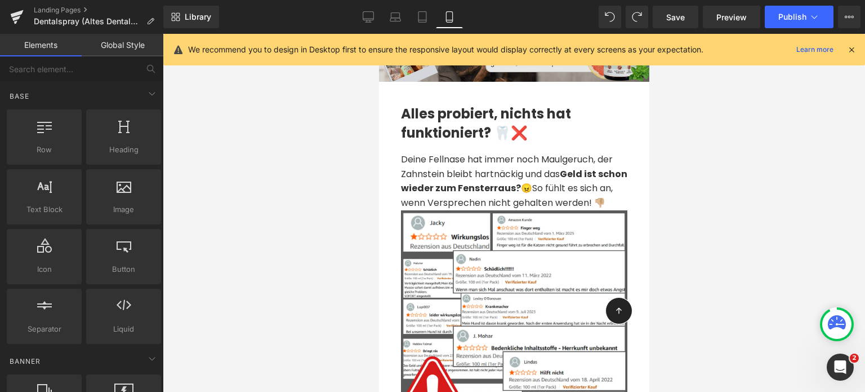
scroll to position [189, 0]
click at [312, 243] on div at bounding box center [514, 213] width 702 height 358
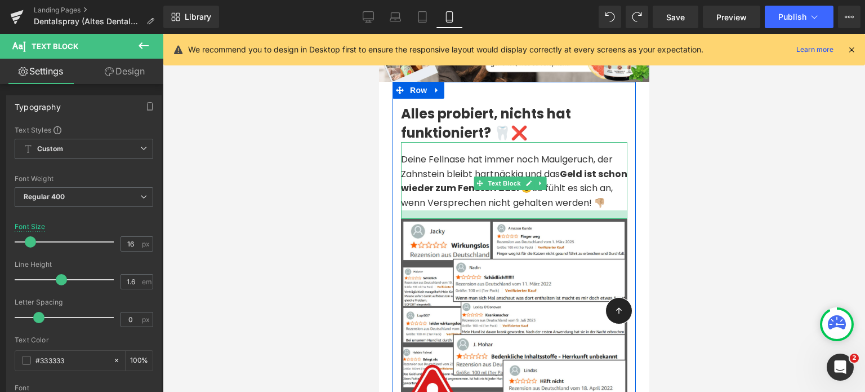
drag, startPoint x: 481, startPoint y: 221, endPoint x: 486, endPoint y: 230, distance: 9.6
click at [486, 219] on div at bounding box center [514, 214] width 226 height 8
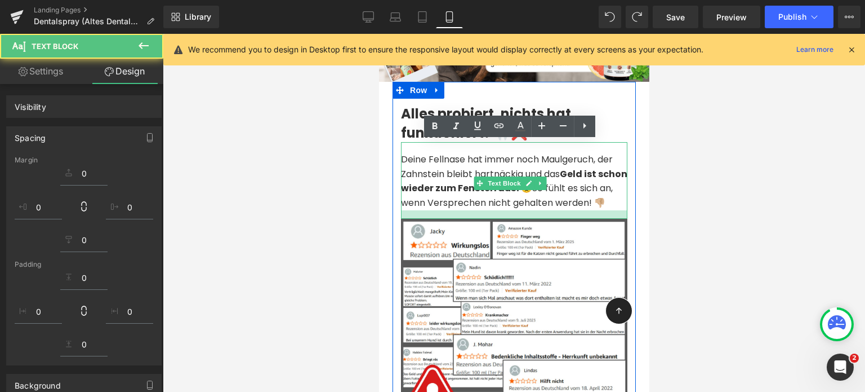
click at [308, 216] on div at bounding box center [514, 213] width 702 height 358
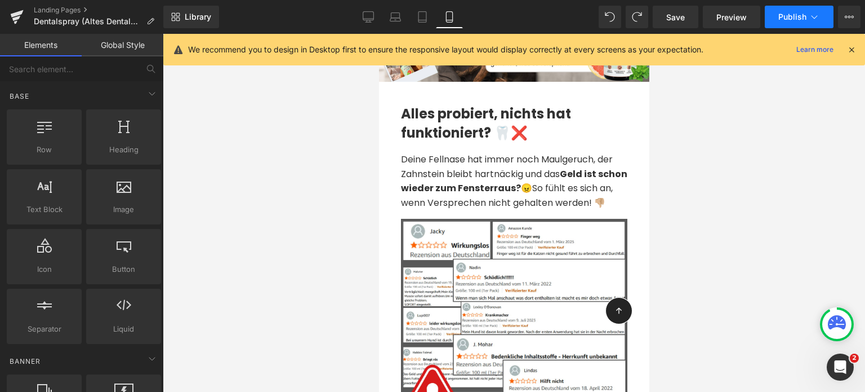
click at [809, 11] on icon at bounding box center [814, 16] width 11 height 11
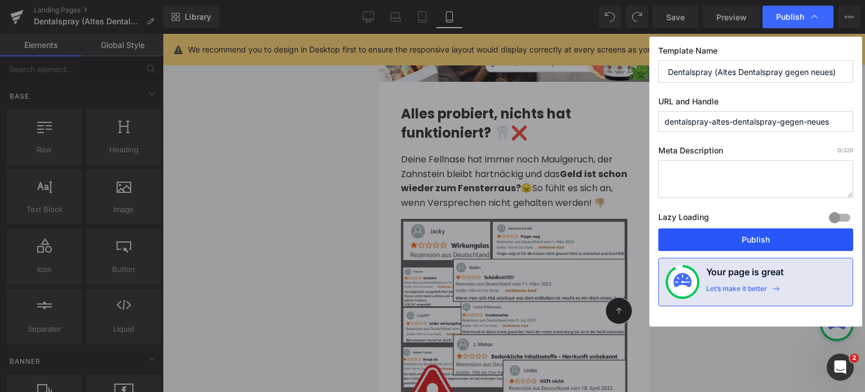
click at [728, 233] on button "Publish" at bounding box center [756, 239] width 195 height 23
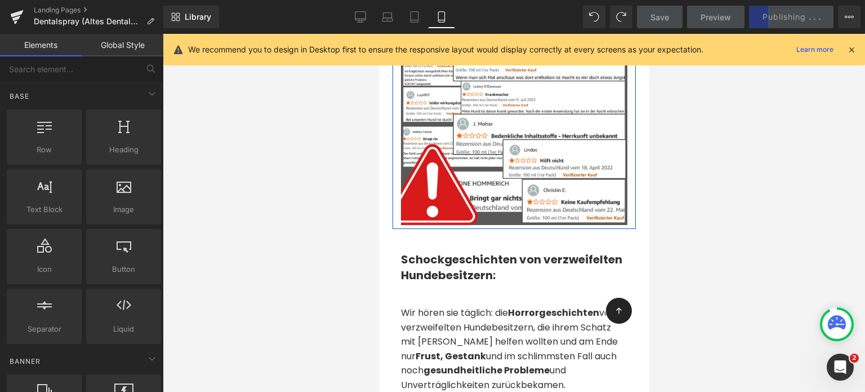
scroll to position [412, 0]
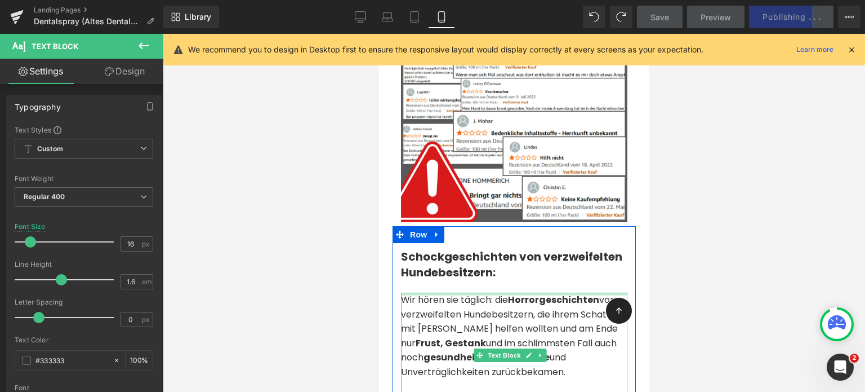
drag, startPoint x: 437, startPoint y: 300, endPoint x: 434, endPoint y: 287, distance: 13.4
click at [434, 287] on div "Schockgeschichten von verzweifelten Hundebesitzern: Heading Wir hören sie tägli…" at bounding box center [513, 317] width 243 height 182
click at [293, 285] on div at bounding box center [514, 213] width 702 height 358
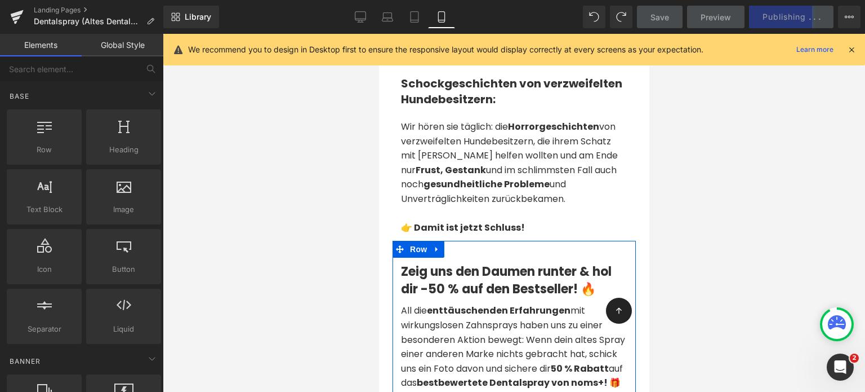
scroll to position [590, 0]
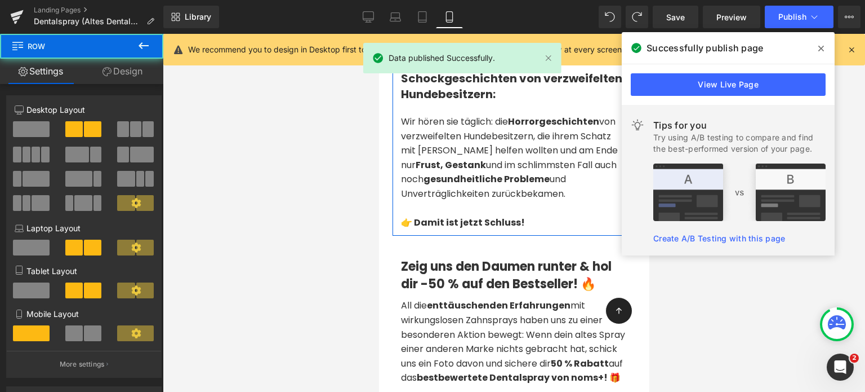
drag, startPoint x: 469, startPoint y: 243, endPoint x: 468, endPoint y: 237, distance: 5.7
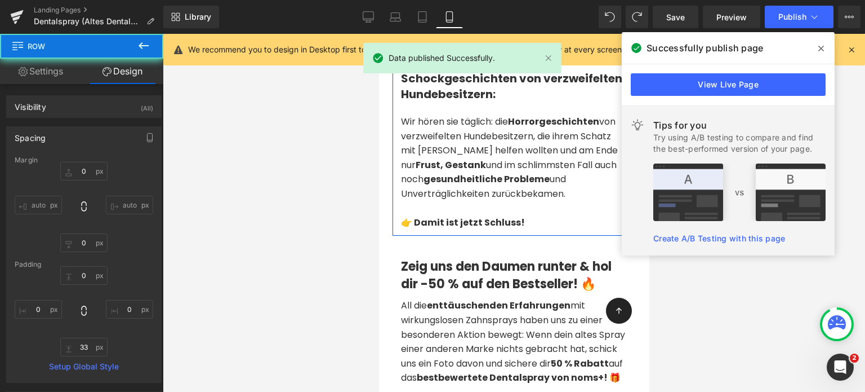
click at [360, 238] on div at bounding box center [514, 213] width 702 height 358
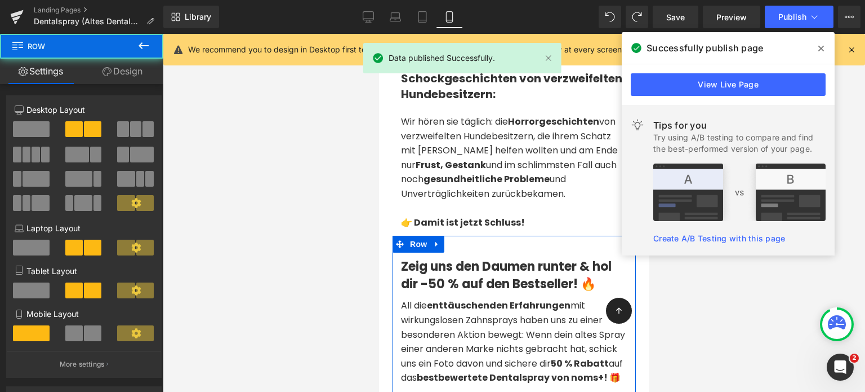
click at [468, 245] on div "Zeig uns den Daumen runter & hol dir -50 % auf den Bestseller! 🔥 Heading All di…" at bounding box center [513, 320] width 243 height 170
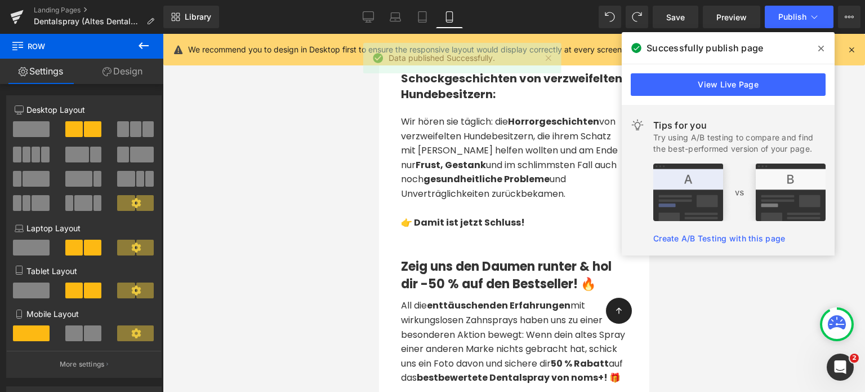
click at [820, 47] on icon at bounding box center [821, 49] width 6 height 6
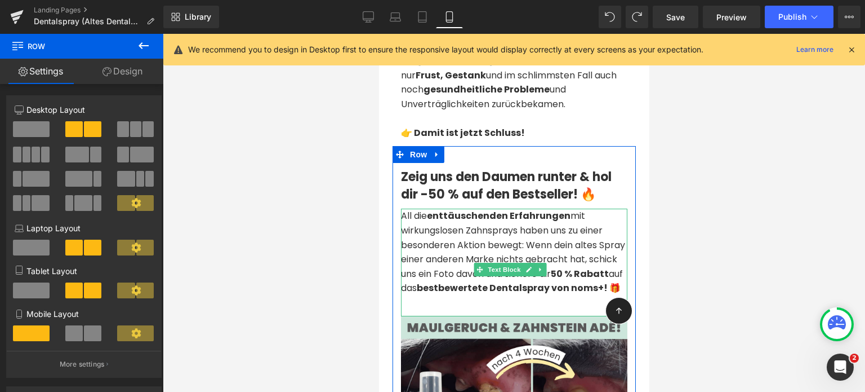
scroll to position [682, 0]
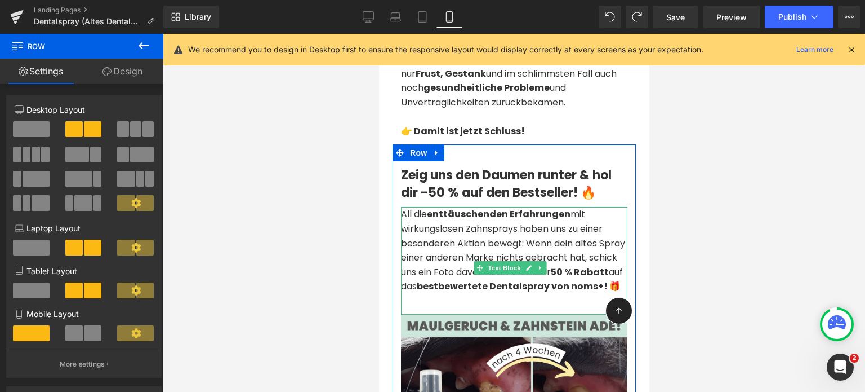
click at [524, 248] on span "All die enttäuschenden Erfahrungen mit wirkungslosen Zahnsprays haben uns zu ei…" at bounding box center [513, 249] width 224 height 85
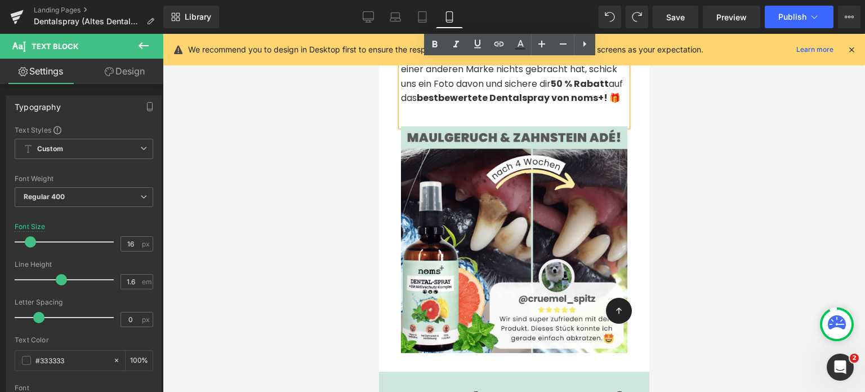
scroll to position [869, 0]
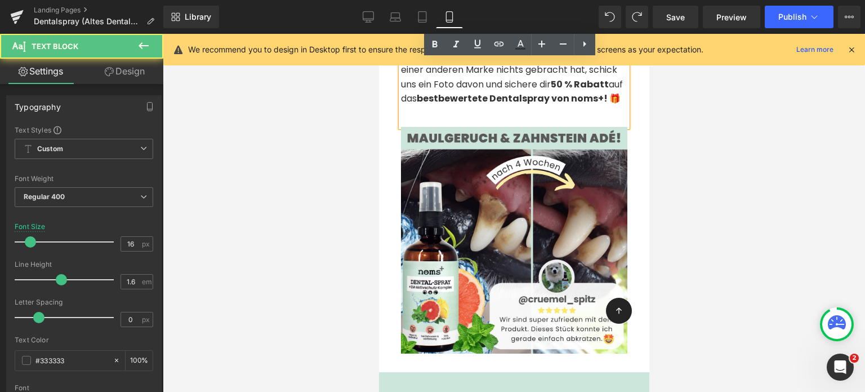
click at [439, 127] on div "All die enttäuschenden Erfahrungen mit wirkungslosen Zahnsprays haben uns zu ei…" at bounding box center [514, 73] width 226 height 108
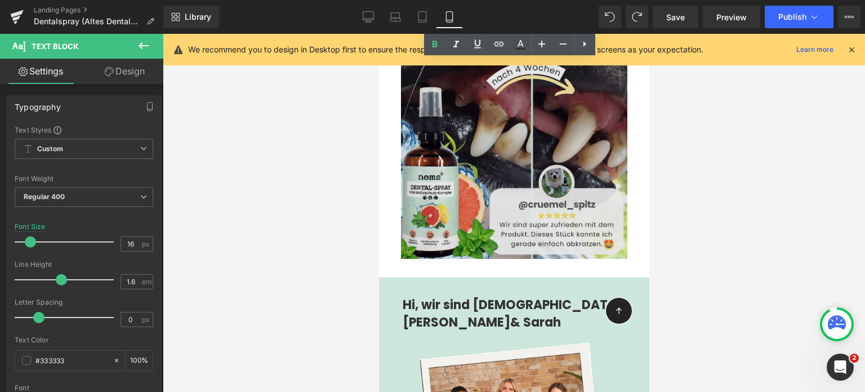
scroll to position [962, 0]
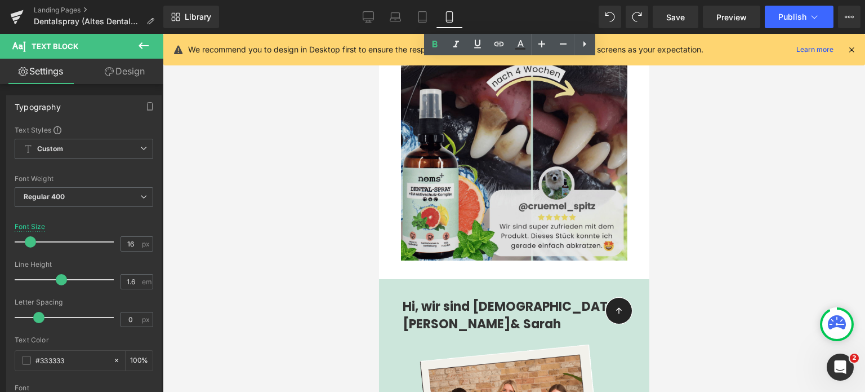
click at [478, 174] on img at bounding box center [514, 147] width 226 height 226
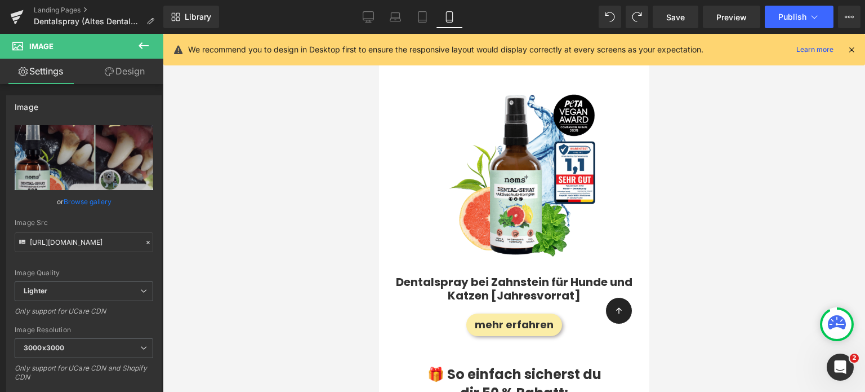
scroll to position [1764, 0]
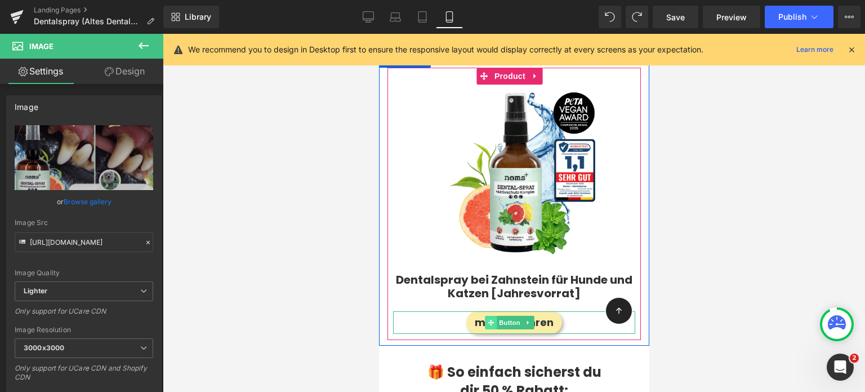
click at [495, 315] on span at bounding box center [491, 322] width 12 height 14
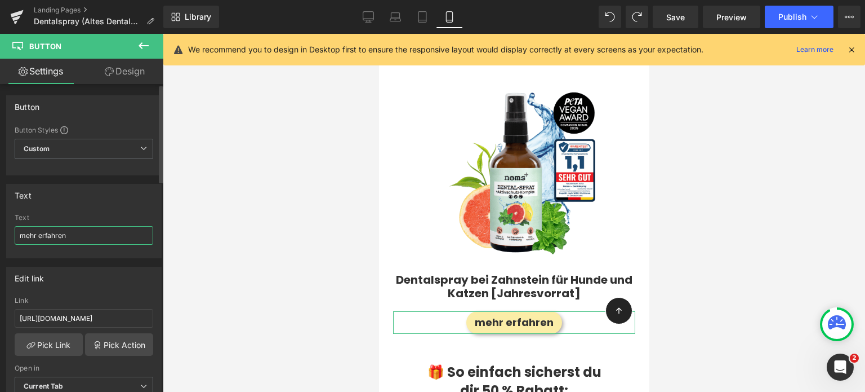
click at [40, 233] on input "mehr erfahren" at bounding box center [84, 235] width 139 height 19
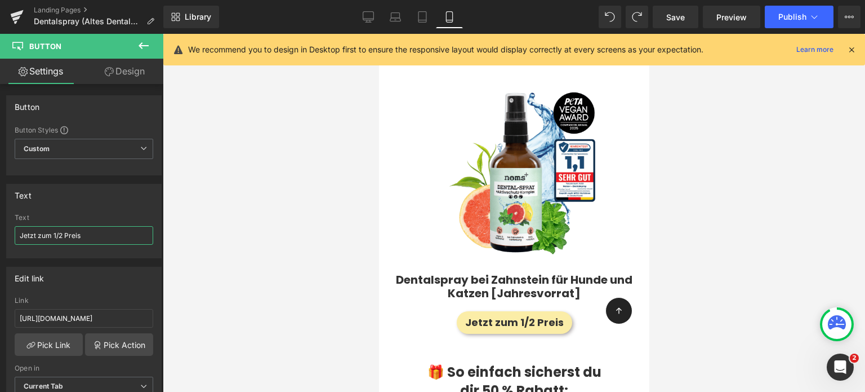
type input "Jetzt zum 1/2 Preis"
click at [678, 226] on div at bounding box center [514, 213] width 702 height 358
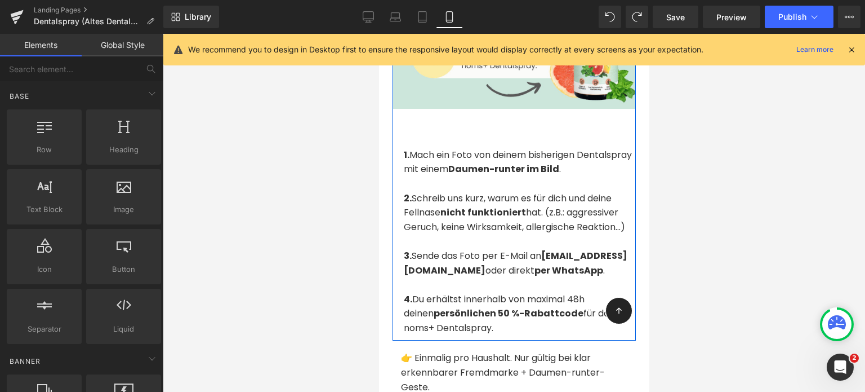
scroll to position [2347, 0]
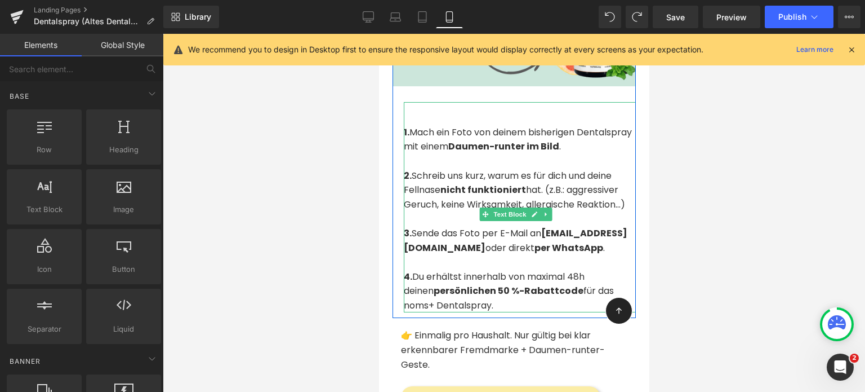
click at [535, 126] on span "Mach ein Foto von deinem bisherigen Dentalspray mit einem" at bounding box center [517, 140] width 228 height 28
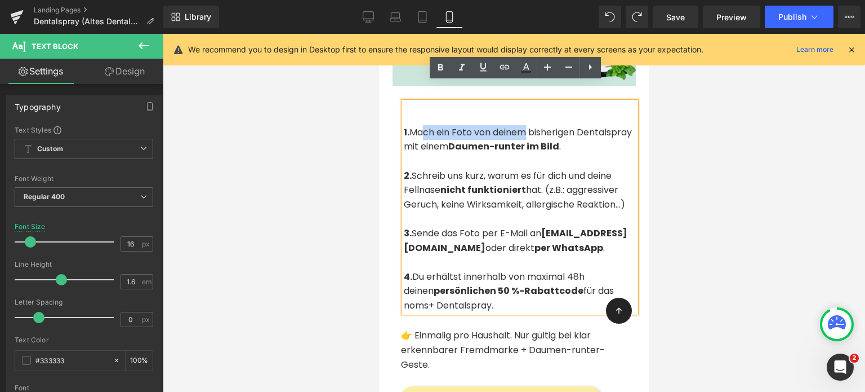
drag, startPoint x: 528, startPoint y: 114, endPoint x: 422, endPoint y: 112, distance: 105.9
click at [422, 126] on span "Mach ein Foto von deinem bisherigen Dentalspray mit einem" at bounding box center [517, 140] width 228 height 28
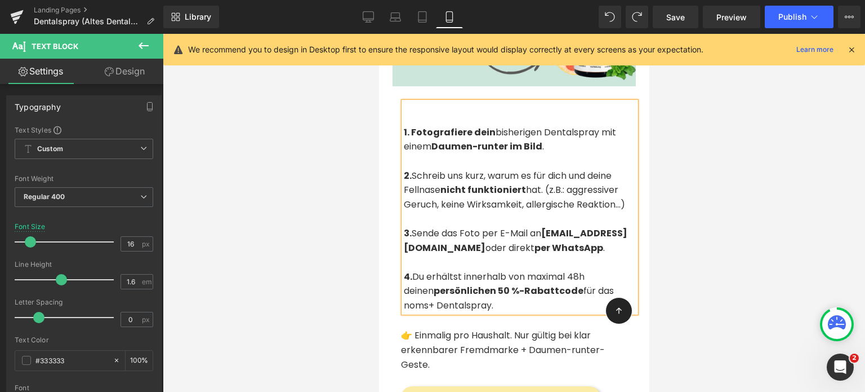
click at [533, 126] on span "bisherigen Dentalspray mit einem" at bounding box center [509, 140] width 212 height 28
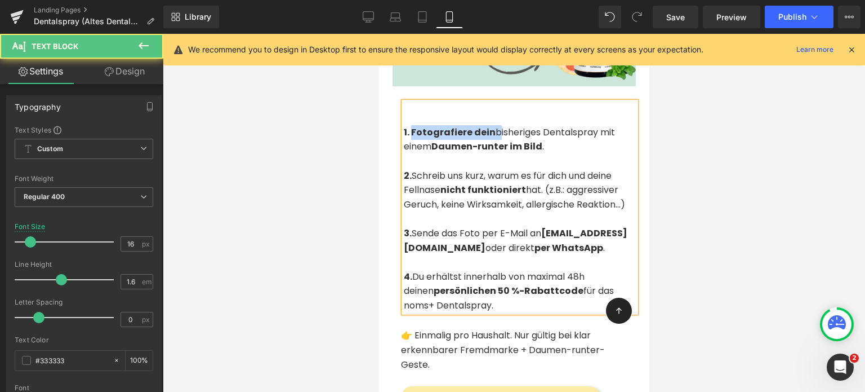
drag, startPoint x: 411, startPoint y: 110, endPoint x: 492, endPoint y: 109, distance: 81.1
click at [492, 125] on p "1. Fotografiere dein bisheriges Dentalspray mit einem Daumen-runter im Bild ." at bounding box center [519, 139] width 232 height 29
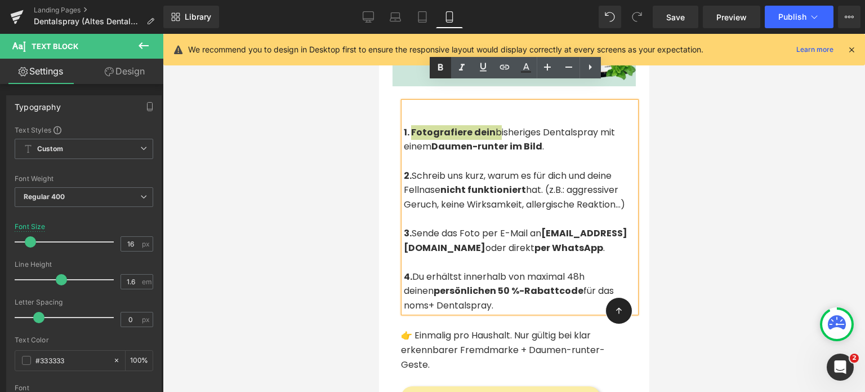
click at [442, 70] on icon at bounding box center [441, 68] width 14 height 14
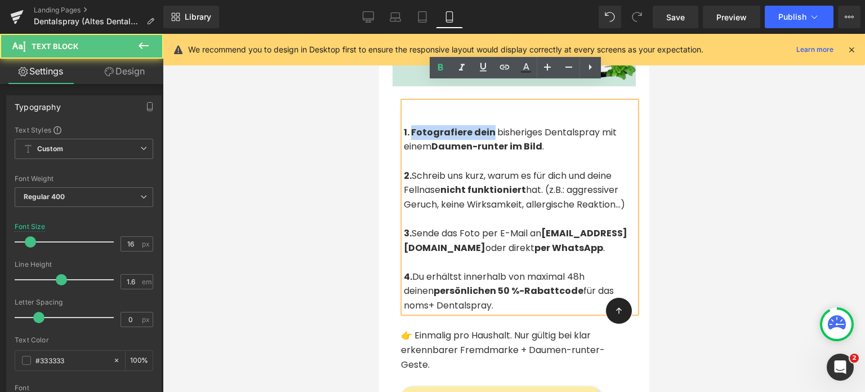
drag, startPoint x: 490, startPoint y: 113, endPoint x: 412, endPoint y: 112, distance: 77.8
click at [412, 125] on p "1. Fotografiere dein bisheriges Dentalspray mit einem Daumen-runter im Bild ." at bounding box center [519, 139] width 232 height 29
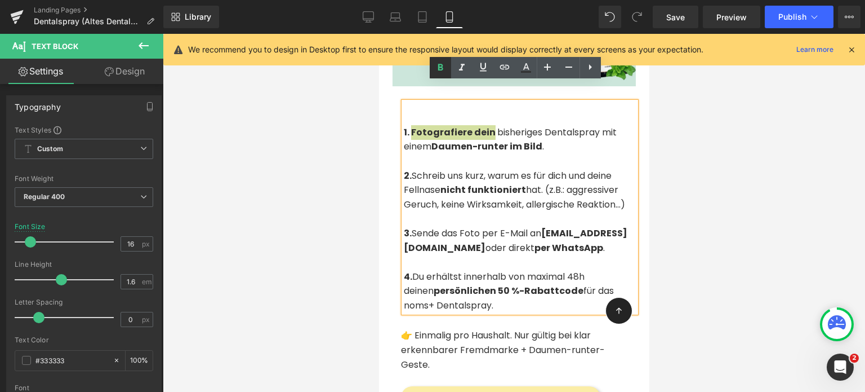
click at [439, 62] on icon at bounding box center [441, 68] width 14 height 14
click at [605, 125] on p "1. Fotografiere dein bisheriges Dentalspray mit einem Daumen-runter im Bild ." at bounding box center [519, 139] width 232 height 29
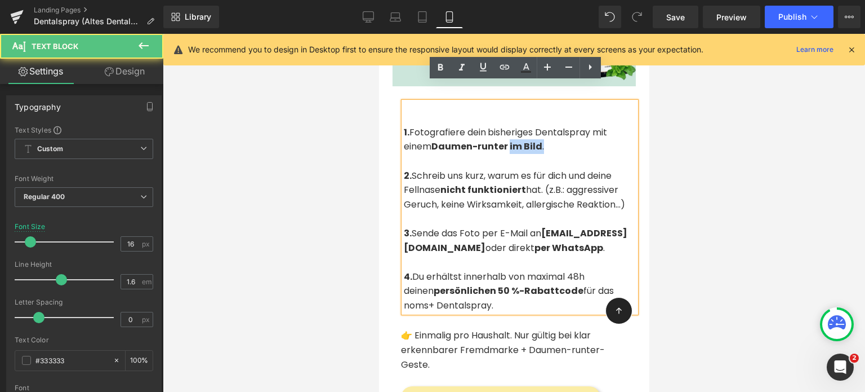
drag, startPoint x: 547, startPoint y: 127, endPoint x: 510, endPoint y: 127, distance: 36.6
click at [510, 127] on p "1. Fotografiere dein bisheriges Dentalspray mit einem Daumen-runter im Bild ." at bounding box center [519, 139] width 232 height 29
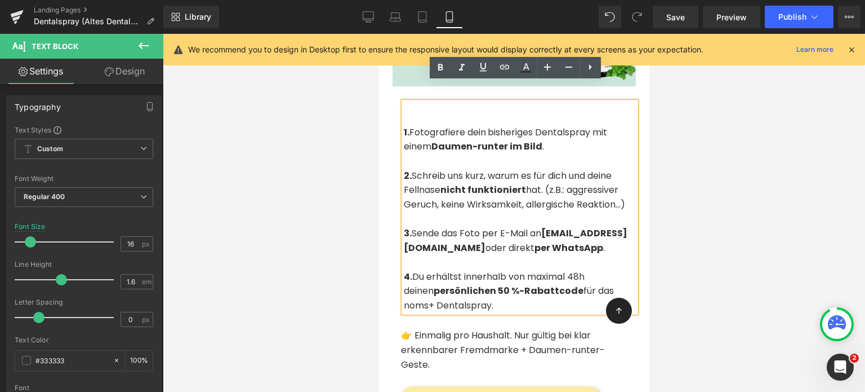
click at [439, 211] on p at bounding box center [519, 218] width 232 height 15
drag, startPoint x: 537, startPoint y: 155, endPoint x: 550, endPoint y: 155, distance: 13.0
click at [550, 169] on span "2. Schreib uns kurz, warum es für dich und deine Fellnase nicht funktioniert ha…" at bounding box center [513, 190] width 221 height 42
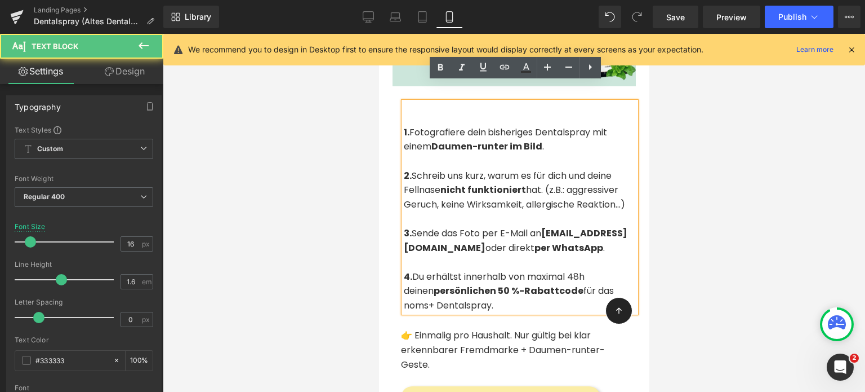
click at [590, 169] on span "2. Schreib uns kurz, warum es für dich und deine Fellnase nicht funktioniert ha…" at bounding box center [513, 190] width 221 height 42
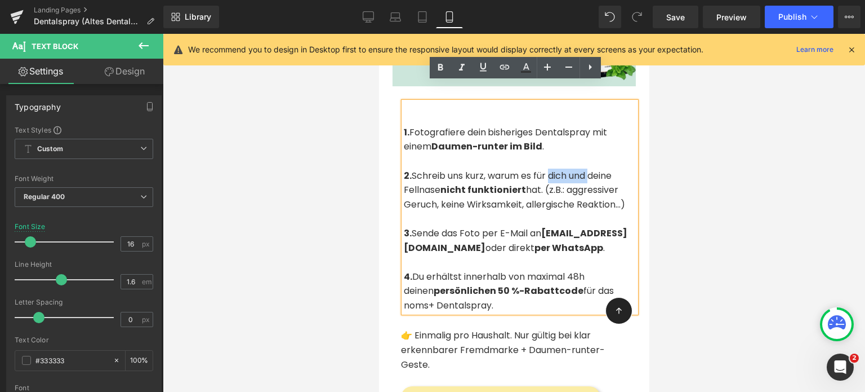
drag, startPoint x: 593, startPoint y: 157, endPoint x: 552, endPoint y: 155, distance: 41.2
click at [552, 169] on span "2. Schreib uns kurz, warum es für dich und deine Fellnase nicht funktioniert ha…" at bounding box center [513, 190] width 221 height 42
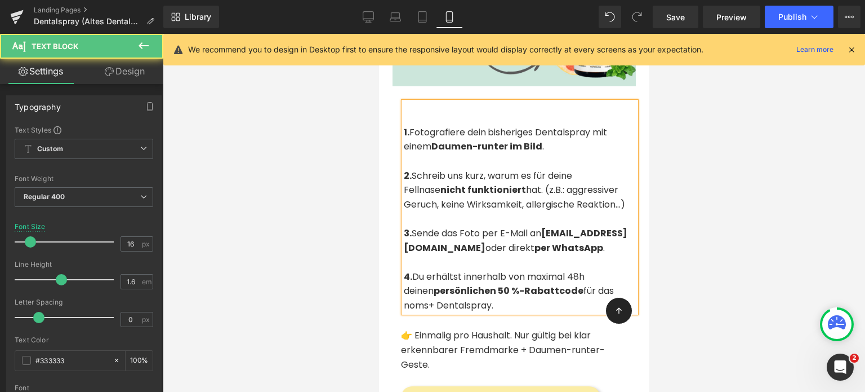
click at [485, 238] on p "3. Sende das Foto per E-Mail an [EMAIL_ADDRESS][DOMAIN_NAME] oder direkt per Wh…" at bounding box center [519, 240] width 232 height 29
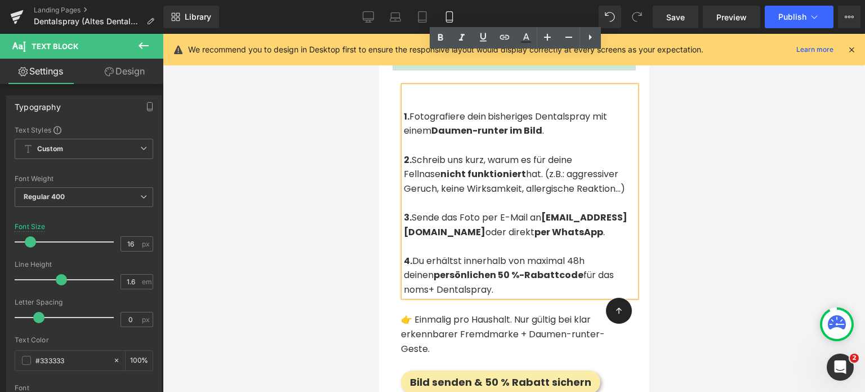
scroll to position [2377, 0]
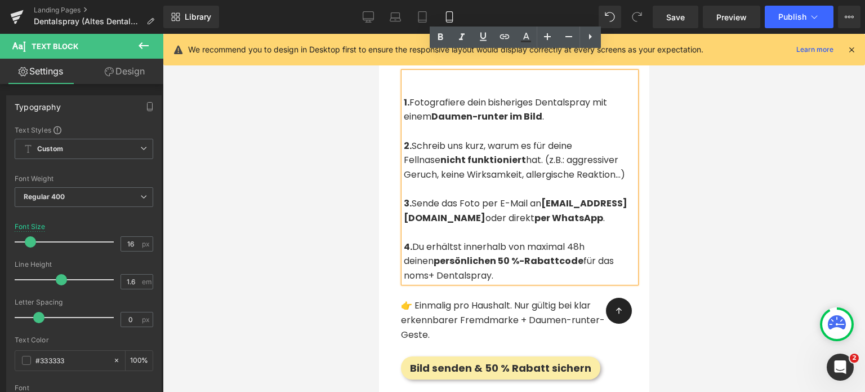
click at [484, 225] on p at bounding box center [519, 232] width 232 height 15
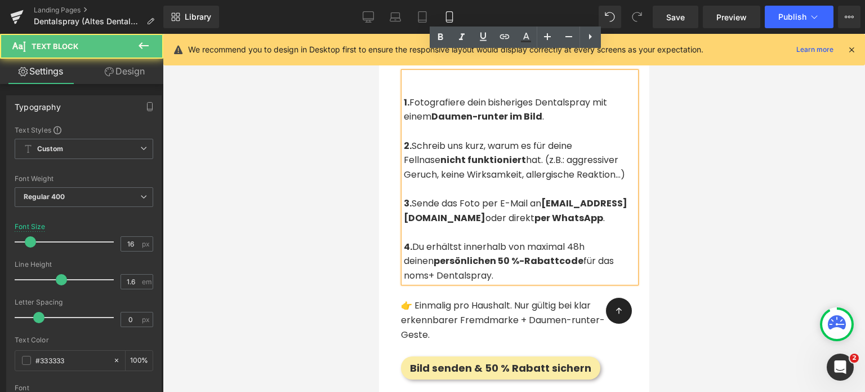
click at [479, 217] on p "3. Sende das Foto per E-Mail an [EMAIL_ADDRESS][DOMAIN_NAME] oder direkt per Wh…" at bounding box center [519, 210] width 232 height 29
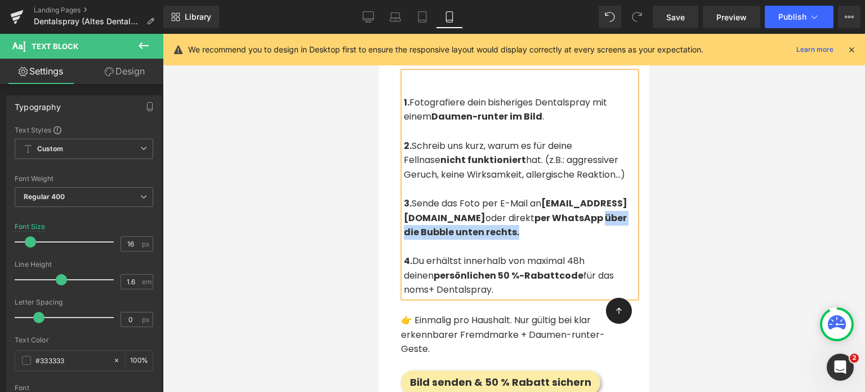
drag, startPoint x: 594, startPoint y: 218, endPoint x: 455, endPoint y: 212, distance: 139.3
click at [455, 212] on p "3. Sende das Foto per E-Mail an [EMAIL_ADDRESS][DOMAIN_NAME] oder direkt per Wh…" at bounding box center [519, 217] width 232 height 43
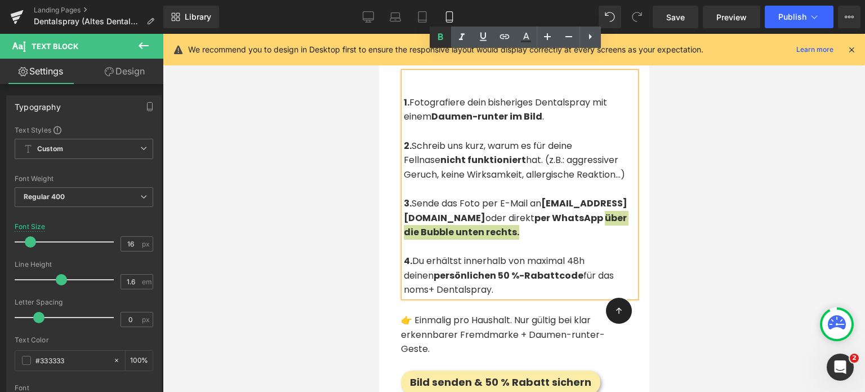
click at [438, 37] on icon at bounding box center [440, 37] width 5 height 7
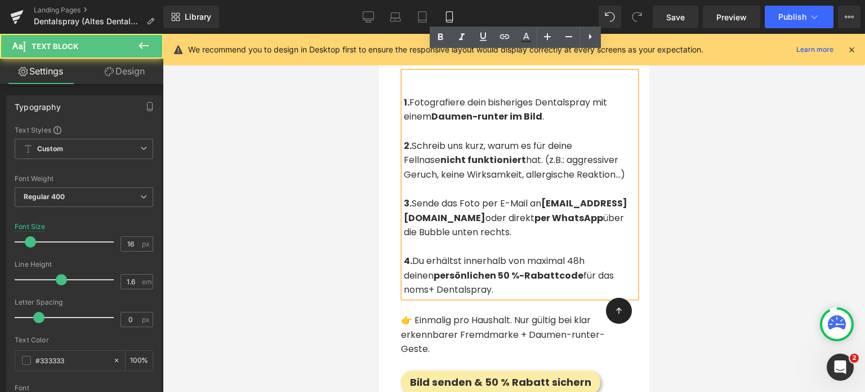
click at [533, 254] on span "4. Du erhältst innerhalb von maximal 48h deinen persönlichen 50 %-Rabattcode fü…" at bounding box center [508, 275] width 210 height 42
drag, startPoint x: 571, startPoint y: 244, endPoint x: 532, endPoint y: 238, distance: 38.7
click at [532, 254] on span "4. Du erhältst innerhalb von maximal 48h deinen persönlichen 50 %-Rabattcode fü…" at bounding box center [508, 275] width 210 height 42
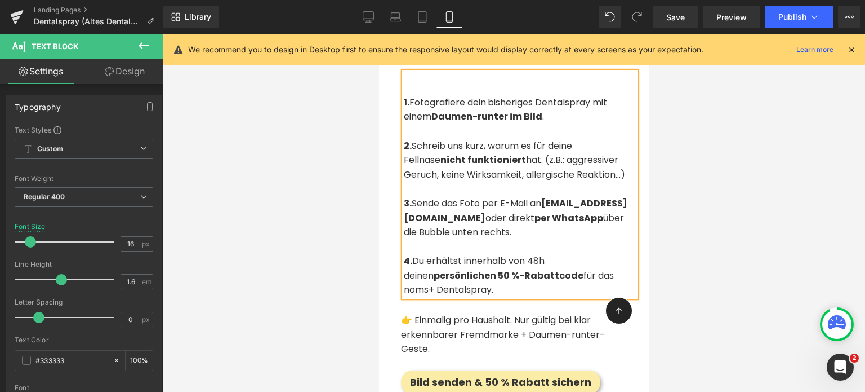
click at [455, 269] on strong "persönlichen 50 %-Rabattcode" at bounding box center [508, 275] width 150 height 13
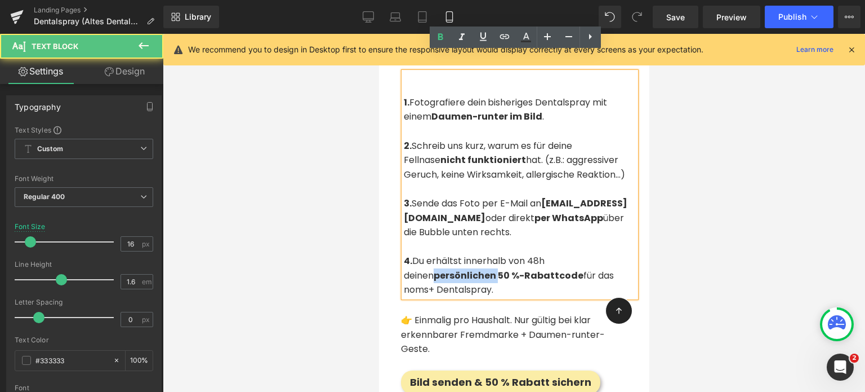
click at [455, 269] on strong "persönlichen 50 %-Rabattcode" at bounding box center [508, 275] width 150 height 13
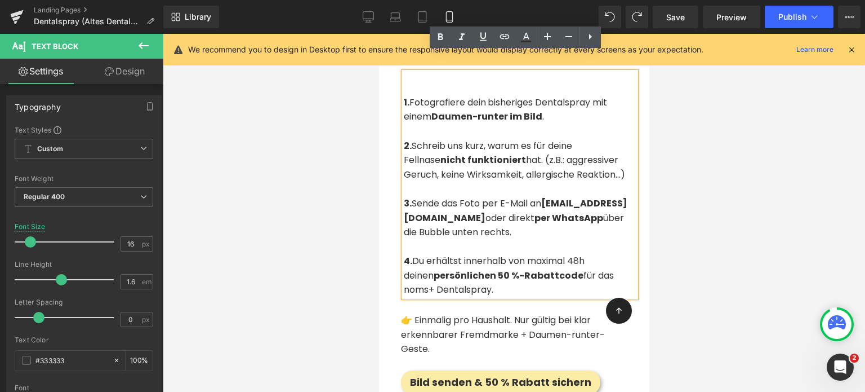
click at [532, 254] on span "4. Du erhältst innerhalb von maximal 48h deinen persönlichen 50 %-Rabattcode fü…" at bounding box center [508, 275] width 210 height 42
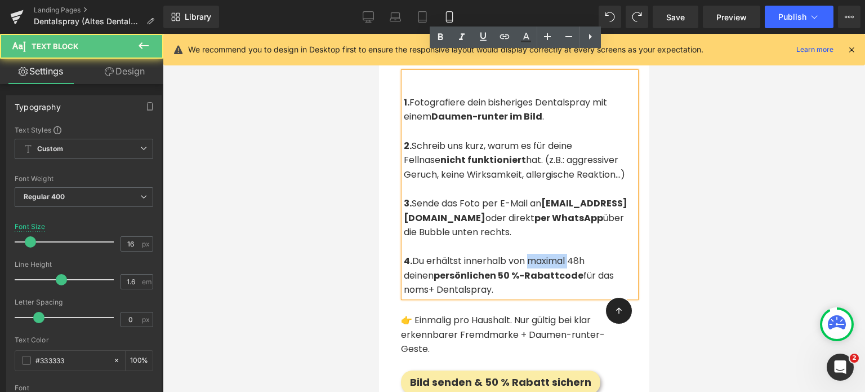
click at [532, 254] on span "4. Du erhältst innerhalb von maximal 48h deinen persönlichen 50 %-Rabattcode fü…" at bounding box center [508, 275] width 210 height 42
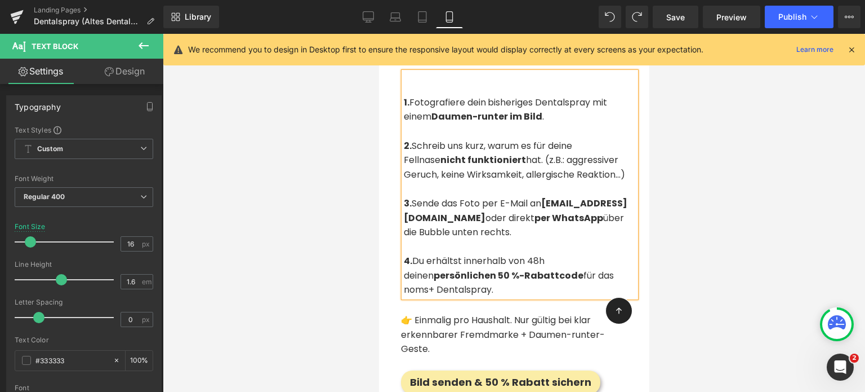
click at [441, 263] on p "4. Du erhältst innerhalb von 48h deinen persönlichen 50 %-Rabattcode für das no…" at bounding box center [519, 274] width 232 height 43
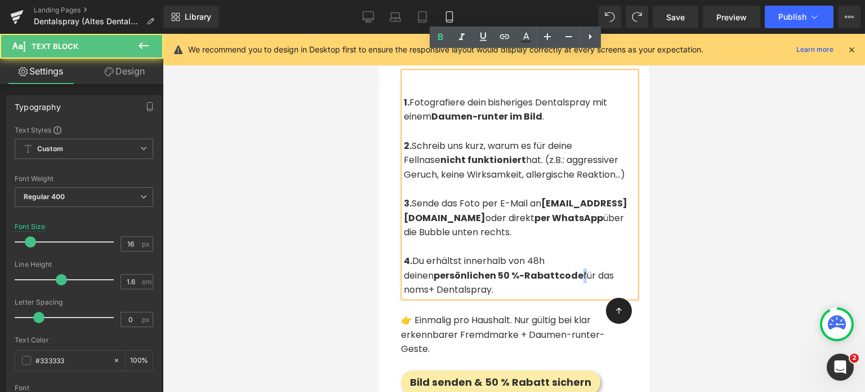
click at [553, 256] on span "4. Du erhältst innerhalb von 48h deinen persönlichen 50 %-Rabattcode für das no…" at bounding box center [508, 275] width 210 height 42
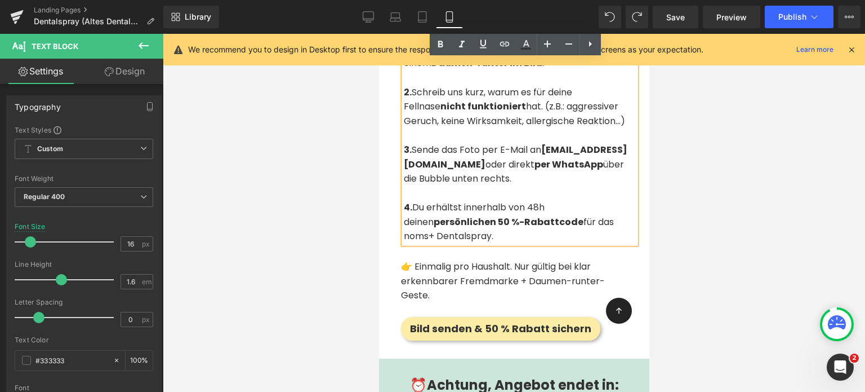
scroll to position [2431, 0]
click at [456, 259] on p "👉 Einmalig pro Haushalt. Nur gültig bei klar erkennbarer Fremdmarke + Daumen-ru…" at bounding box center [514, 280] width 226 height 43
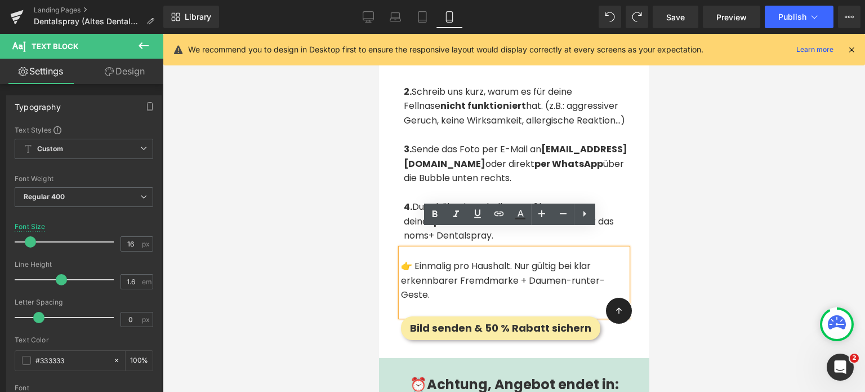
scroll to position [2448, 0]
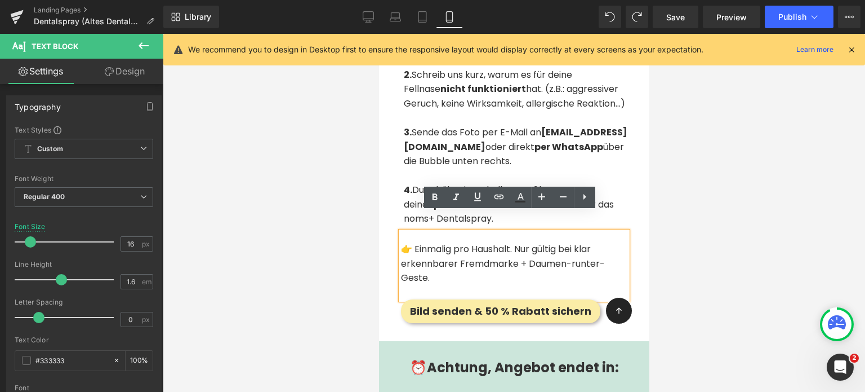
click at [439, 242] on p "👉 Einmalig pro Haushalt. Nur gültig bei klar erkennbarer Fremdmarke + Daumen-ru…" at bounding box center [514, 263] width 226 height 43
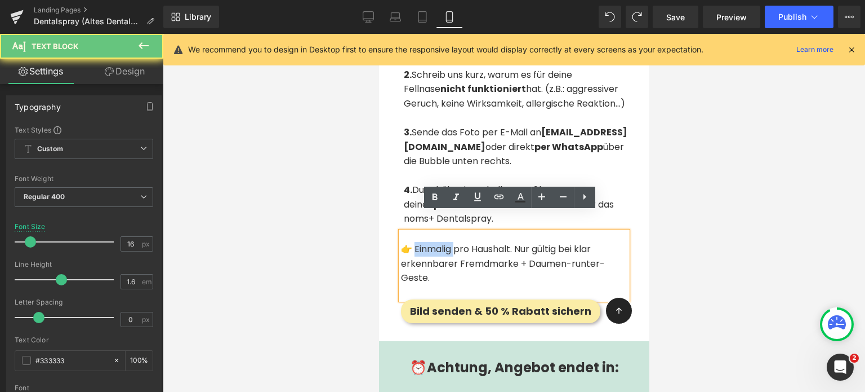
click at [439, 242] on p "👉 Einmalig pro Haushalt. Nur gültig bei klar erkennbarer Fremdmarke + Daumen-ru…" at bounding box center [514, 263] width 226 height 43
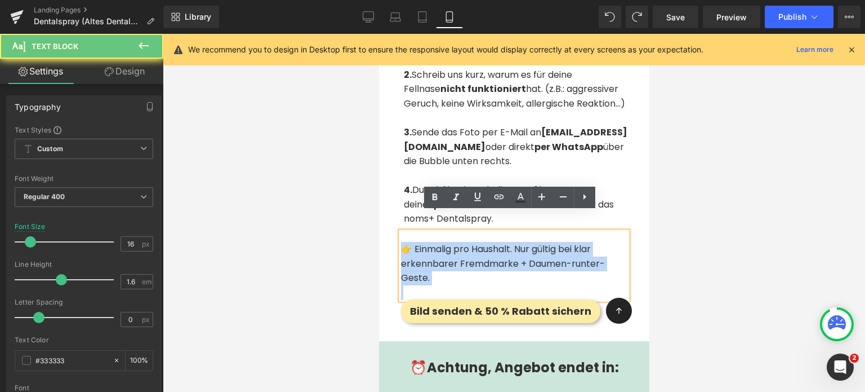
click at [439, 242] on p "👉 Einmalig pro Haushalt. Nur gültig bei klar erkennbarer Fremdmarke + Daumen-ru…" at bounding box center [514, 263] width 226 height 43
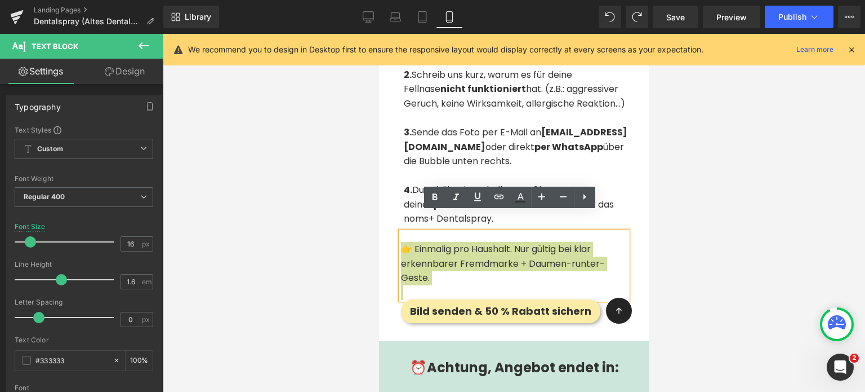
click at [353, 202] on div at bounding box center [514, 213] width 702 height 358
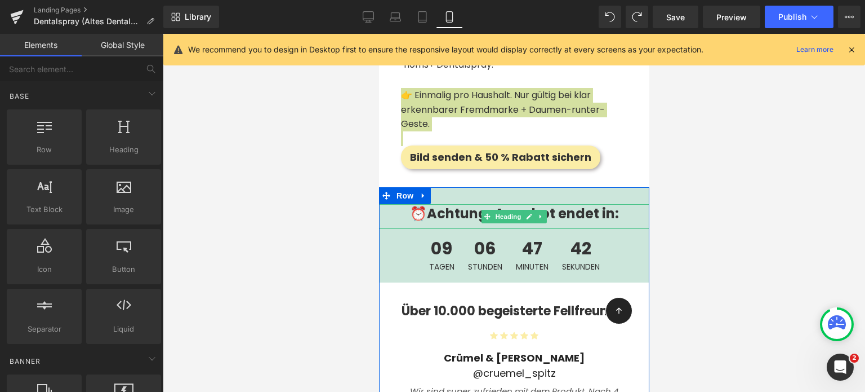
scroll to position [2614, 0]
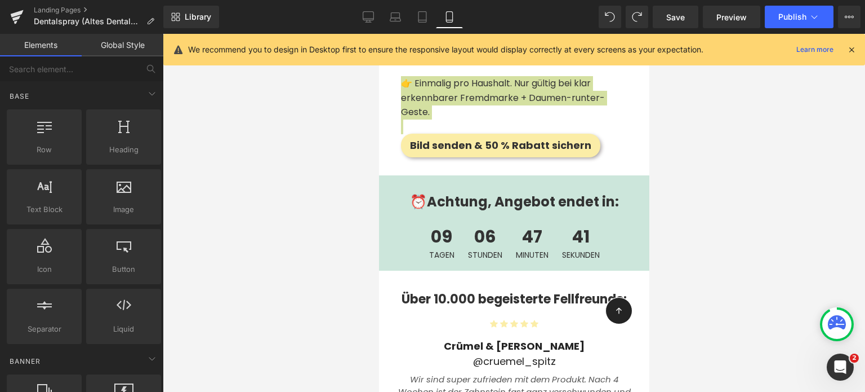
click at [319, 225] on div at bounding box center [514, 213] width 702 height 358
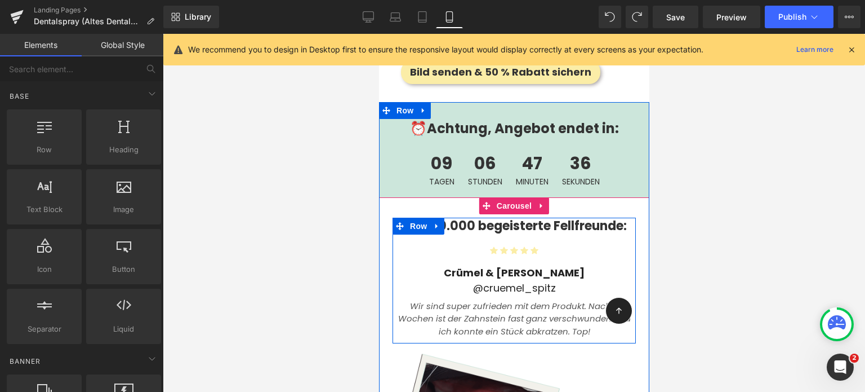
scroll to position [2693, 0]
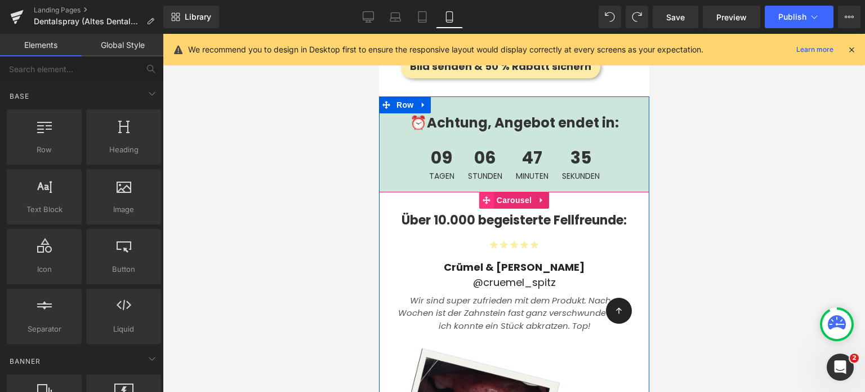
click at [483, 195] on icon at bounding box center [486, 199] width 8 height 8
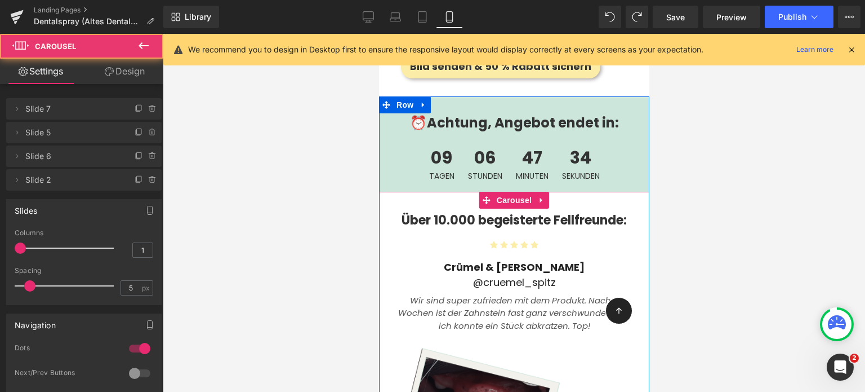
click at [472, 304] on icon "Wir sind super zufrieden mit dem Produkt. Nach 4 Wochen ist der Zahnstein fast …" at bounding box center [514, 312] width 233 height 37
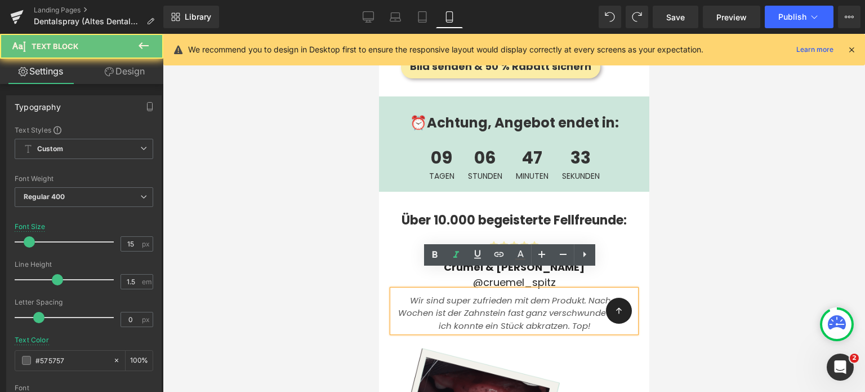
click at [460, 300] on icon "Wir sind super zufrieden mit dem Produkt. Nach 4 Wochen ist der Zahnstein fast …" at bounding box center [514, 312] width 233 height 37
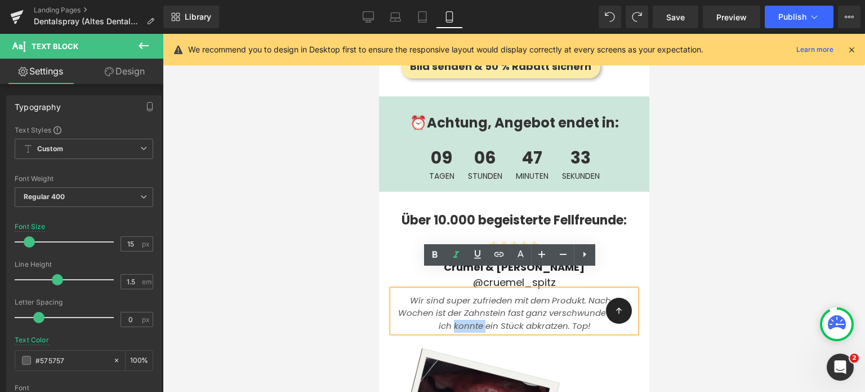
click at [460, 300] on icon "Wir sind super zufrieden mit dem Produkt. Nach 4 Wochen ist der Zahnstein fast …" at bounding box center [514, 312] width 233 height 37
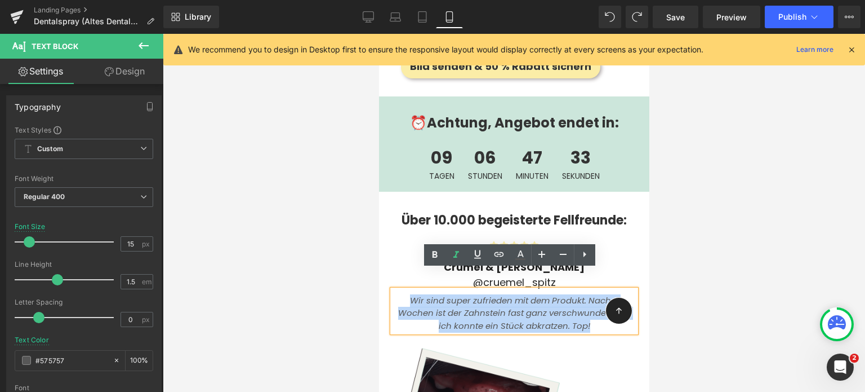
click at [460, 300] on icon "Wir sind super zufrieden mit dem Produkt. Nach 4 Wochen ist der Zahnstein fast …" at bounding box center [514, 312] width 233 height 37
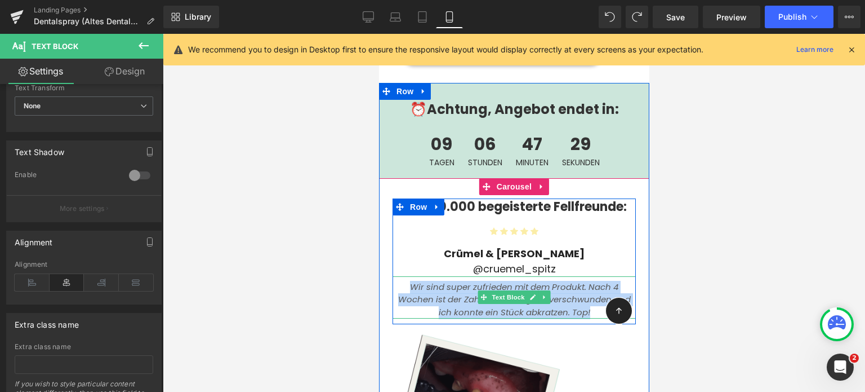
scroll to position [2707, 0]
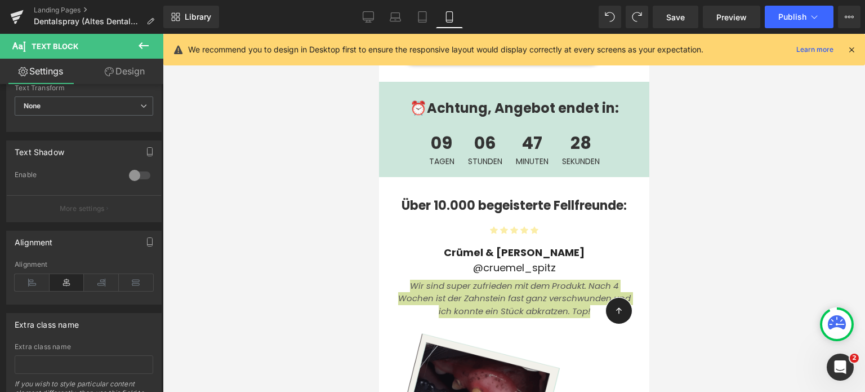
click at [252, 253] on div at bounding box center [514, 213] width 702 height 358
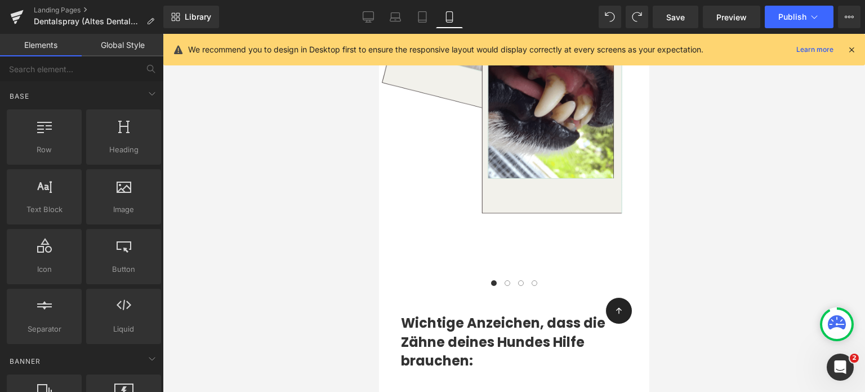
scroll to position [3209, 0]
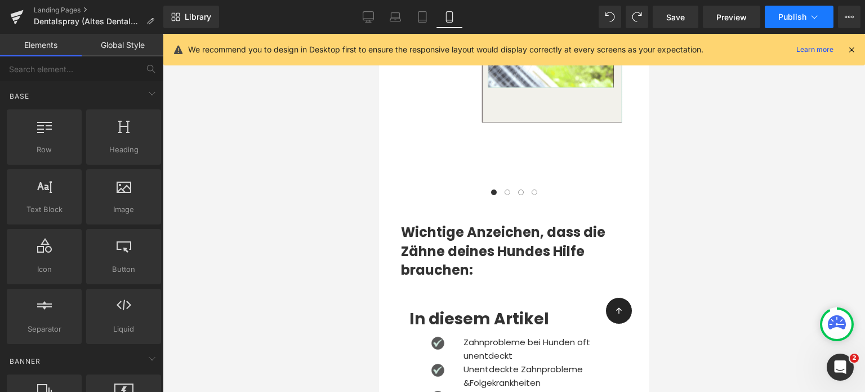
click at [781, 25] on button "Publish" at bounding box center [799, 17] width 69 height 23
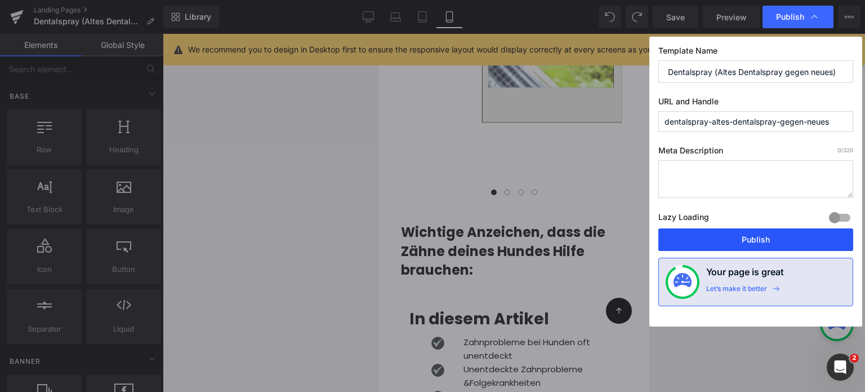
click at [740, 232] on button "Publish" at bounding box center [756, 239] width 195 height 23
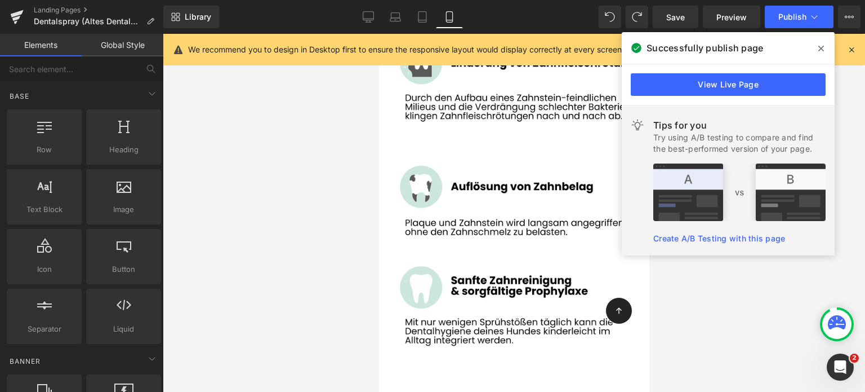
scroll to position [8006, 0]
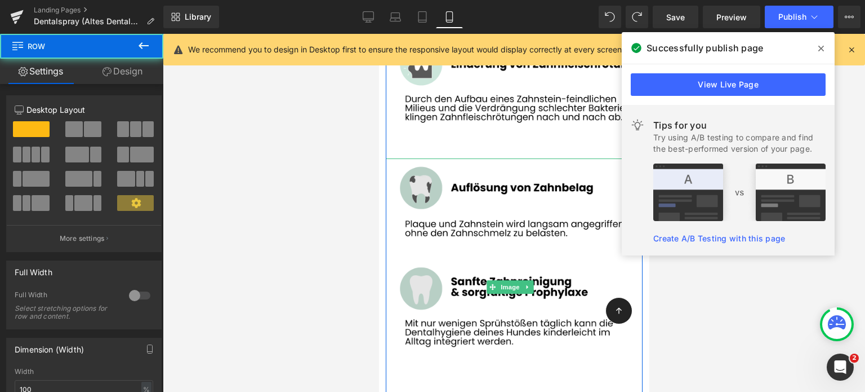
click at [459, 250] on img at bounding box center [513, 286] width 257 height 257
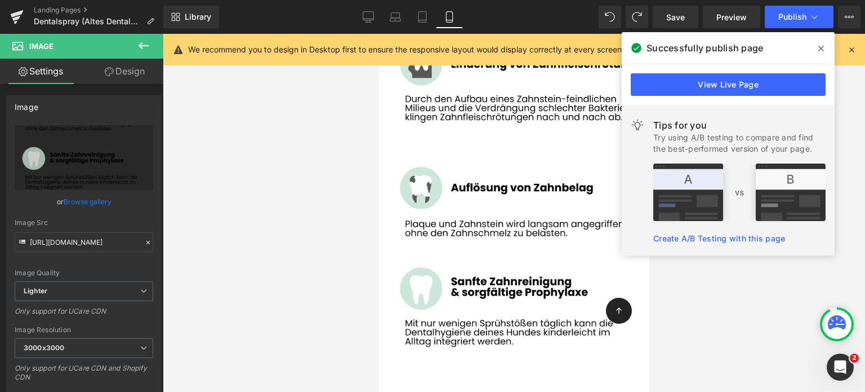
click at [340, 256] on div at bounding box center [514, 213] width 702 height 358
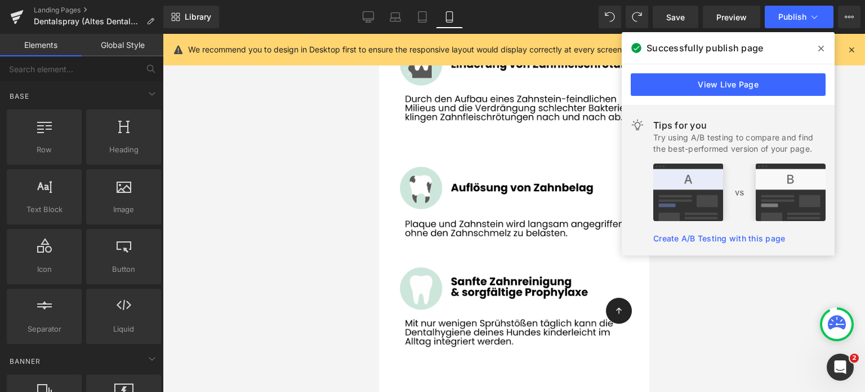
click at [353, 291] on div at bounding box center [514, 213] width 702 height 358
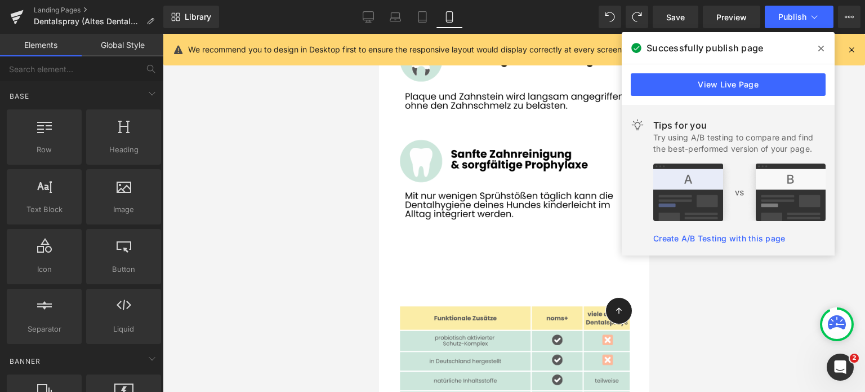
scroll to position [8206, 0]
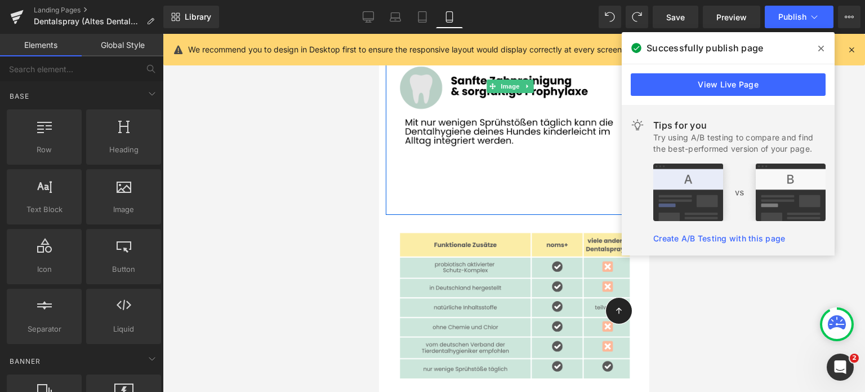
drag, startPoint x: 435, startPoint y: 101, endPoint x: 395, endPoint y: 79, distance: 45.4
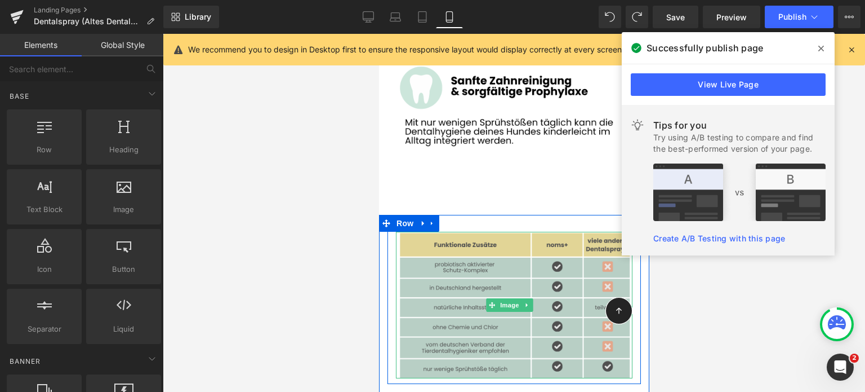
click at [453, 232] on img at bounding box center [513, 305] width 237 height 146
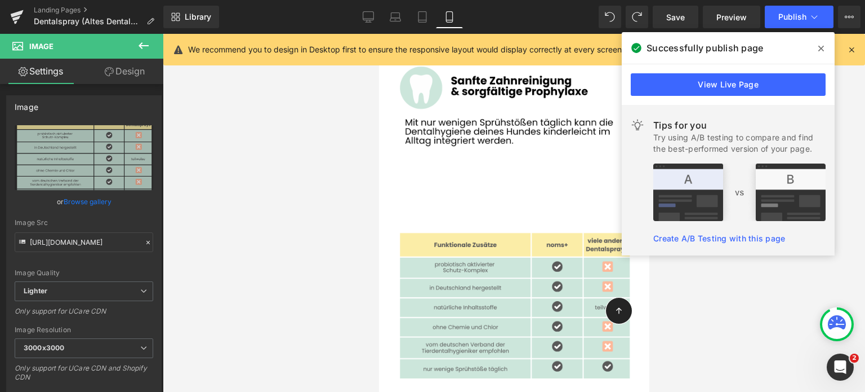
click at [338, 152] on div at bounding box center [514, 213] width 702 height 358
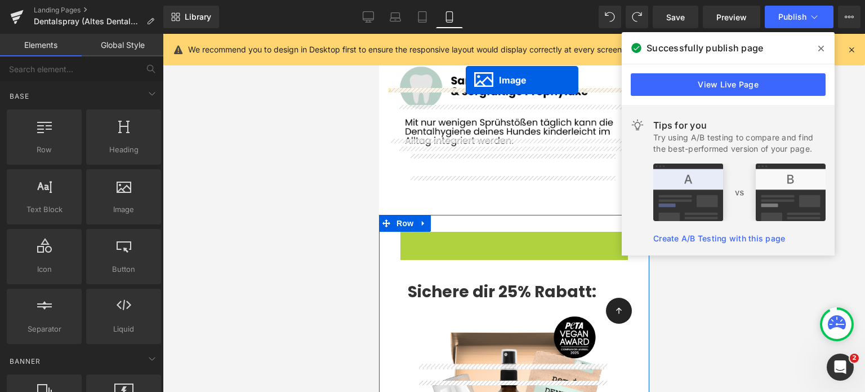
scroll to position [8150, 0]
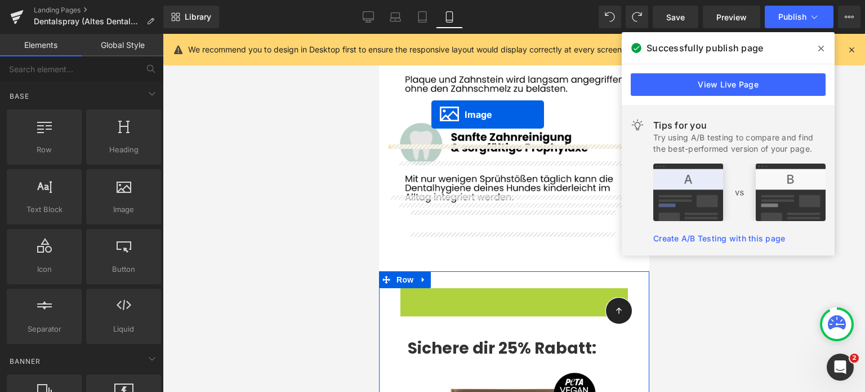
drag, startPoint x: 492, startPoint y: 171, endPoint x: 430, endPoint y: 114, distance: 83.3
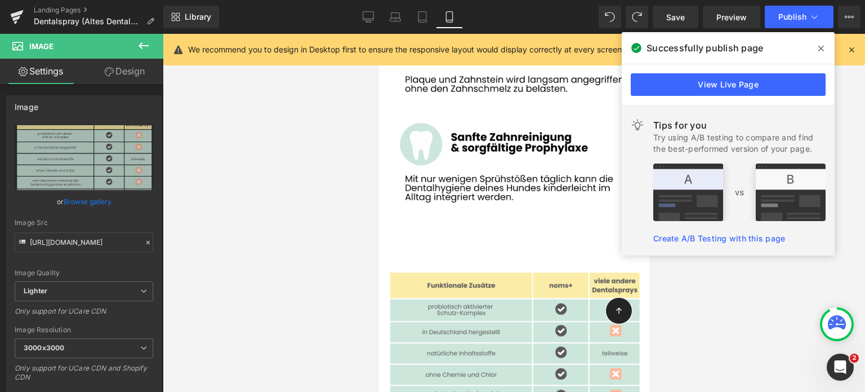
click at [290, 249] on div at bounding box center [514, 213] width 702 height 358
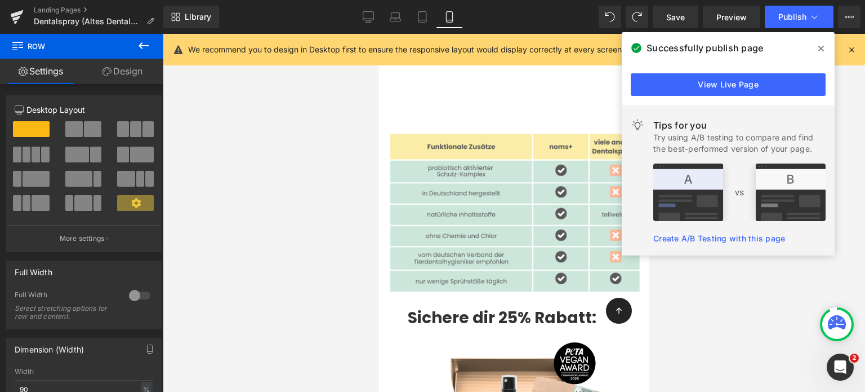
scroll to position [8287, 0]
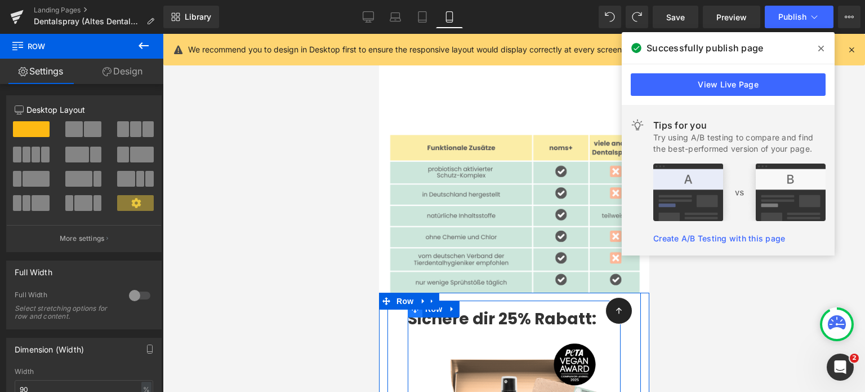
click at [418, 300] on span at bounding box center [414, 308] width 15 height 17
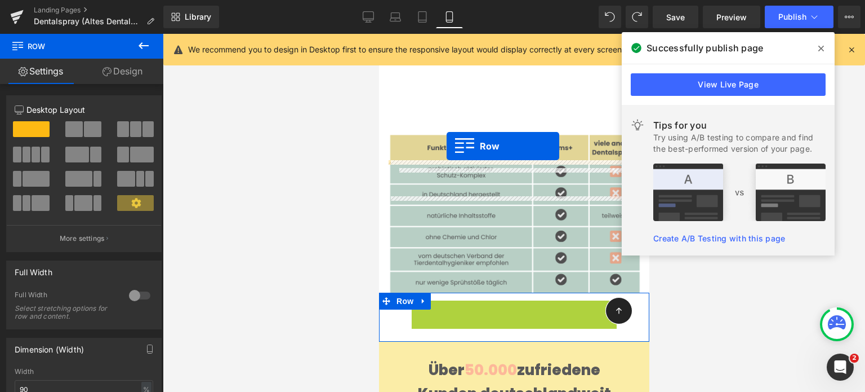
drag, startPoint x: 416, startPoint y: 179, endPoint x: 446, endPoint y: 146, distance: 45.1
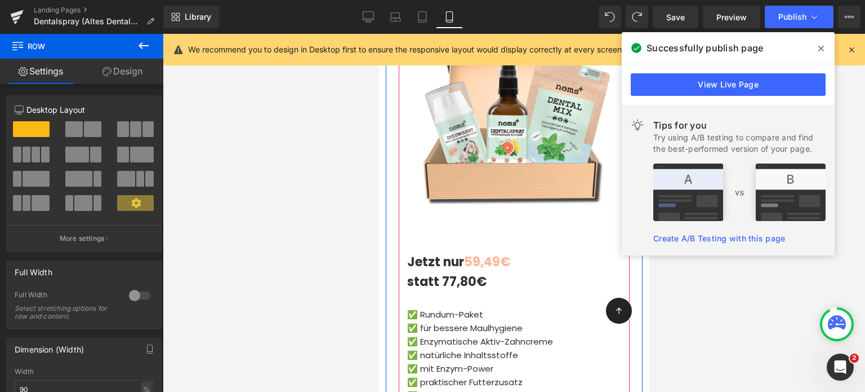
scroll to position [8605, 0]
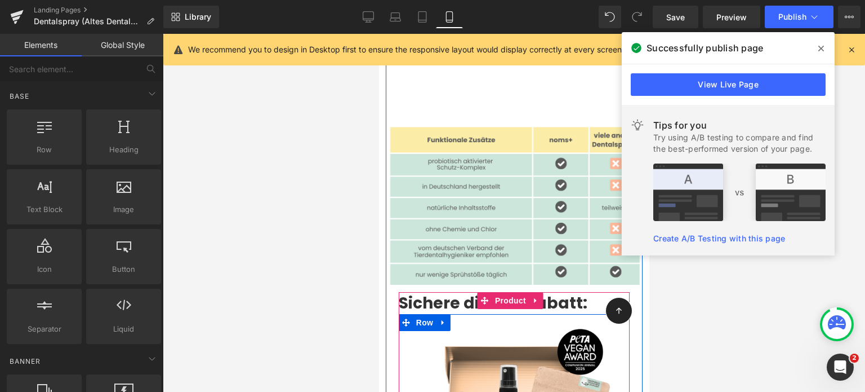
scroll to position [8294, 0]
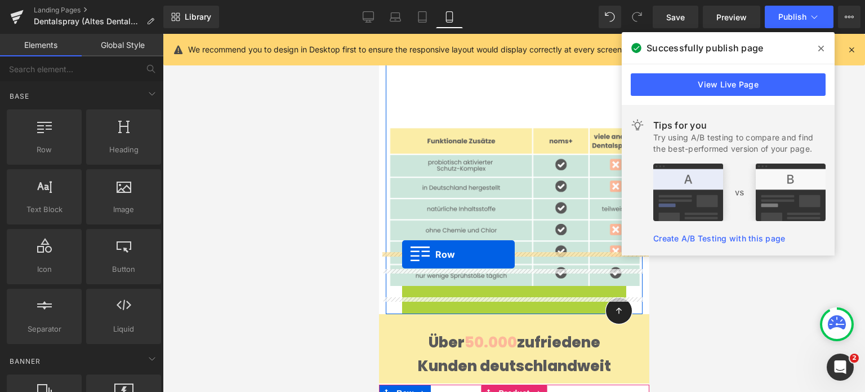
drag, startPoint x: 407, startPoint y: 162, endPoint x: 402, endPoint y: 254, distance: 92.5
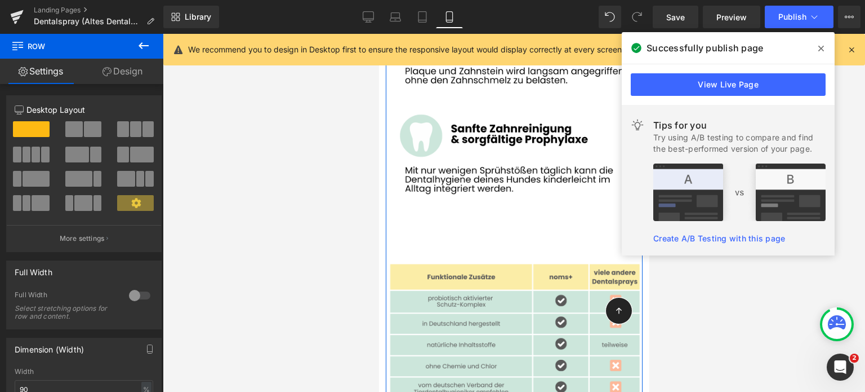
scroll to position [8102, 0]
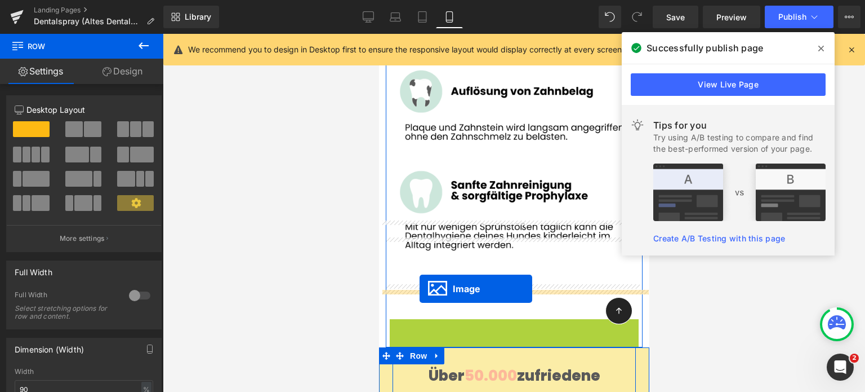
drag, startPoint x: 494, startPoint y: 264, endPoint x: 419, endPoint y: 288, distance: 78.9
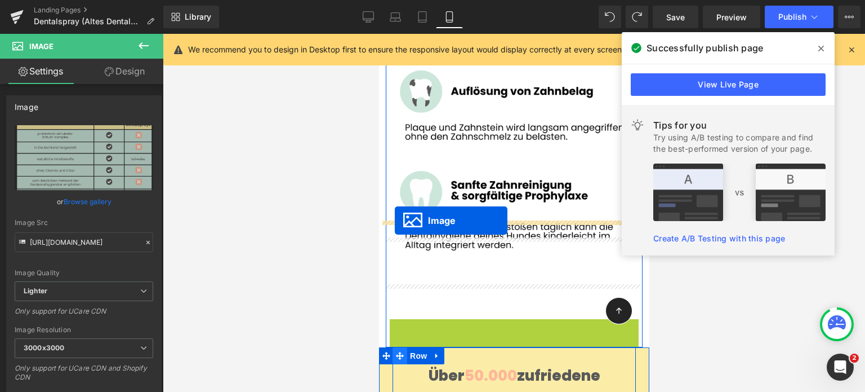
drag, startPoint x: 492, startPoint y: 265, endPoint x: 394, endPoint y: 220, distance: 107.1
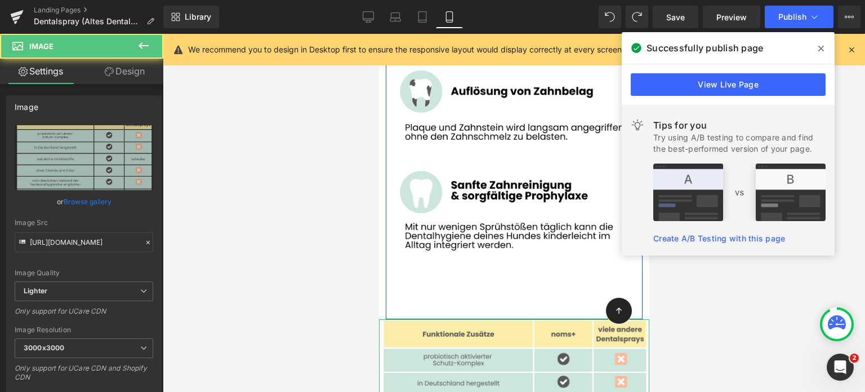
click at [354, 225] on div at bounding box center [514, 213] width 702 height 358
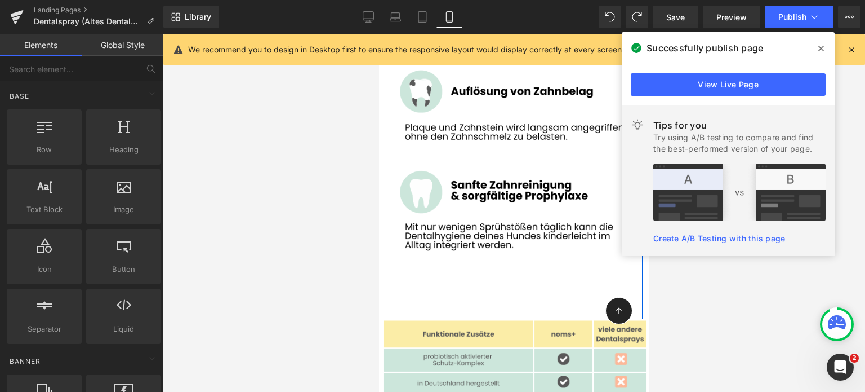
click at [812, 50] on span at bounding box center [821, 48] width 18 height 18
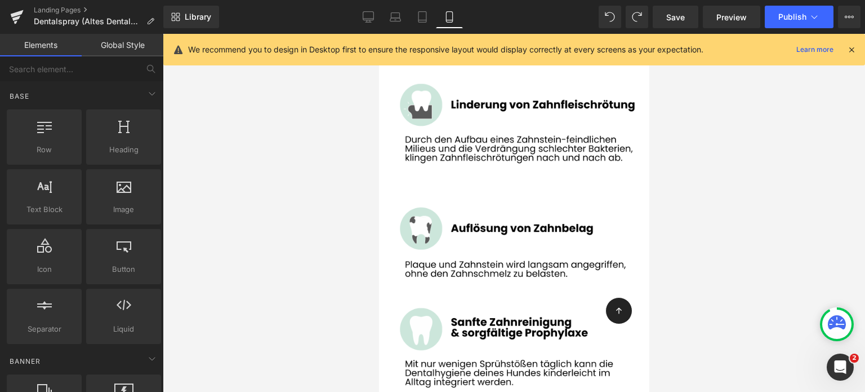
scroll to position [7965, 0]
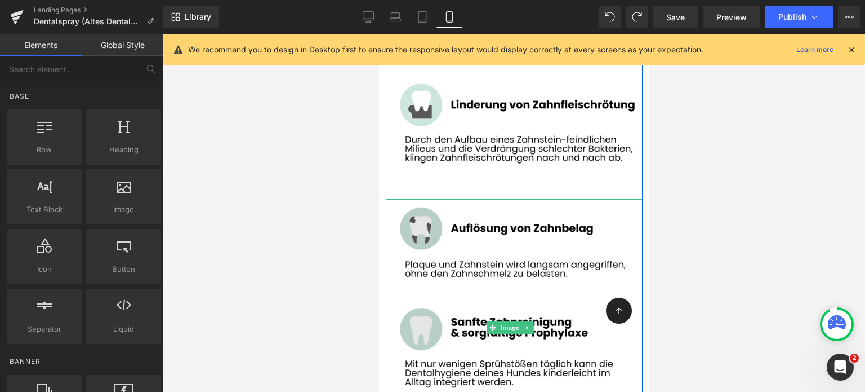
click at [481, 299] on img at bounding box center [513, 327] width 257 height 257
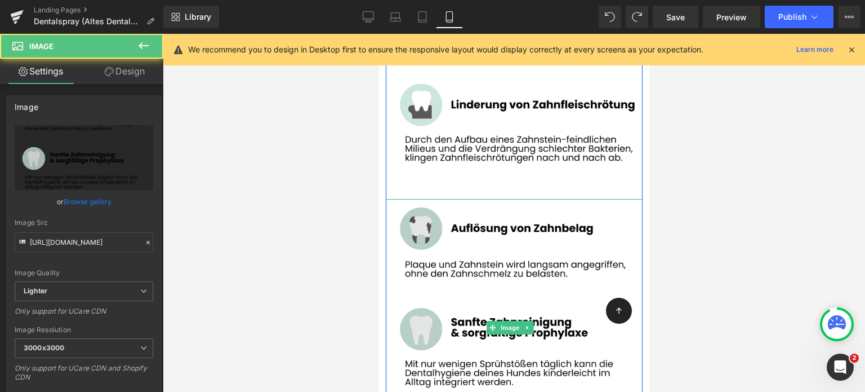
scroll to position [8106, 0]
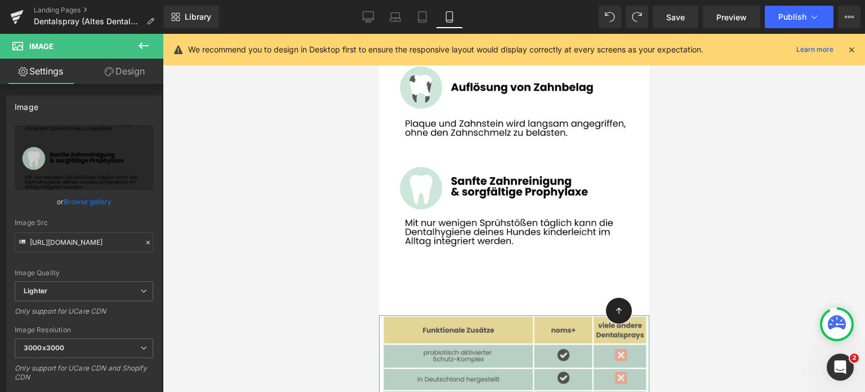
click at [464, 315] on img at bounding box center [514, 398] width 270 height 167
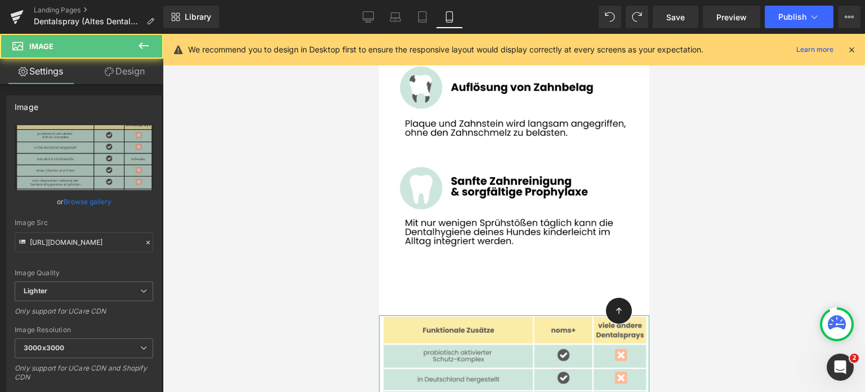
click at [126, 69] on link "Design" at bounding box center [125, 71] width 82 height 25
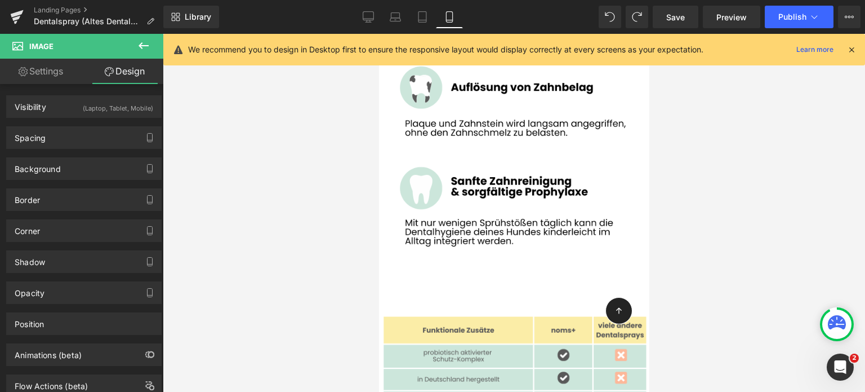
click at [142, 41] on icon at bounding box center [144, 46] width 14 height 14
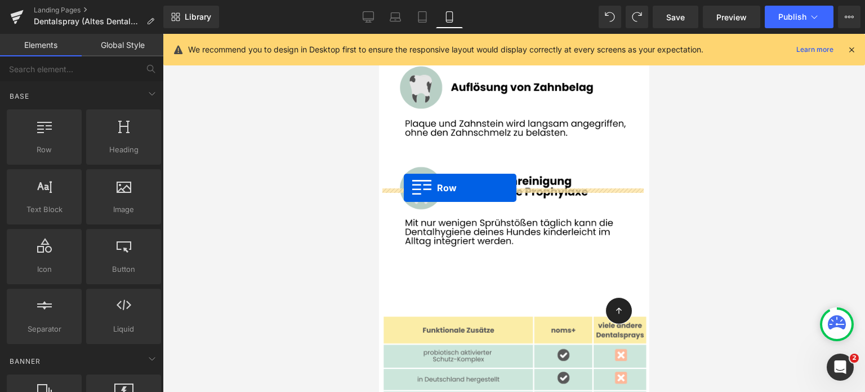
drag, startPoint x: 425, startPoint y: 165, endPoint x: 403, endPoint y: 188, distance: 31.5
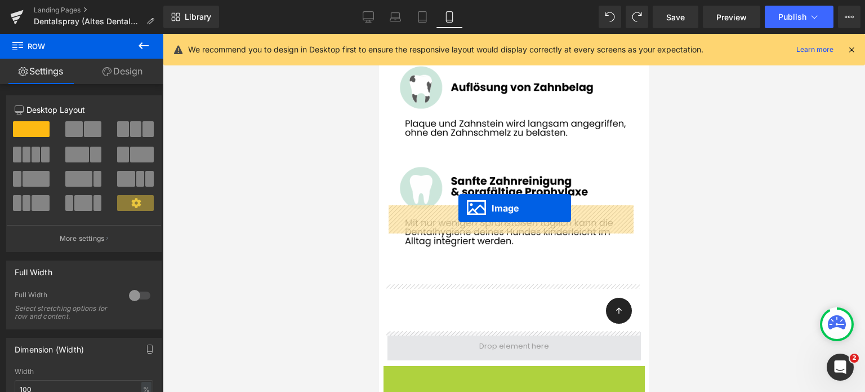
drag, startPoint x: 492, startPoint y: 314, endPoint x: 458, endPoint y: 207, distance: 112.2
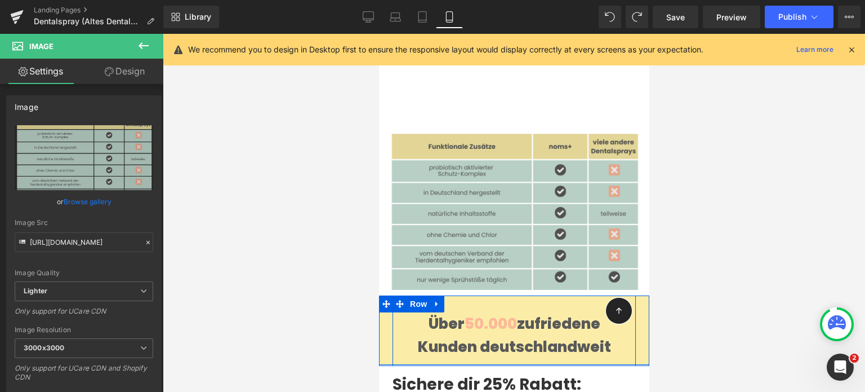
scroll to position [8320, 0]
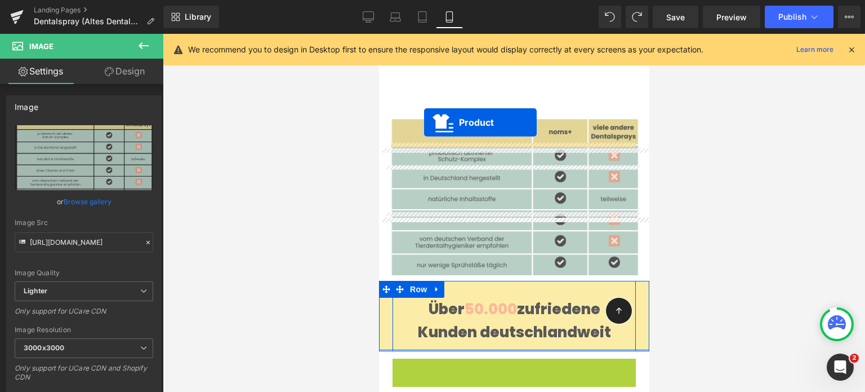
drag, startPoint x: 487, startPoint y: 236, endPoint x: 424, endPoint y: 122, distance: 130.4
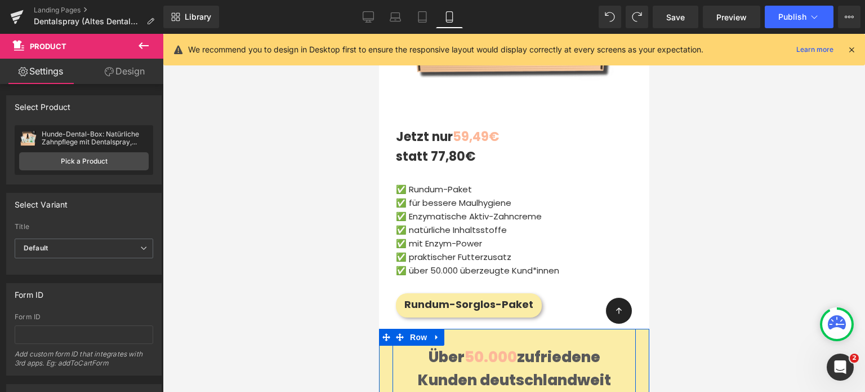
scroll to position [8761, 0]
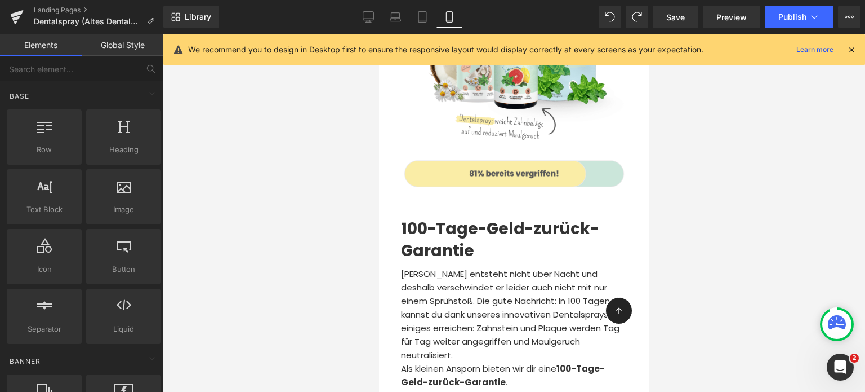
scroll to position [5795, 0]
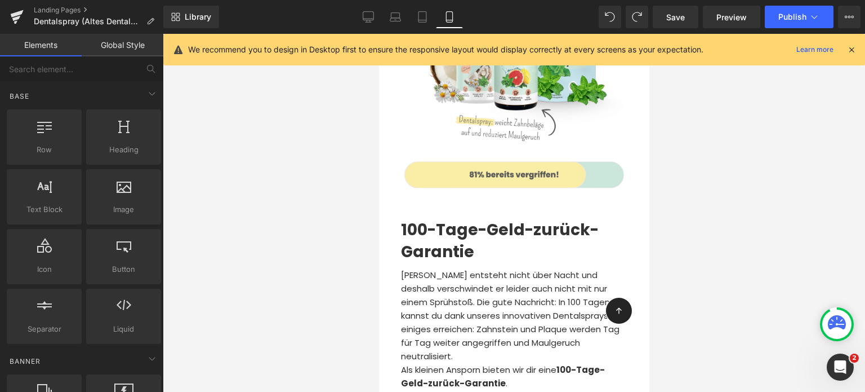
click at [435, 268] on div "[PERSON_NAME] entsteht nicht über Nacht und deshalb verschwindet er leider auch…" at bounding box center [514, 333] width 226 height 130
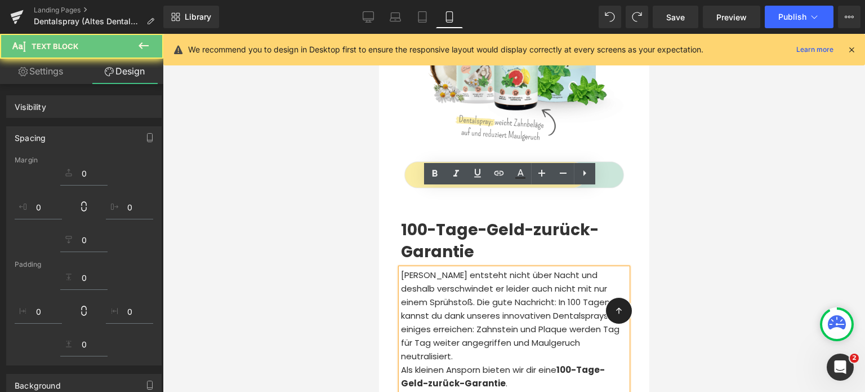
click at [345, 144] on div at bounding box center [514, 213] width 702 height 358
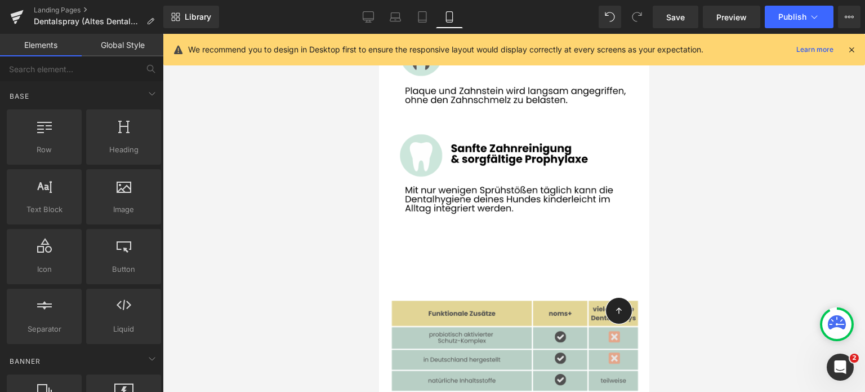
scroll to position [8138, 0]
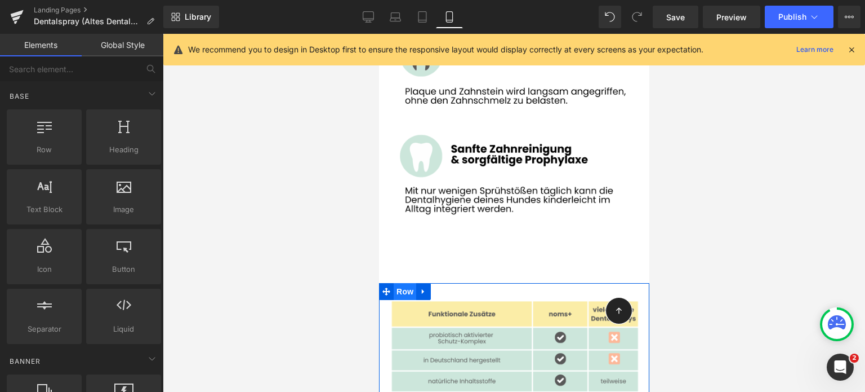
click at [405, 283] on span "Row" at bounding box center [404, 291] width 23 height 17
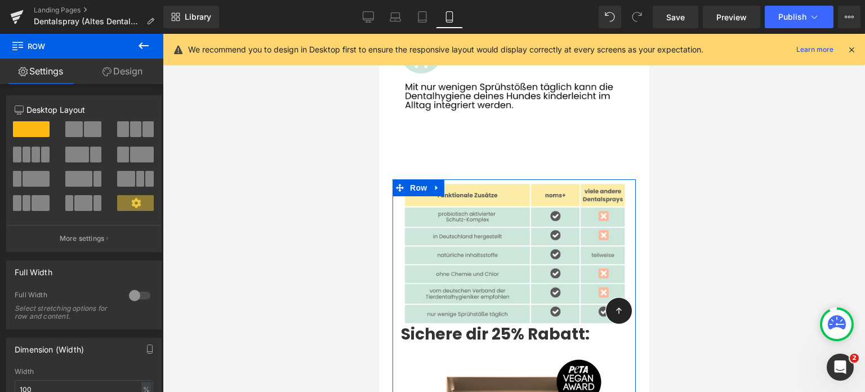
scroll to position [8241, 0]
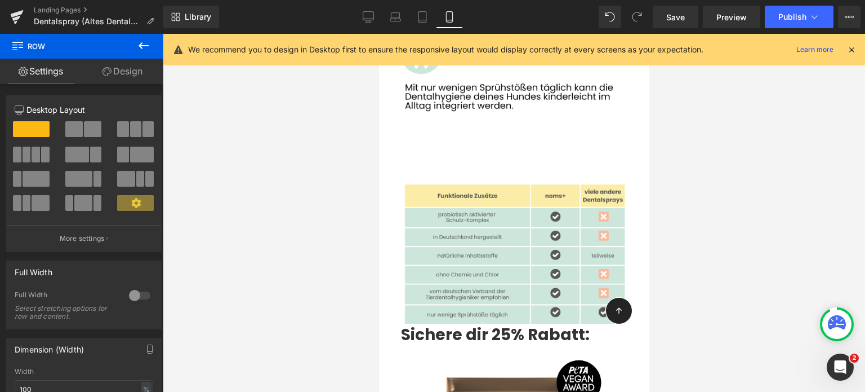
click at [337, 191] on div at bounding box center [514, 213] width 702 height 358
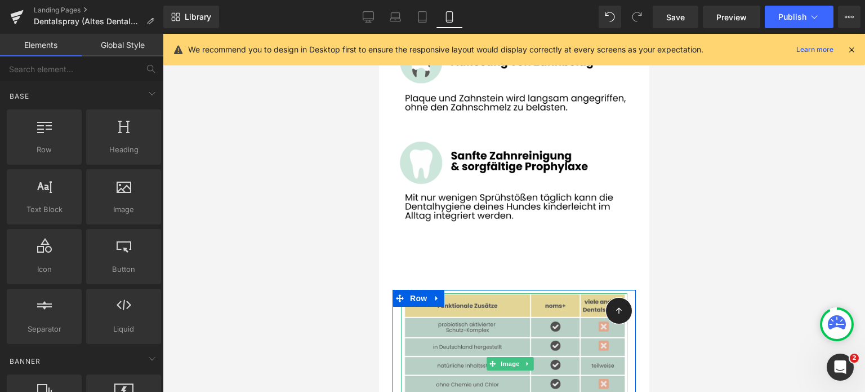
scroll to position [8124, 0]
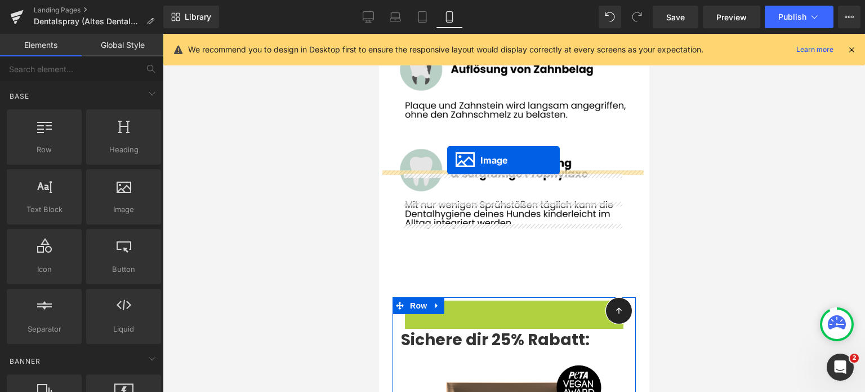
drag, startPoint x: 491, startPoint y: 241, endPoint x: 447, endPoint y: 159, distance: 92.3
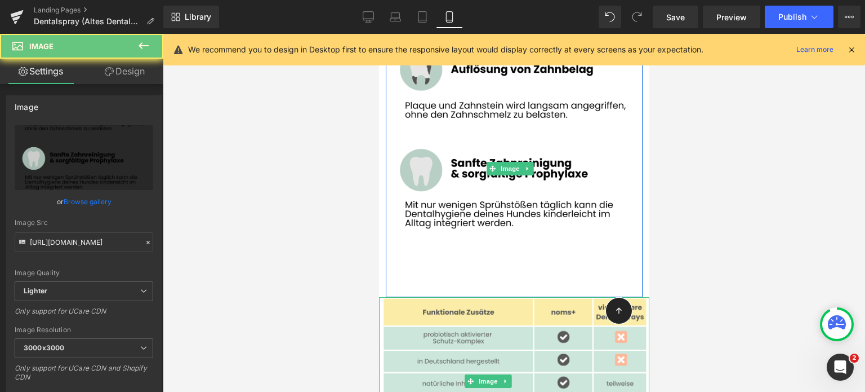
click at [447, 159] on img at bounding box center [513, 168] width 257 height 257
click at [365, 200] on div at bounding box center [514, 213] width 702 height 358
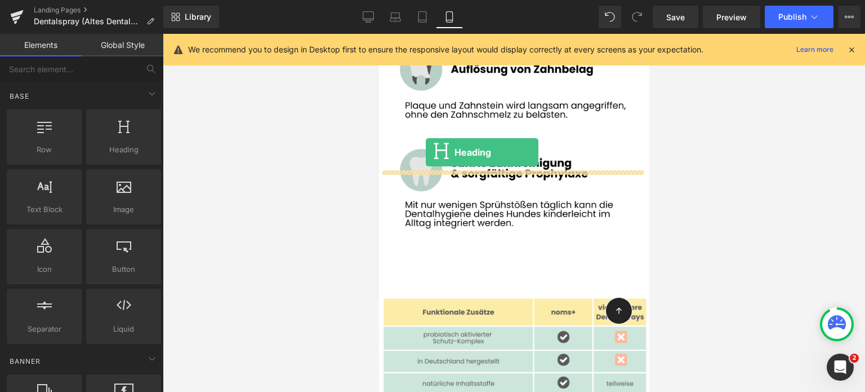
drag, startPoint x: 486, startPoint y: 189, endPoint x: 425, endPoint y: 152, distance: 70.5
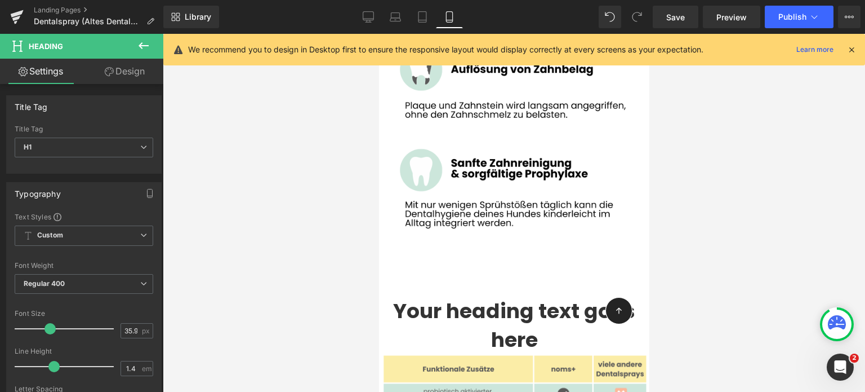
click at [137, 45] on icon at bounding box center [144, 46] width 14 height 14
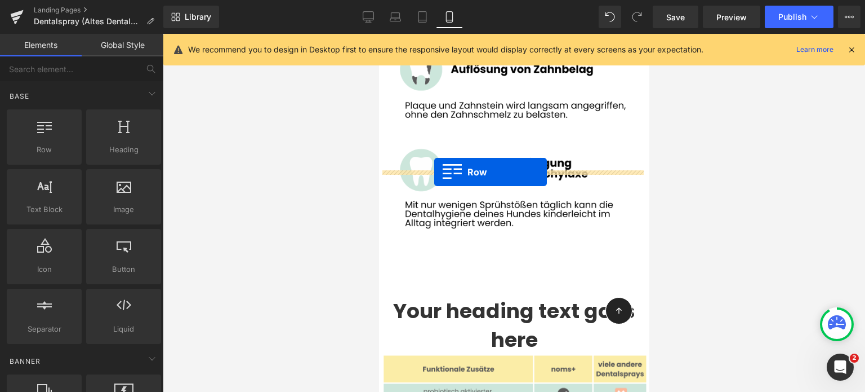
drag, startPoint x: 415, startPoint y: 184, endPoint x: 434, endPoint y: 171, distance: 22.7
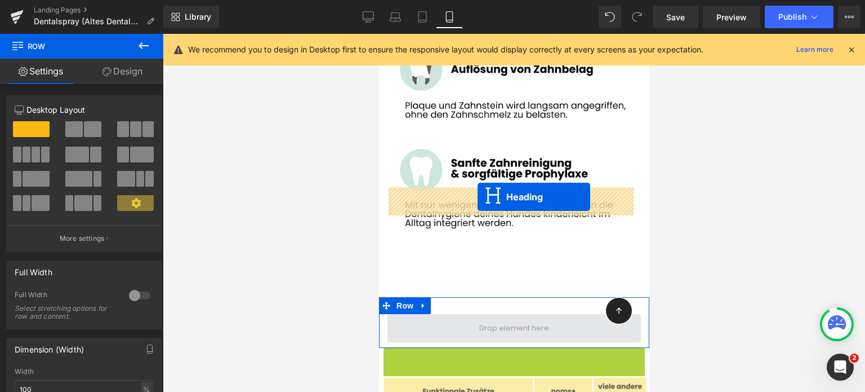
drag, startPoint x: 484, startPoint y: 246, endPoint x: 477, endPoint y: 197, distance: 49.6
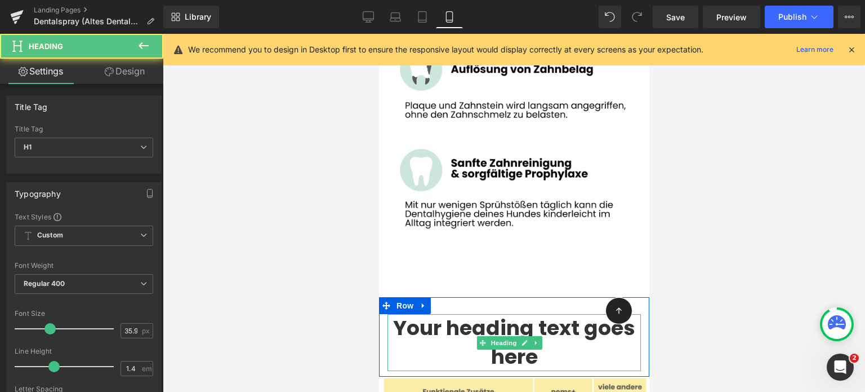
click at [470, 314] on h1 "Your heading text goes here" at bounding box center [513, 342] width 253 height 57
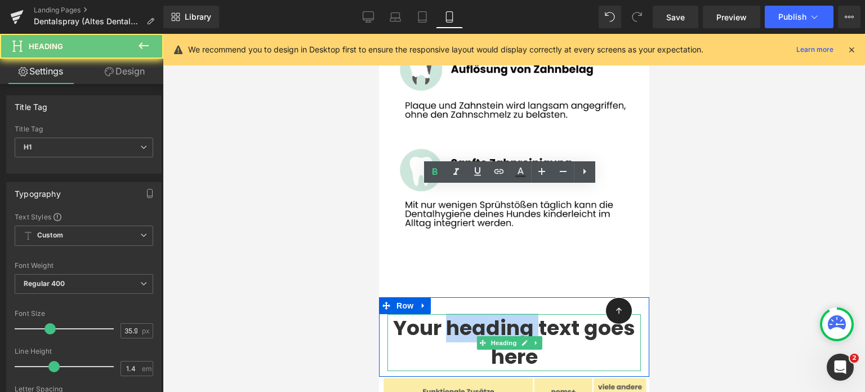
click at [470, 314] on h1 "Your heading text goes here" at bounding box center [513, 342] width 253 height 57
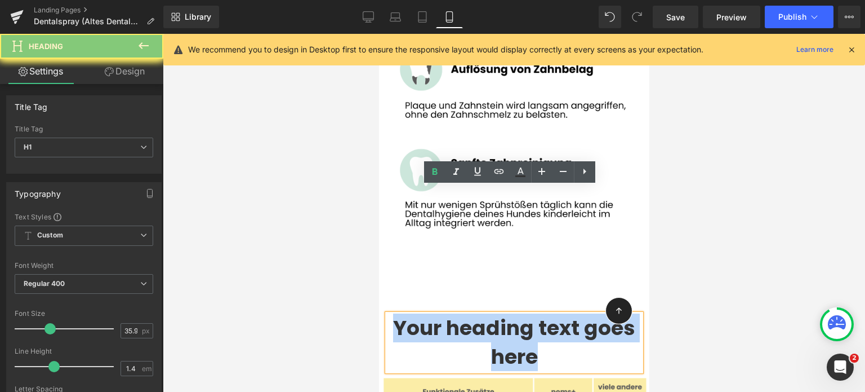
click at [470, 314] on h1 "Your heading text goes here" at bounding box center [513, 342] width 253 height 57
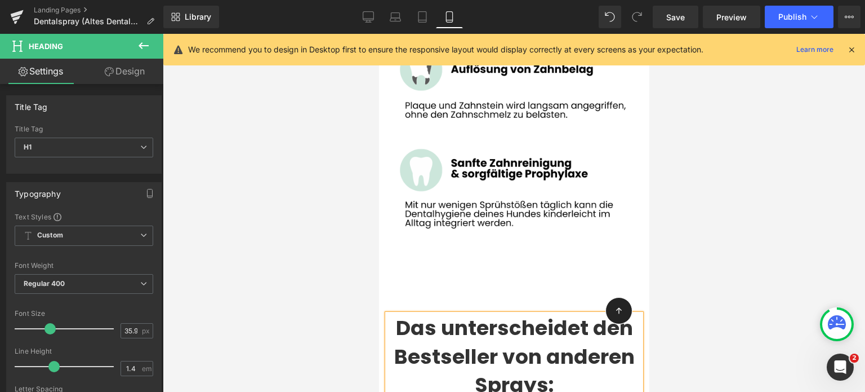
click at [470, 314] on h1 "Das unterscheidet den Bestseller von anderen Sprays:" at bounding box center [513, 356] width 253 height 85
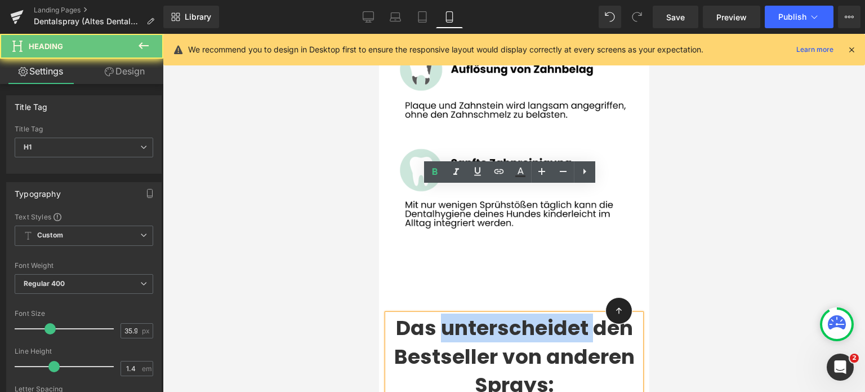
click at [470, 314] on h1 "Das unterscheidet den Bestseller von anderen Sprays:" at bounding box center [513, 356] width 253 height 85
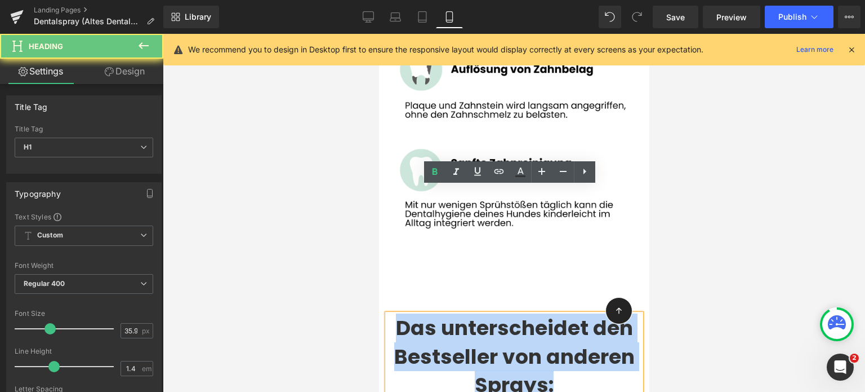
click at [470, 314] on h1 "Das unterscheidet den Bestseller von anderen Sprays:" at bounding box center [513, 356] width 253 height 85
copy h1 "Das unterscheidet den Bestseller von anderen Sprays:"
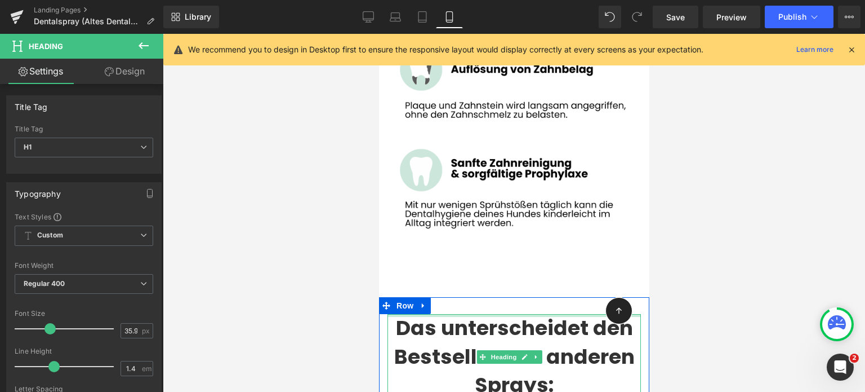
click at [416, 314] on div "Das unterscheidet den Bestseller von anderen Sprays: Heading" at bounding box center [513, 356] width 253 height 85
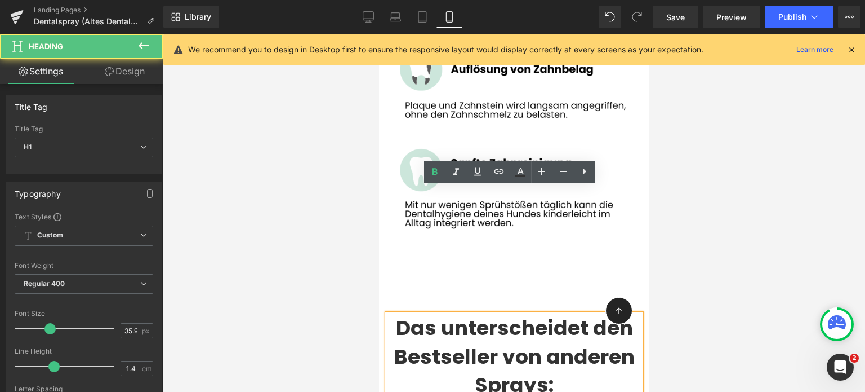
click at [416, 314] on div "Das unterscheidet den Bestseller von anderen Sprays: Heading" at bounding box center [513, 356] width 253 height 85
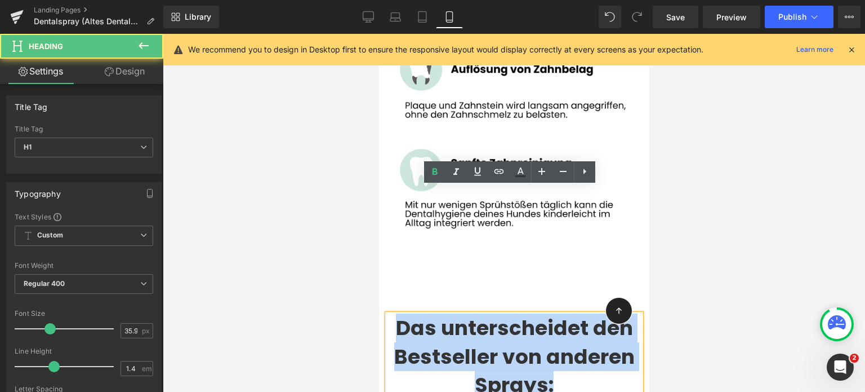
click at [416, 314] on h1 "Das unterscheidet den Bestseller von anderen Sprays:" at bounding box center [513, 356] width 253 height 85
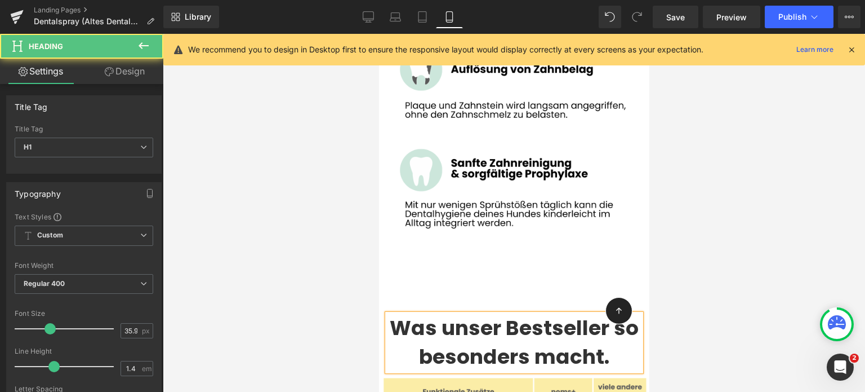
click at [431, 314] on h1 "Was unser Bestseller so besonders macht." at bounding box center [513, 342] width 253 height 57
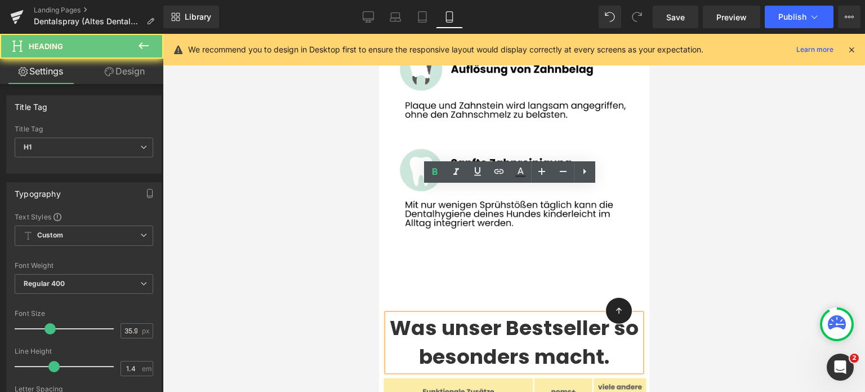
click at [510, 314] on h1 "Was unser Bestseller so besonders macht." at bounding box center [513, 342] width 253 height 57
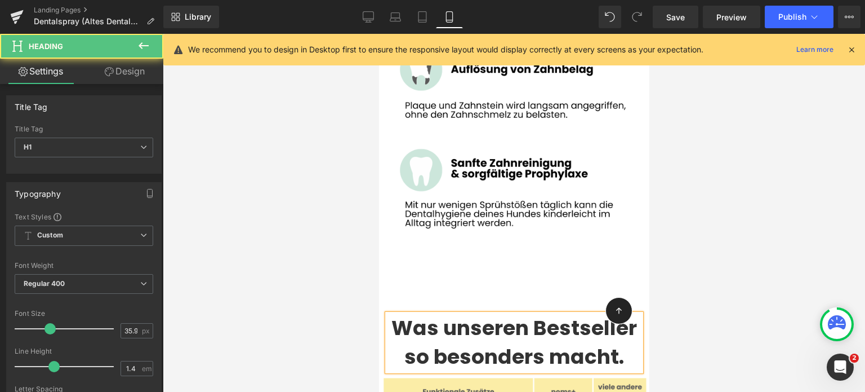
click at [510, 314] on h1 "Was unseren Bestseller so besonders macht." at bounding box center [513, 342] width 253 height 57
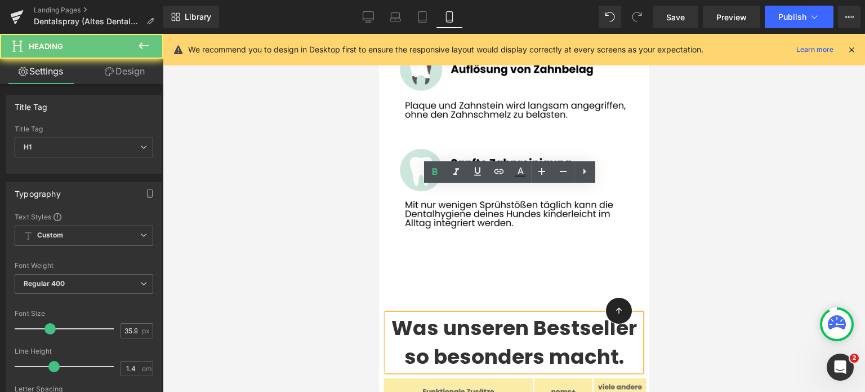
click at [510, 314] on h1 "Was unseren Bestseller so besonders macht." at bounding box center [513, 342] width 253 height 57
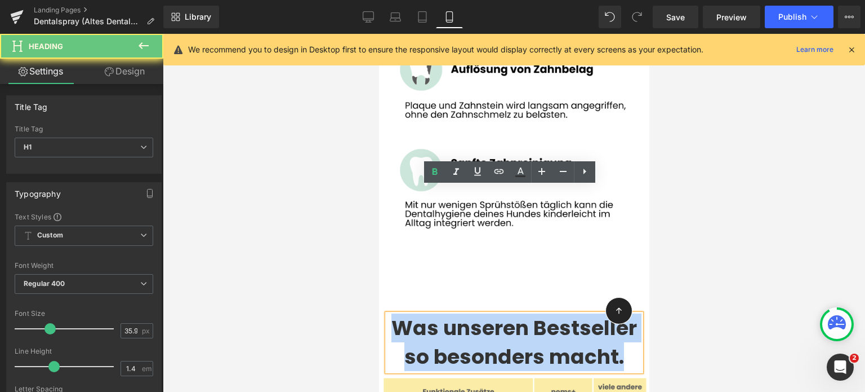
click at [510, 314] on h1 "Was unseren Bestseller so besonders macht." at bounding box center [513, 342] width 253 height 57
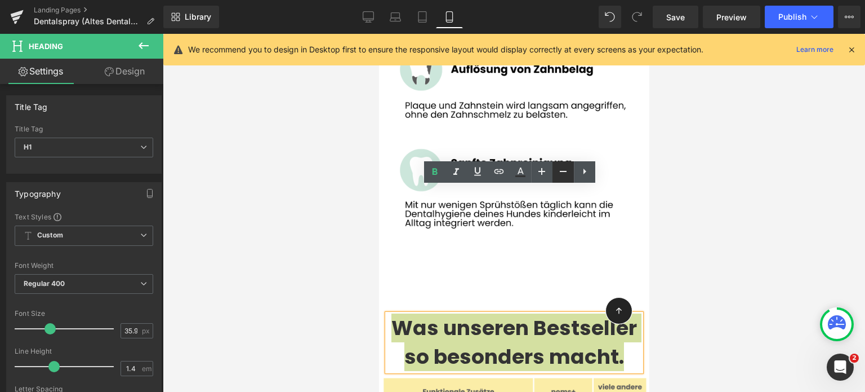
click at [560, 168] on icon at bounding box center [564, 171] width 14 height 14
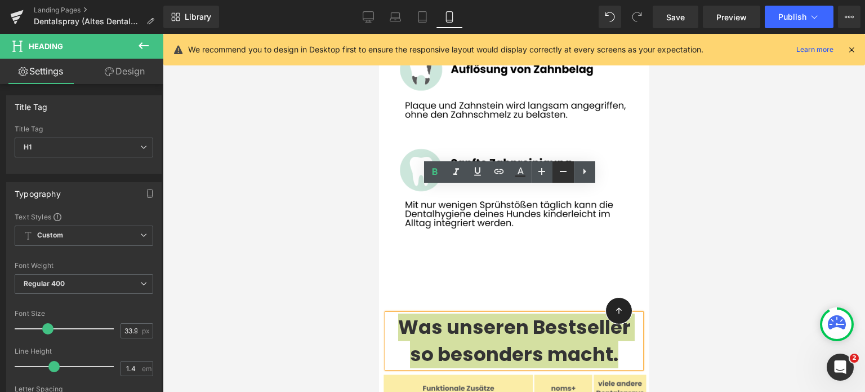
click at [560, 168] on icon at bounding box center [564, 171] width 14 height 14
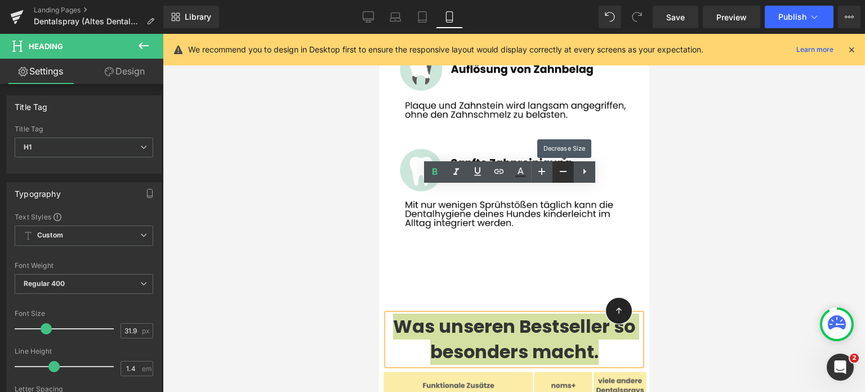
click at [560, 168] on icon at bounding box center [564, 171] width 14 height 14
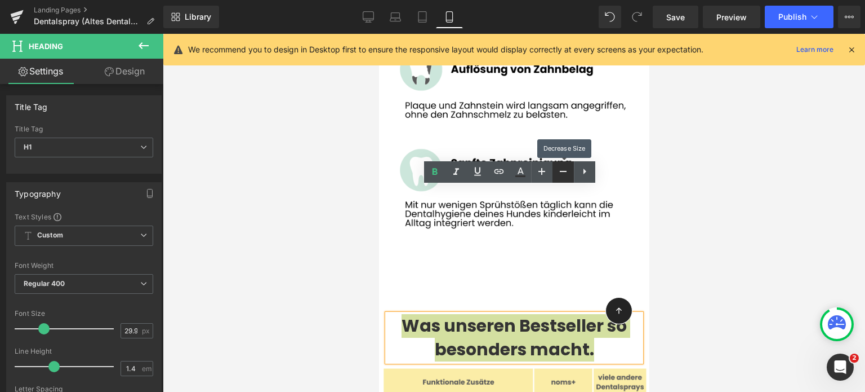
click at [560, 168] on icon at bounding box center [564, 171] width 14 height 14
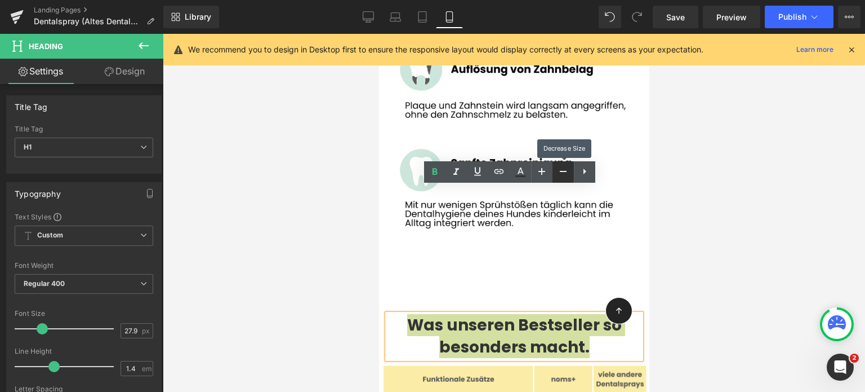
click at [560, 168] on icon at bounding box center [564, 171] width 14 height 14
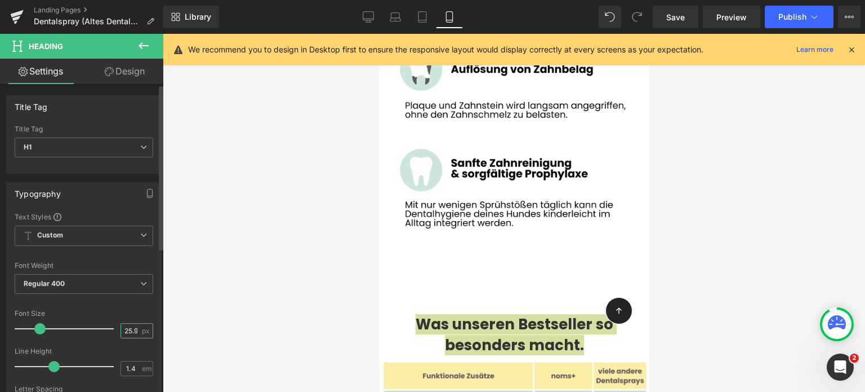
click at [128, 333] on input "25.98" at bounding box center [131, 330] width 20 height 14
type input "22"
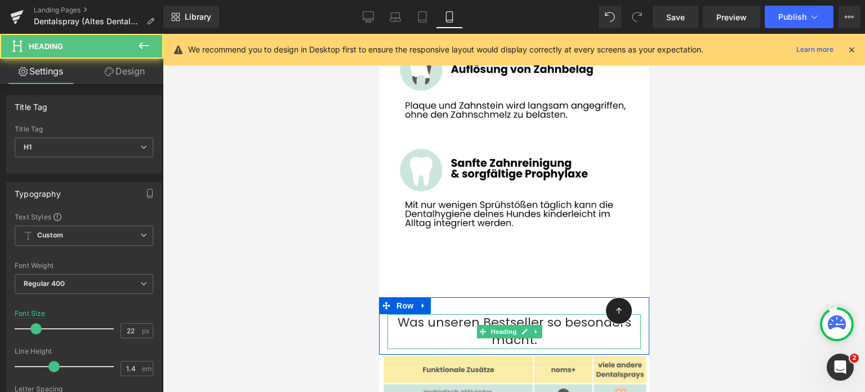
click at [451, 314] on h1 "Was unseren Bestseller so besonders macht." at bounding box center [513, 331] width 253 height 35
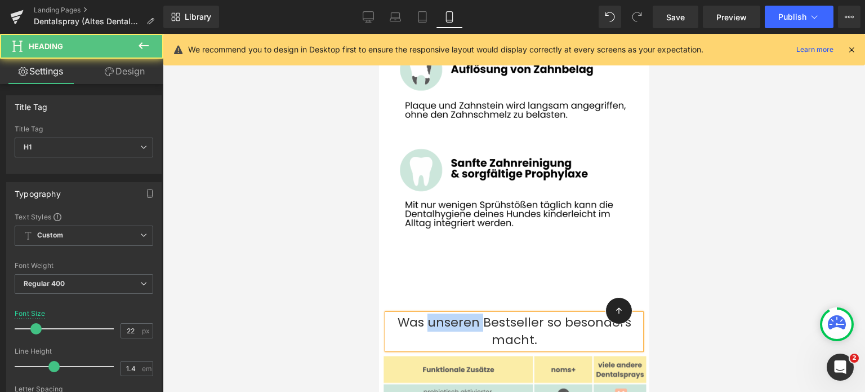
click at [451, 314] on h1 "Was unseren Bestseller so besonders macht." at bounding box center [513, 331] width 253 height 35
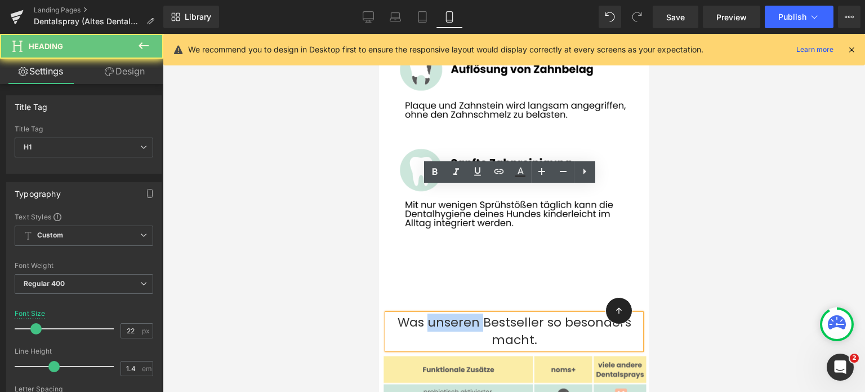
click at [451, 314] on h1 "Was unseren Bestseller so besonders macht." at bounding box center [513, 331] width 253 height 35
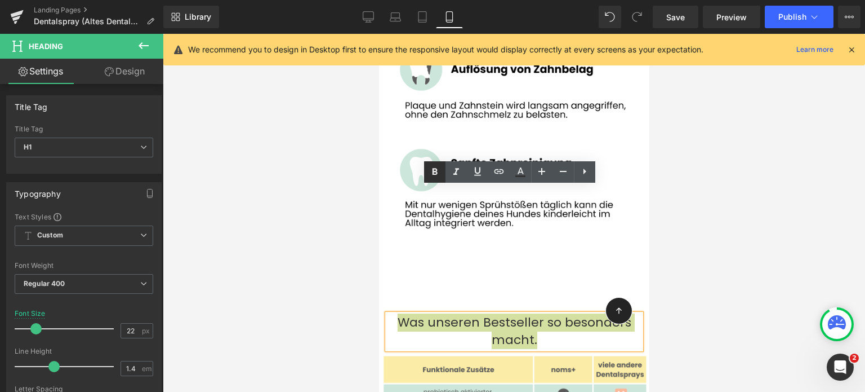
click at [430, 166] on icon at bounding box center [435, 172] width 14 height 14
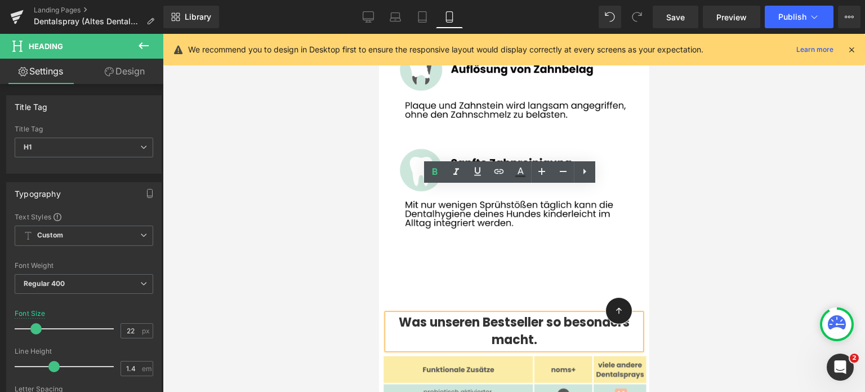
click at [362, 206] on div at bounding box center [514, 213] width 702 height 358
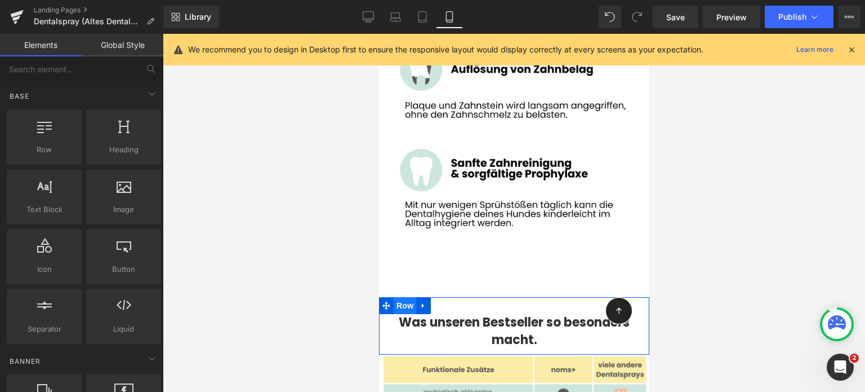
click at [400, 297] on span "Row" at bounding box center [404, 305] width 23 height 17
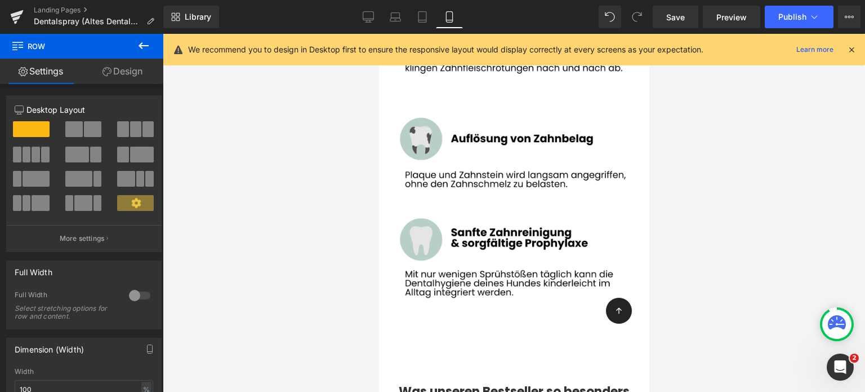
scroll to position [8091, 0]
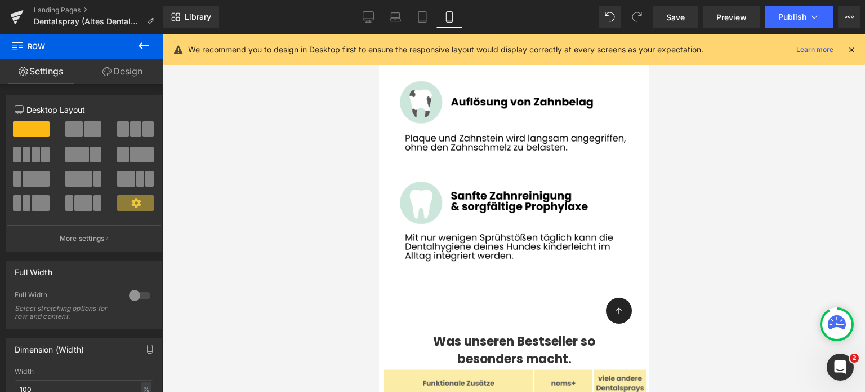
click at [327, 207] on div at bounding box center [514, 213] width 702 height 358
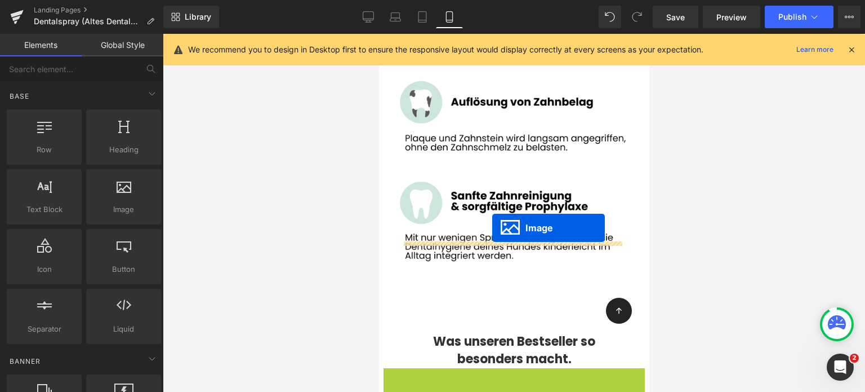
drag, startPoint x: 492, startPoint y: 321, endPoint x: 492, endPoint y: 228, distance: 93.5
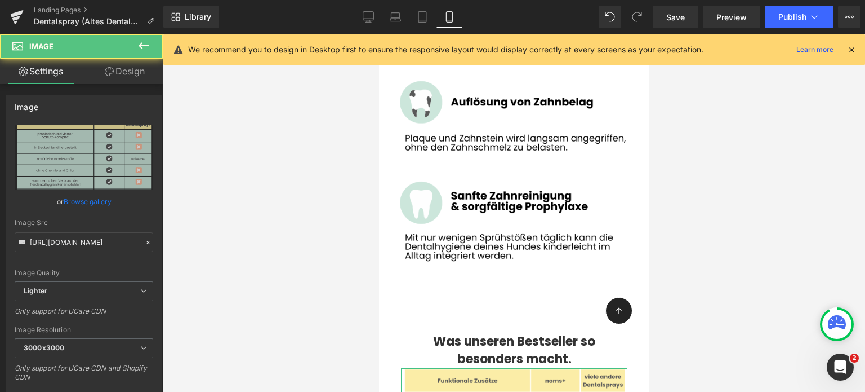
click at [284, 263] on div at bounding box center [514, 213] width 702 height 358
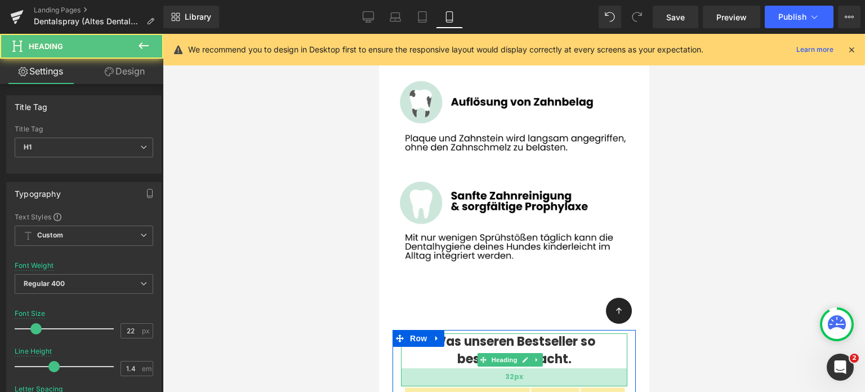
drag, startPoint x: 445, startPoint y: 238, endPoint x: 448, endPoint y: 256, distance: 18.2
click at [448, 368] on div "32px" at bounding box center [514, 377] width 226 height 18
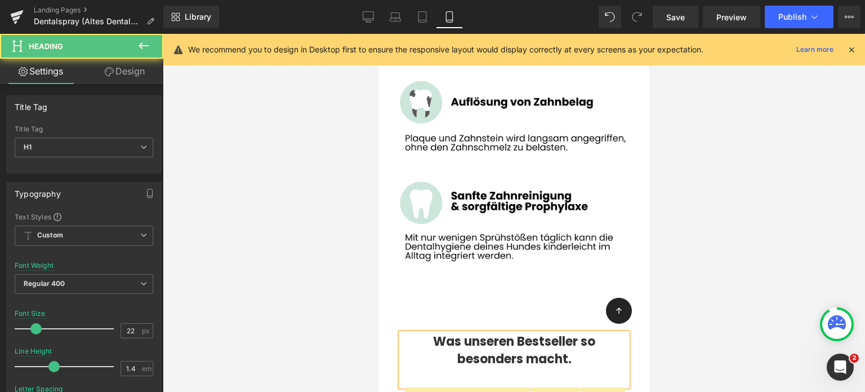
click at [255, 237] on div at bounding box center [514, 213] width 702 height 358
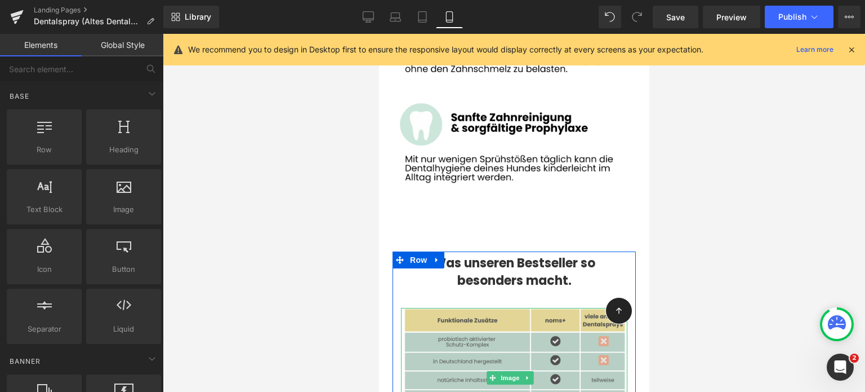
scroll to position [8229, 0]
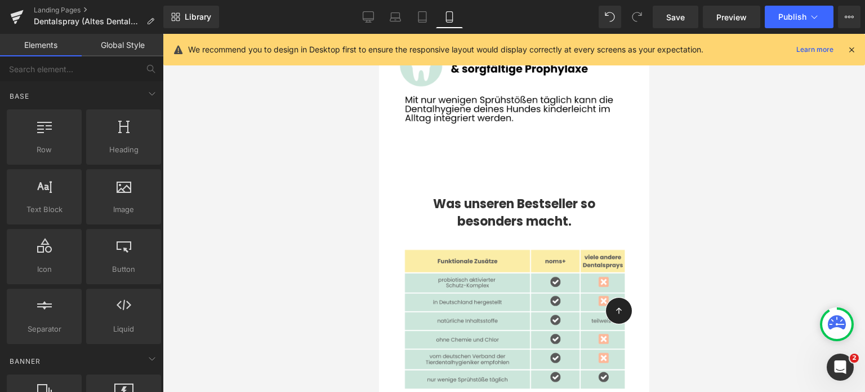
click at [367, 256] on div at bounding box center [514, 213] width 702 height 358
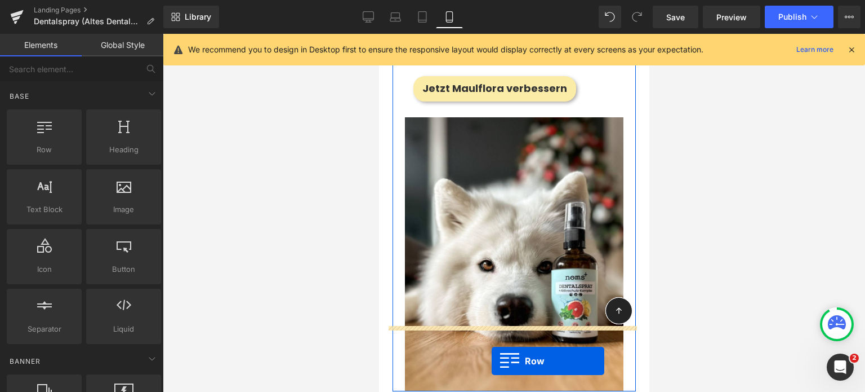
scroll to position [7573, 0]
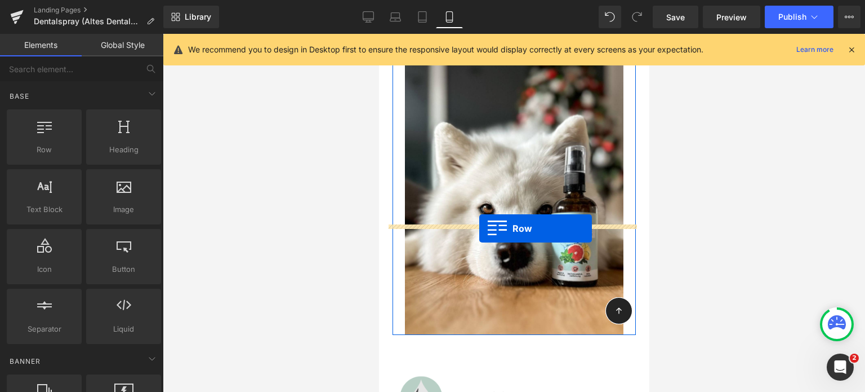
drag, startPoint x: 401, startPoint y: 177, endPoint x: 479, endPoint y: 228, distance: 92.8
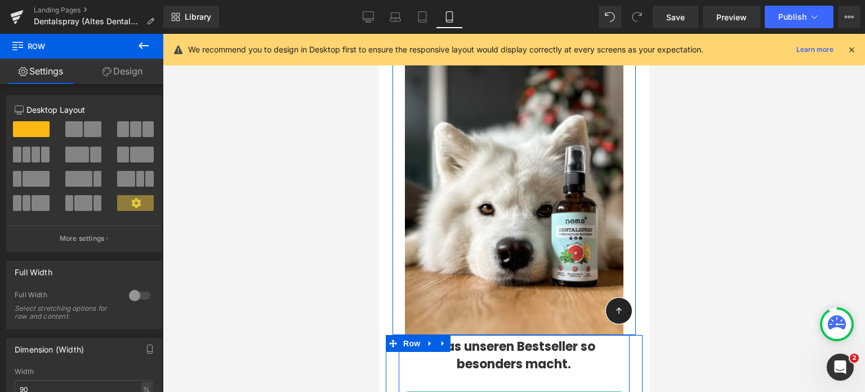
scroll to position [7667, 0]
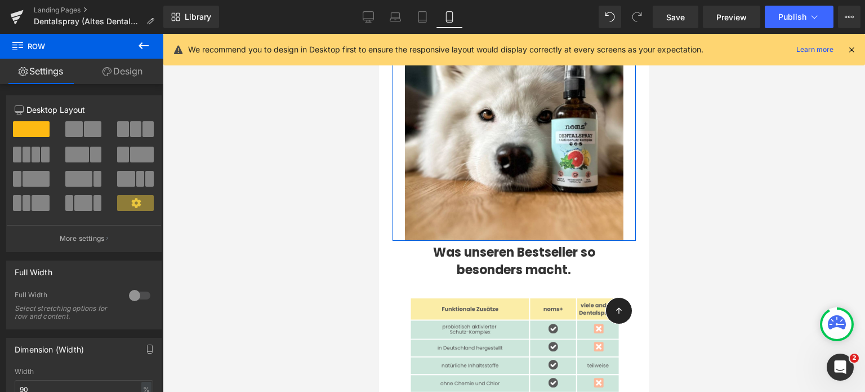
drag, startPoint x: 447, startPoint y: 139, endPoint x: 377, endPoint y: 141, distance: 69.3
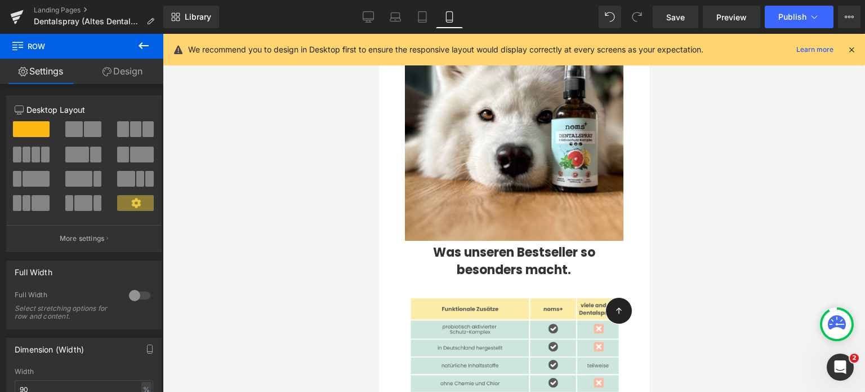
drag, startPoint x: 446, startPoint y: 139, endPoint x: 380, endPoint y: 121, distance: 67.6
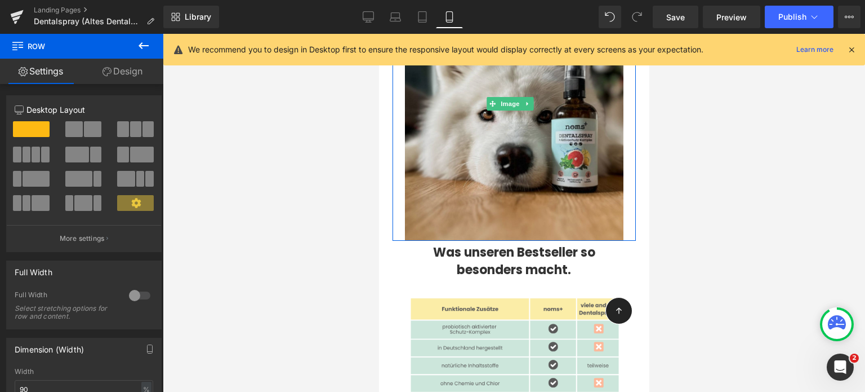
drag, startPoint x: 440, startPoint y: 145, endPoint x: 504, endPoint y: 121, distance: 68.1
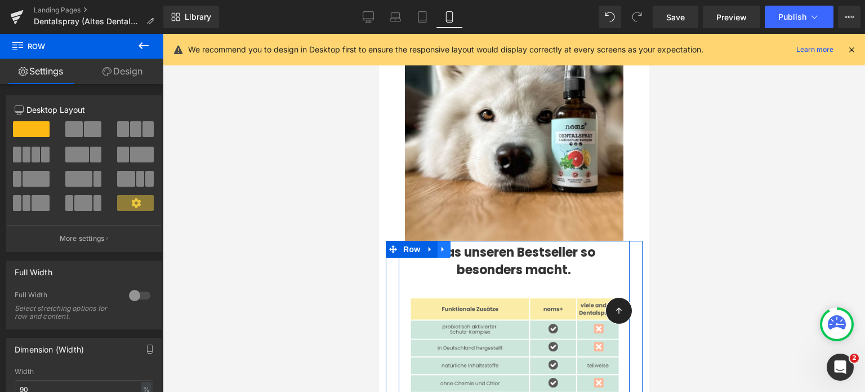
click at [438, 241] on link at bounding box center [442, 249] width 15 height 17
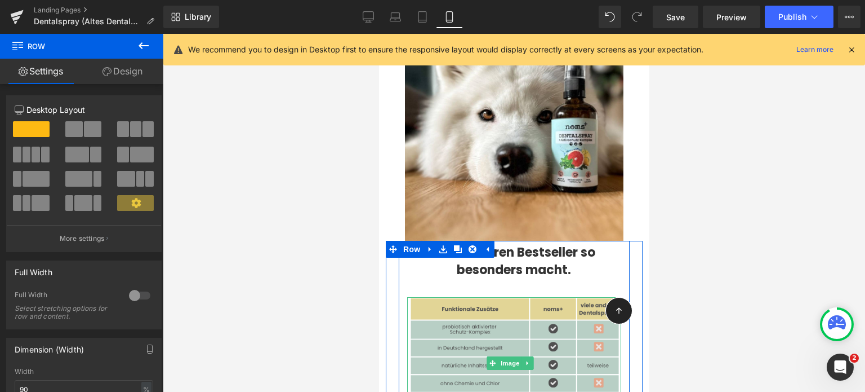
click at [424, 297] on img at bounding box center [514, 363] width 214 height 132
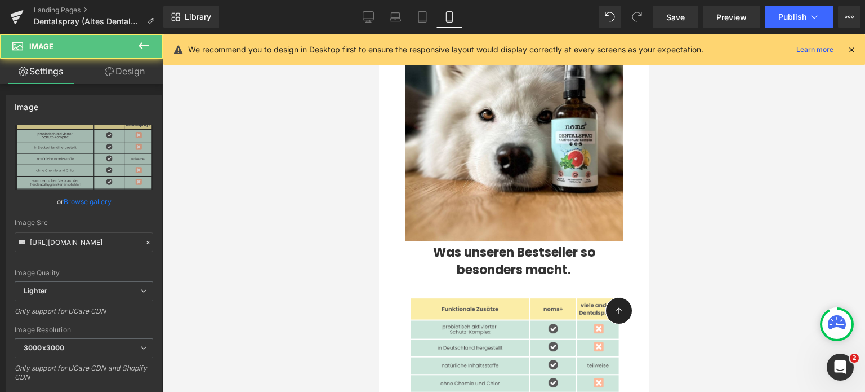
click at [322, 156] on div at bounding box center [514, 213] width 702 height 358
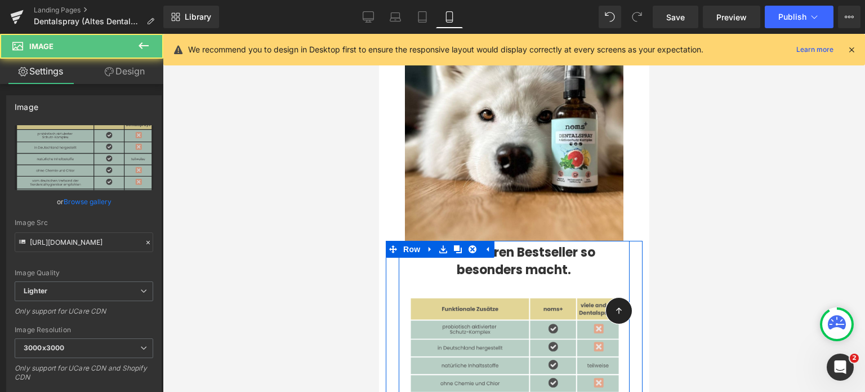
click at [476, 297] on img at bounding box center [514, 363] width 214 height 132
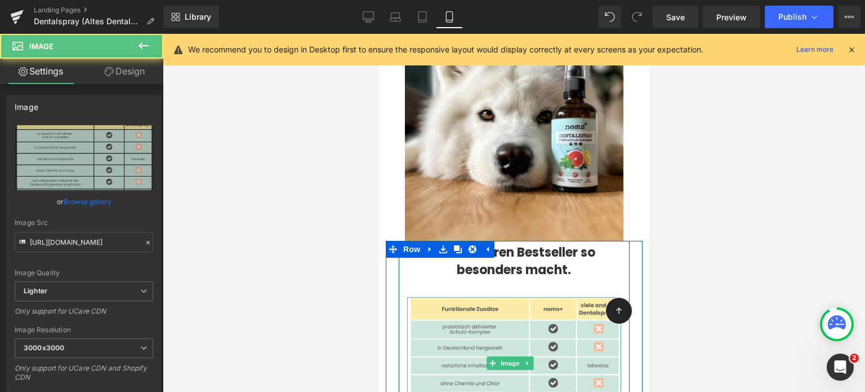
click at [313, 177] on div at bounding box center [514, 213] width 702 height 358
